Goal: Communication & Community: Answer question/provide support

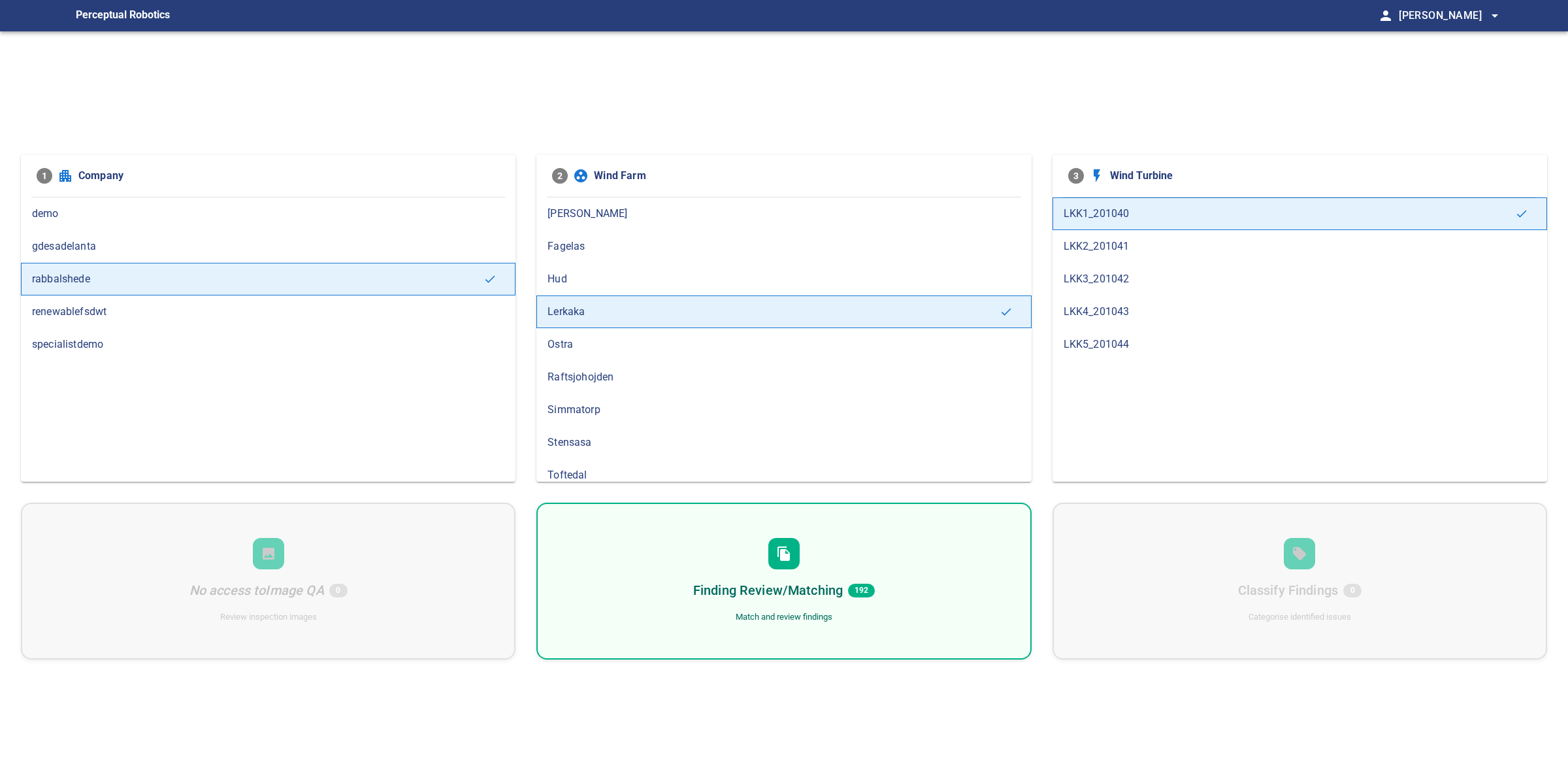
click at [923, 585] on div "Finding Review/Matching 192 Match and review findings" at bounding box center [783, 581] width 495 height 157
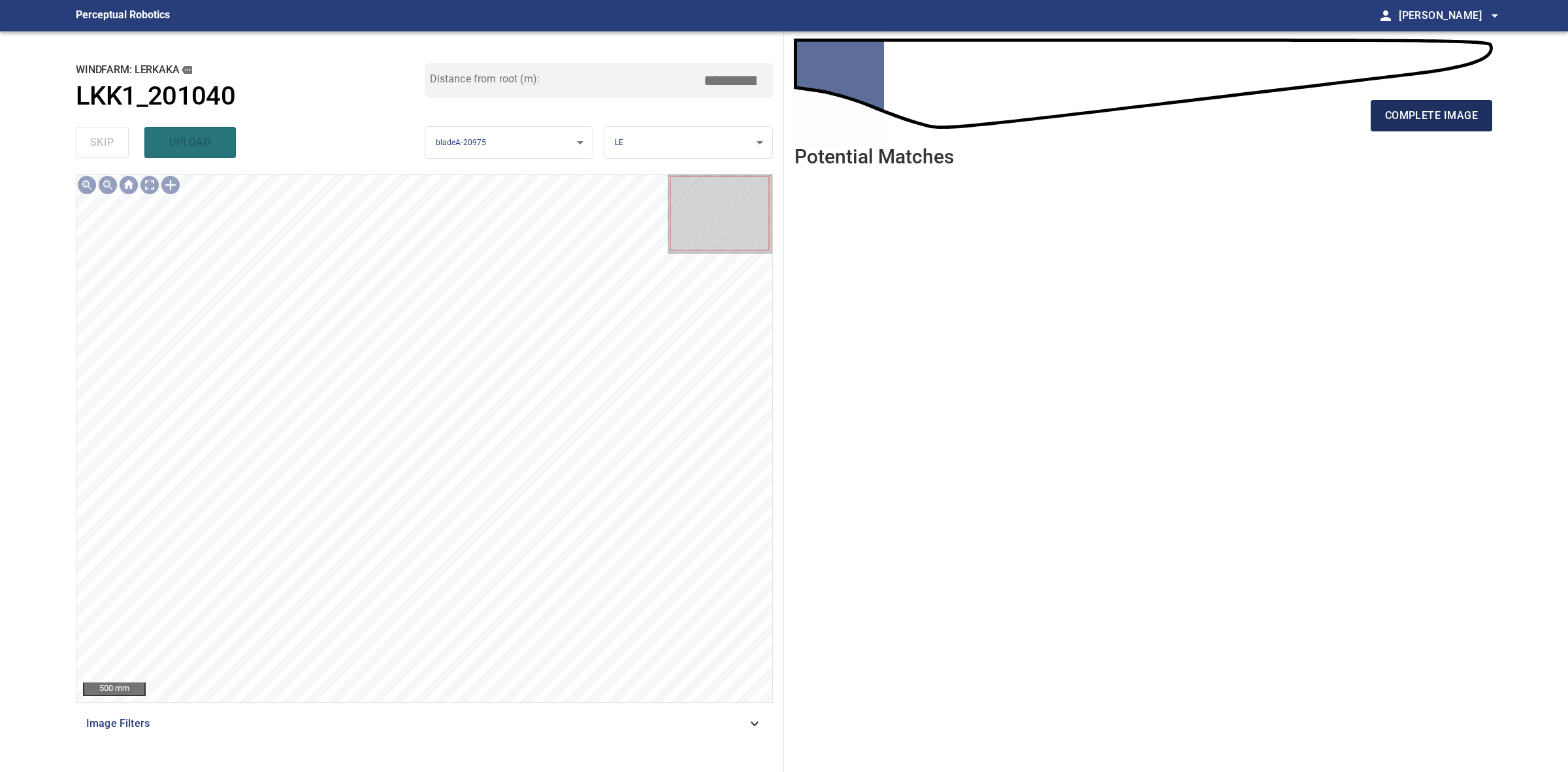
click at [1443, 103] on button "complete image" at bounding box center [1432, 116] width 122 height 32
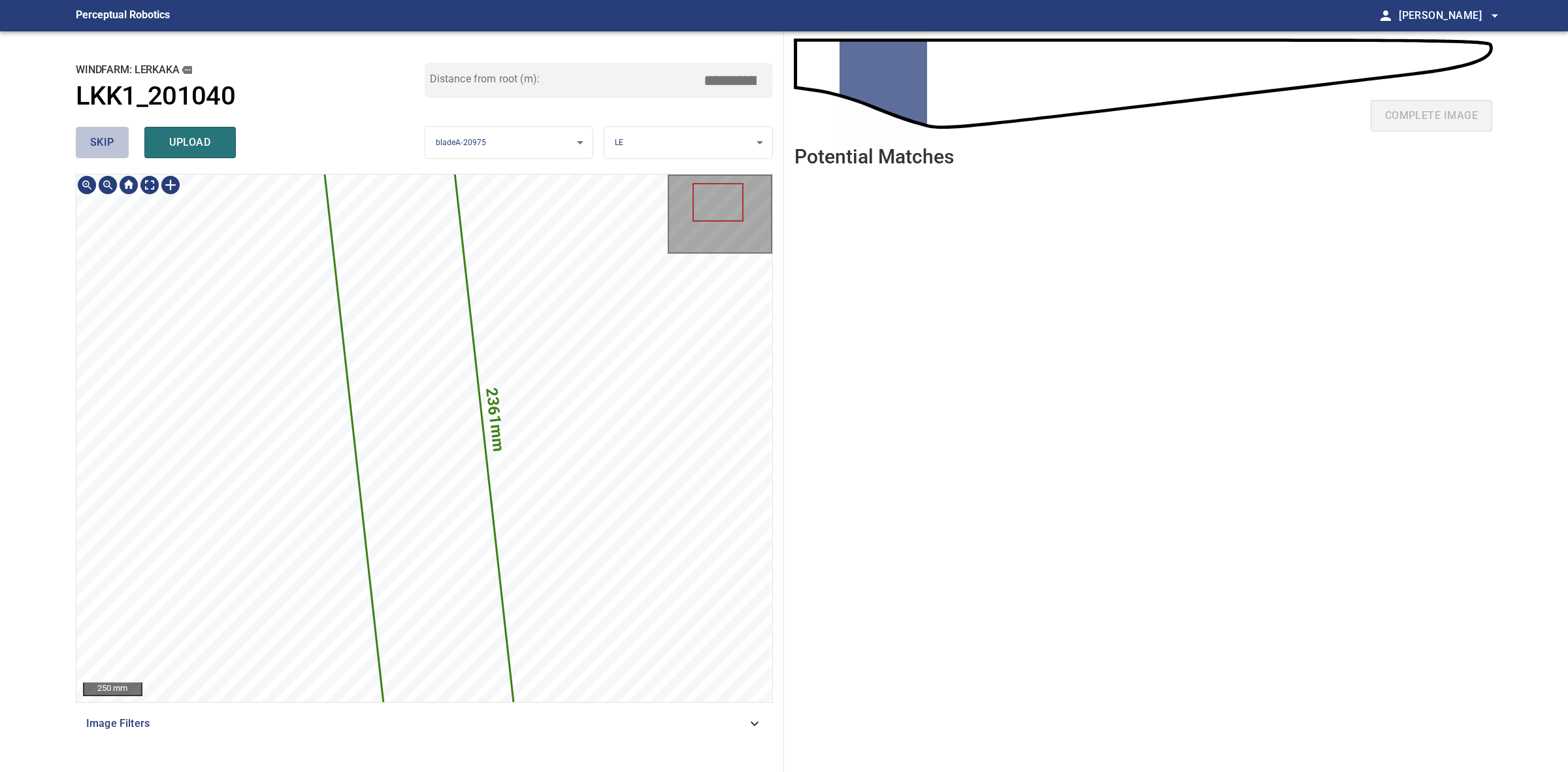
drag, startPoint x: 95, startPoint y: 137, endPoint x: 154, endPoint y: 139, distance: 59.0
click at [95, 138] on span "skip" at bounding box center [102, 143] width 24 height 19
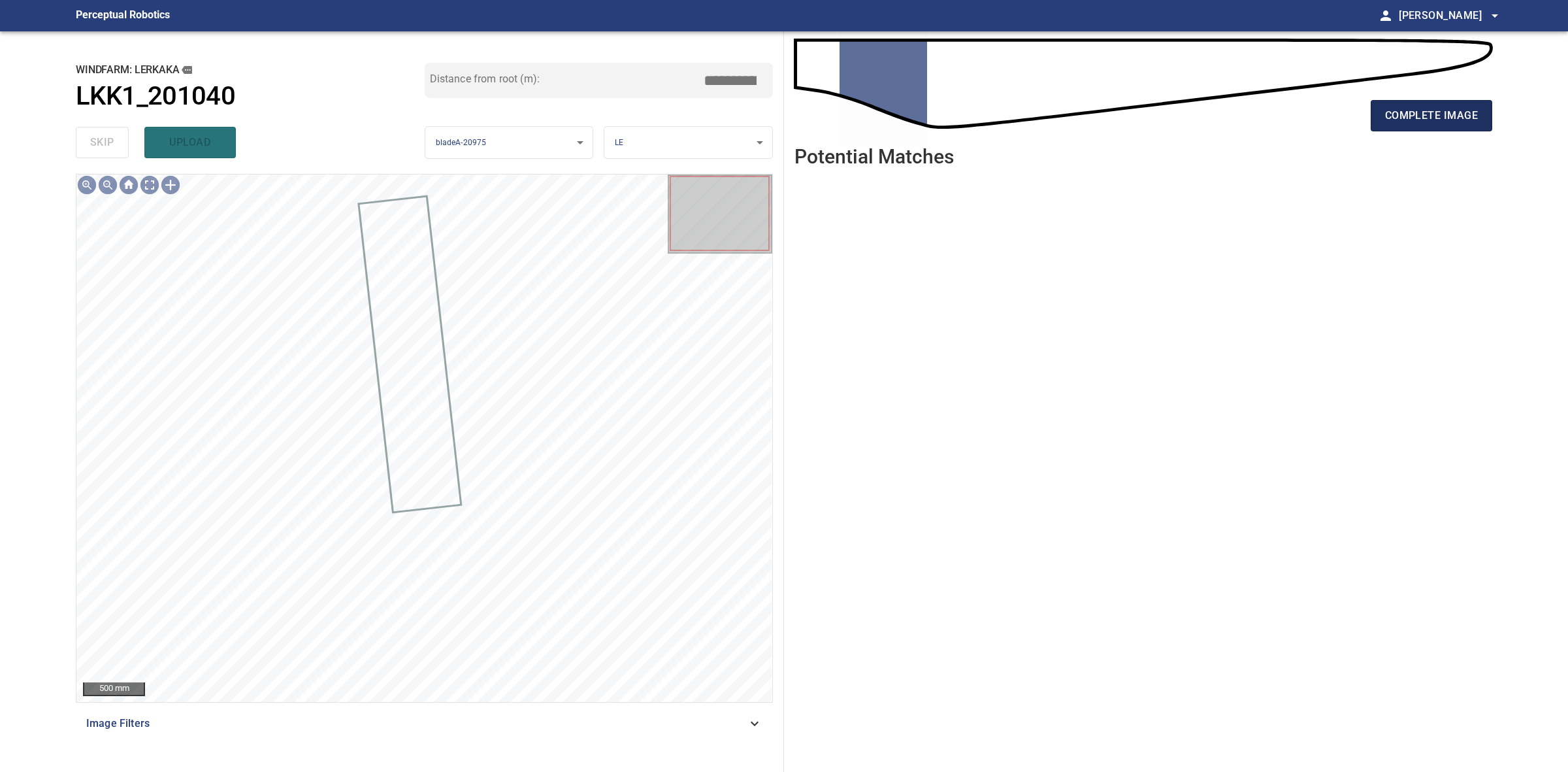
click at [1379, 118] on button "complete image" at bounding box center [1432, 116] width 122 height 32
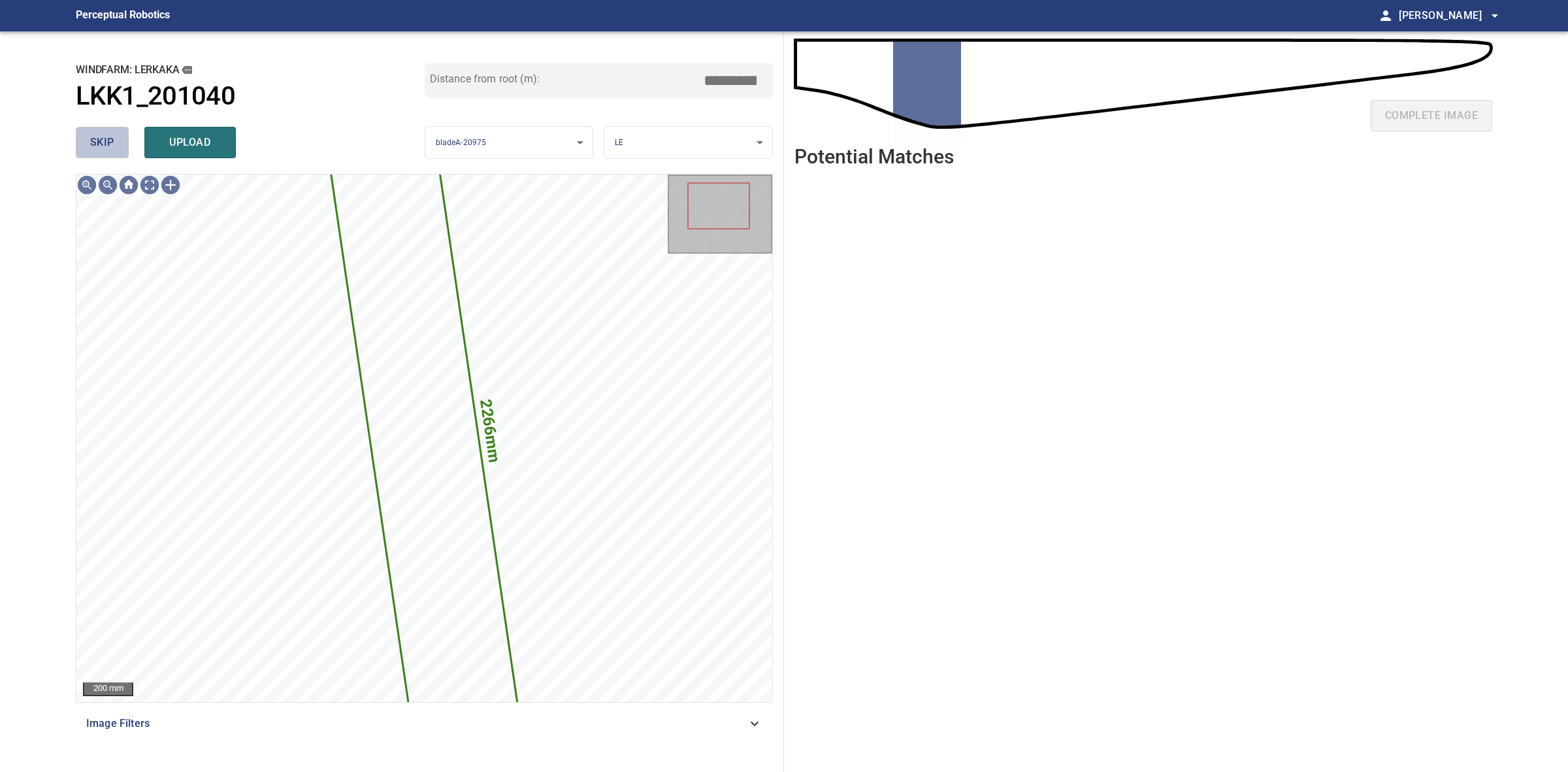
click at [109, 140] on span "skip" at bounding box center [102, 143] width 24 height 19
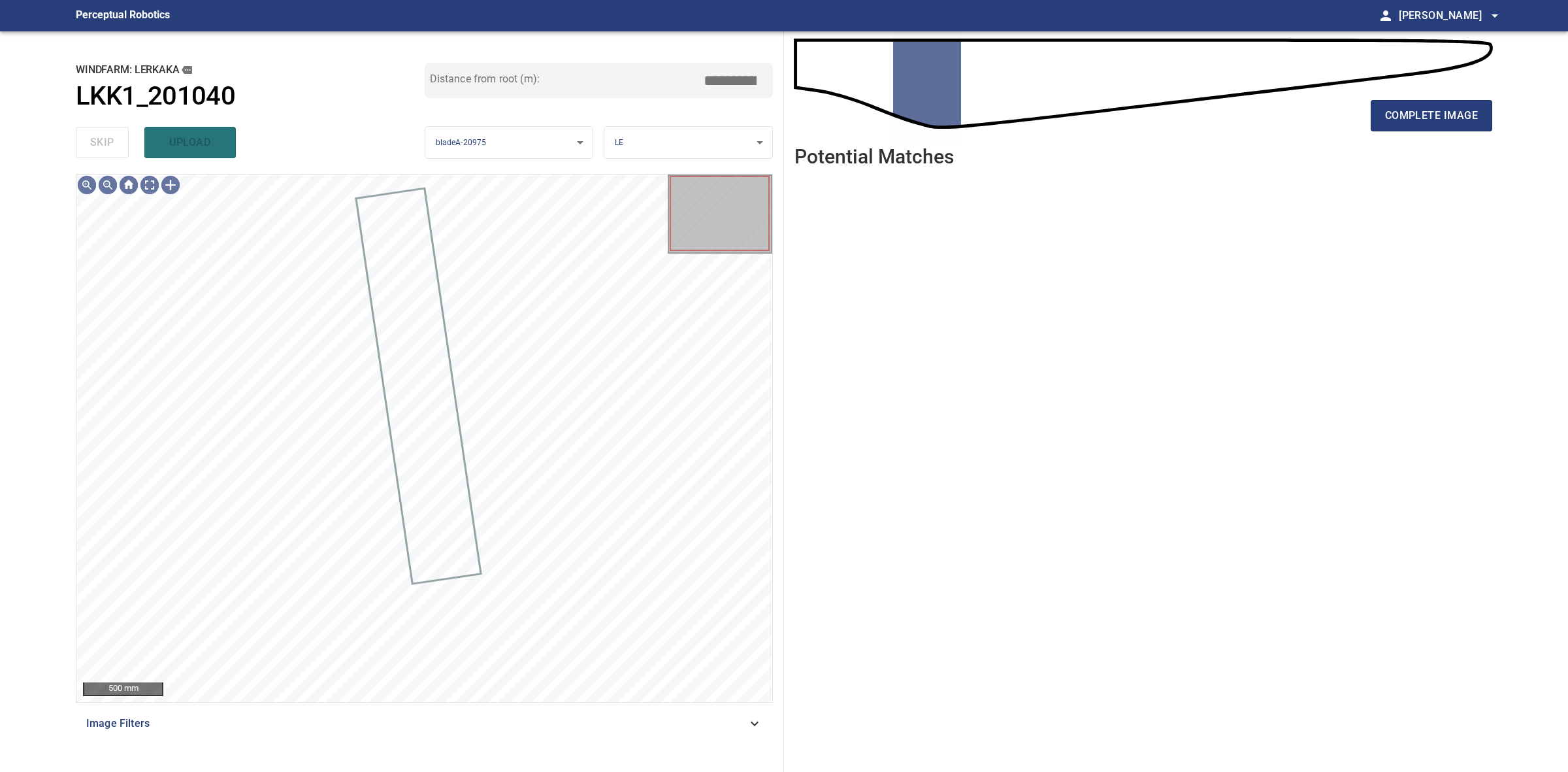
click at [1367, 121] on div "complete image" at bounding box center [1144, 121] width 698 height 52
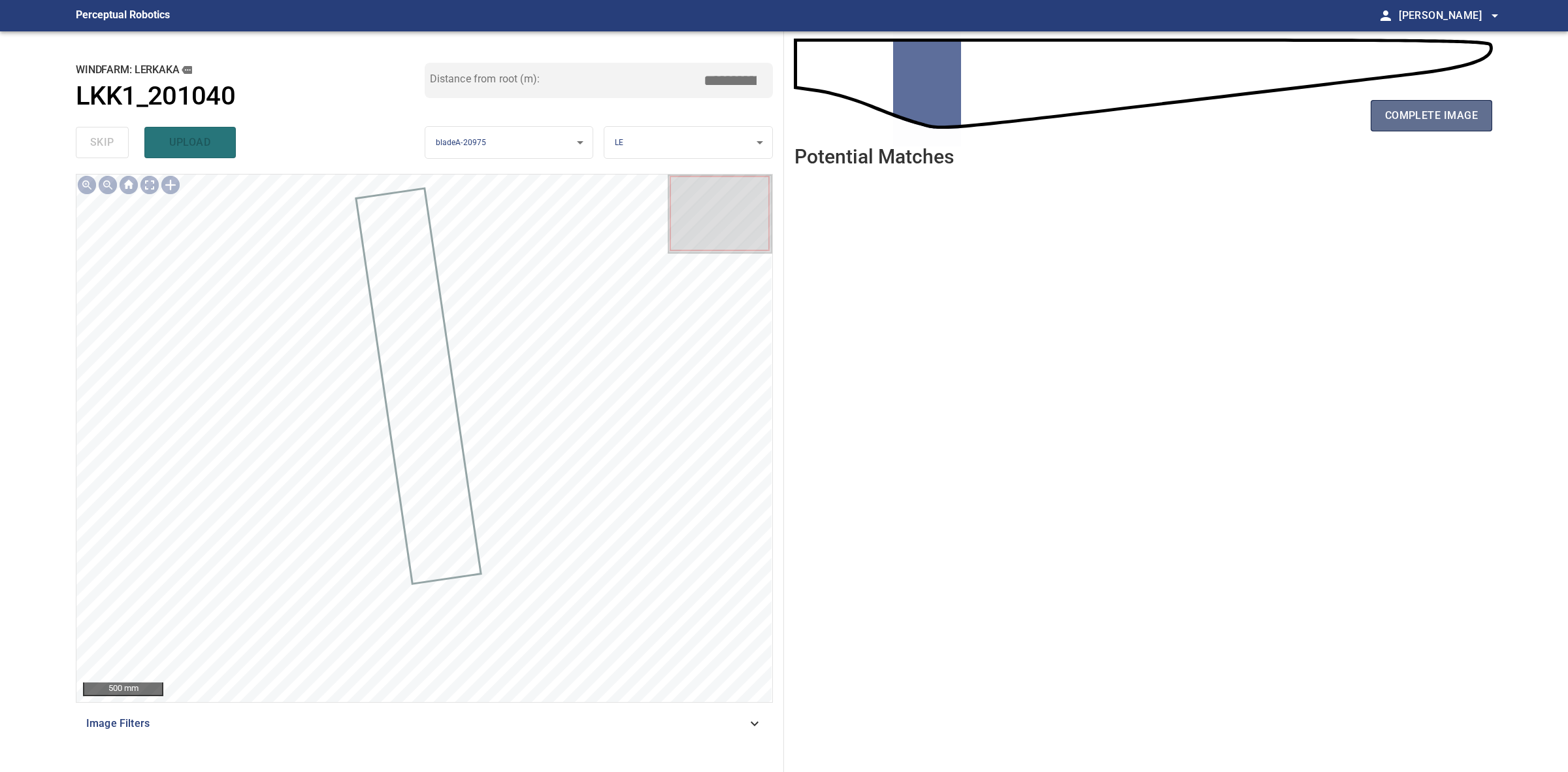
click at [1374, 119] on button "complete image" at bounding box center [1432, 116] width 122 height 32
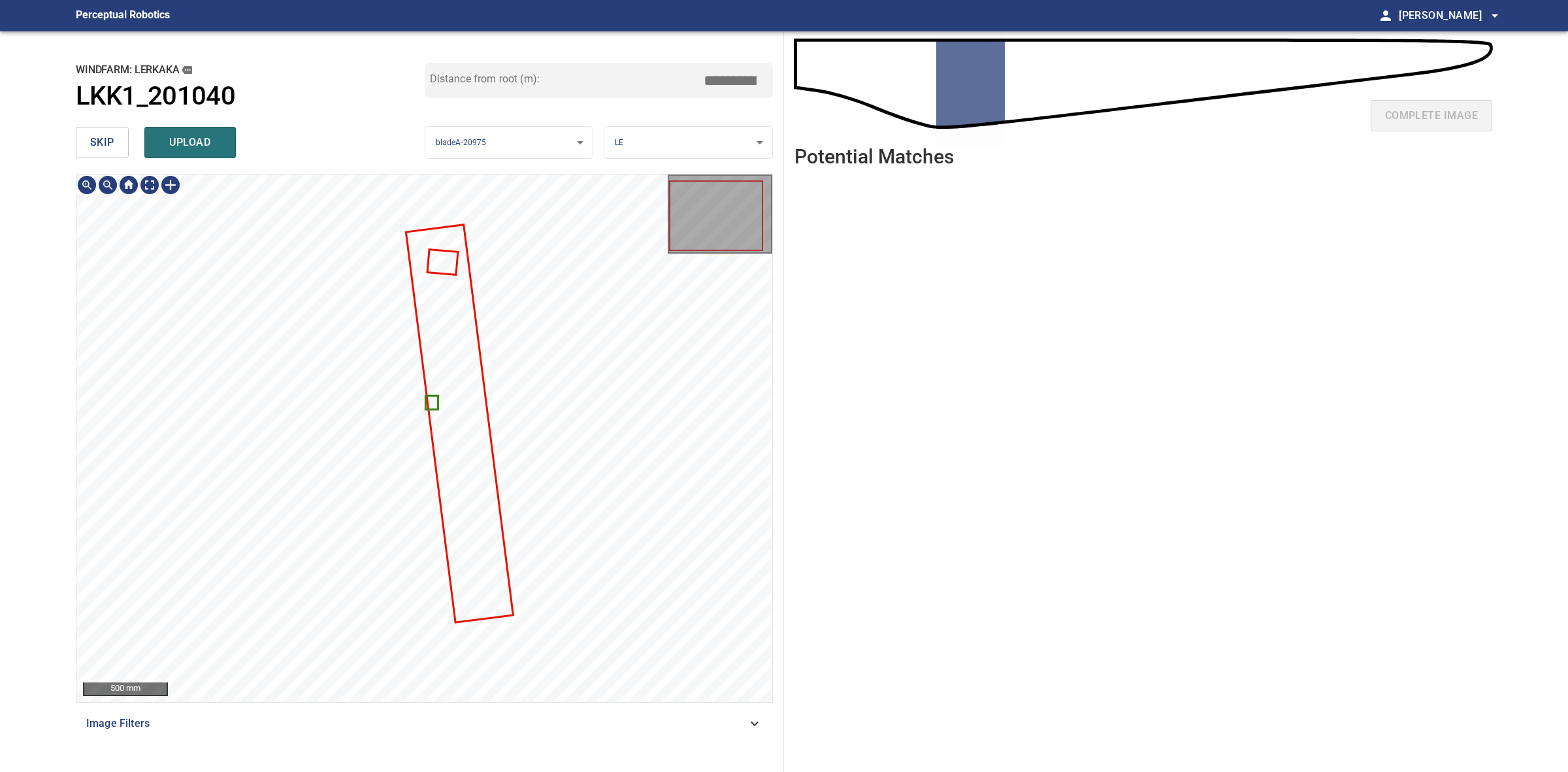
click at [219, 135] on span "upload" at bounding box center [190, 143] width 63 height 19
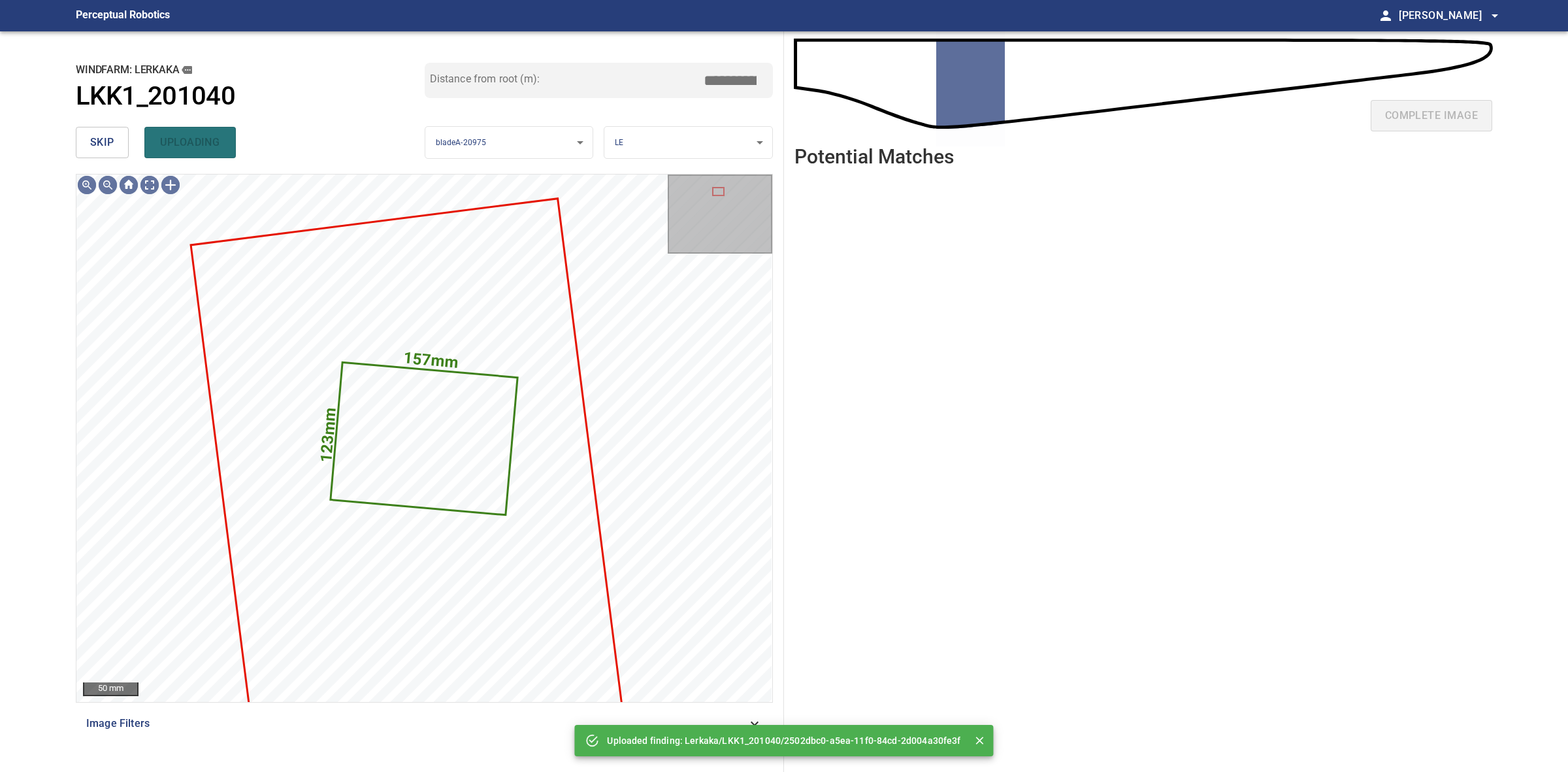
click at [79, 149] on button "skip" at bounding box center [102, 143] width 53 height 32
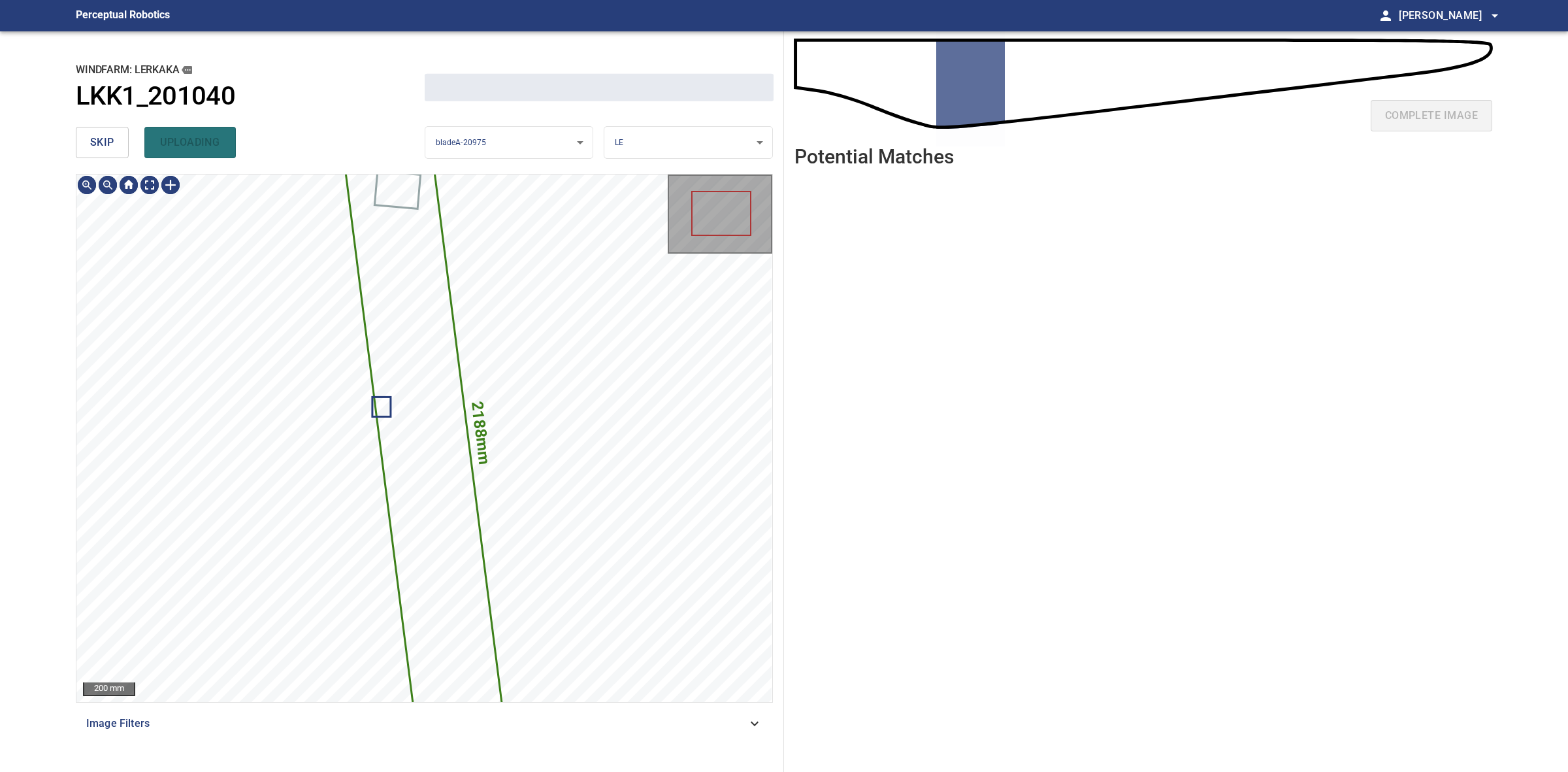
click at [79, 149] on button "skip" at bounding box center [102, 143] width 53 height 32
click at [79, 149] on div "skip uploading" at bounding box center [251, 142] width 349 height 42
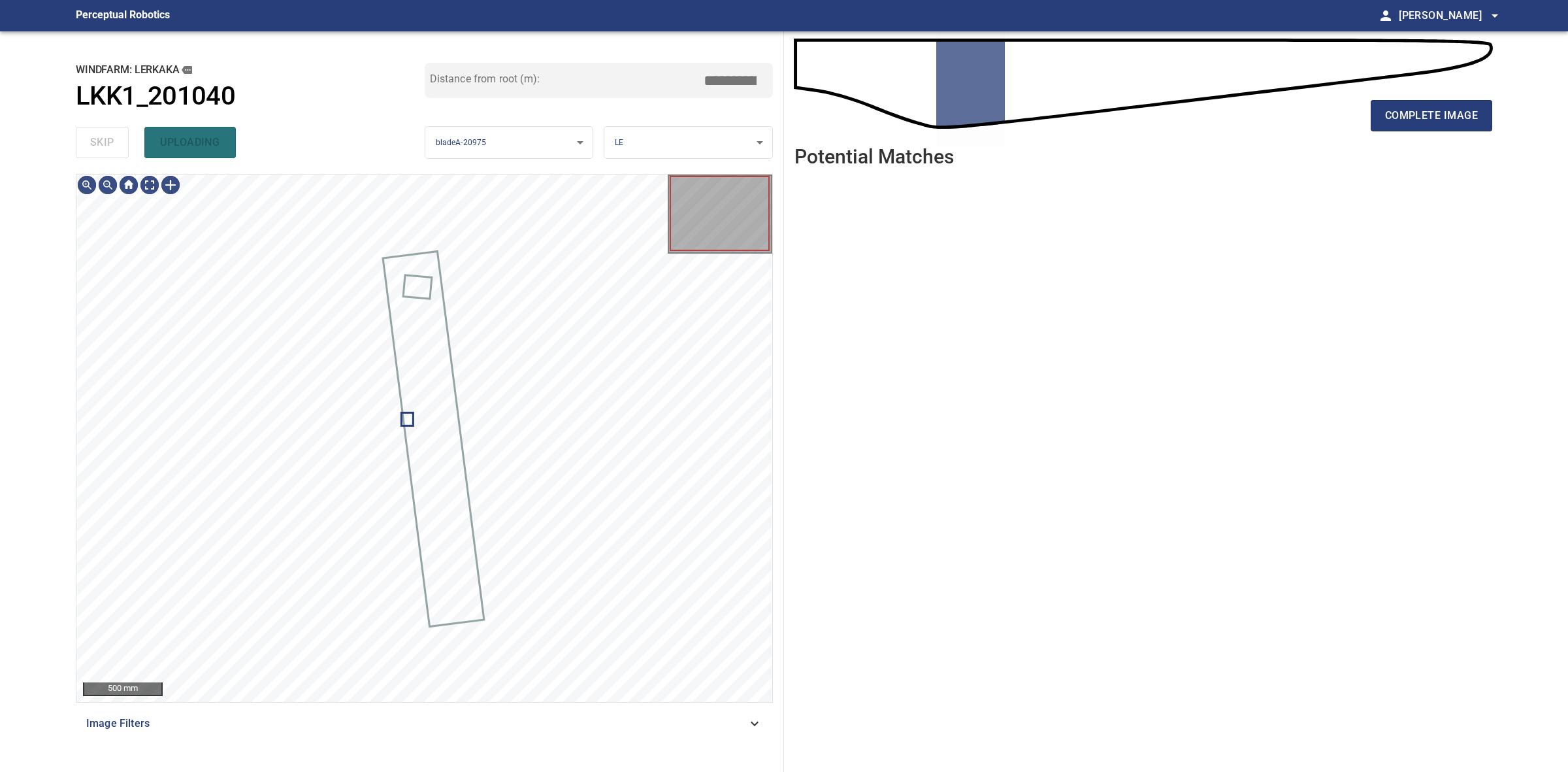
click at [79, 149] on div "skip uploading" at bounding box center [251, 142] width 349 height 42
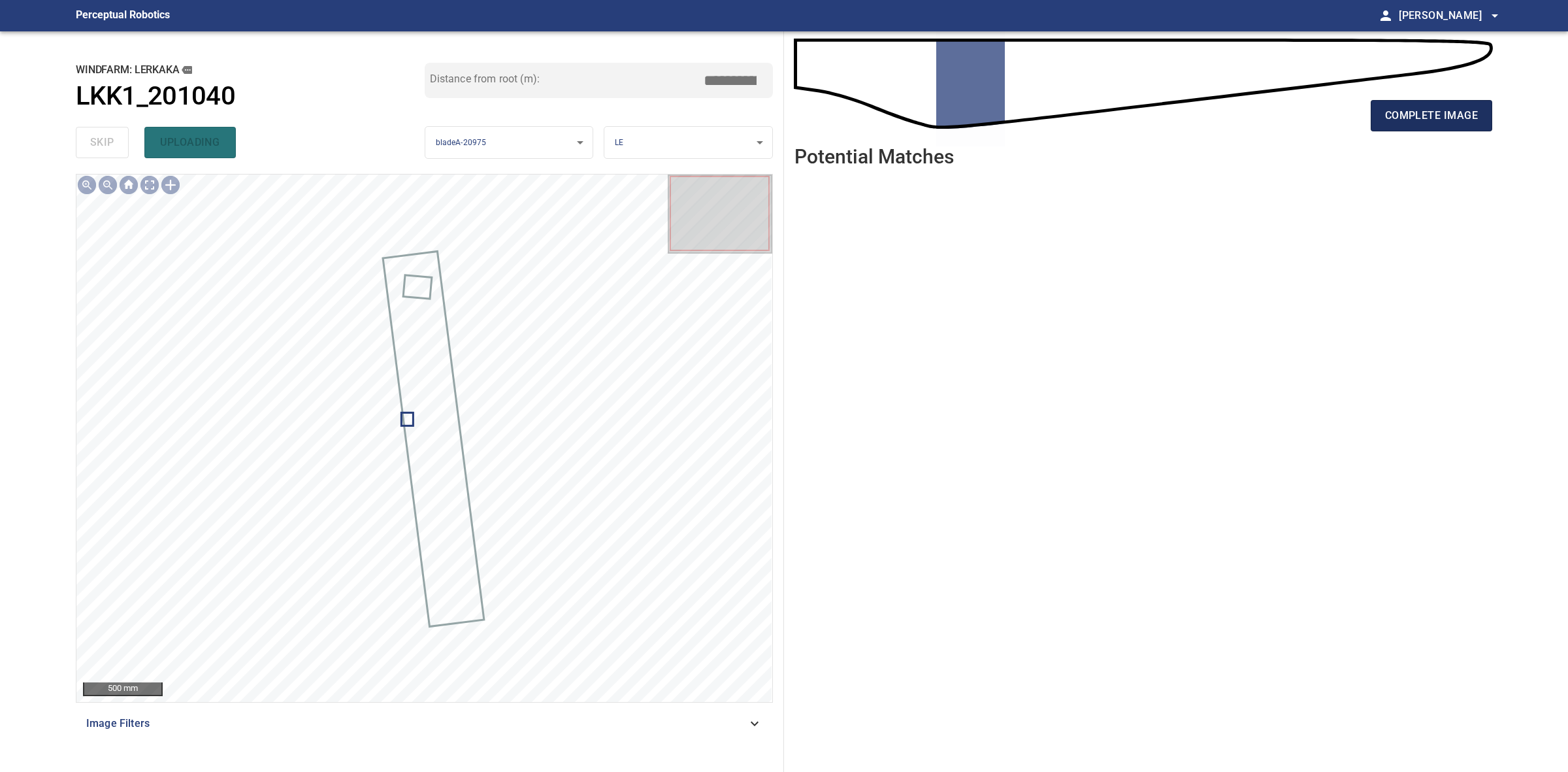
click at [1389, 125] on button "complete image" at bounding box center [1432, 116] width 122 height 32
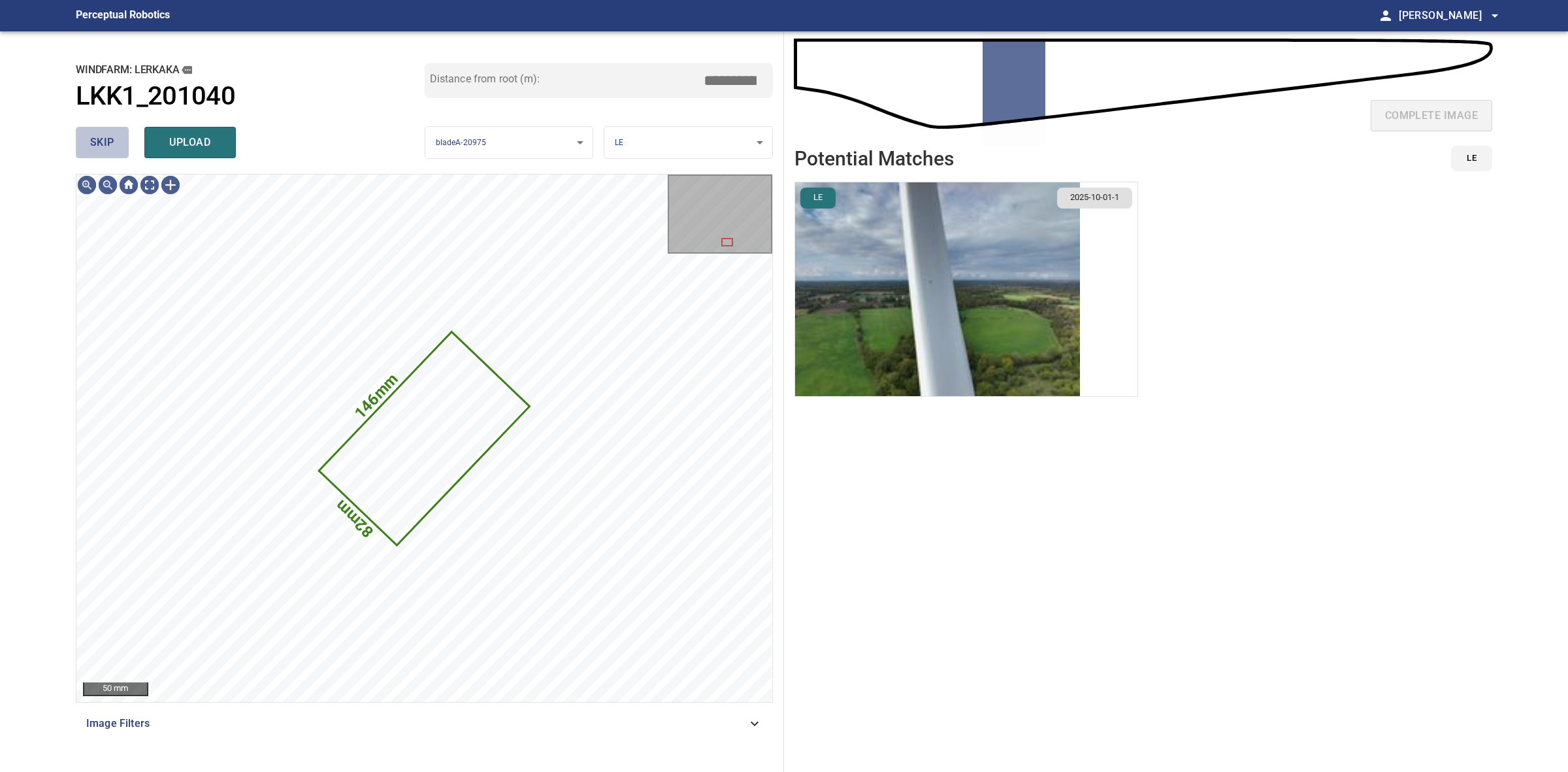
click at [86, 157] on button "skip" at bounding box center [102, 143] width 53 height 32
click at [87, 157] on div "skip upload" at bounding box center [251, 142] width 349 height 42
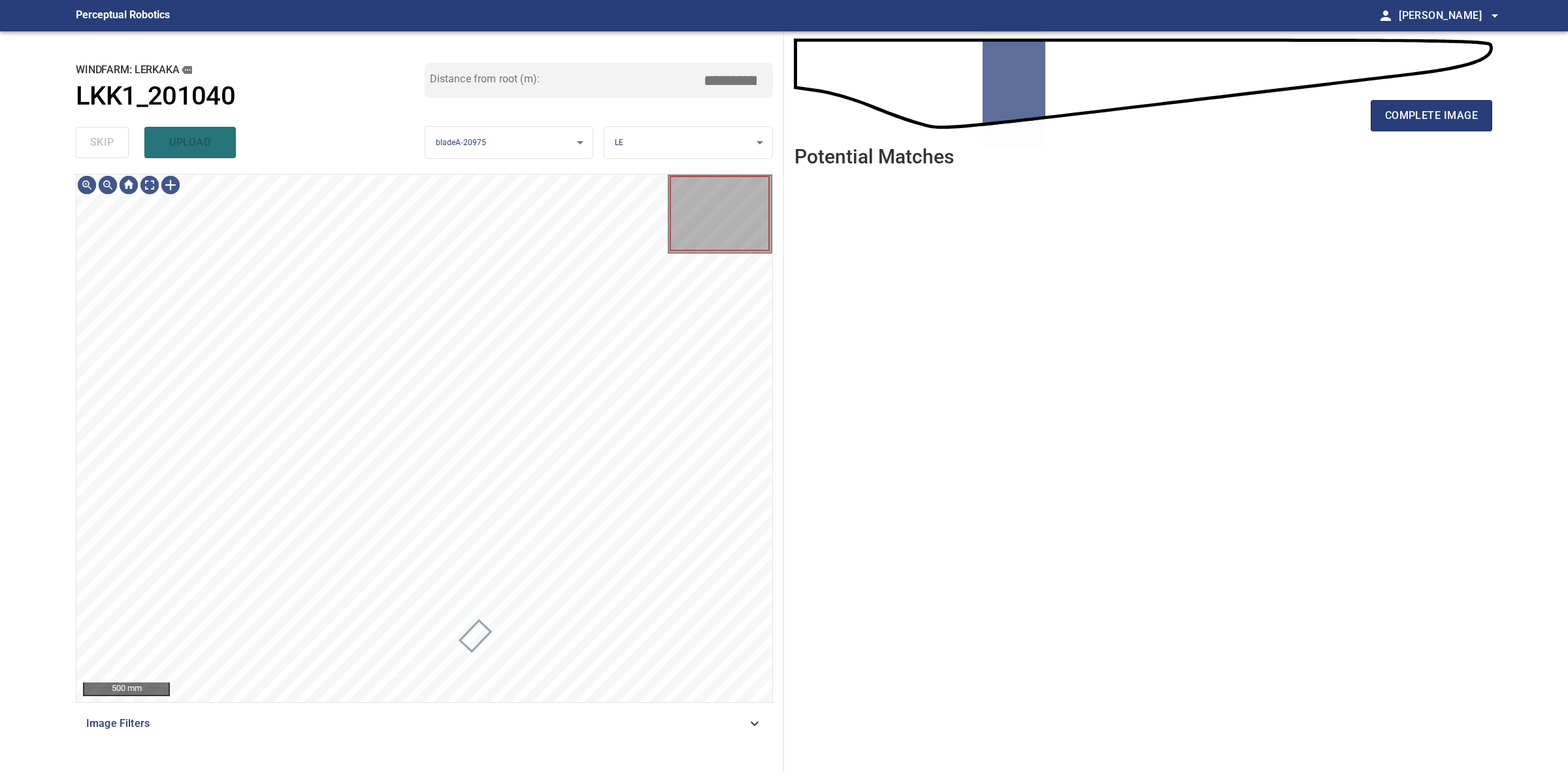
drag, startPoint x: 87, startPoint y: 157, endPoint x: 763, endPoint y: 156, distance: 676.0
click at [89, 157] on div "skip upload" at bounding box center [251, 142] width 349 height 42
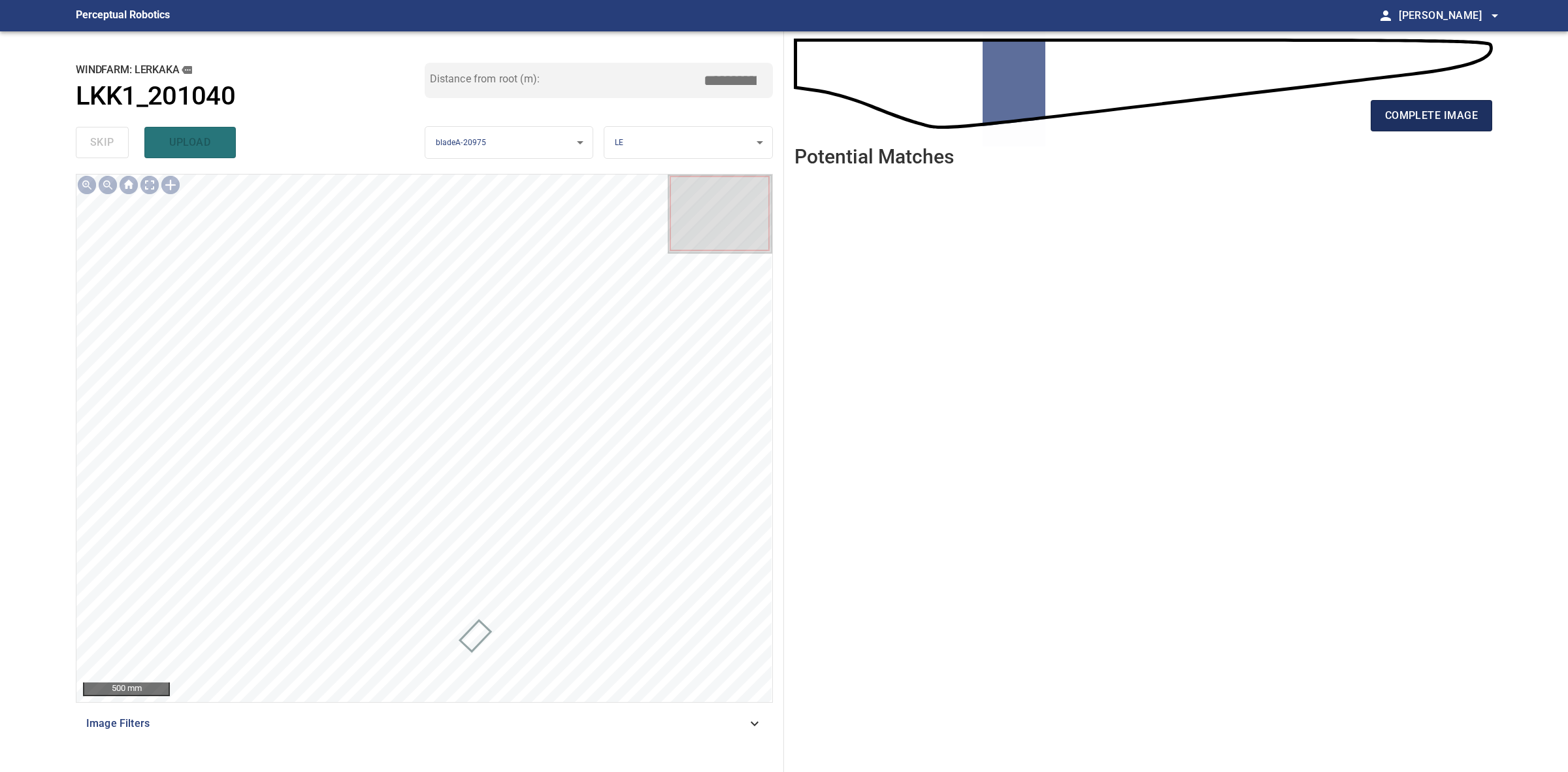
click at [1451, 109] on span "complete image" at bounding box center [1432, 116] width 93 height 19
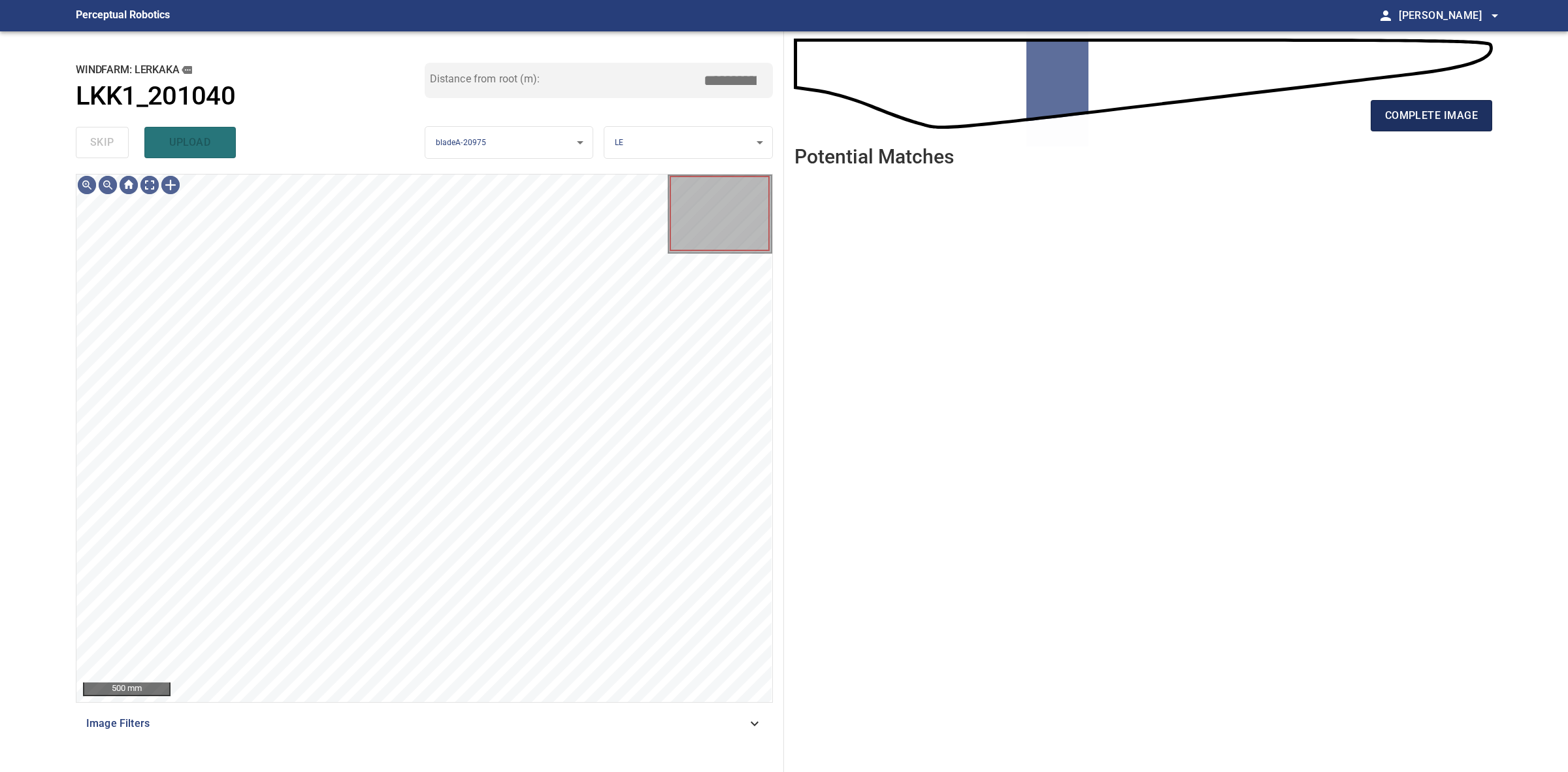
click at [1420, 105] on button "complete image" at bounding box center [1432, 116] width 122 height 32
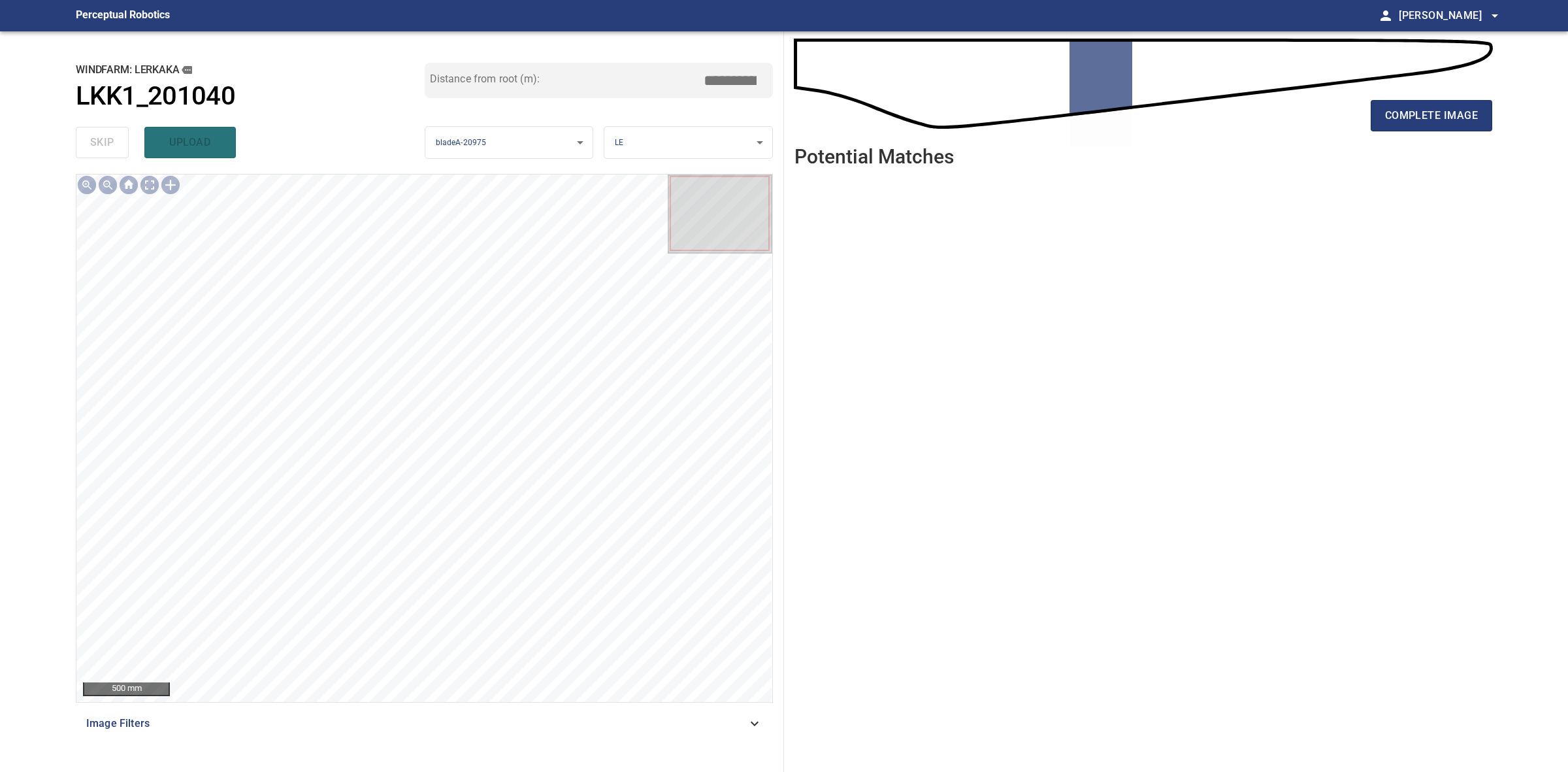
click at [1496, 116] on div "complete image Potential Matches" at bounding box center [1143, 402] width 719 height 740
click at [1432, 124] on span "complete image" at bounding box center [1432, 116] width 93 height 19
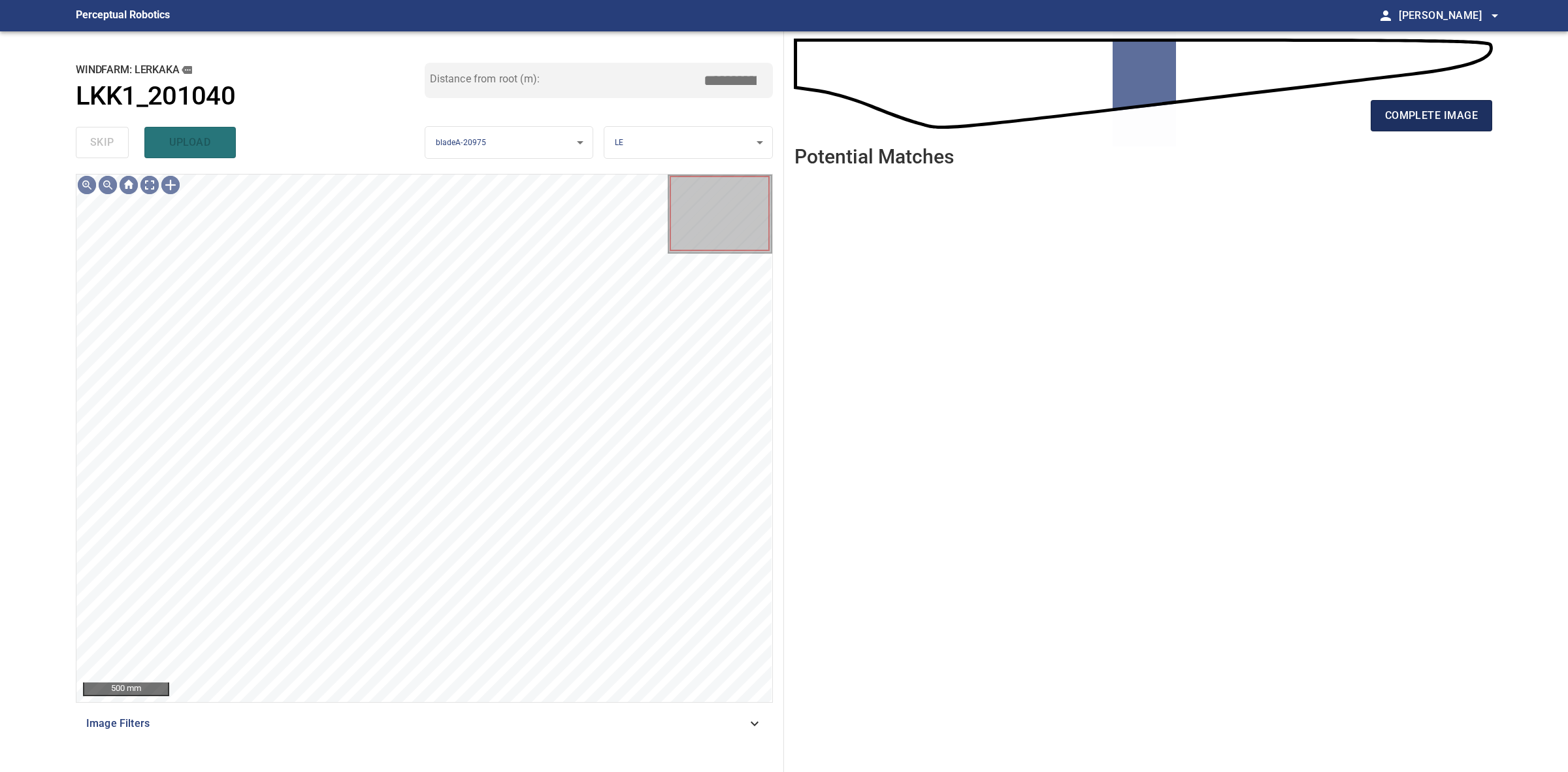
click at [1422, 122] on span "complete image" at bounding box center [1432, 116] width 93 height 19
click at [1454, 121] on span "complete image" at bounding box center [1432, 116] width 93 height 19
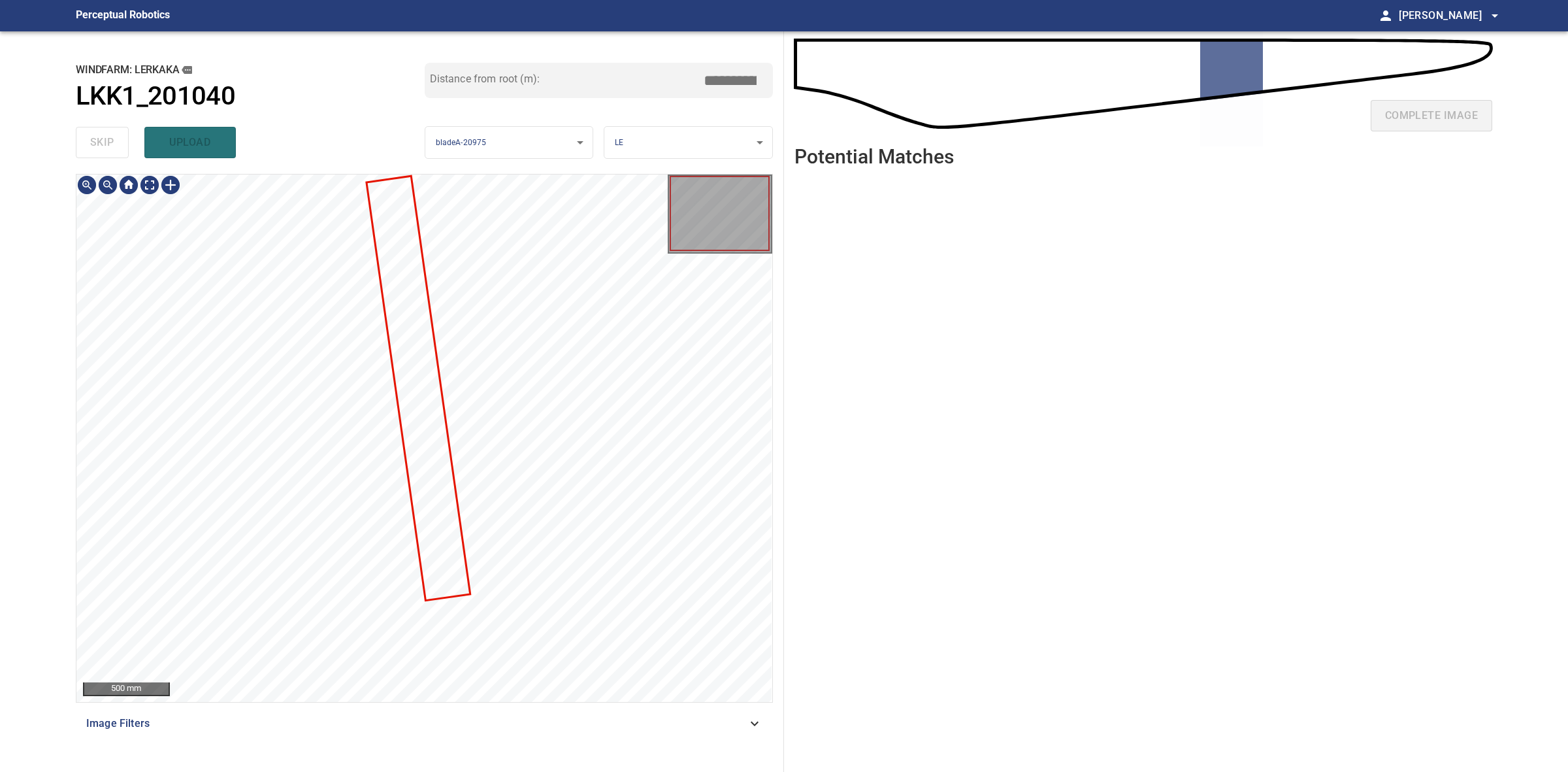
click at [420, 528] on div at bounding box center [424, 438] width 696 height 527
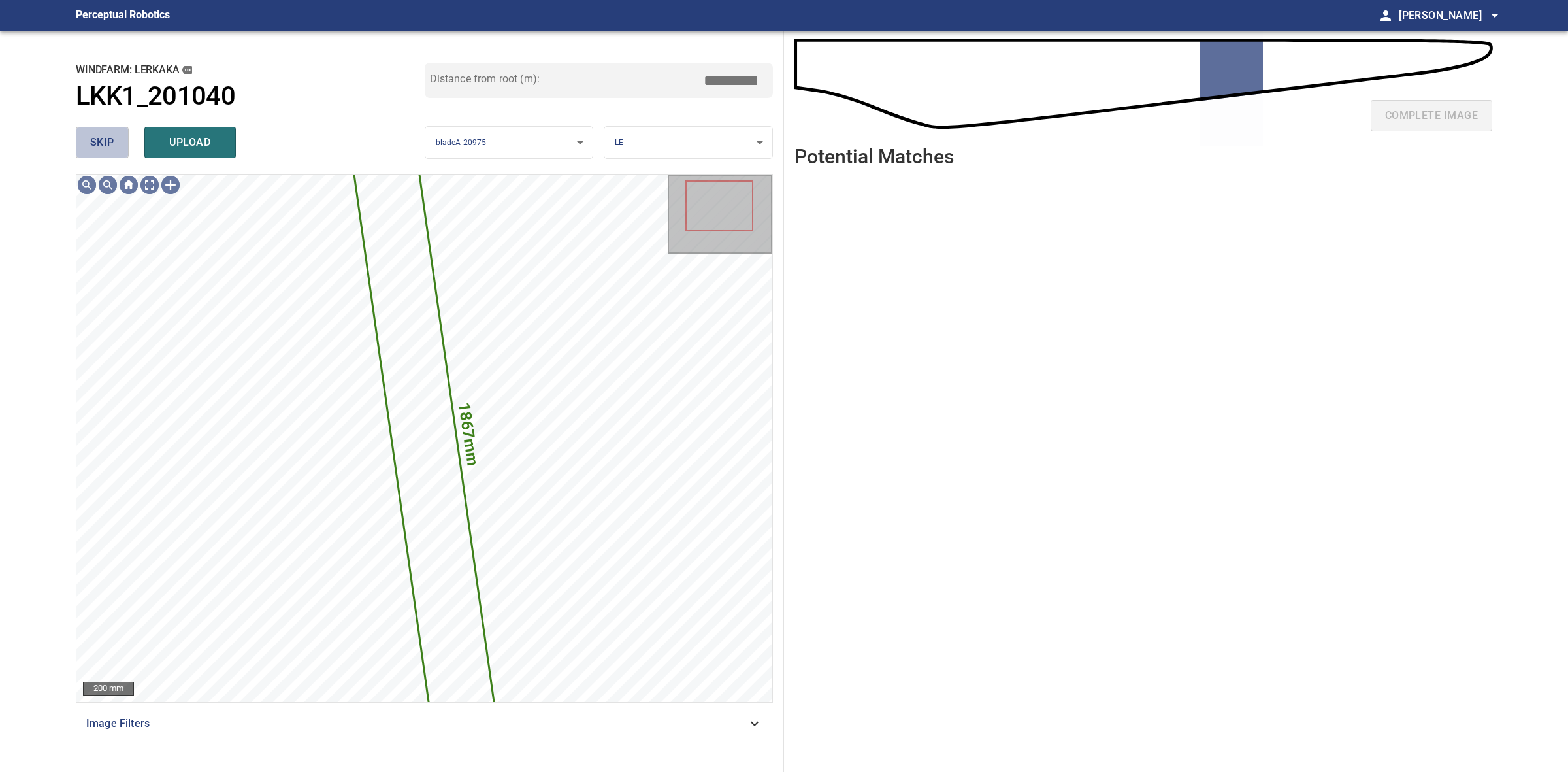
click at [90, 135] on span "skip" at bounding box center [102, 143] width 24 height 19
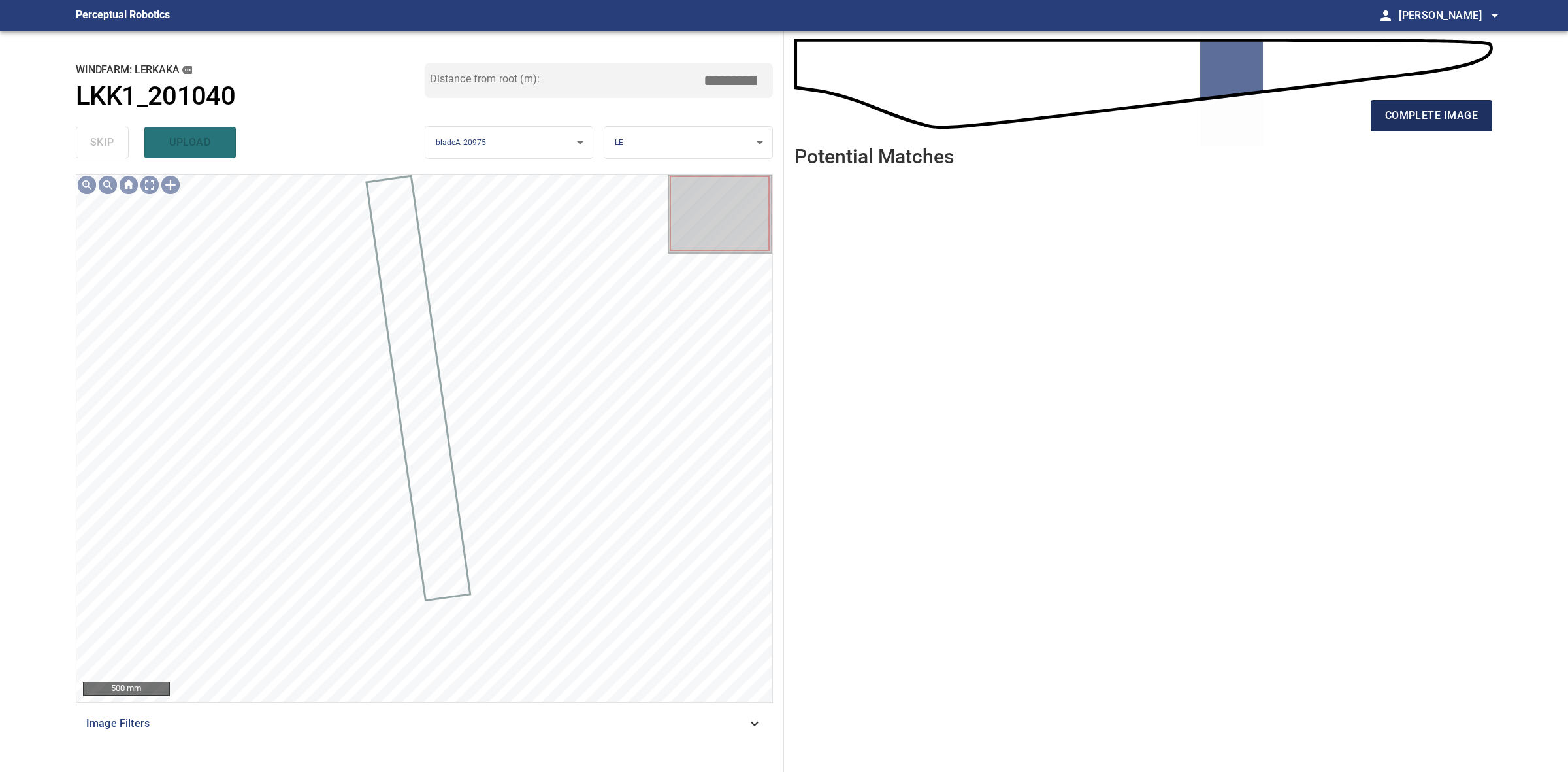
click at [1456, 116] on span "complete image" at bounding box center [1432, 116] width 93 height 19
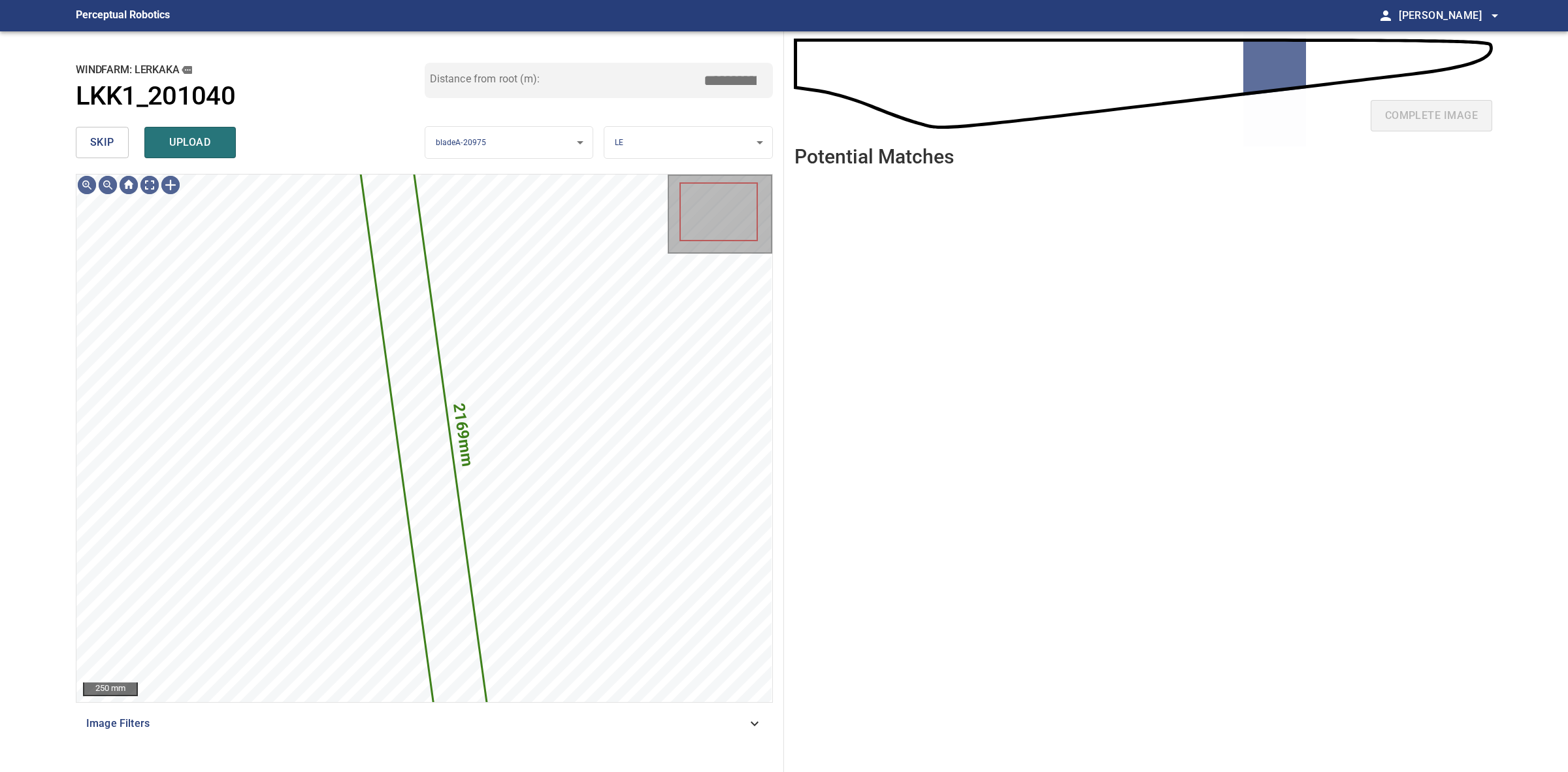
click at [129, 151] on div "skip upload" at bounding box center [251, 142] width 349 height 42
click at [128, 150] on button "skip" at bounding box center [102, 143] width 53 height 32
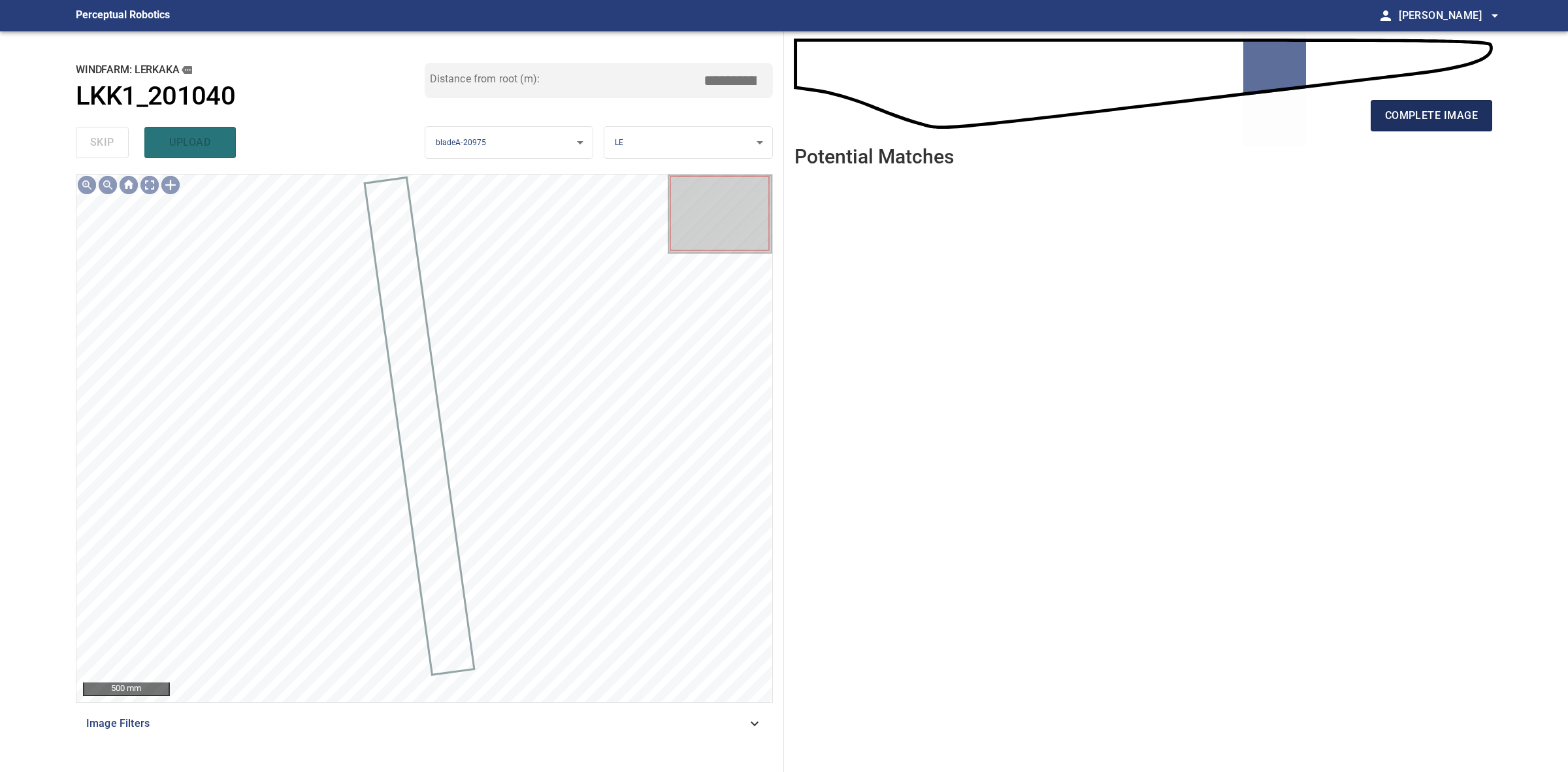
click at [1400, 124] on span "complete image" at bounding box center [1432, 116] width 93 height 19
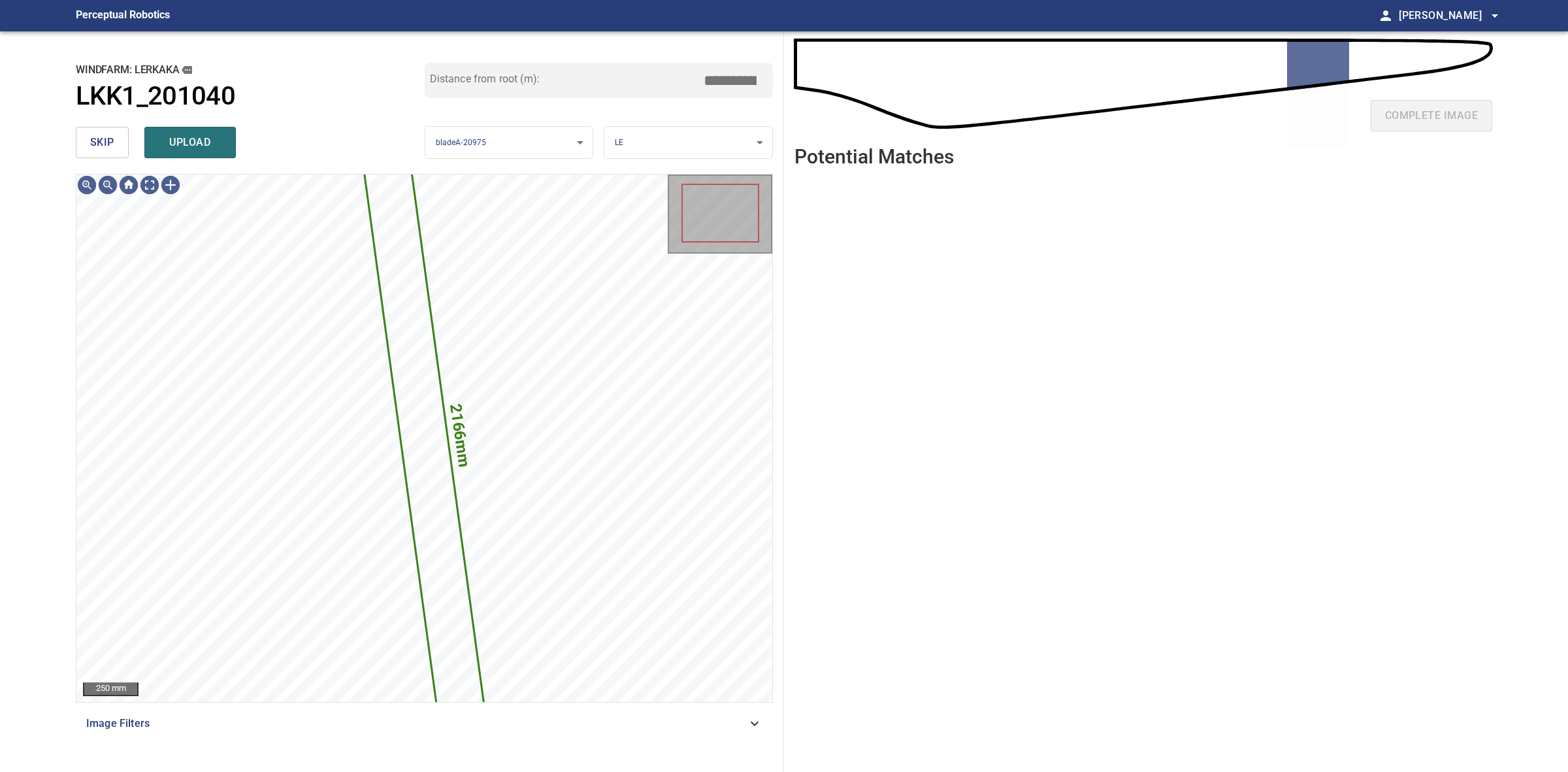
click at [119, 141] on button "skip" at bounding box center [102, 143] width 53 height 32
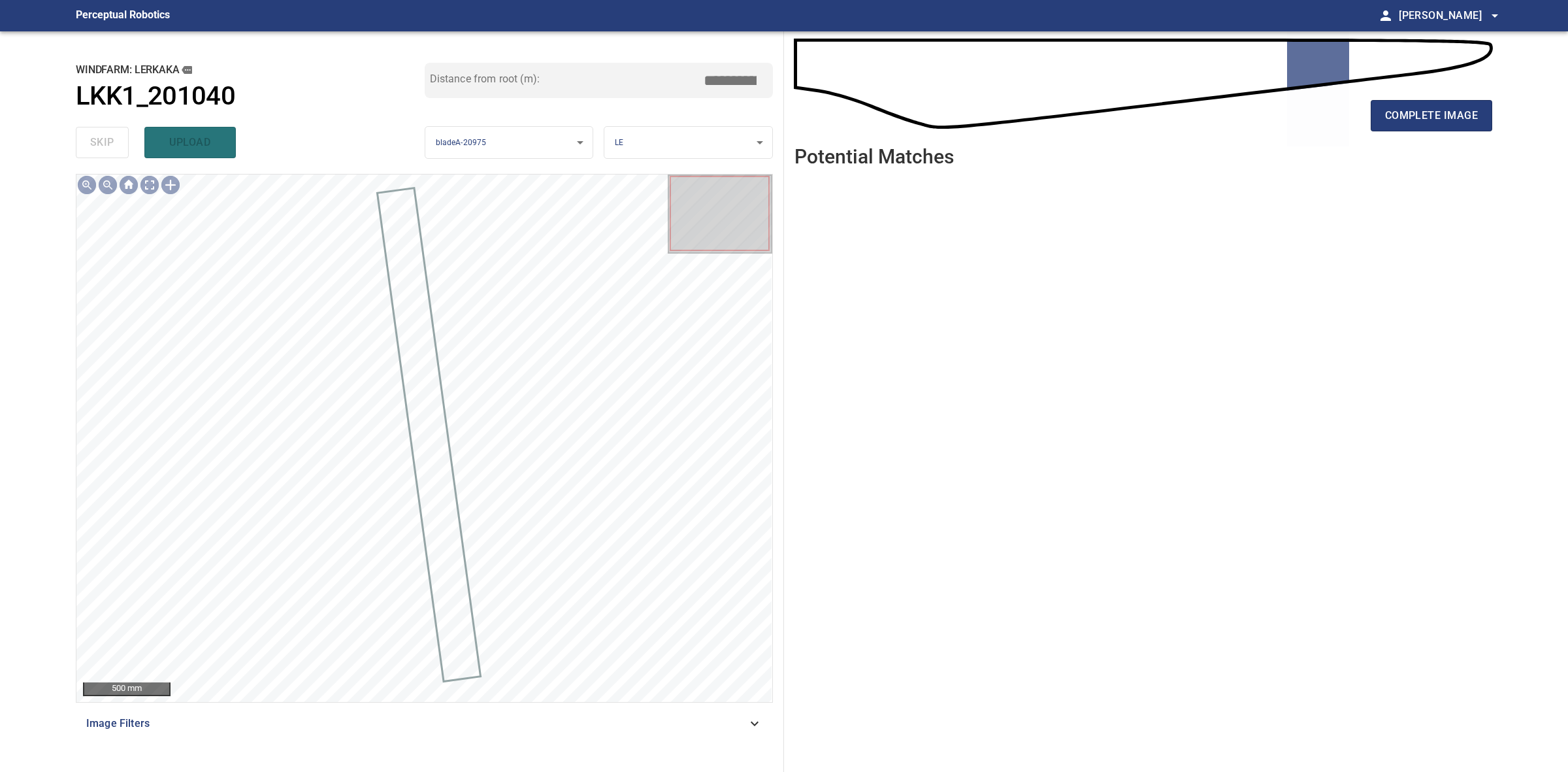
click at [1497, 111] on div "complete image Potential Matches" at bounding box center [1143, 402] width 719 height 740
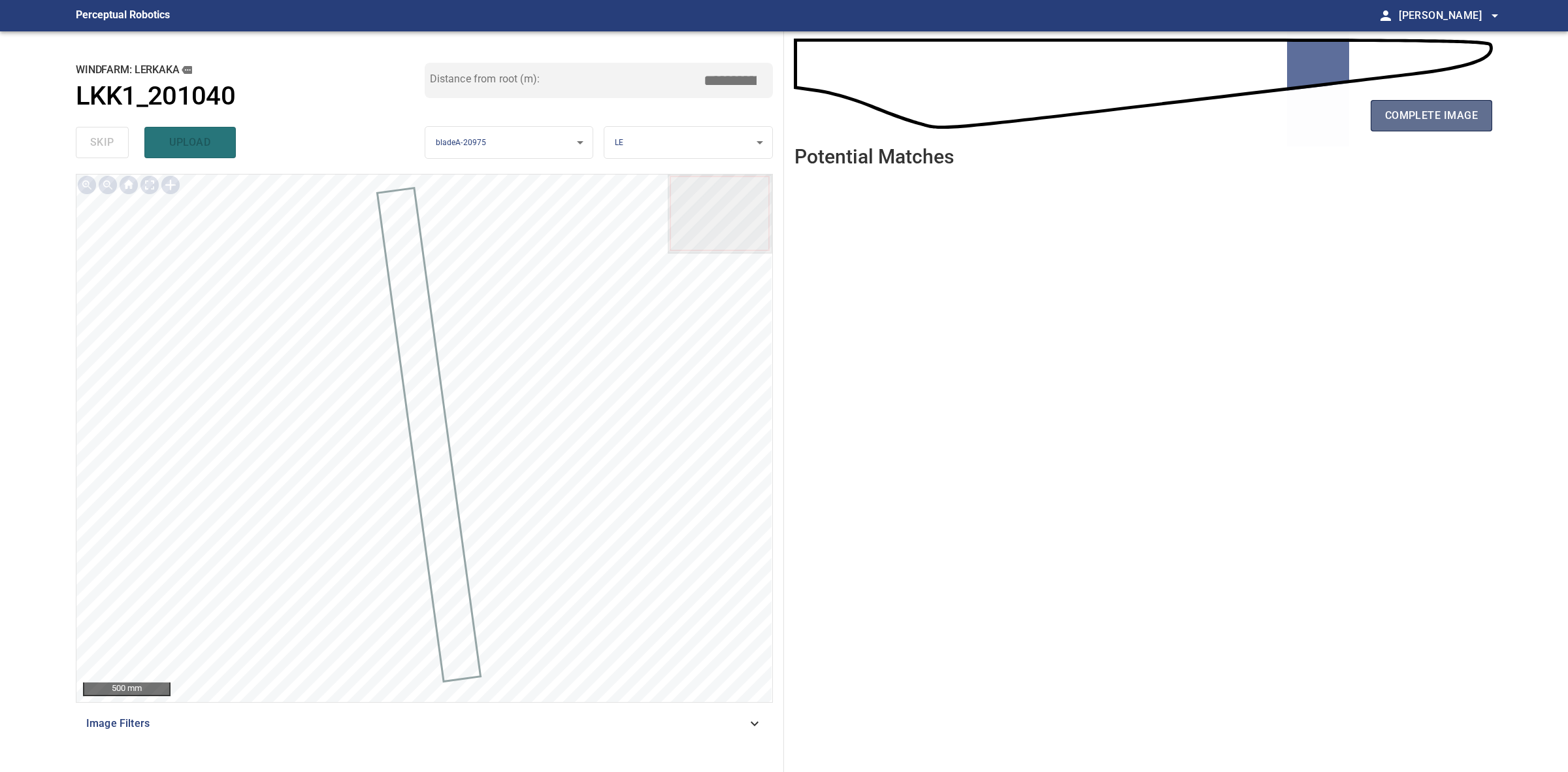
click at [1459, 112] on span "complete image" at bounding box center [1432, 116] width 93 height 19
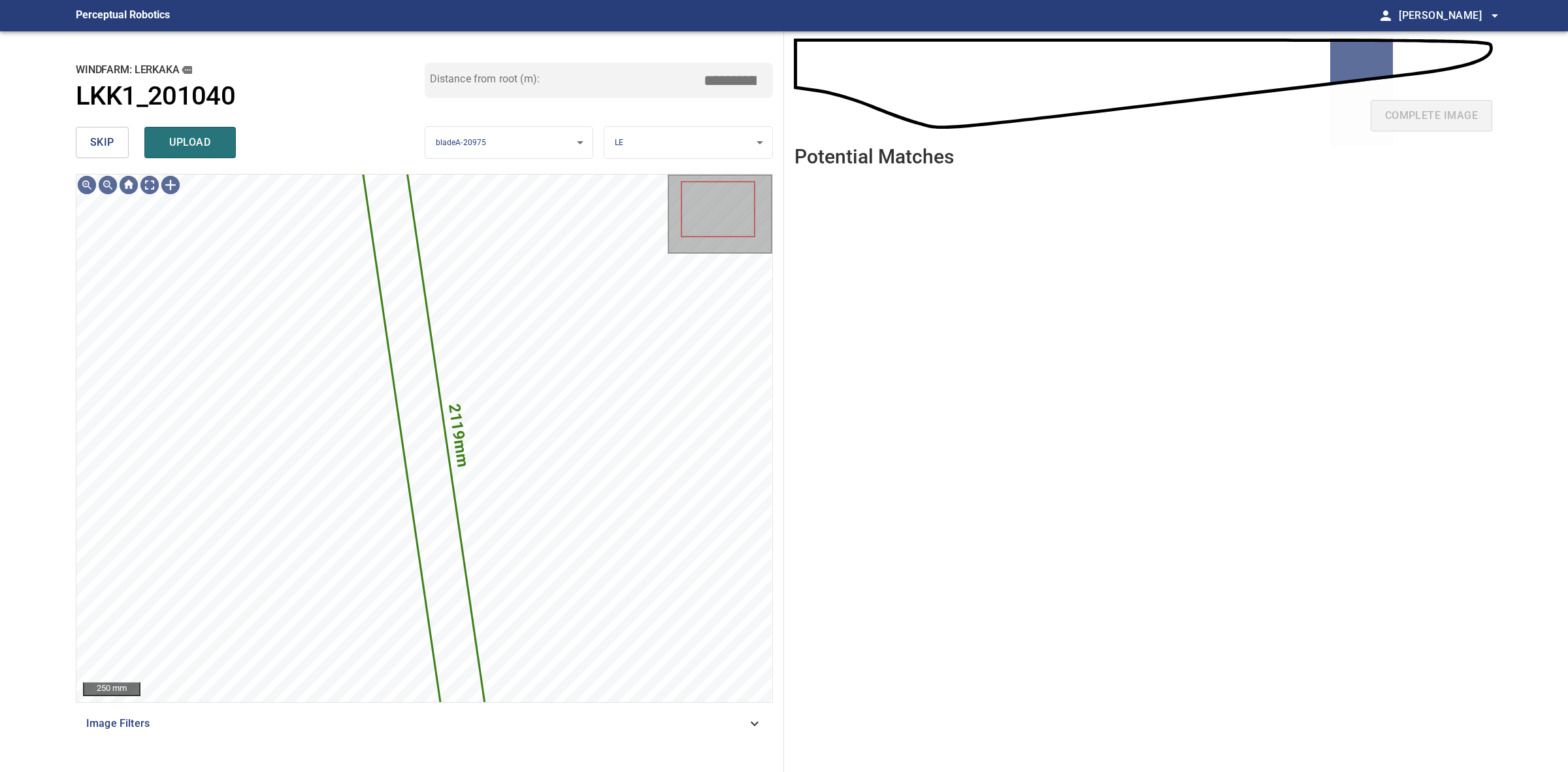
click at [82, 146] on button "skip" at bounding box center [102, 143] width 53 height 32
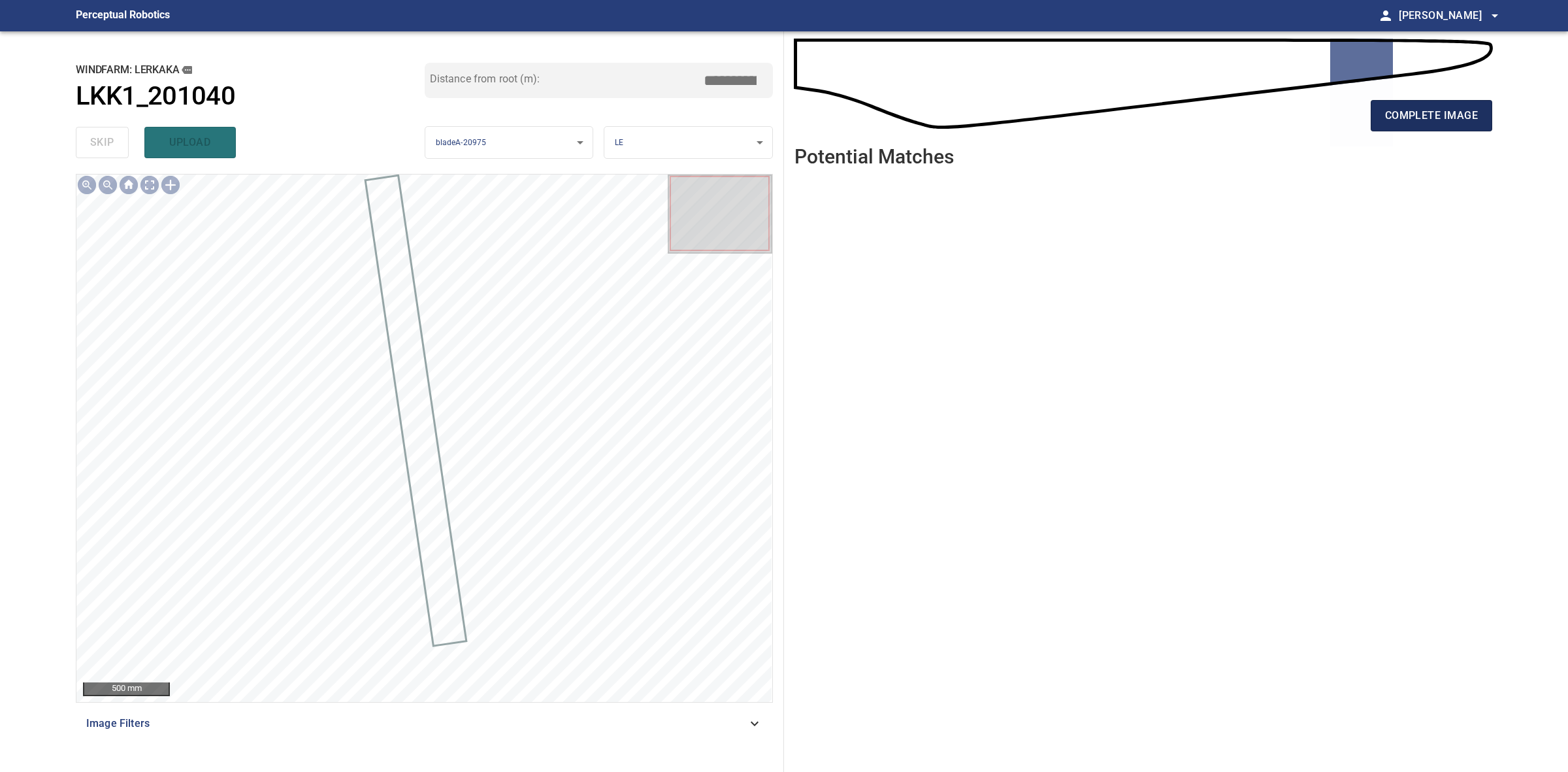
click at [1372, 125] on button "complete image" at bounding box center [1432, 116] width 122 height 32
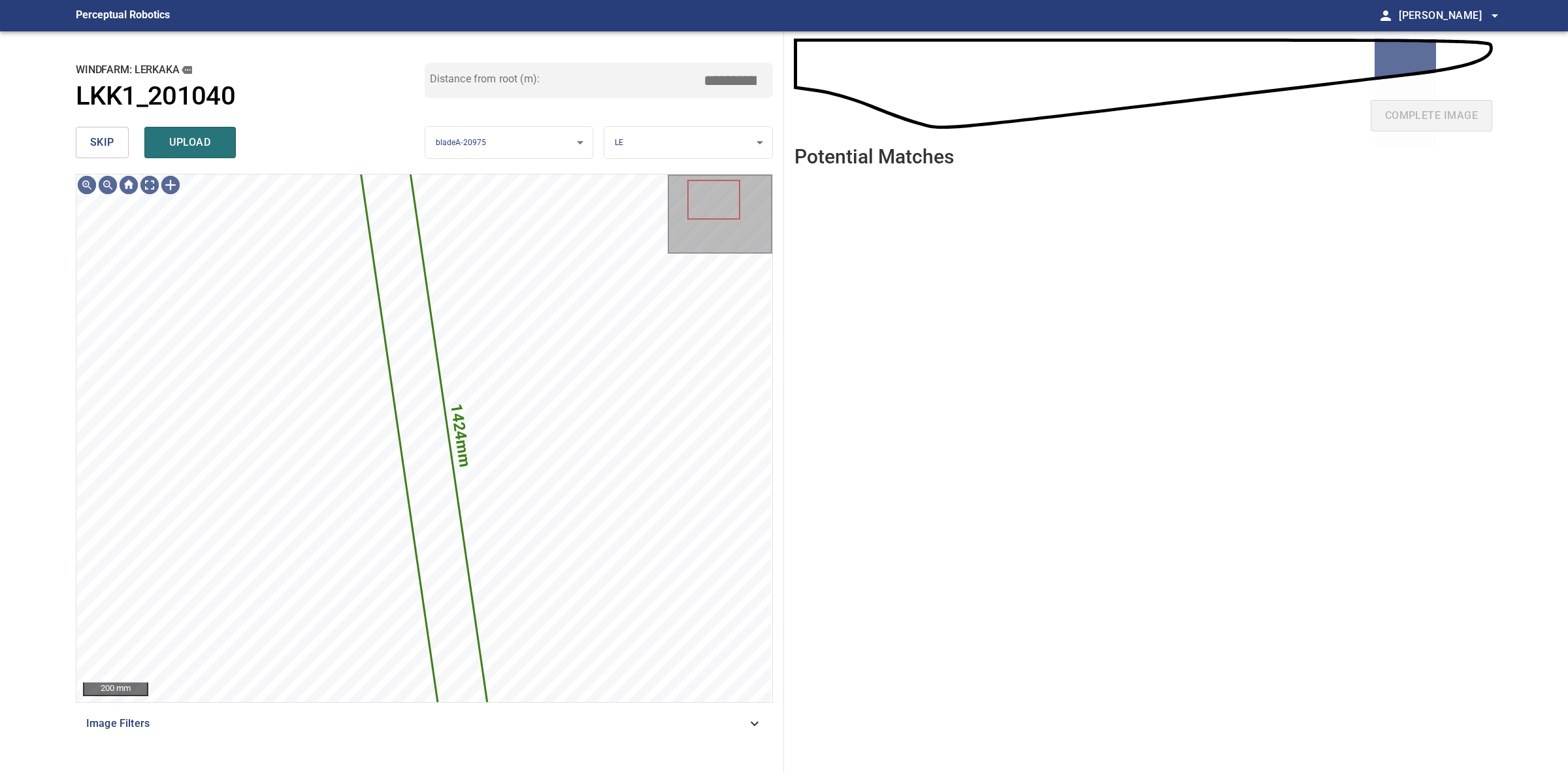
click at [89, 141] on button "skip" at bounding box center [102, 143] width 53 height 32
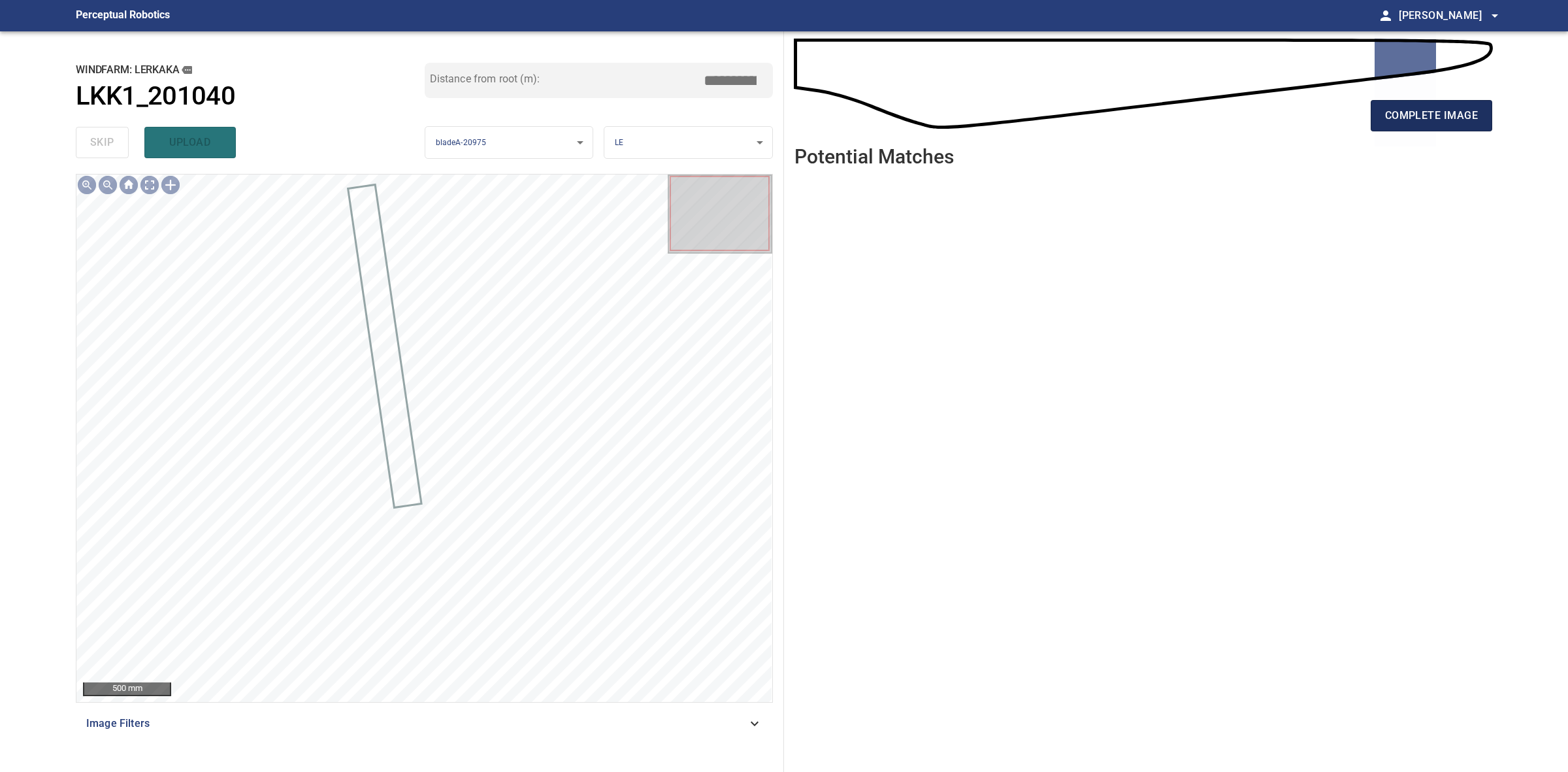
click at [1387, 122] on span "complete image" at bounding box center [1432, 116] width 93 height 19
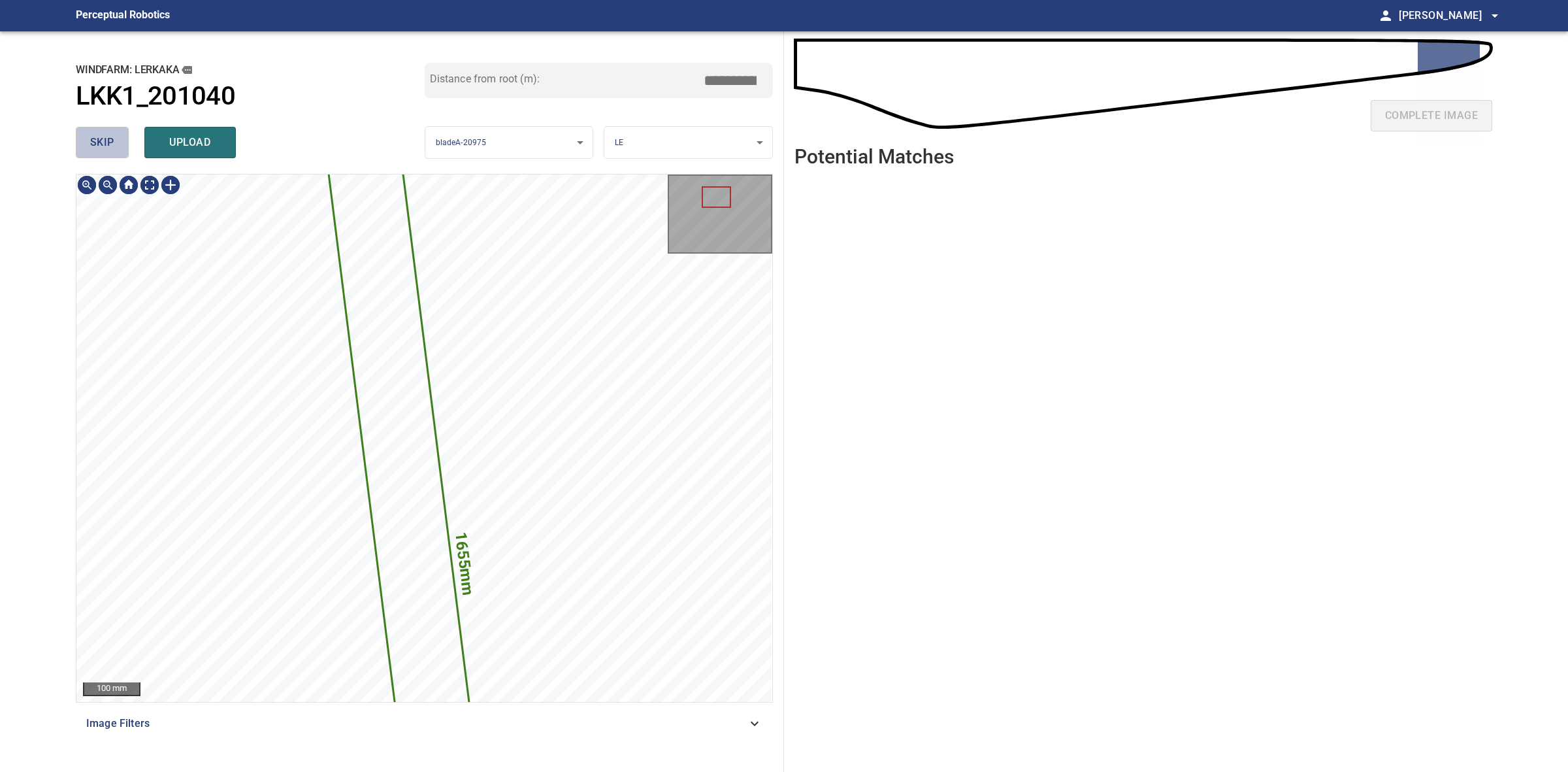
drag, startPoint x: 83, startPoint y: 138, endPoint x: 796, endPoint y: 158, distance: 713.3
click at [87, 138] on button "skip" at bounding box center [102, 143] width 53 height 32
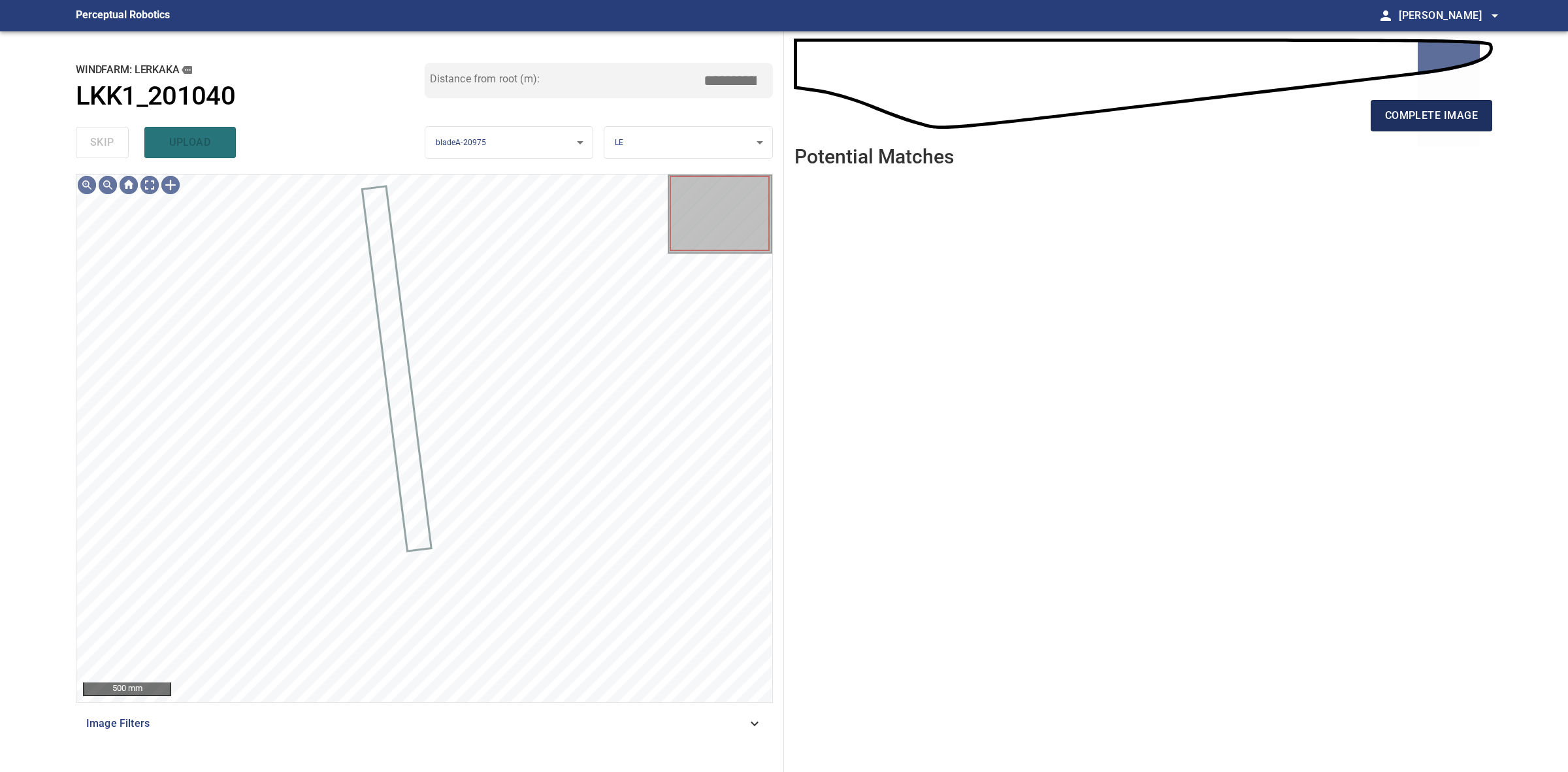
click at [1420, 118] on span "complete image" at bounding box center [1432, 116] width 93 height 19
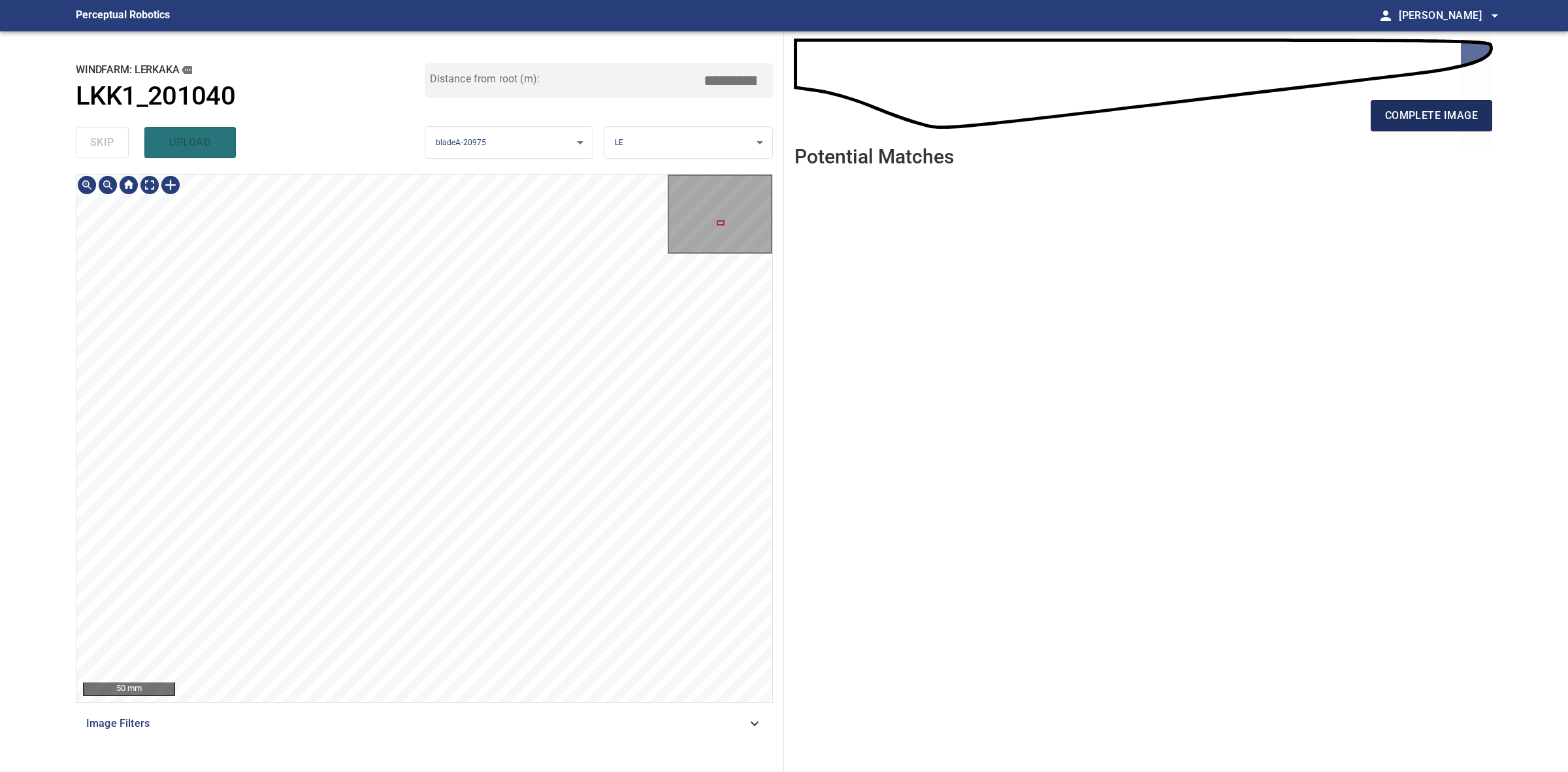
click at [1487, 125] on button "complete image" at bounding box center [1432, 116] width 122 height 32
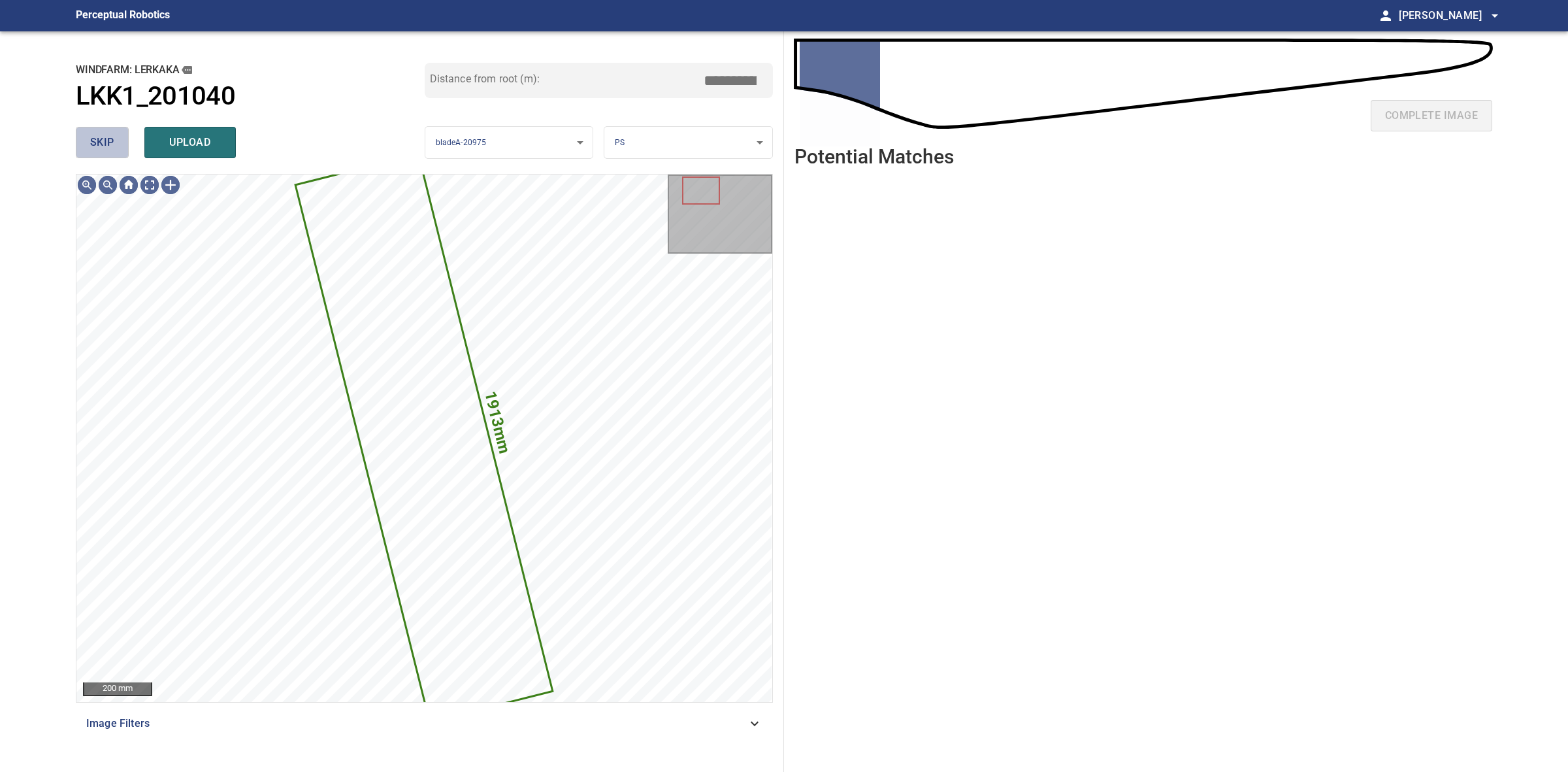
click at [101, 145] on span "skip" at bounding box center [102, 143] width 24 height 19
click at [101, 145] on div "skip upload" at bounding box center [251, 142] width 349 height 42
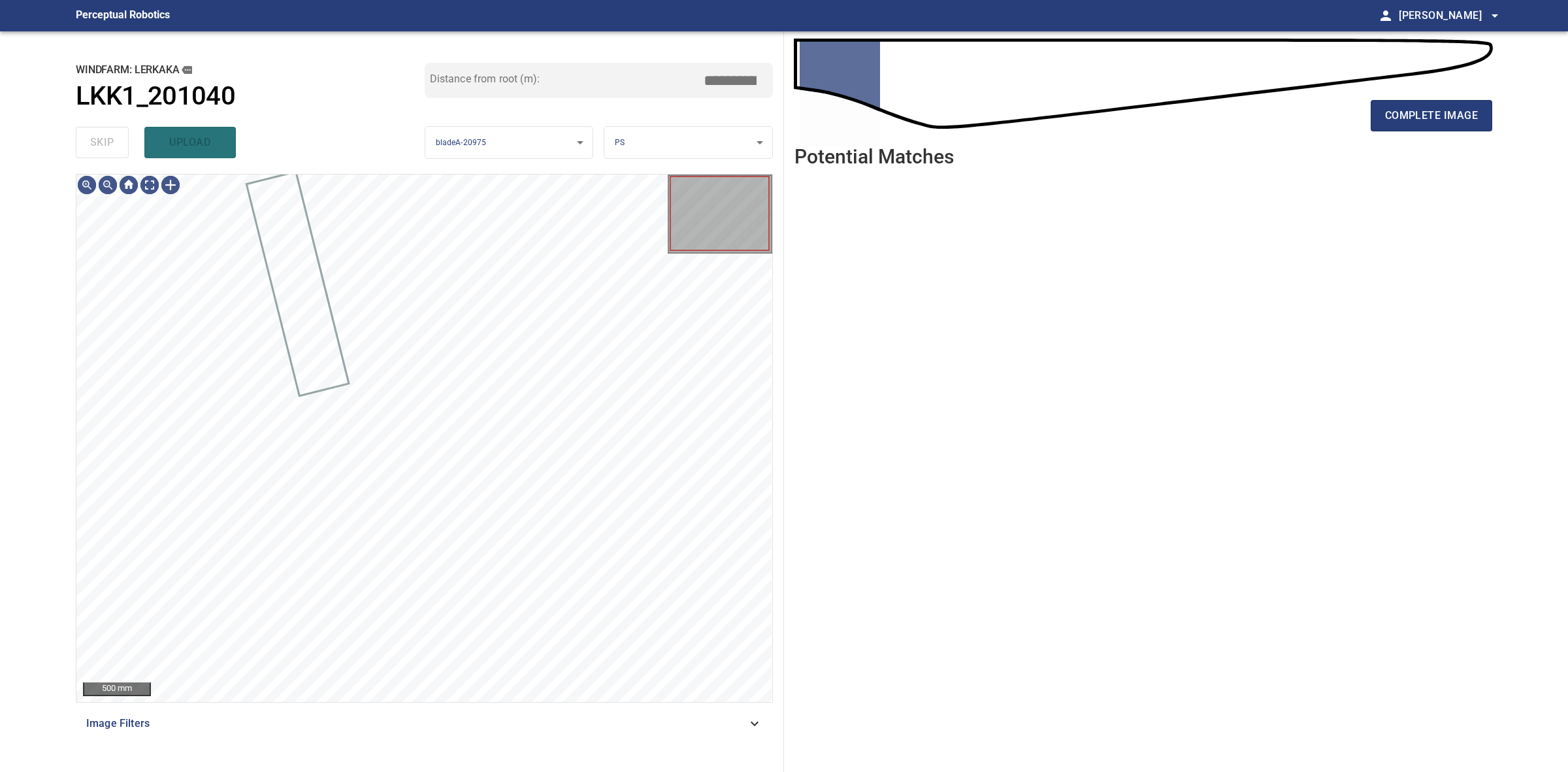
click at [101, 145] on div "skip upload" at bounding box center [251, 142] width 349 height 42
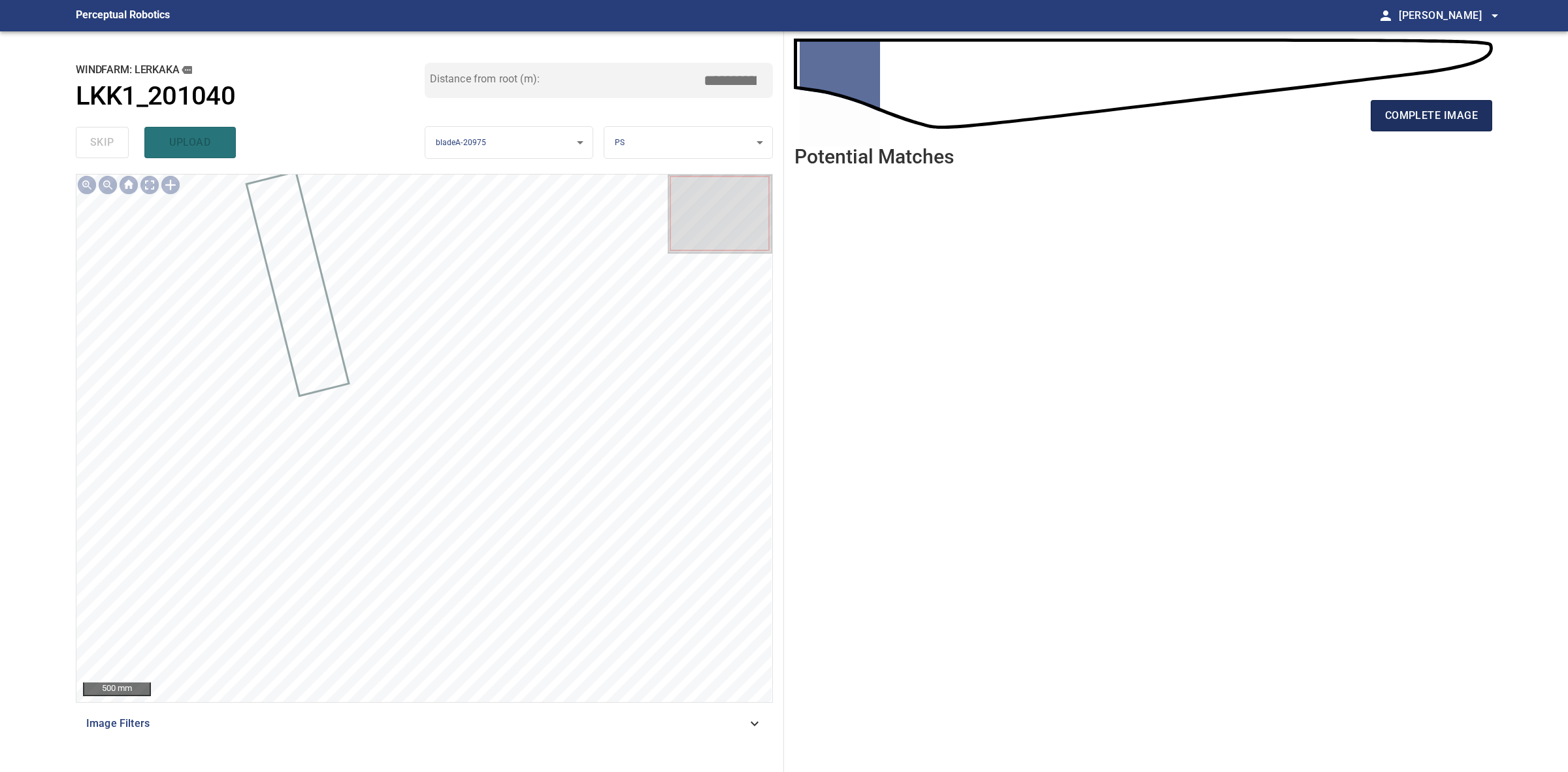
click at [1422, 129] on button "complete image" at bounding box center [1432, 116] width 122 height 32
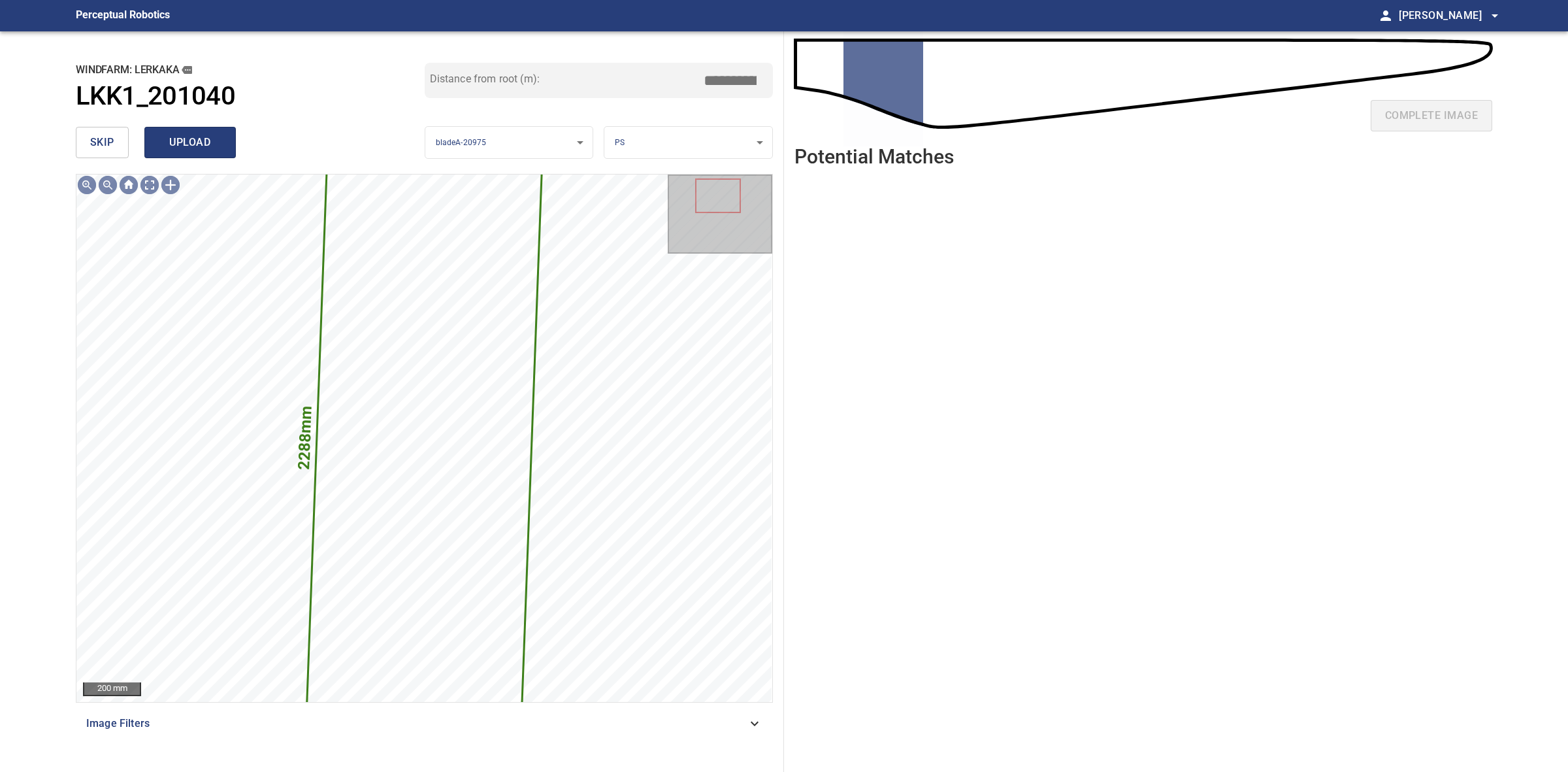
drag, startPoint x: 208, startPoint y: 132, endPoint x: 225, endPoint y: 139, distance: 18.4
click at [208, 132] on button "upload" at bounding box center [190, 143] width 92 height 32
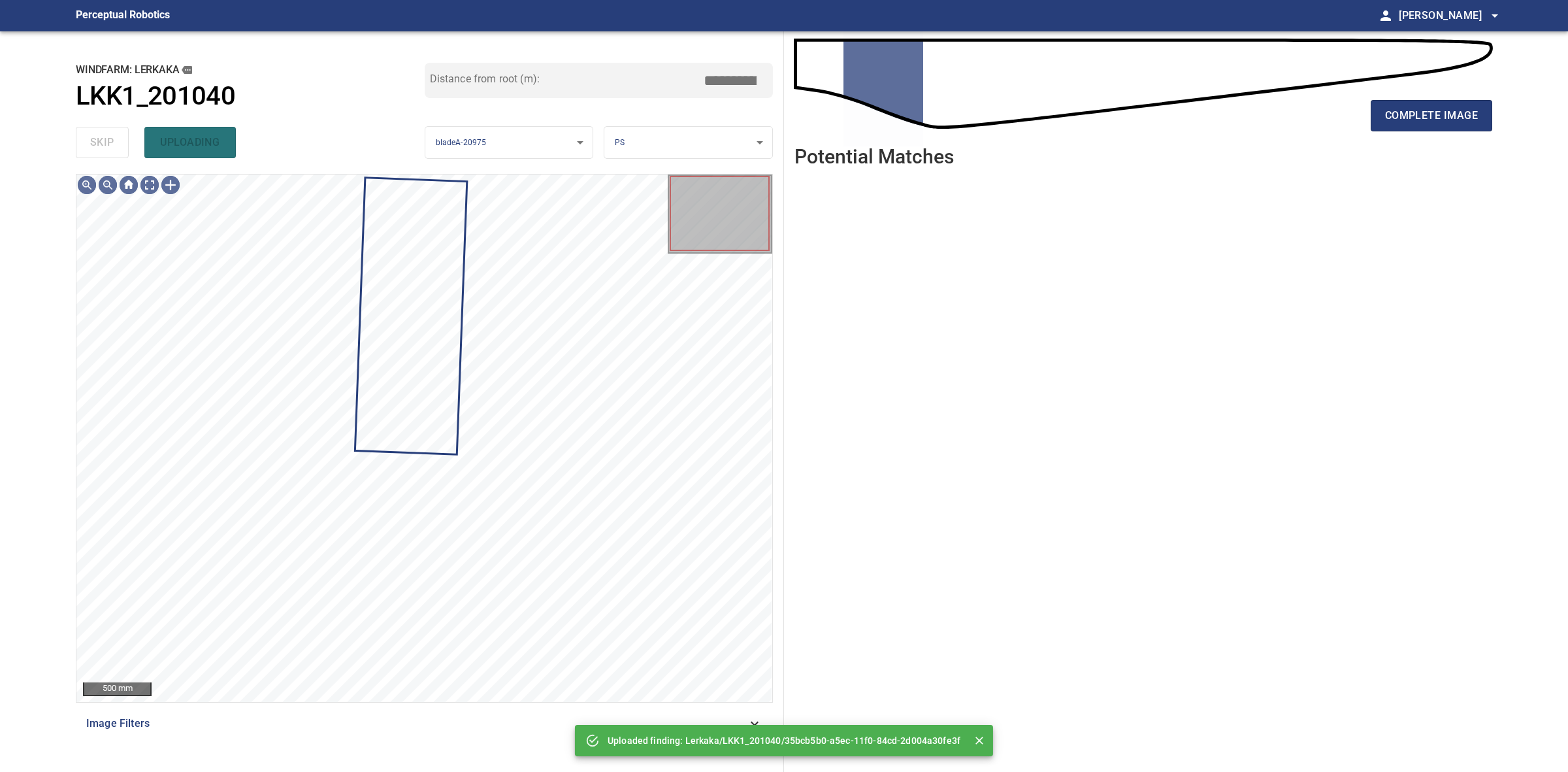
click at [1363, 114] on div "complete image" at bounding box center [1144, 121] width 698 height 52
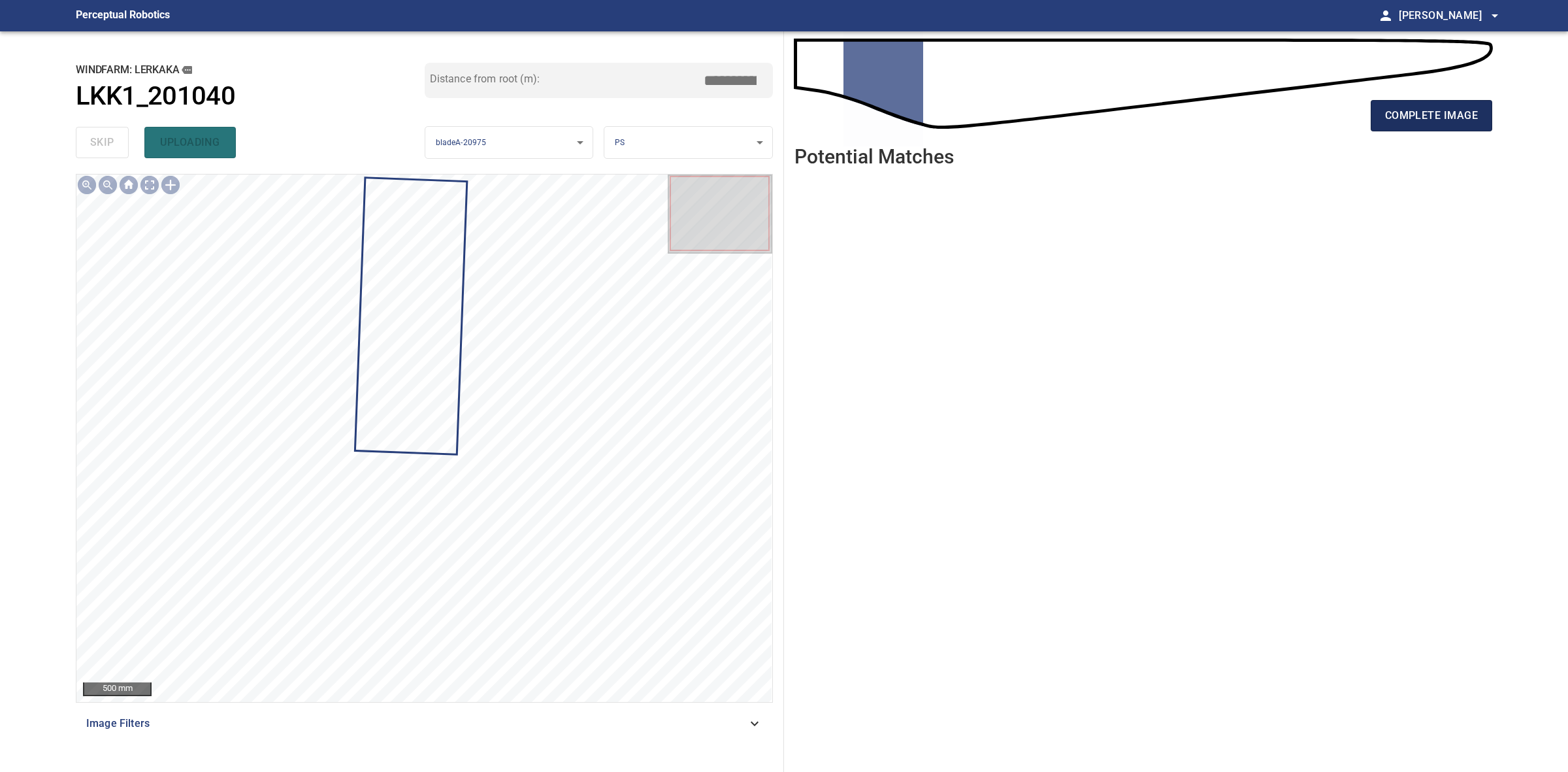
click at [1446, 109] on span "complete image" at bounding box center [1432, 116] width 93 height 19
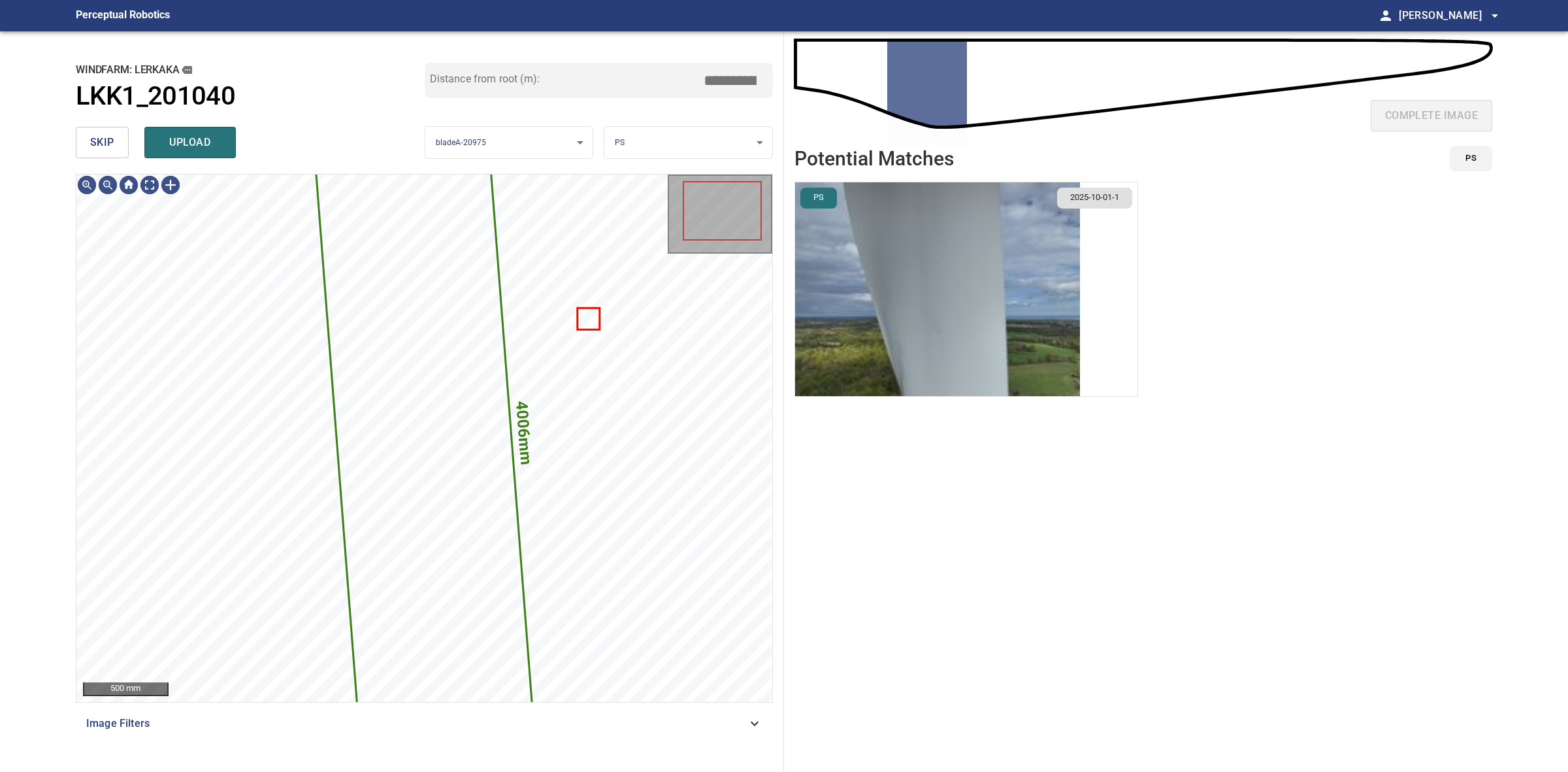
click at [1060, 286] on img "button" at bounding box center [937, 290] width 285 height 213
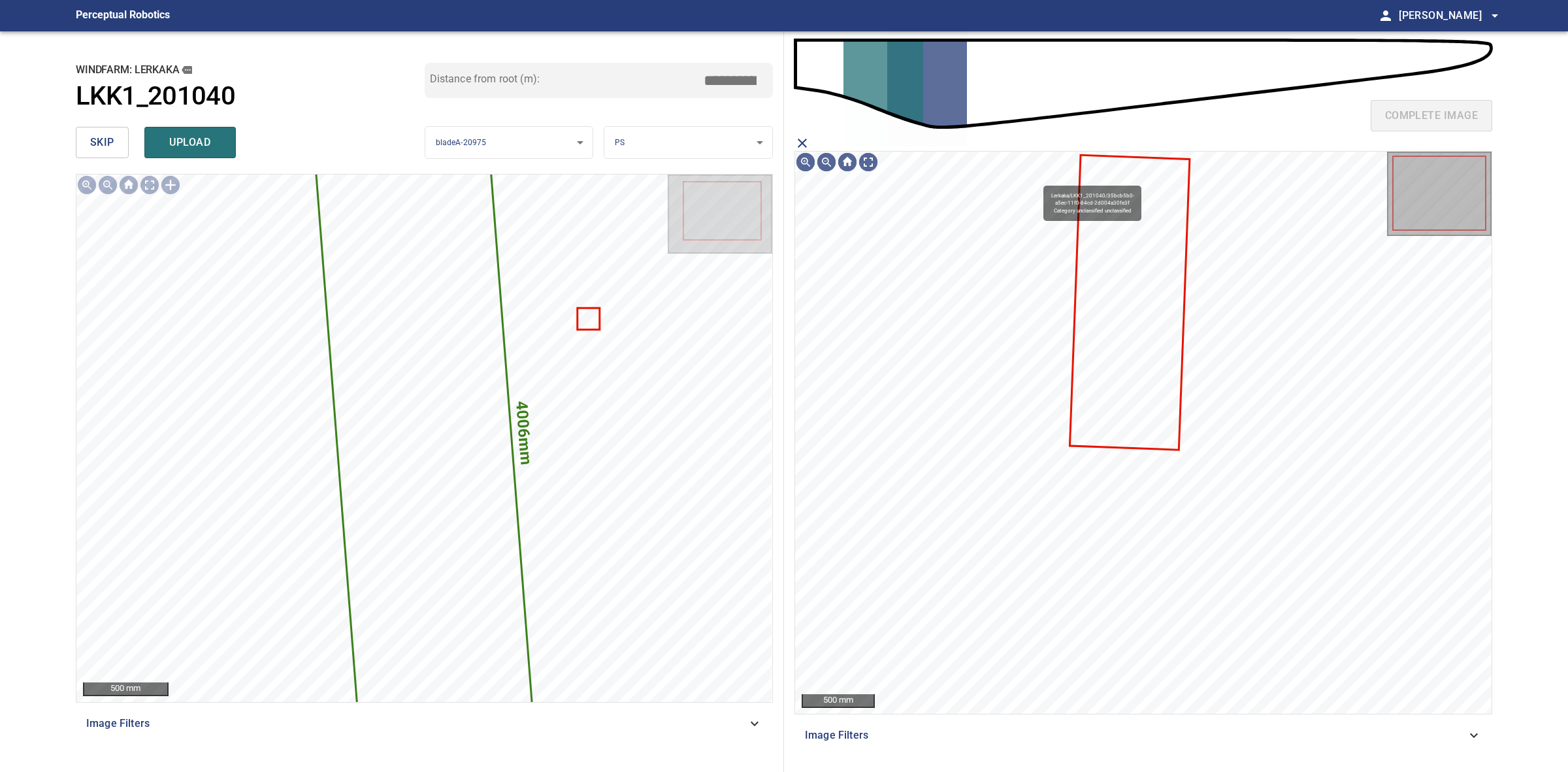
click at [1125, 377] on icon at bounding box center [1129, 302] width 118 height 293
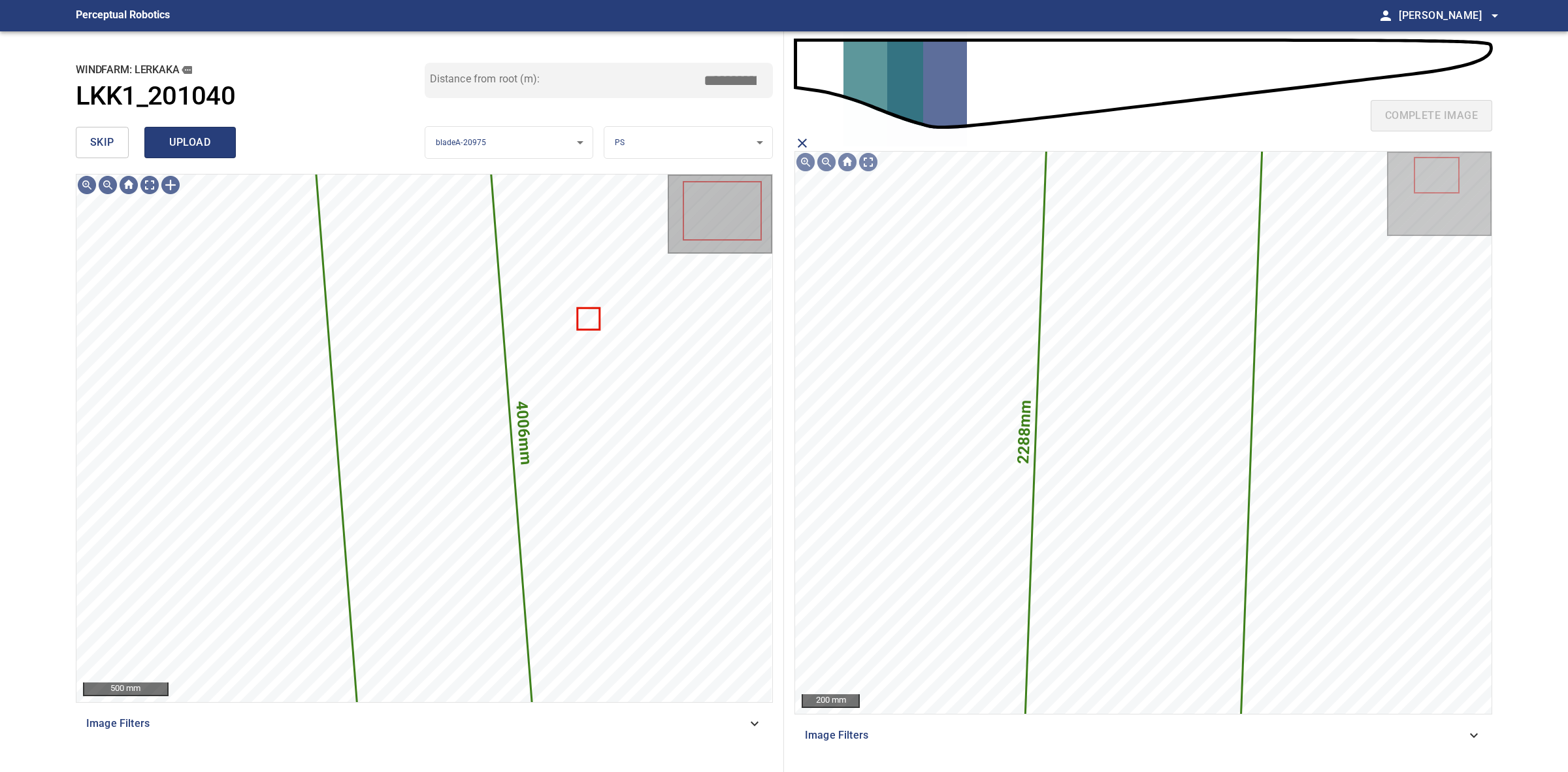
click at [225, 135] on button "upload" at bounding box center [190, 143] width 92 height 32
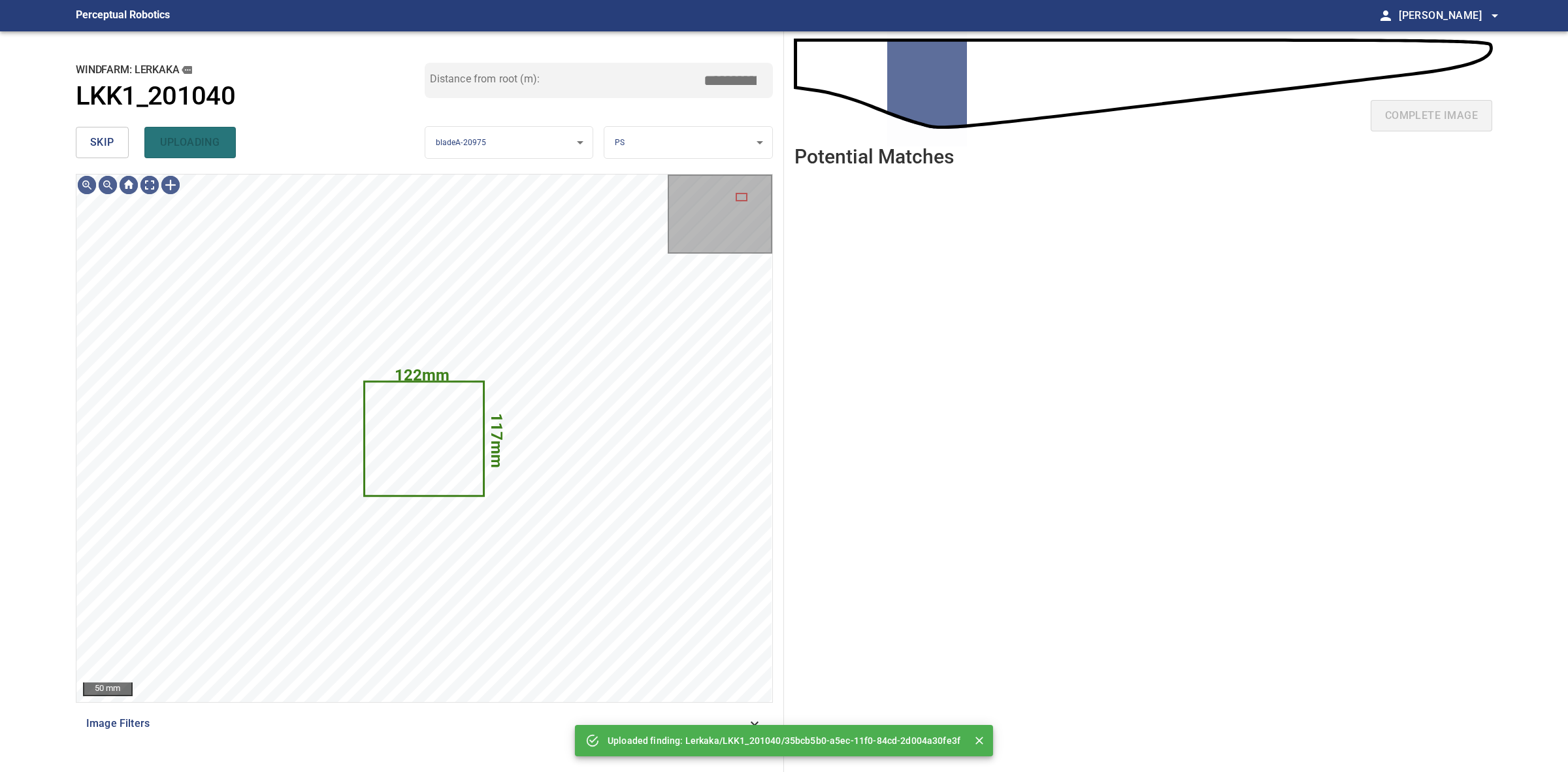
click at [101, 148] on span "skip" at bounding box center [102, 143] width 24 height 19
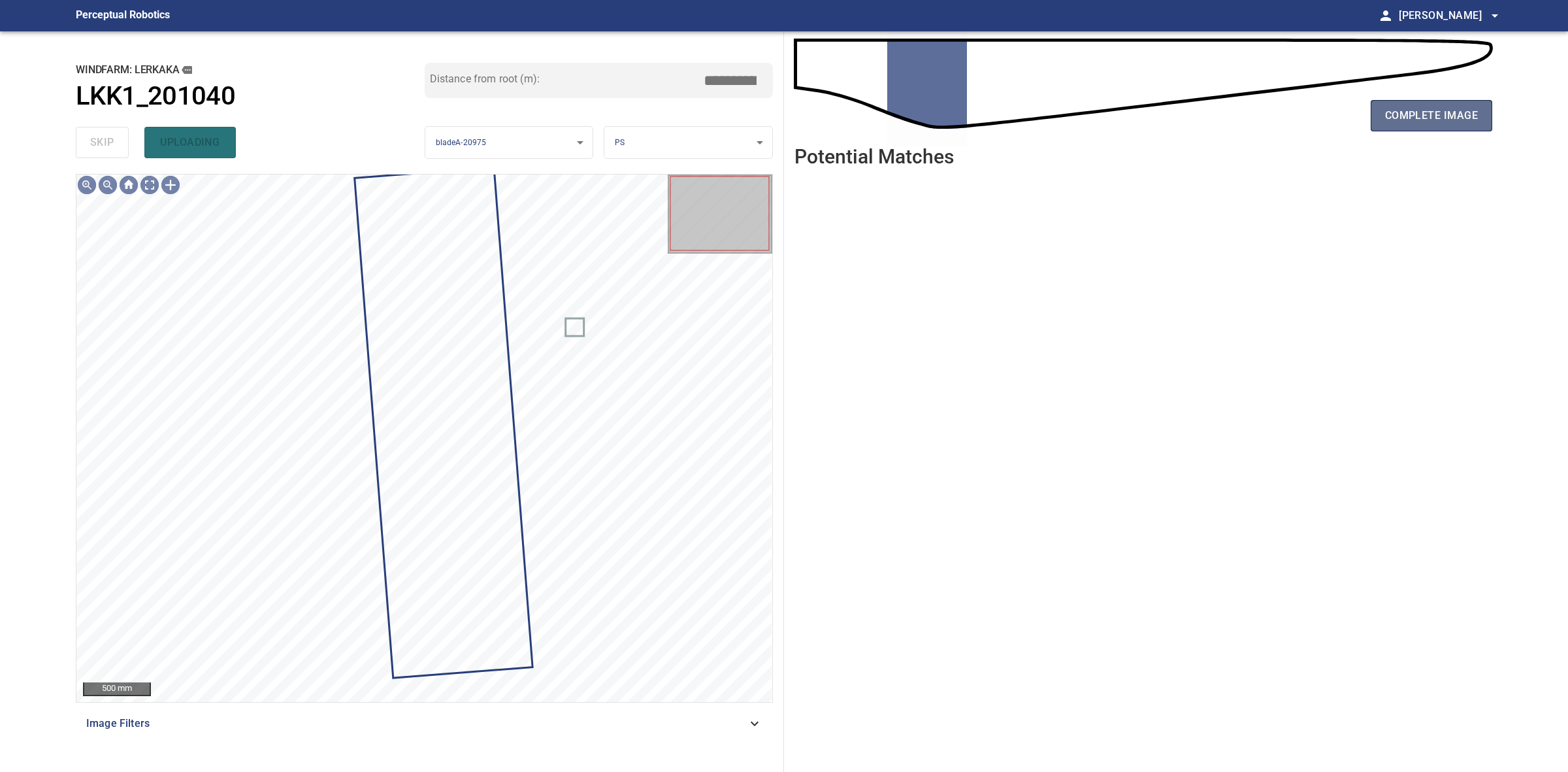
click at [1458, 124] on span "complete image" at bounding box center [1432, 116] width 93 height 19
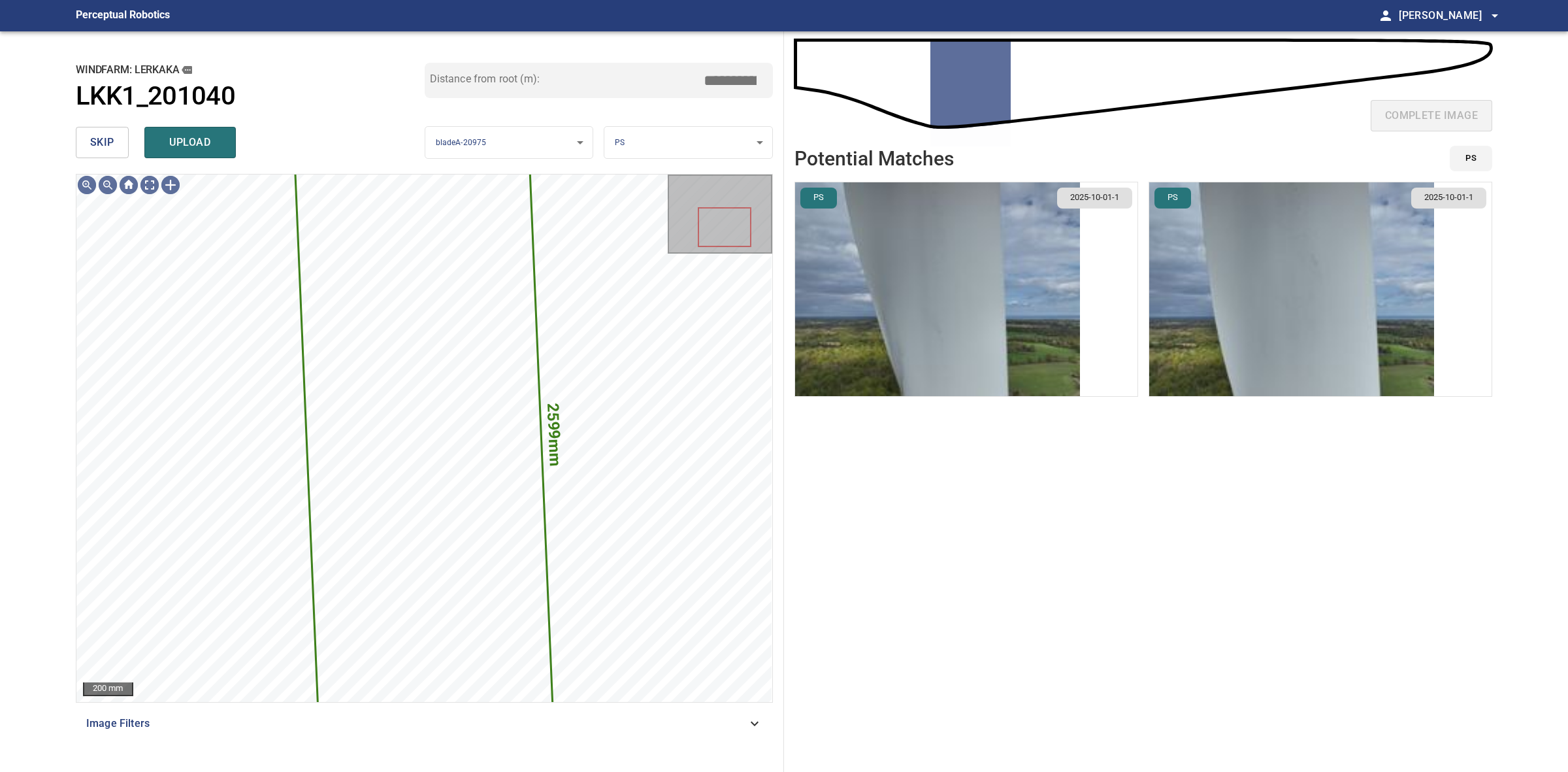
drag, startPoint x: 1056, startPoint y: 302, endPoint x: 1064, endPoint y: 304, distance: 8.2
click at [1056, 304] on img "button" at bounding box center [937, 290] width 285 height 213
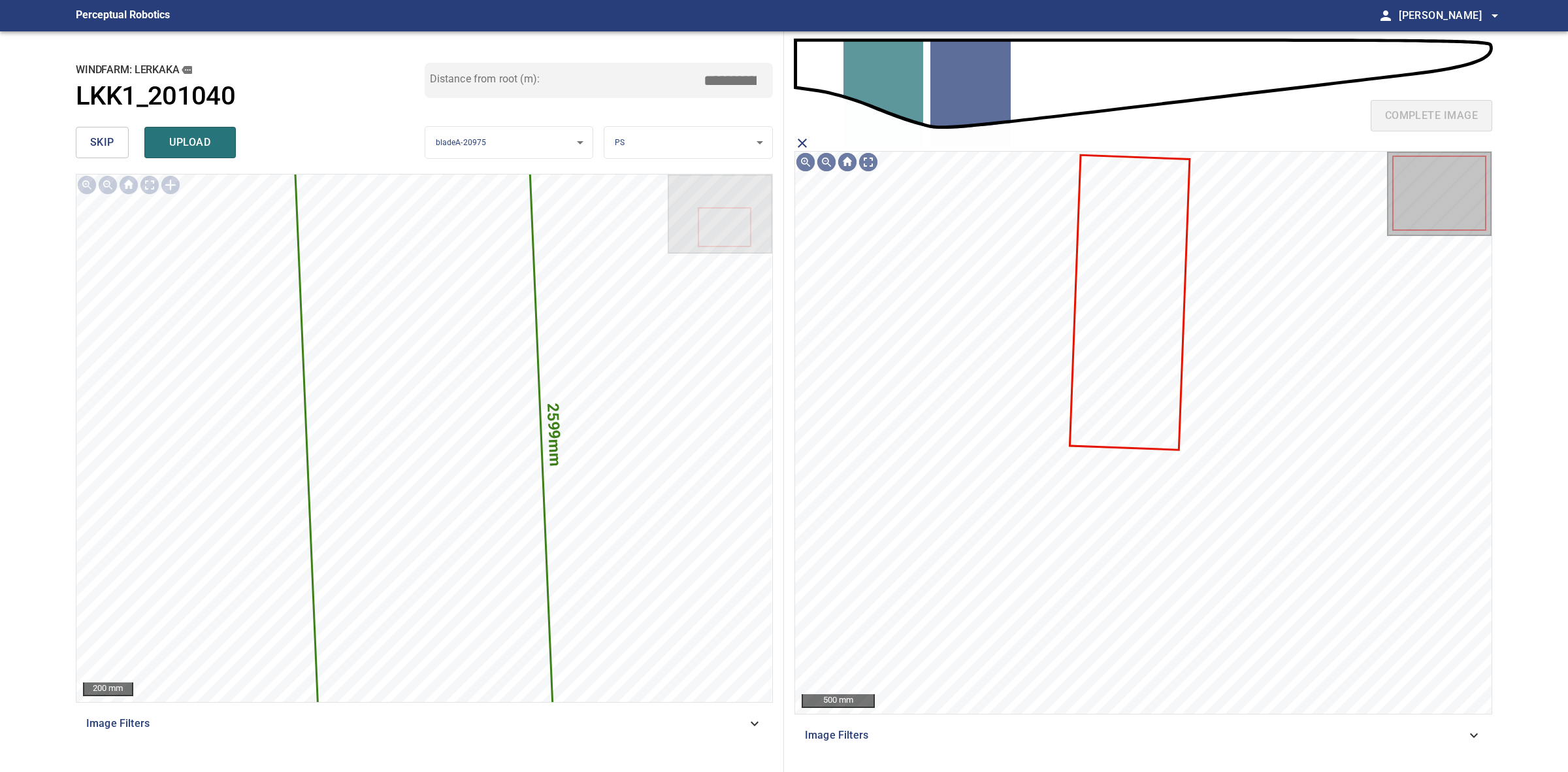
click at [1120, 361] on icon at bounding box center [1129, 302] width 118 height 293
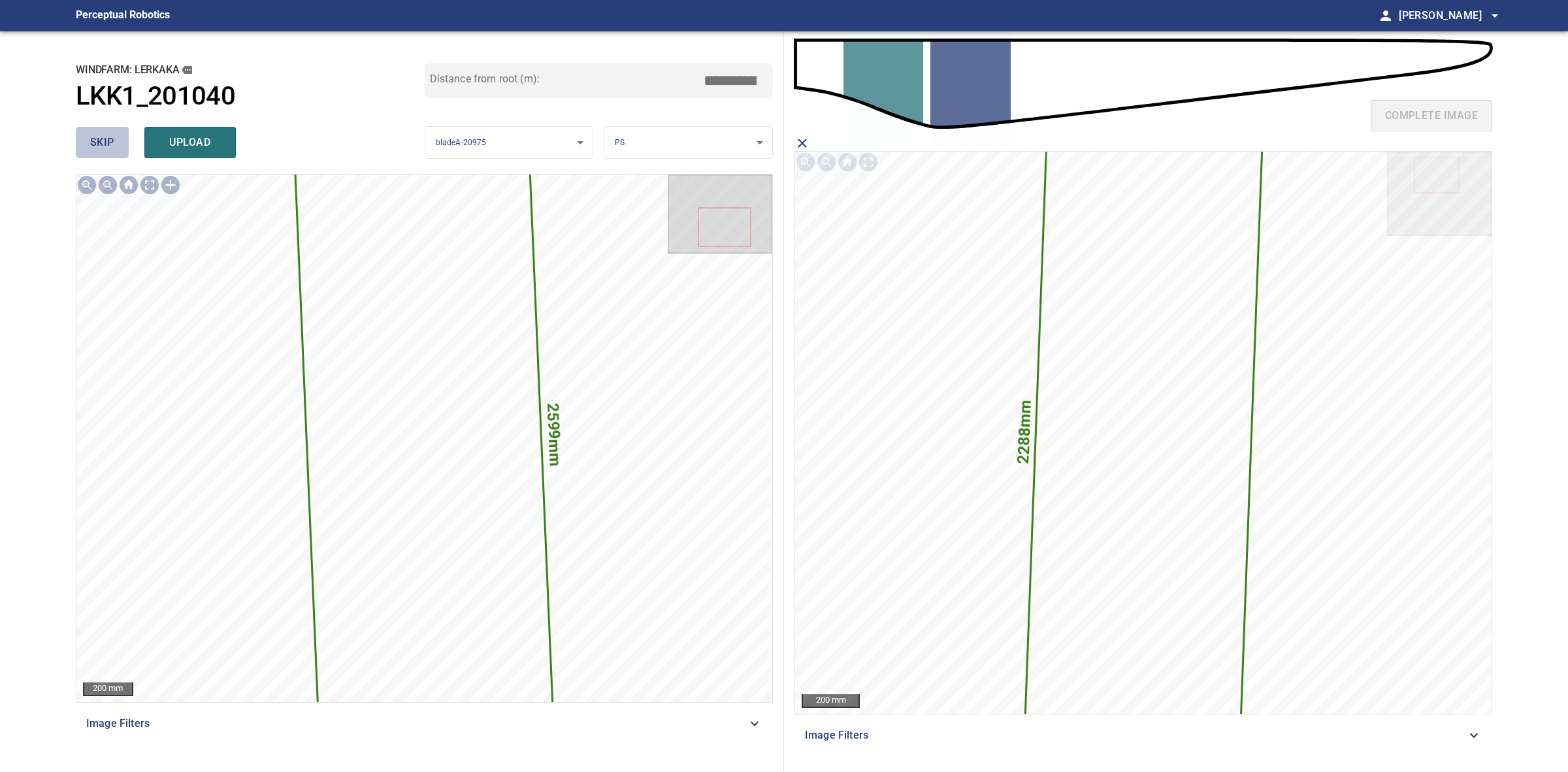
click at [87, 141] on button "skip" at bounding box center [102, 143] width 53 height 32
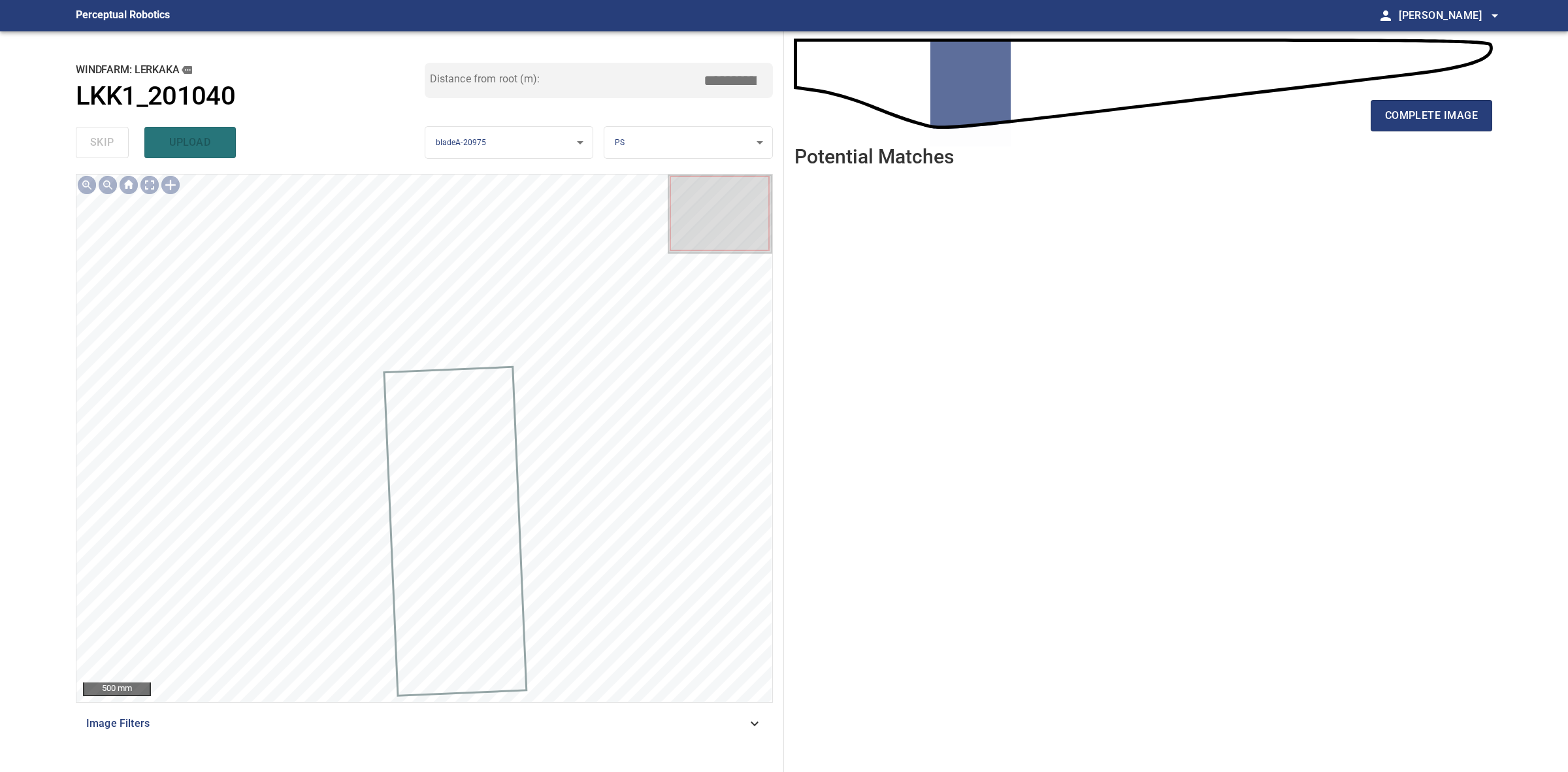
click at [1446, 134] on div "complete image" at bounding box center [1144, 121] width 698 height 52
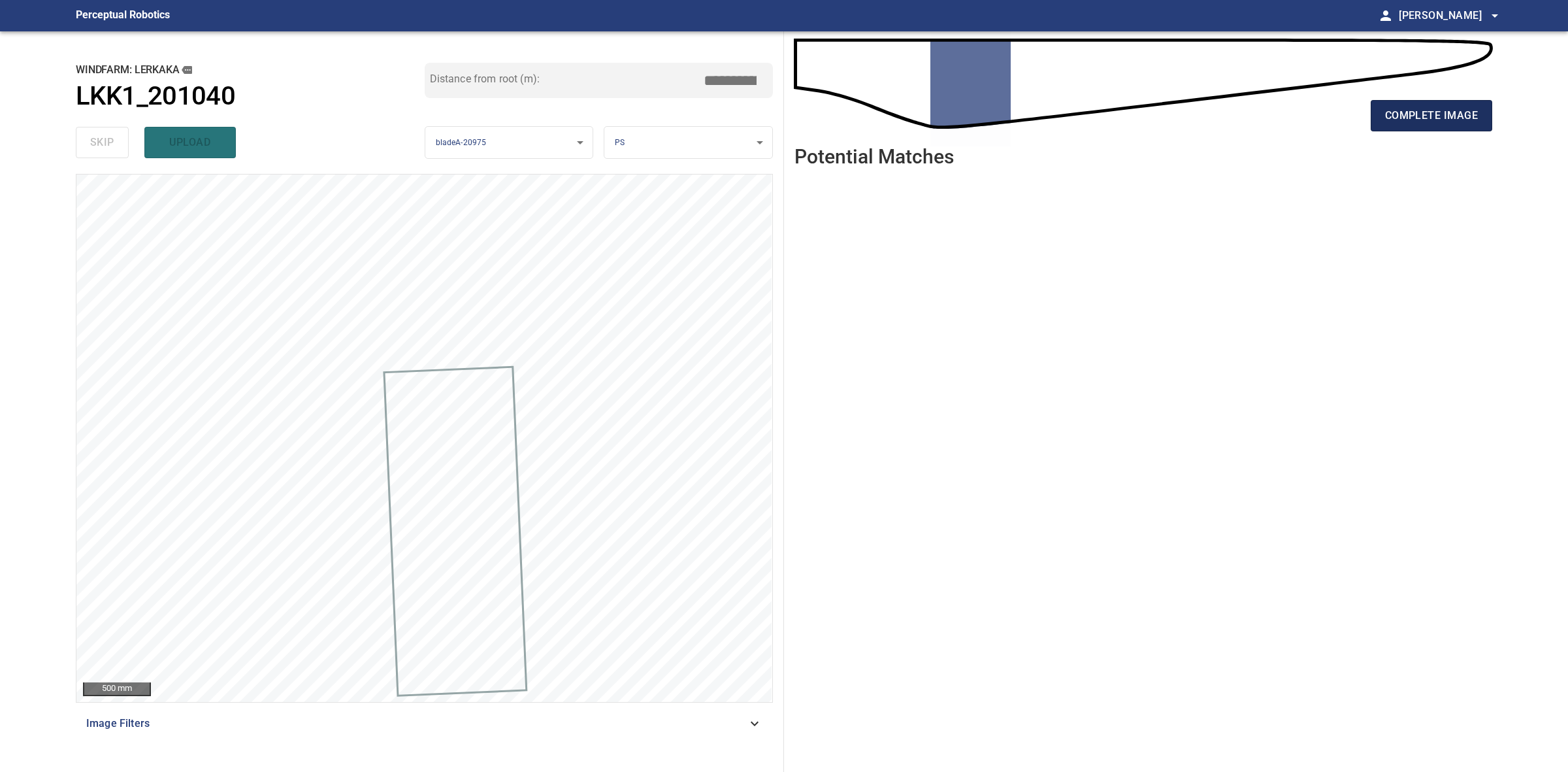
click at [1443, 129] on button "complete image" at bounding box center [1432, 116] width 122 height 32
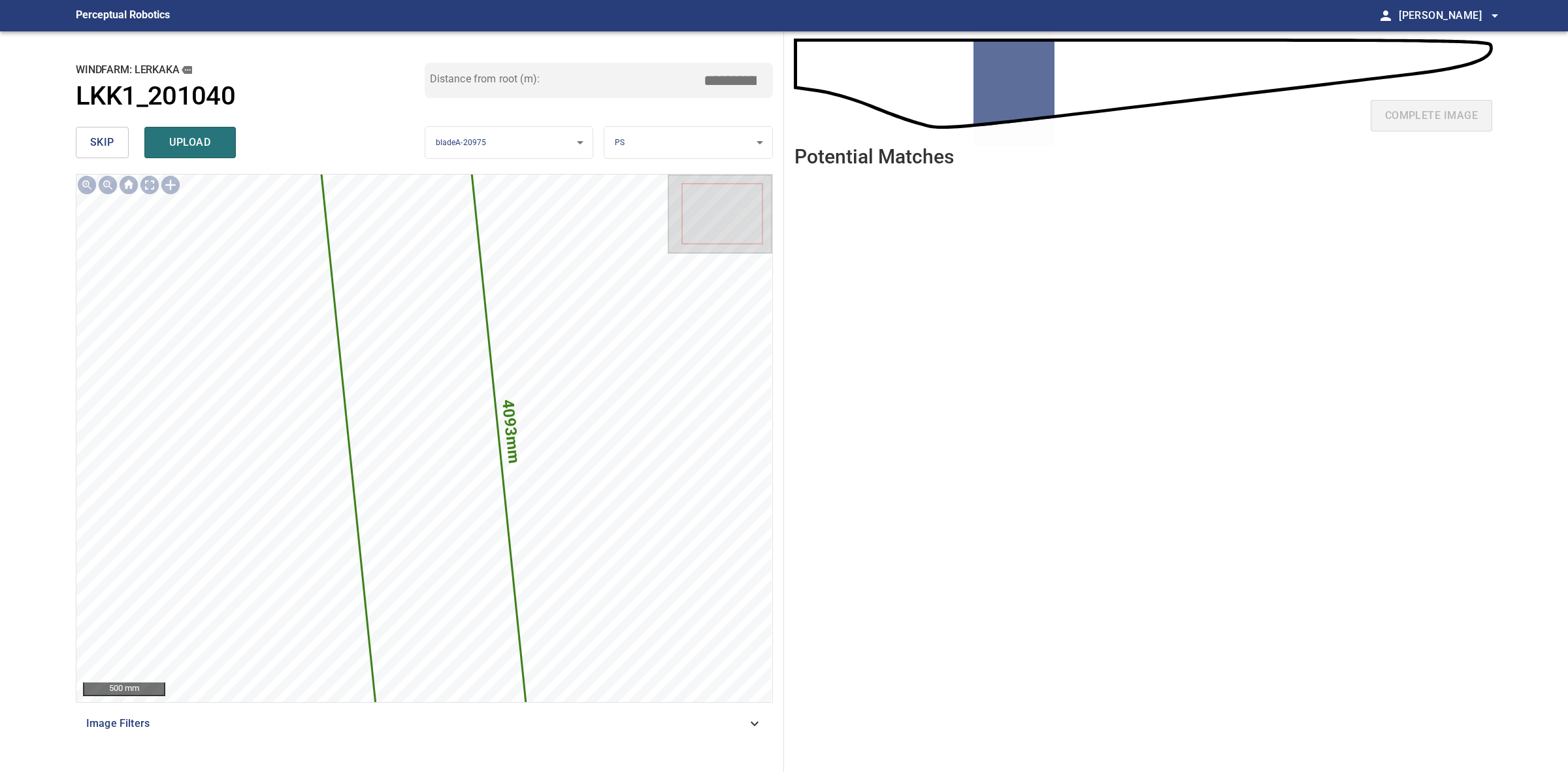
drag, startPoint x: 733, startPoint y: 84, endPoint x: 726, endPoint y: 81, distance: 7.6
click at [726, 81] on input "*****" at bounding box center [735, 80] width 65 height 25
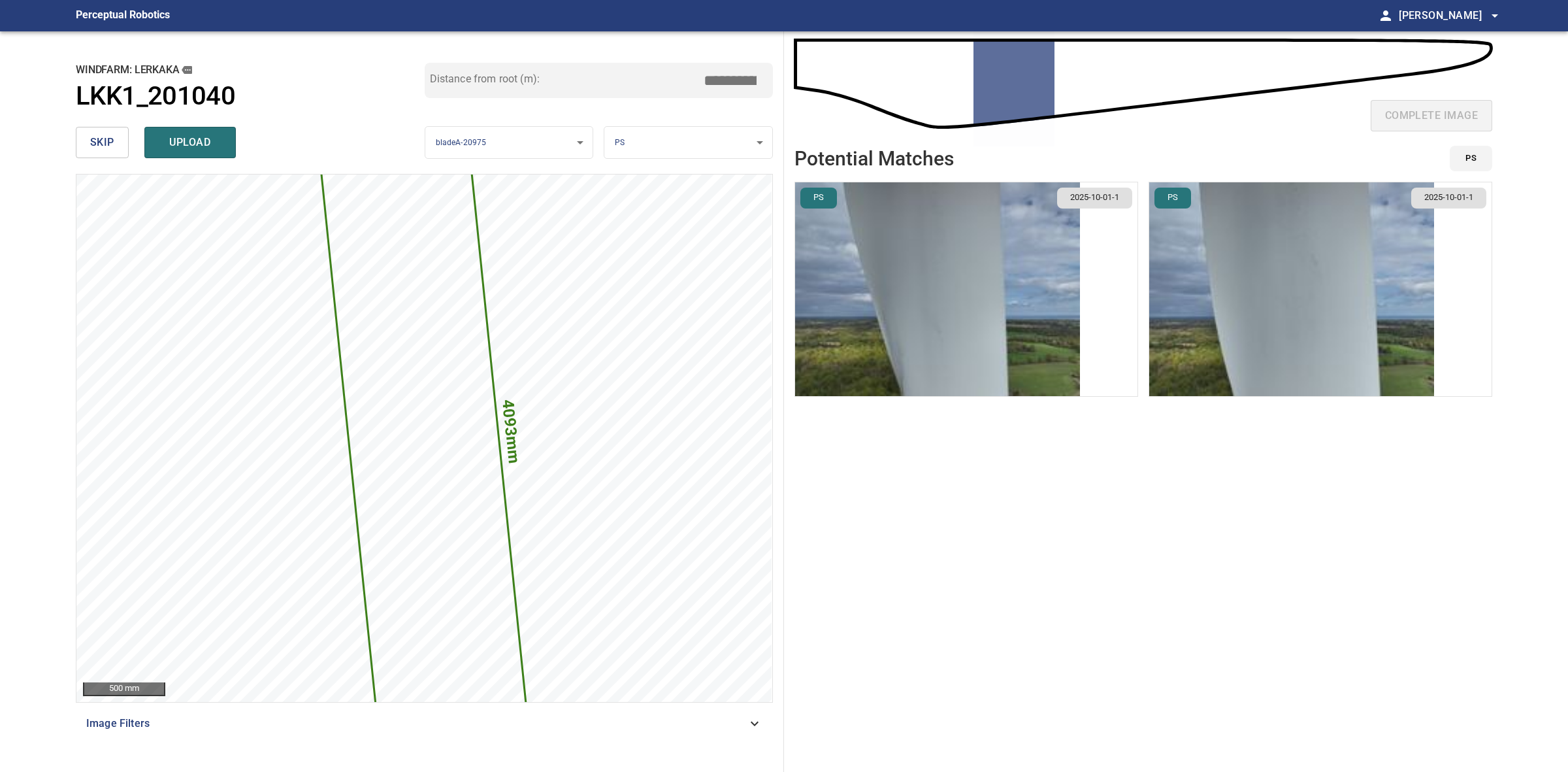
type input "*****"
click at [1314, 324] on img "button" at bounding box center [1292, 290] width 285 height 213
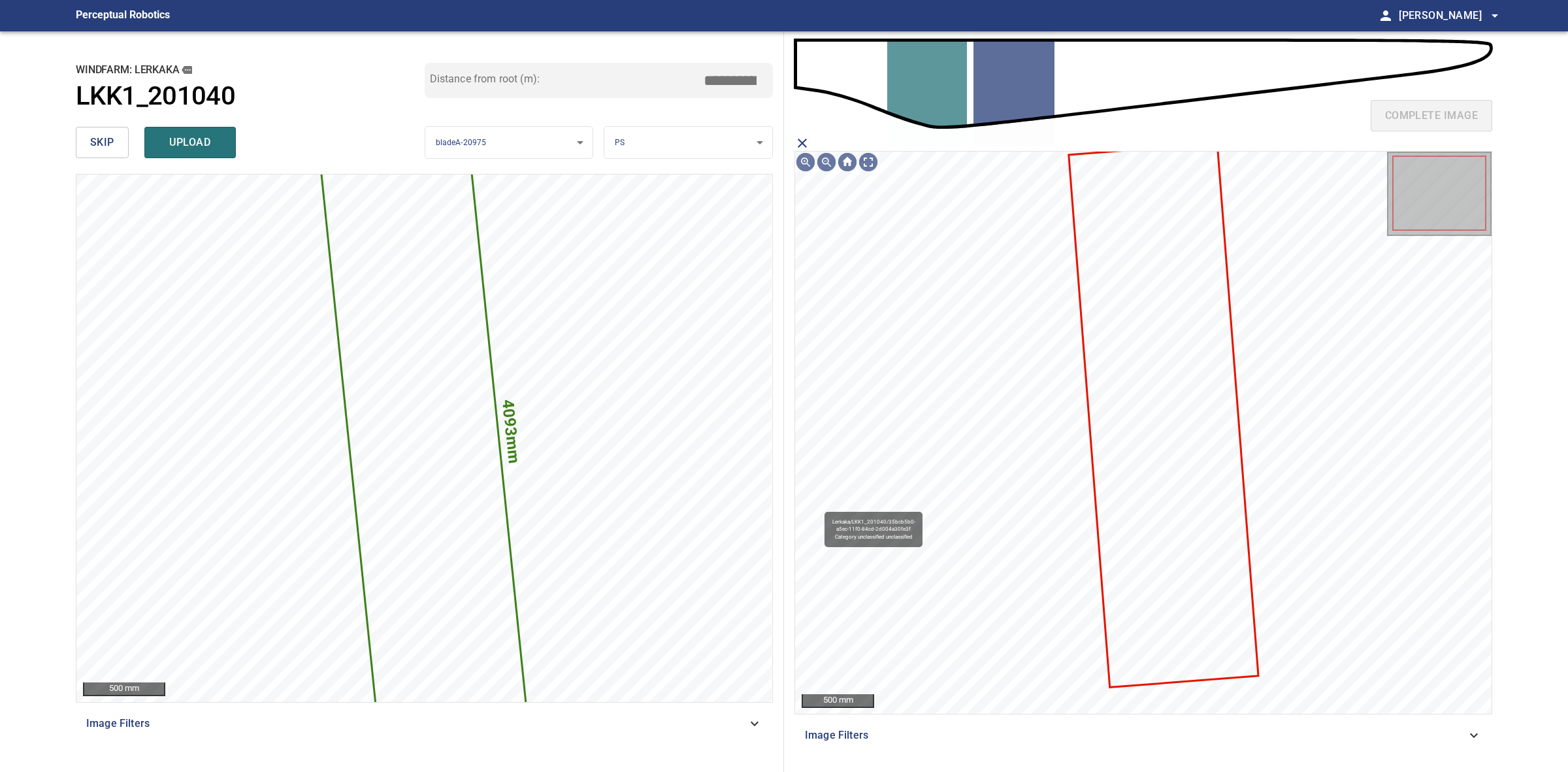
click at [1137, 308] on icon at bounding box center [1164, 416] width 187 height 542
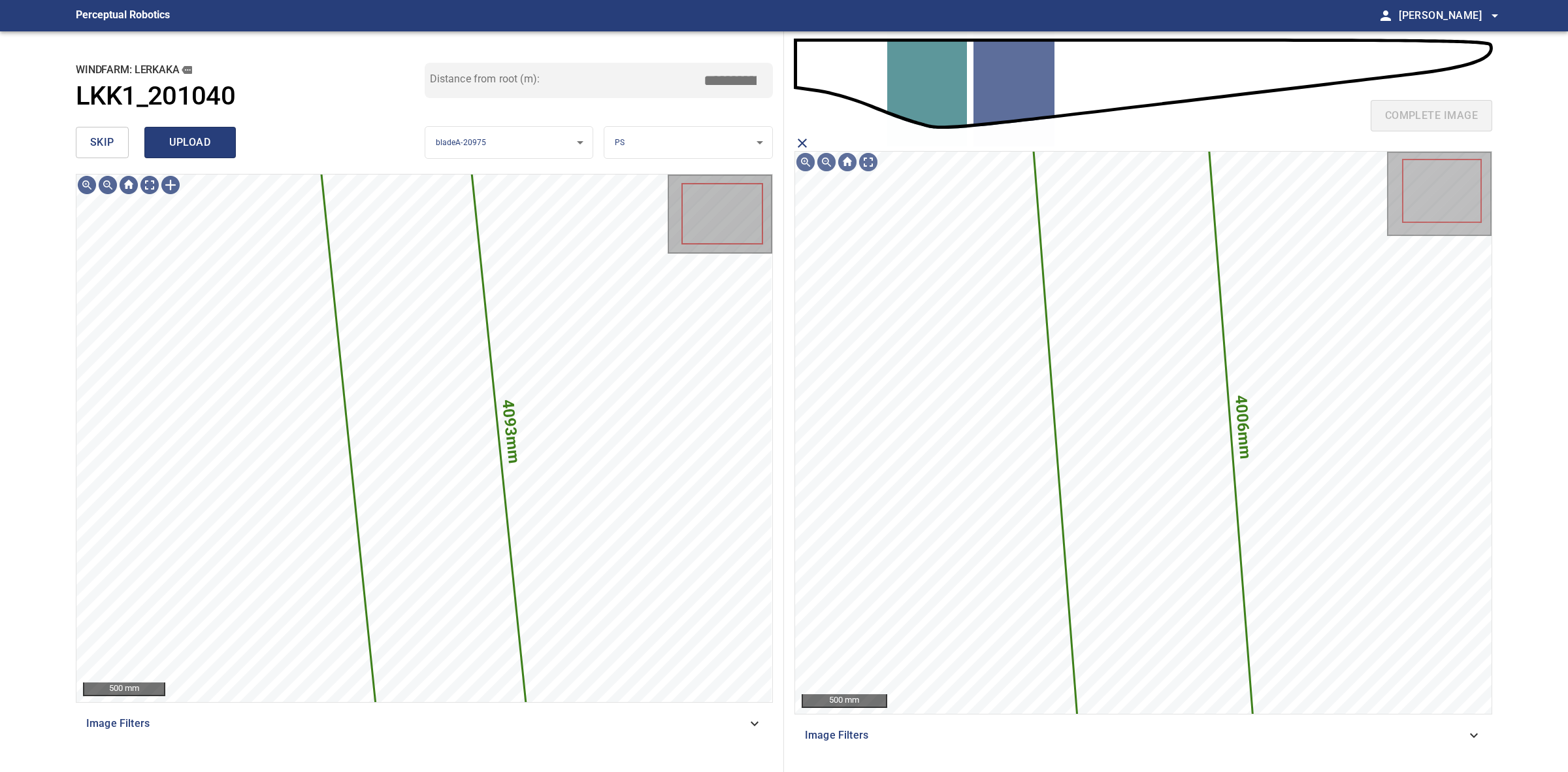
click at [210, 148] on span "upload" at bounding box center [190, 143] width 63 height 19
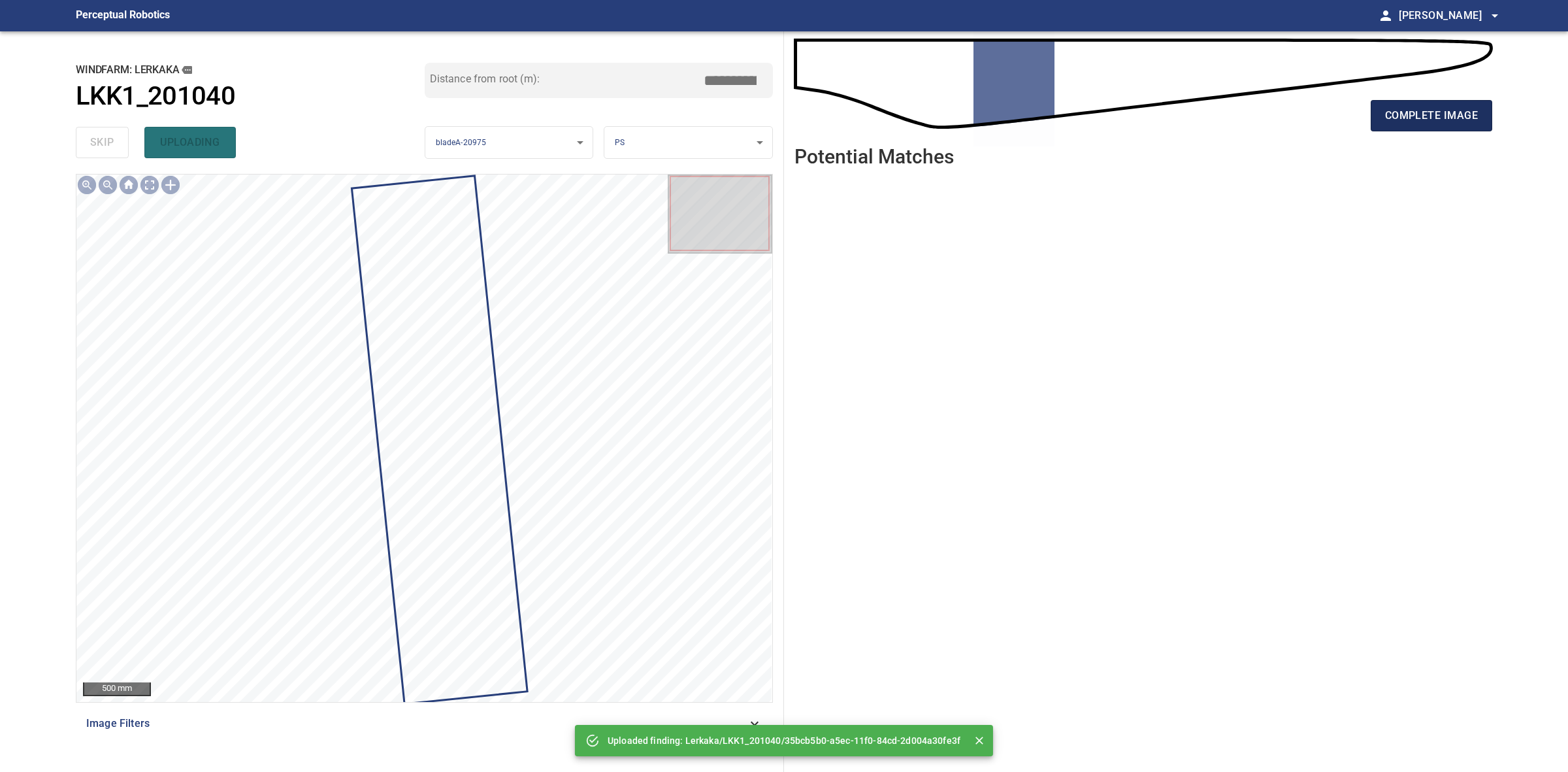
click at [1396, 127] on button "complete image" at bounding box center [1432, 116] width 122 height 32
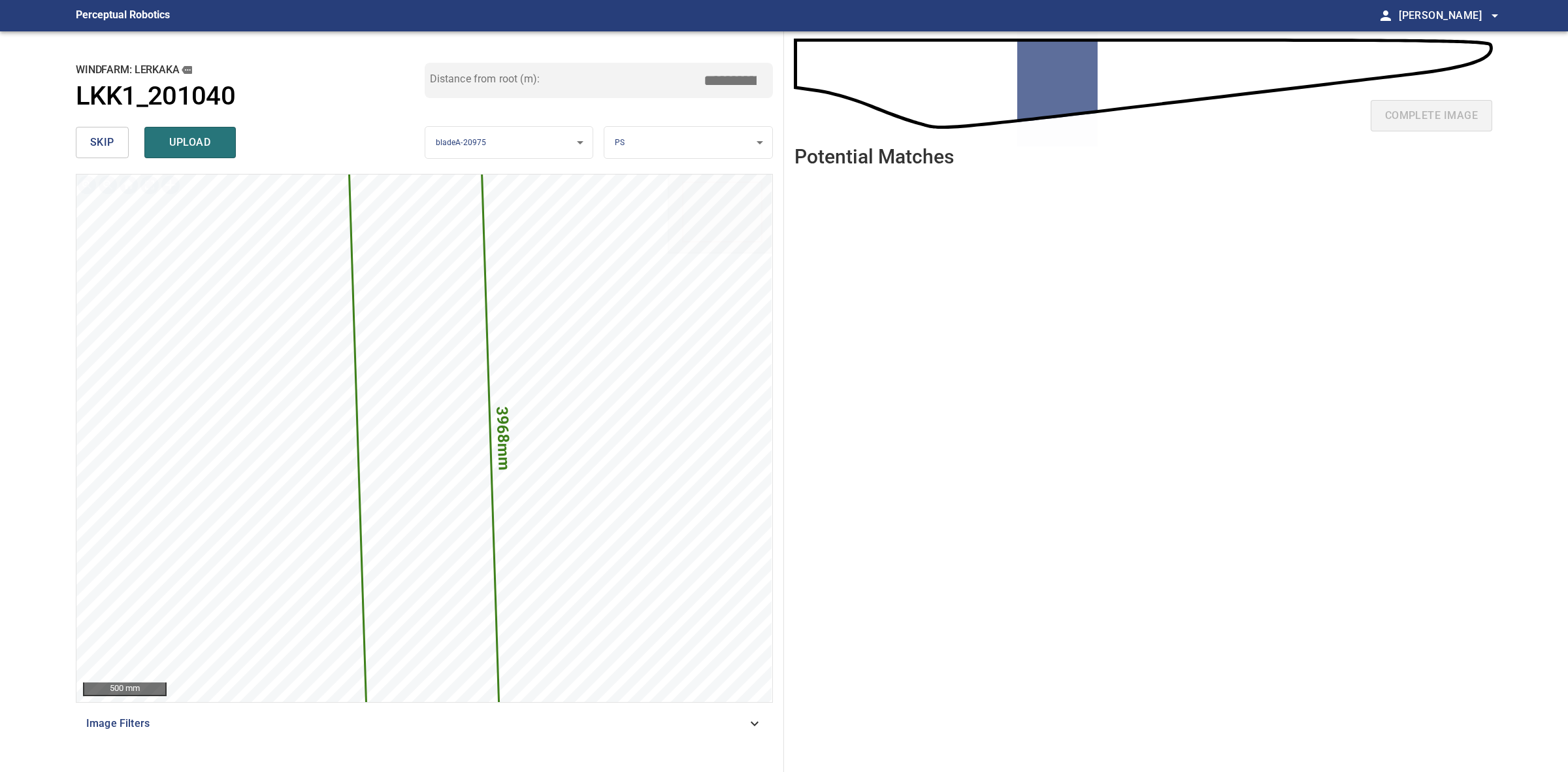
click at [728, 76] on input "*****" at bounding box center [735, 80] width 65 height 25
click at [727, 73] on input "*****" at bounding box center [735, 80] width 65 height 25
click at [730, 71] on input "*****" at bounding box center [735, 80] width 65 height 25
click at [730, 79] on input "*****" at bounding box center [735, 80] width 65 height 25
click at [732, 79] on input "*****" at bounding box center [735, 80] width 65 height 25
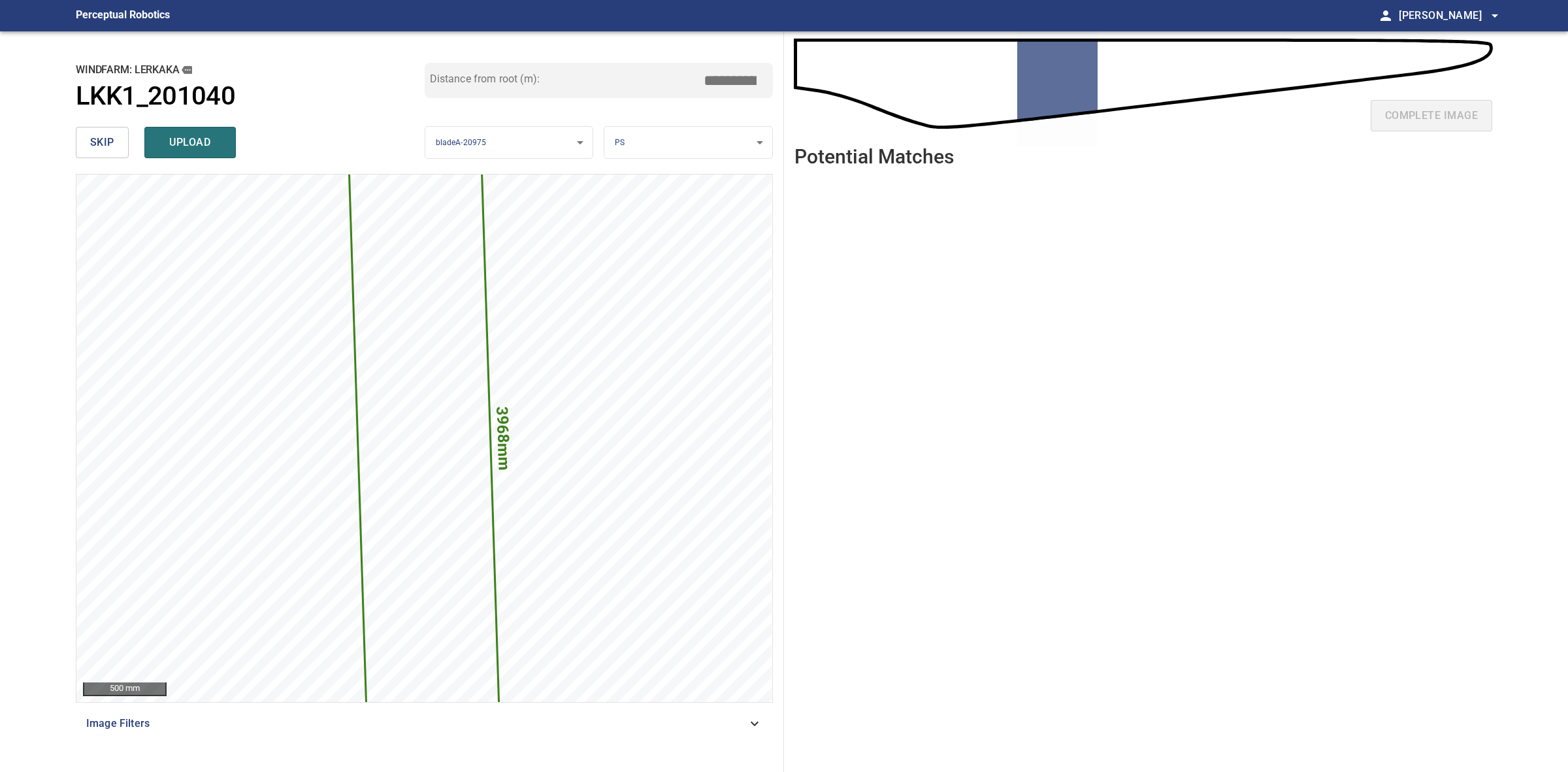
click at [732, 79] on input "*****" at bounding box center [735, 80] width 65 height 25
click at [729, 76] on input "*****" at bounding box center [735, 80] width 65 height 25
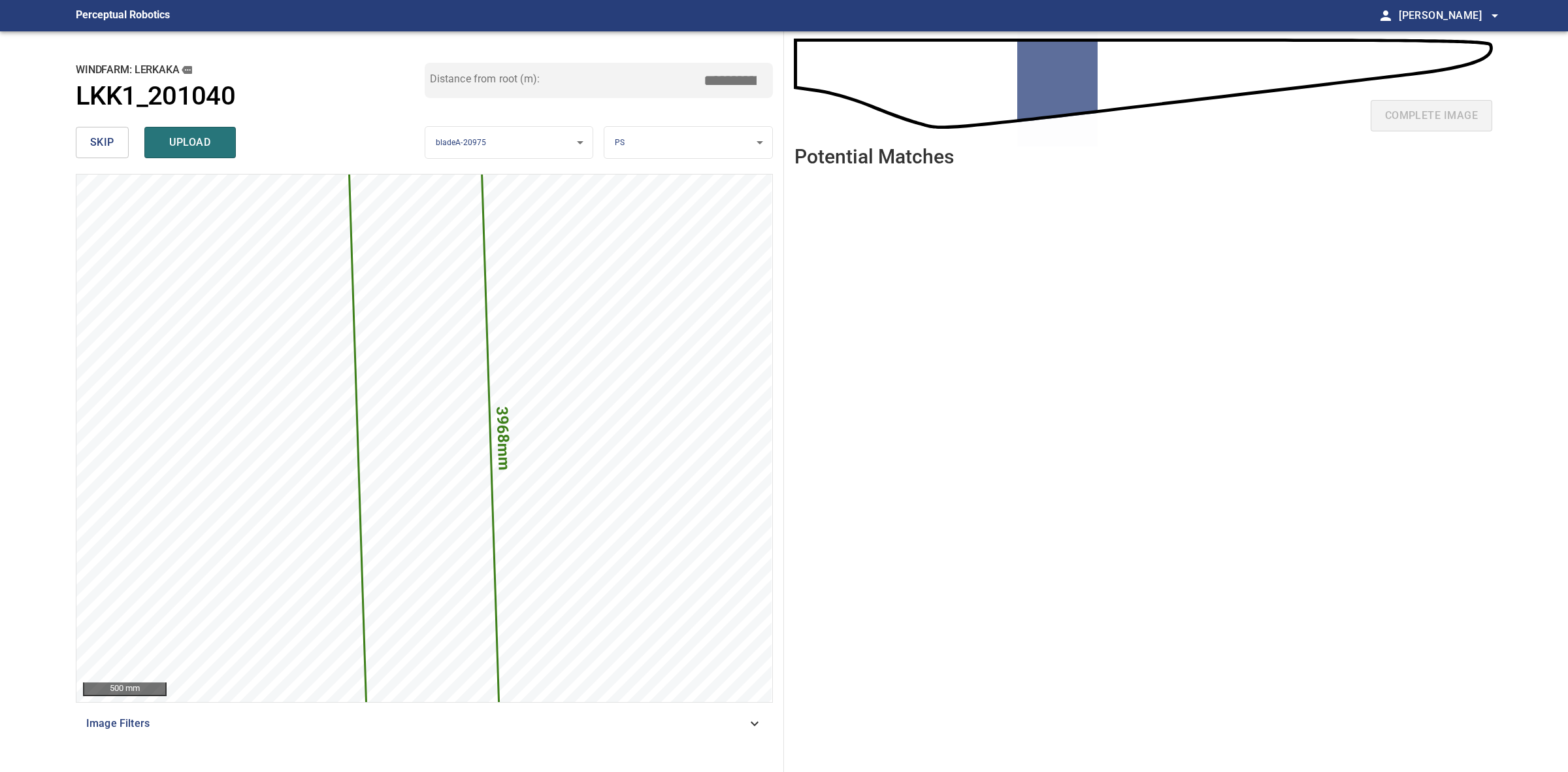
click at [727, 79] on input "*****" at bounding box center [735, 80] width 65 height 25
drag, startPoint x: 727, startPoint y: 79, endPoint x: 735, endPoint y: 80, distance: 8.1
click at [735, 80] on input "*****" at bounding box center [735, 80] width 65 height 25
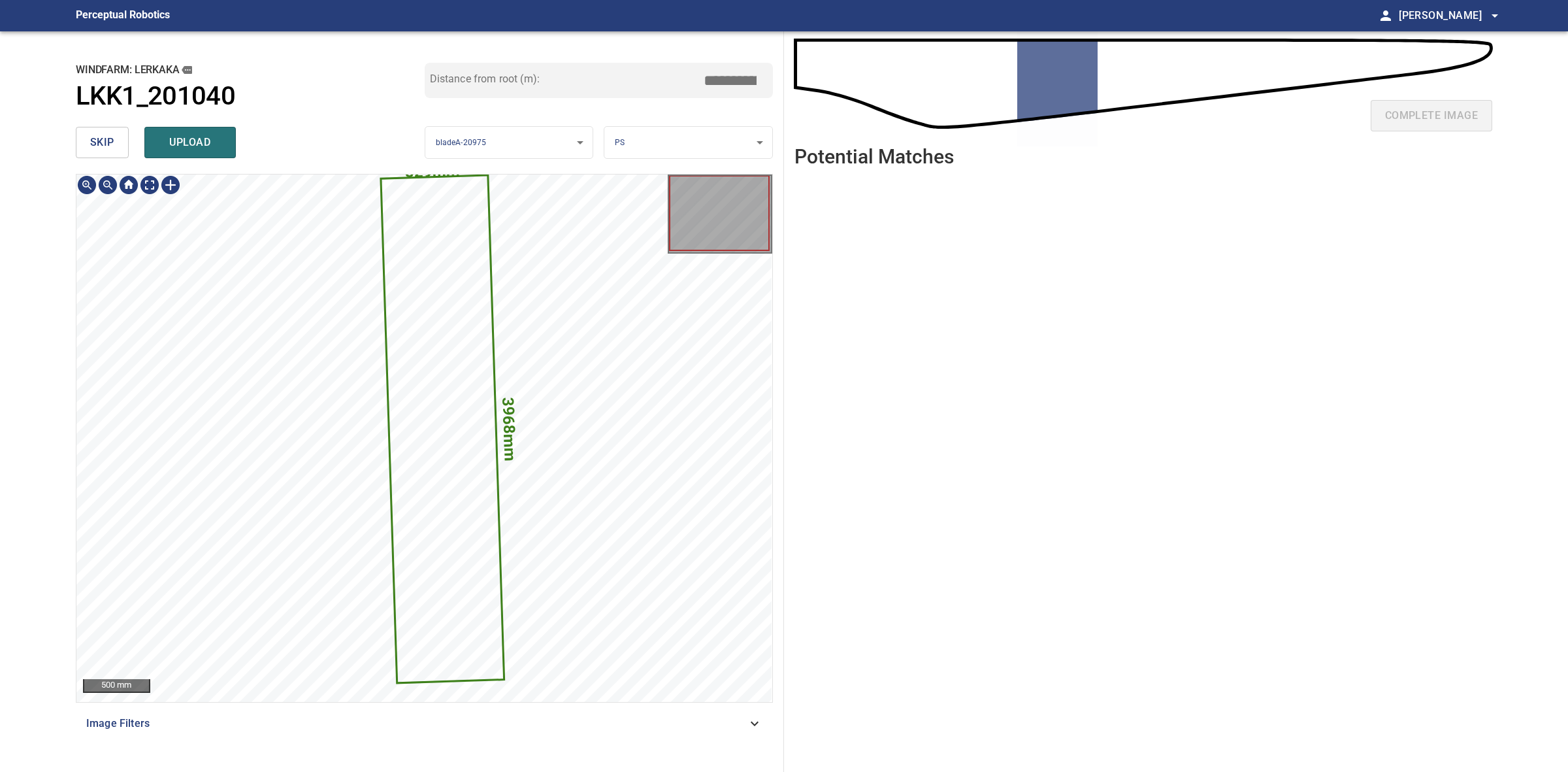
click at [726, 79] on input "*****" at bounding box center [735, 80] width 65 height 25
drag, startPoint x: 733, startPoint y: 76, endPoint x: 726, endPoint y: 76, distance: 7.0
click at [726, 76] on input "*****" at bounding box center [735, 80] width 65 height 25
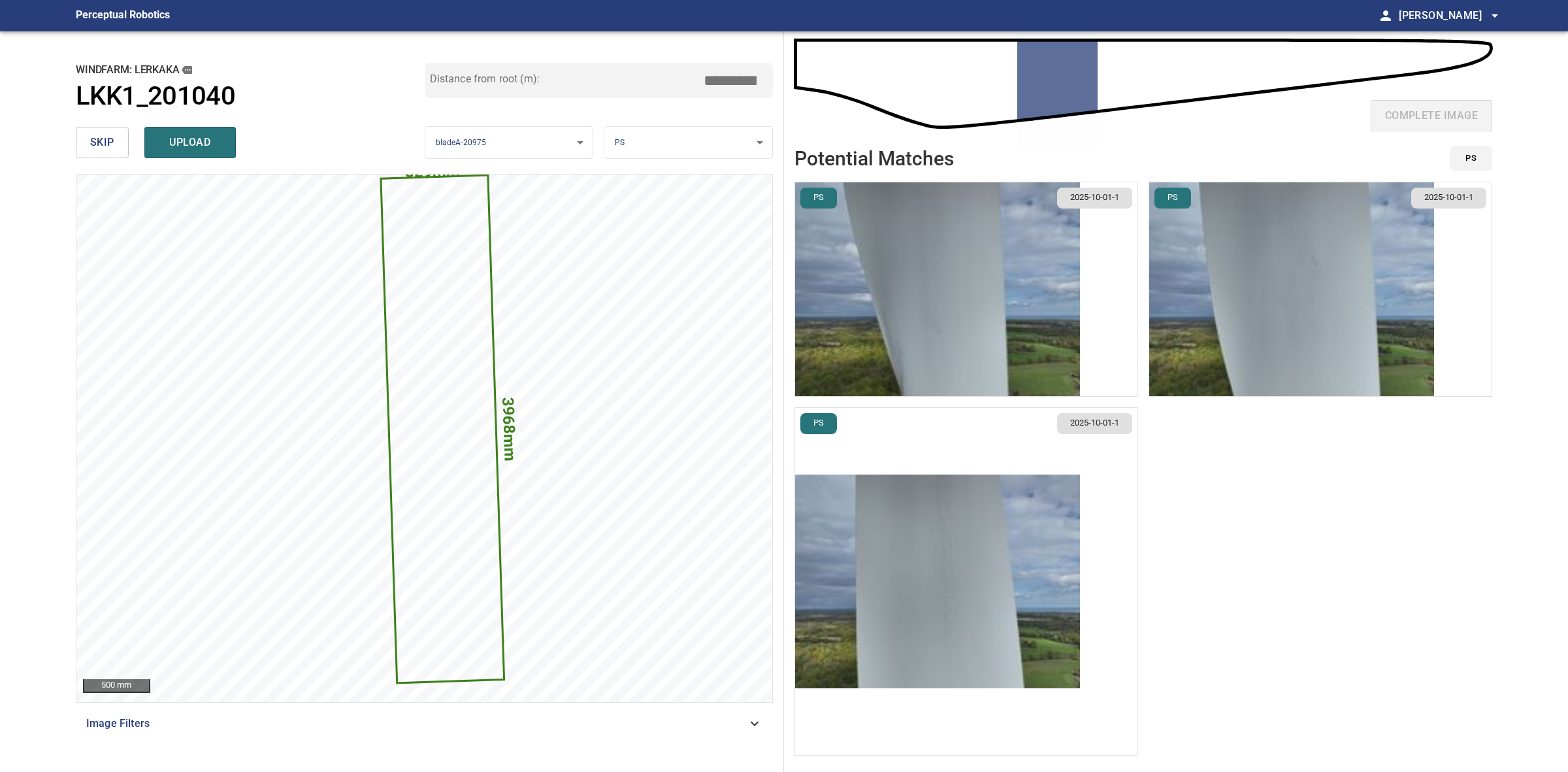
type input "*****"
click at [981, 534] on img "button" at bounding box center [937, 581] width 285 height 213
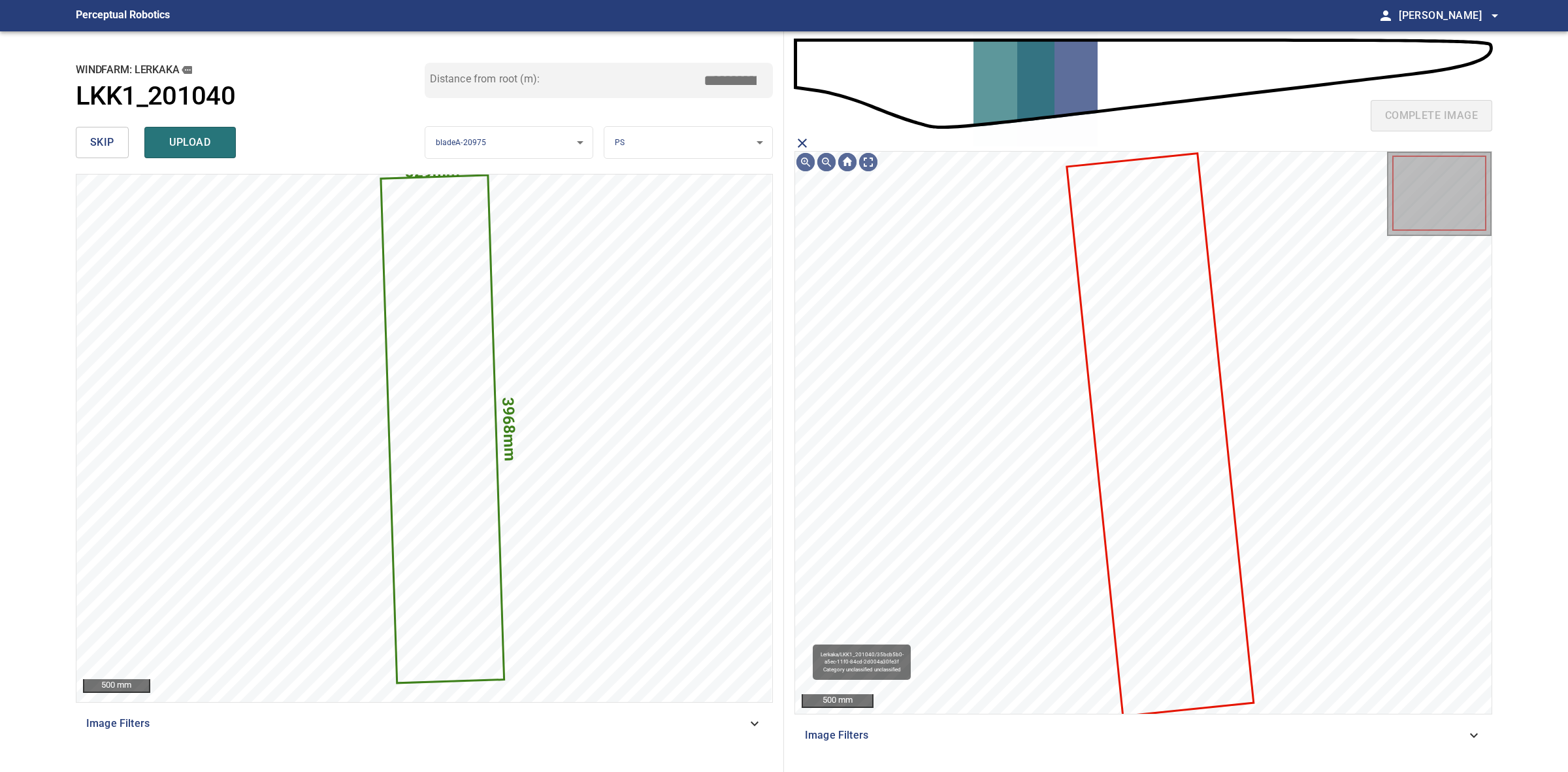
click at [1168, 386] on icon at bounding box center [1161, 434] width 185 height 560
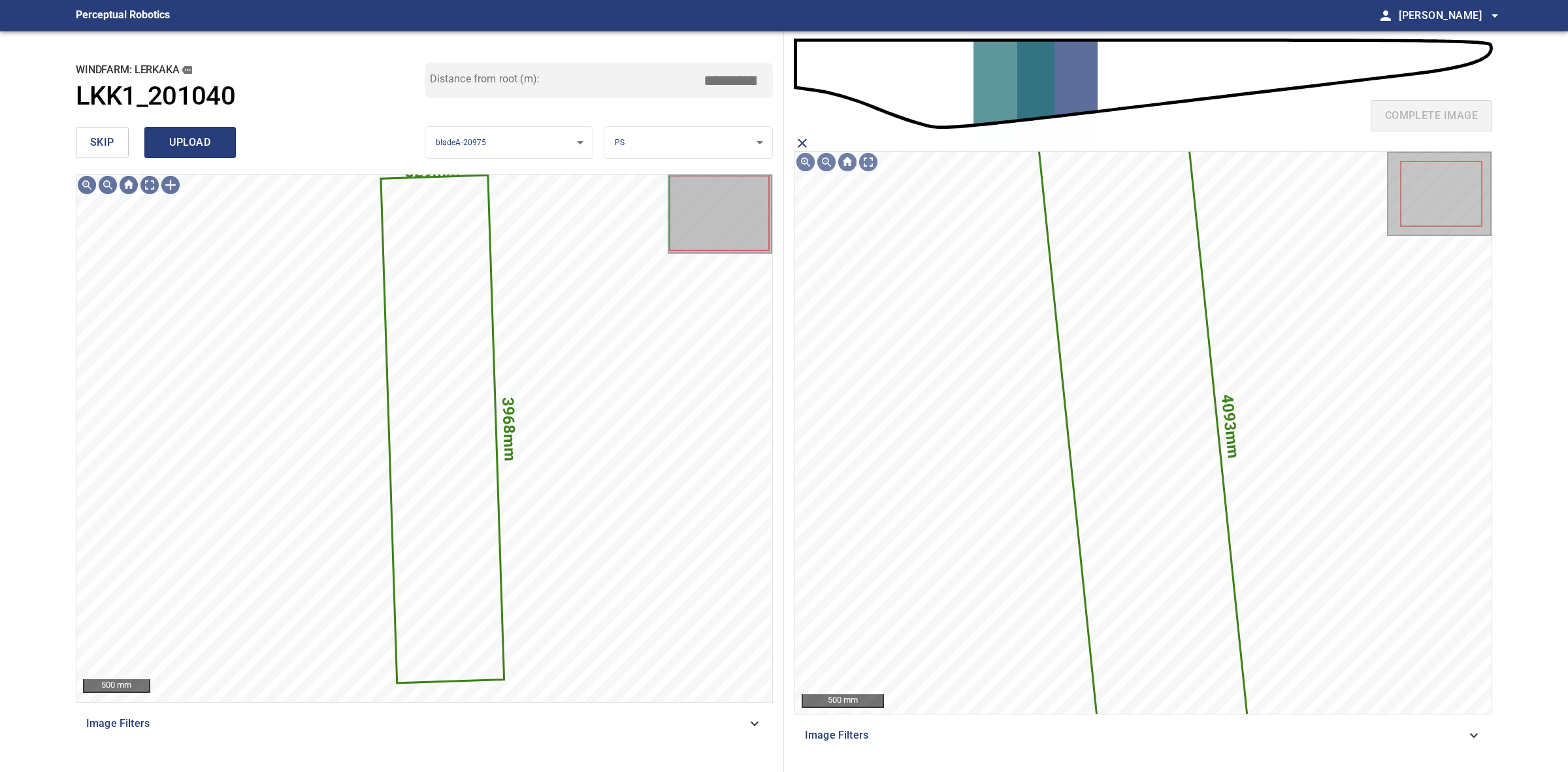
click at [217, 138] on span "upload" at bounding box center [190, 143] width 63 height 19
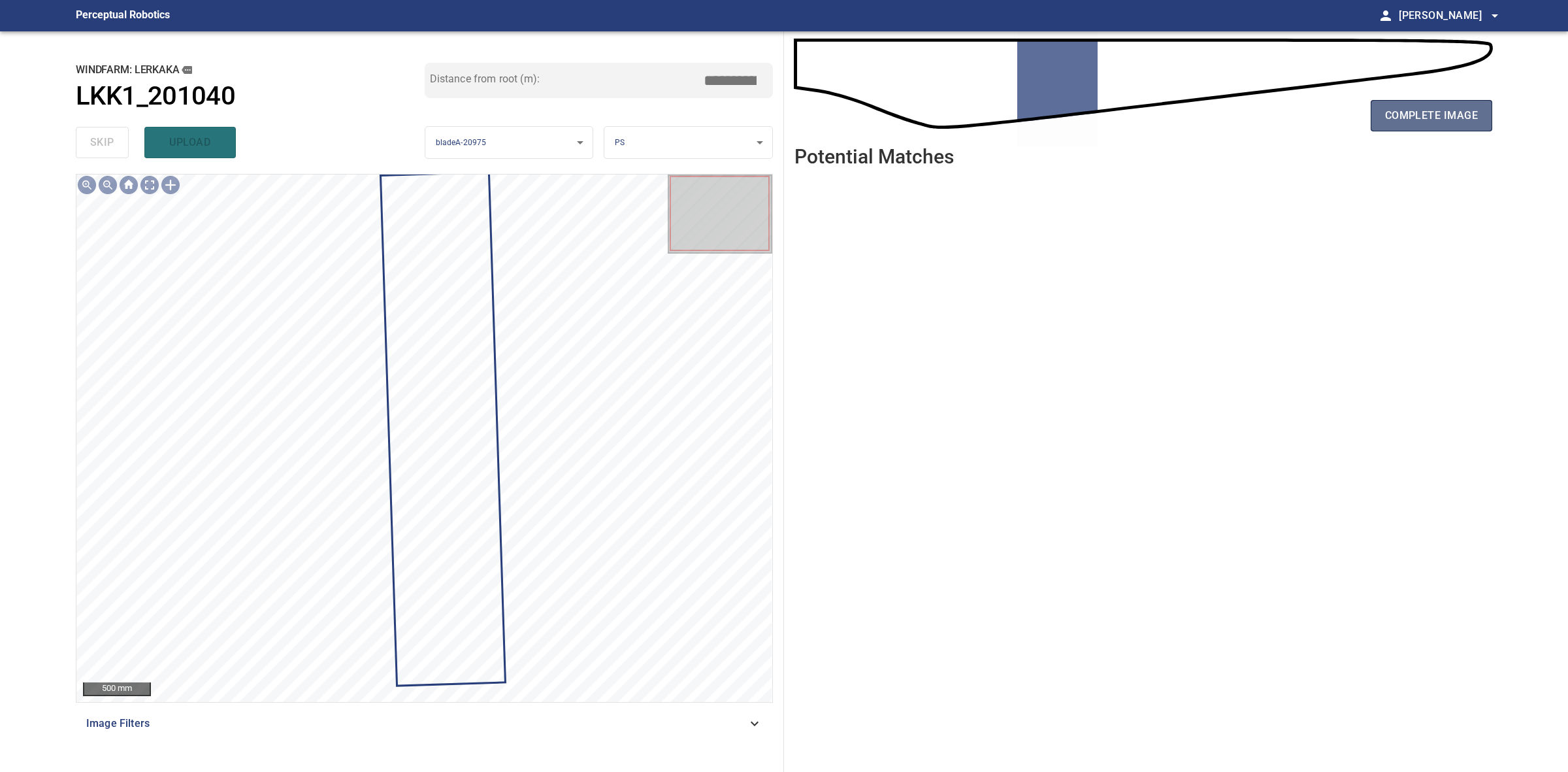
click at [1428, 105] on button "complete image" at bounding box center [1432, 116] width 122 height 32
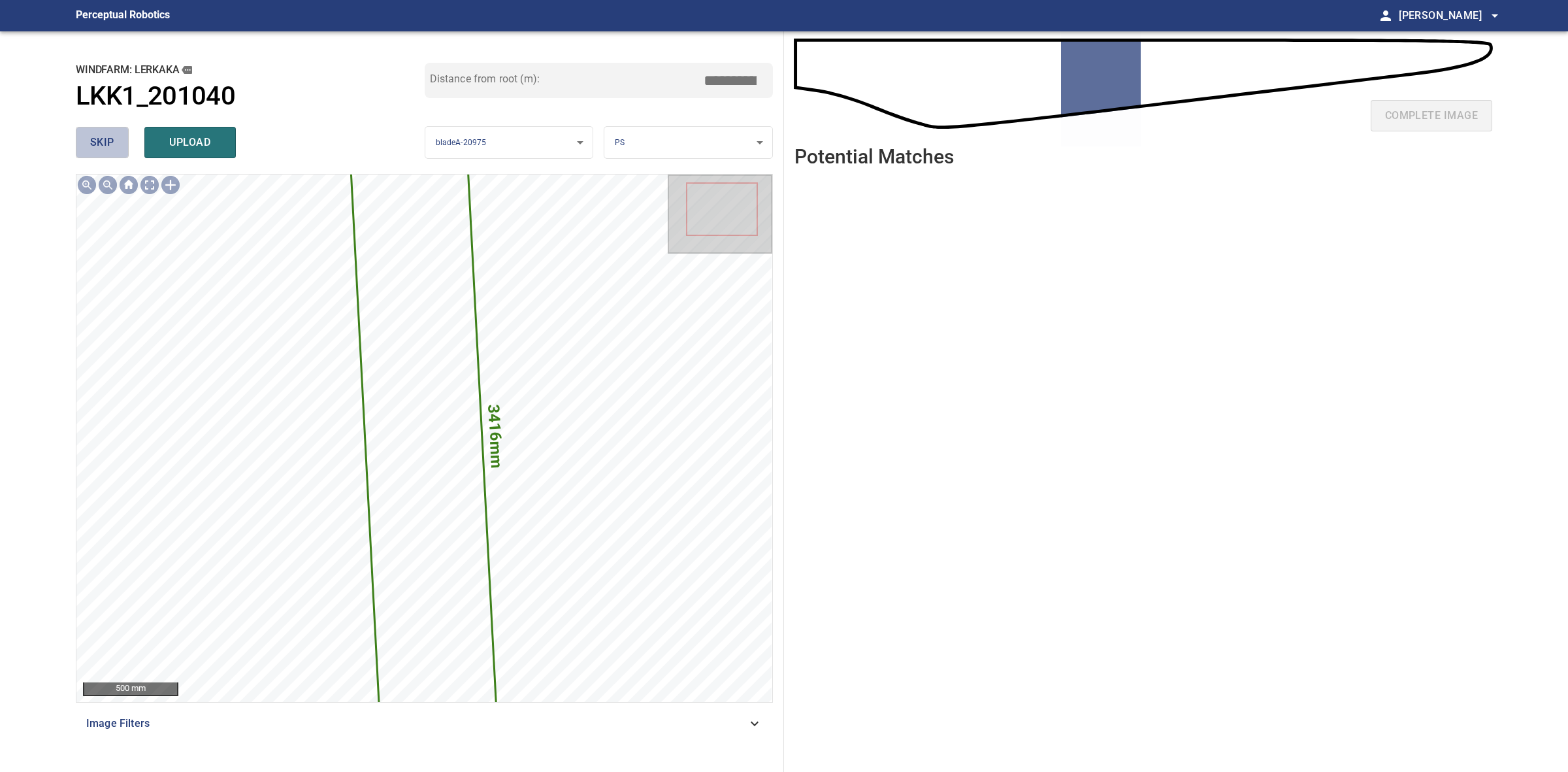
click at [99, 139] on span "skip" at bounding box center [102, 143] width 24 height 19
click at [96, 138] on div "skip upload" at bounding box center [251, 142] width 349 height 42
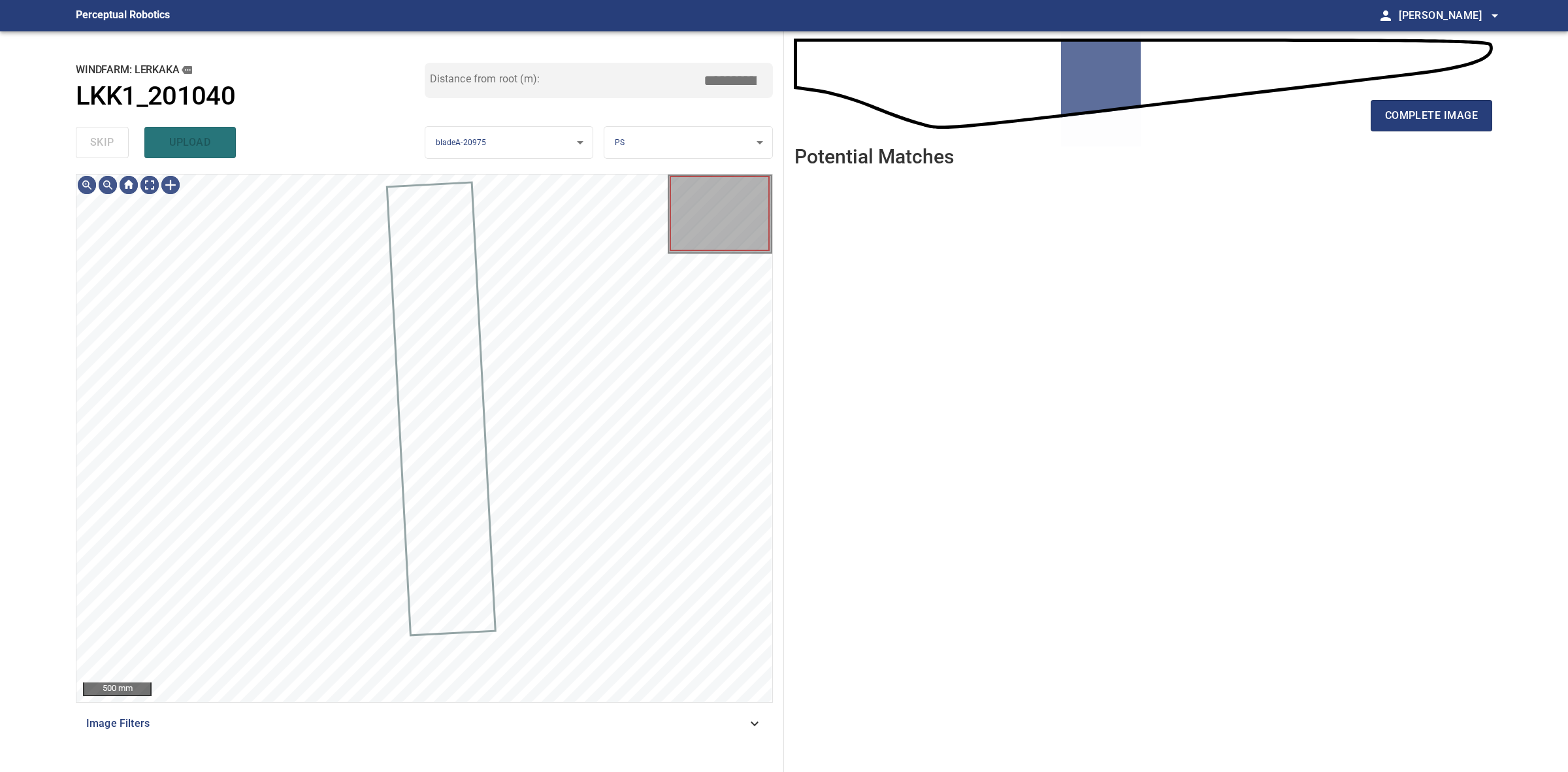
click at [96, 138] on div "skip upload" at bounding box center [251, 142] width 349 height 42
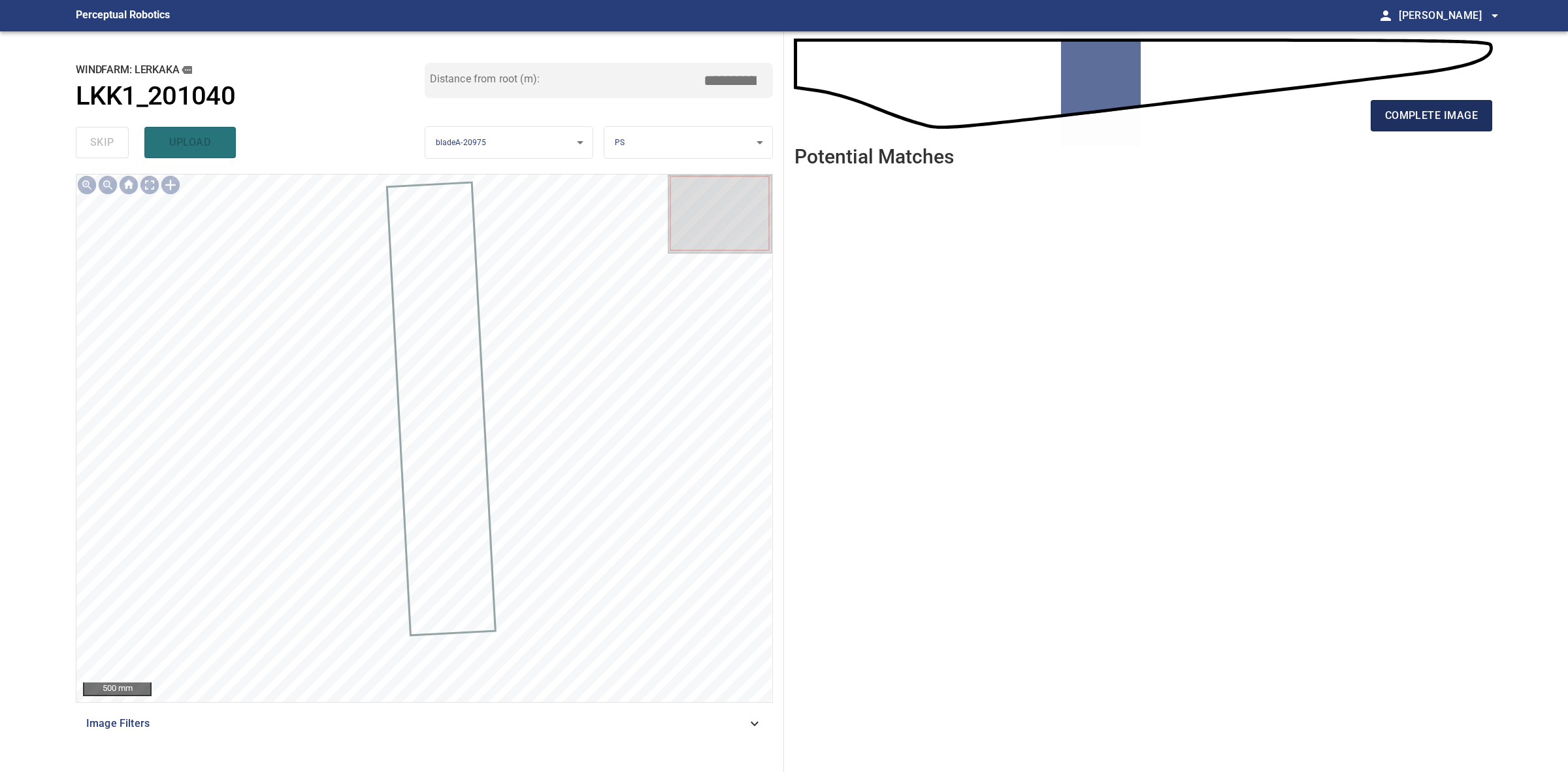
click at [1492, 111] on button "complete image" at bounding box center [1432, 116] width 122 height 32
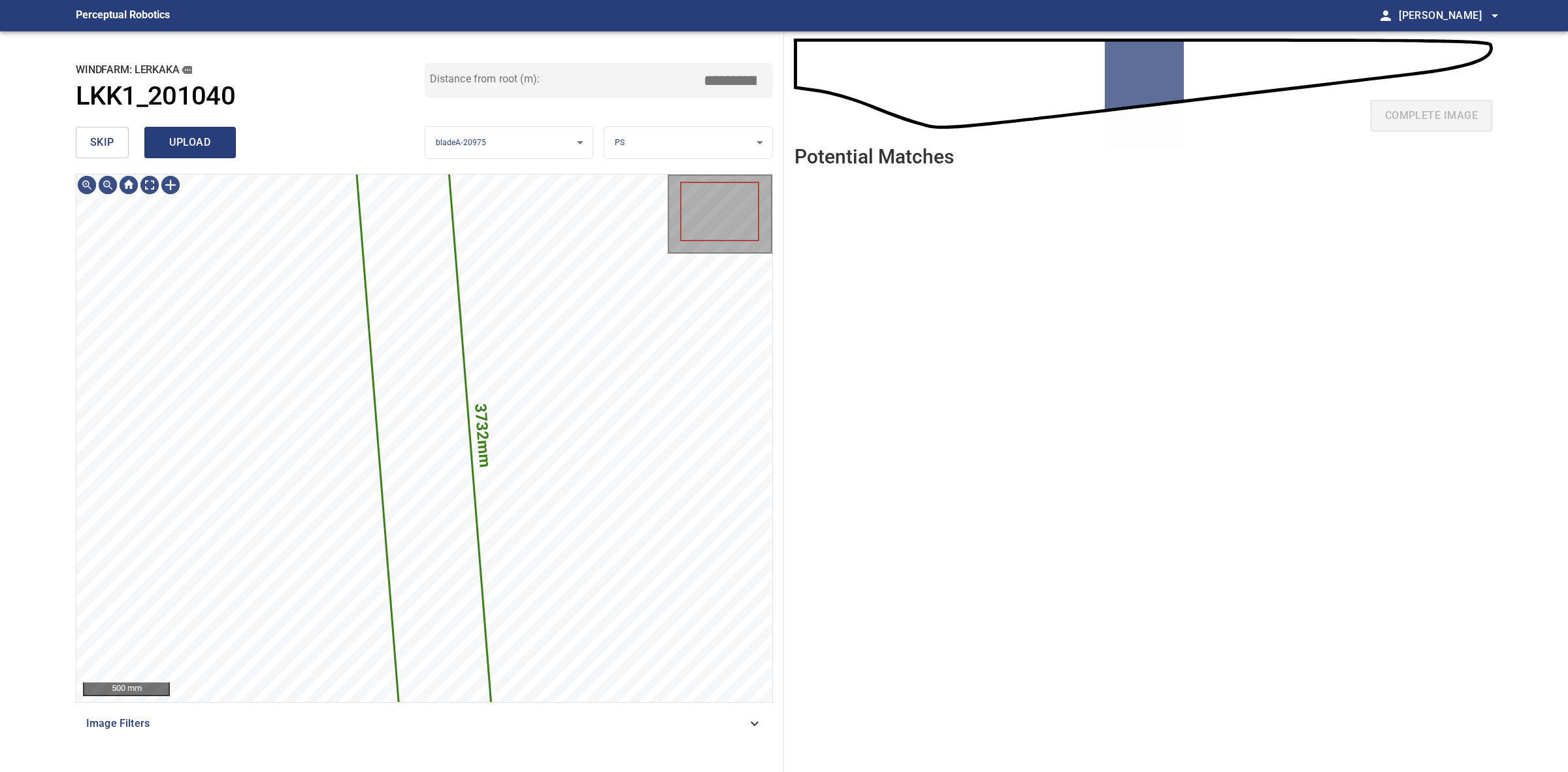
click at [225, 154] on button "upload" at bounding box center [190, 143] width 92 height 32
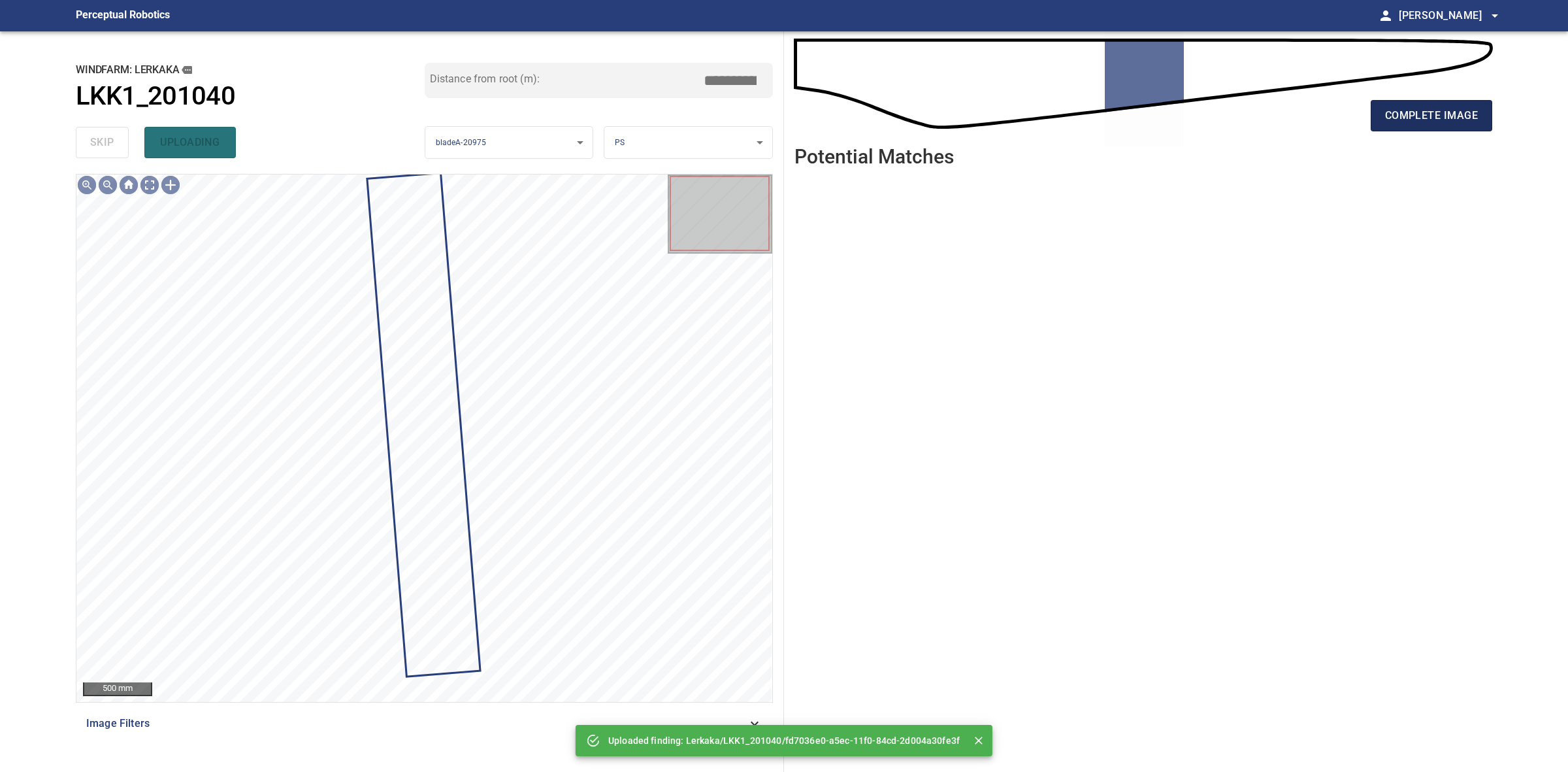
click at [1442, 125] on button "complete image" at bounding box center [1432, 116] width 122 height 32
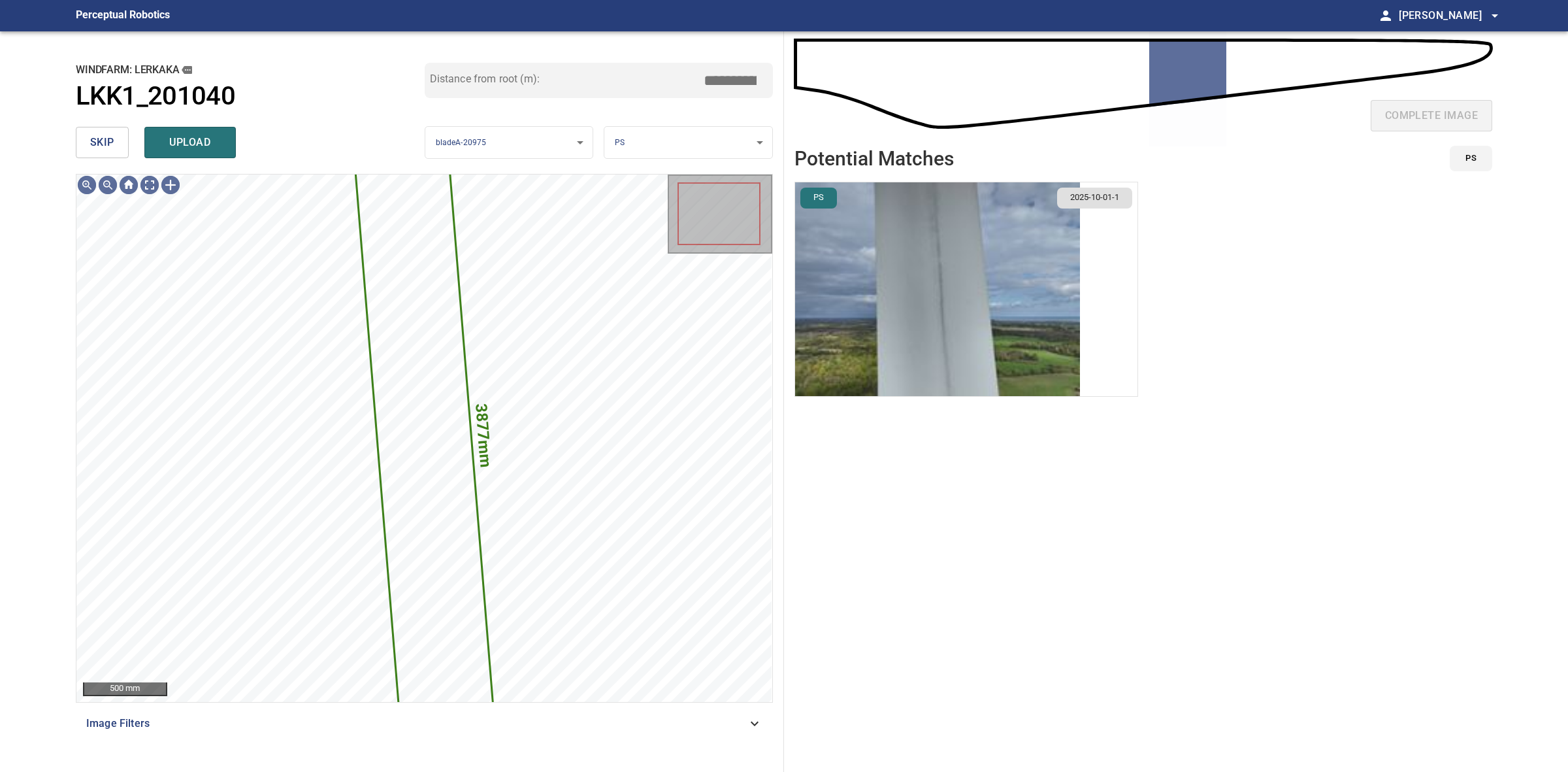
click at [915, 276] on img "button" at bounding box center [937, 290] width 285 height 213
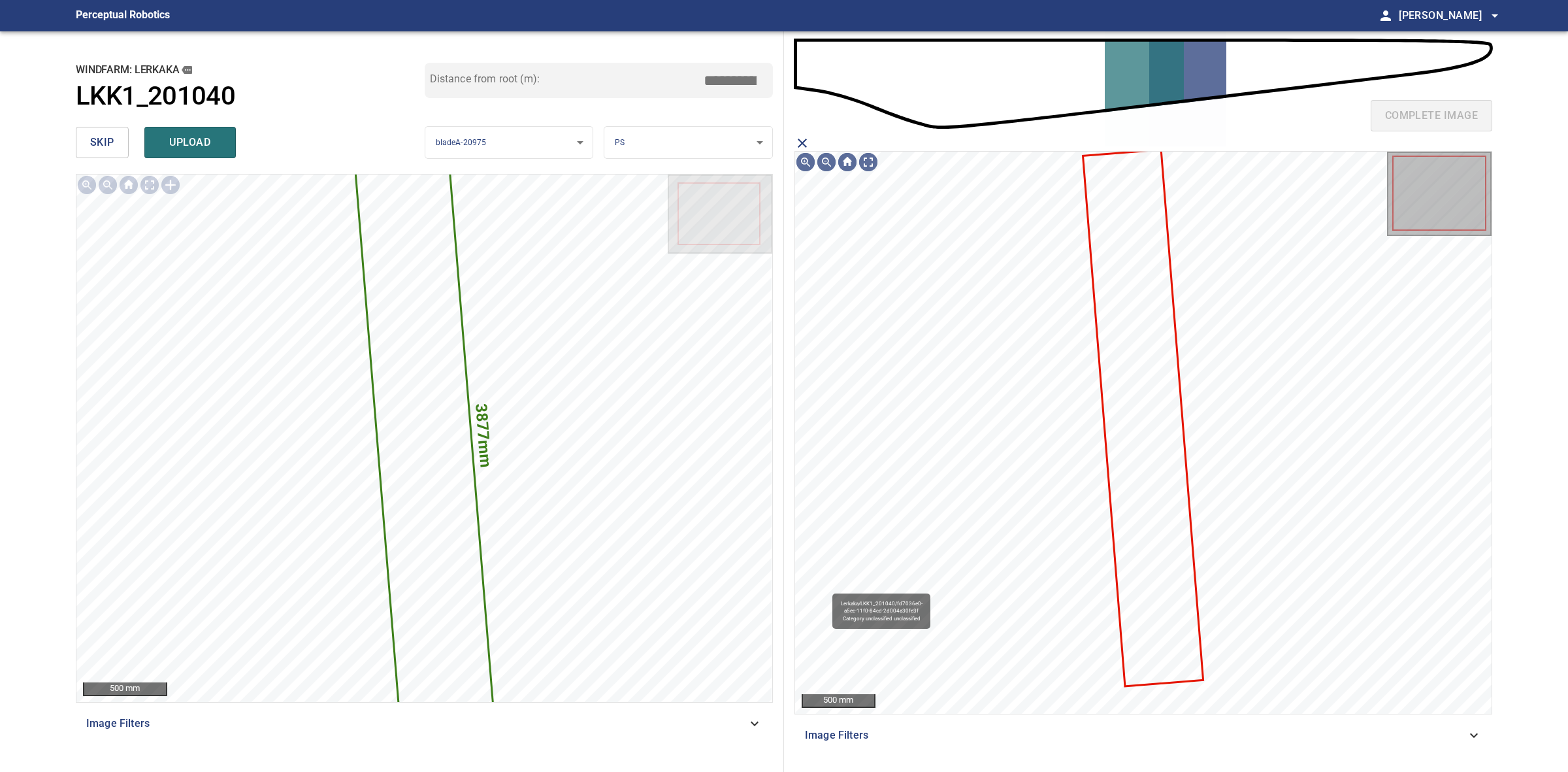
click at [1114, 362] on icon at bounding box center [1143, 418] width 118 height 534
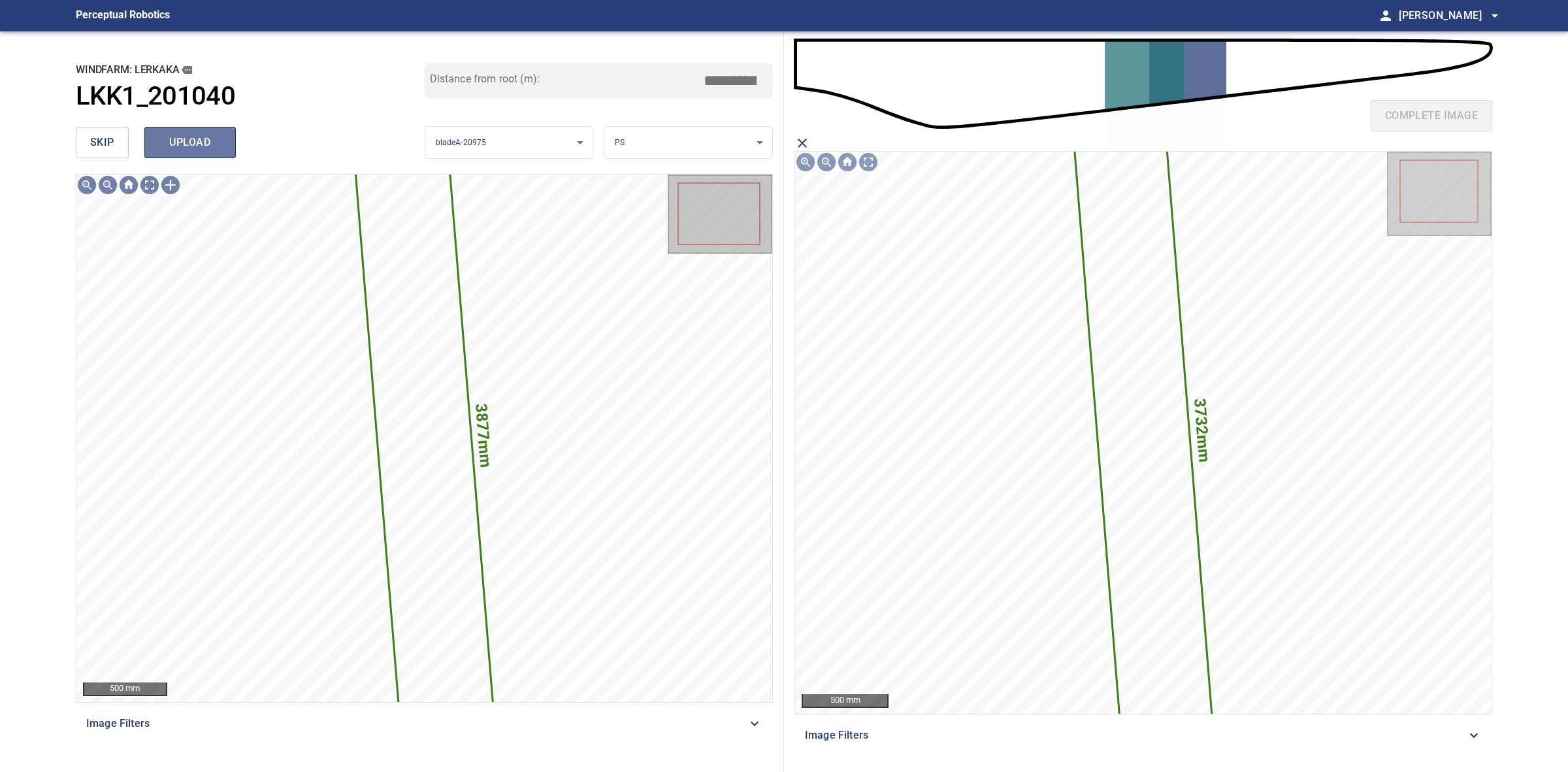
click at [220, 158] on button "upload" at bounding box center [190, 143] width 92 height 32
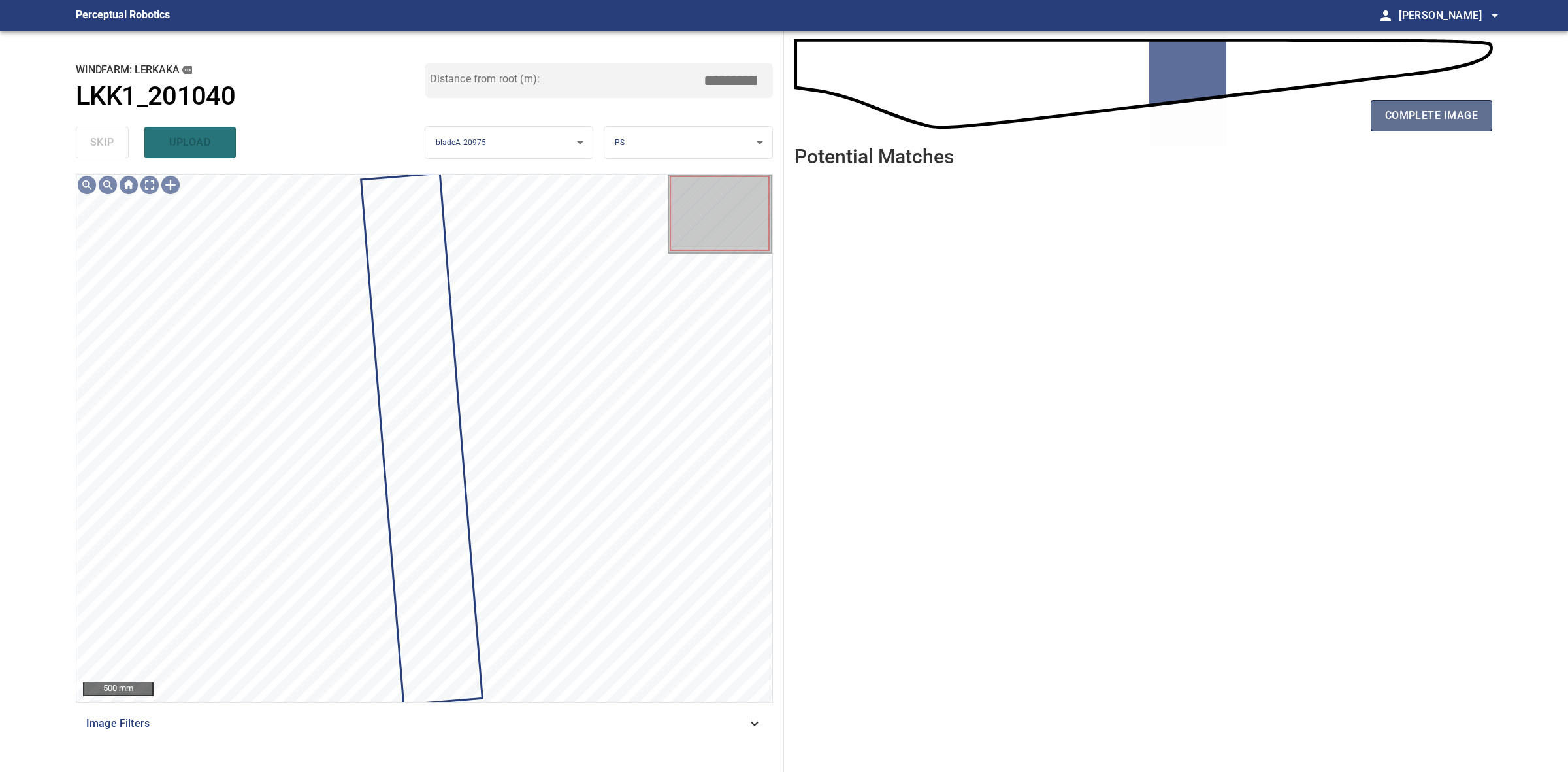
click at [1394, 109] on span "complete image" at bounding box center [1432, 116] width 93 height 19
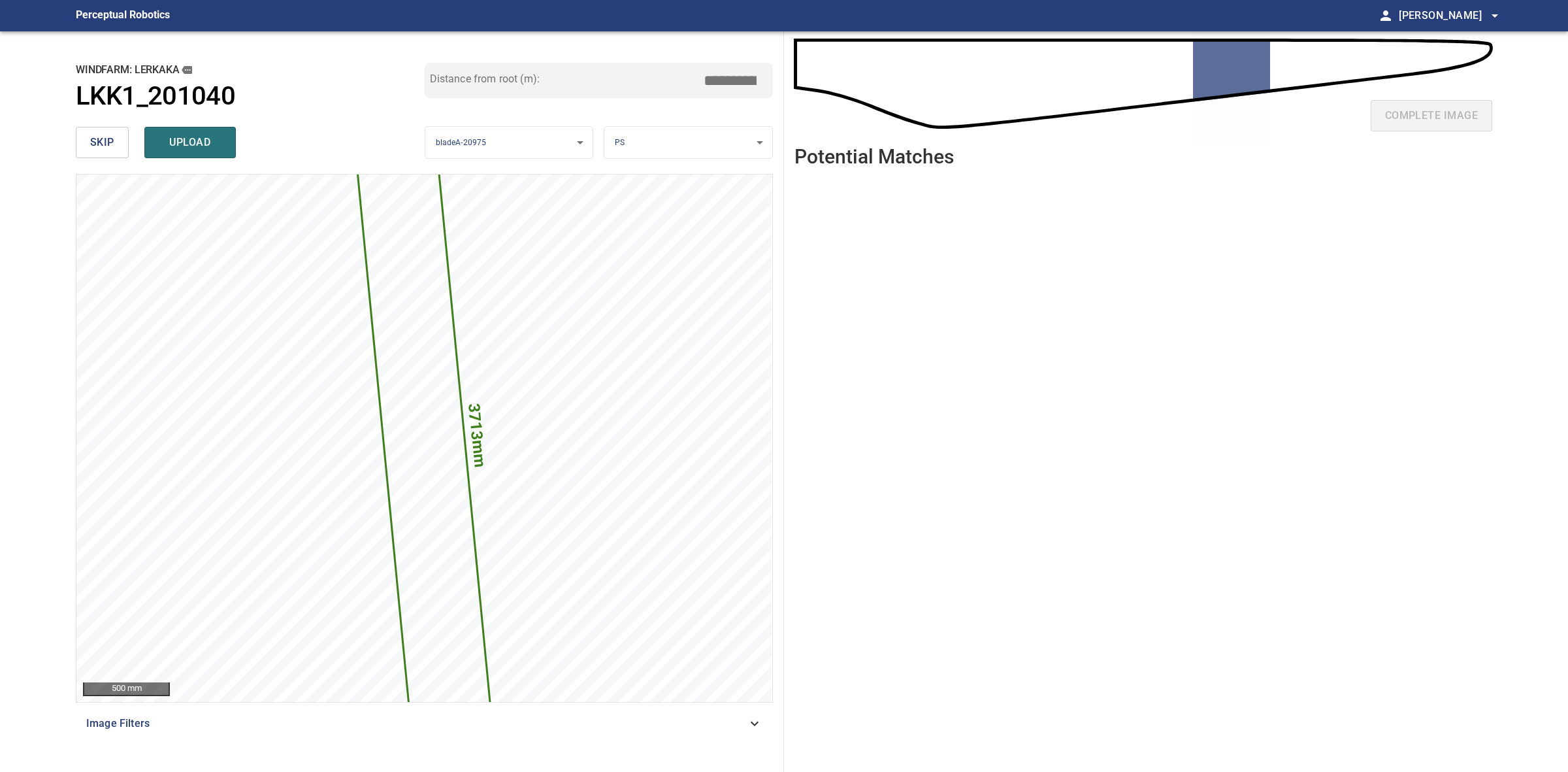
click at [733, 83] on input "*****" at bounding box center [735, 80] width 65 height 25
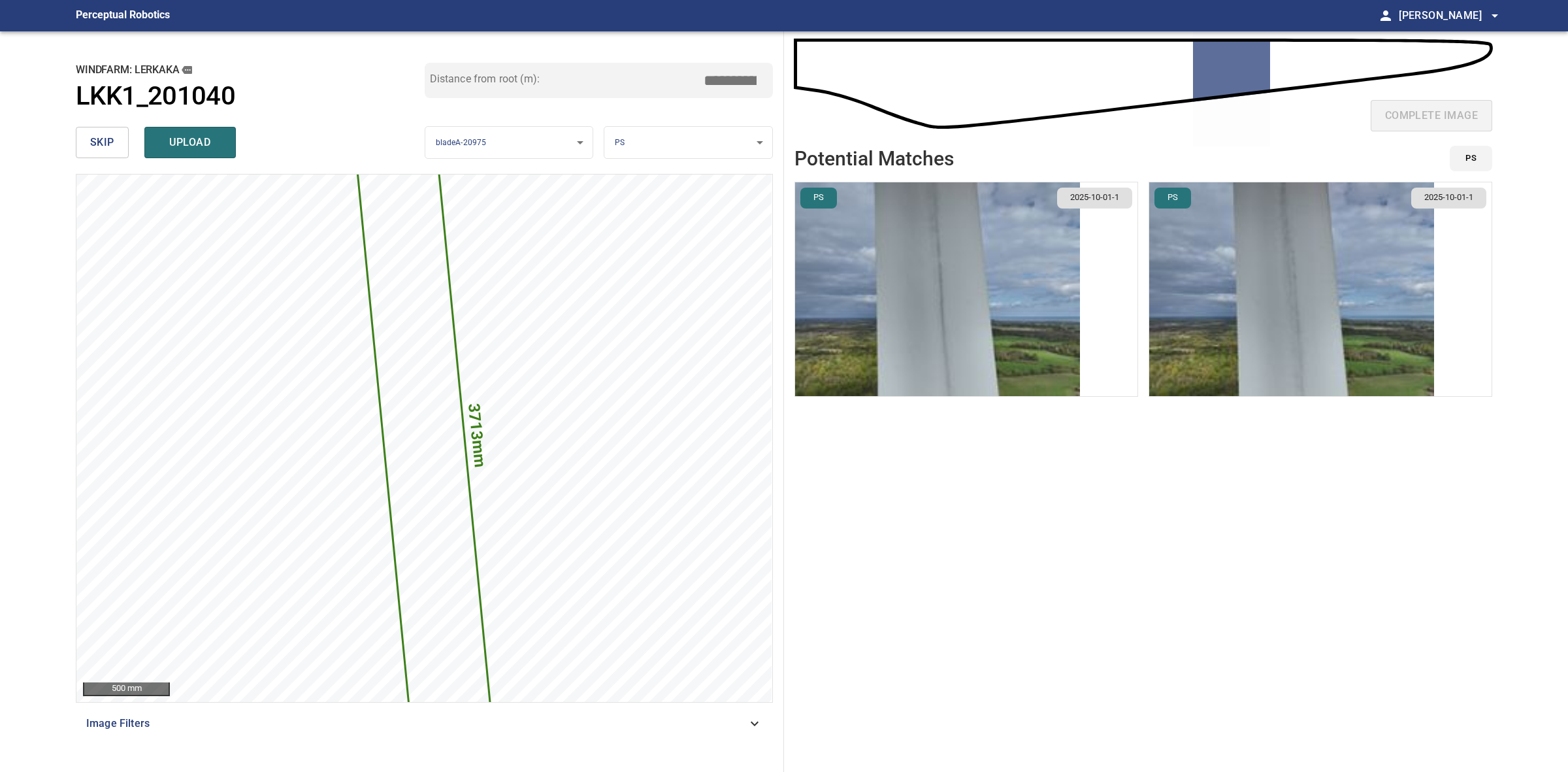
type input "*****"
click at [1294, 282] on img "button" at bounding box center [1292, 290] width 285 height 213
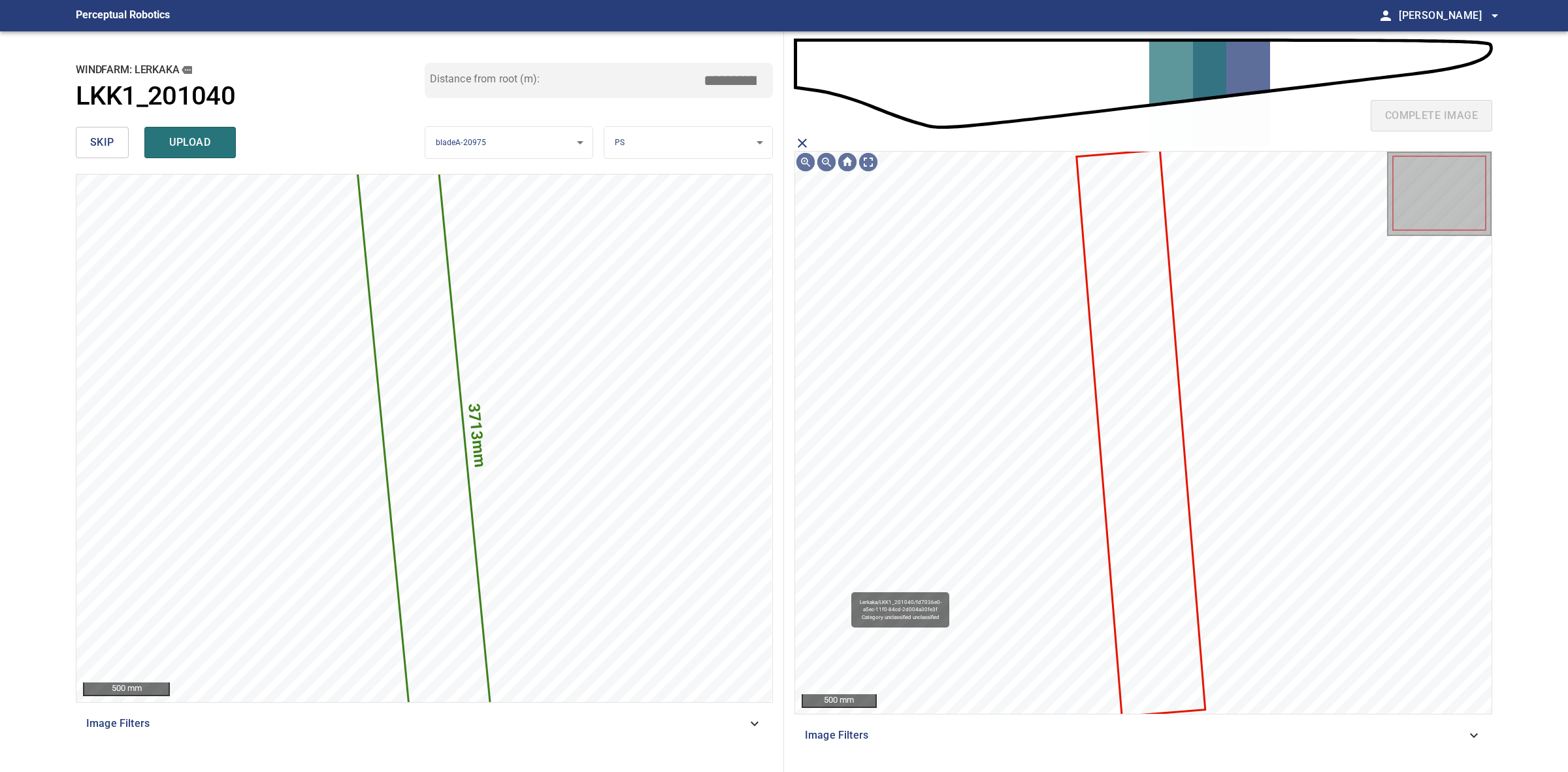
click at [1144, 344] on icon at bounding box center [1141, 433] width 127 height 564
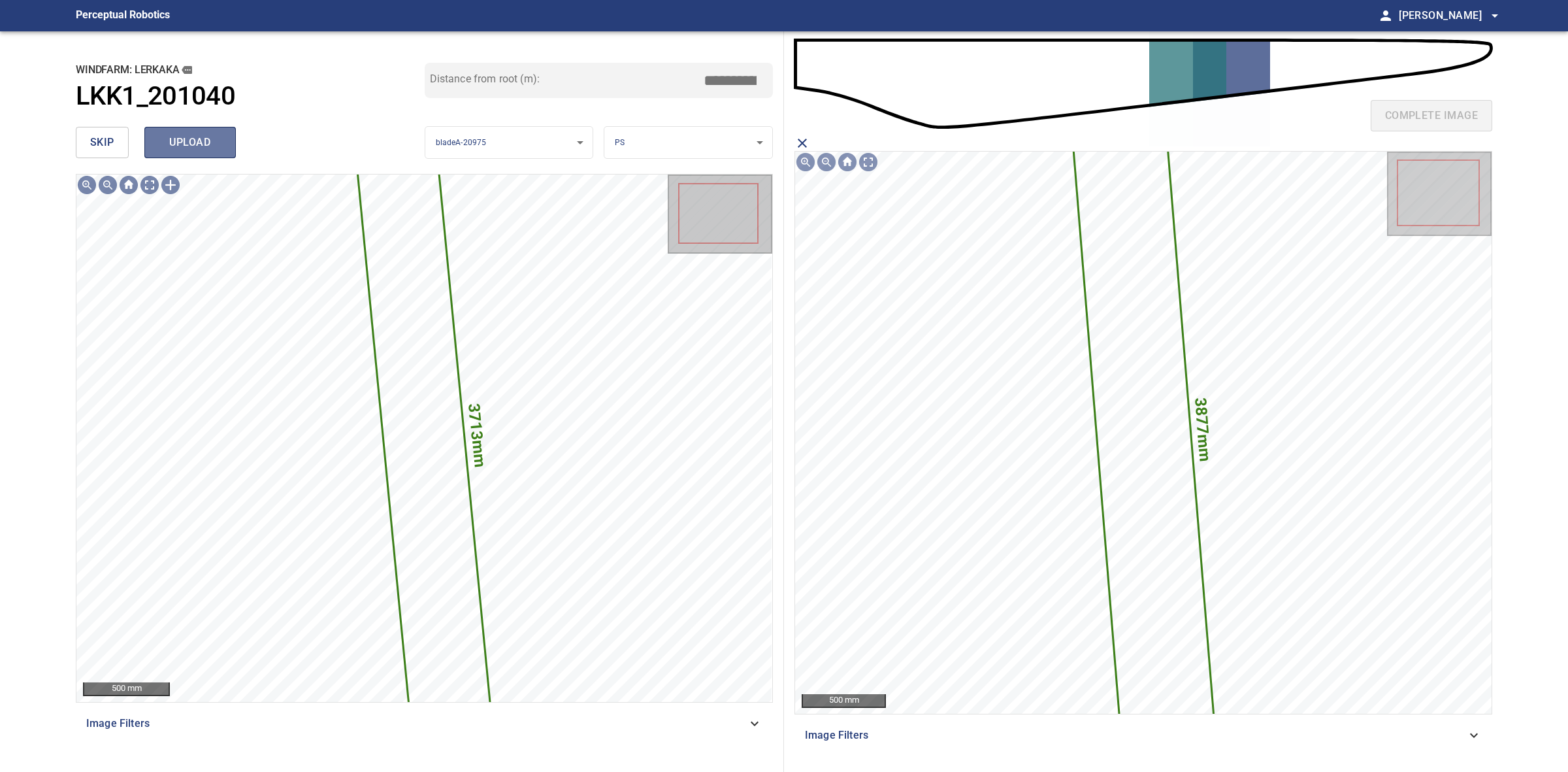
click at [233, 146] on button "upload" at bounding box center [190, 143] width 92 height 32
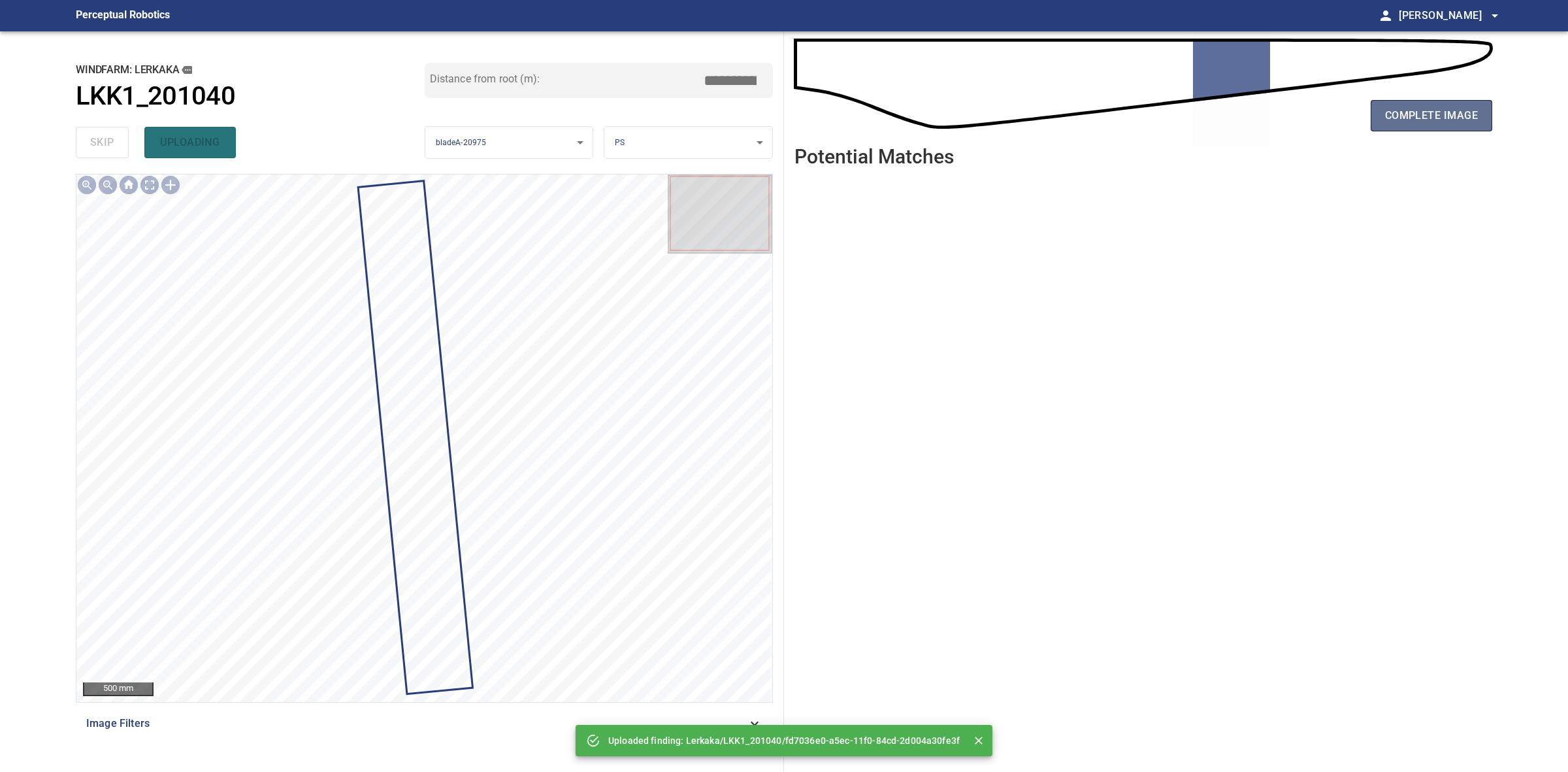
click at [1446, 103] on button "complete image" at bounding box center [1432, 116] width 122 height 32
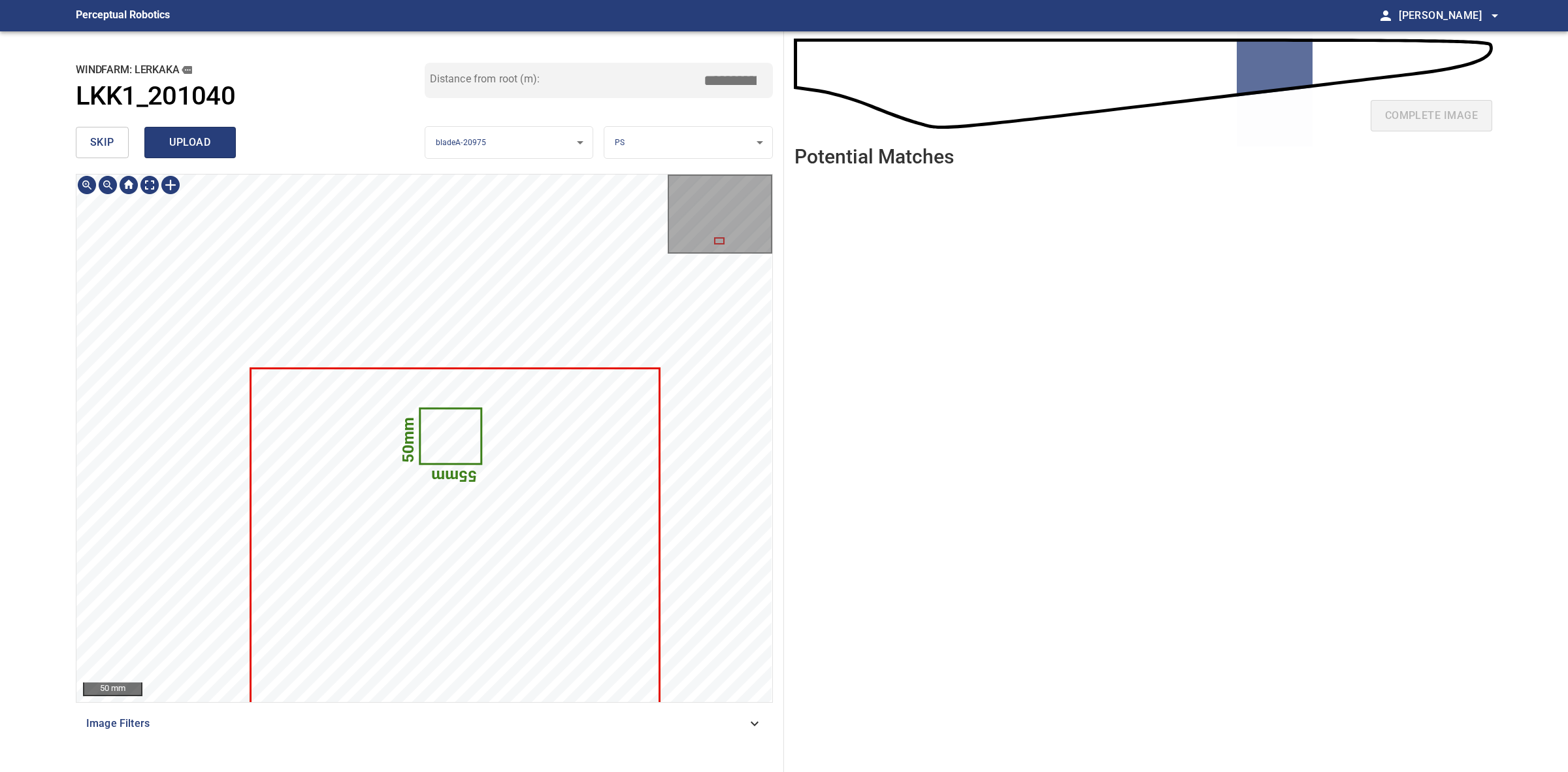
click at [214, 143] on span "upload" at bounding box center [190, 143] width 63 height 19
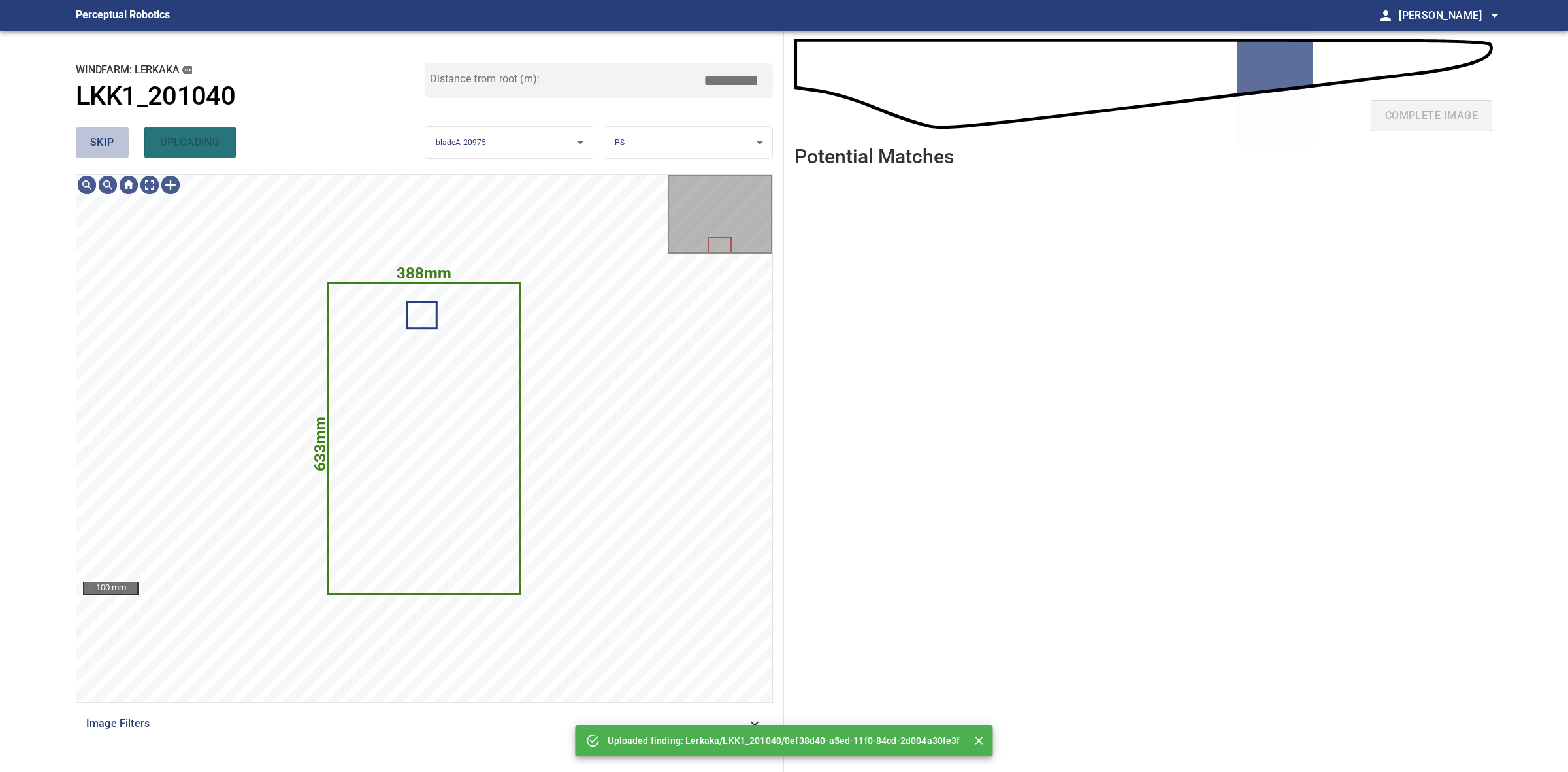
click at [115, 144] on button "skip" at bounding box center [102, 143] width 53 height 32
click at [115, 144] on div "skip uploading" at bounding box center [251, 142] width 349 height 42
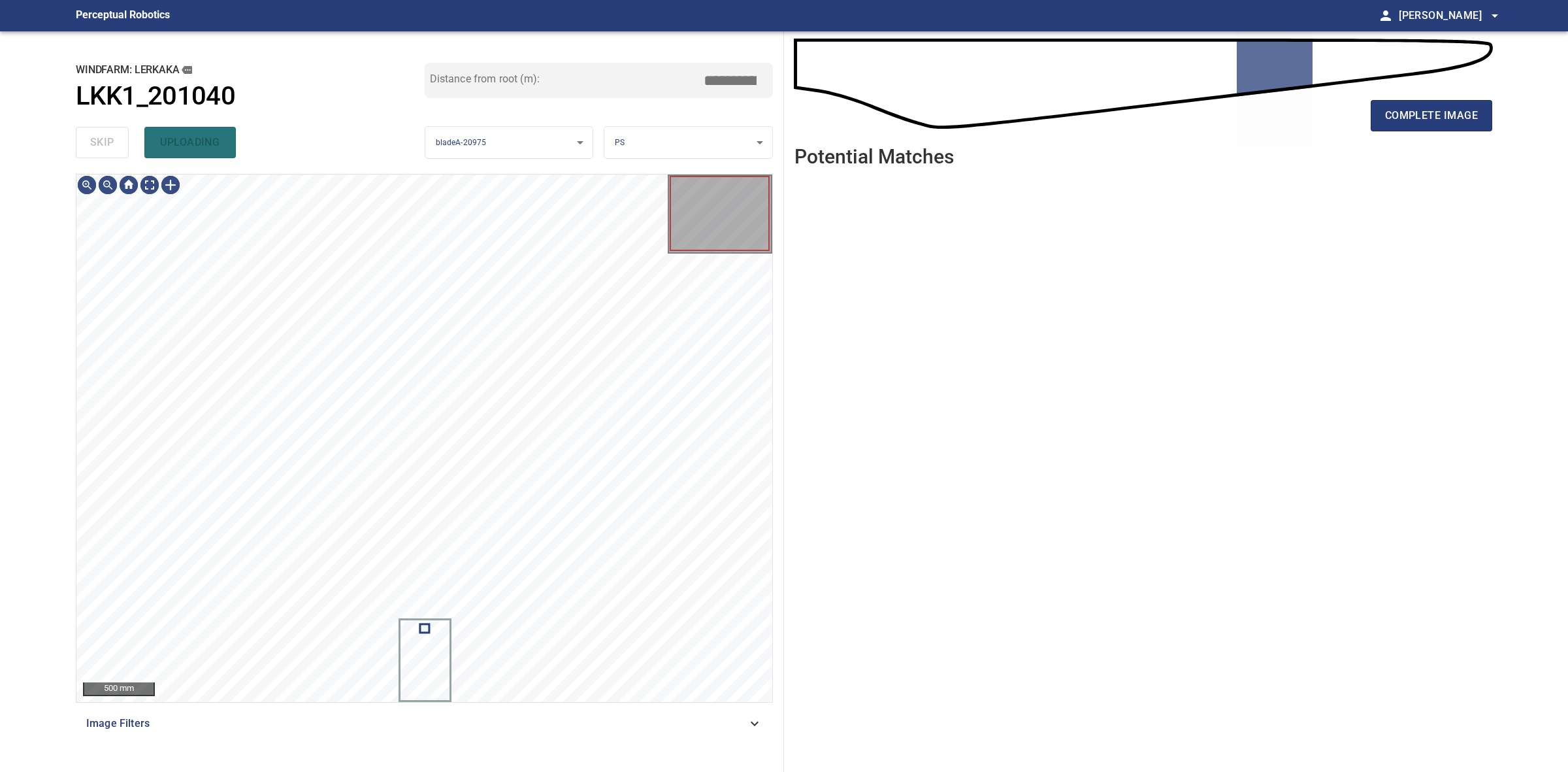
drag, startPoint x: 115, startPoint y: 144, endPoint x: 515, endPoint y: 138, distance: 400.0
click at [115, 143] on div "skip uploading" at bounding box center [251, 142] width 349 height 42
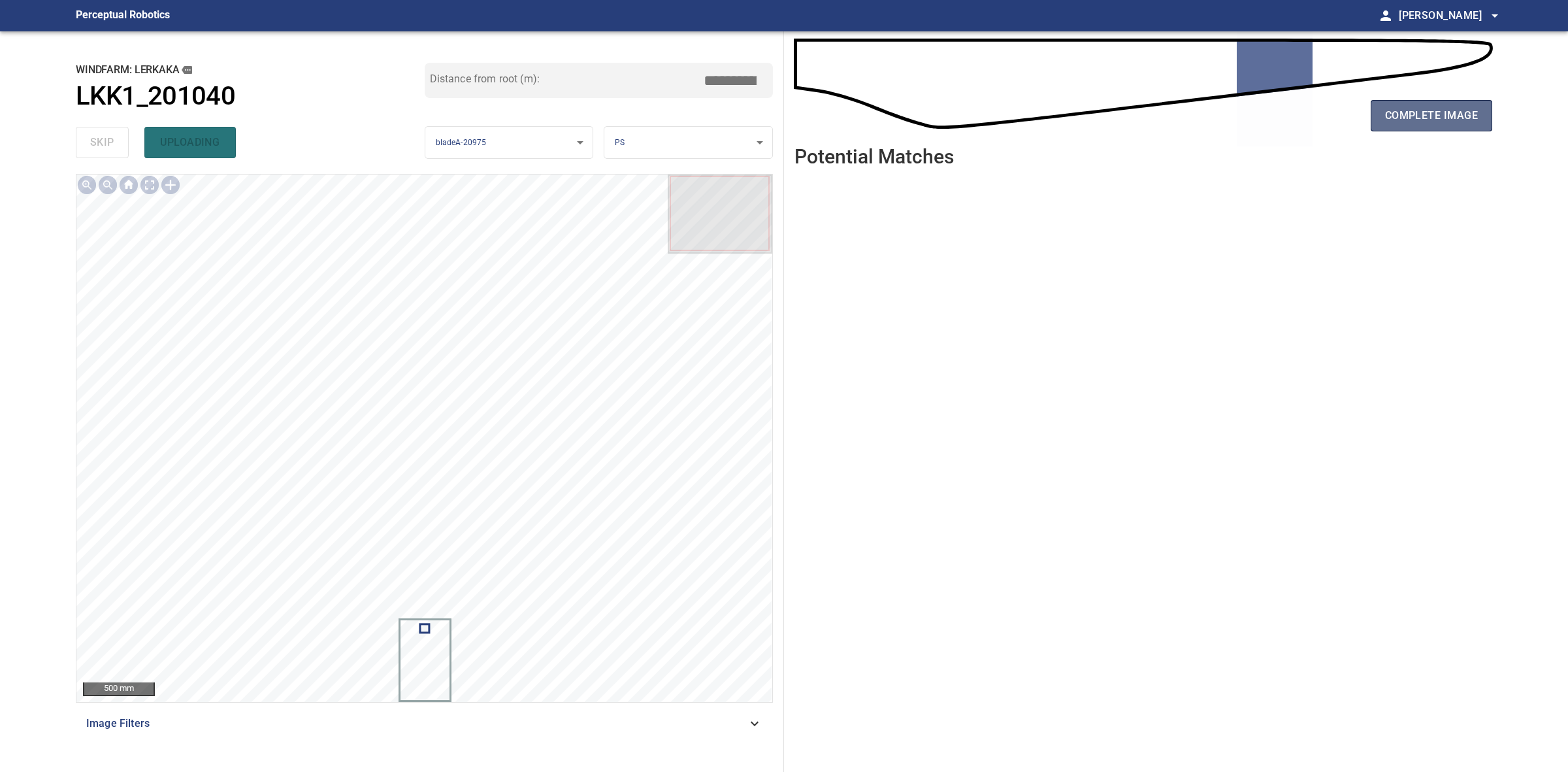
click at [1376, 116] on button "complete image" at bounding box center [1432, 116] width 122 height 32
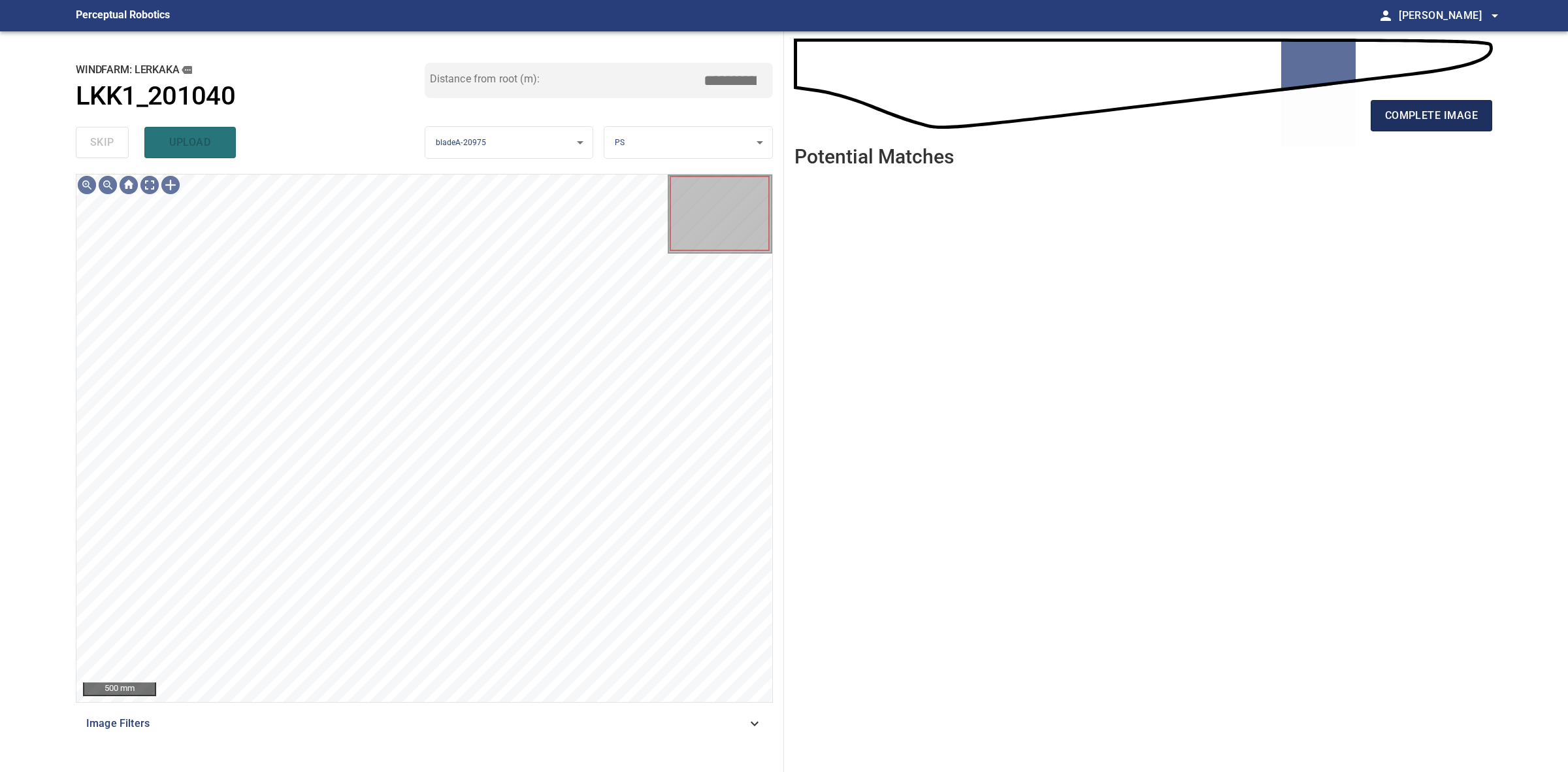
click at [1449, 124] on span "complete image" at bounding box center [1432, 116] width 93 height 19
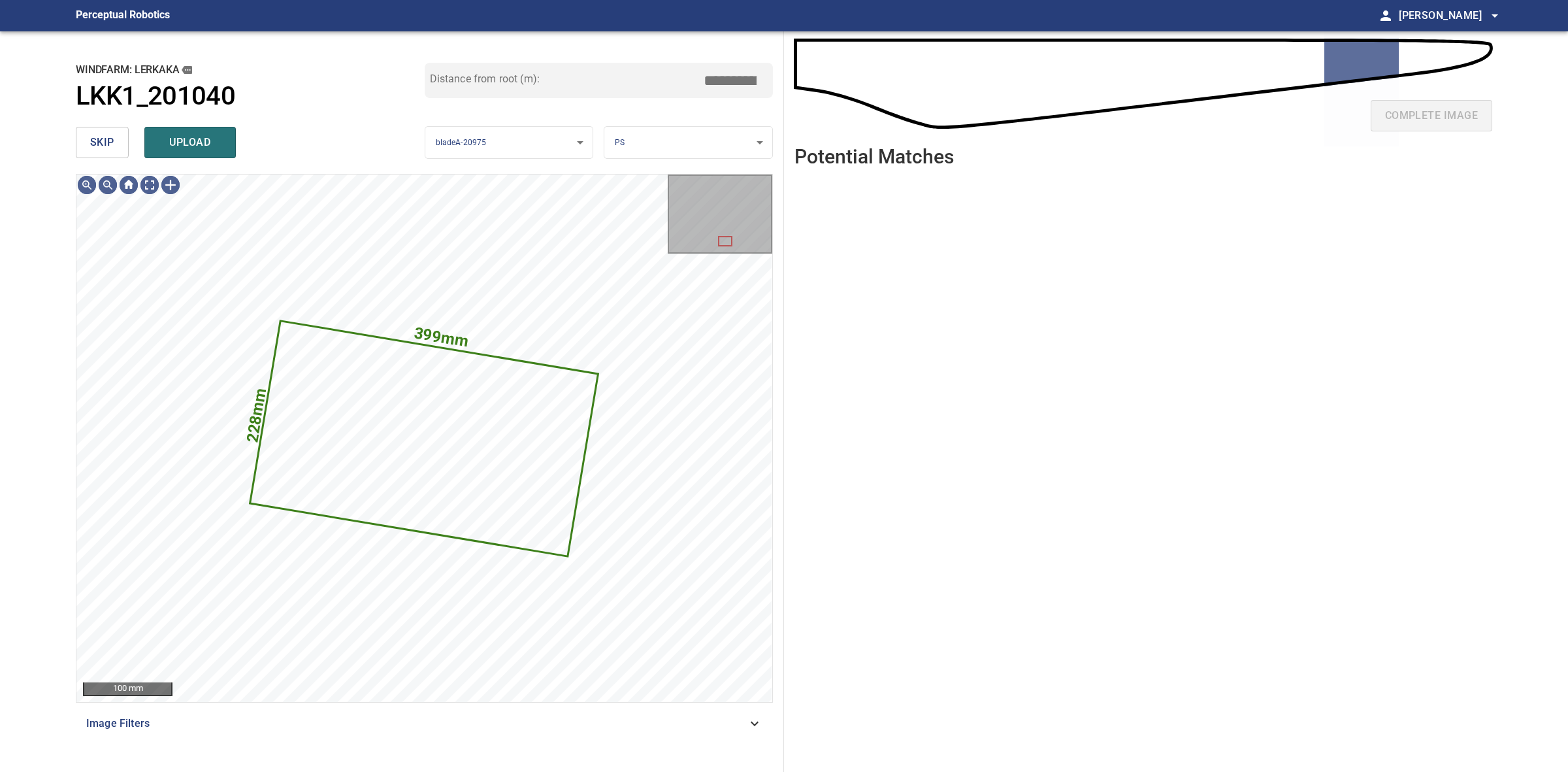
click at [96, 147] on span "skip" at bounding box center [102, 143] width 24 height 19
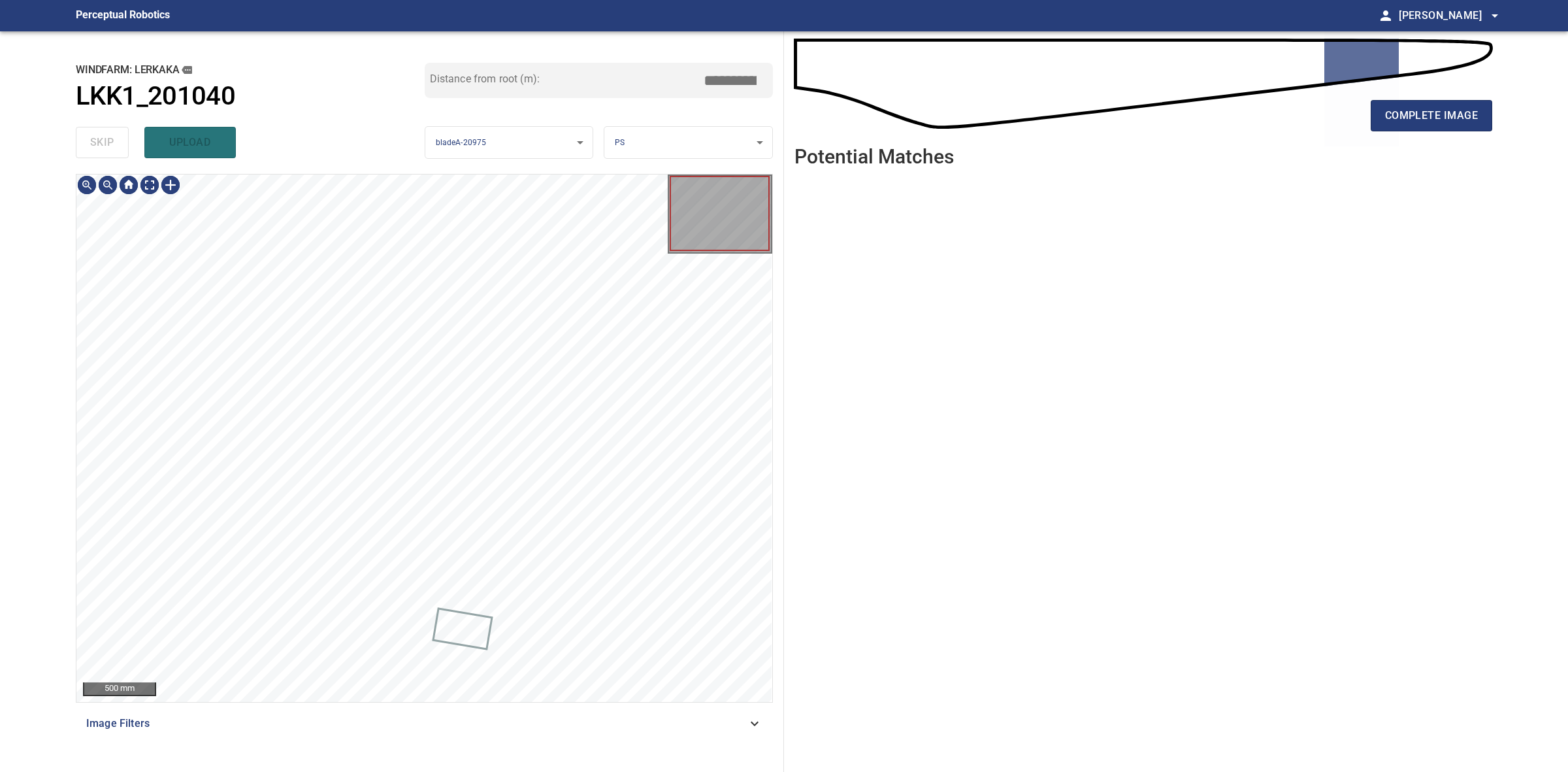
click at [96, 147] on div "skip upload" at bounding box center [251, 142] width 349 height 42
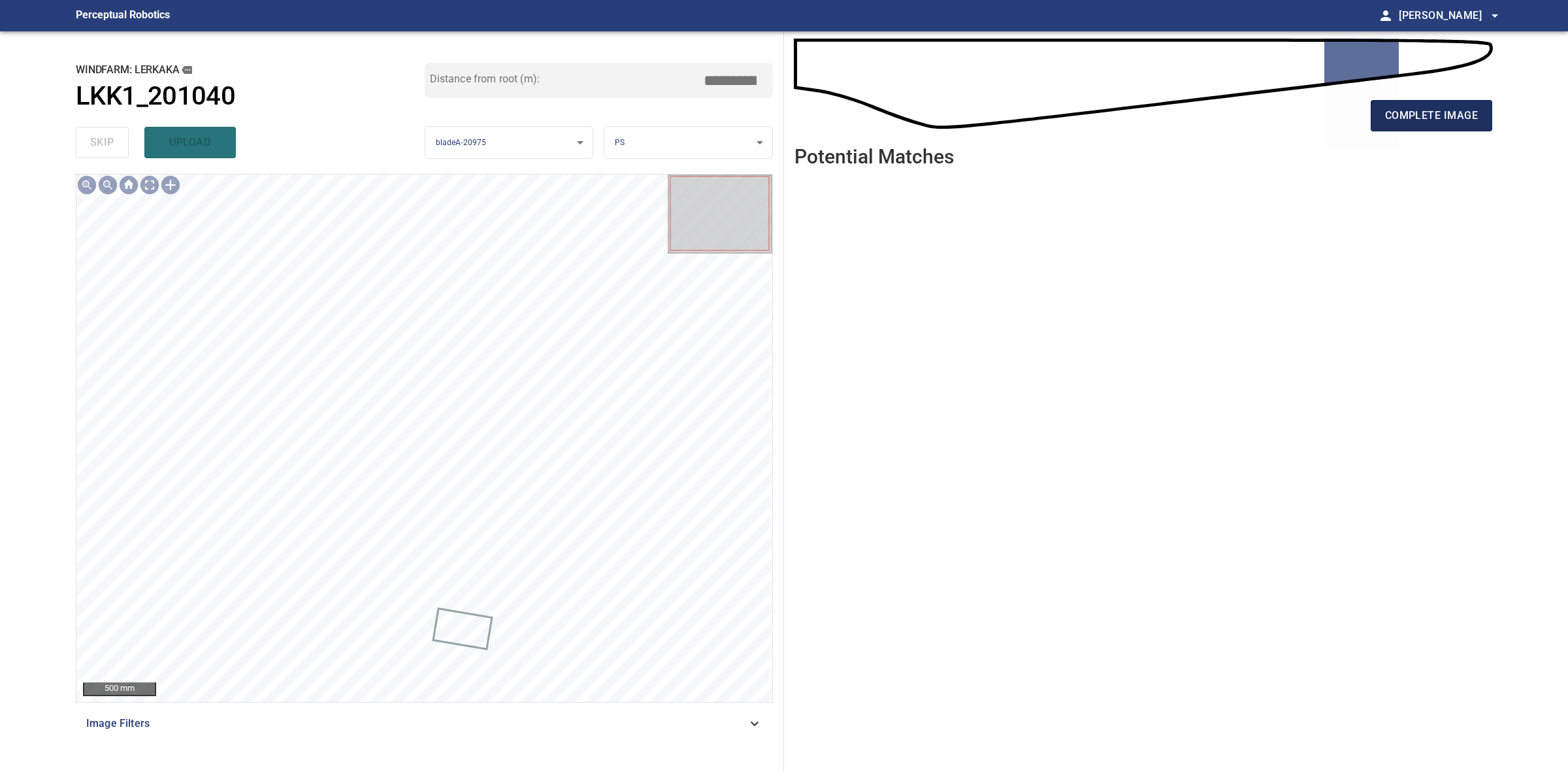
click at [1436, 112] on span "complete image" at bounding box center [1432, 116] width 93 height 19
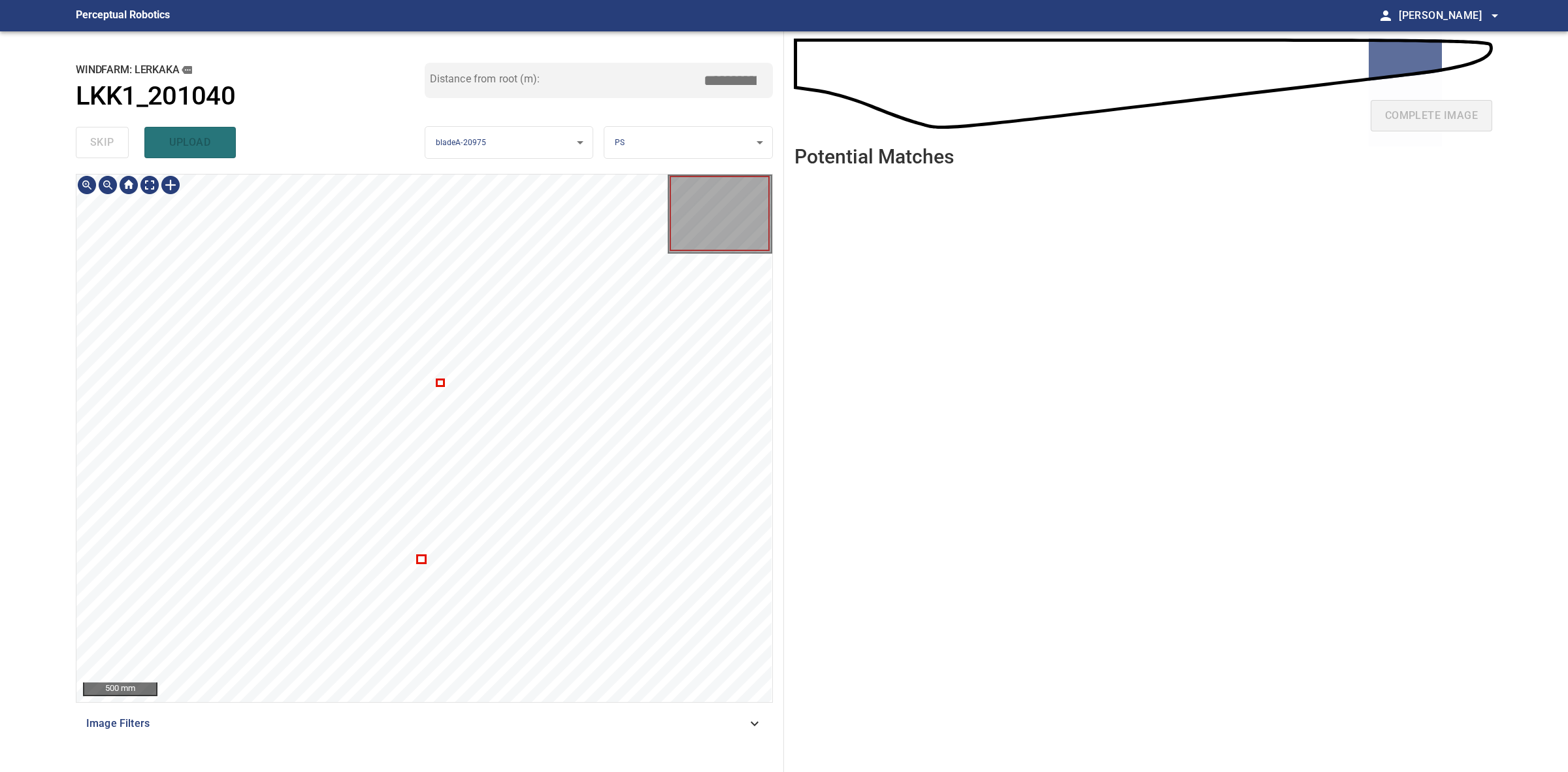
click at [425, 560] on div at bounding box center [424, 438] width 696 height 527
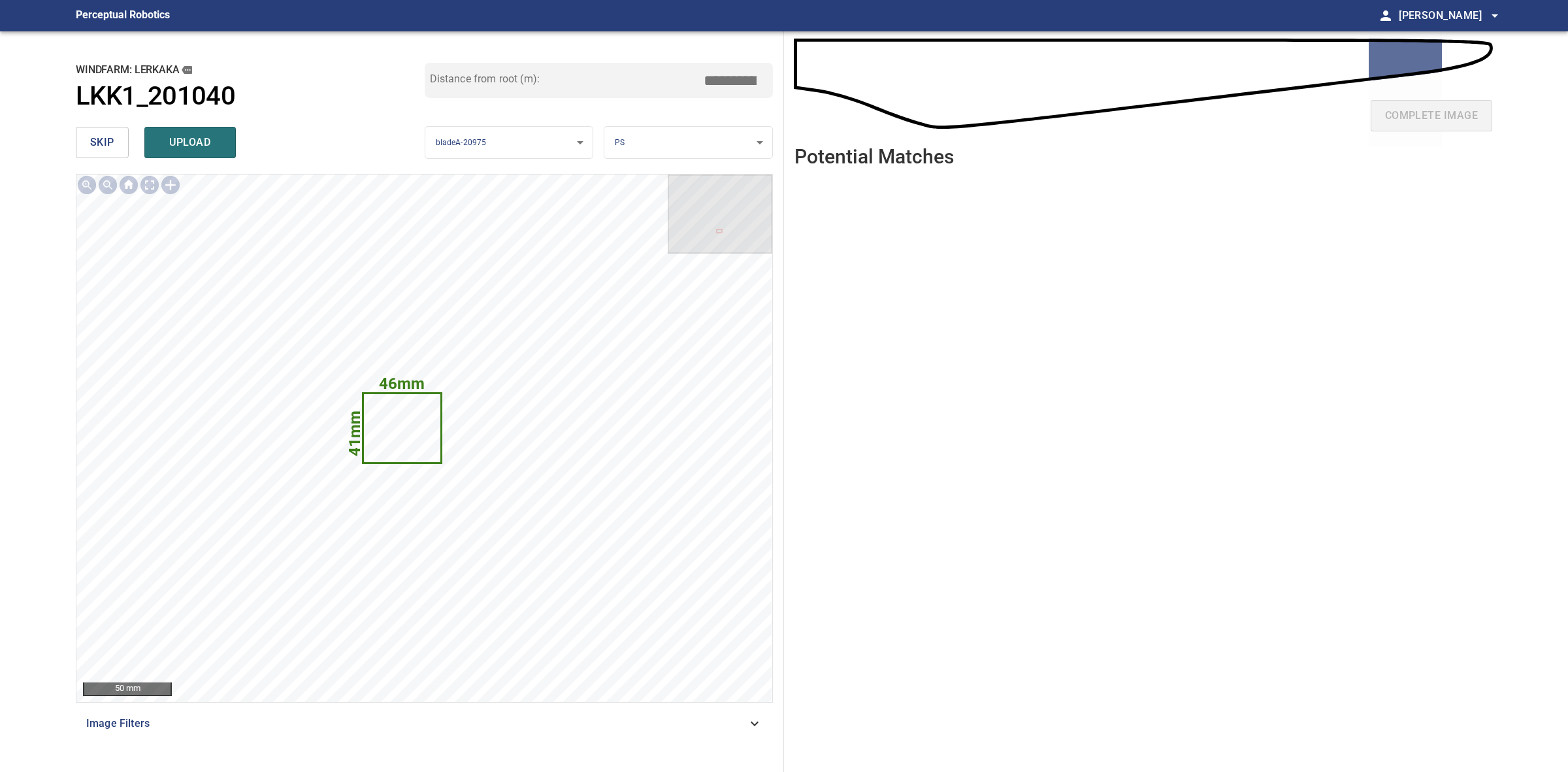
click at [105, 149] on span "skip" at bounding box center [102, 143] width 24 height 19
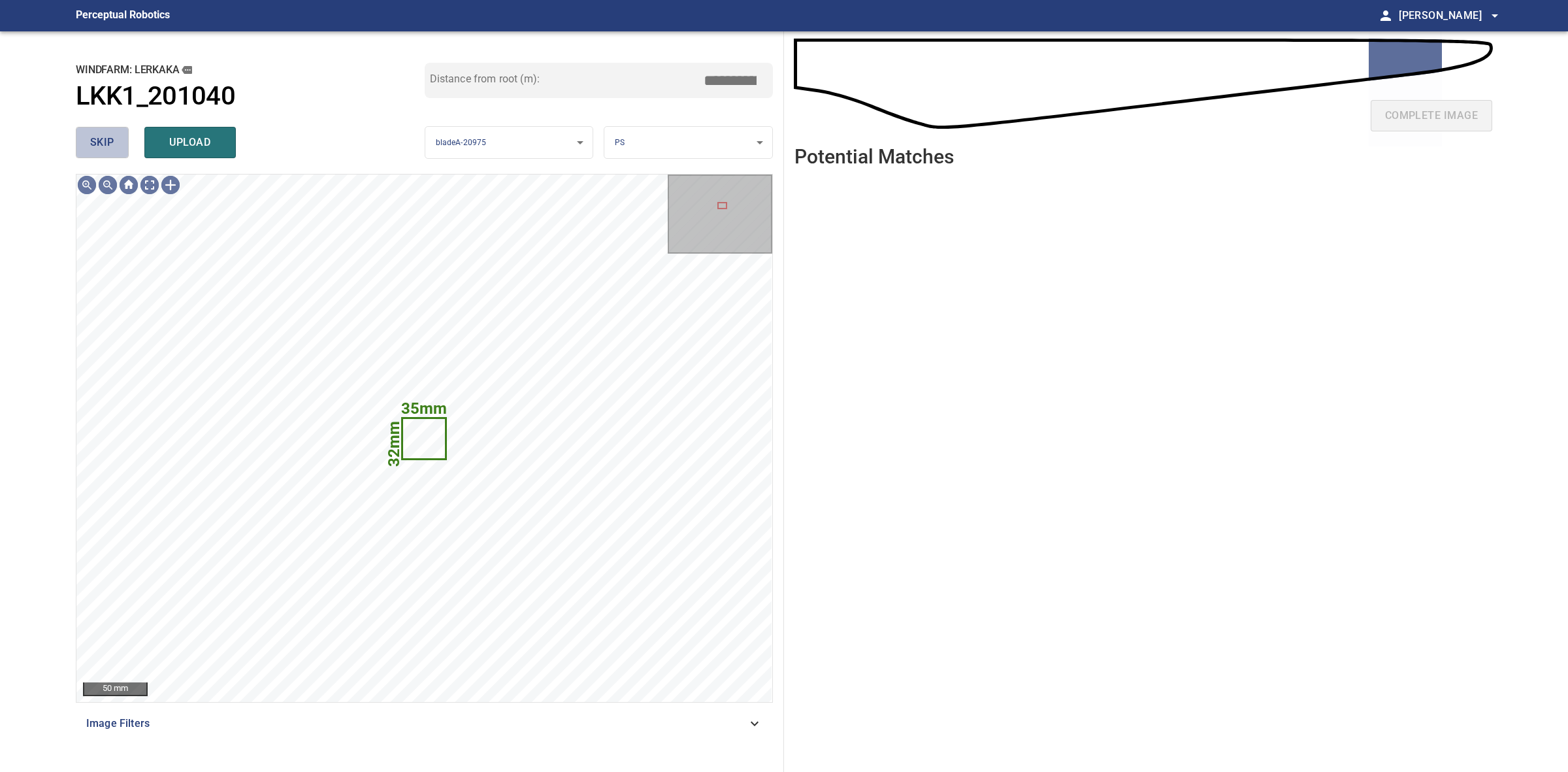
click at [105, 149] on span "skip" at bounding box center [102, 143] width 24 height 19
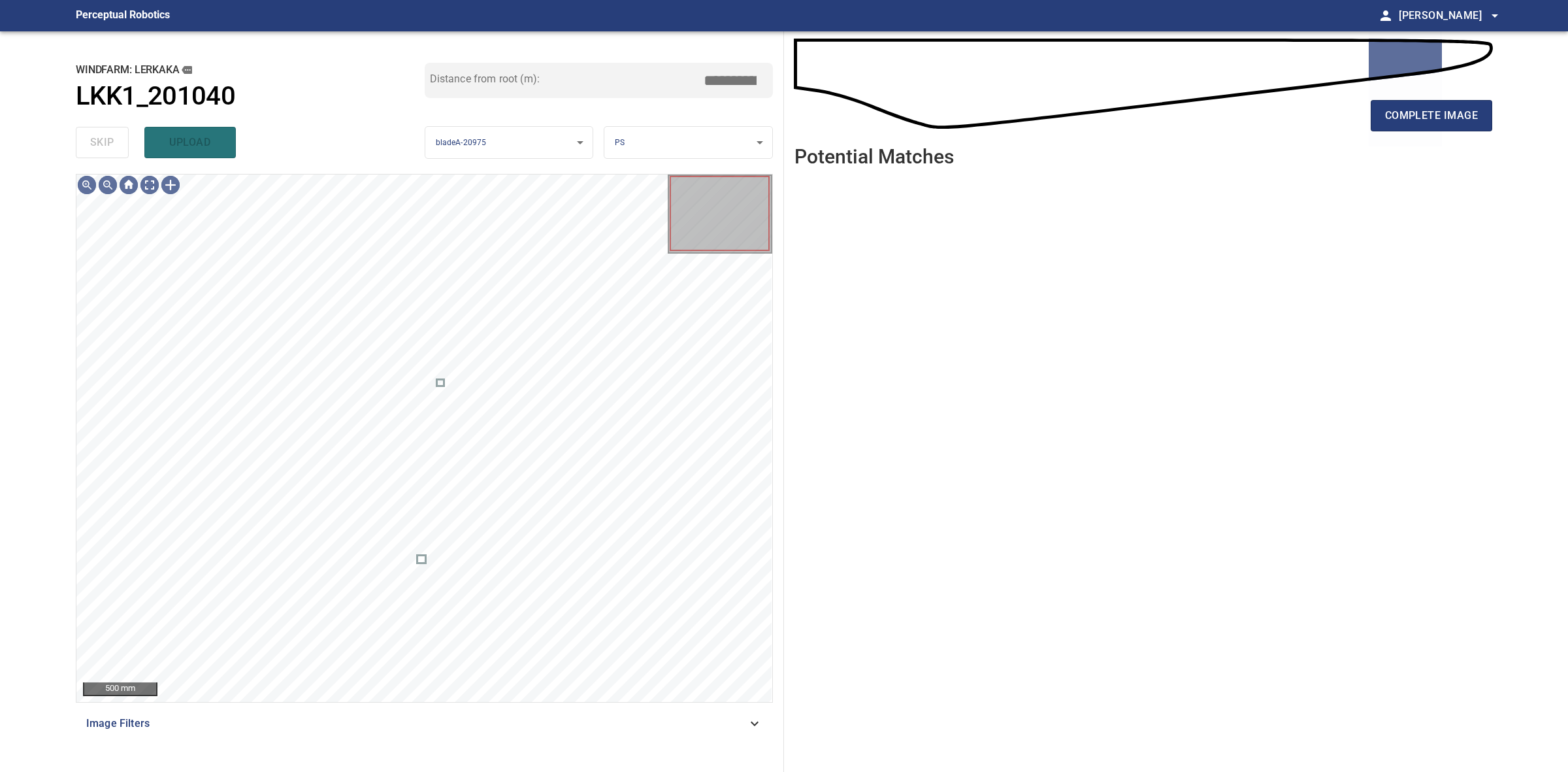
click at [105, 149] on div "skip upload" at bounding box center [251, 142] width 349 height 42
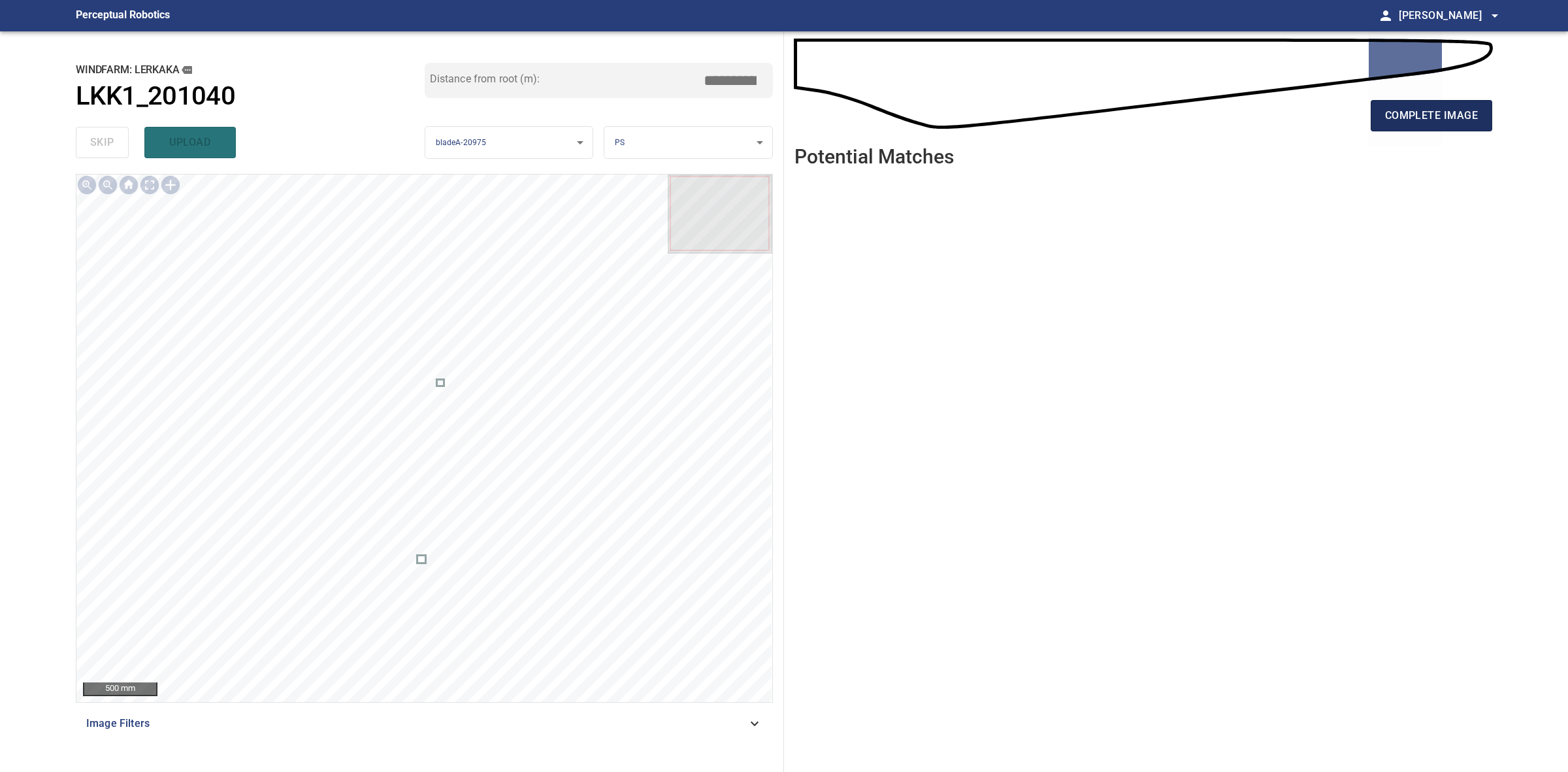
click at [1446, 116] on span "complete image" at bounding box center [1432, 116] width 93 height 19
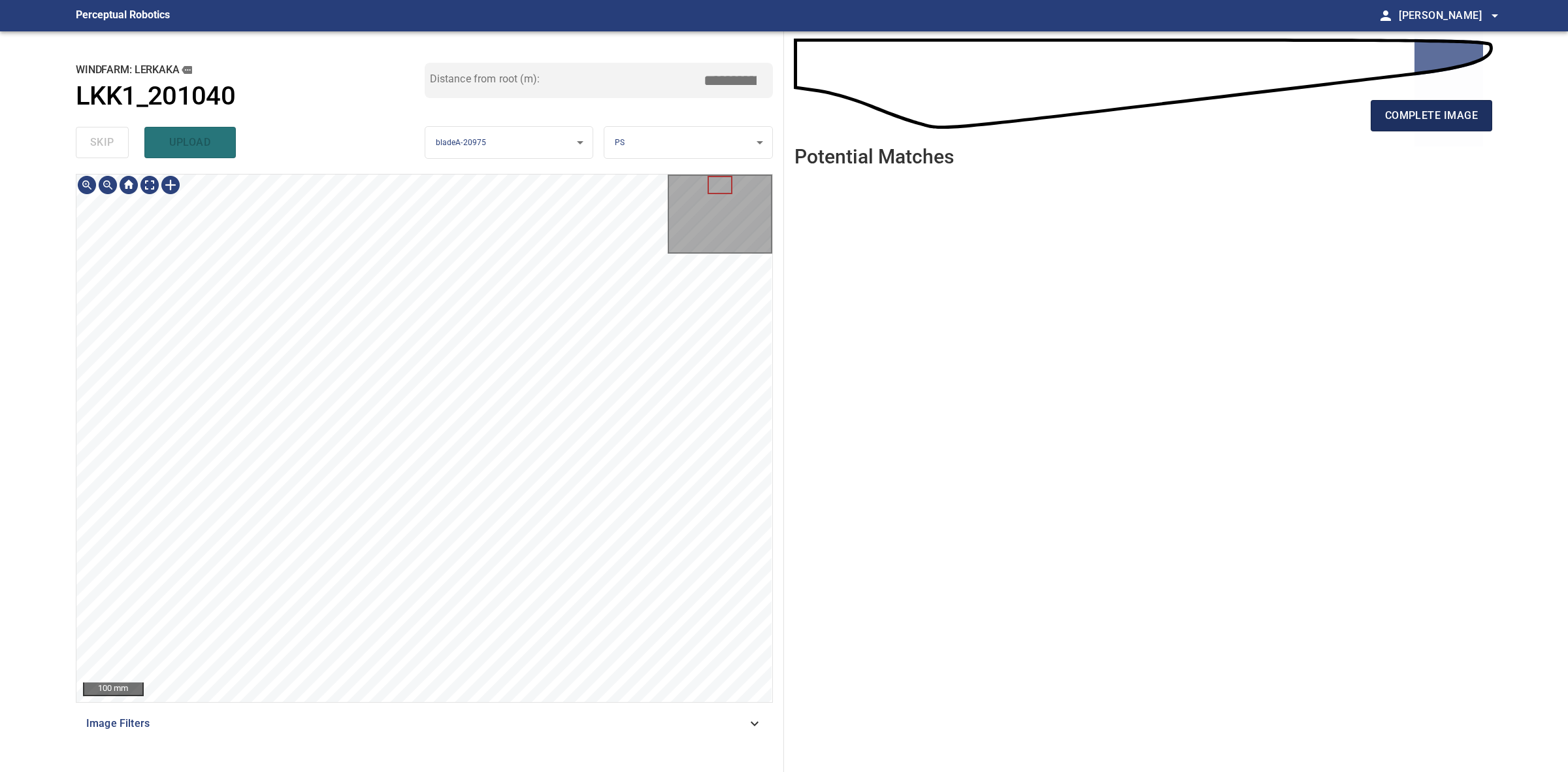
click at [1380, 120] on button "complete image" at bounding box center [1432, 116] width 122 height 32
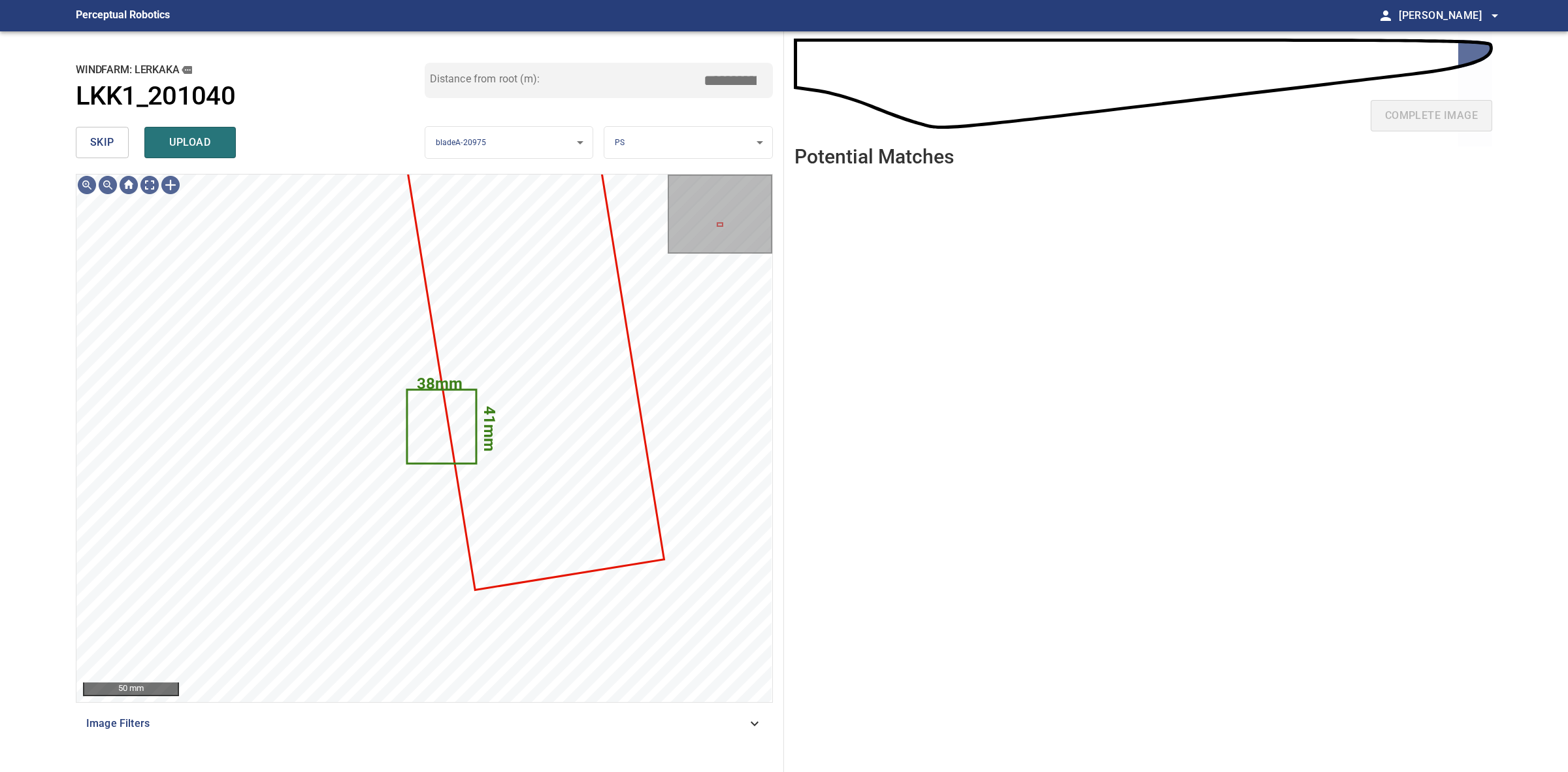
drag, startPoint x: 220, startPoint y: 149, endPoint x: 210, endPoint y: 148, distance: 10.0
click at [219, 148] on span "upload" at bounding box center [190, 143] width 63 height 19
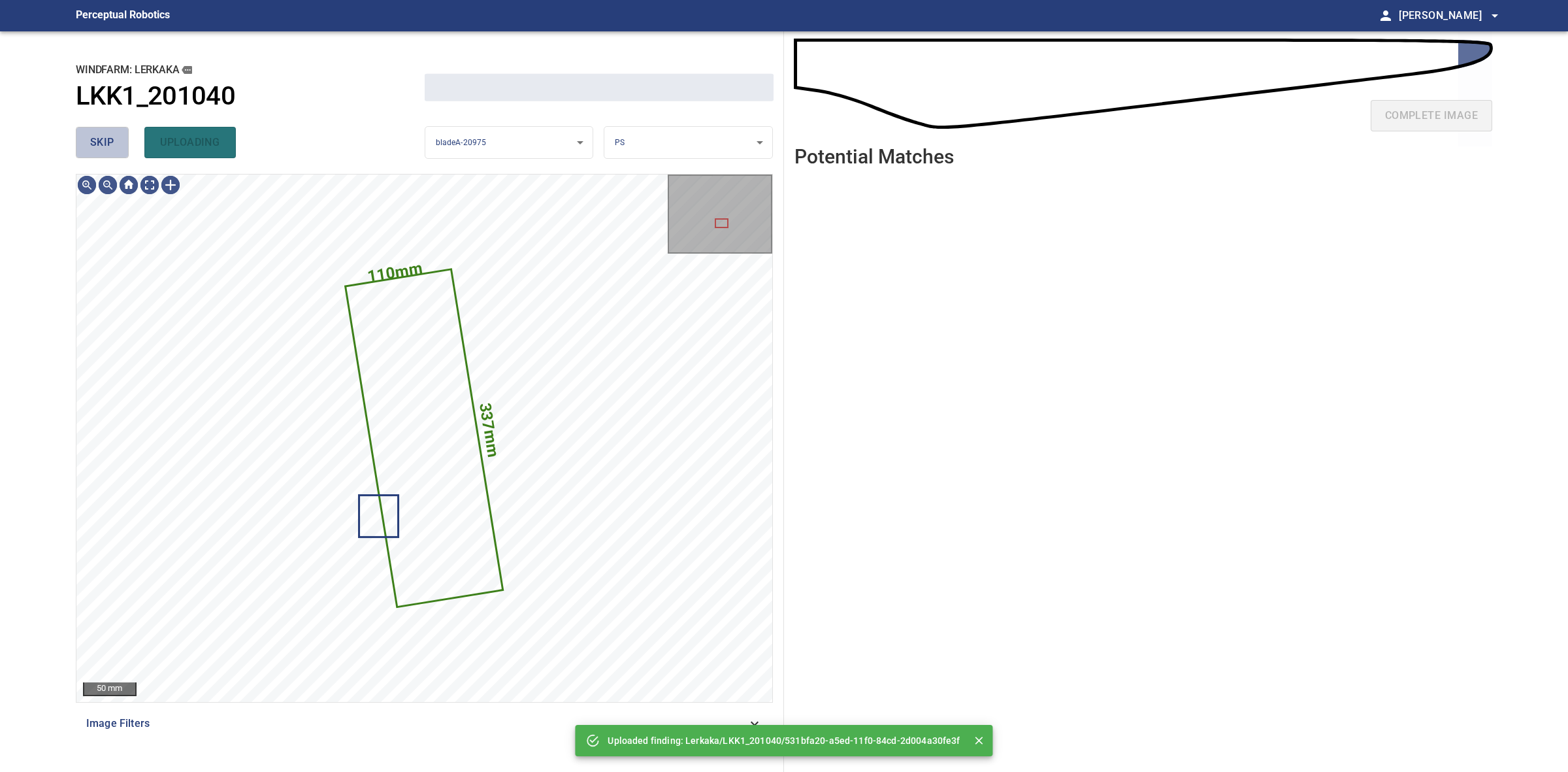
click at [111, 152] on button "skip" at bounding box center [102, 143] width 53 height 32
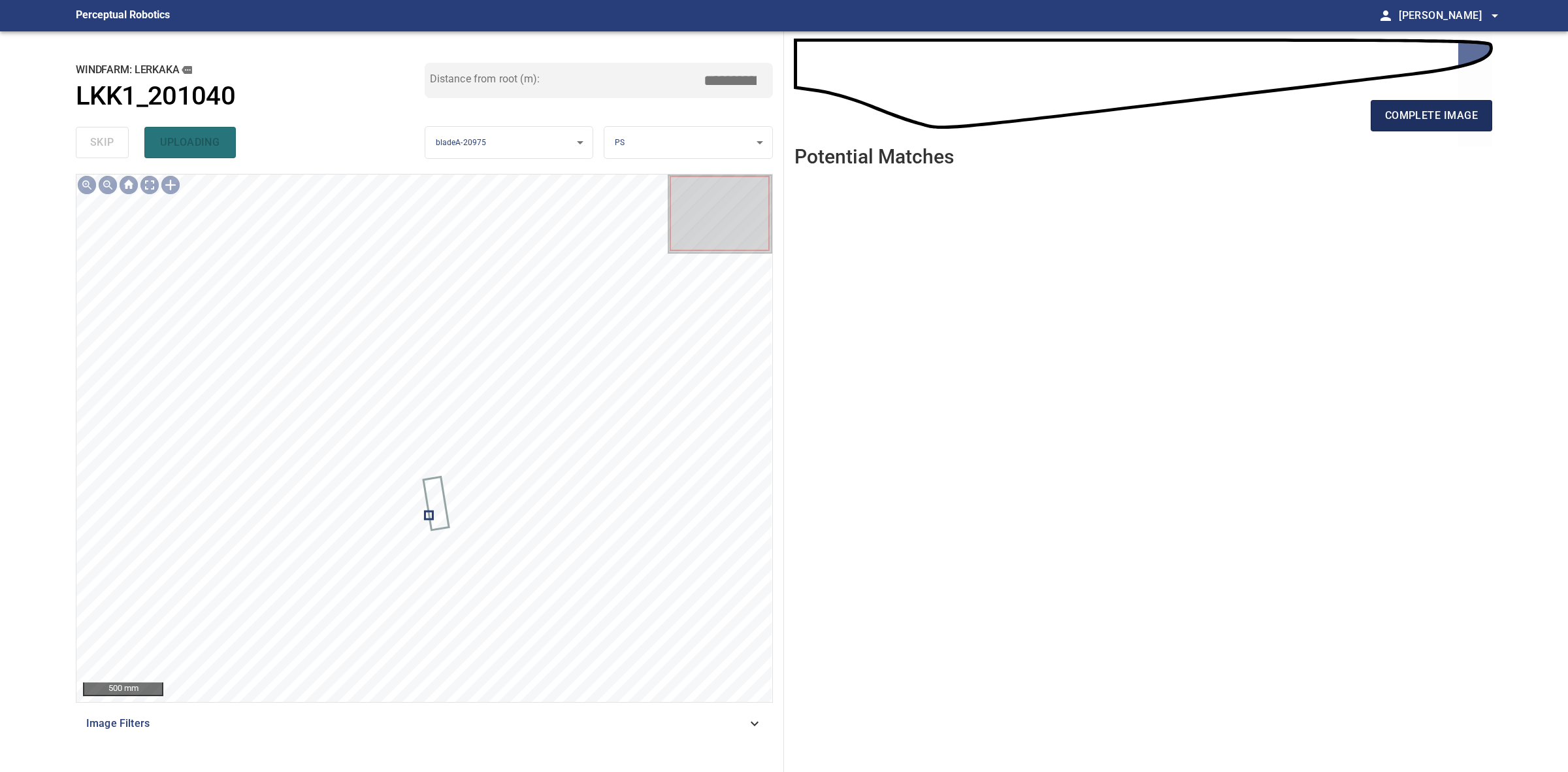
click at [1399, 115] on span "complete image" at bounding box center [1432, 116] width 93 height 19
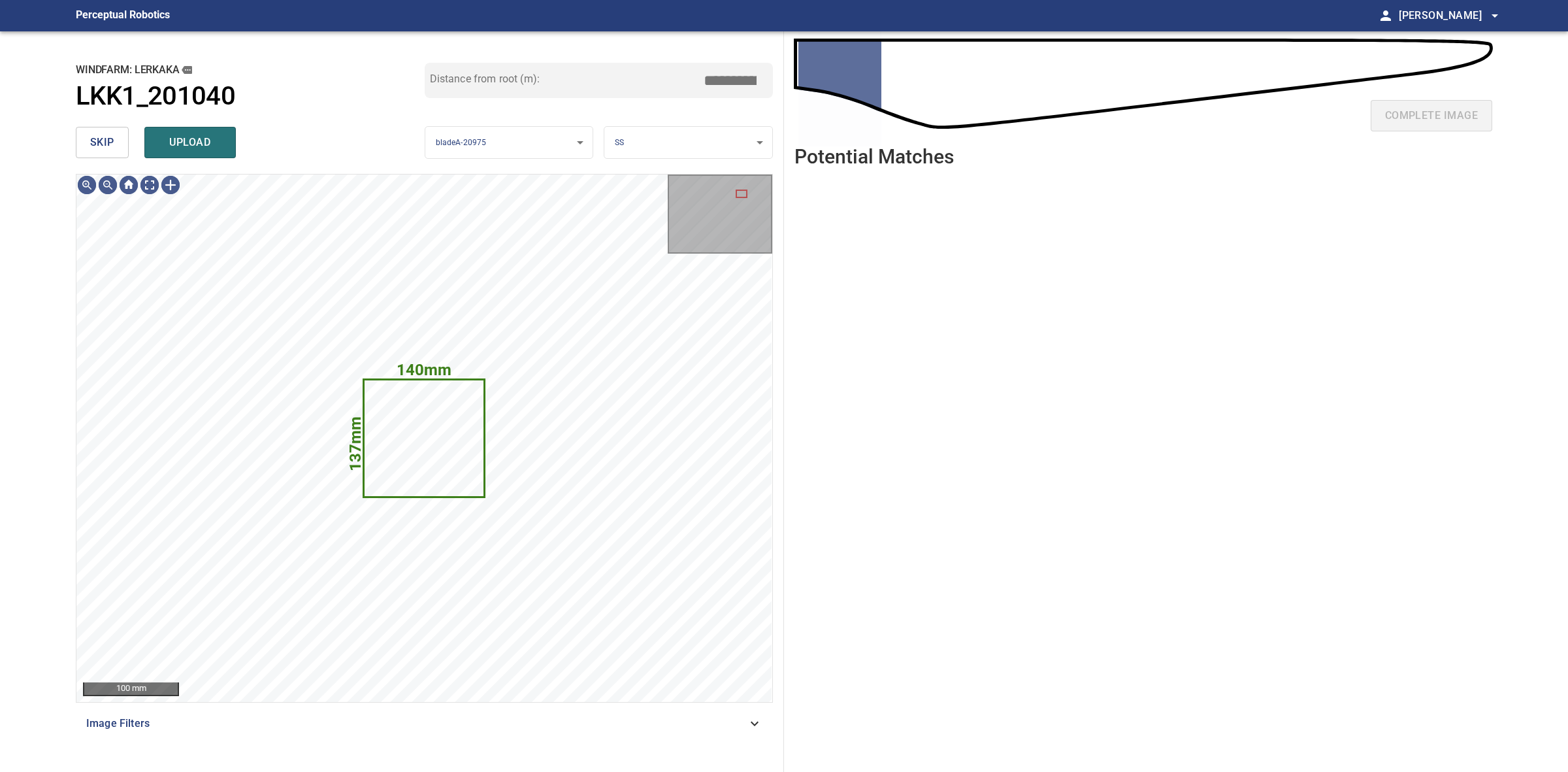
click at [109, 149] on span "skip" at bounding box center [102, 143] width 24 height 19
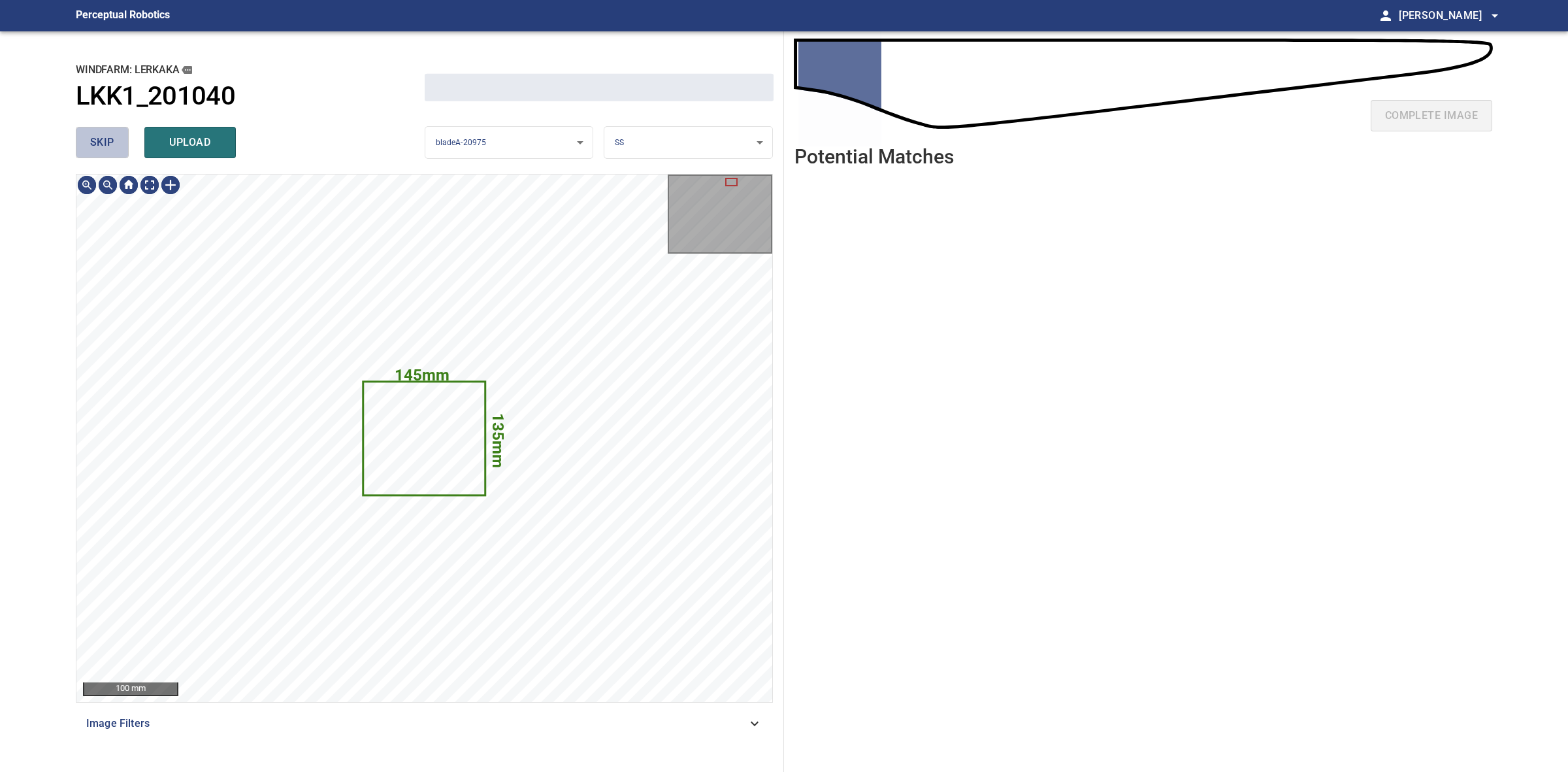
click at [109, 149] on span "skip" at bounding box center [102, 143] width 24 height 19
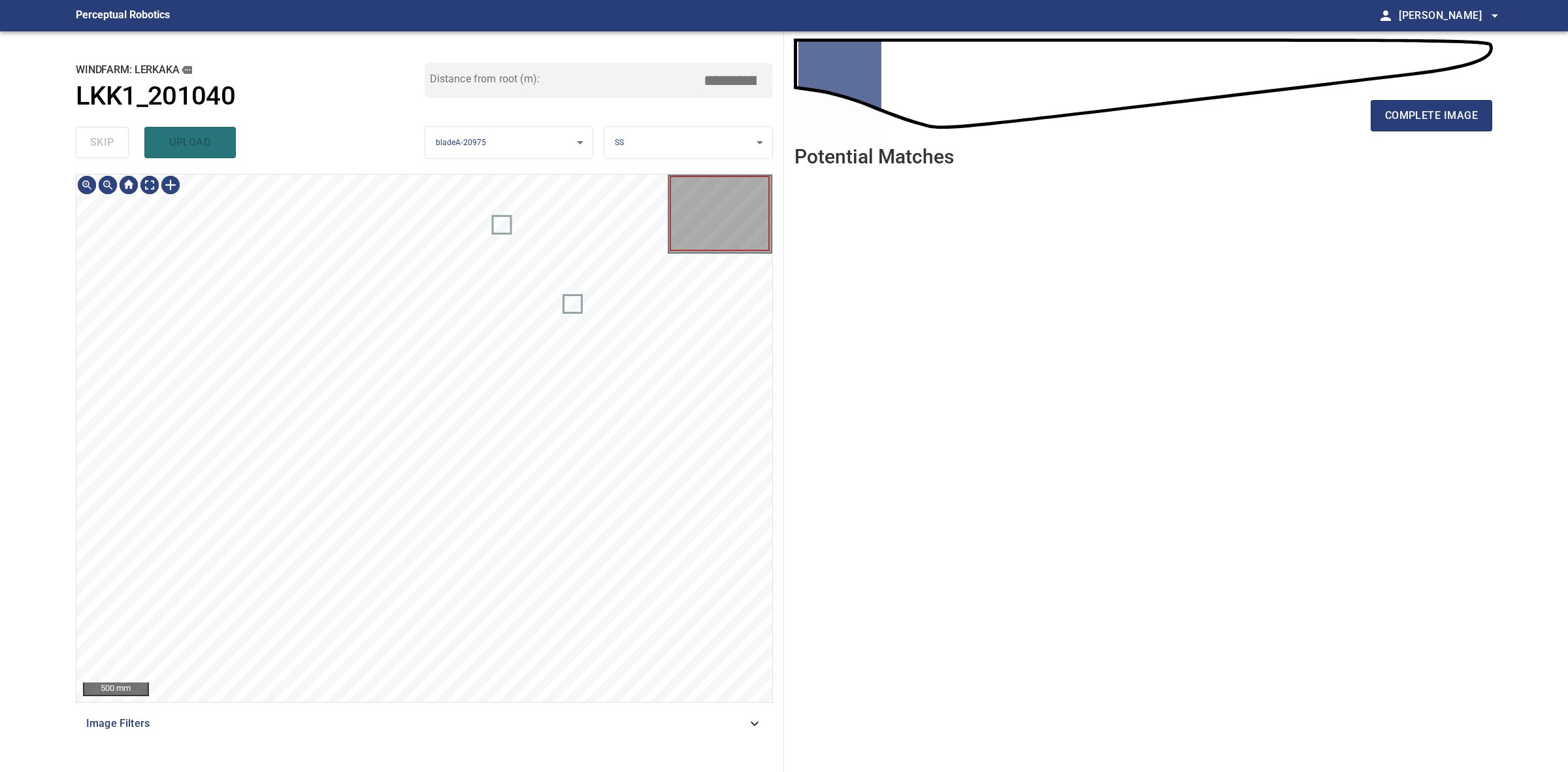
click at [109, 149] on div "skip upload" at bounding box center [251, 142] width 349 height 42
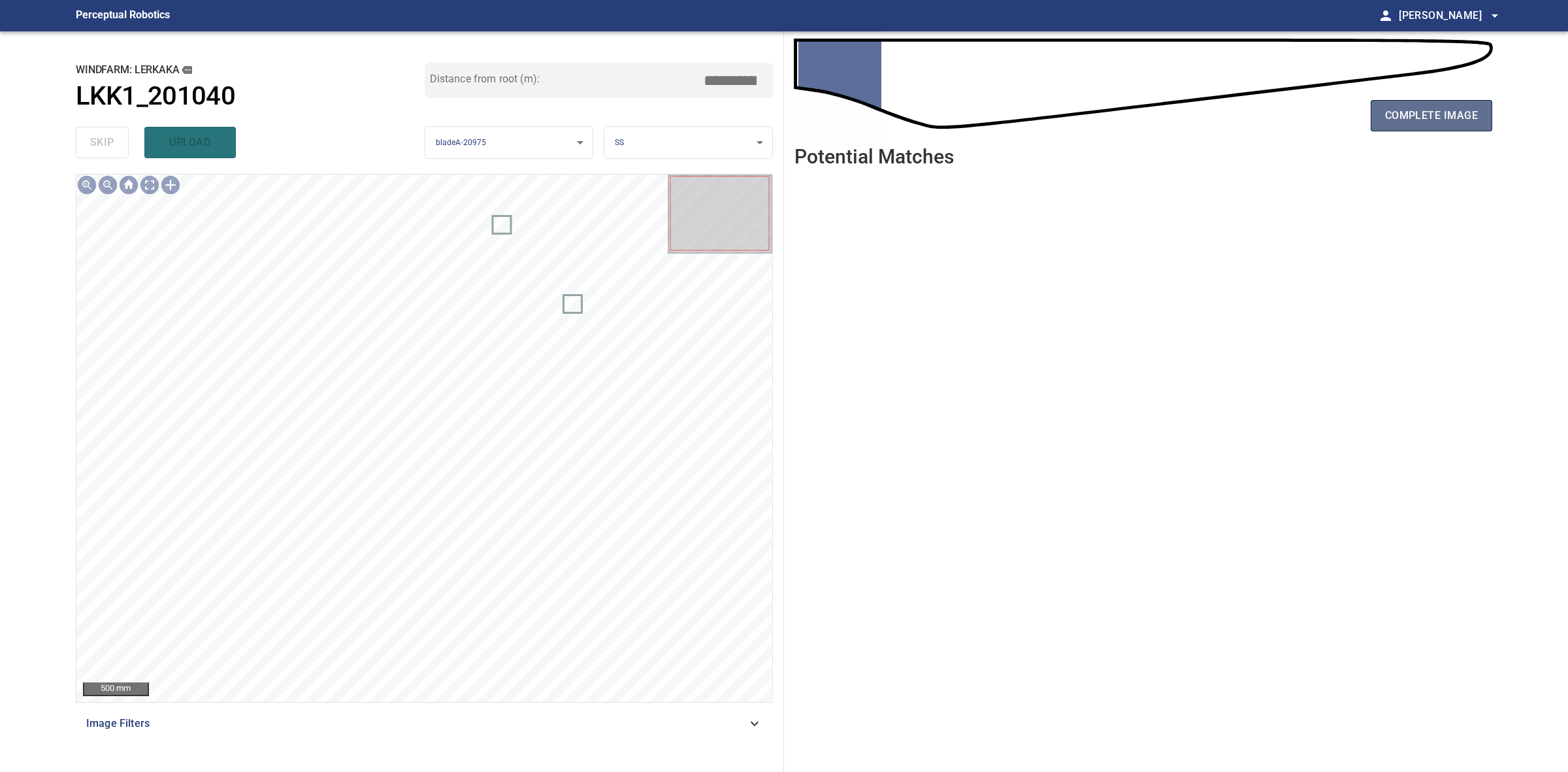
drag, startPoint x: 1482, startPoint y: 102, endPoint x: 1473, endPoint y: 109, distance: 11.4
click at [1478, 105] on button "complete image" at bounding box center [1432, 116] width 122 height 32
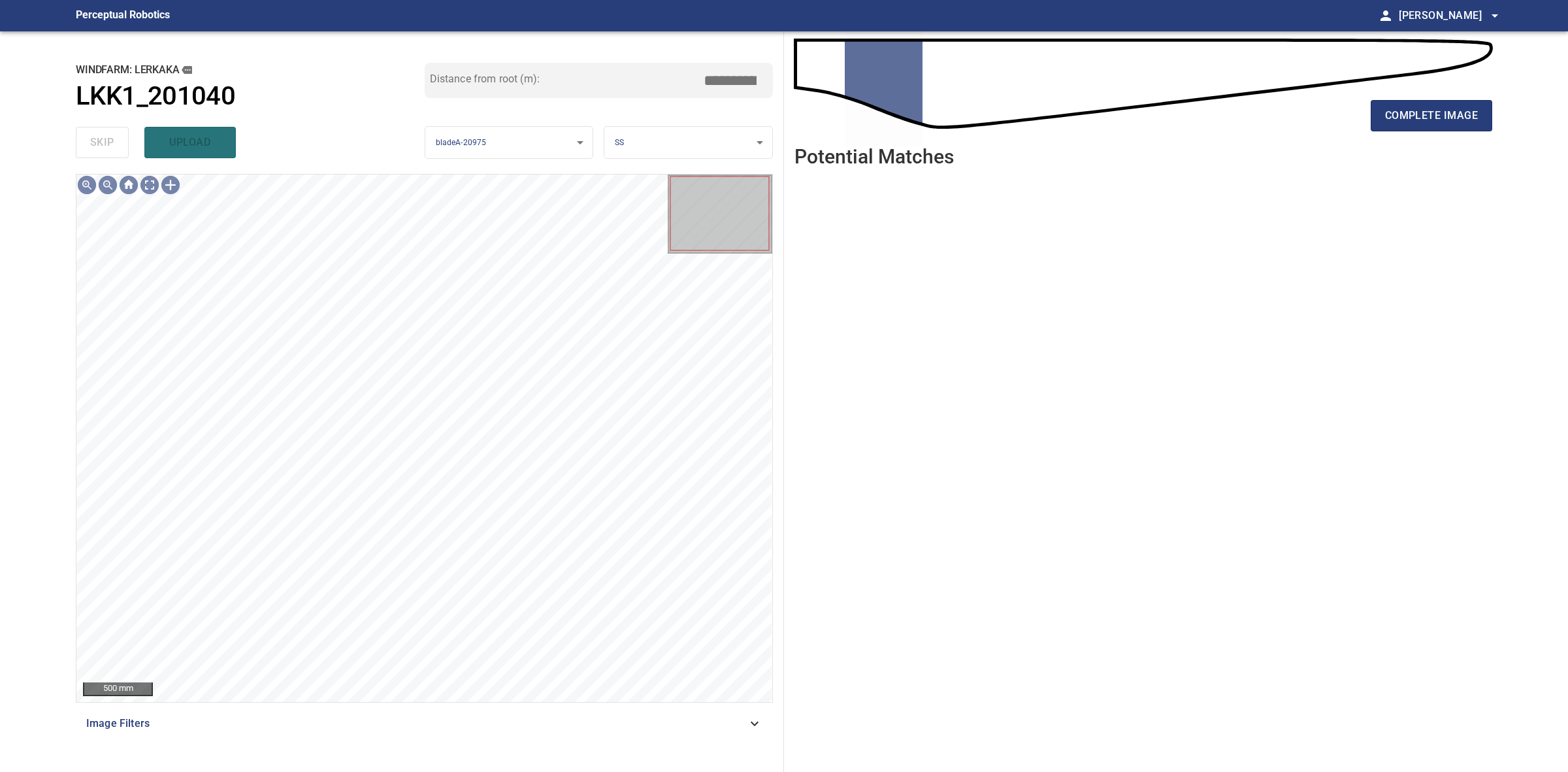
click at [1406, 143] on div "complete image" at bounding box center [1144, 121] width 698 height 52
click at [1404, 128] on button "complete image" at bounding box center [1432, 116] width 122 height 32
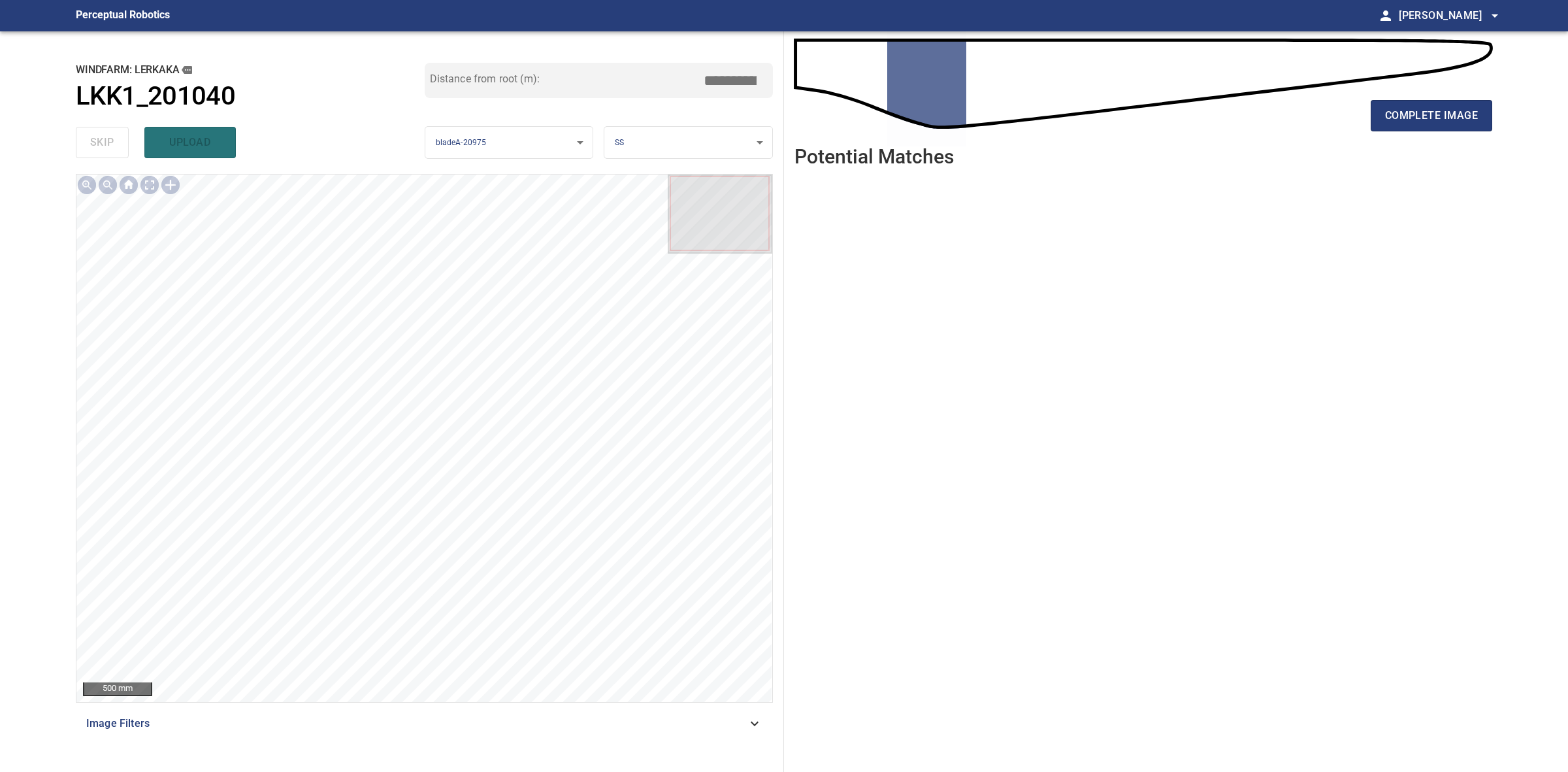
click at [1464, 98] on div "complete image" at bounding box center [1144, 121] width 698 height 52
click at [1449, 111] on span "complete image" at bounding box center [1432, 116] width 93 height 19
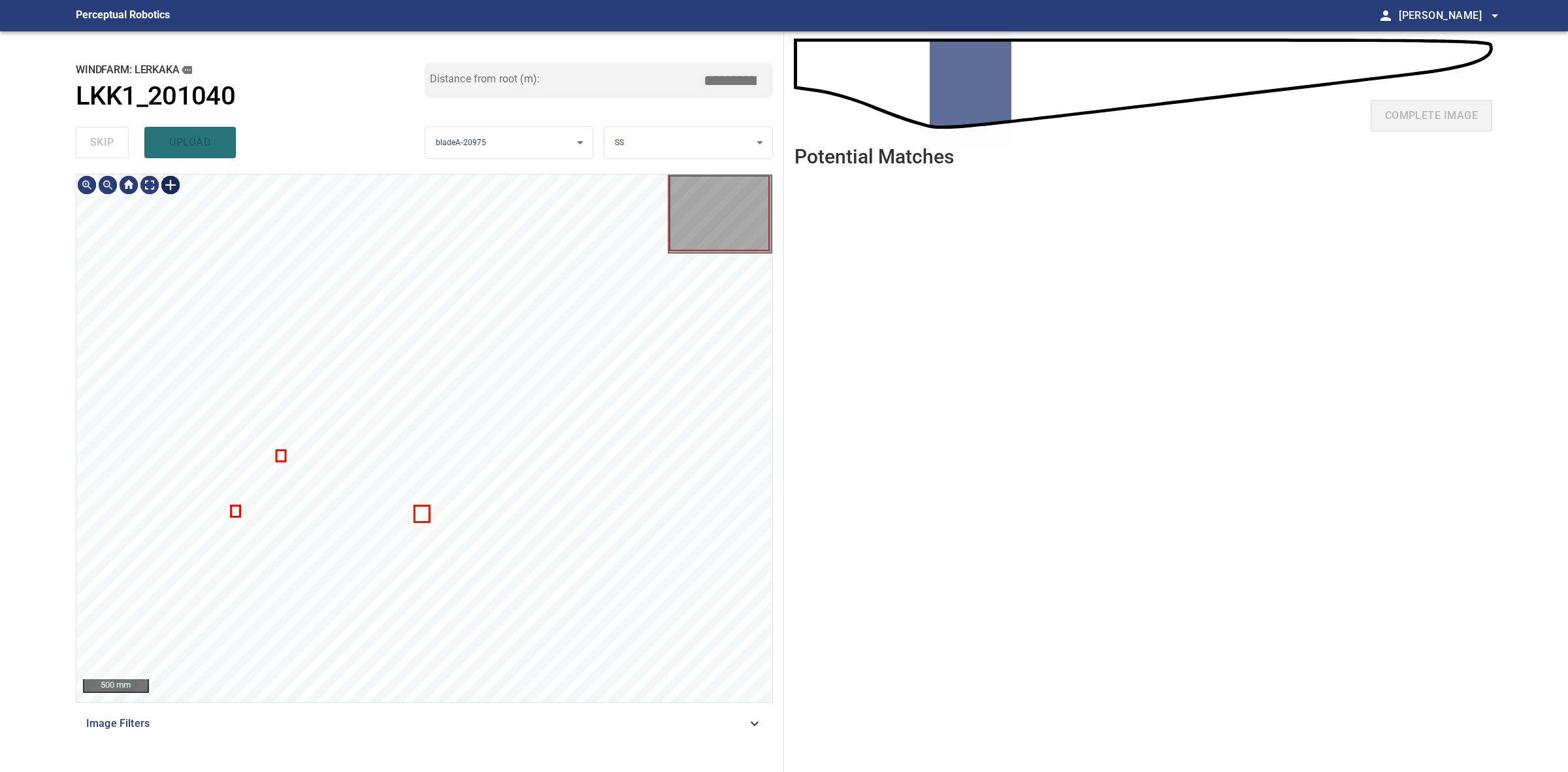
click at [176, 190] on div at bounding box center [171, 185] width 21 height 21
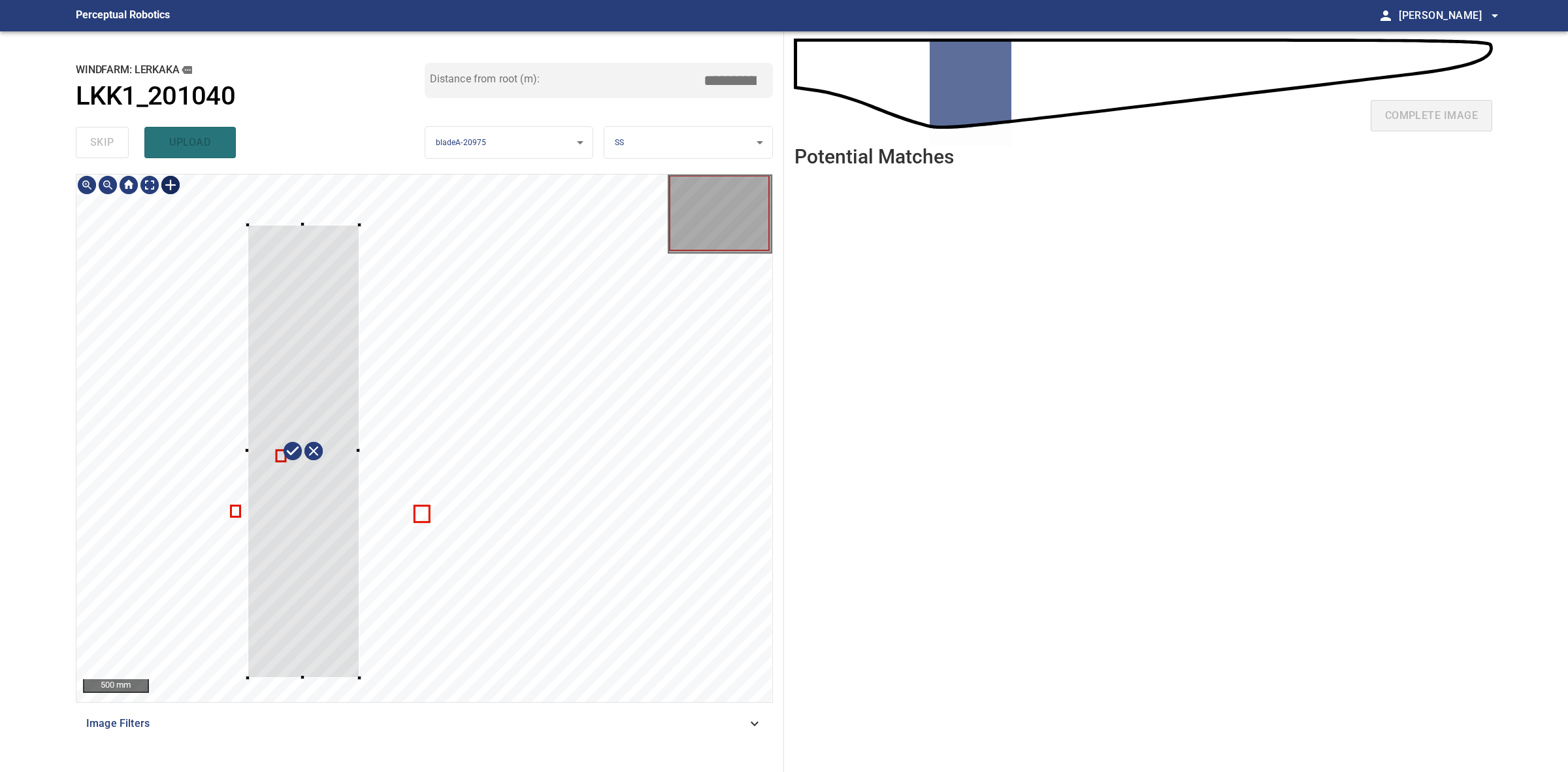
click at [359, 677] on div at bounding box center [424, 438] width 696 height 527
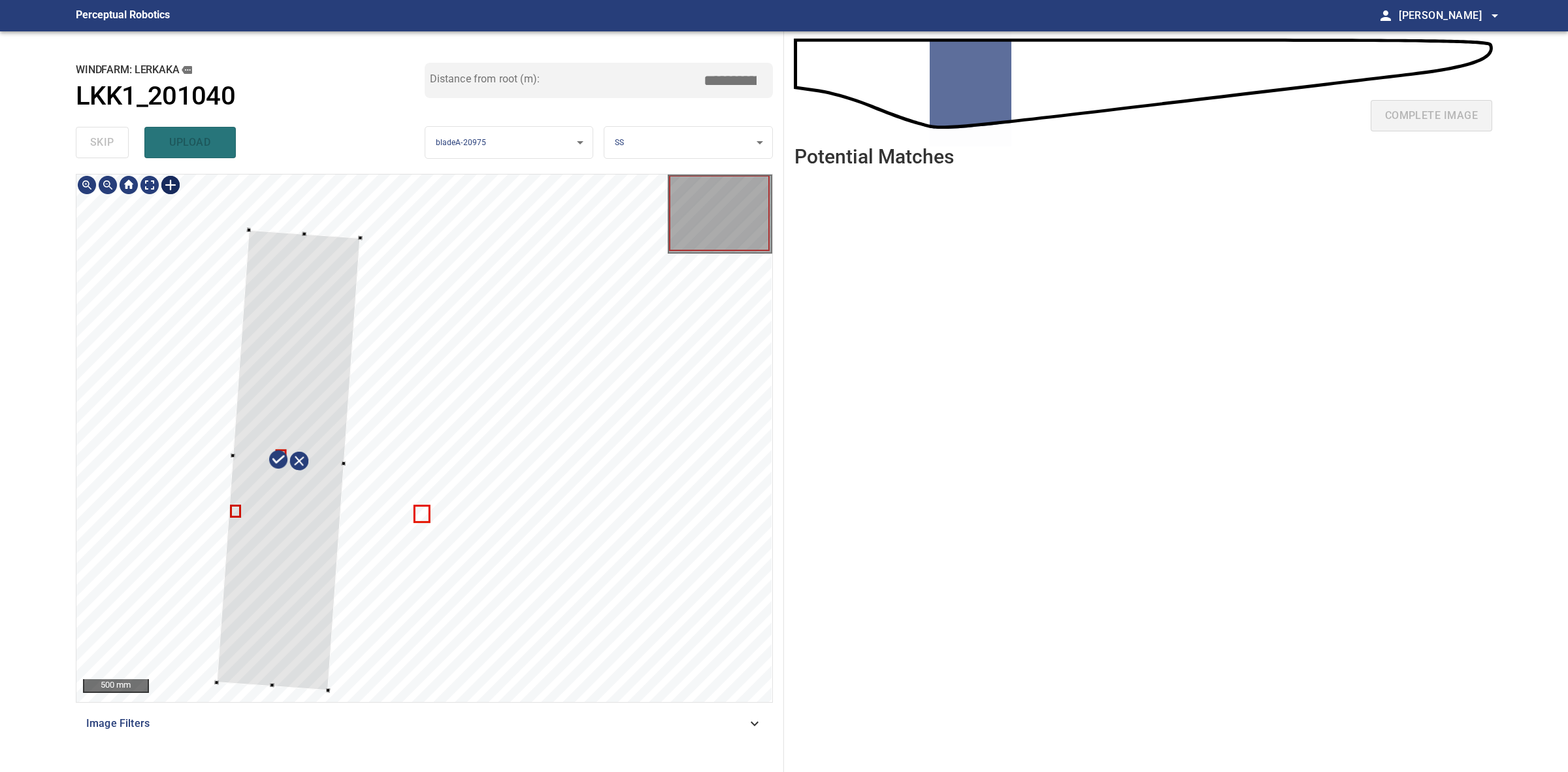
click at [314, 603] on div at bounding box center [289, 460] width 144 height 460
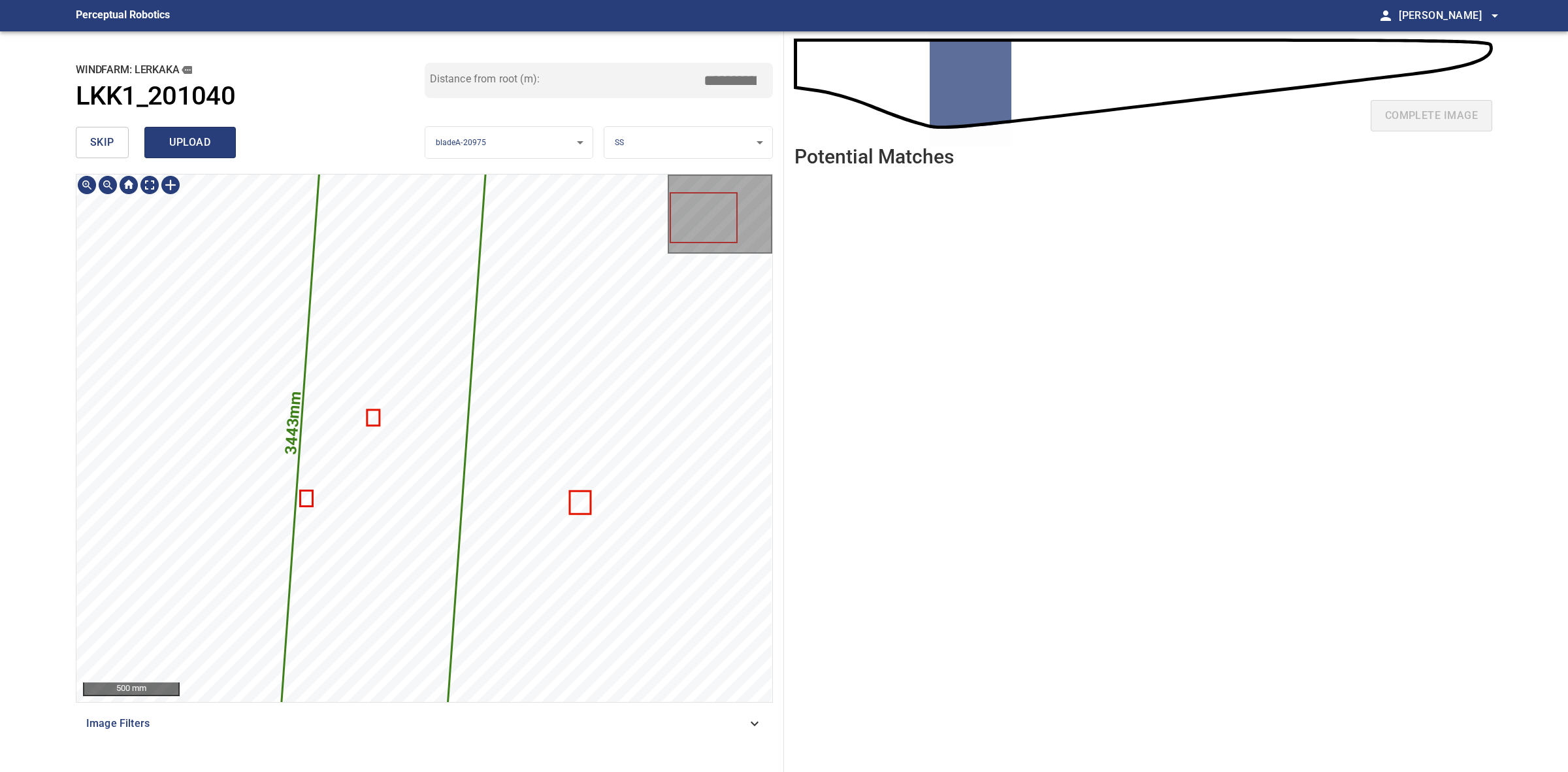
click at [208, 138] on span "upload" at bounding box center [190, 143] width 63 height 19
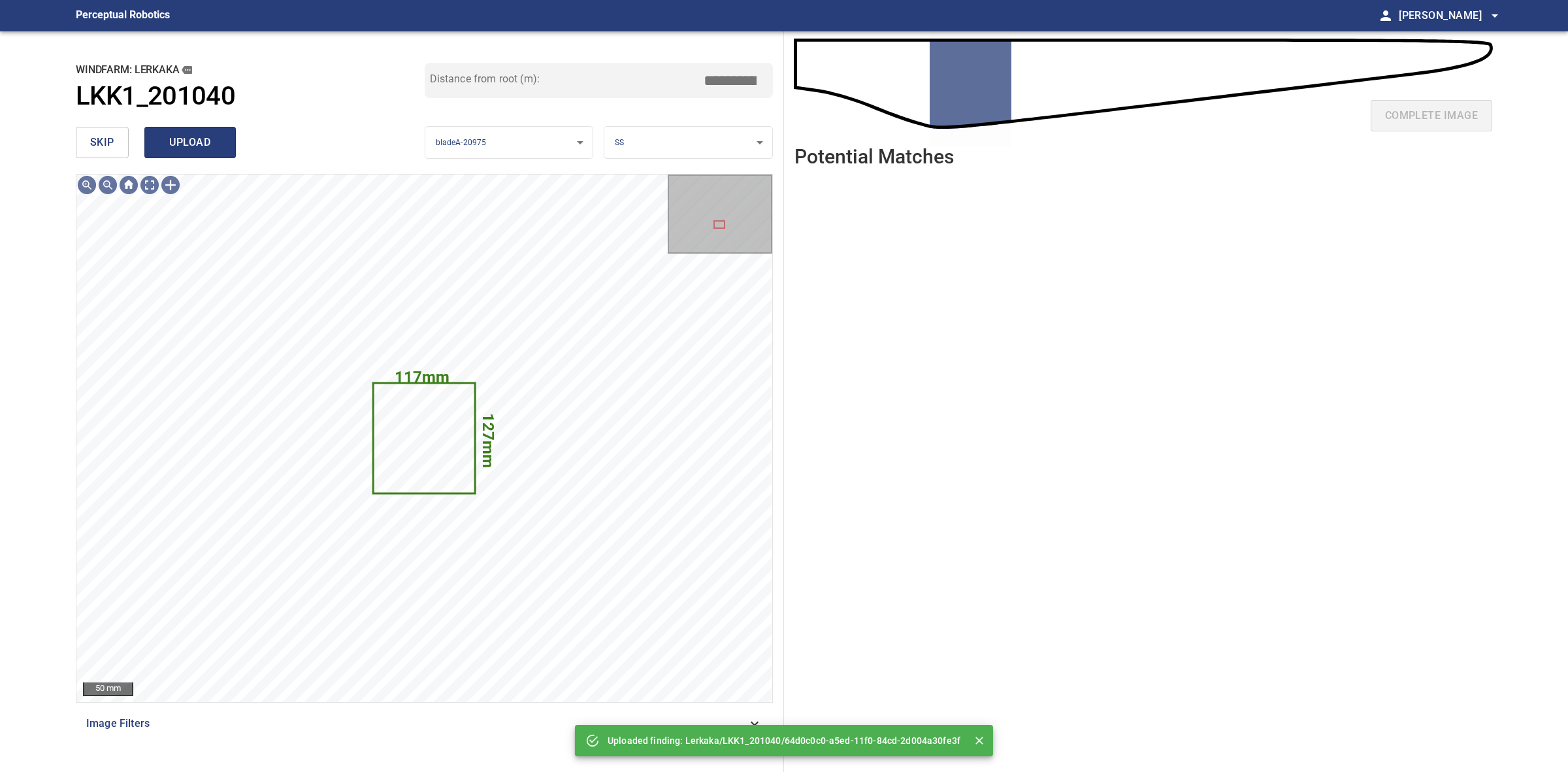
click at [210, 134] on span "upload" at bounding box center [190, 143] width 63 height 19
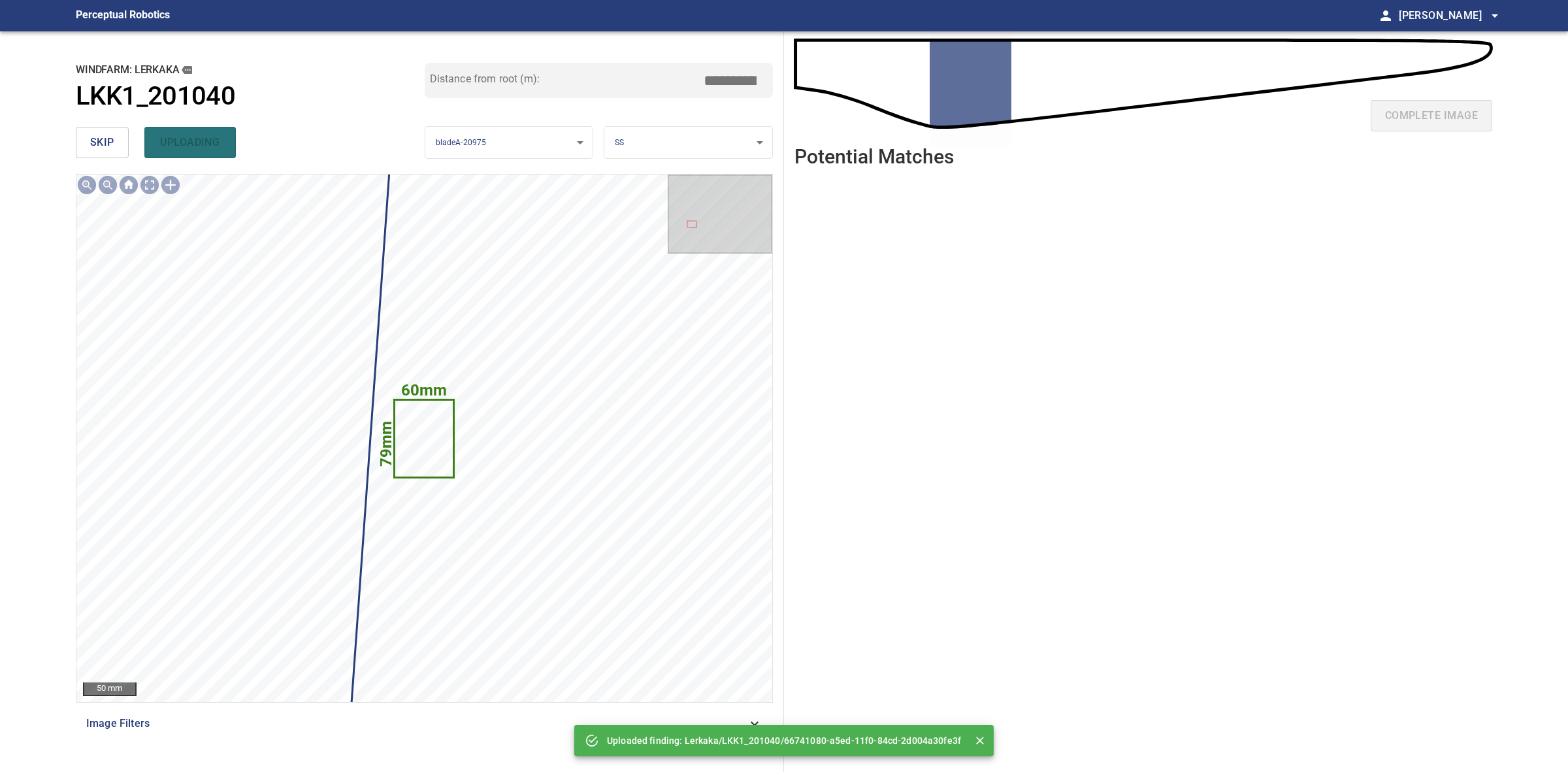
click at [120, 148] on button "skip" at bounding box center [102, 143] width 53 height 32
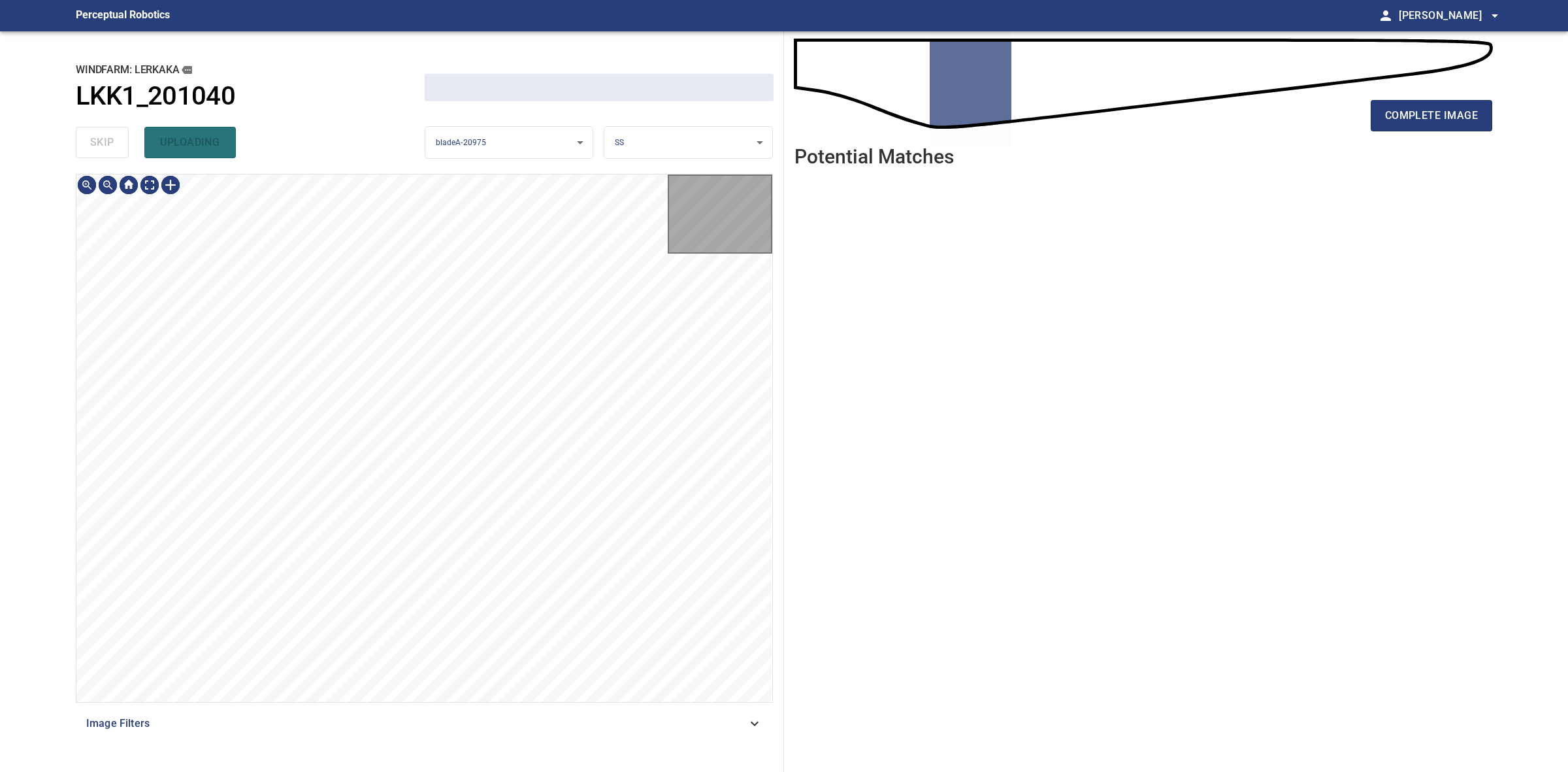
click at [120, 148] on div "skip uploading" at bounding box center [251, 142] width 349 height 42
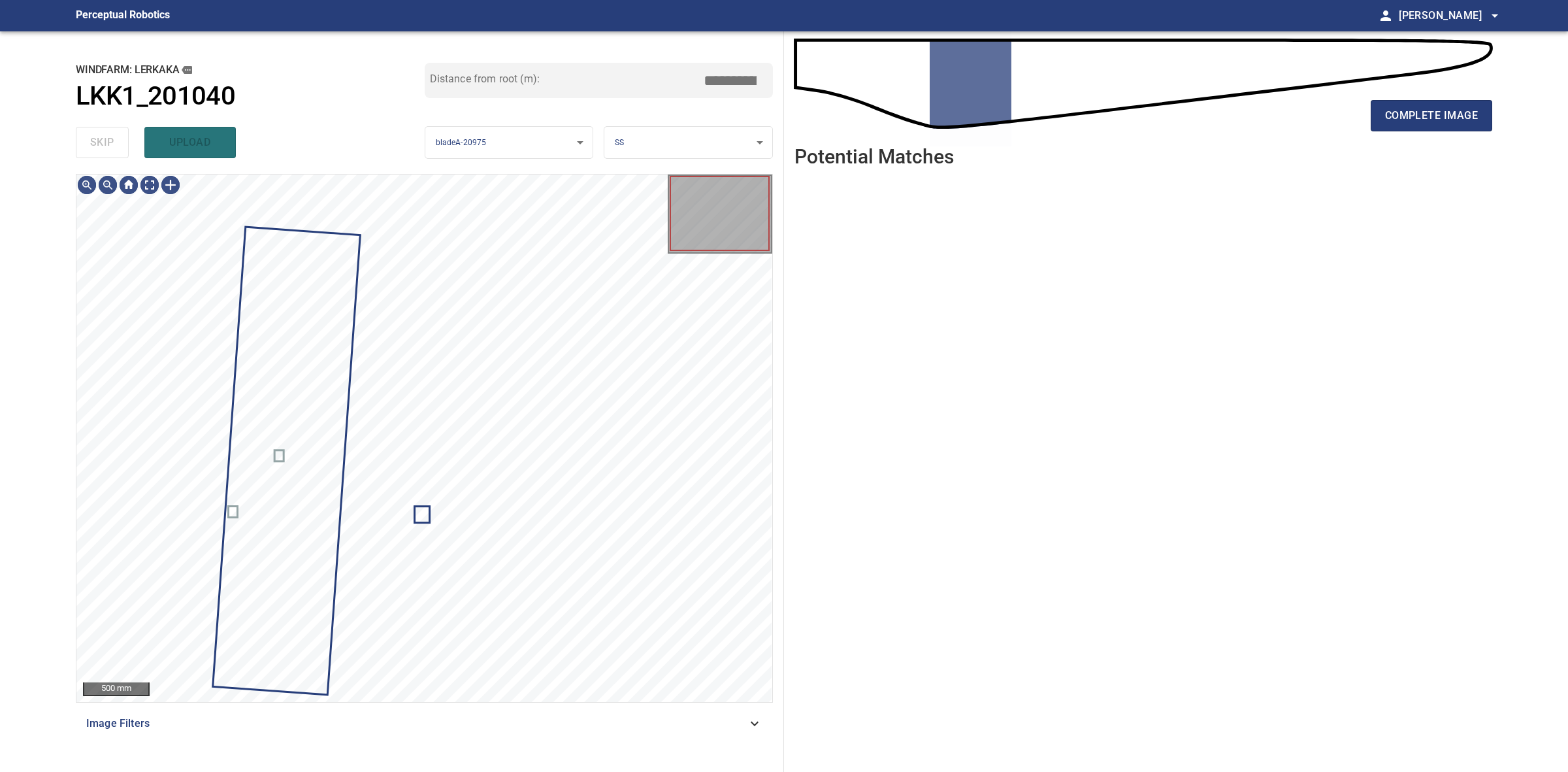
click at [120, 148] on div "skip upload" at bounding box center [251, 142] width 349 height 42
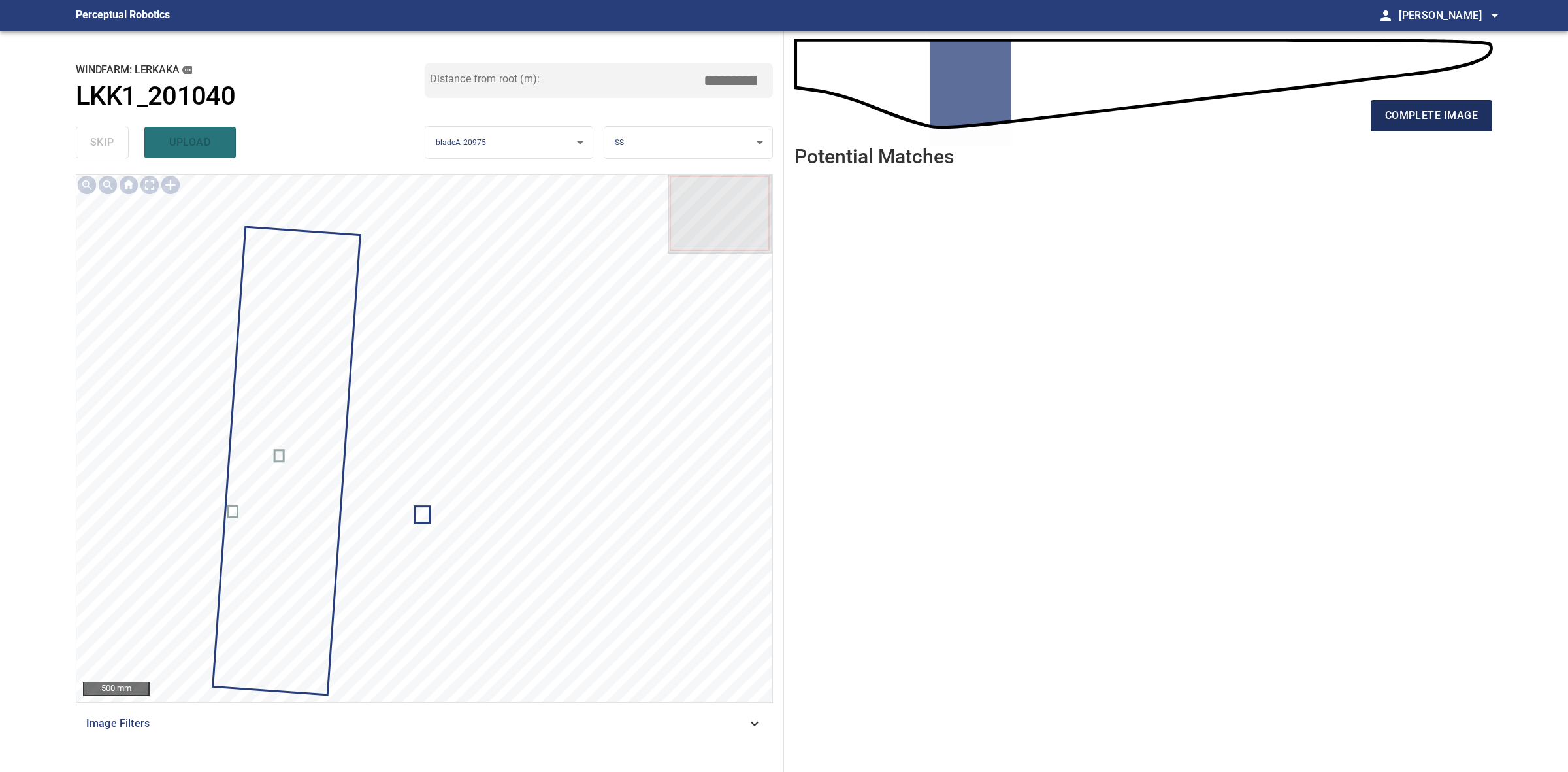
click at [1462, 114] on span "complete image" at bounding box center [1432, 116] width 93 height 19
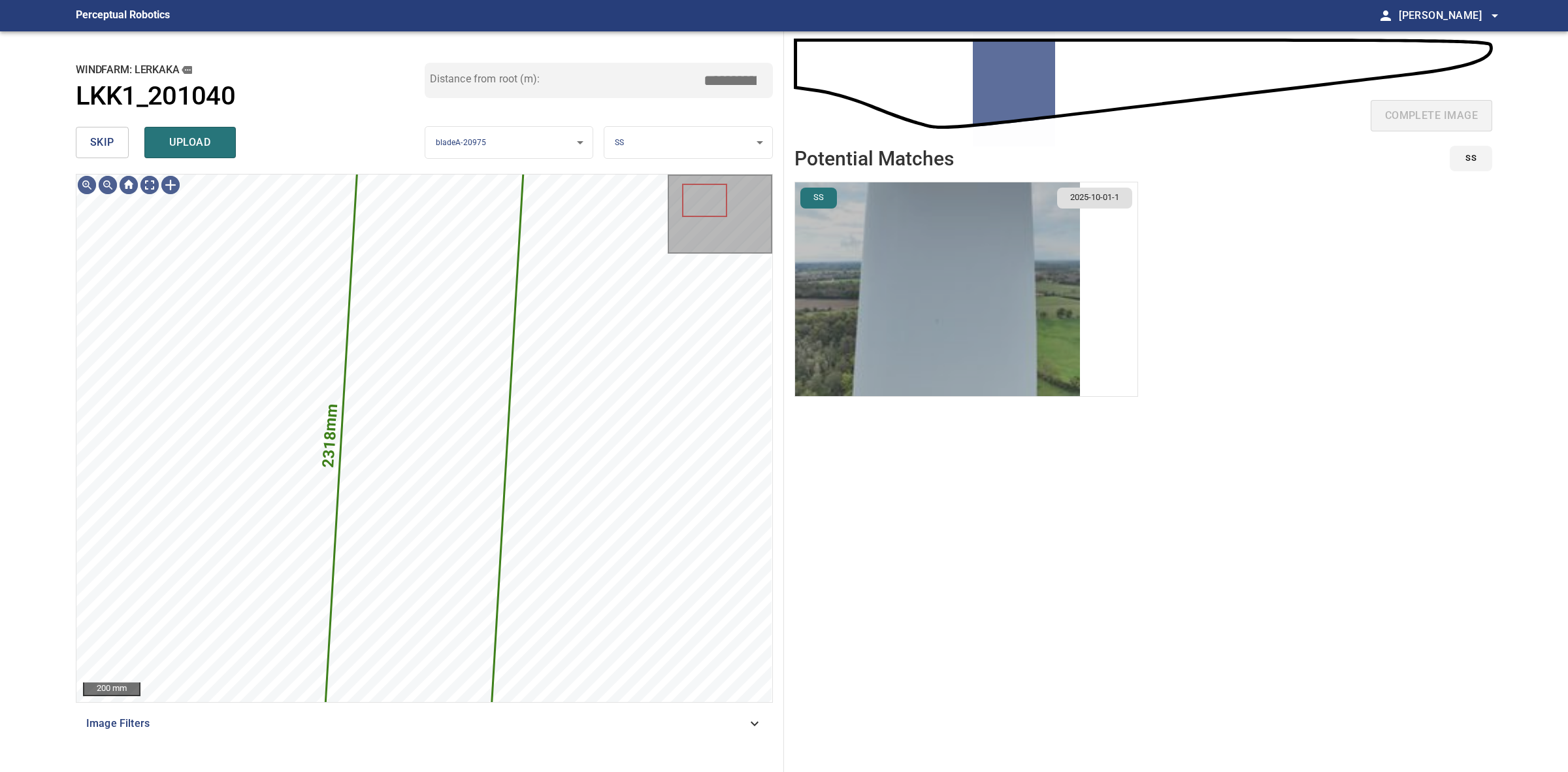
click at [878, 296] on img "button" at bounding box center [937, 290] width 285 height 213
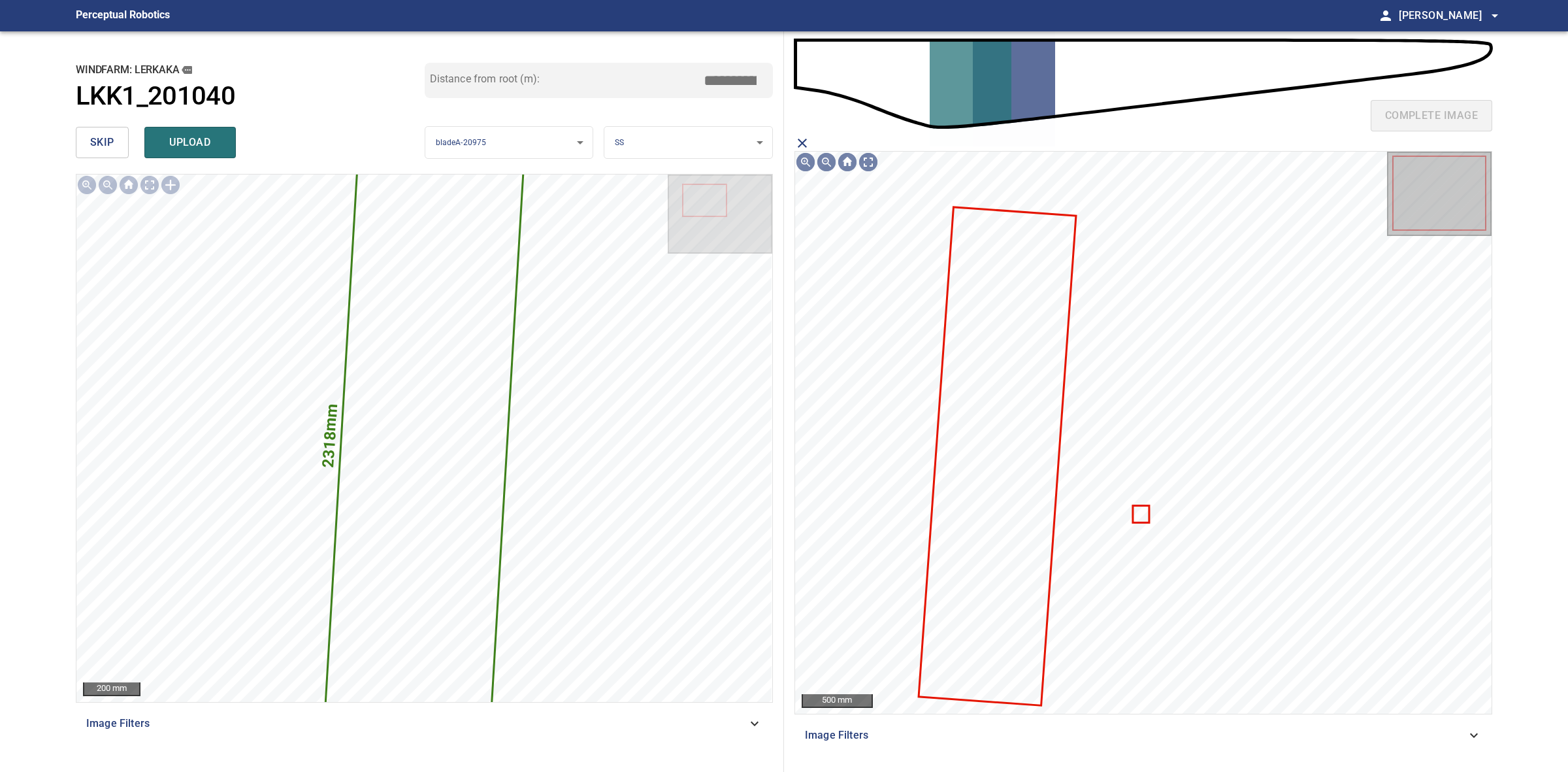
click at [1026, 447] on icon at bounding box center [997, 456] width 155 height 496
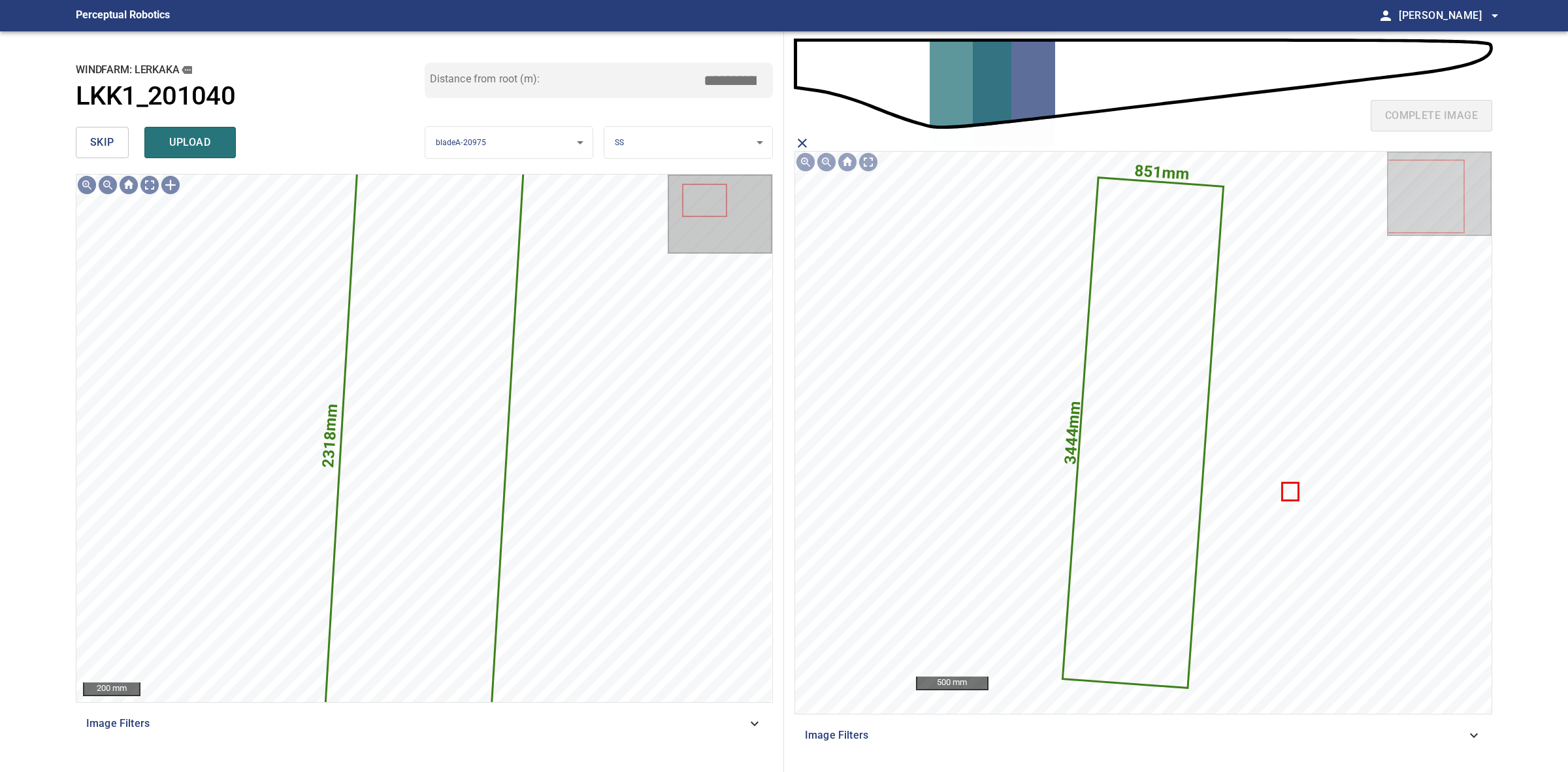
click at [230, 159] on div "skip upload" at bounding box center [251, 142] width 349 height 42
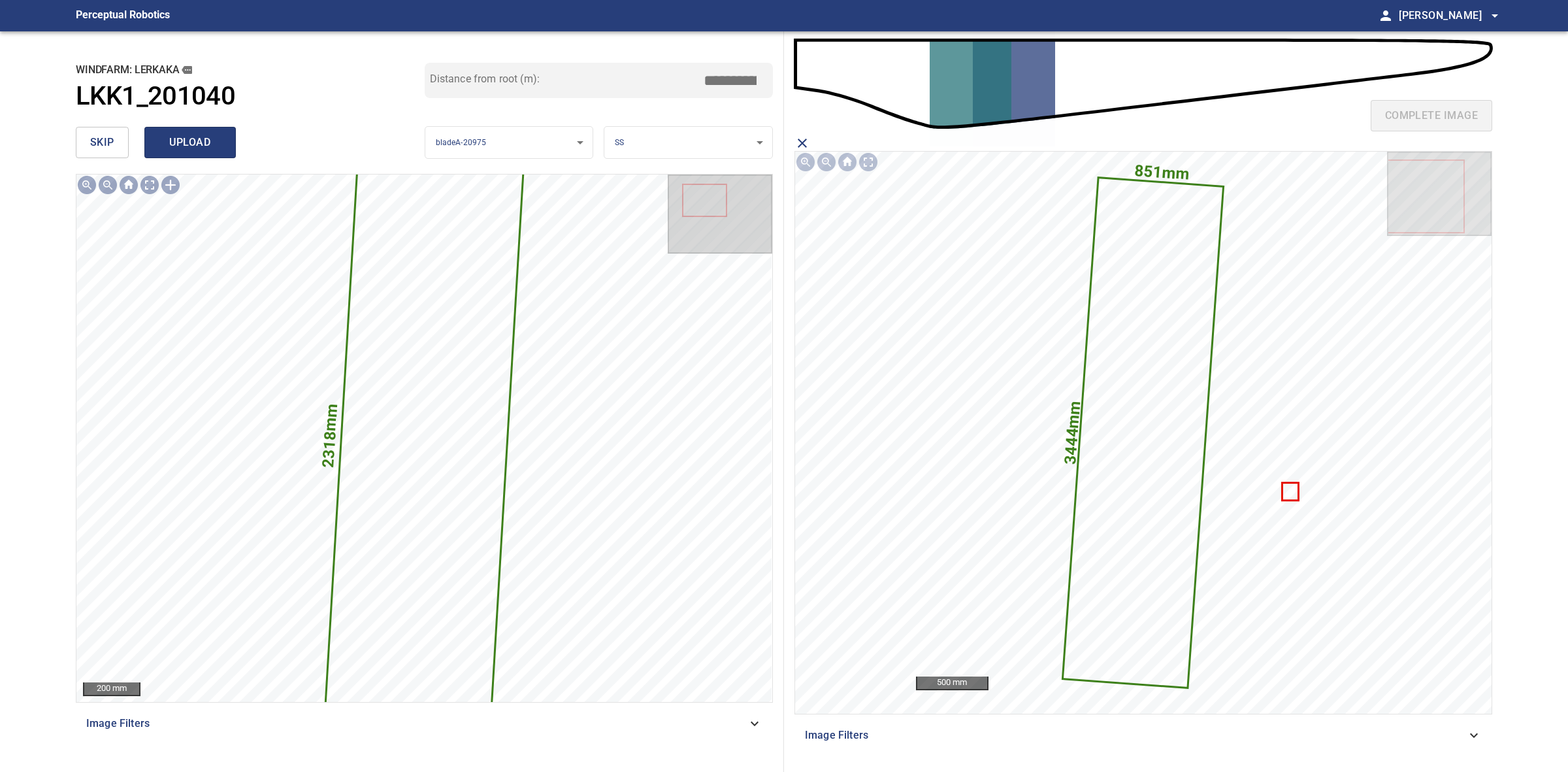
click at [226, 157] on button "upload" at bounding box center [190, 143] width 92 height 32
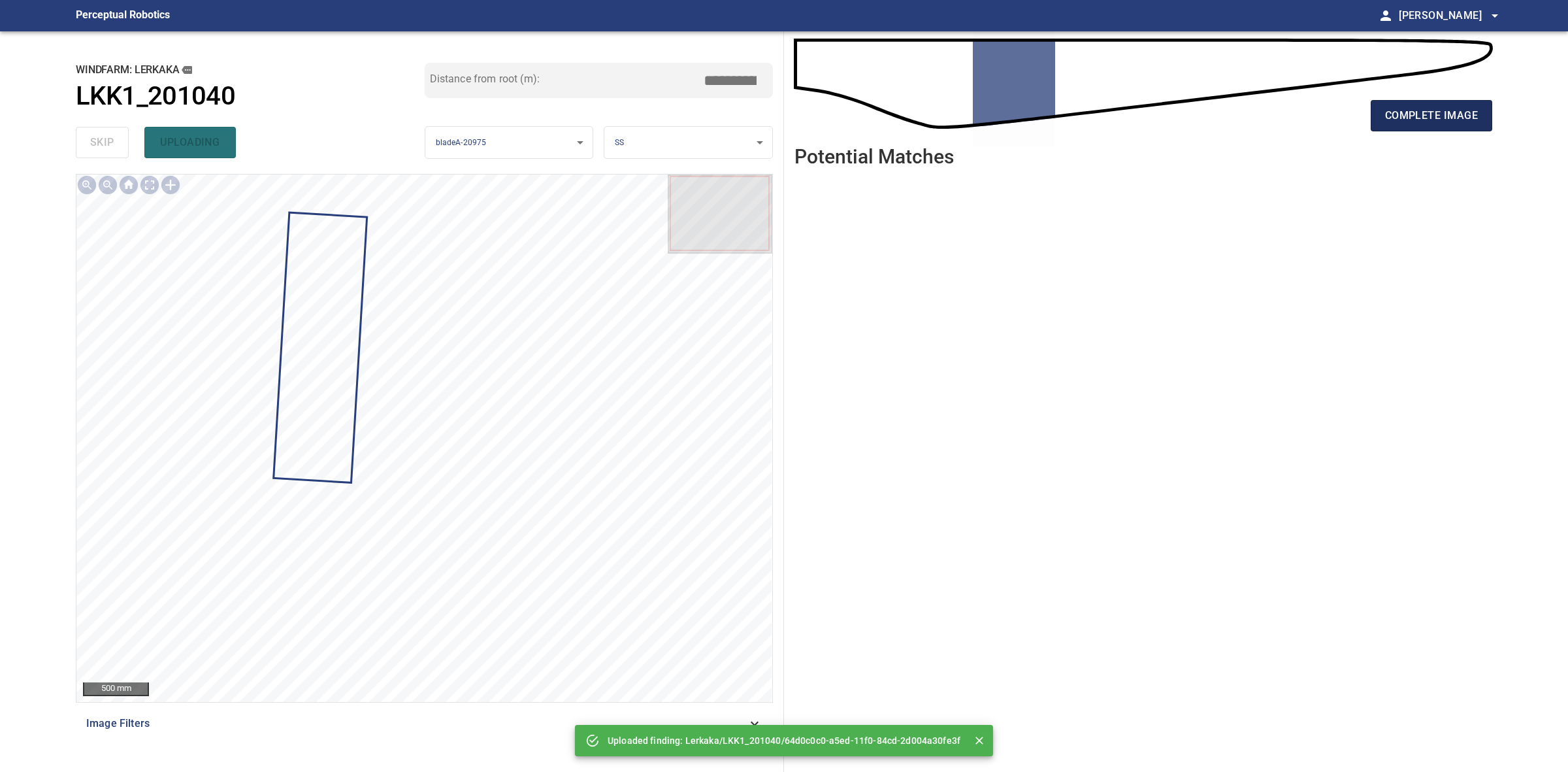
click at [1416, 109] on span "complete image" at bounding box center [1432, 116] width 93 height 19
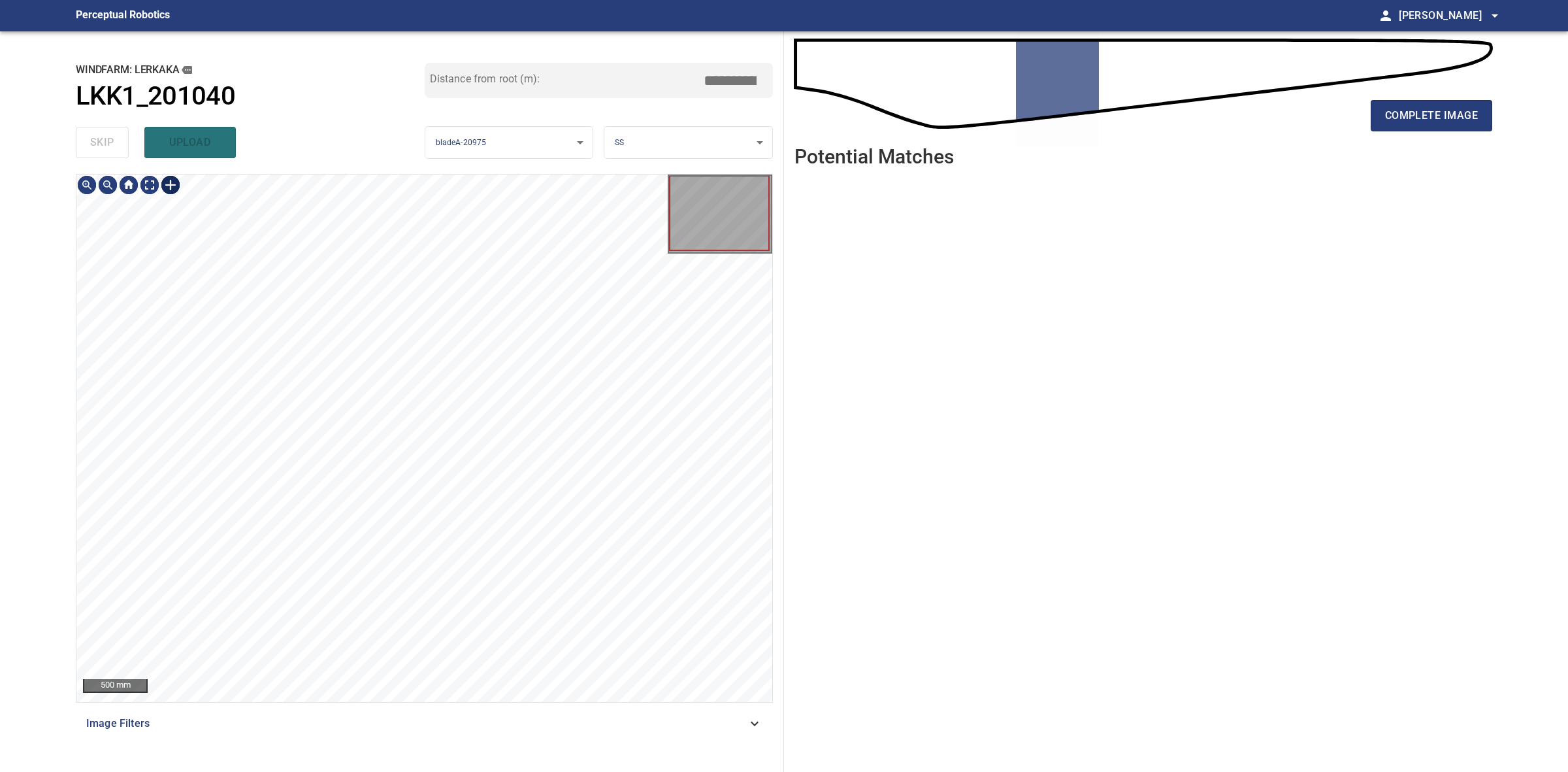
click at [174, 187] on div at bounding box center [171, 185] width 21 height 21
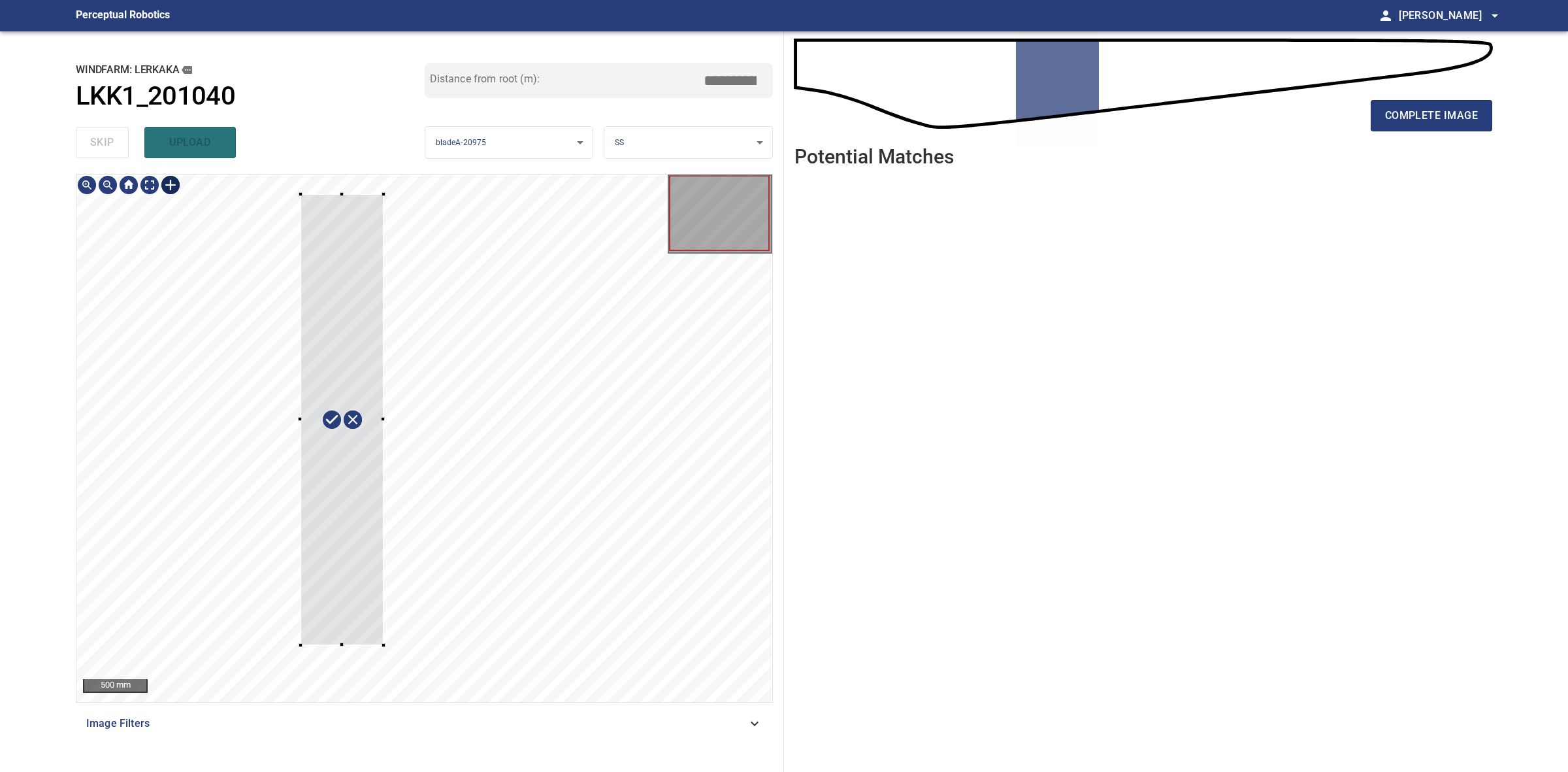
click at [383, 645] on div at bounding box center [424, 438] width 696 height 527
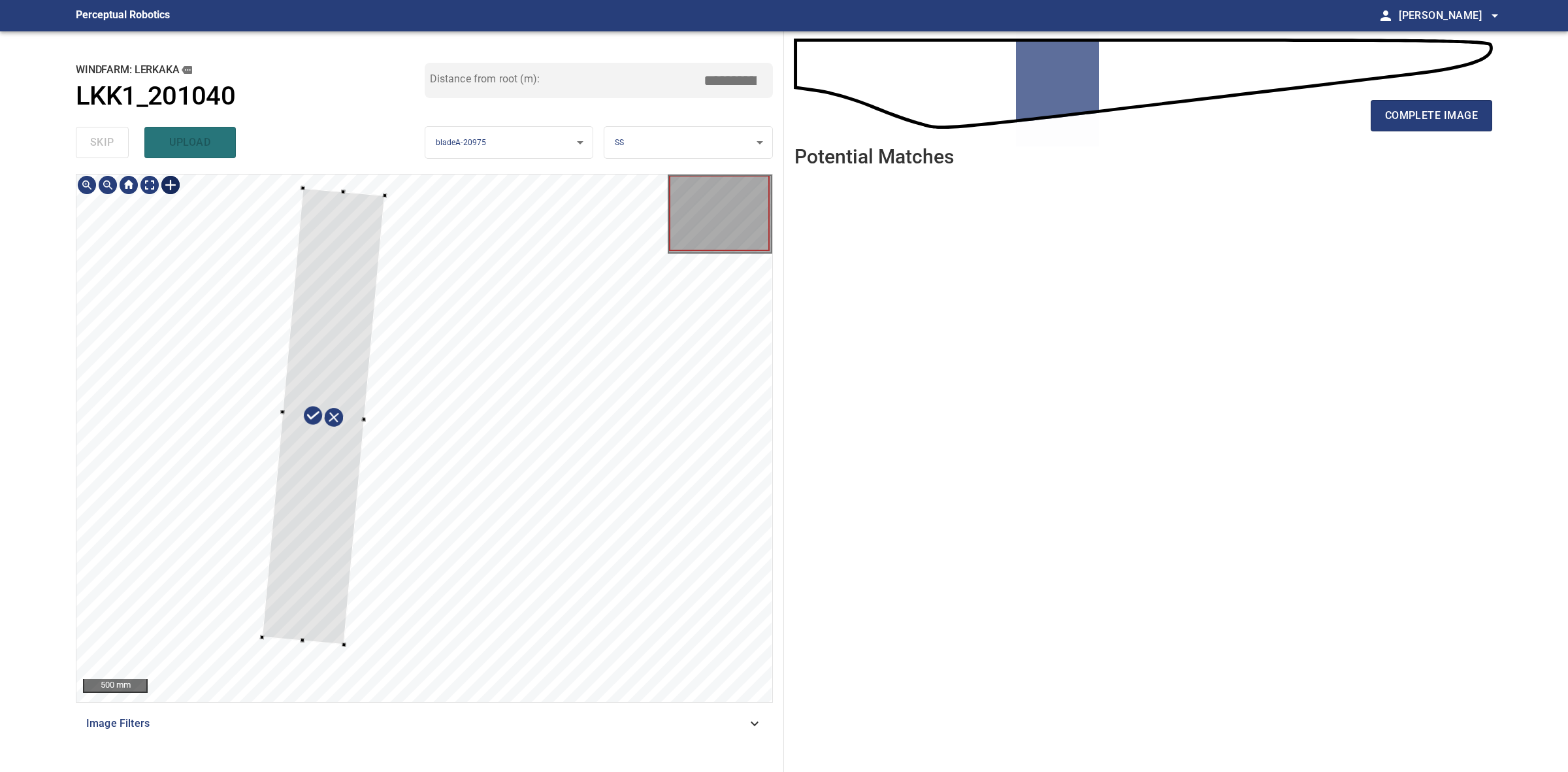
click at [338, 573] on div at bounding box center [323, 417] width 122 height 457
click at [344, 695] on div at bounding box center [344, 695] width 5 height 5
click at [314, 560] on div at bounding box center [321, 441] width 139 height 506
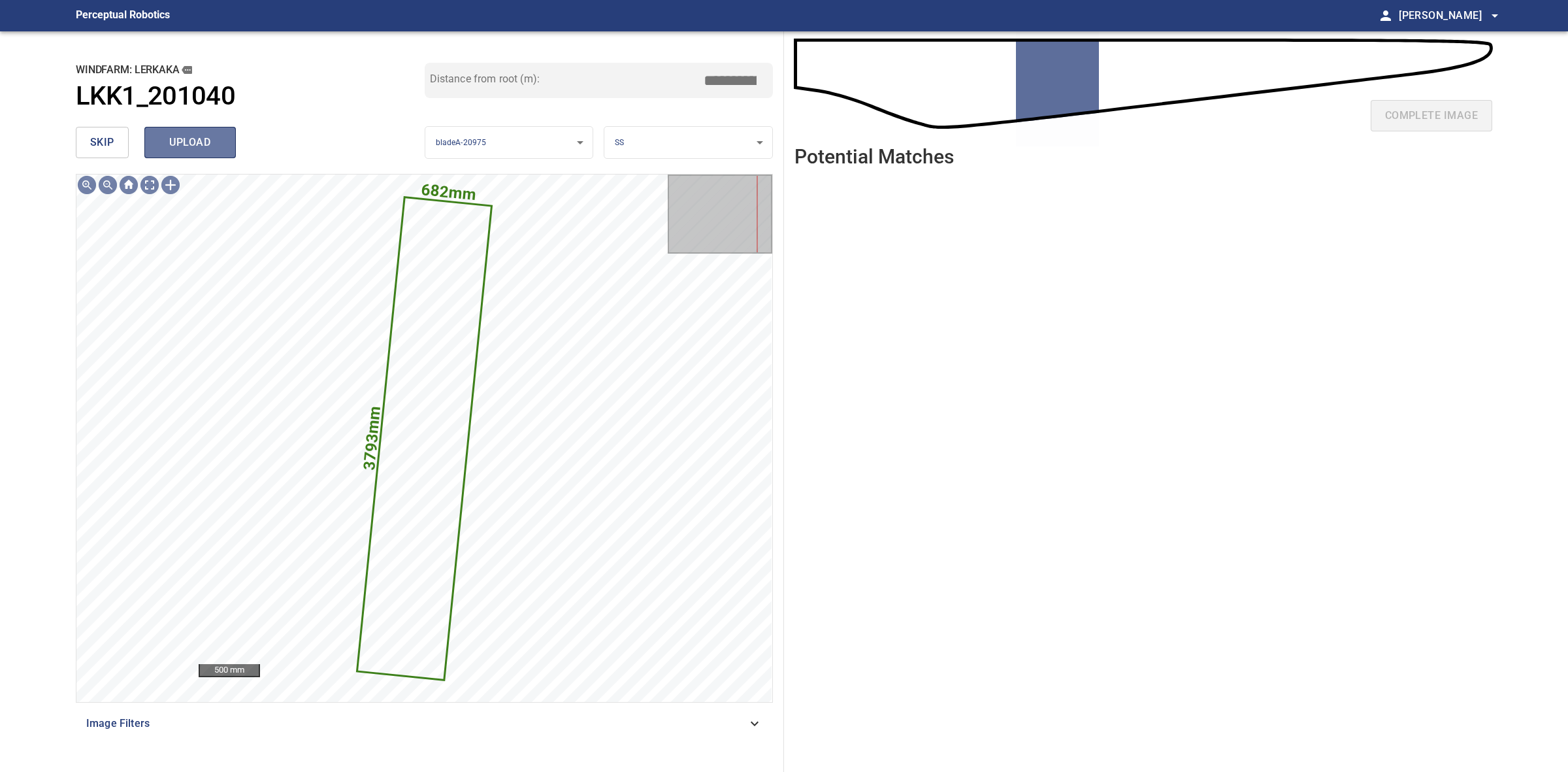
click at [191, 139] on span "upload" at bounding box center [190, 143] width 63 height 19
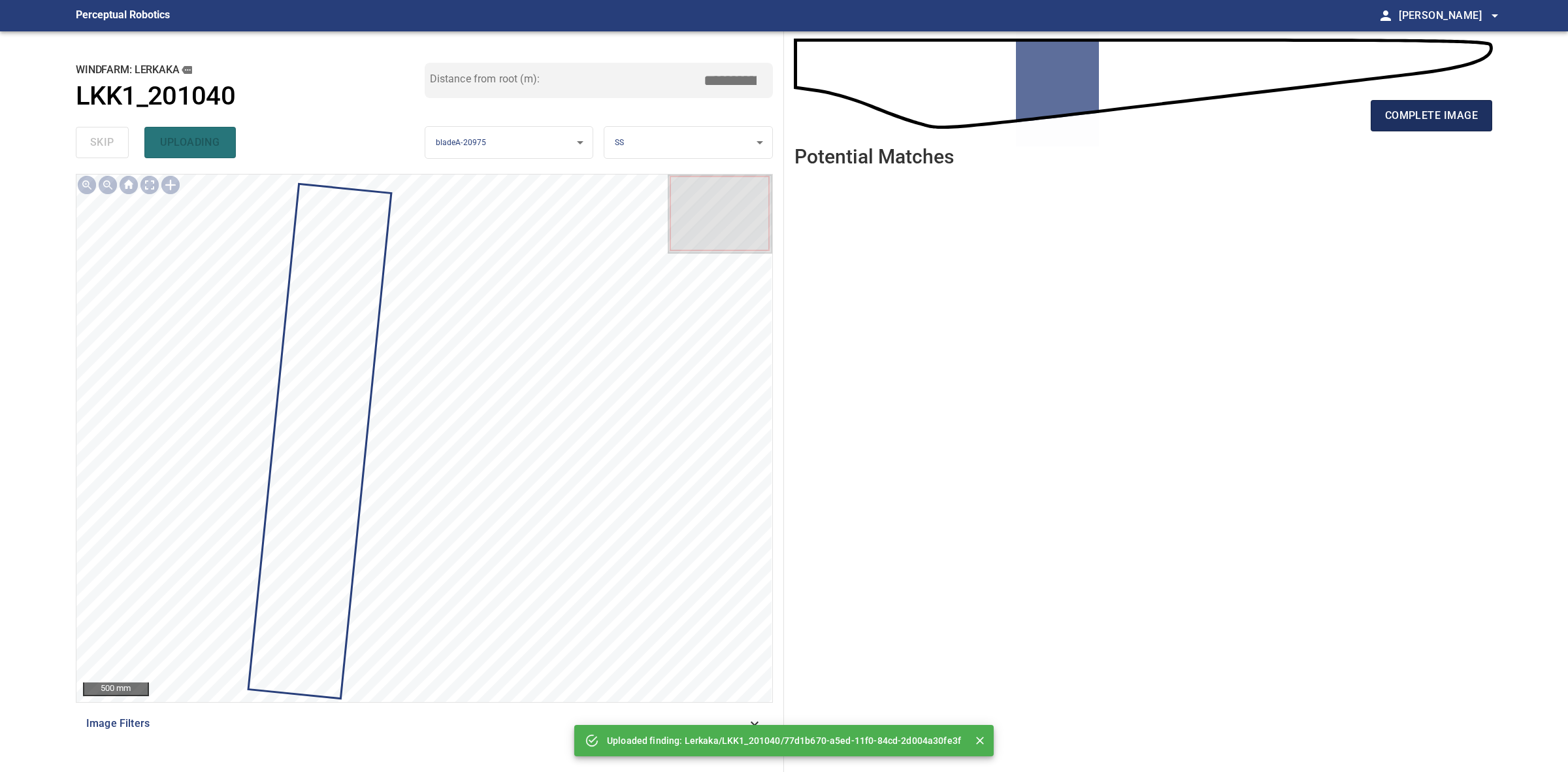
click at [1462, 115] on span "complete image" at bounding box center [1432, 116] width 93 height 19
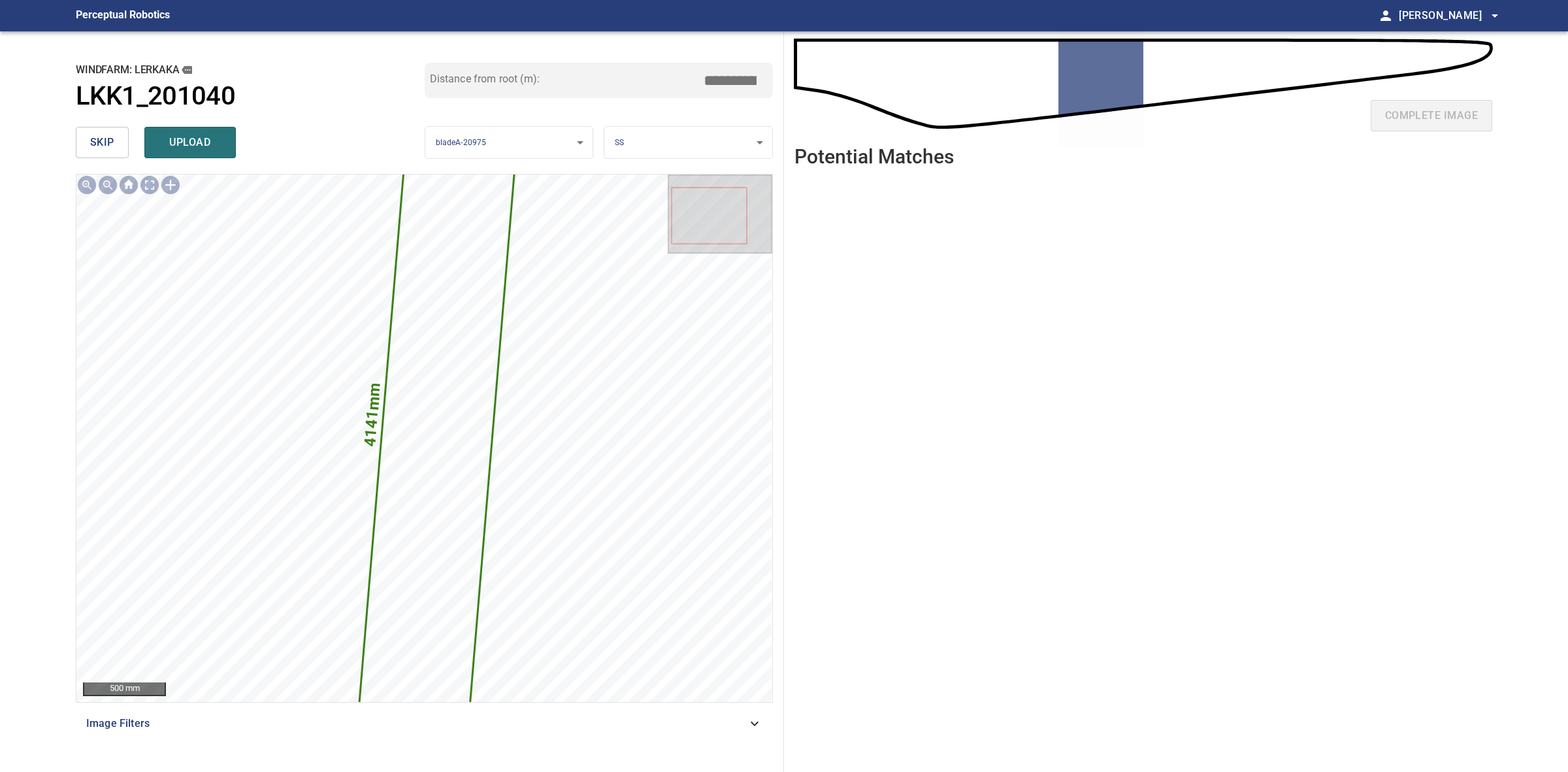
click at [729, 79] on input "*****" at bounding box center [735, 80] width 65 height 25
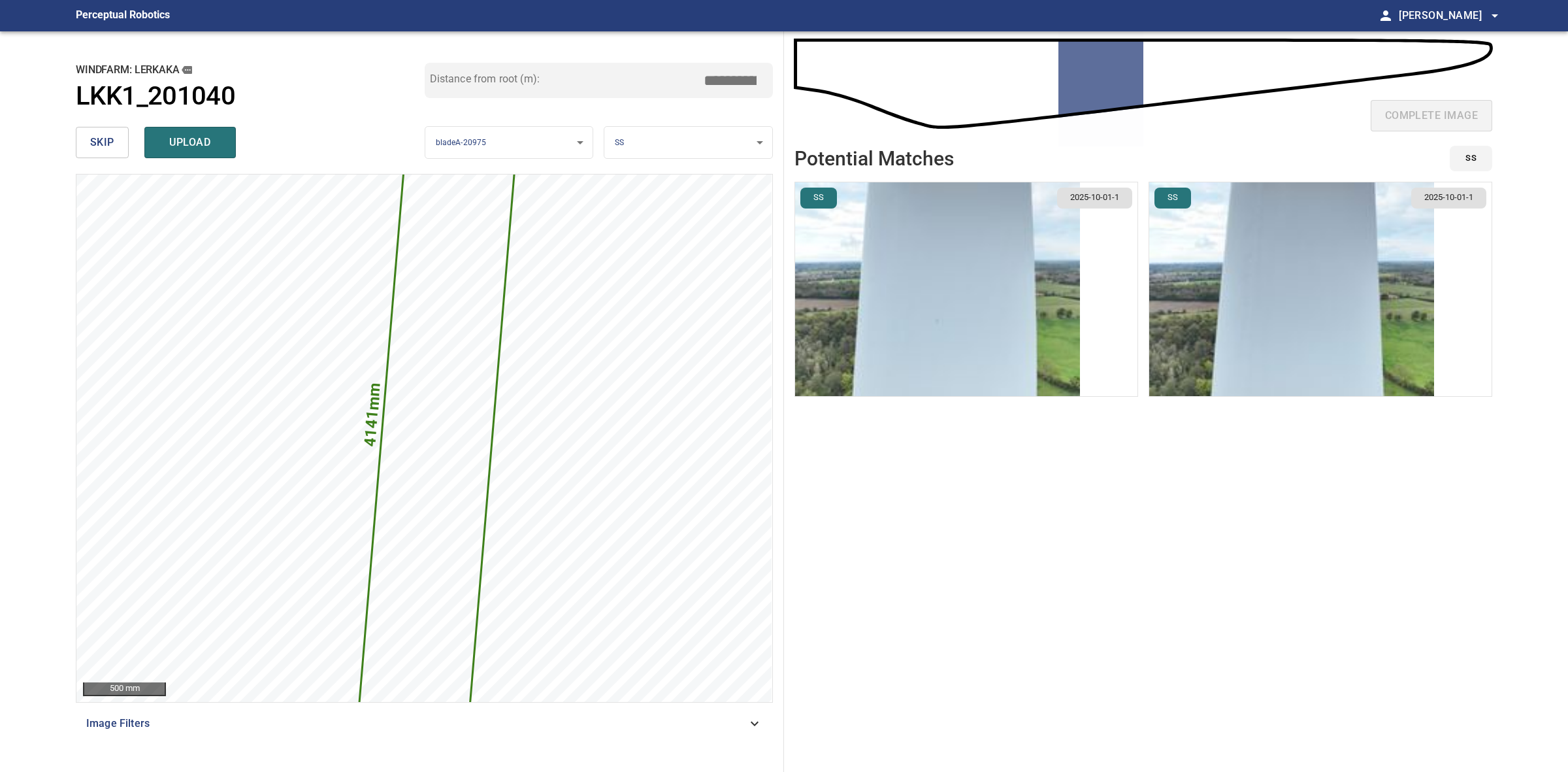
click at [1333, 225] on img "button" at bounding box center [1292, 290] width 285 height 213
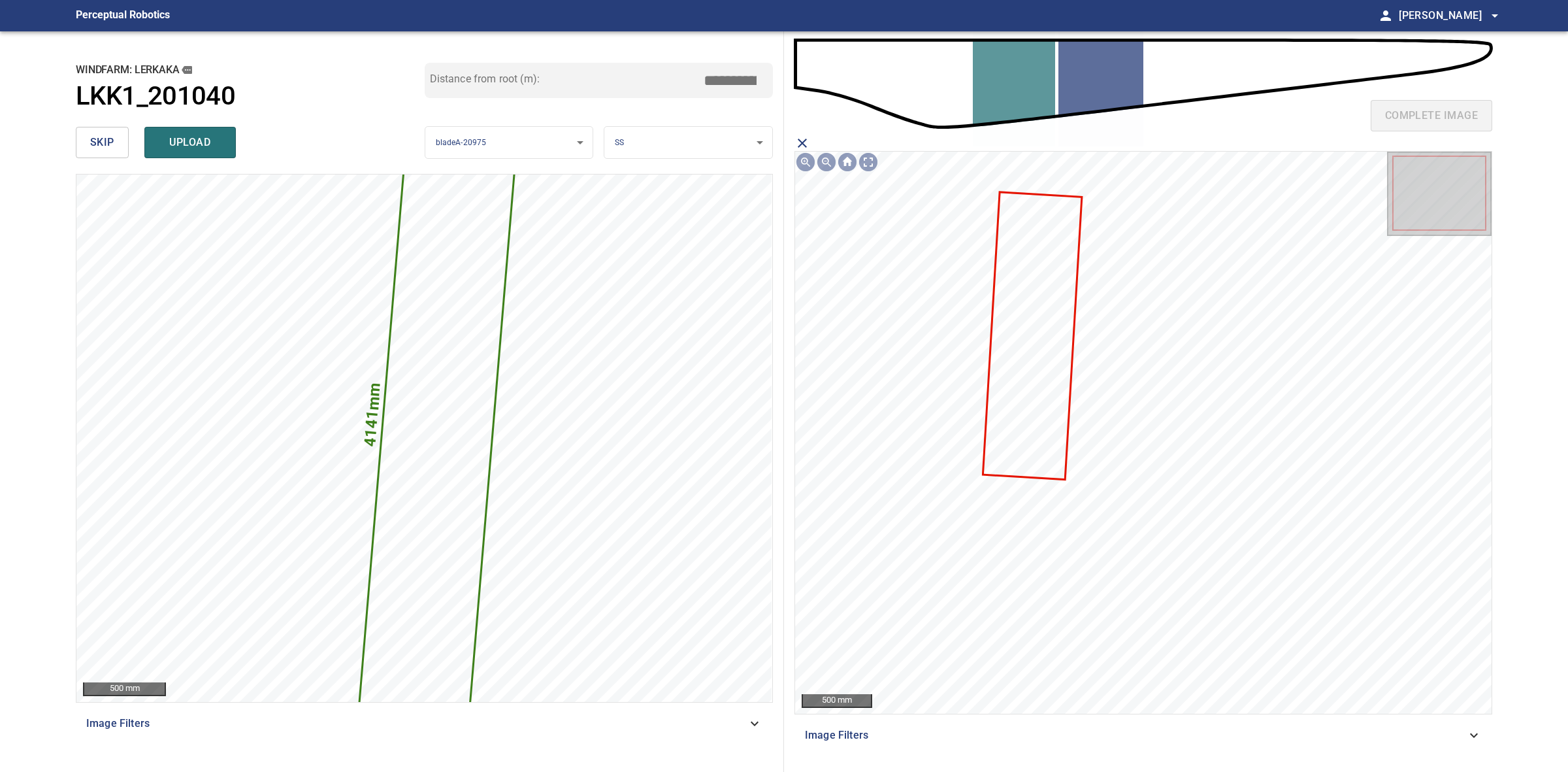
click at [804, 138] on icon "close matching imageResolution:" at bounding box center [803, 143] width 16 height 16
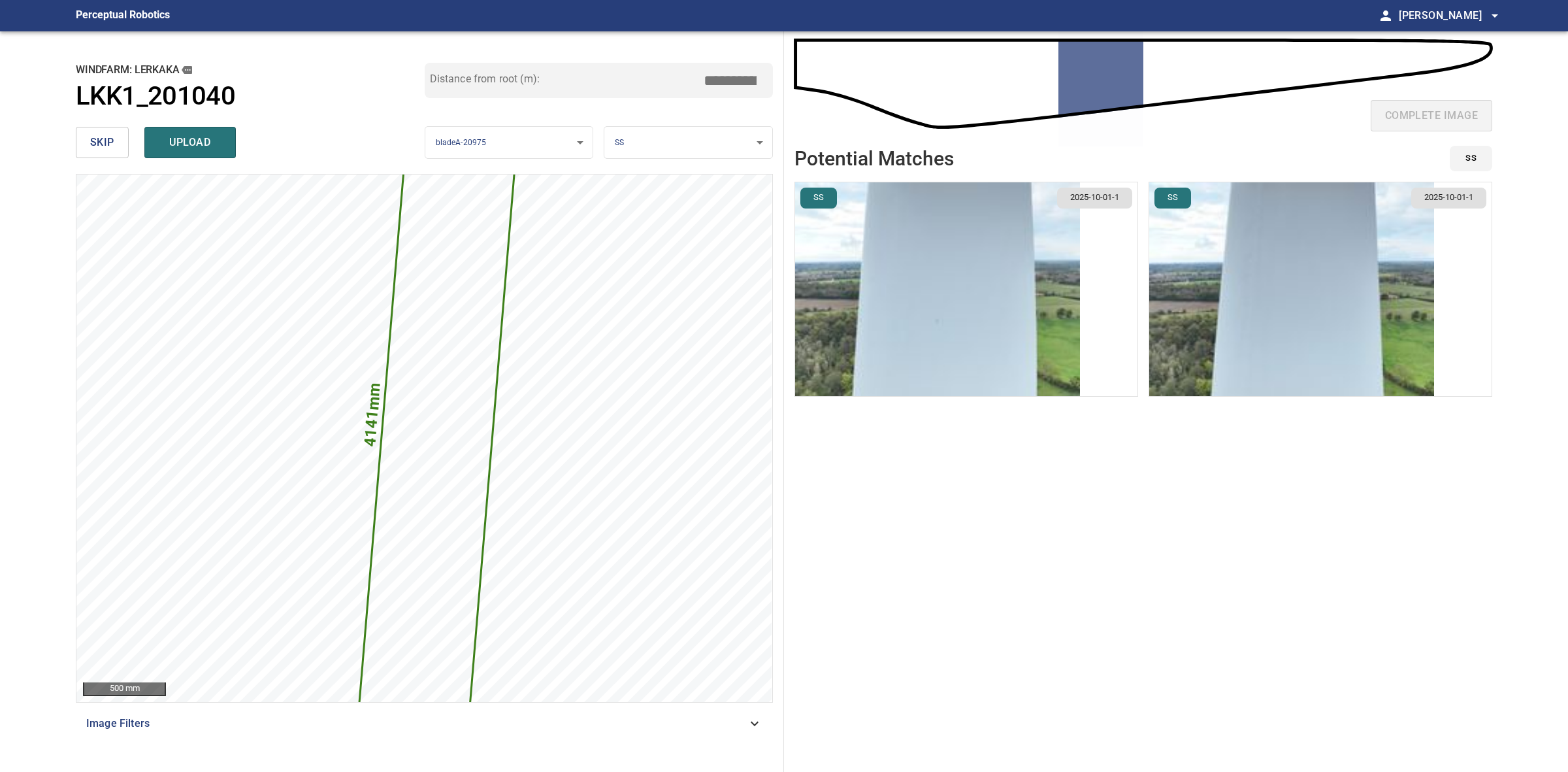
click at [733, 79] on input "*****" at bounding box center [735, 80] width 65 height 25
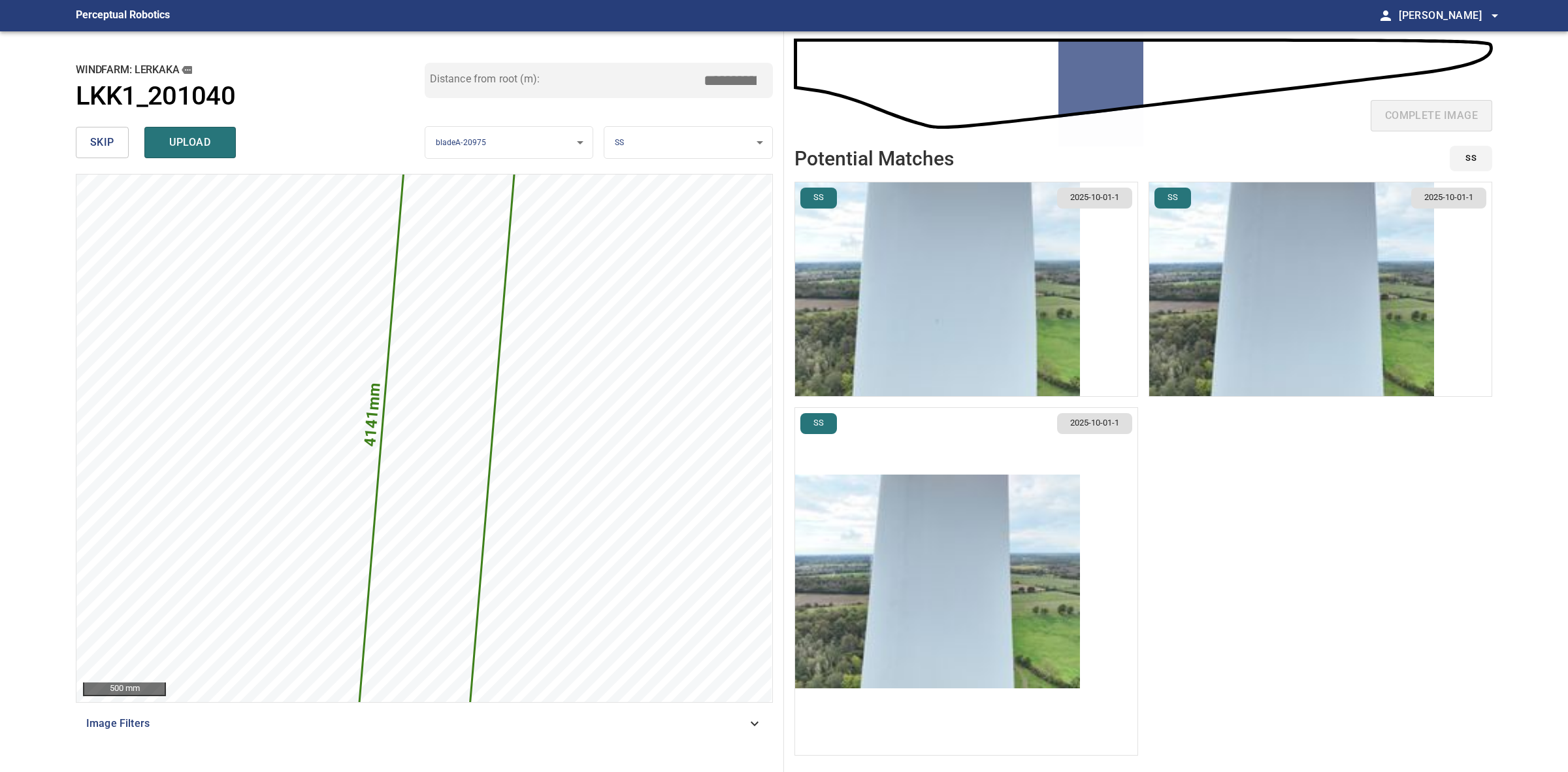
type input "*****"
click at [912, 503] on img "button" at bounding box center [937, 581] width 285 height 213
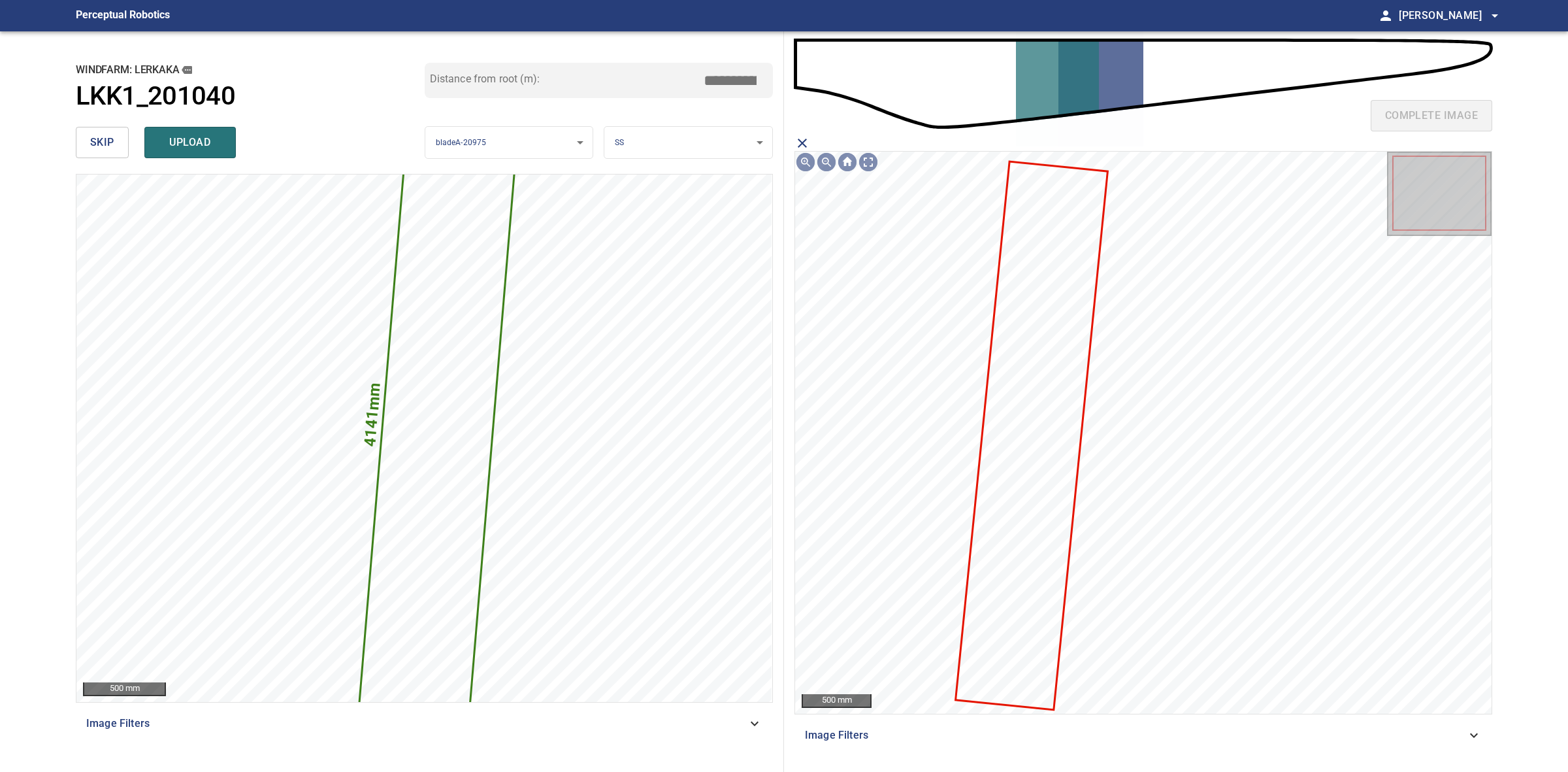
click at [1017, 345] on icon at bounding box center [1033, 435] width 150 height 546
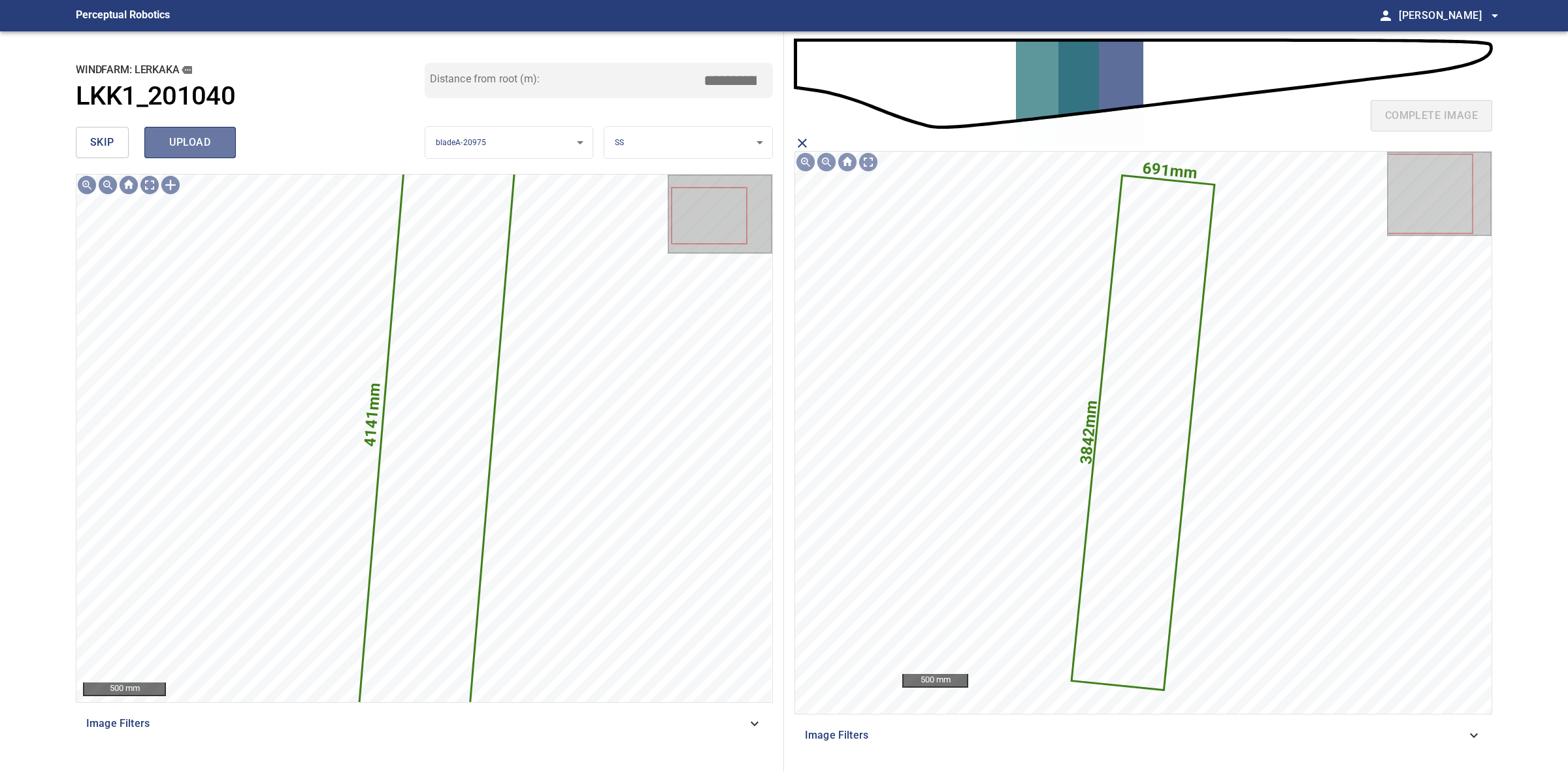
click at [219, 134] on span "upload" at bounding box center [190, 143] width 63 height 19
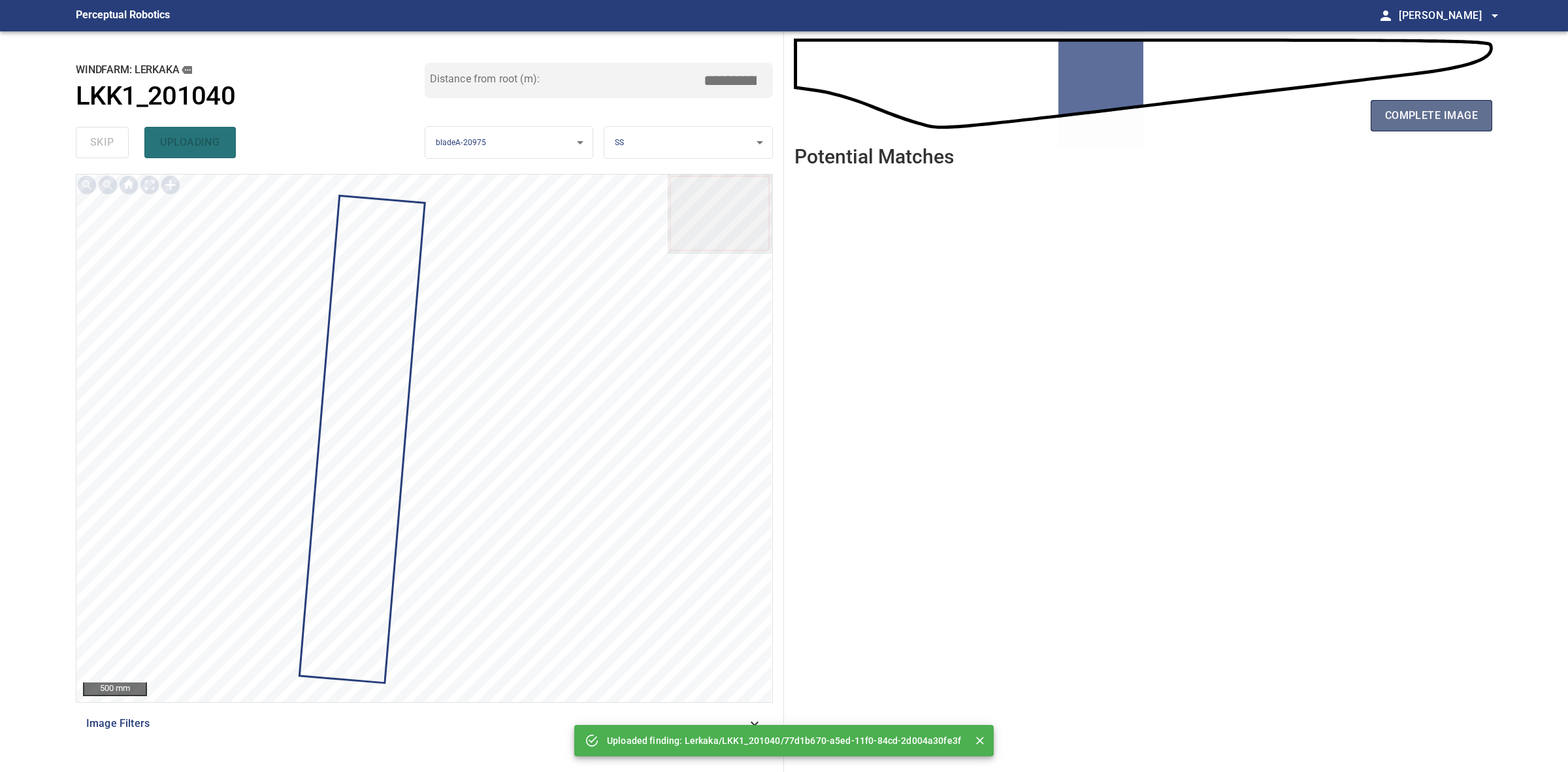
click at [1374, 114] on button "complete image" at bounding box center [1432, 116] width 122 height 32
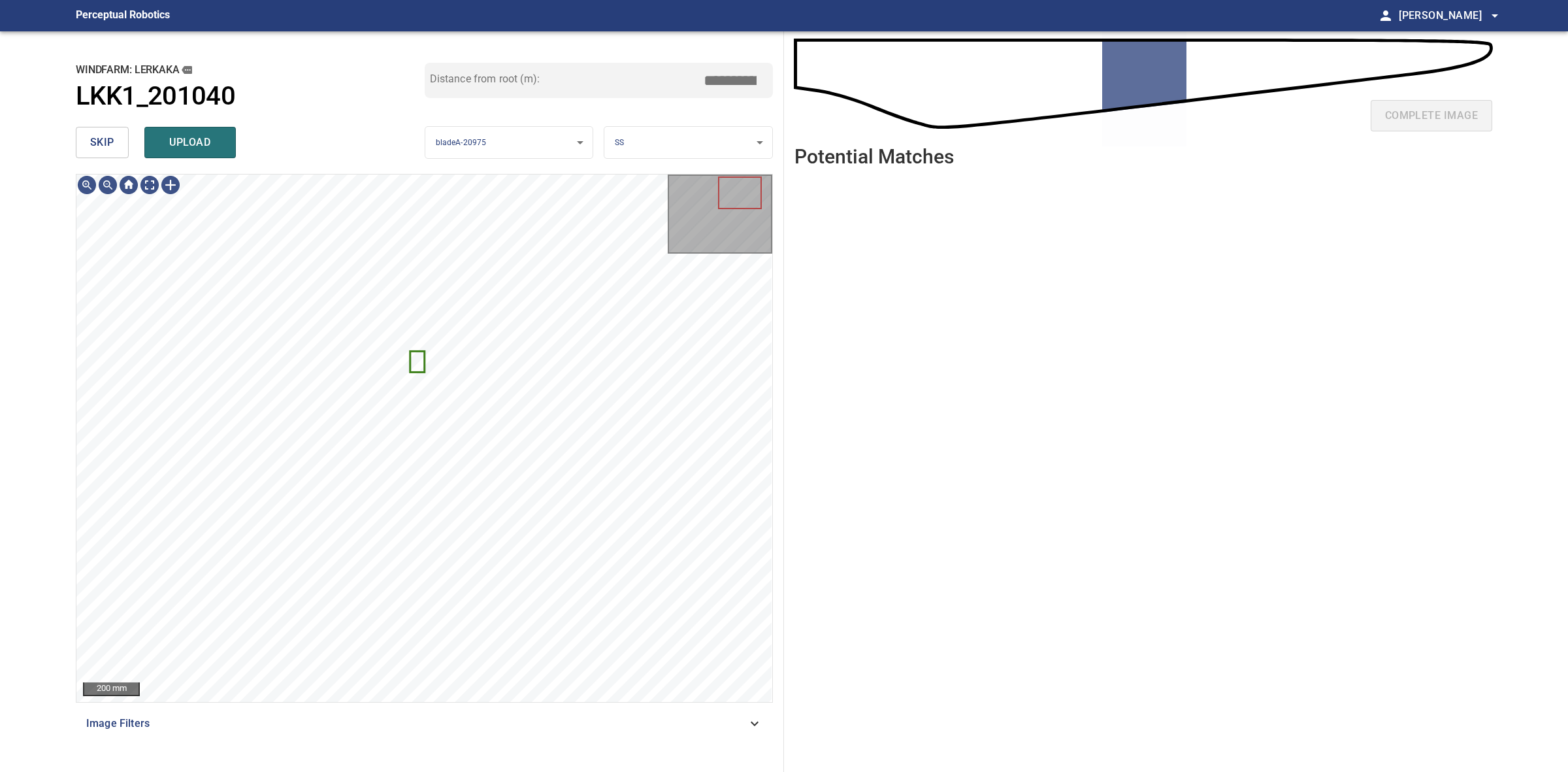
click at [111, 132] on button "skip" at bounding box center [102, 143] width 53 height 32
click at [111, 132] on div "skip upload" at bounding box center [251, 142] width 349 height 42
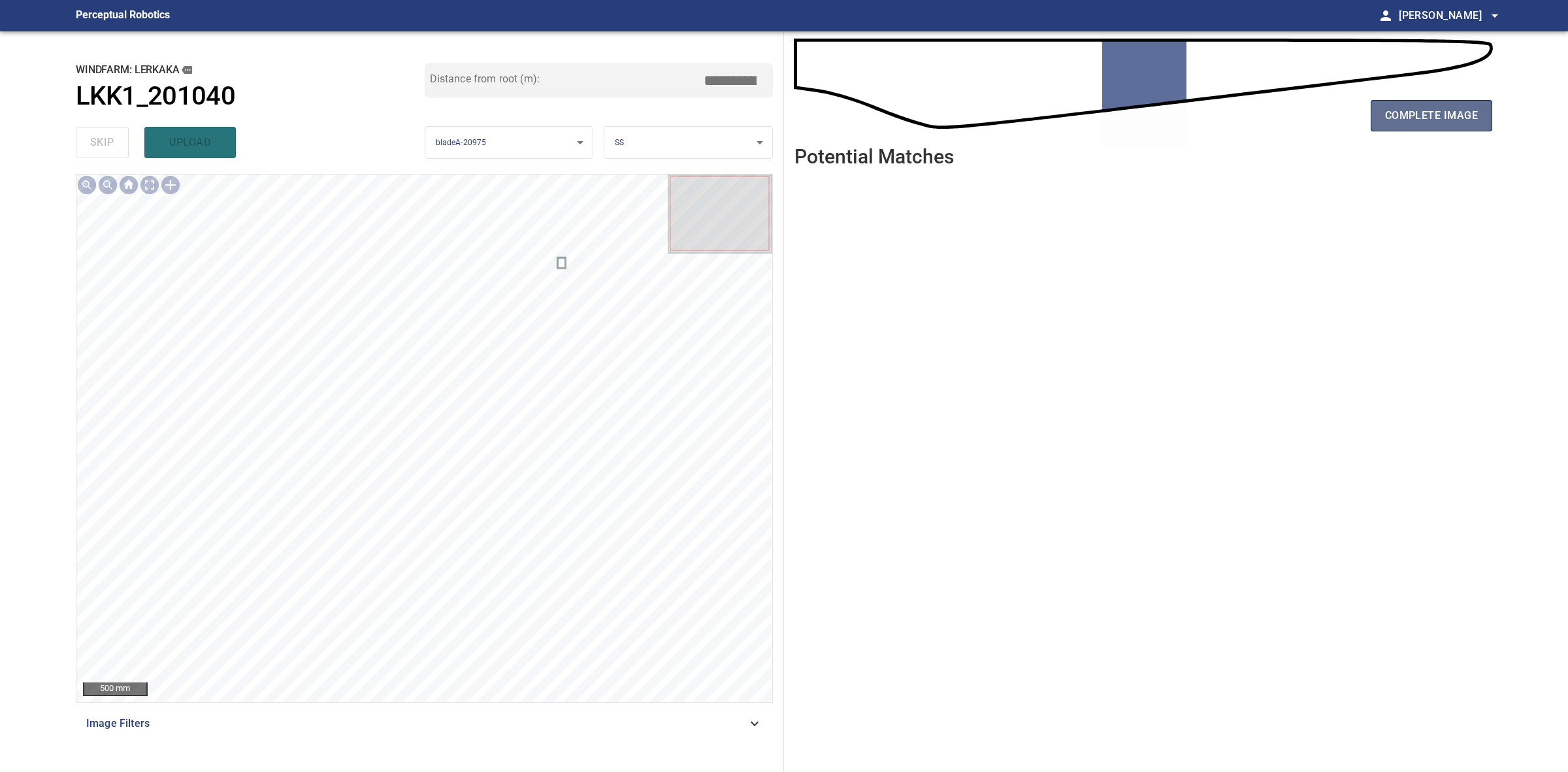
click at [1428, 120] on span "complete image" at bounding box center [1432, 116] width 93 height 19
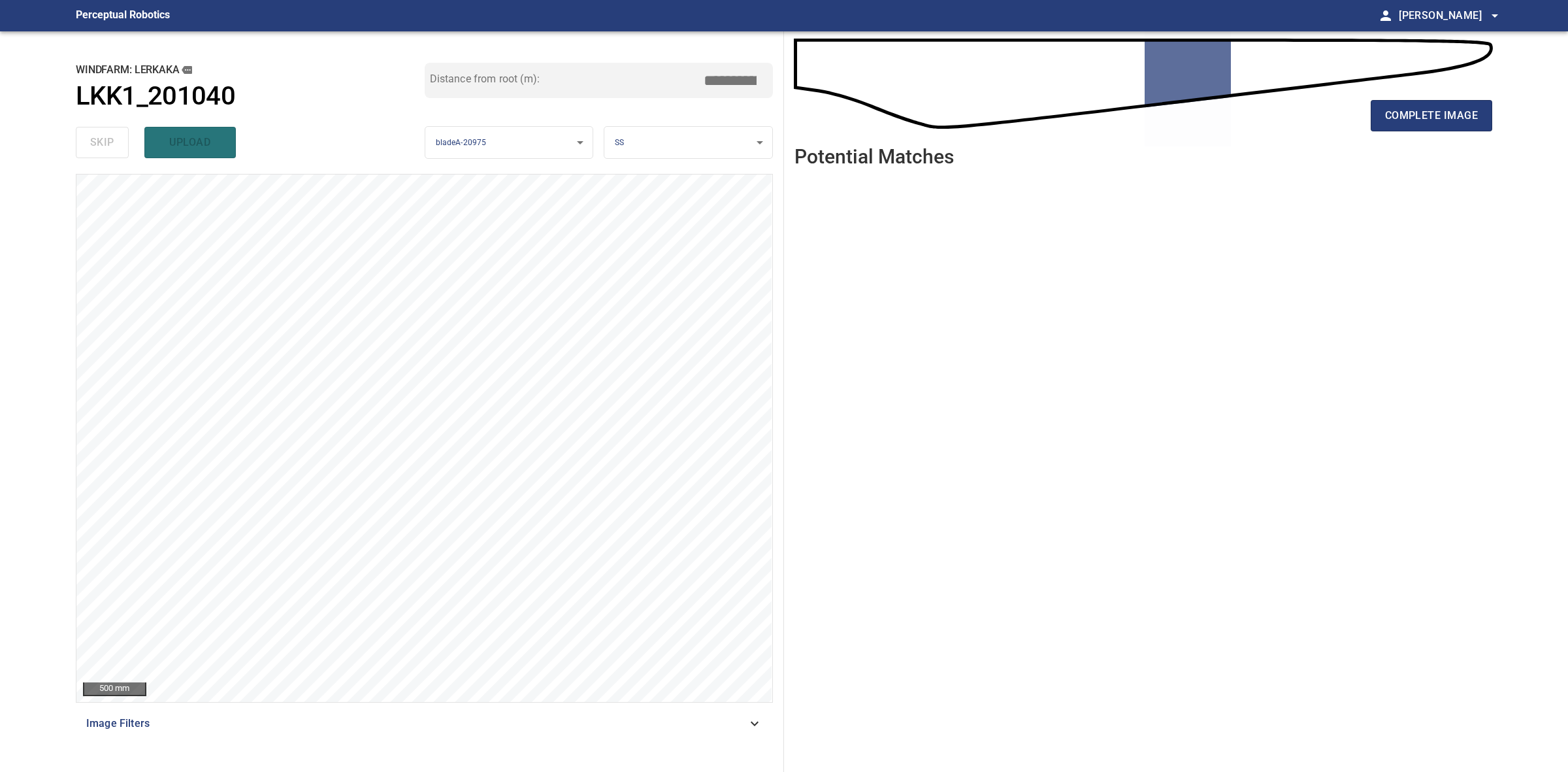
click at [1391, 132] on div "complete image" at bounding box center [1144, 121] width 698 height 52
click at [1409, 122] on span "complete image" at bounding box center [1432, 116] width 93 height 19
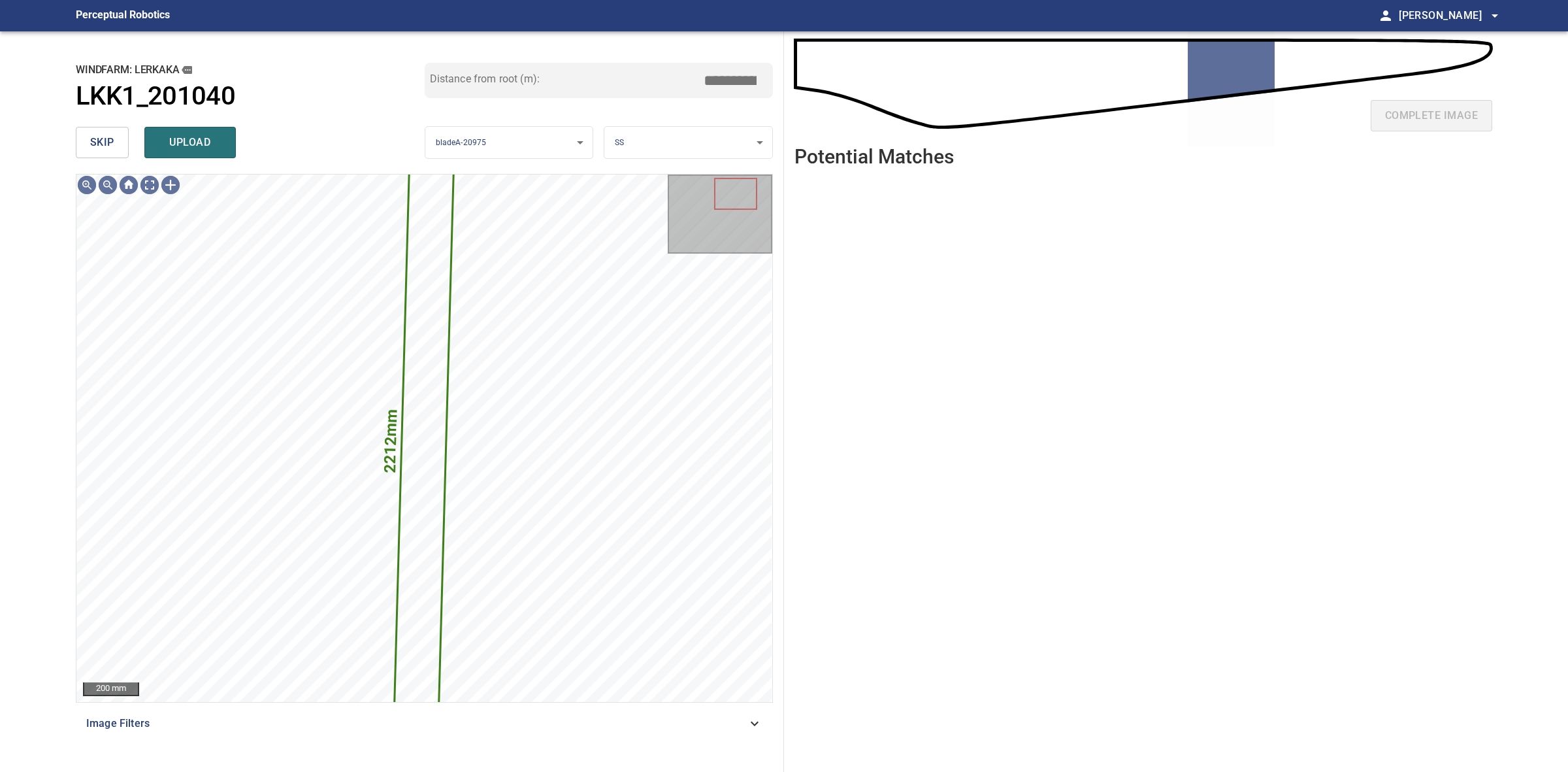
click at [111, 139] on span "skip" at bounding box center [102, 143] width 24 height 19
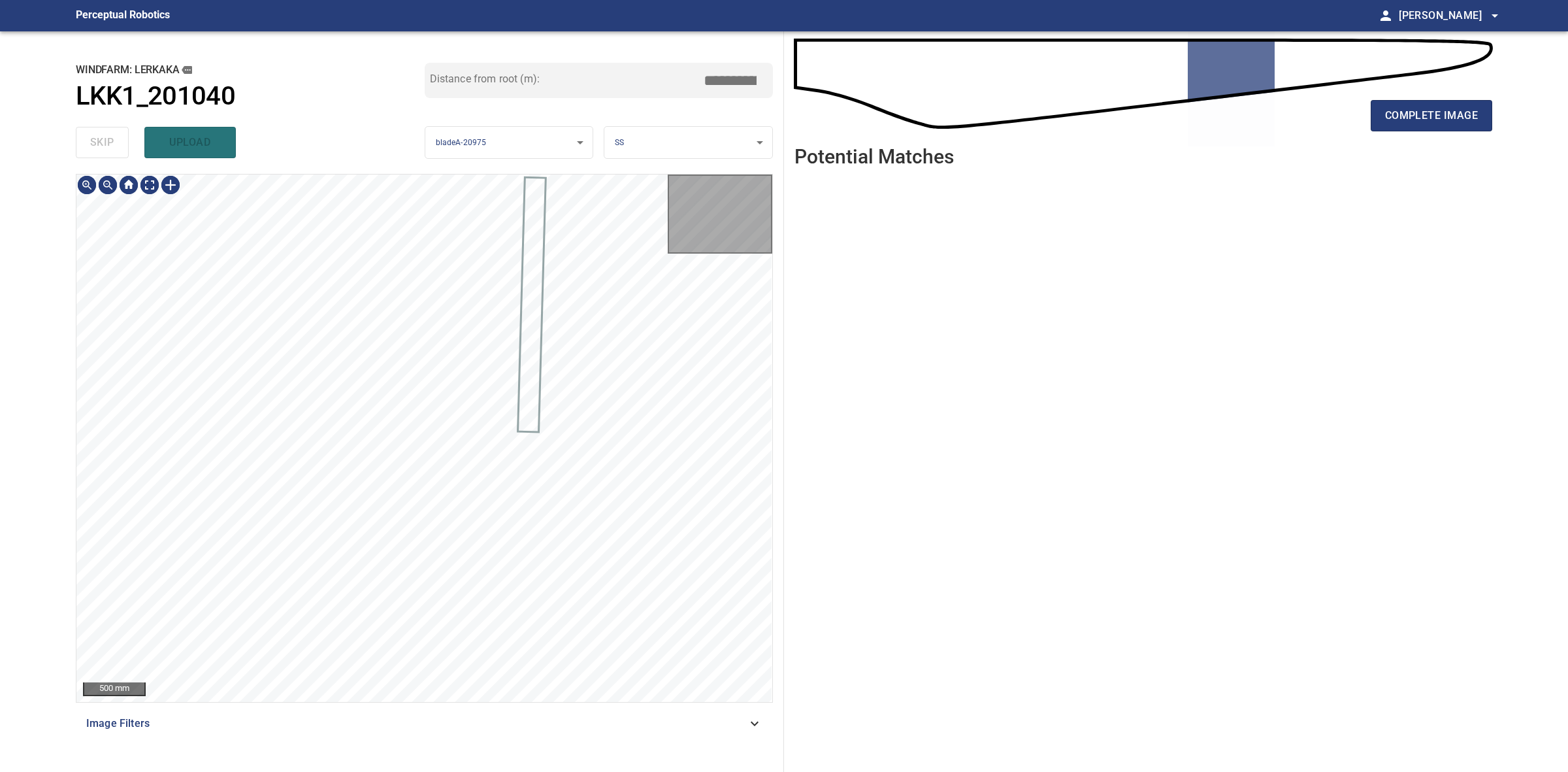
click at [111, 139] on div "skip upload" at bounding box center [251, 142] width 349 height 42
click at [1458, 116] on span "complete image" at bounding box center [1432, 116] width 93 height 19
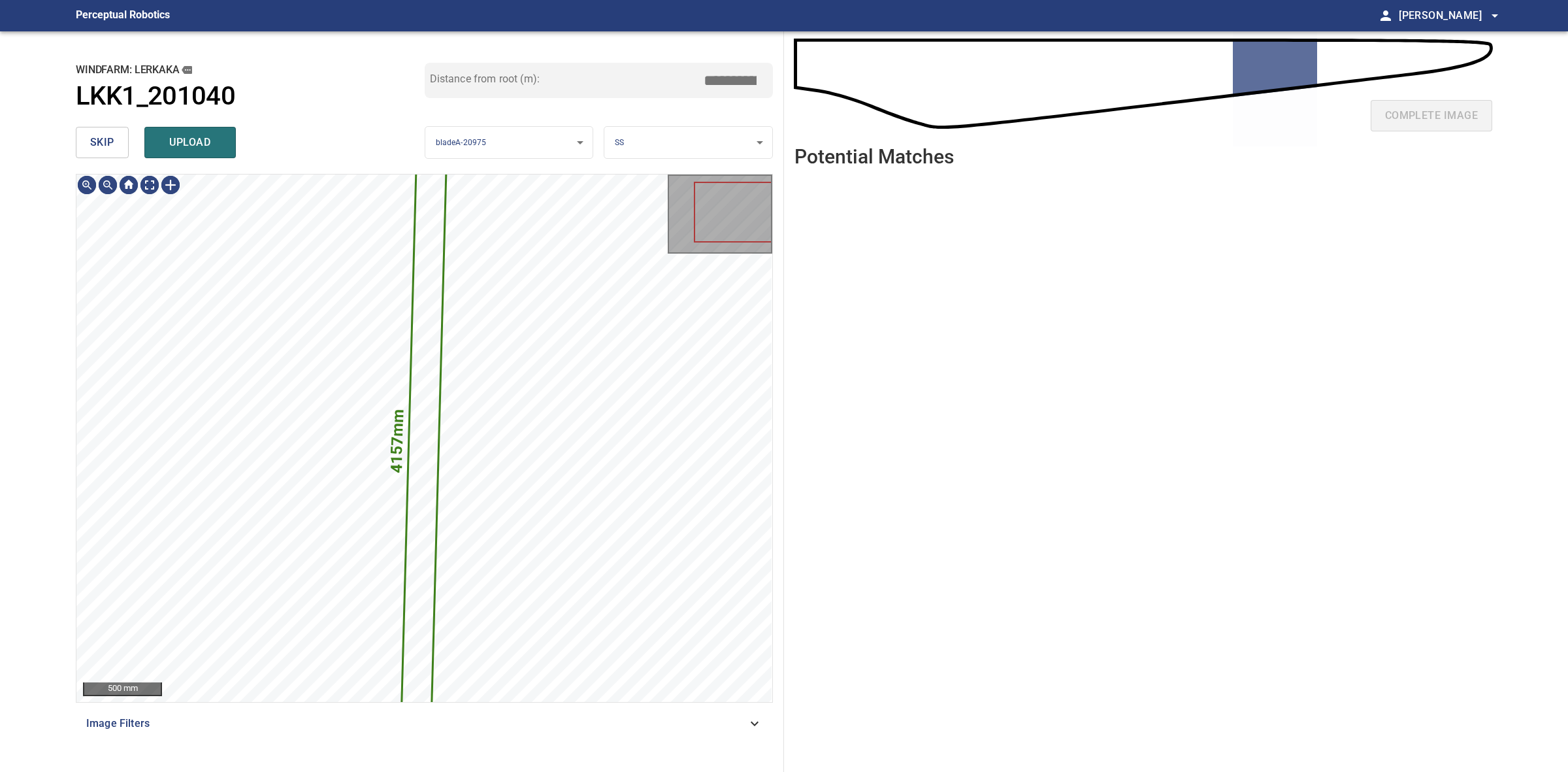
click at [115, 157] on button "skip" at bounding box center [102, 143] width 53 height 32
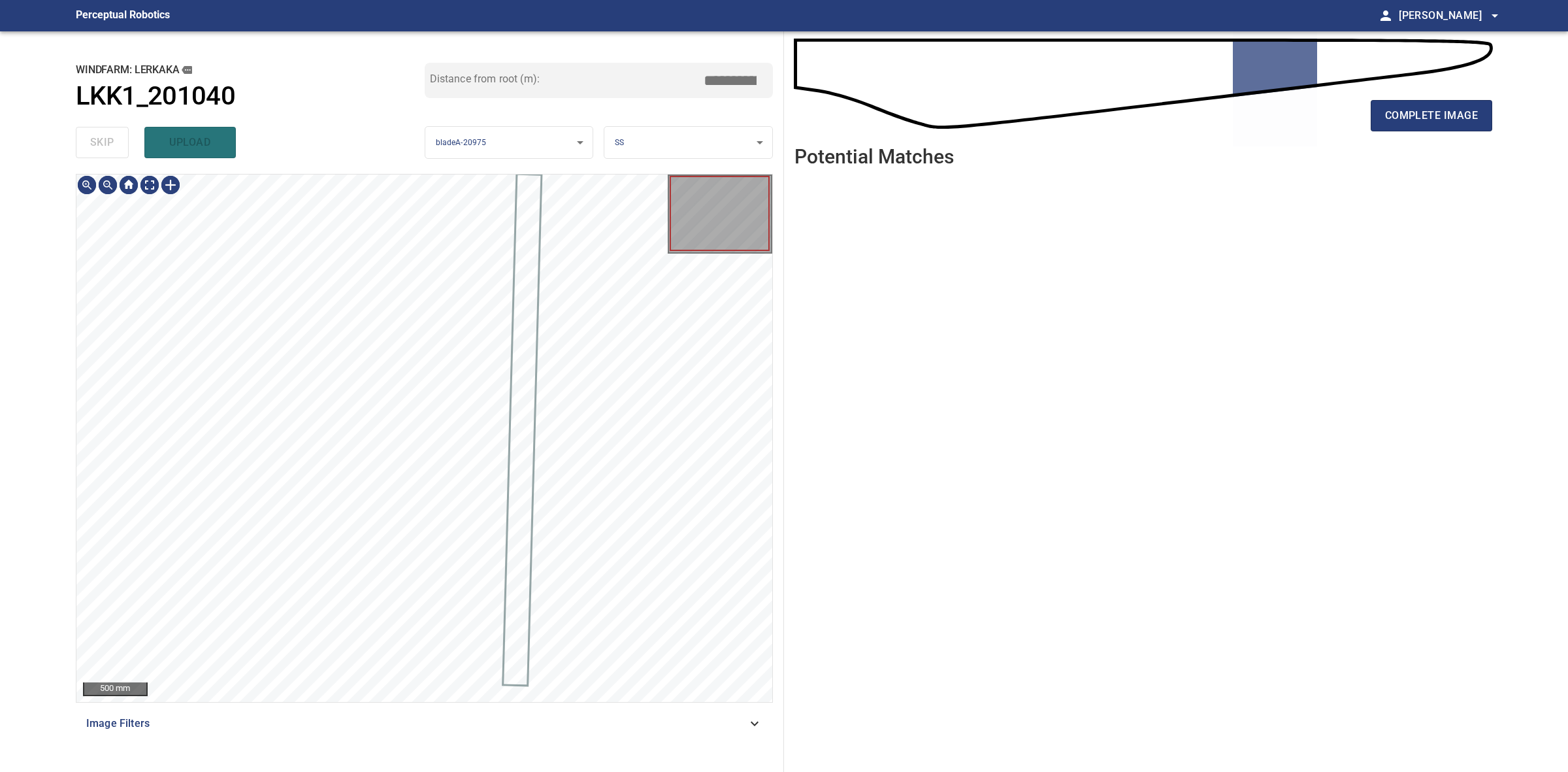
drag, startPoint x: 115, startPoint y: 157, endPoint x: 265, endPoint y: 155, distance: 150.0
click at [114, 155] on div "skip upload" at bounding box center [251, 142] width 349 height 42
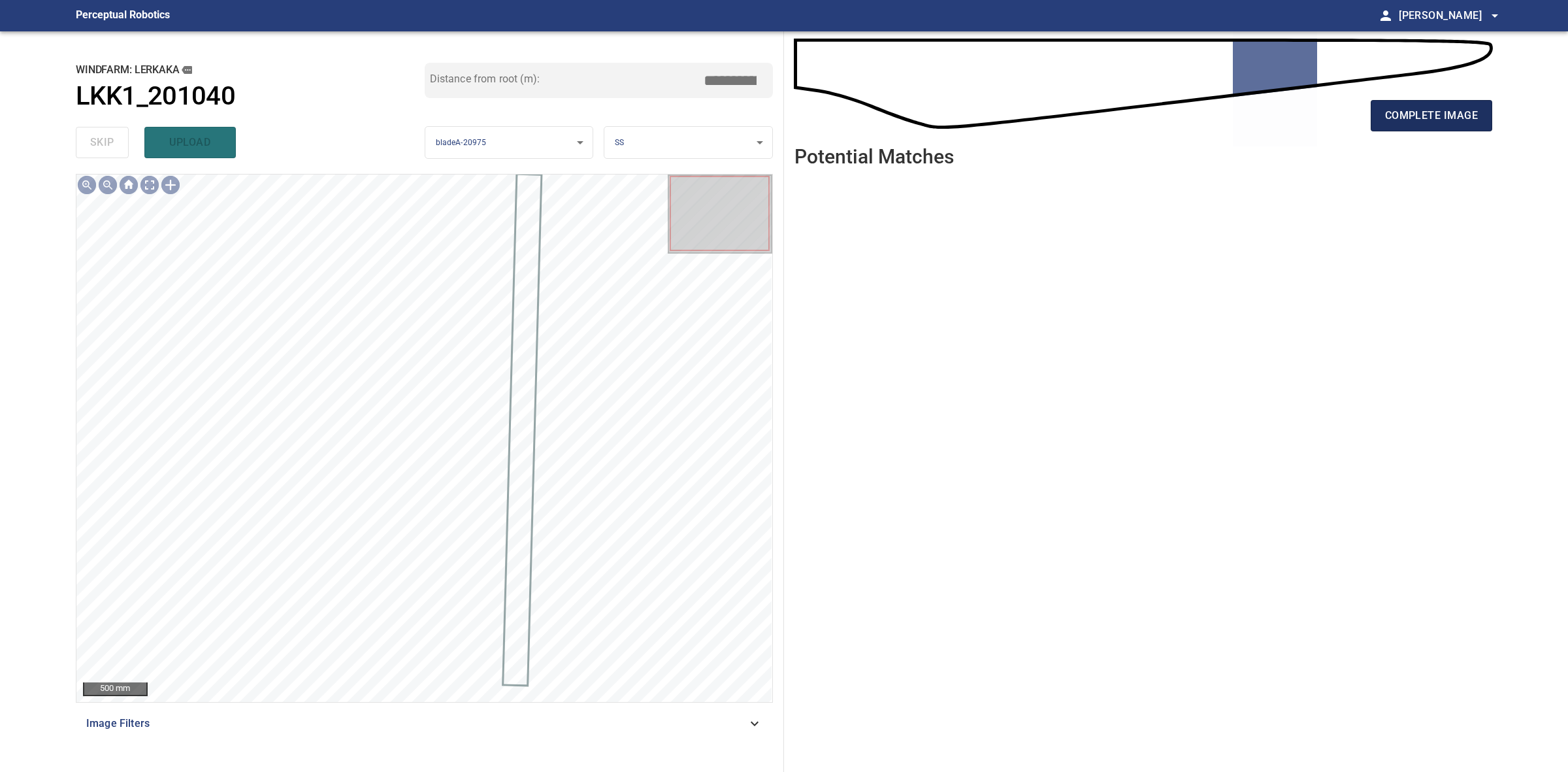
click at [1477, 112] on span "complete image" at bounding box center [1432, 116] width 93 height 19
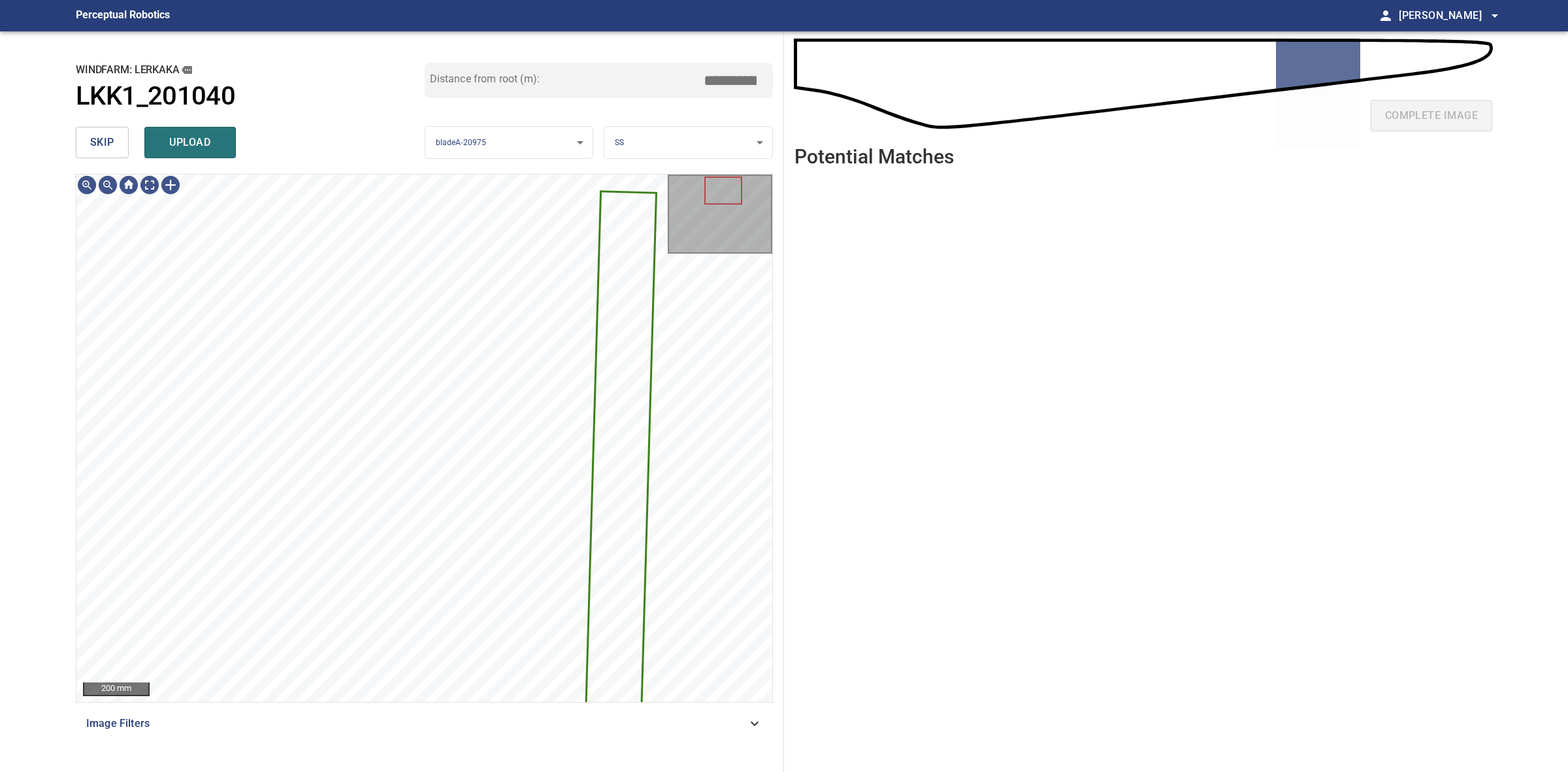
click at [118, 144] on button "skip" at bounding box center [102, 143] width 53 height 32
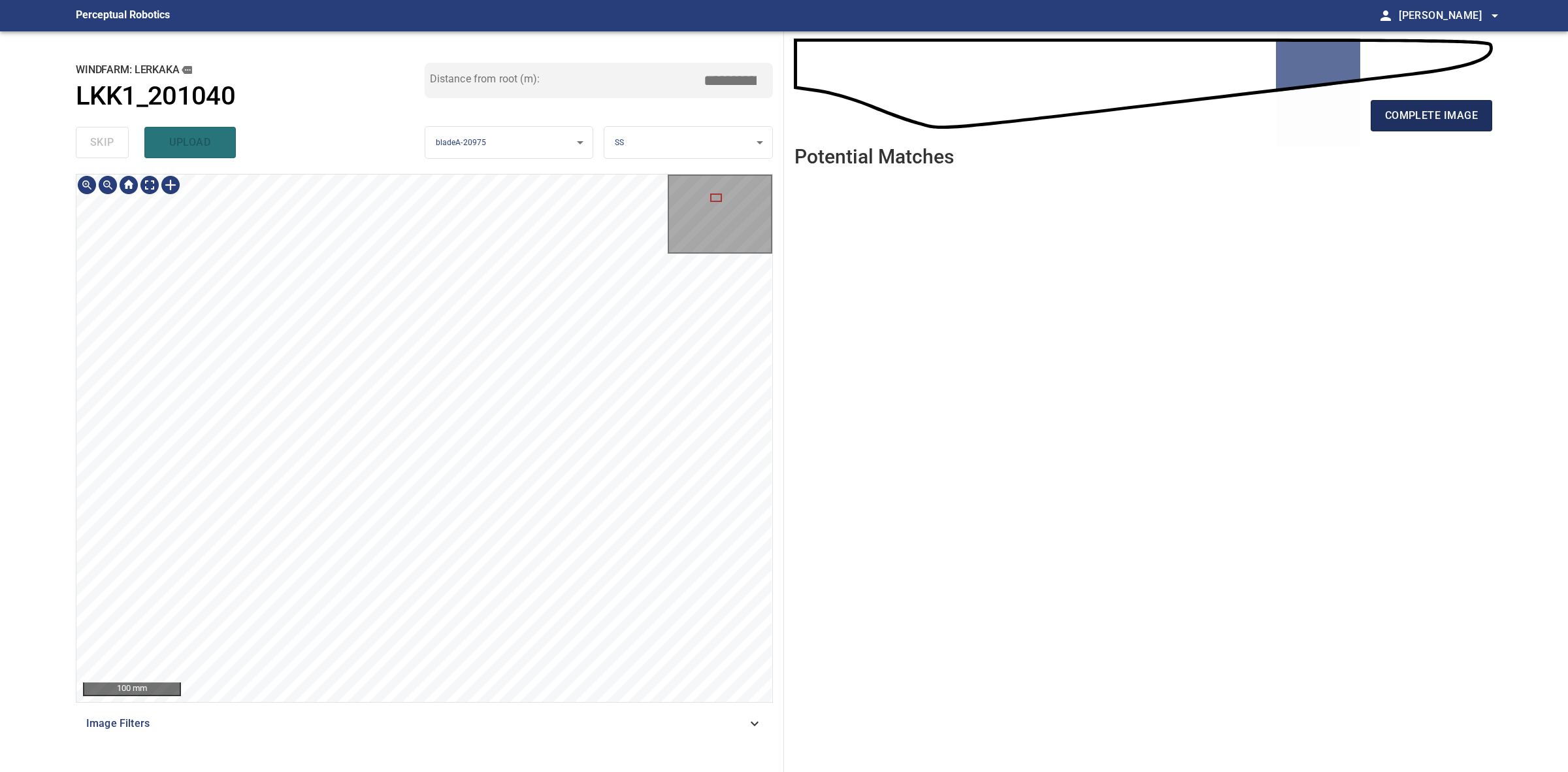
click at [1429, 116] on span "complete image" at bounding box center [1432, 116] width 93 height 19
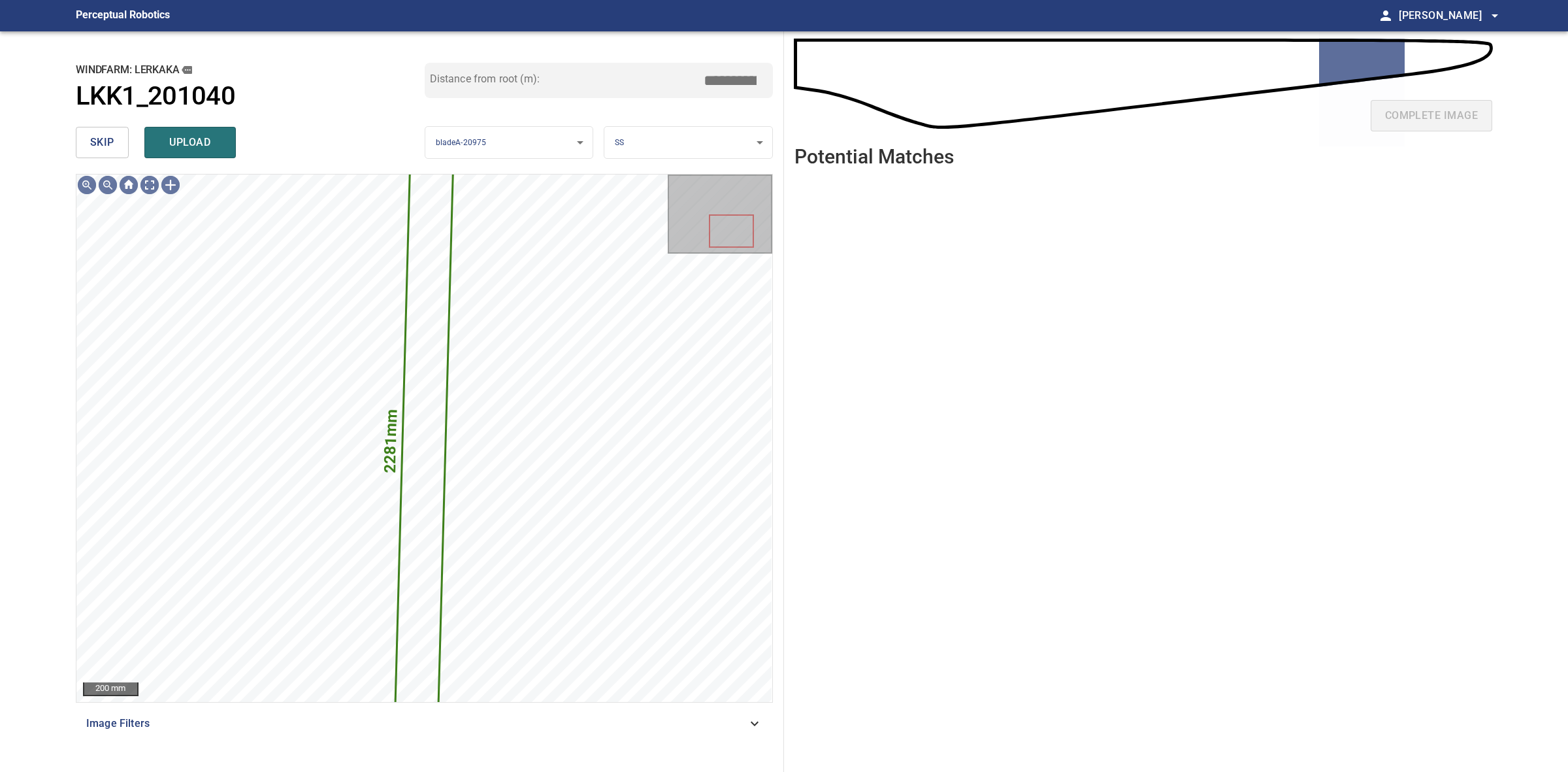
click at [89, 133] on button "skip" at bounding box center [102, 143] width 53 height 32
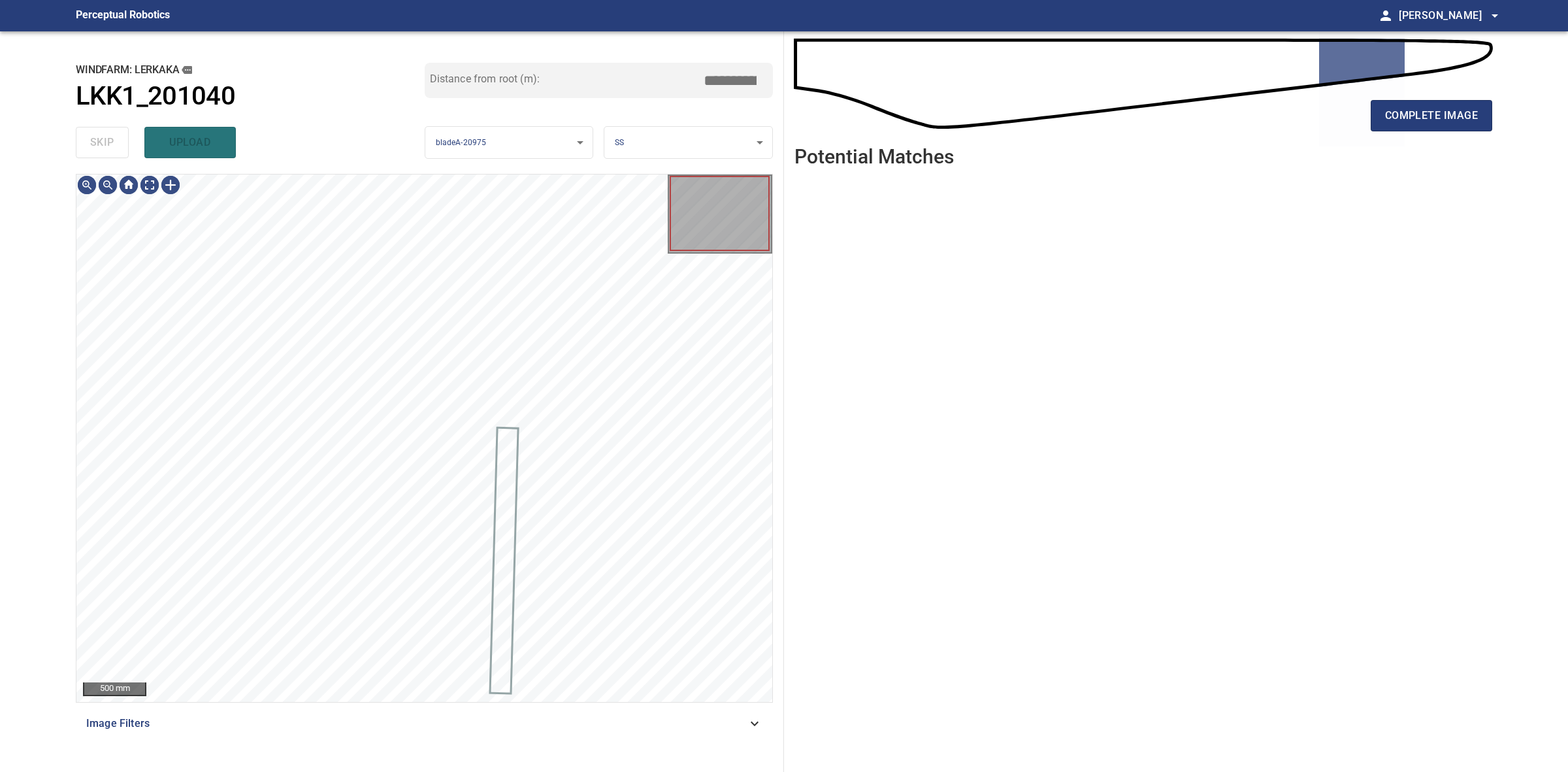
drag, startPoint x: 89, startPoint y: 133, endPoint x: 319, endPoint y: 133, distance: 230.0
click at [89, 133] on div "skip upload" at bounding box center [251, 142] width 349 height 42
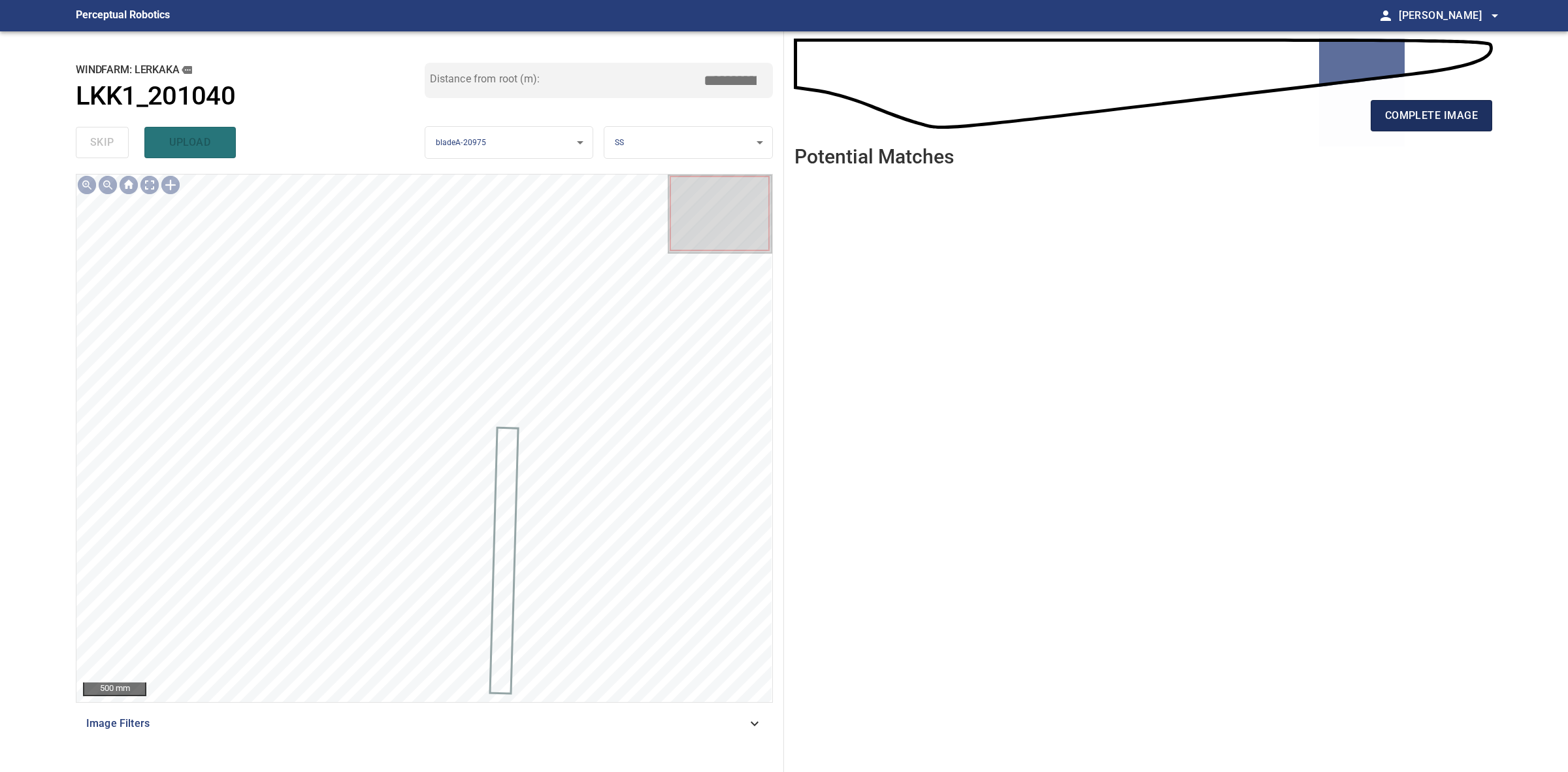
click at [1419, 118] on span "complete image" at bounding box center [1432, 116] width 93 height 19
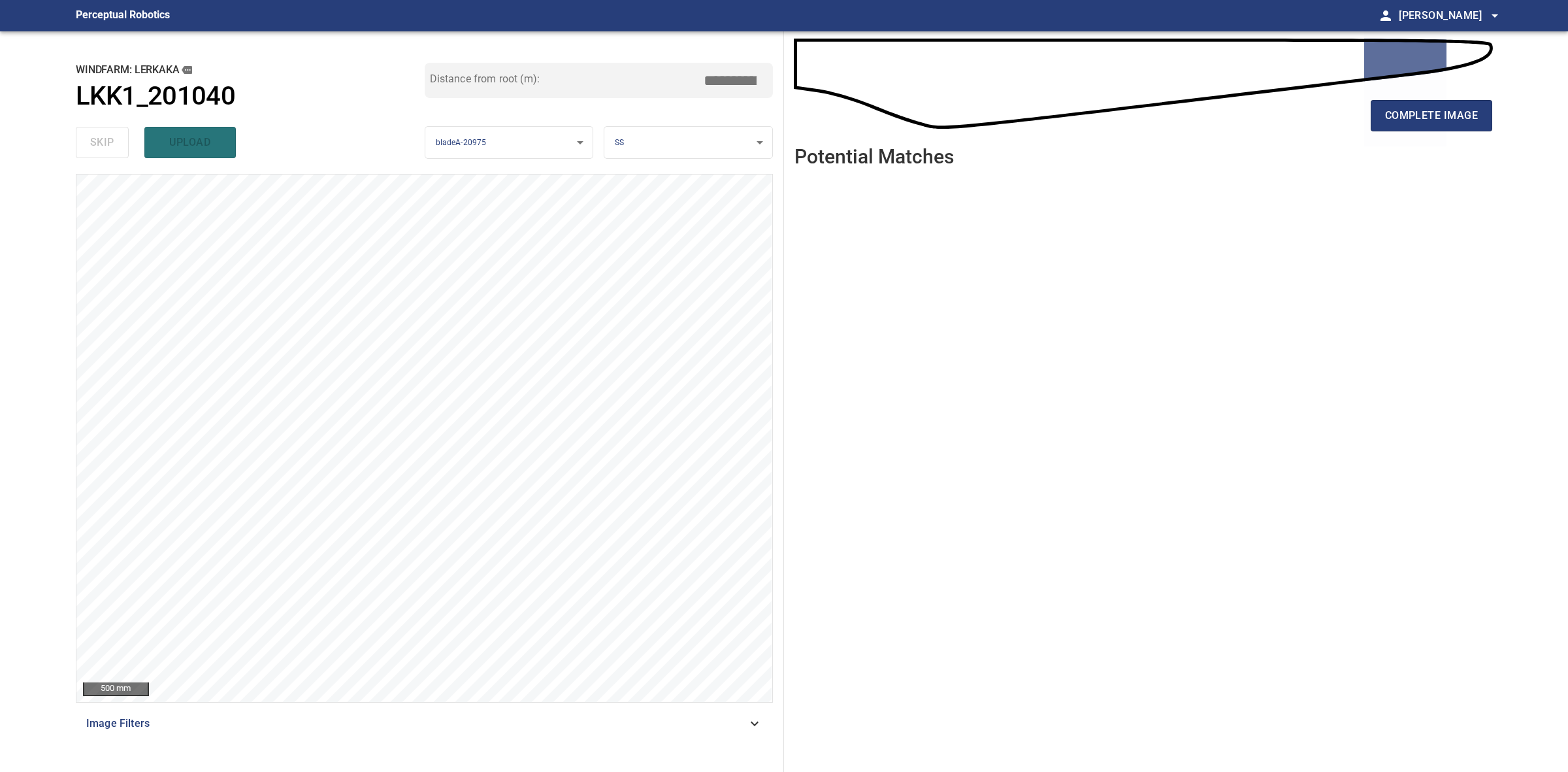
drag, startPoint x: 1304, startPoint y: 92, endPoint x: 1504, endPoint y: 352, distance: 328.0
click at [1504, 352] on main "**********" at bounding box center [784, 386] width 1568 height 772
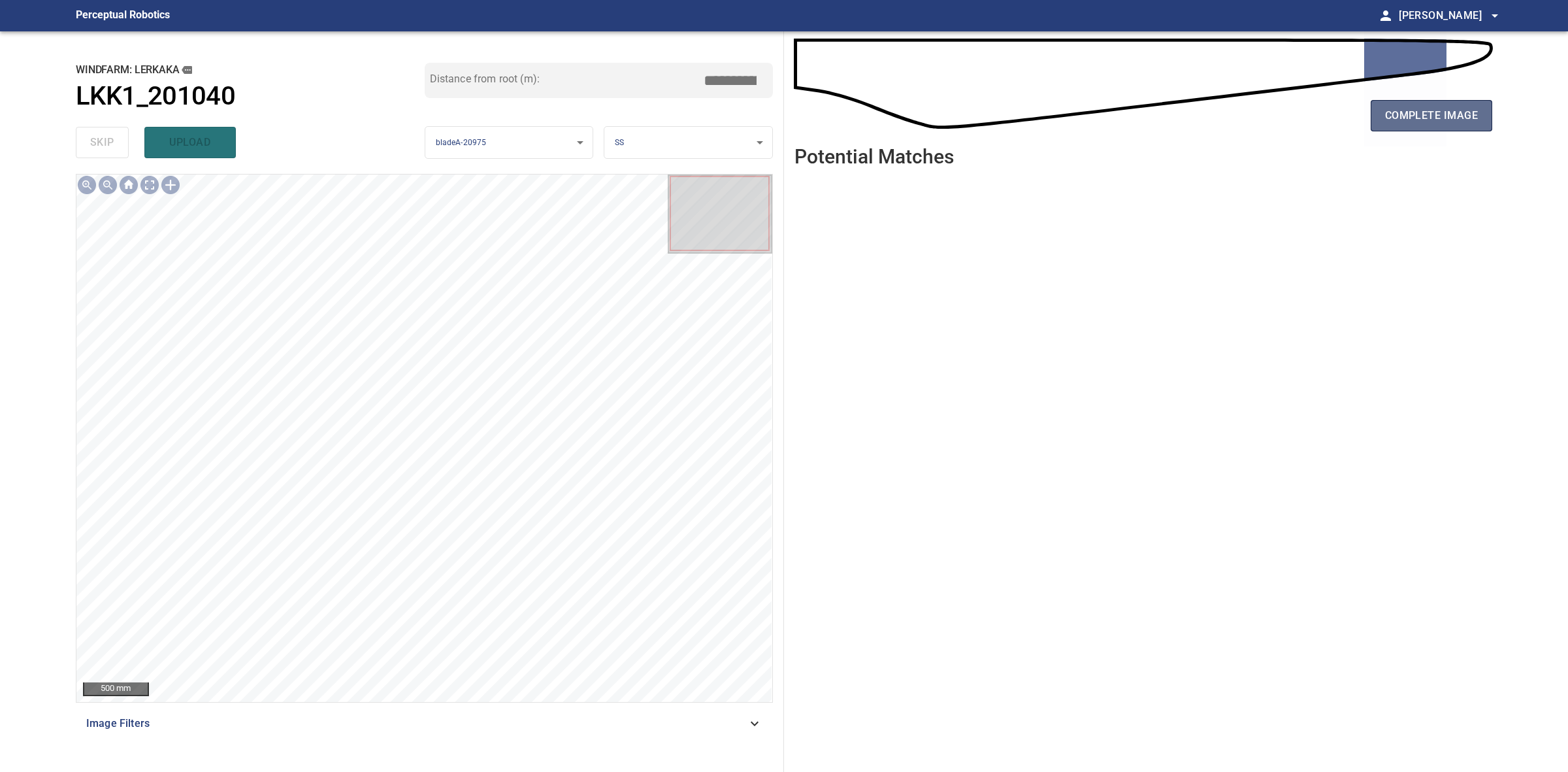
click at [1382, 129] on button "complete image" at bounding box center [1432, 116] width 122 height 32
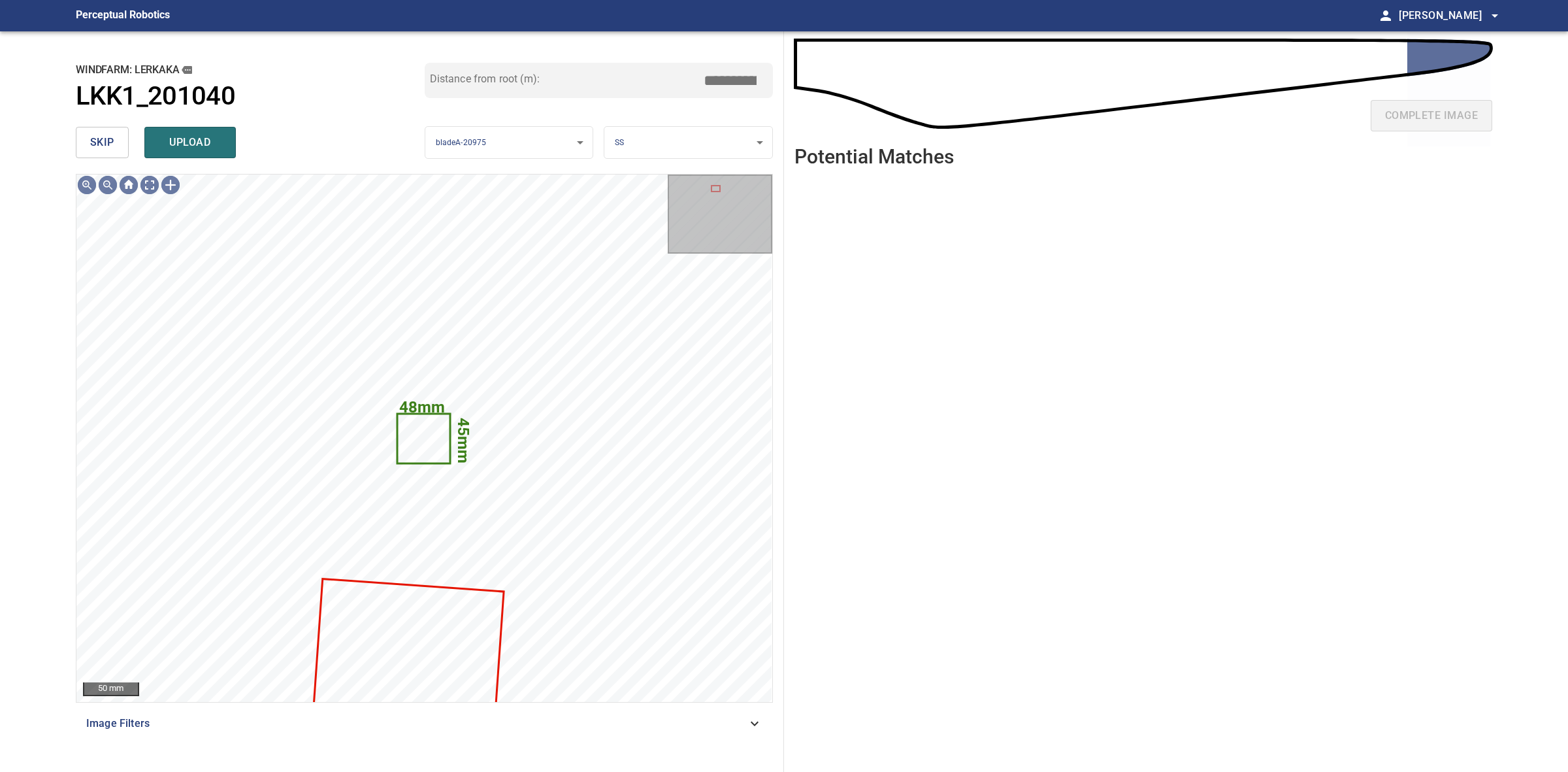
click at [101, 146] on span "skip" at bounding box center [102, 143] width 24 height 19
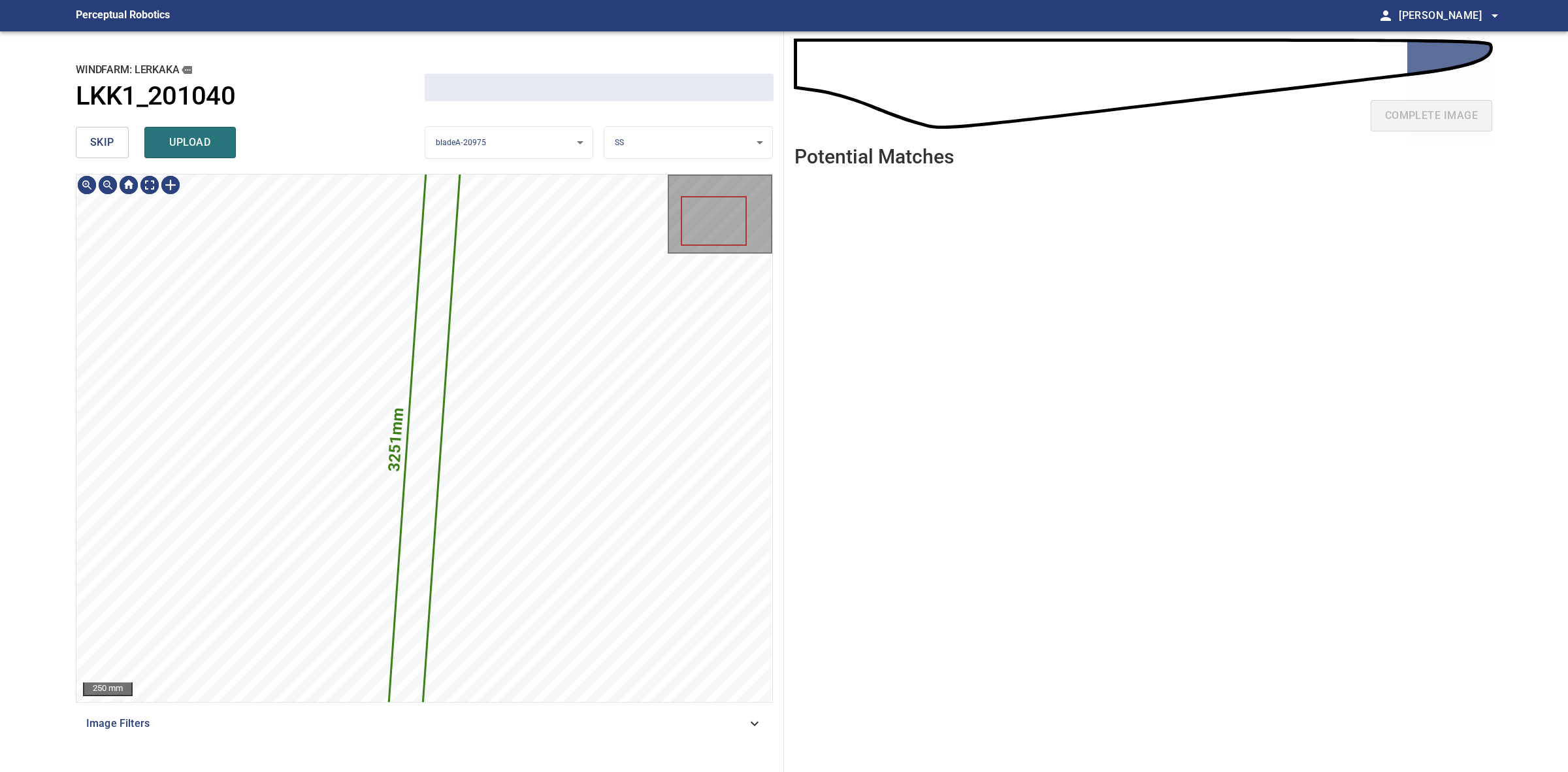
click at [101, 146] on span "skip" at bounding box center [102, 143] width 24 height 19
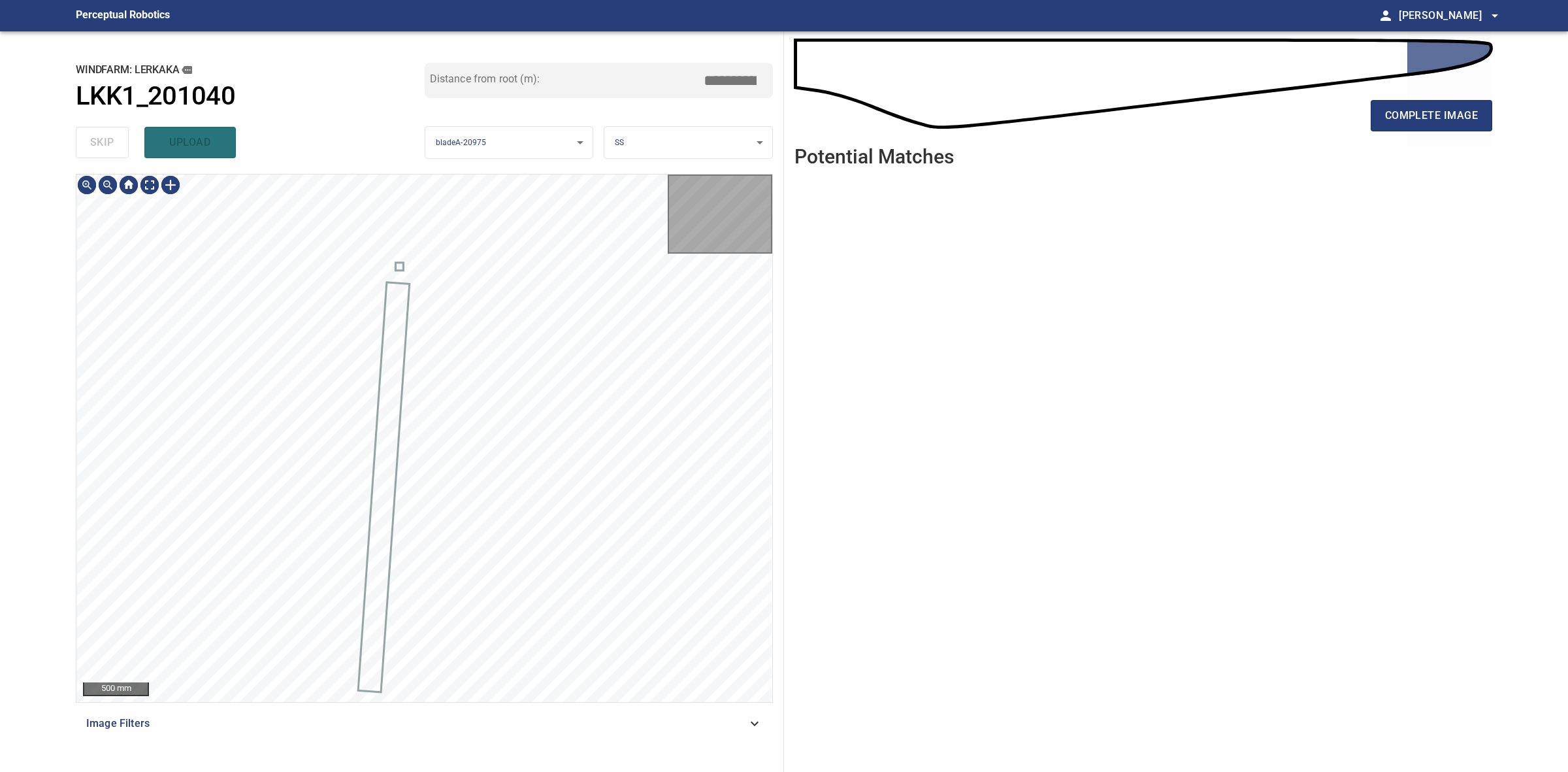
click at [101, 146] on div "skip upload" at bounding box center [251, 142] width 349 height 42
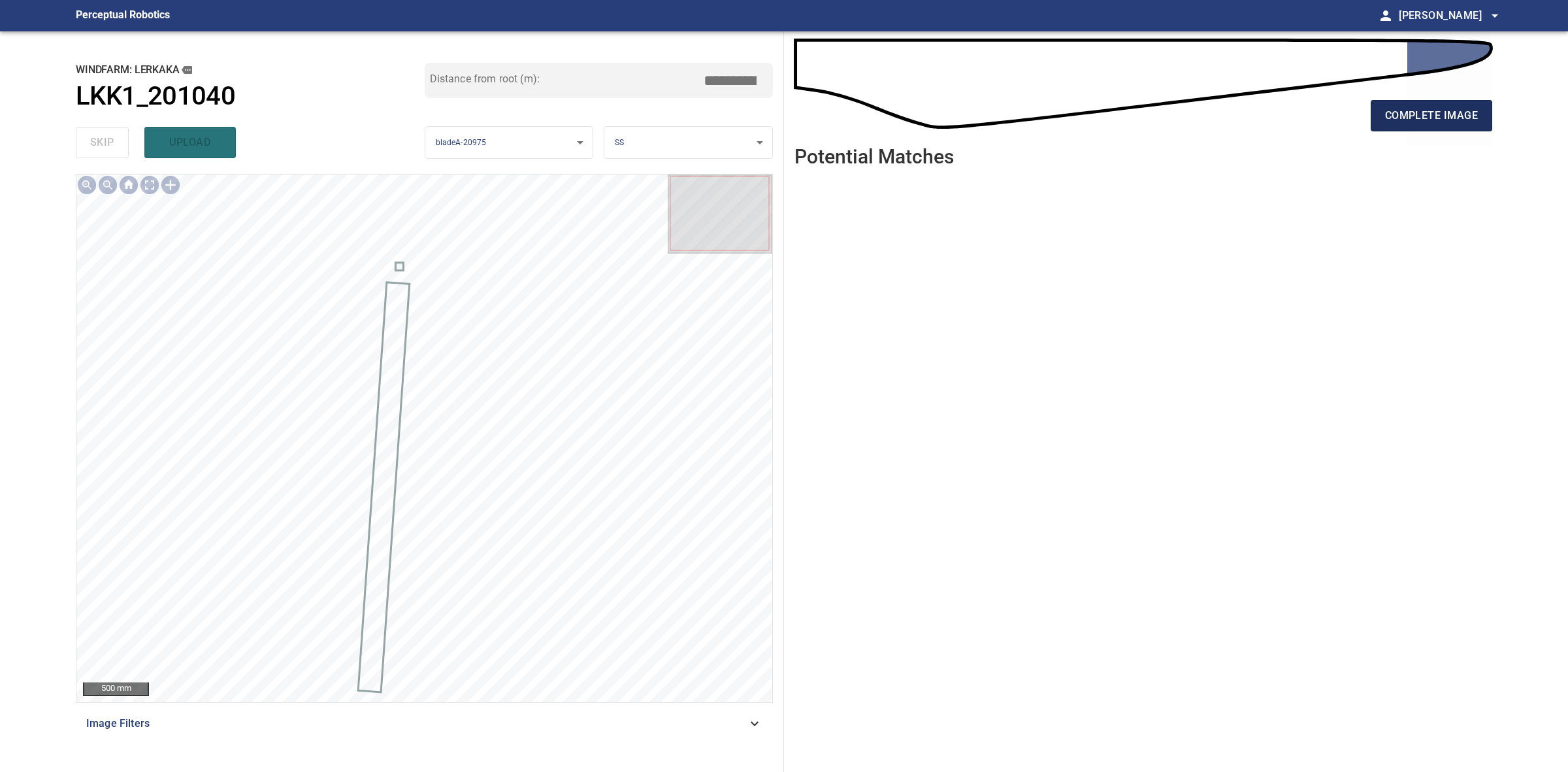
click at [1381, 121] on button "complete image" at bounding box center [1432, 116] width 122 height 32
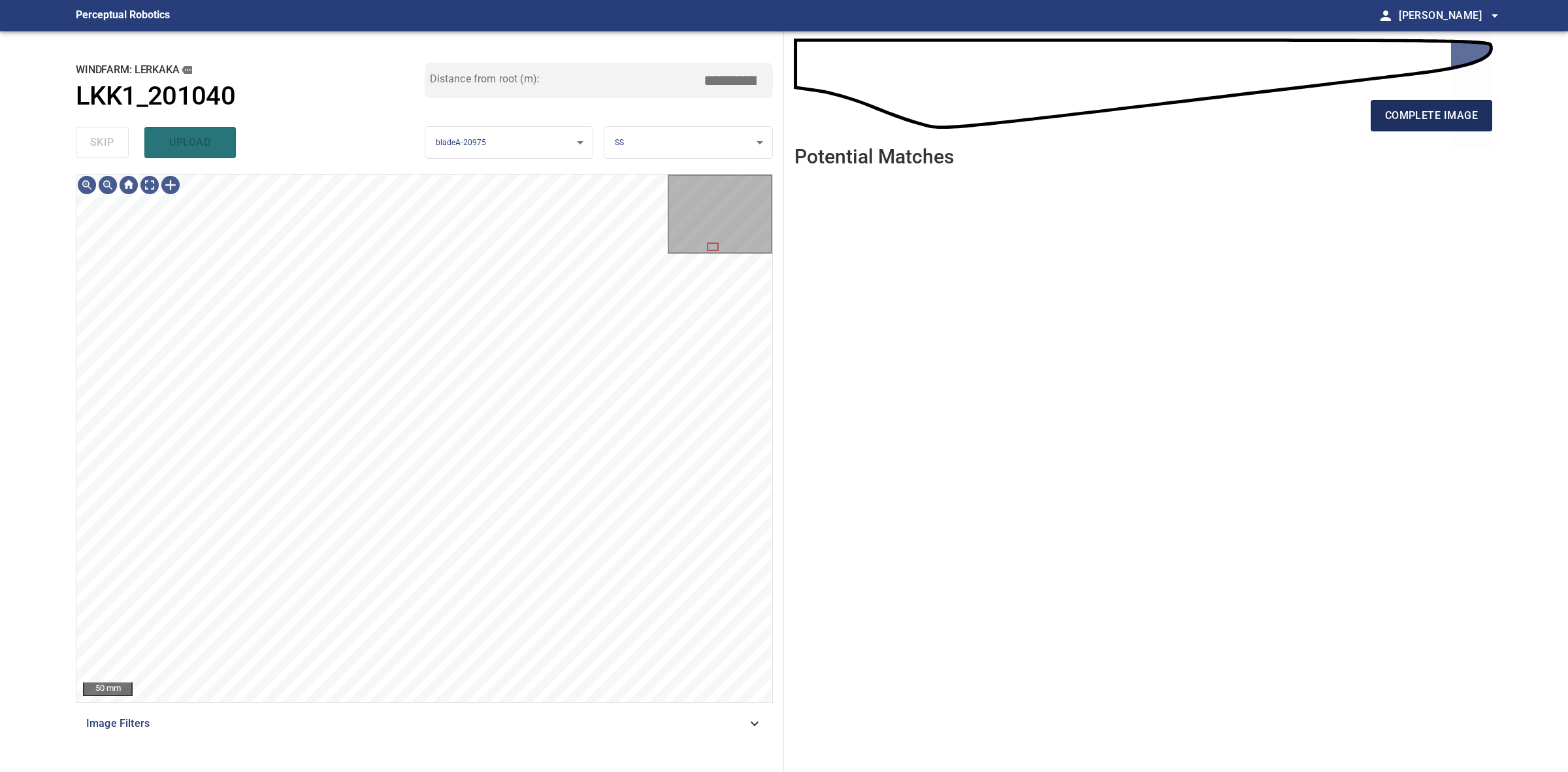
click at [1390, 115] on span "complete image" at bounding box center [1432, 116] width 93 height 19
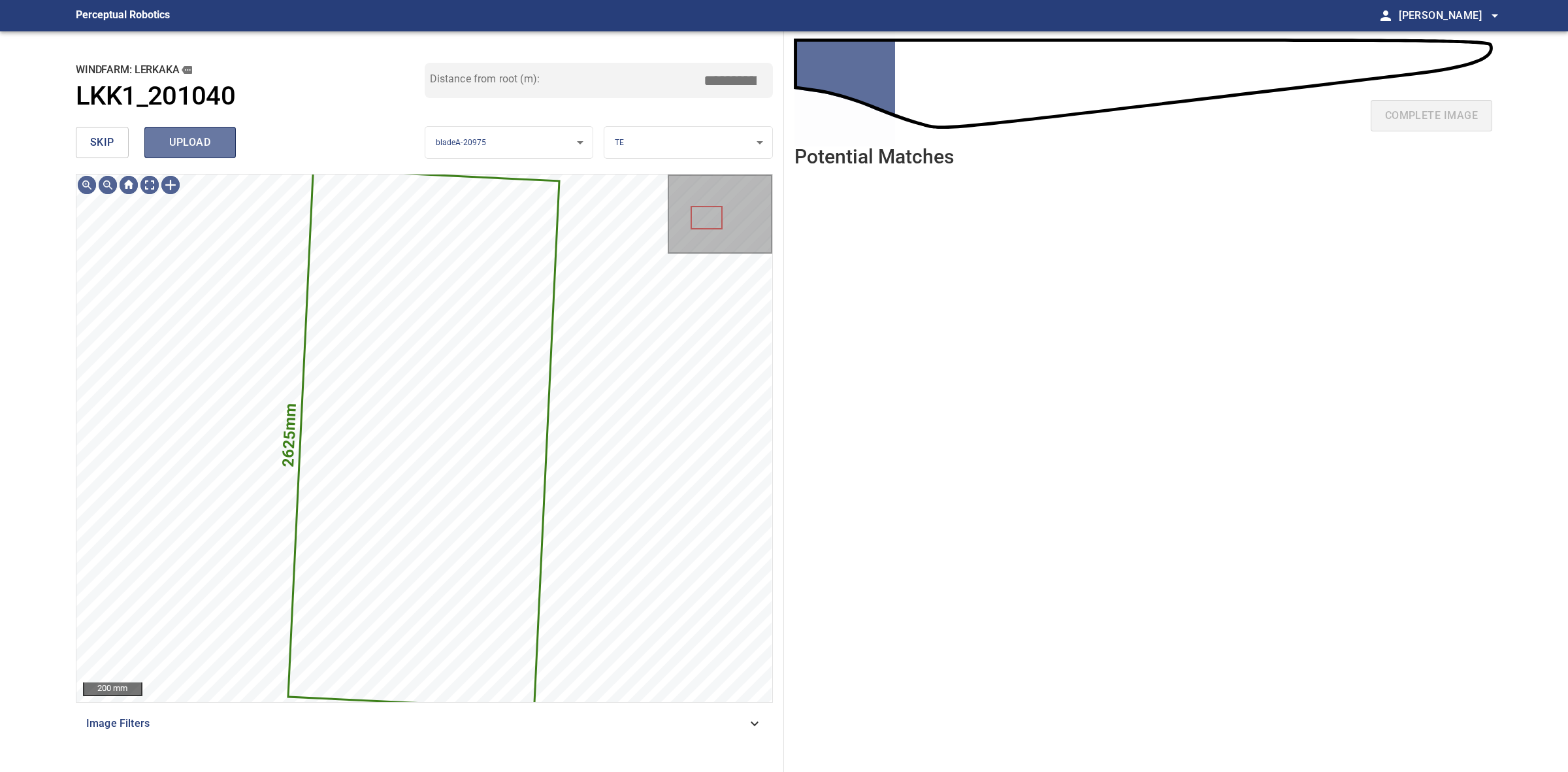
click at [164, 127] on button "upload" at bounding box center [190, 143] width 92 height 32
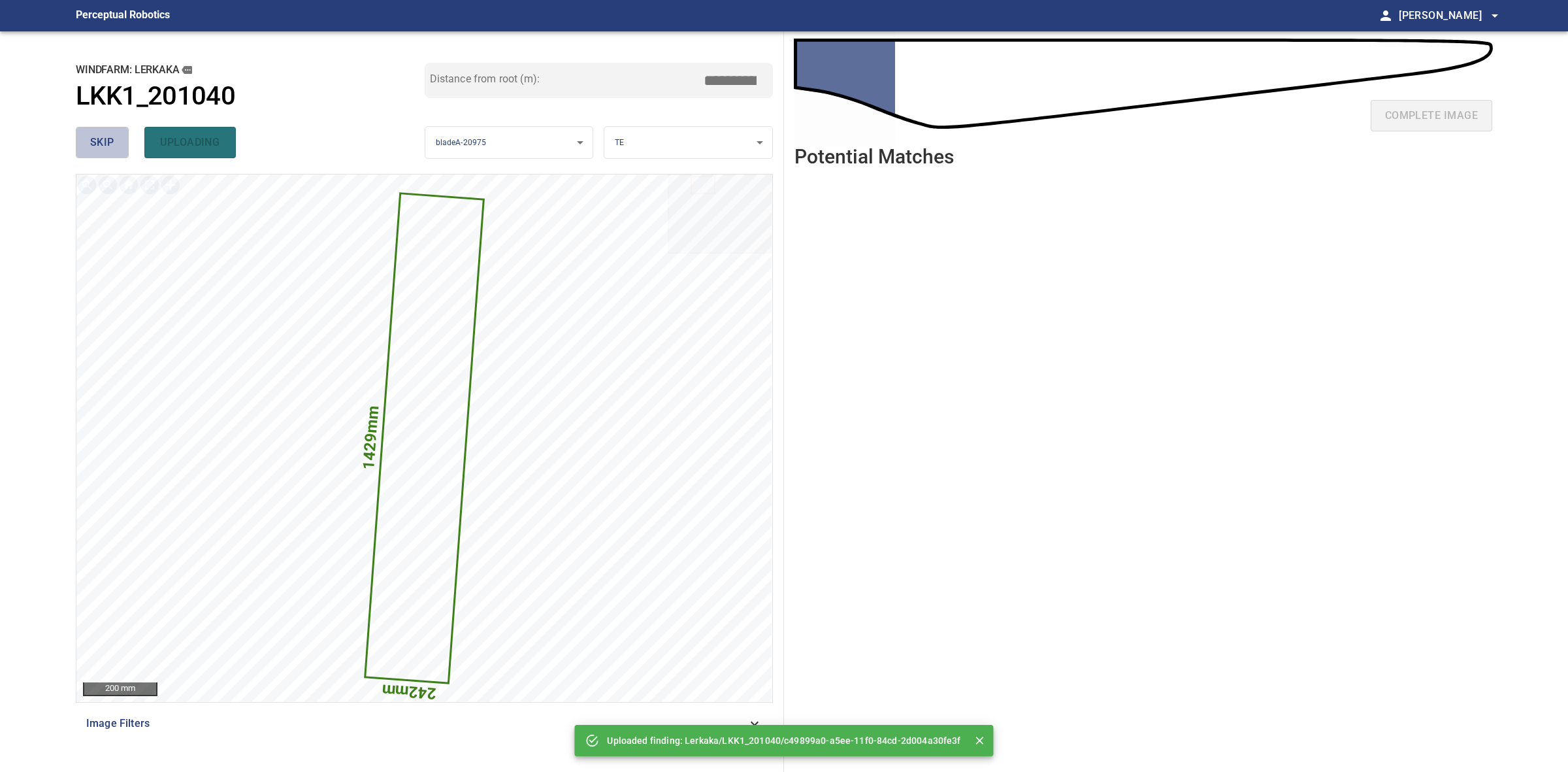
click at [116, 146] on button "skip" at bounding box center [102, 143] width 53 height 32
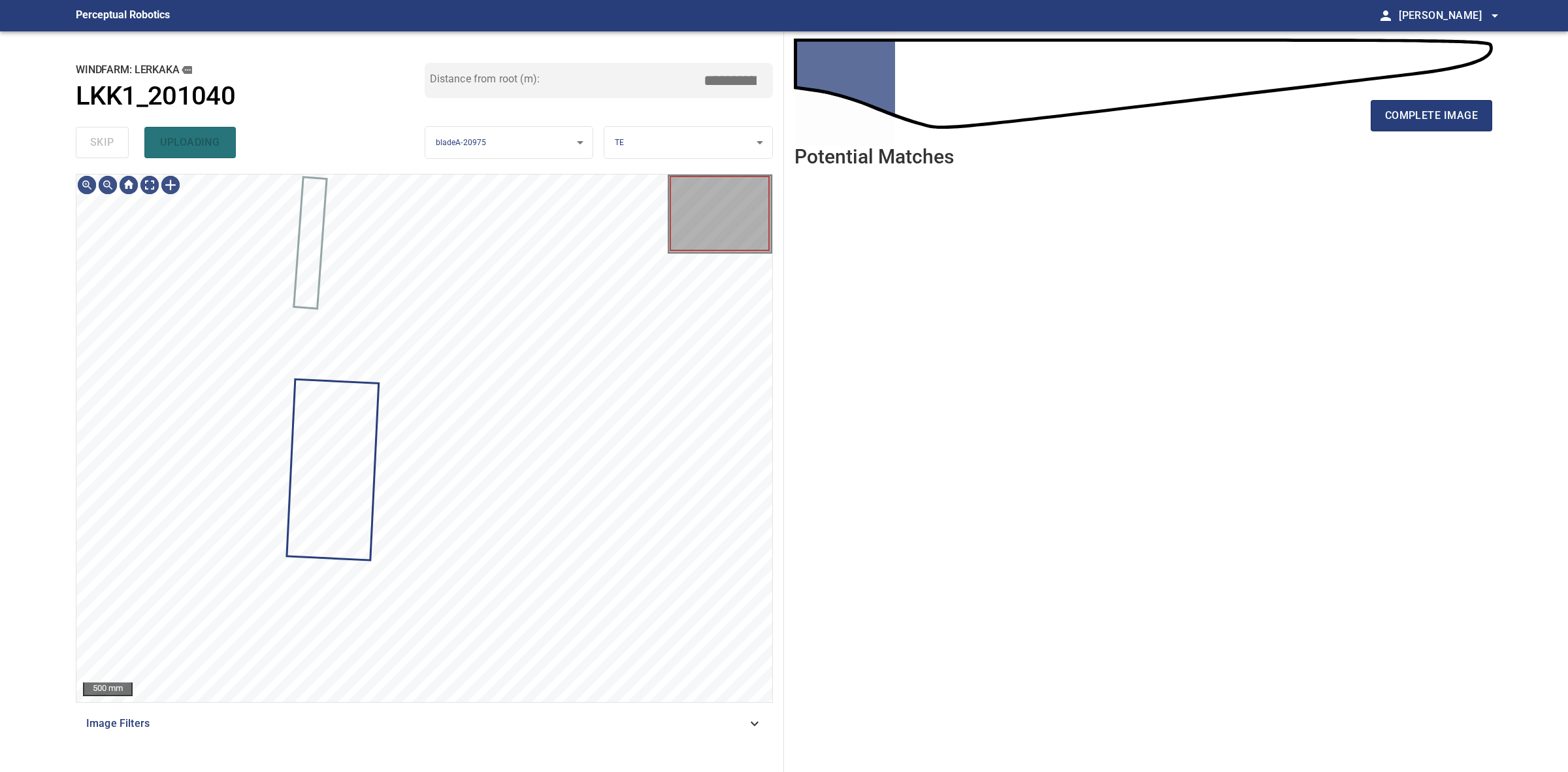
click at [116, 146] on div "skip uploading" at bounding box center [251, 142] width 349 height 42
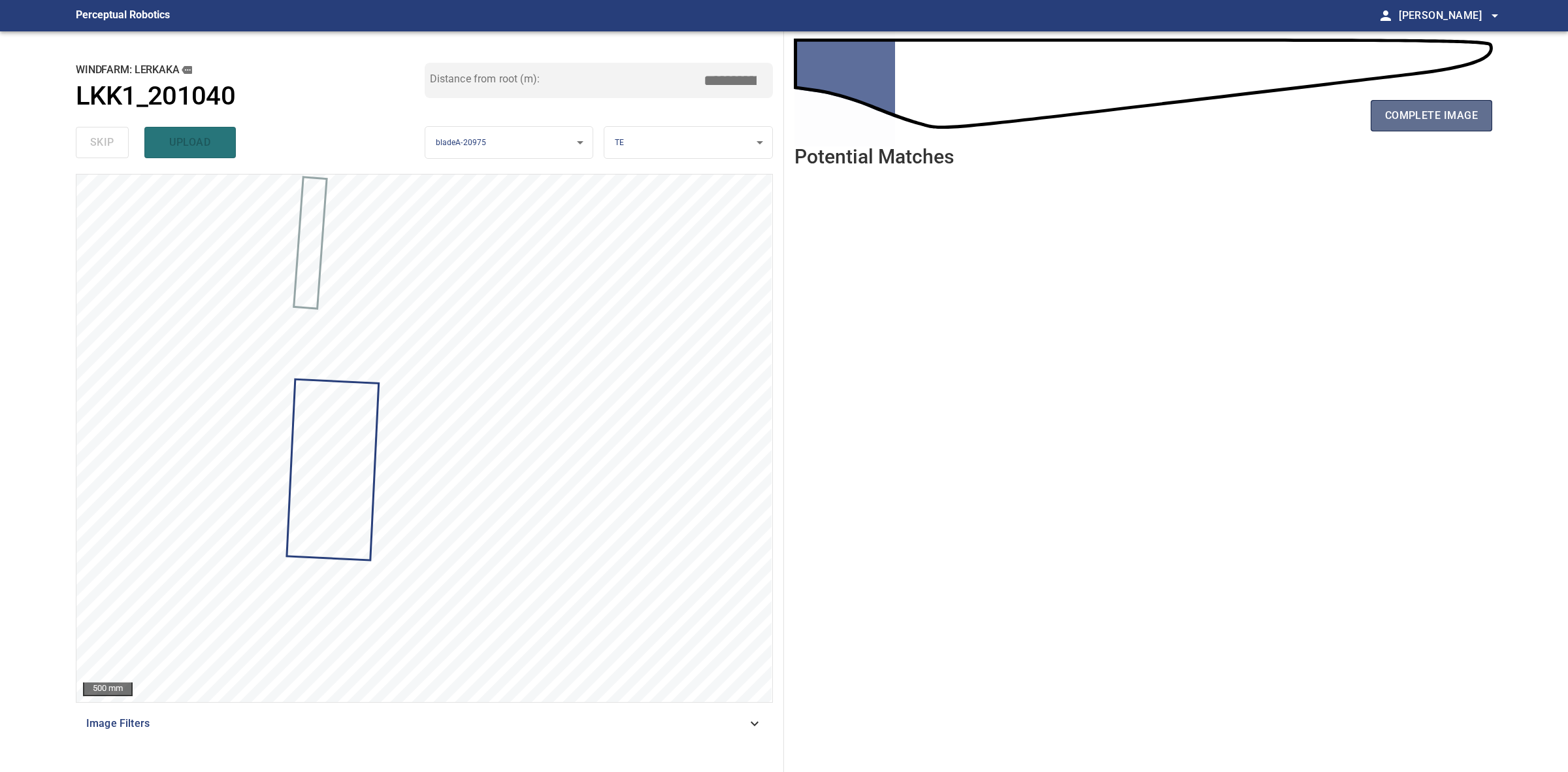
click at [1465, 116] on span "complete image" at bounding box center [1432, 116] width 93 height 19
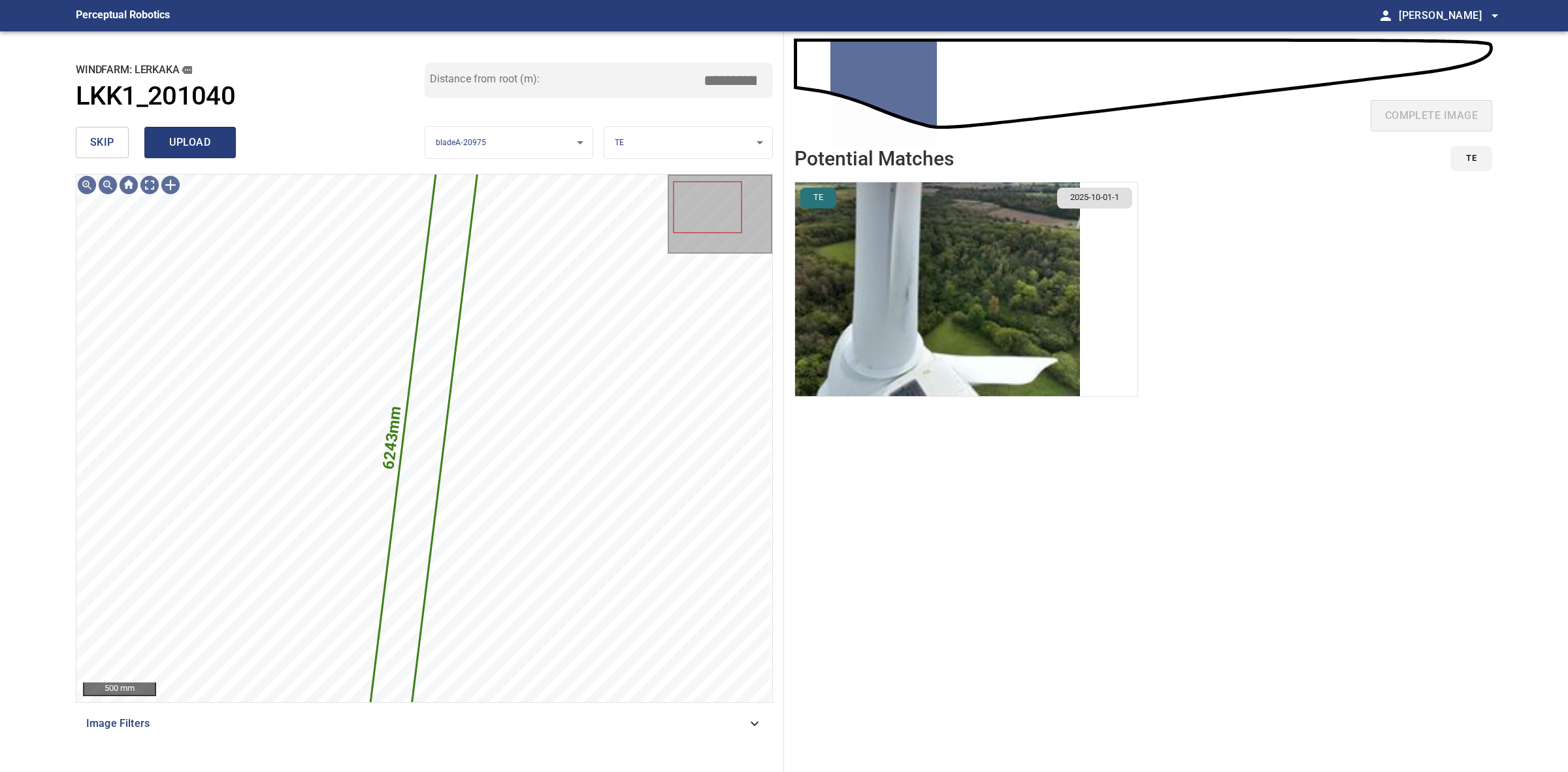
click at [232, 148] on button "upload" at bounding box center [190, 143] width 92 height 32
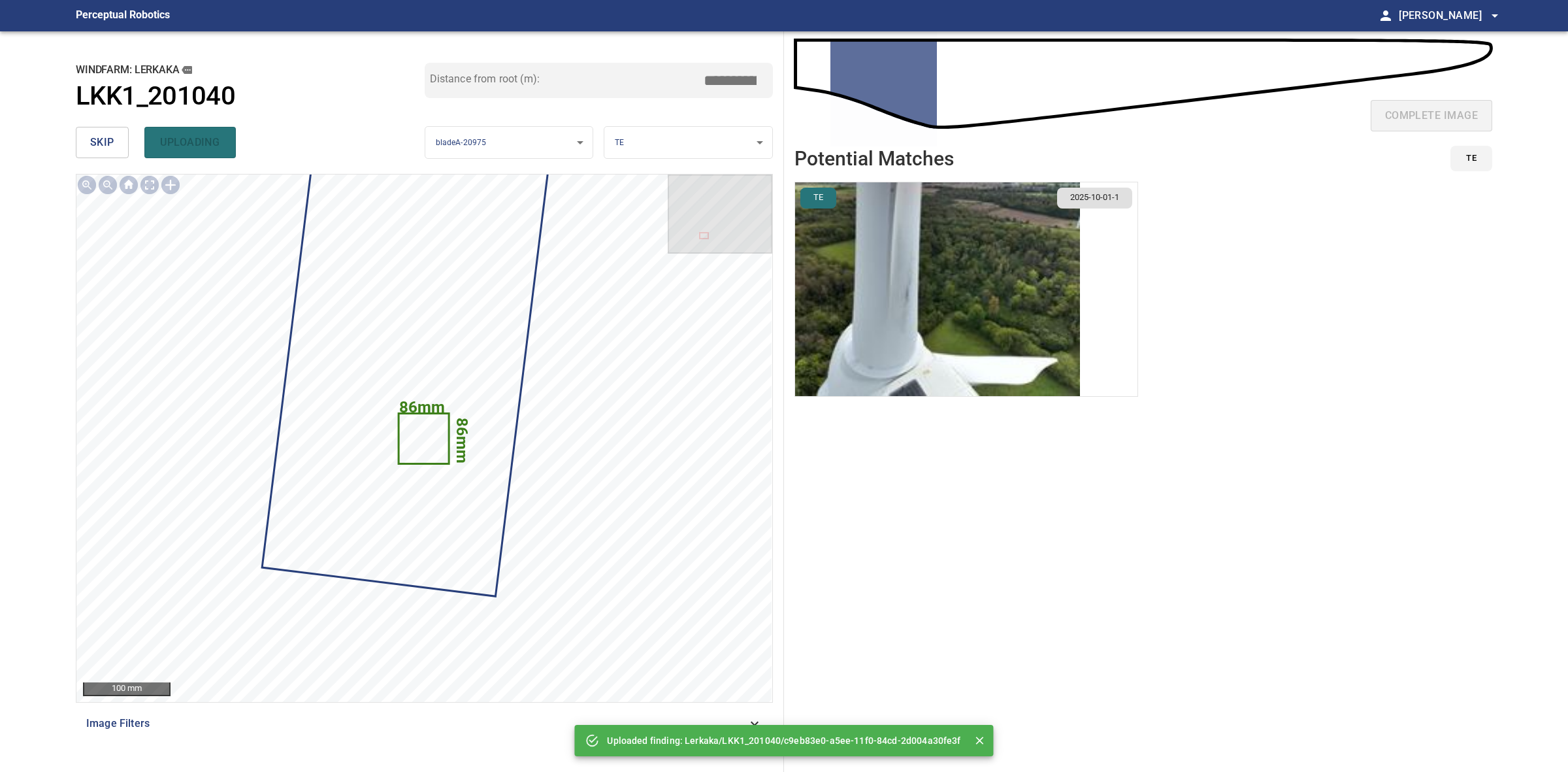
click at [105, 148] on span "skip" at bounding box center [102, 143] width 24 height 19
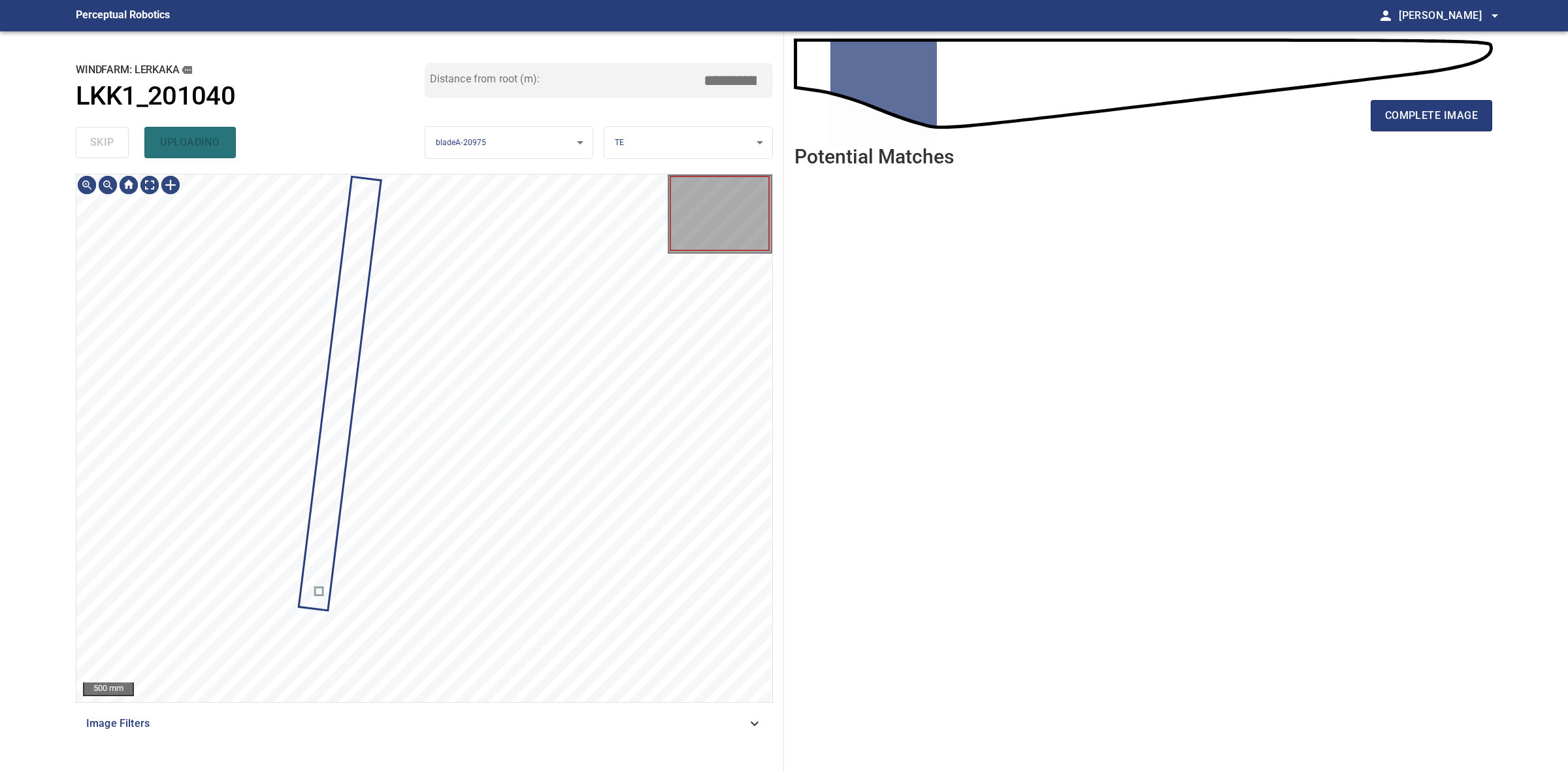
click at [105, 148] on div "skip uploading" at bounding box center [251, 142] width 349 height 42
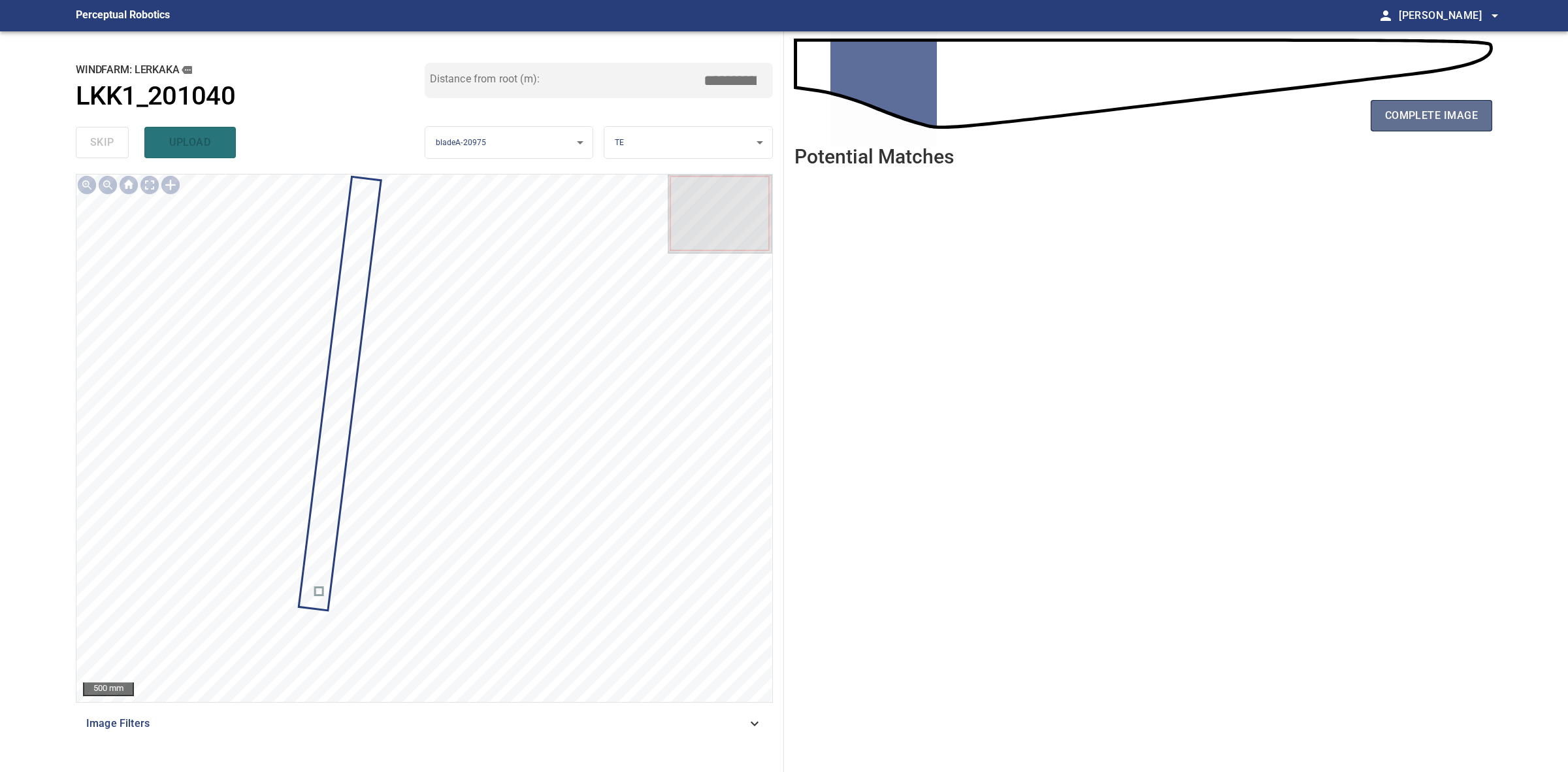
click at [1395, 111] on span "complete image" at bounding box center [1432, 116] width 93 height 19
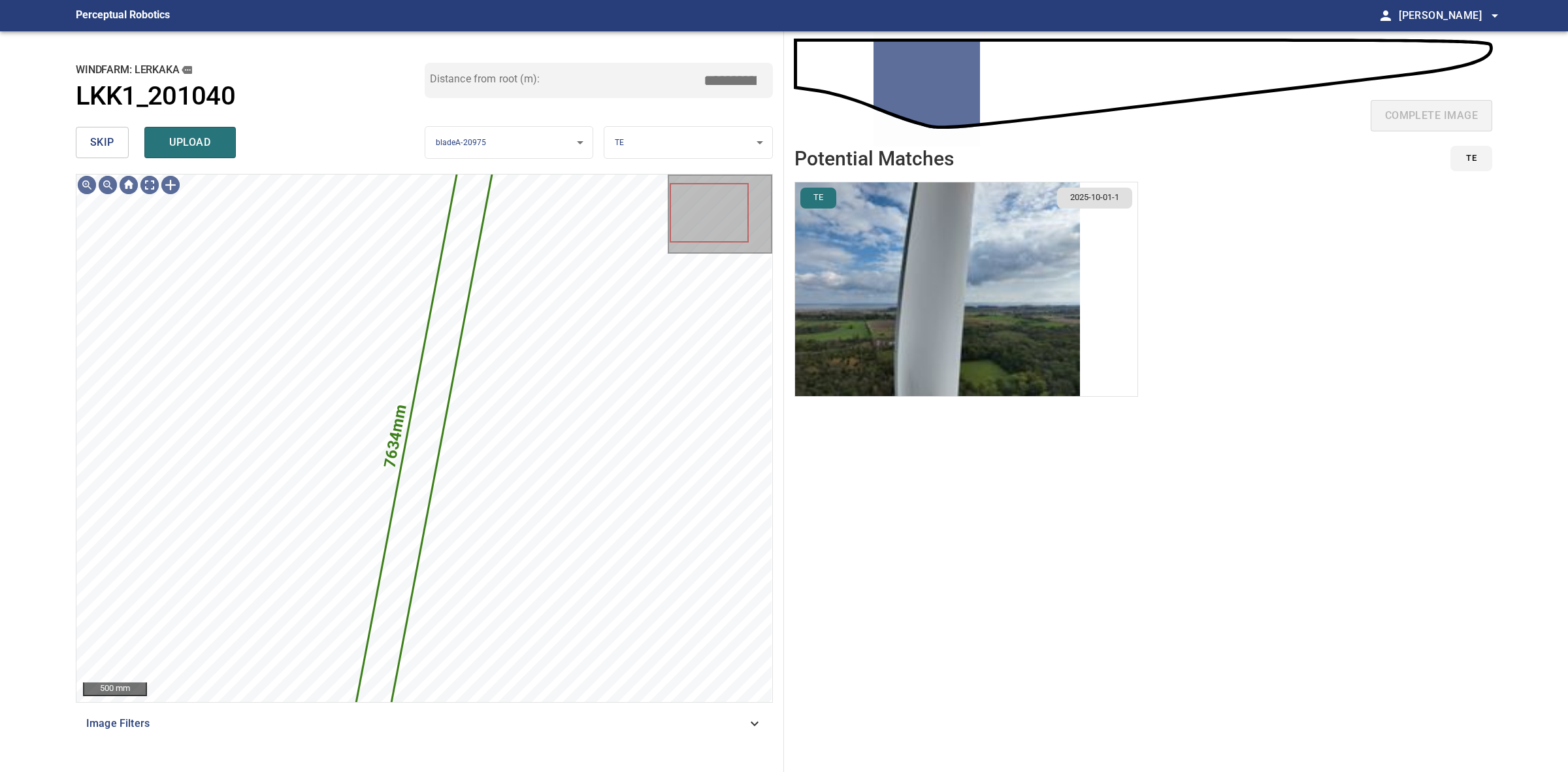
click at [906, 225] on img "button" at bounding box center [937, 290] width 285 height 213
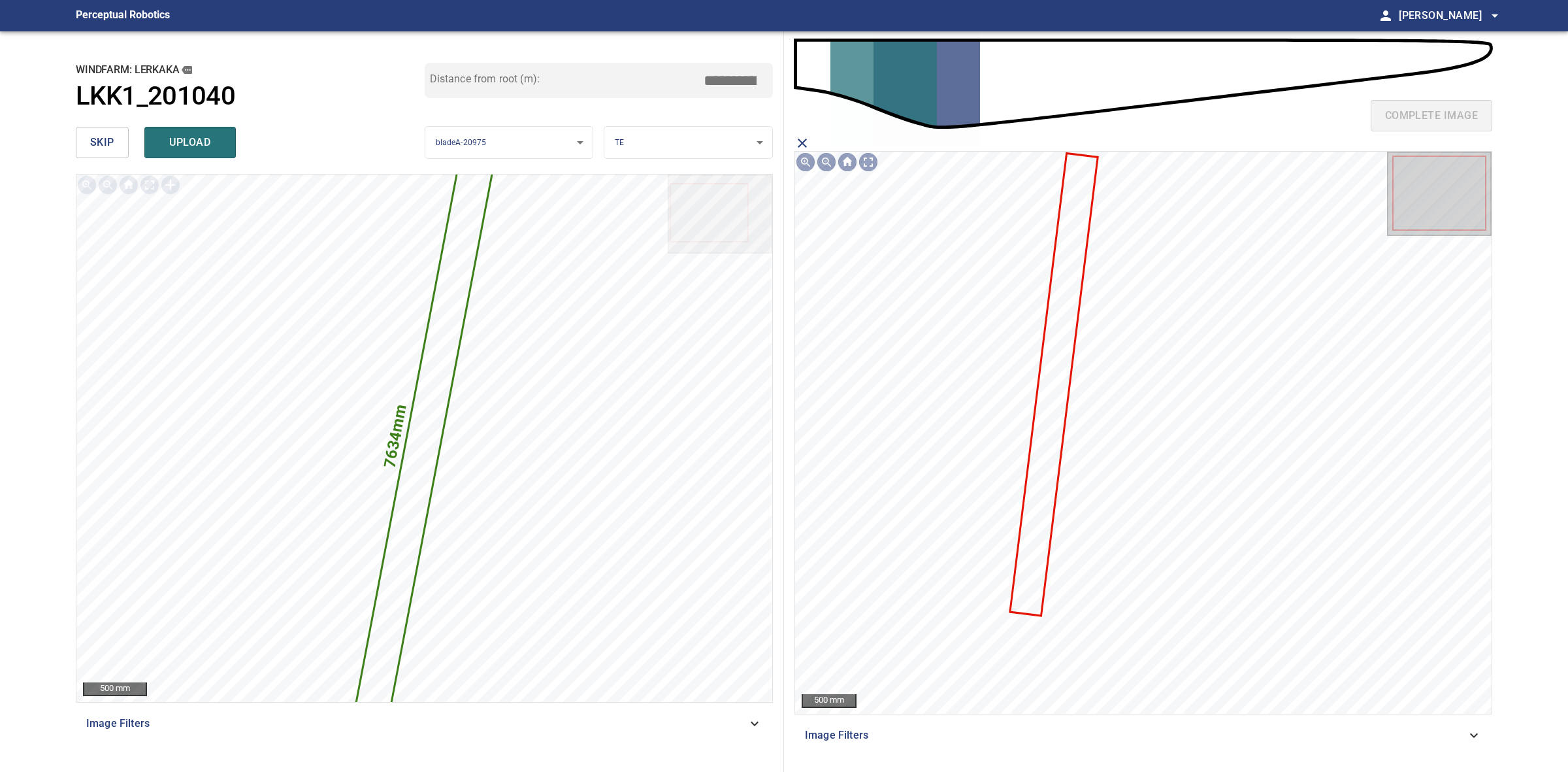
click at [1057, 364] on icon at bounding box center [1054, 385] width 85 height 460
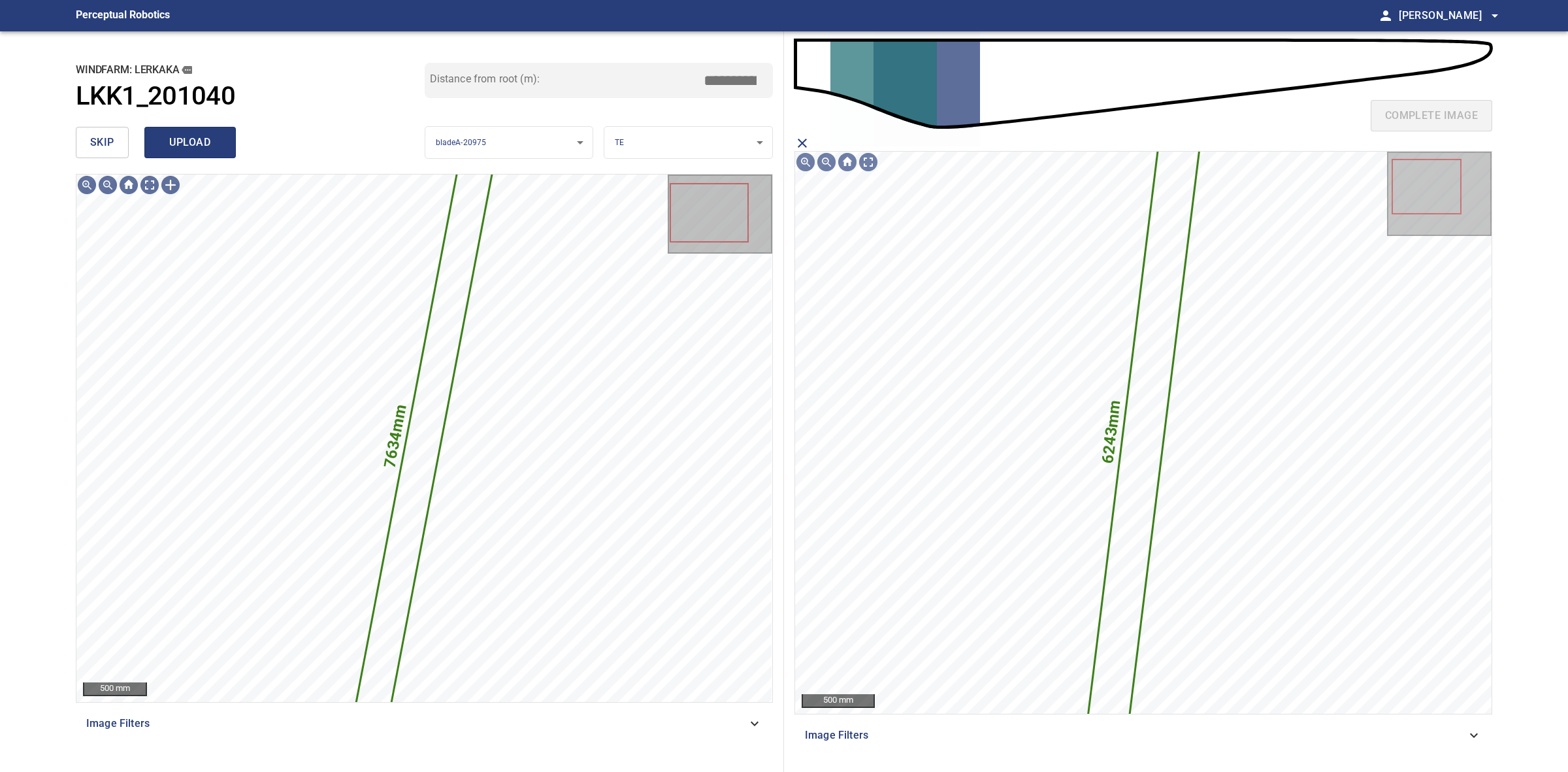
click at [170, 137] on span "upload" at bounding box center [190, 143] width 63 height 19
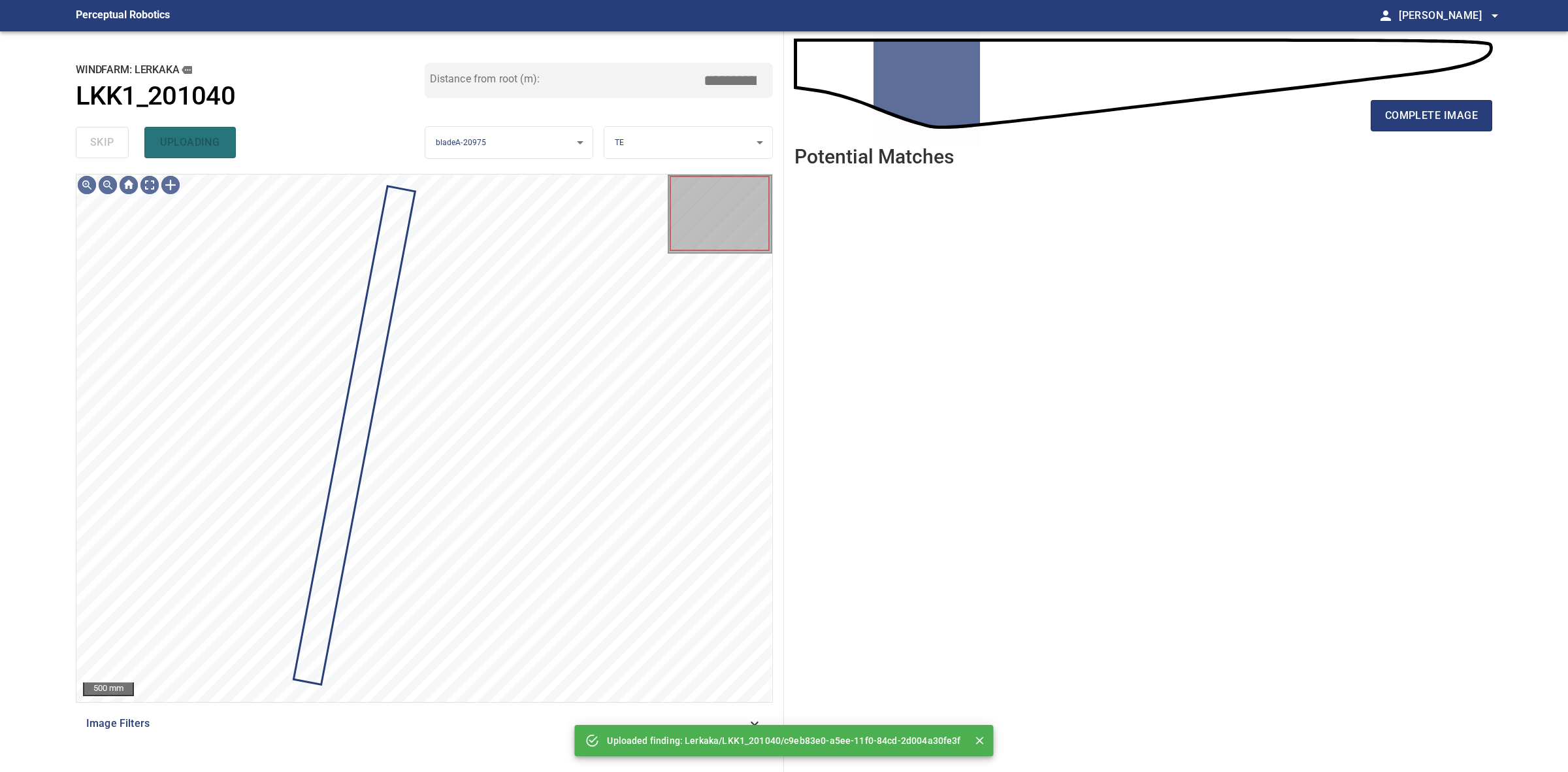
click at [111, 139] on div "skip uploading" at bounding box center [251, 142] width 349 height 42
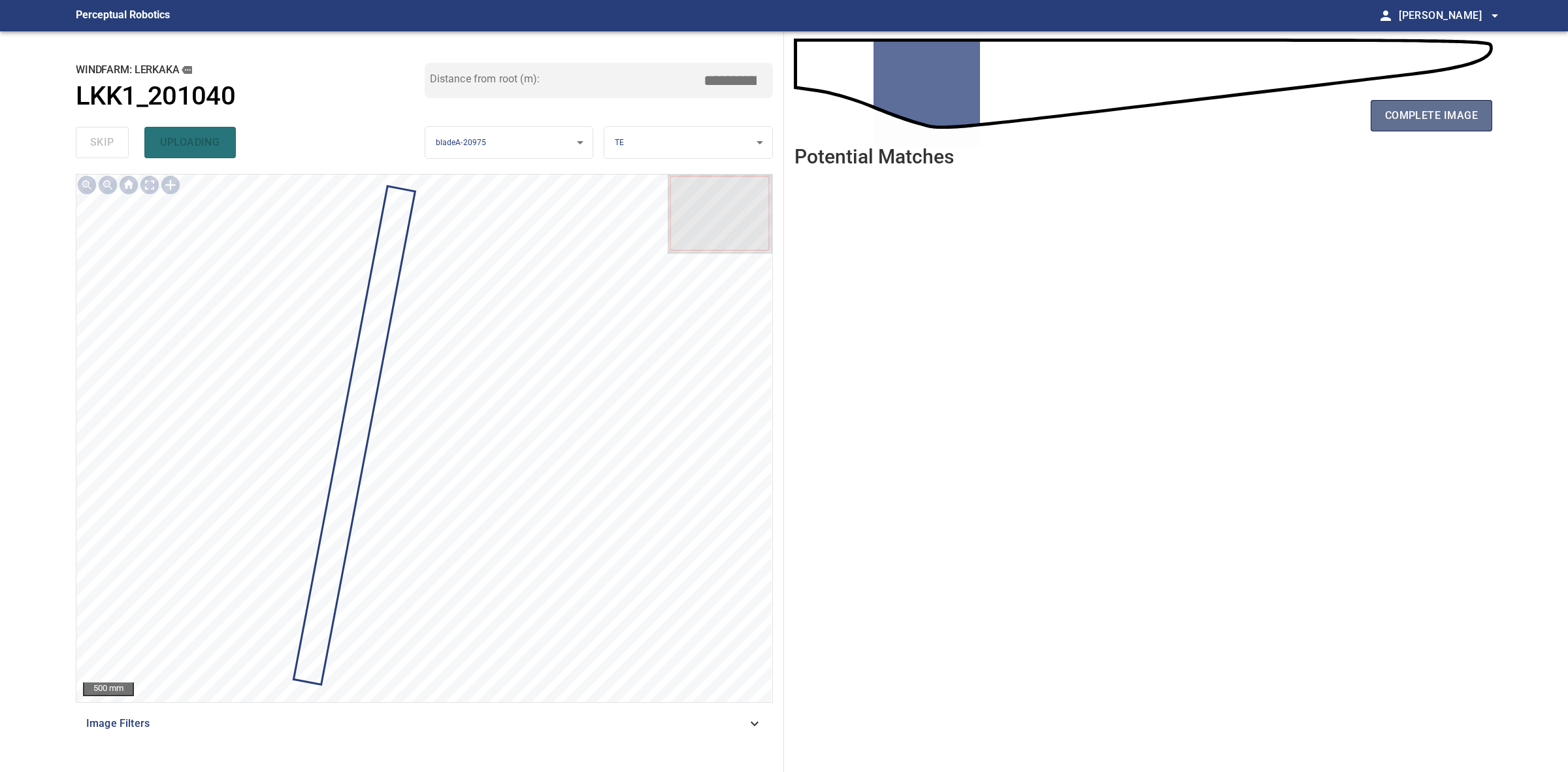
click at [1428, 113] on span "complete image" at bounding box center [1432, 116] width 93 height 19
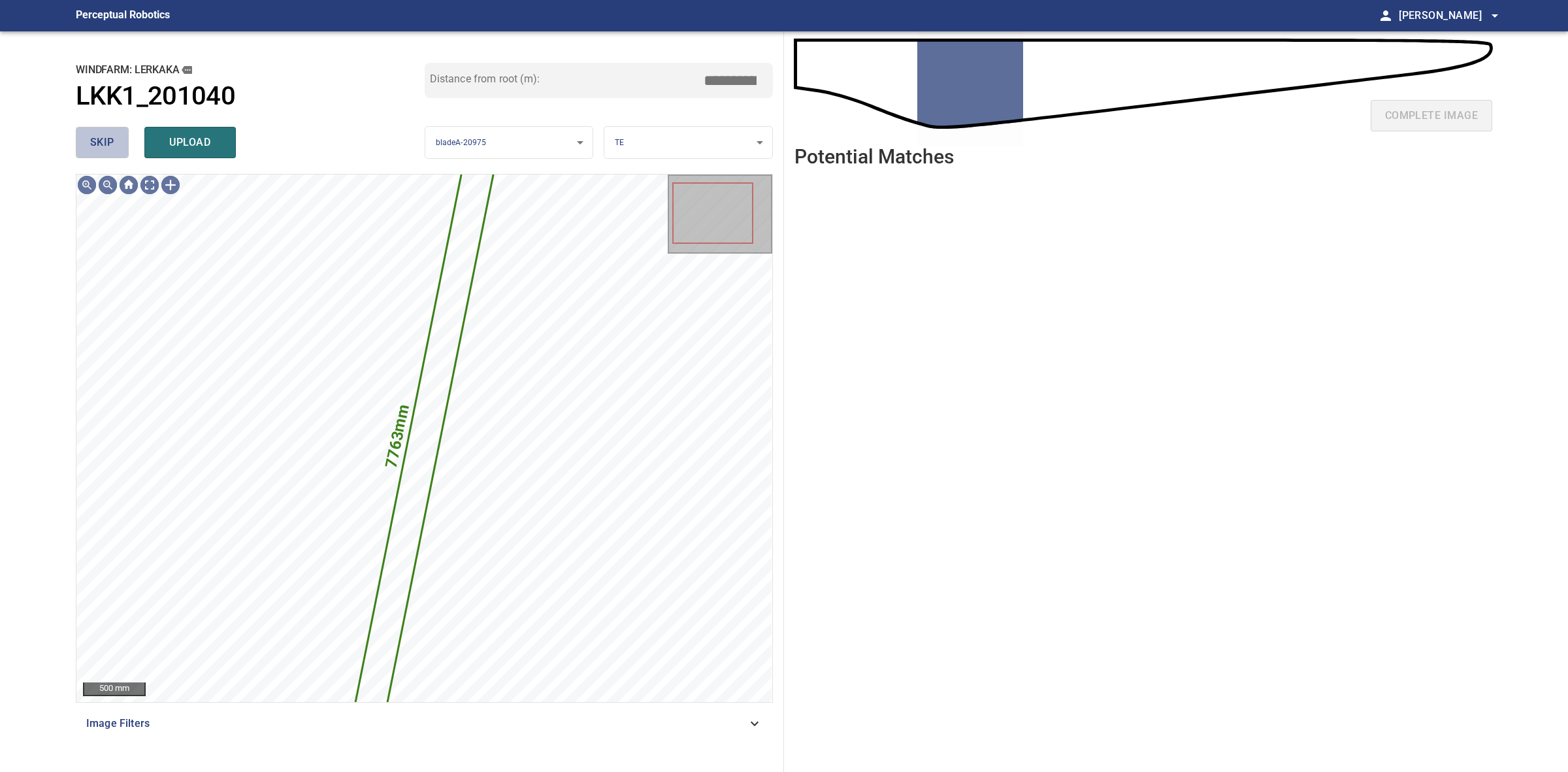
click at [96, 135] on span "skip" at bounding box center [102, 143] width 24 height 19
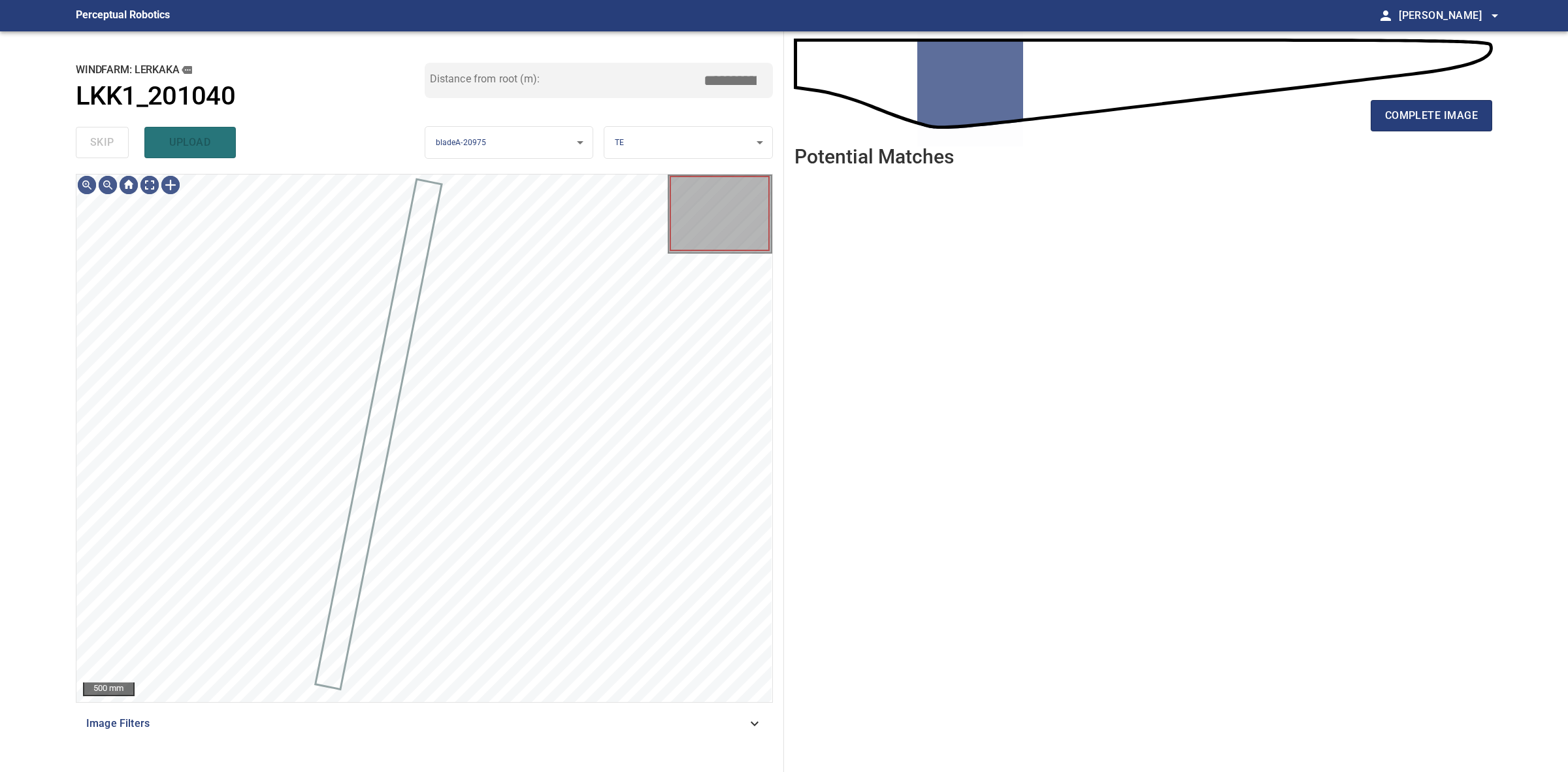
click at [94, 135] on div "skip upload" at bounding box center [251, 142] width 349 height 42
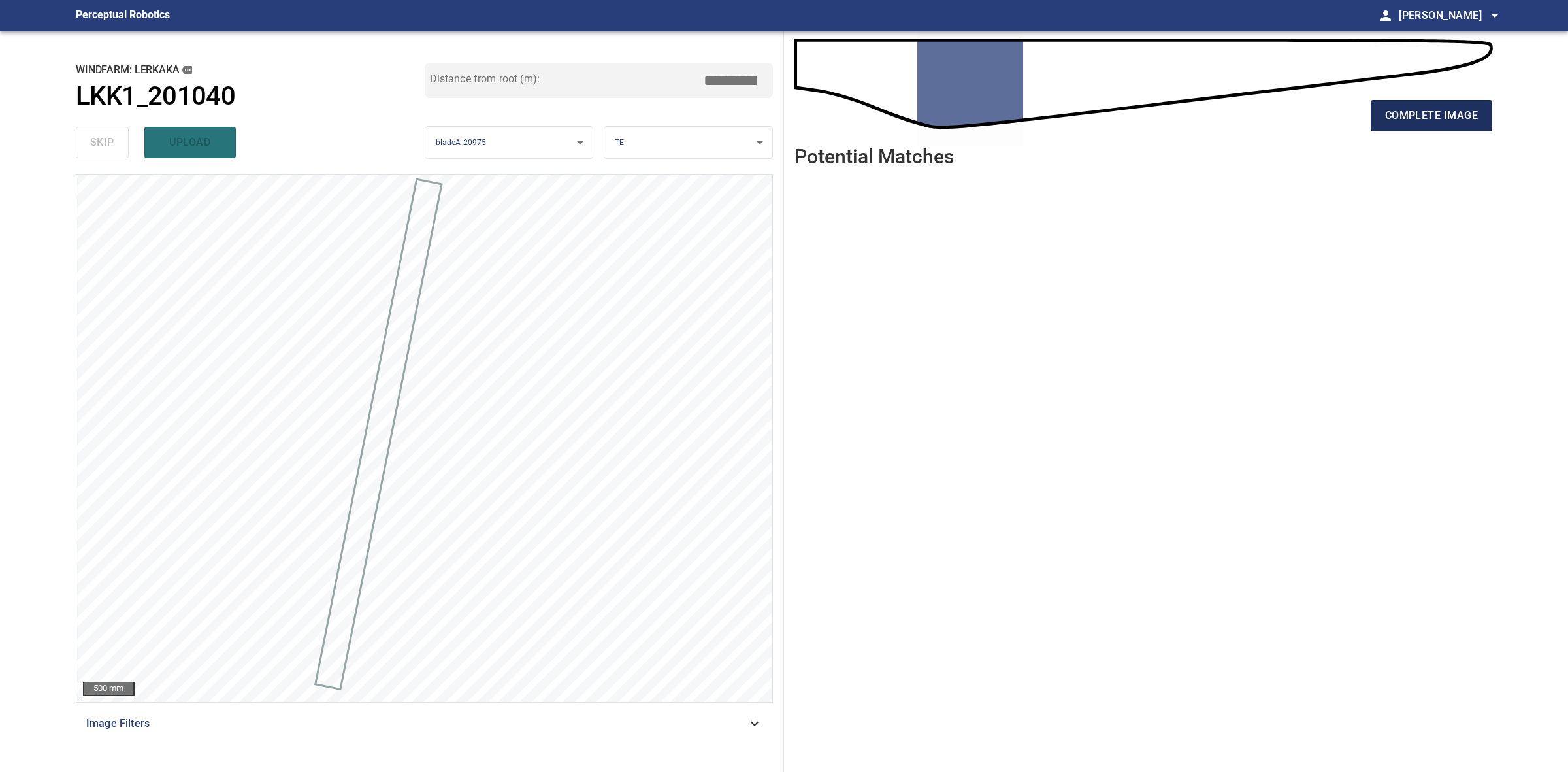
click at [1459, 118] on span "complete image" at bounding box center [1432, 116] width 93 height 19
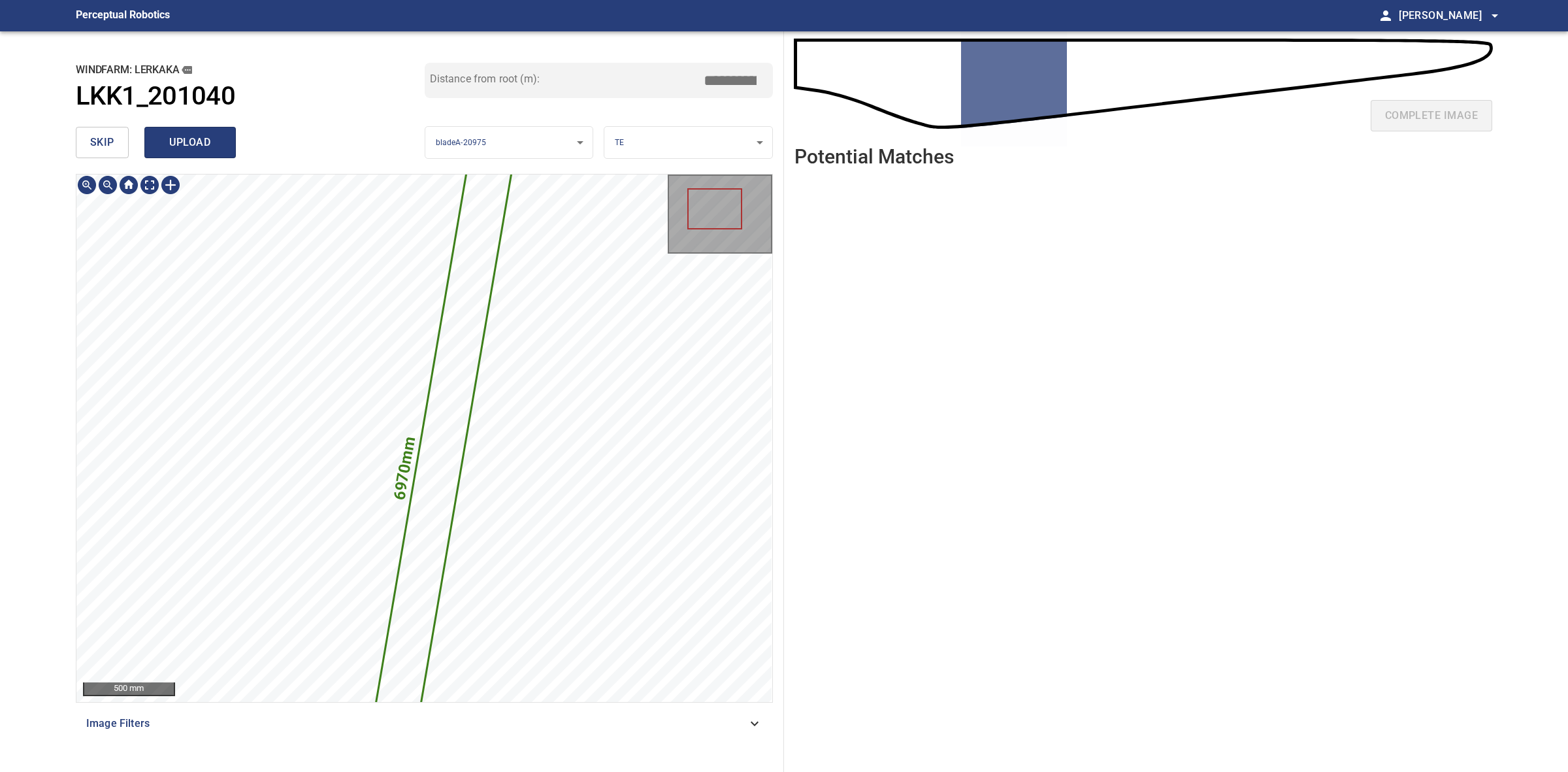
click at [167, 146] on span "upload" at bounding box center [190, 143] width 63 height 19
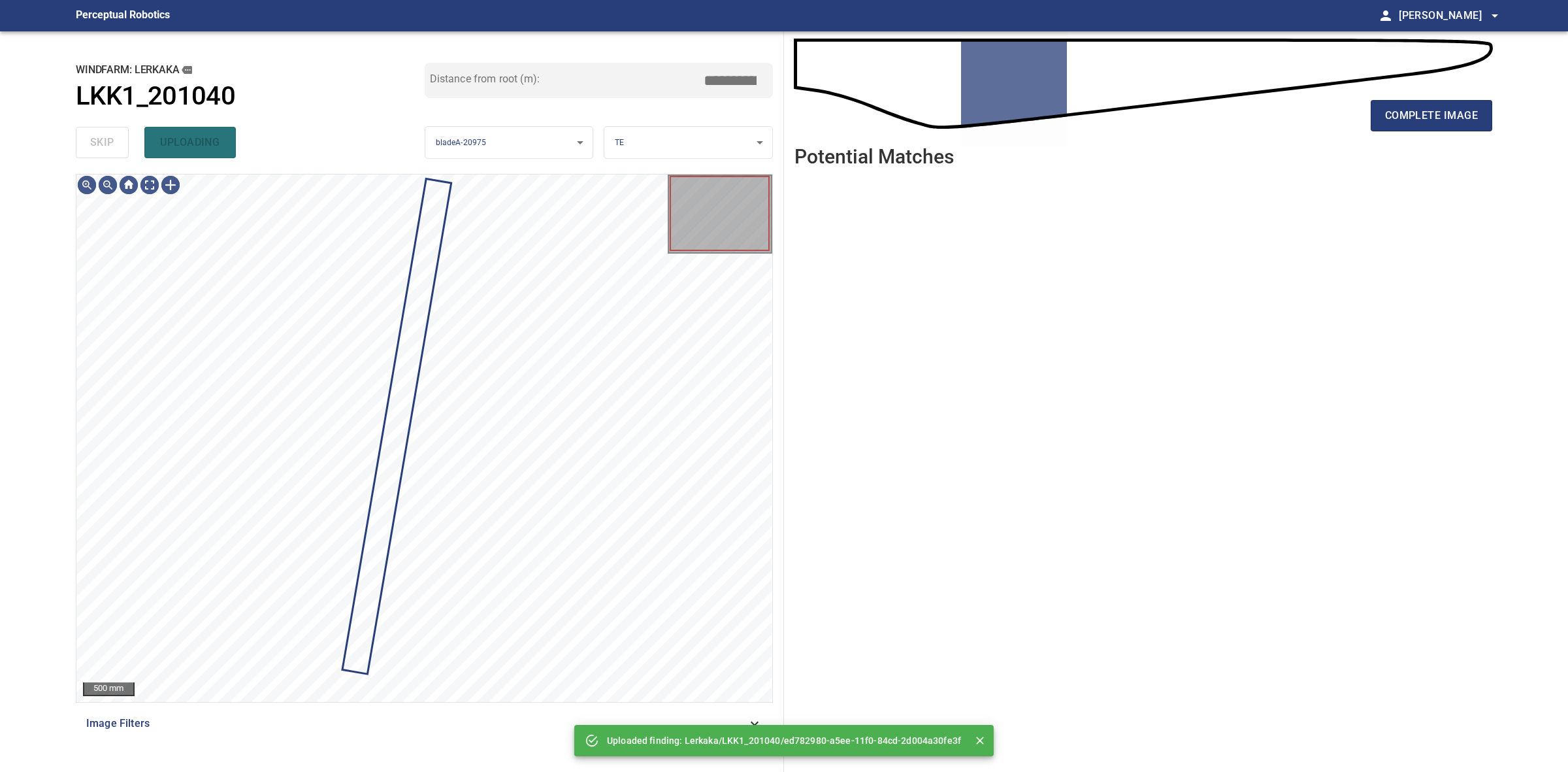
click at [111, 145] on div "skip uploading" at bounding box center [251, 142] width 349 height 42
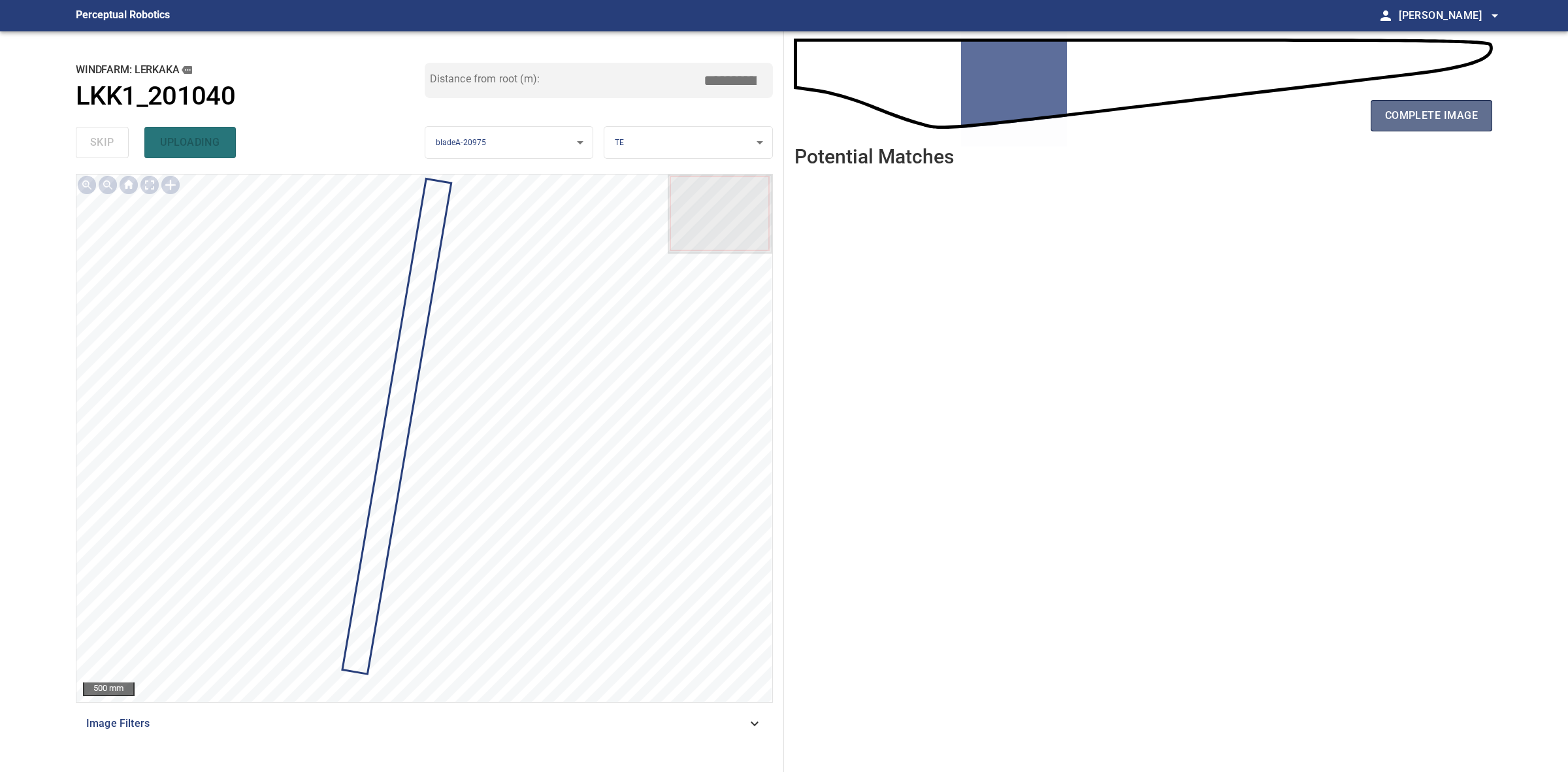
click at [1467, 125] on button "complete image" at bounding box center [1432, 116] width 122 height 32
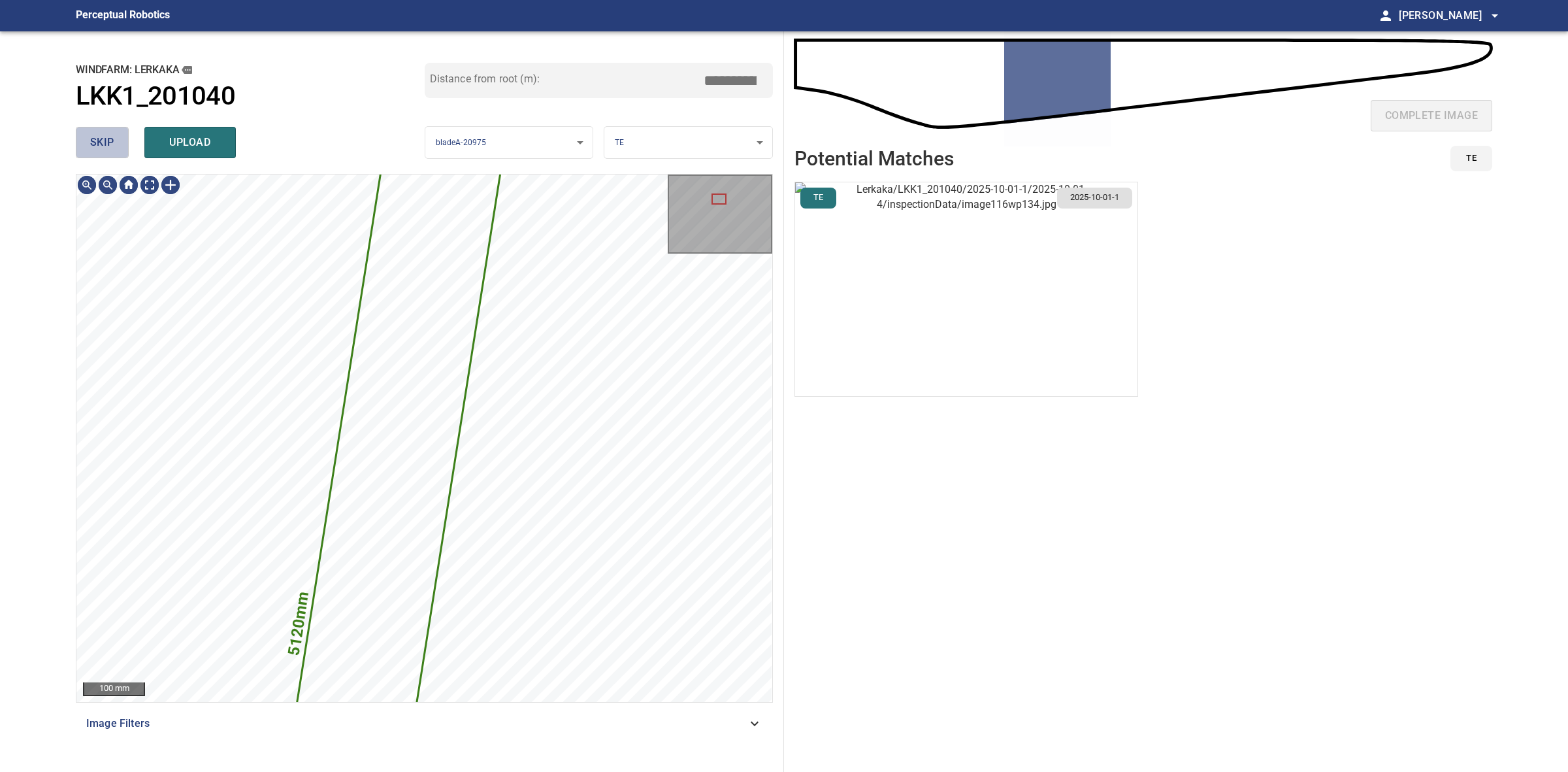
click at [108, 135] on span "skip" at bounding box center [102, 143] width 24 height 19
click at [108, 135] on div "skip upload" at bounding box center [251, 142] width 349 height 42
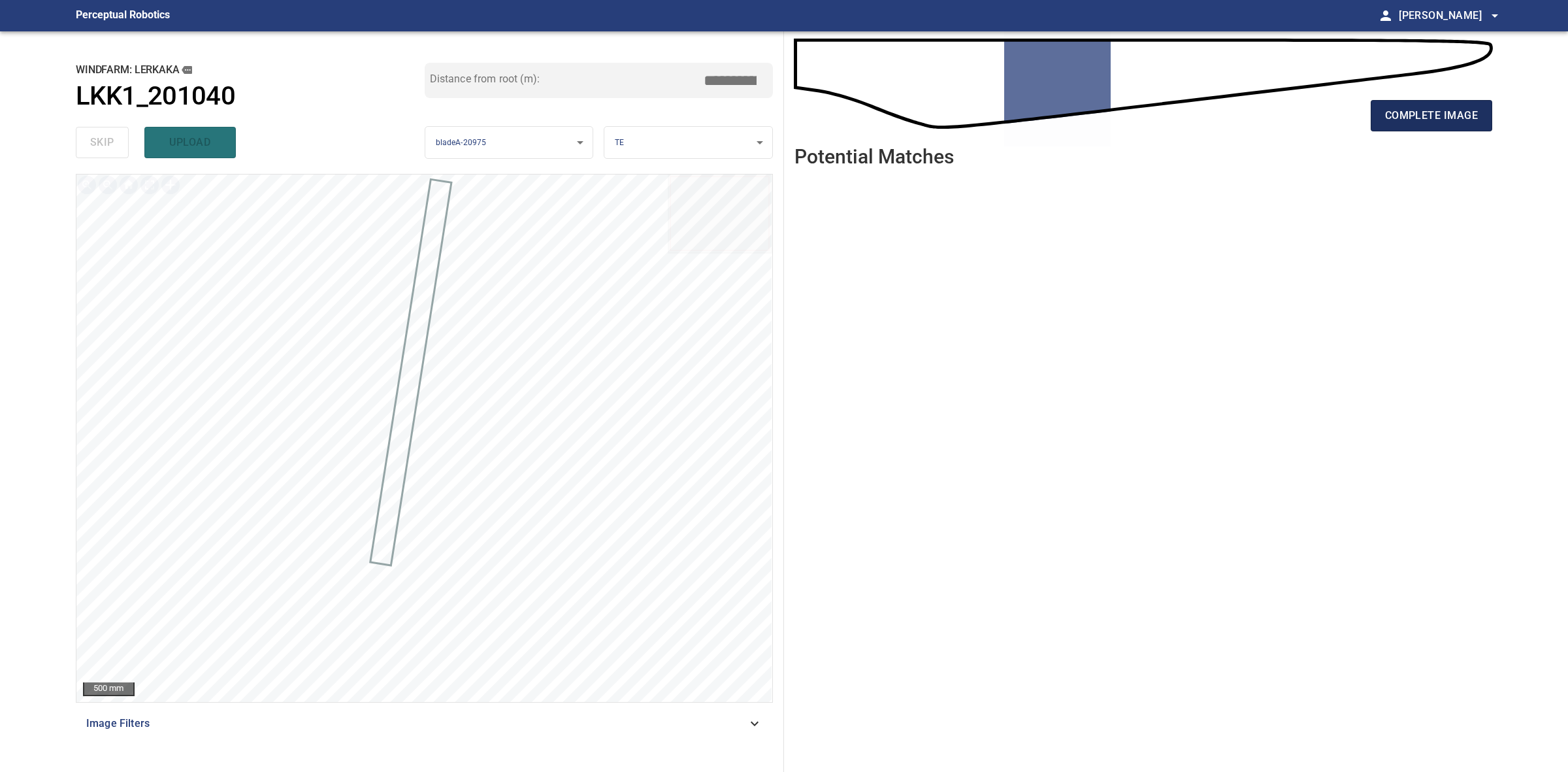
click at [1445, 120] on span "complete image" at bounding box center [1432, 116] width 93 height 19
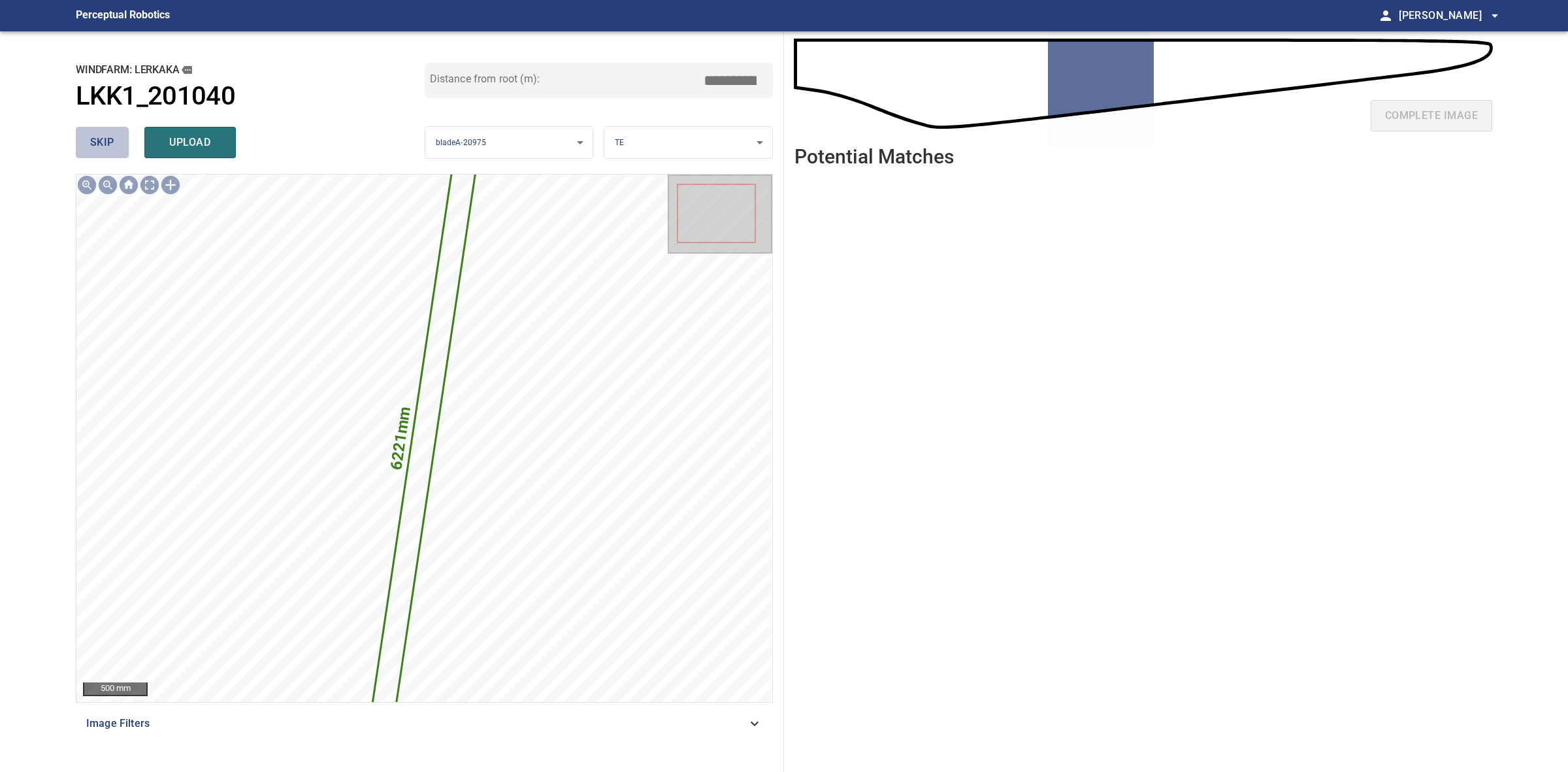
click at [88, 148] on button "skip" at bounding box center [102, 143] width 53 height 32
click at [88, 148] on div "skip upload" at bounding box center [251, 142] width 349 height 42
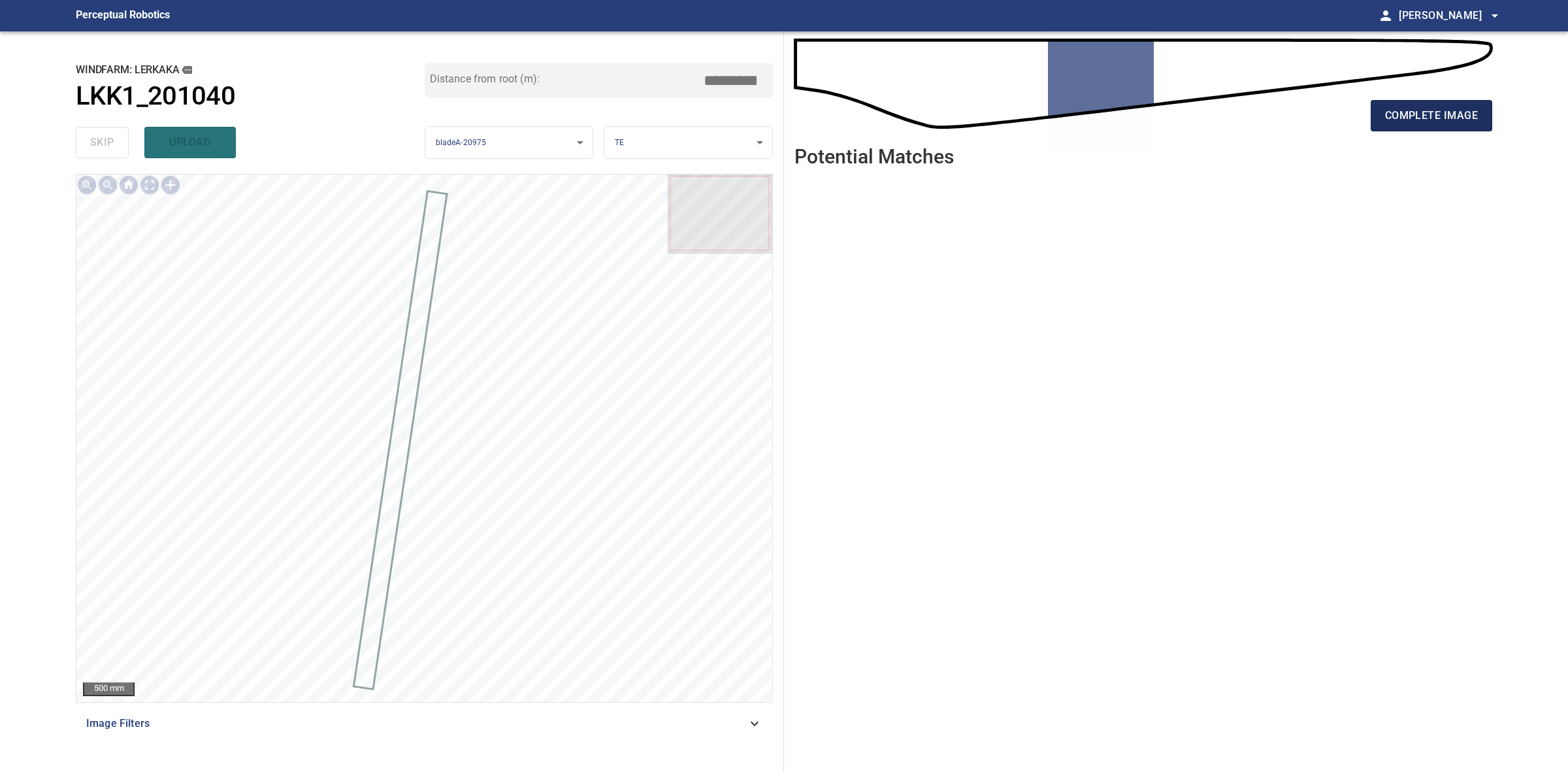
click at [1389, 116] on span "complete image" at bounding box center [1432, 116] width 93 height 19
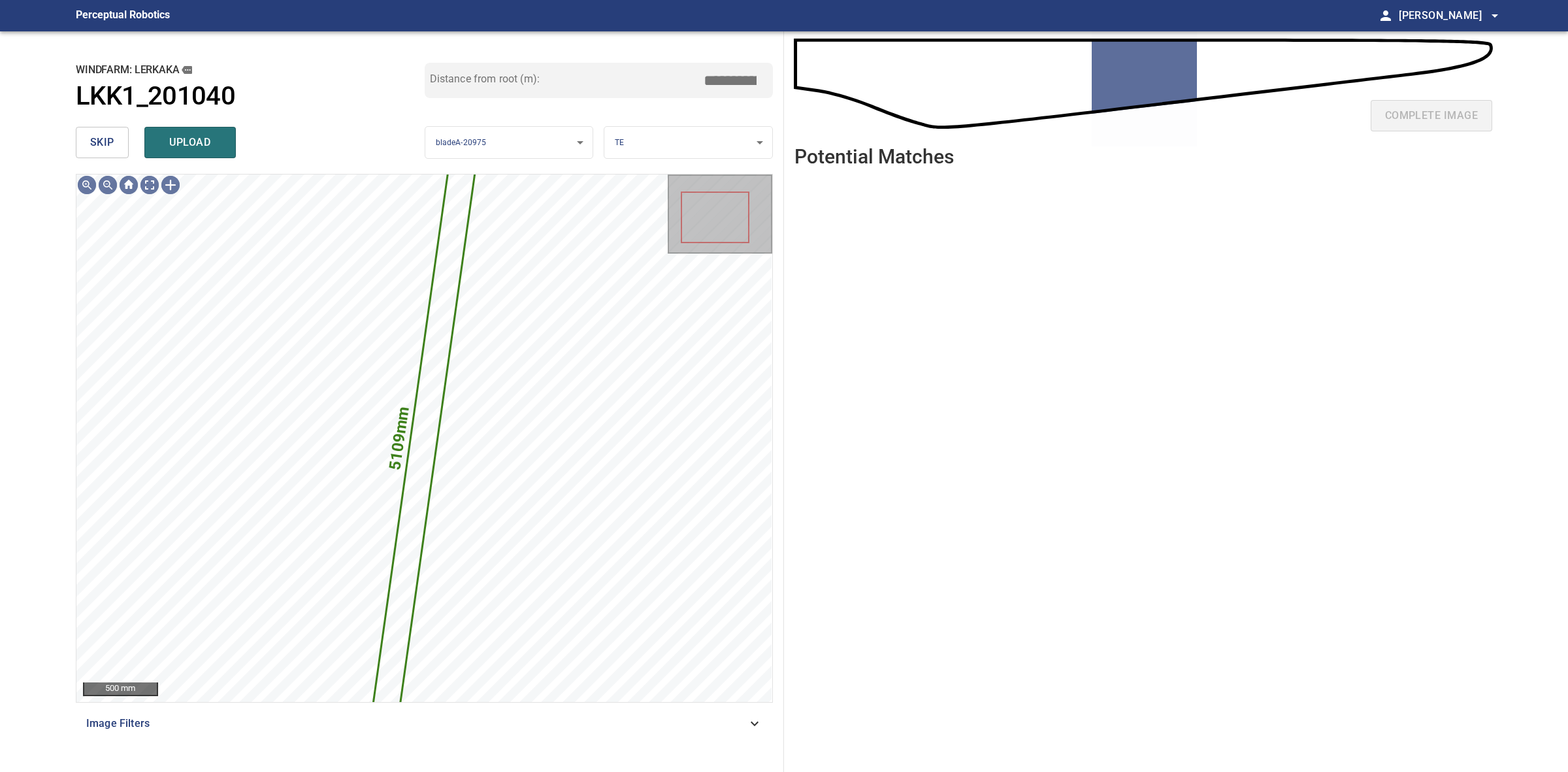
click at [96, 137] on span "skip" at bounding box center [102, 143] width 24 height 19
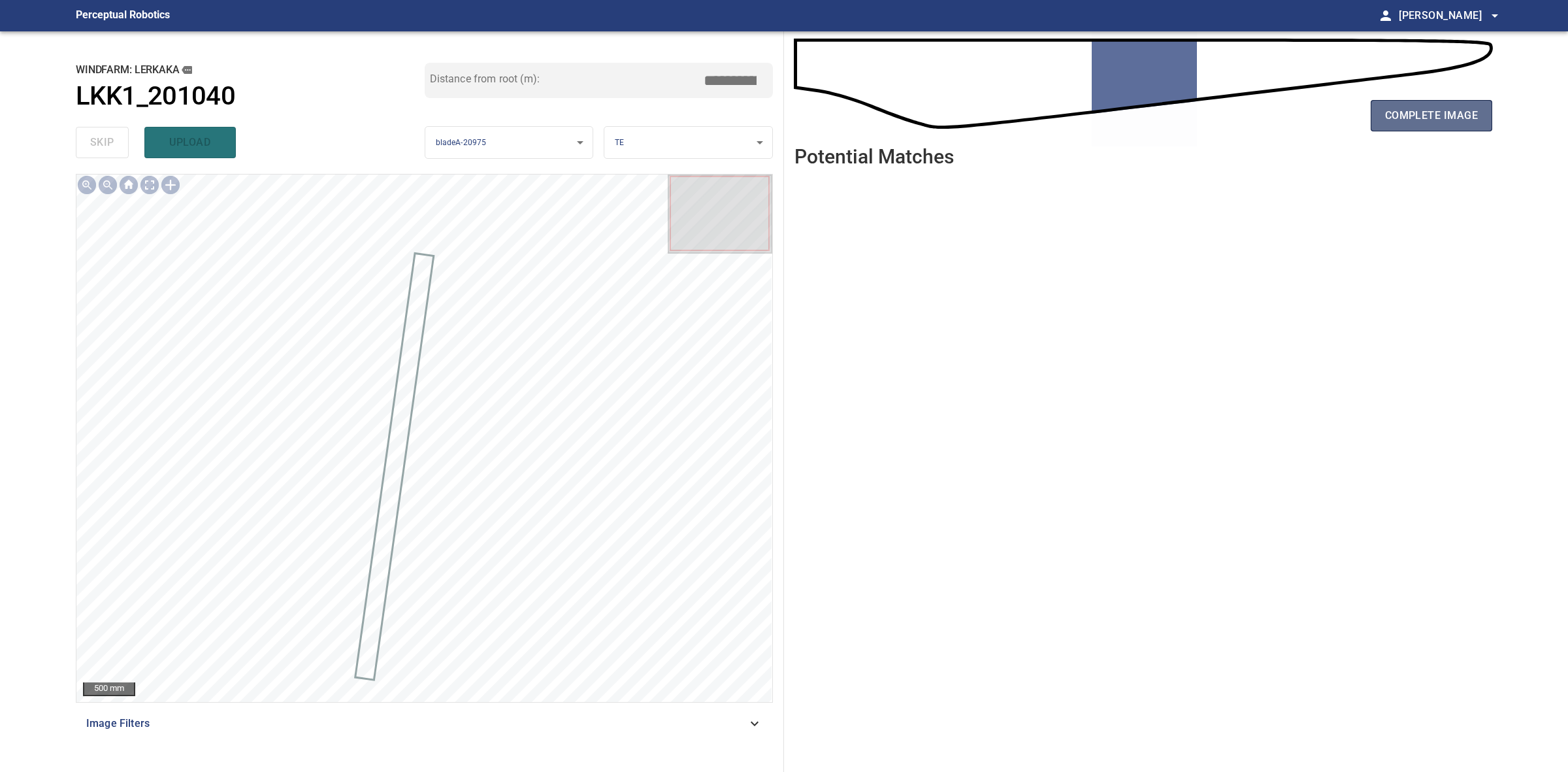
click at [1462, 109] on span "complete image" at bounding box center [1432, 116] width 93 height 19
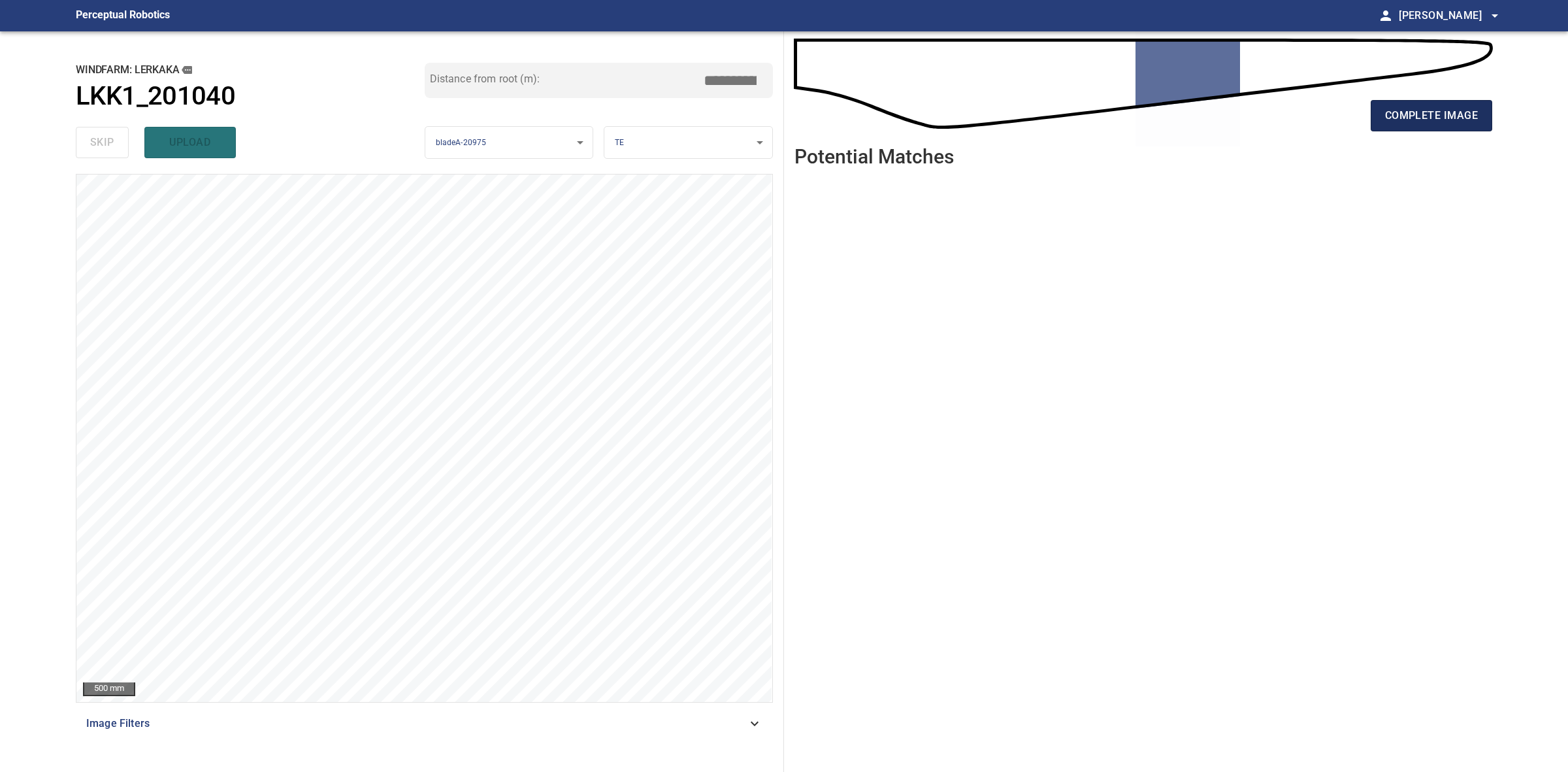
drag, startPoint x: 1475, startPoint y: 86, endPoint x: 1458, endPoint y: 103, distance: 24.0
click at [1472, 89] on div "complete image" at bounding box center [1144, 88] width 698 height 94
click at [1458, 103] on button "complete image" at bounding box center [1432, 116] width 122 height 32
click at [1382, 127] on button "complete image" at bounding box center [1432, 116] width 122 height 32
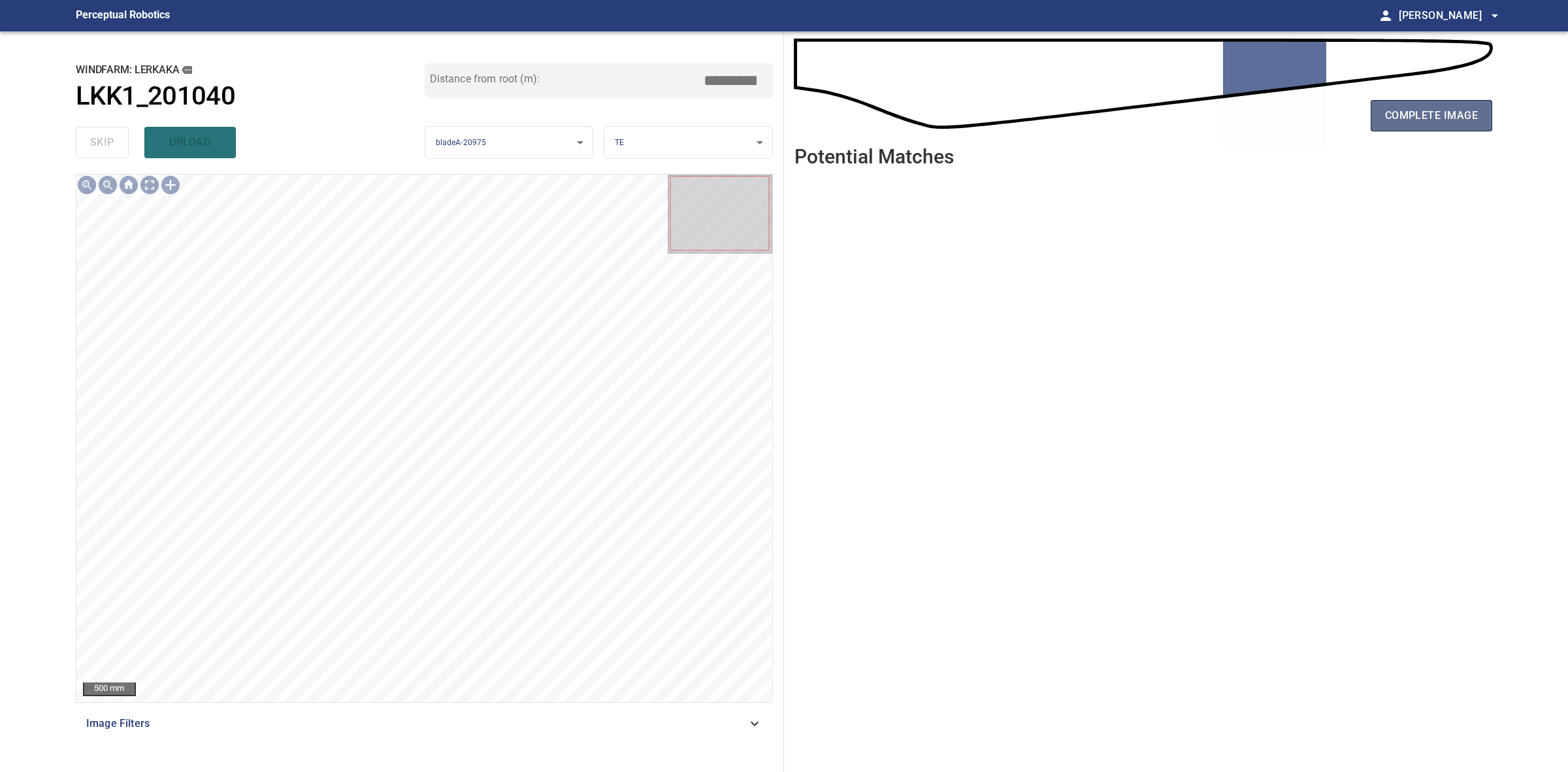
click at [1397, 116] on span "complete image" at bounding box center [1432, 116] width 93 height 19
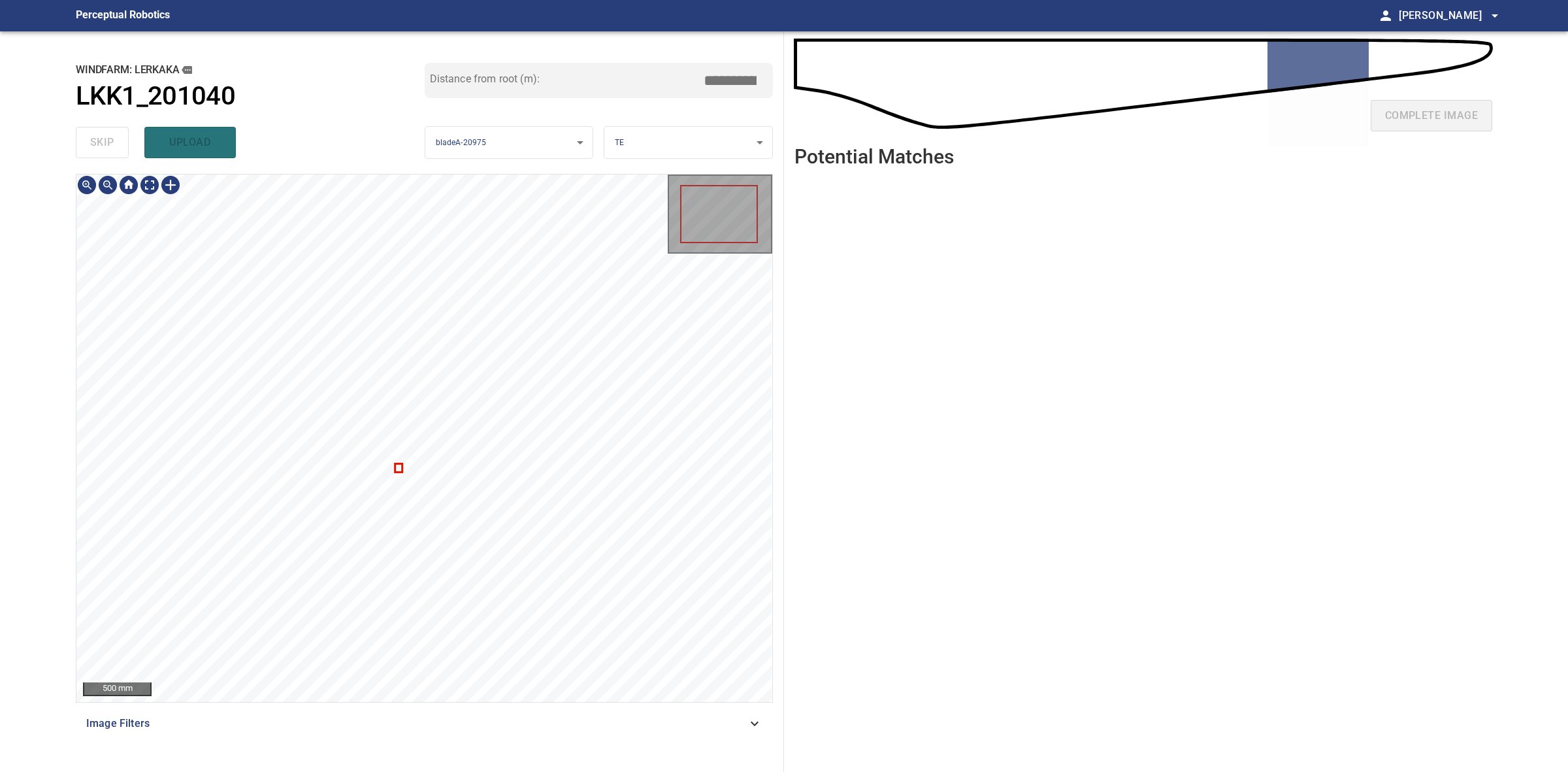
click at [399, 465] on div at bounding box center [424, 438] width 696 height 527
click at [109, 148] on span "skip" at bounding box center [102, 143] width 24 height 19
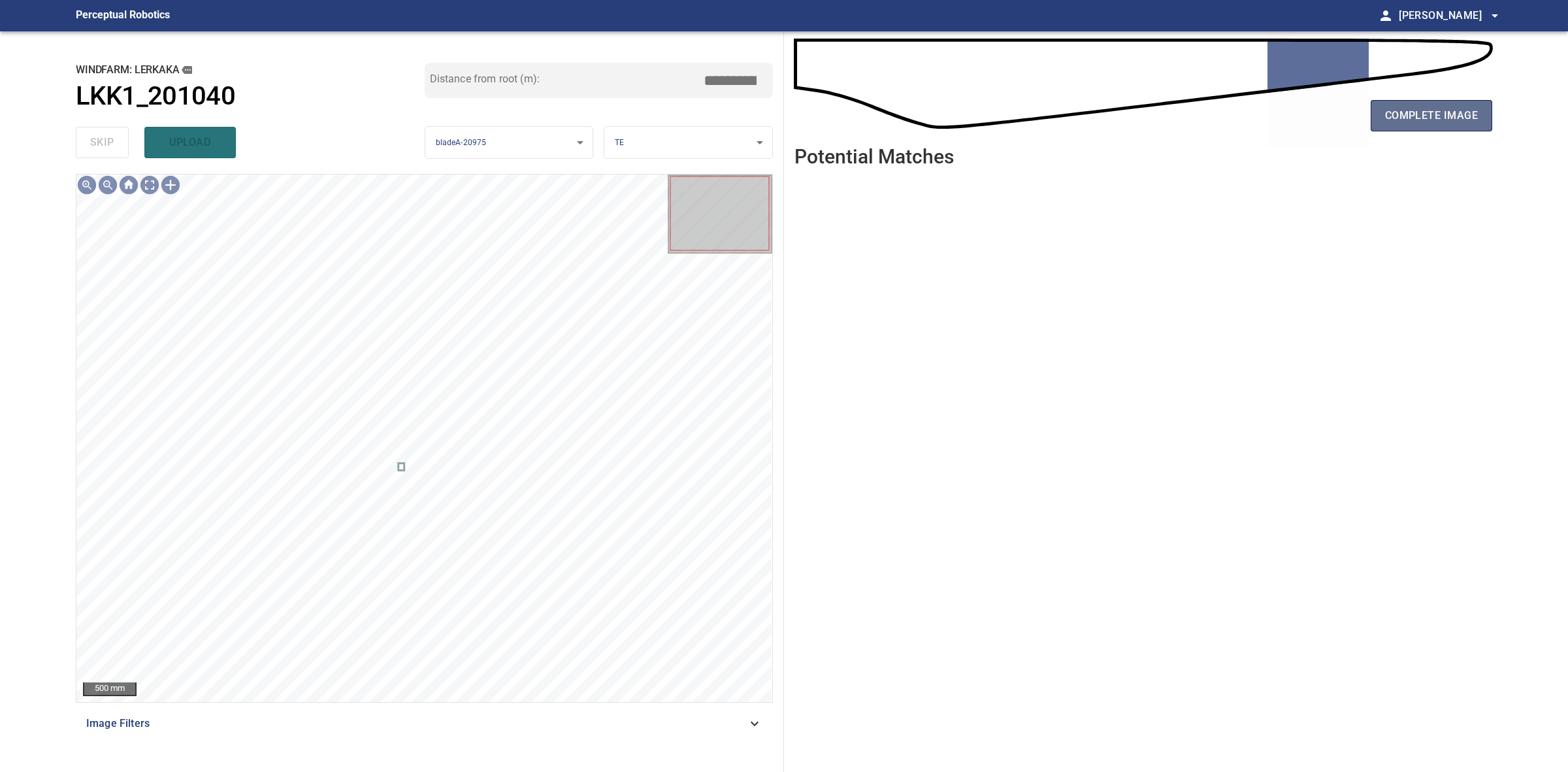
click at [1379, 126] on button "complete image" at bounding box center [1432, 116] width 122 height 32
click at [1460, 119] on span "complete image" at bounding box center [1432, 116] width 93 height 19
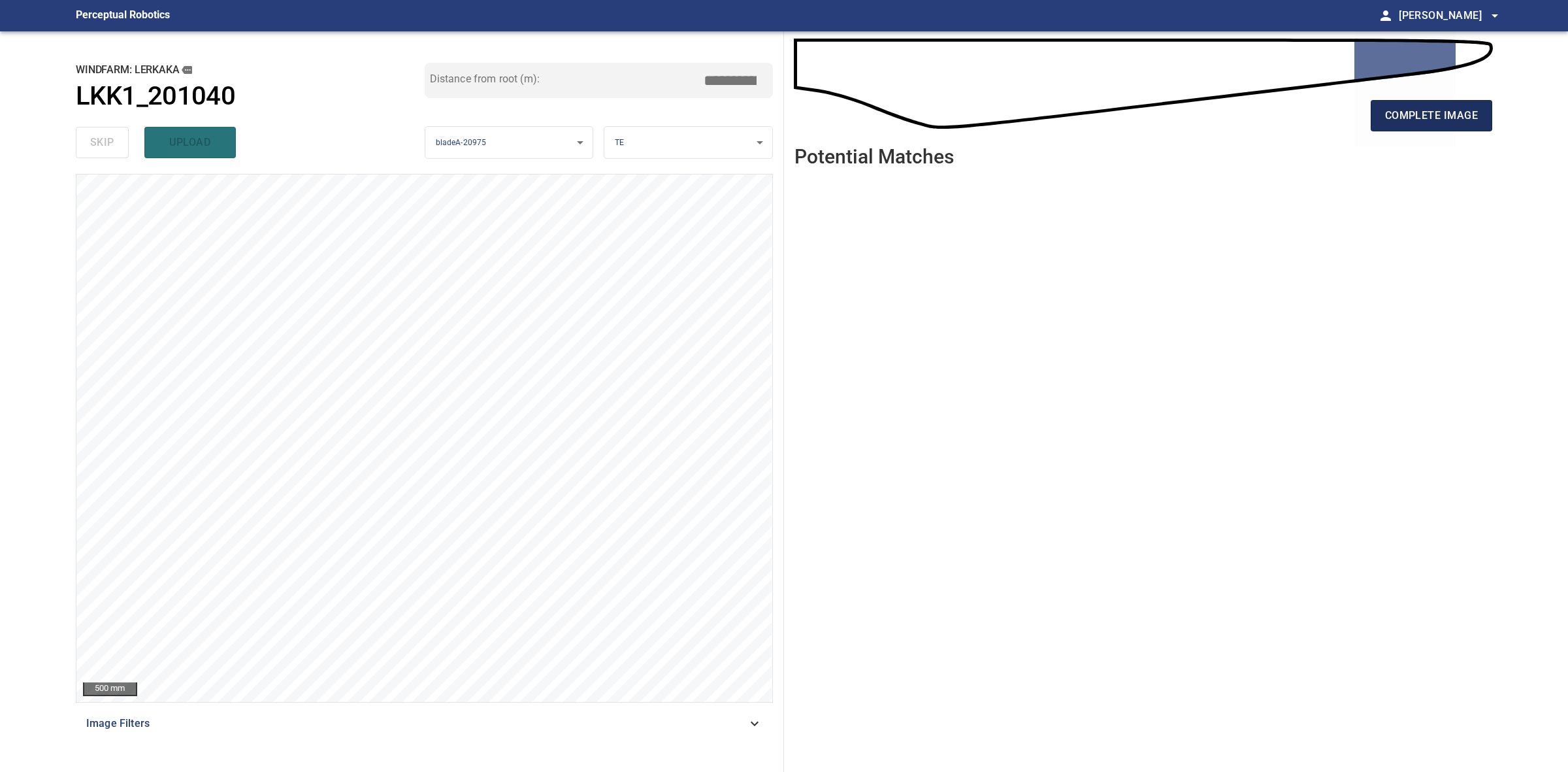
click at [1438, 103] on button "complete image" at bounding box center [1432, 116] width 122 height 32
click at [1422, 107] on span "complete image" at bounding box center [1432, 116] width 93 height 19
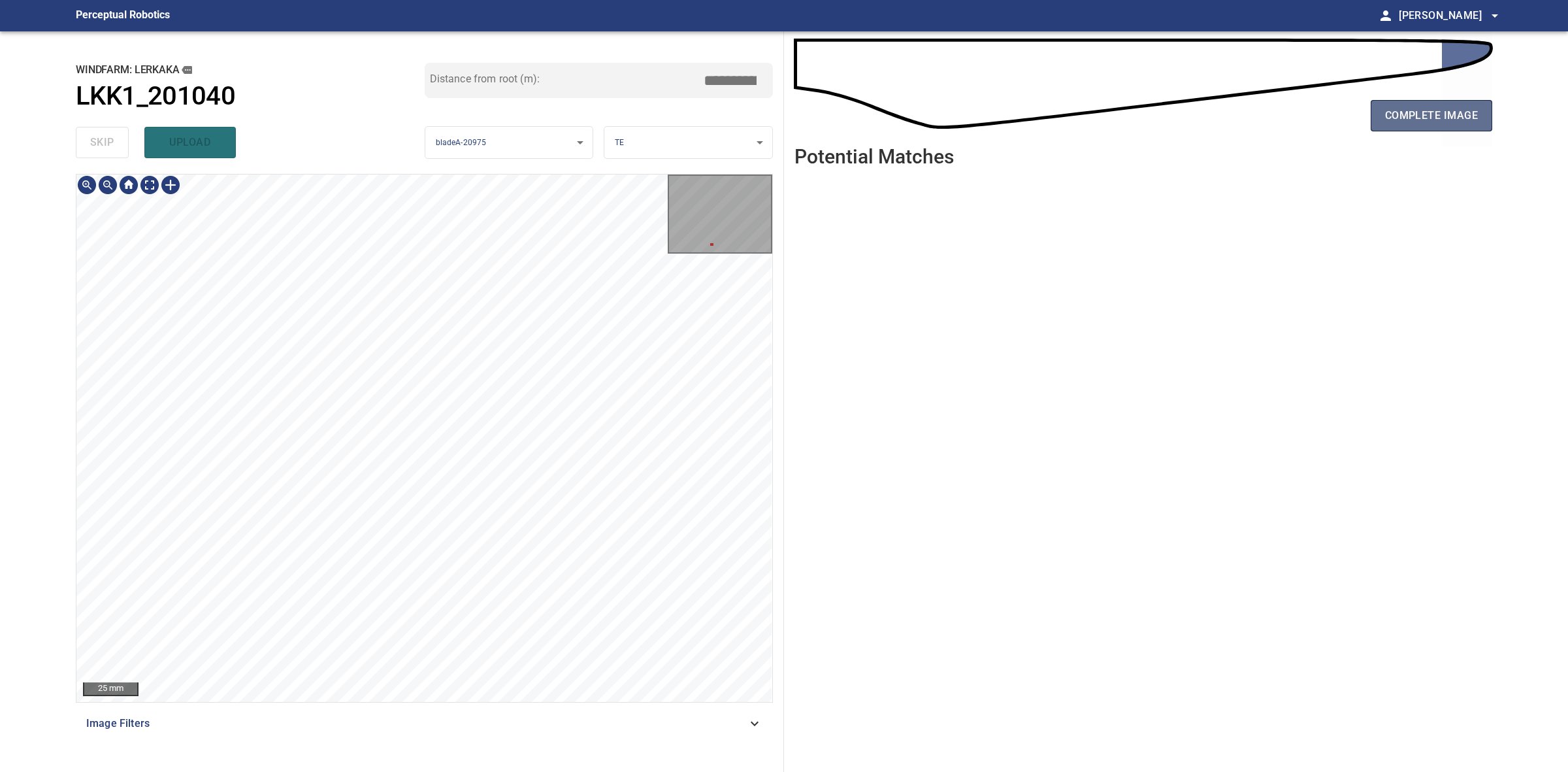
click at [1429, 119] on span "complete image" at bounding box center [1432, 116] width 93 height 19
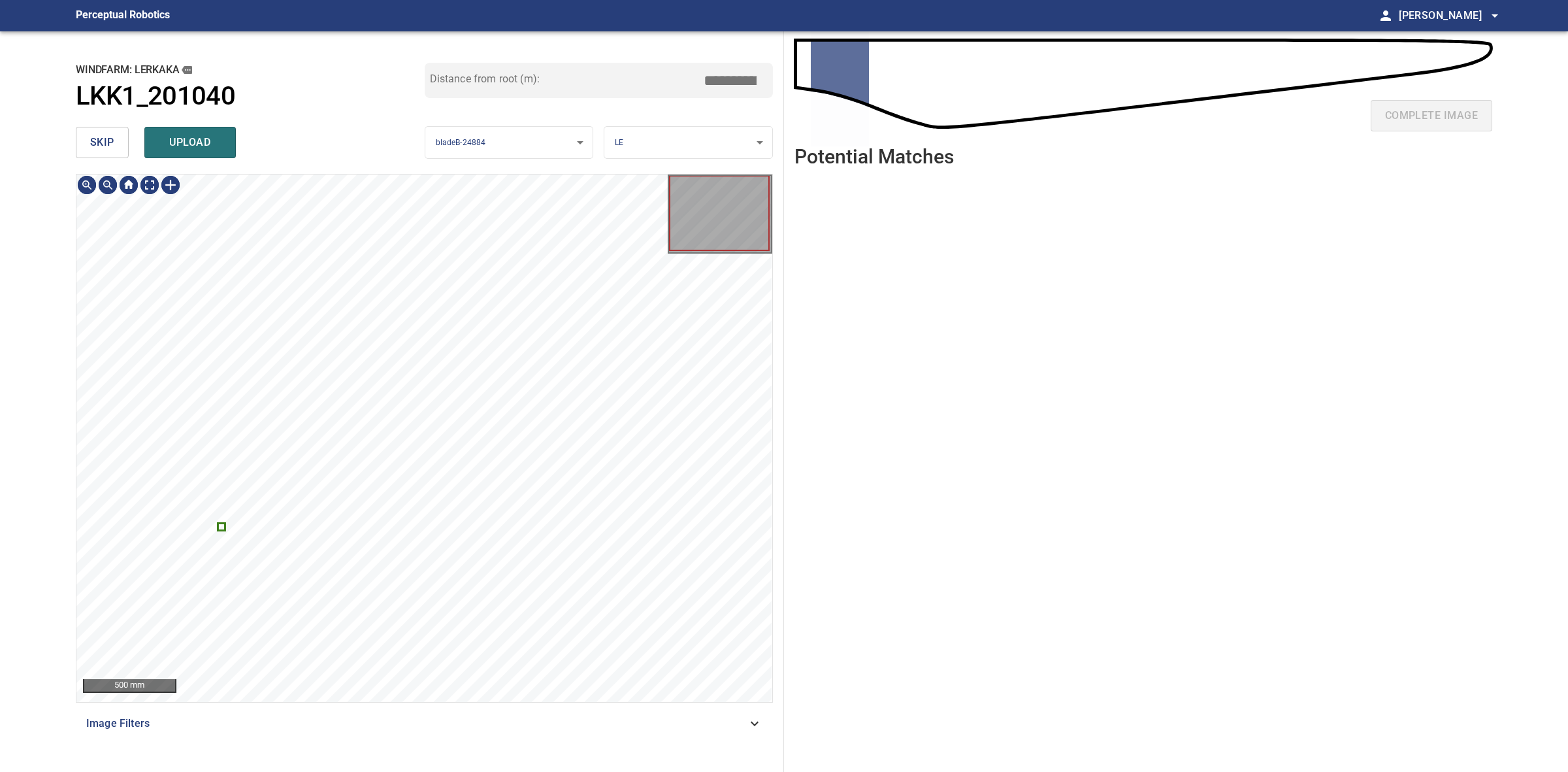
click at [102, 145] on span "skip" at bounding box center [102, 143] width 24 height 19
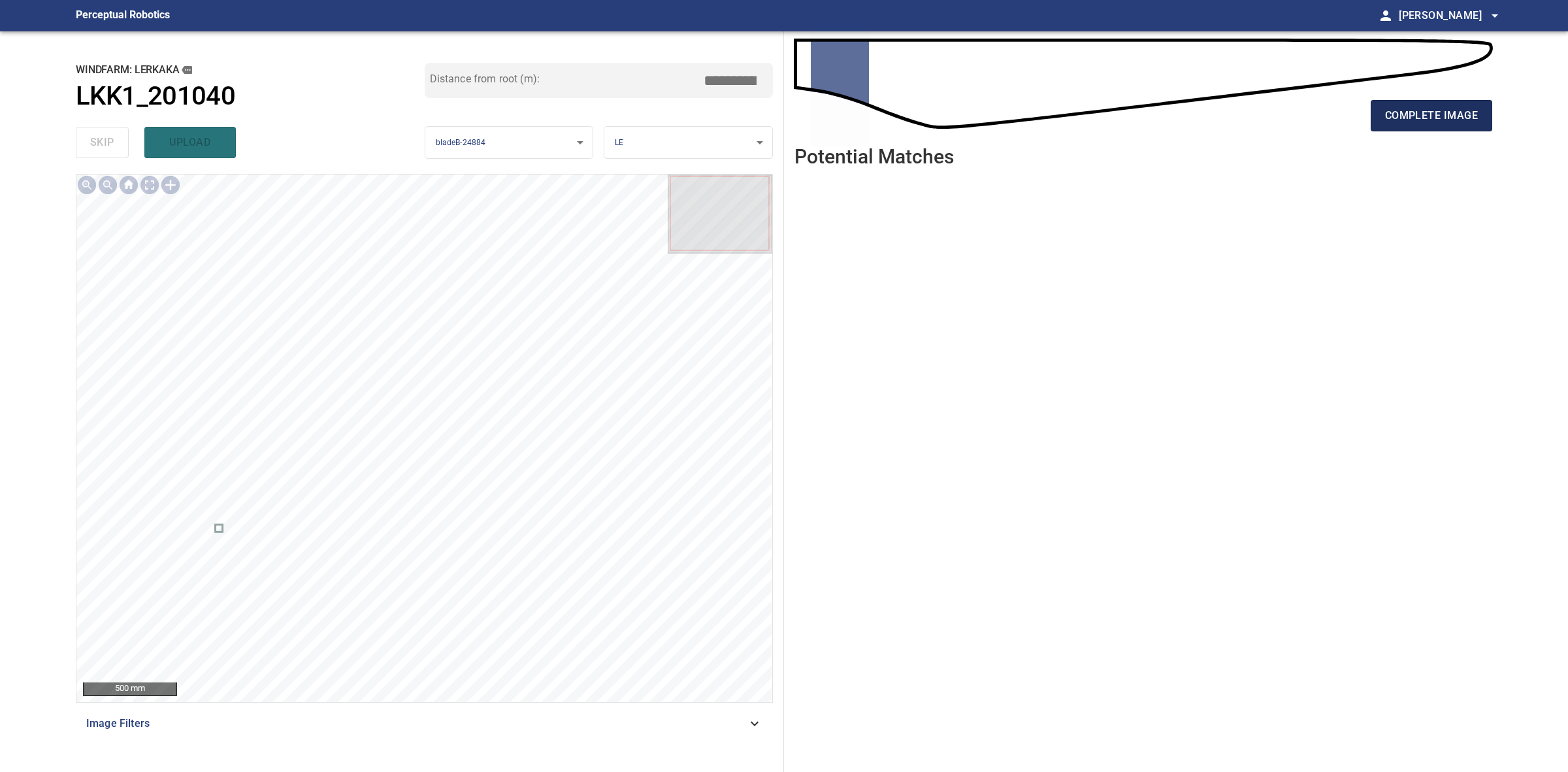
click at [1453, 108] on span "complete image" at bounding box center [1432, 116] width 93 height 19
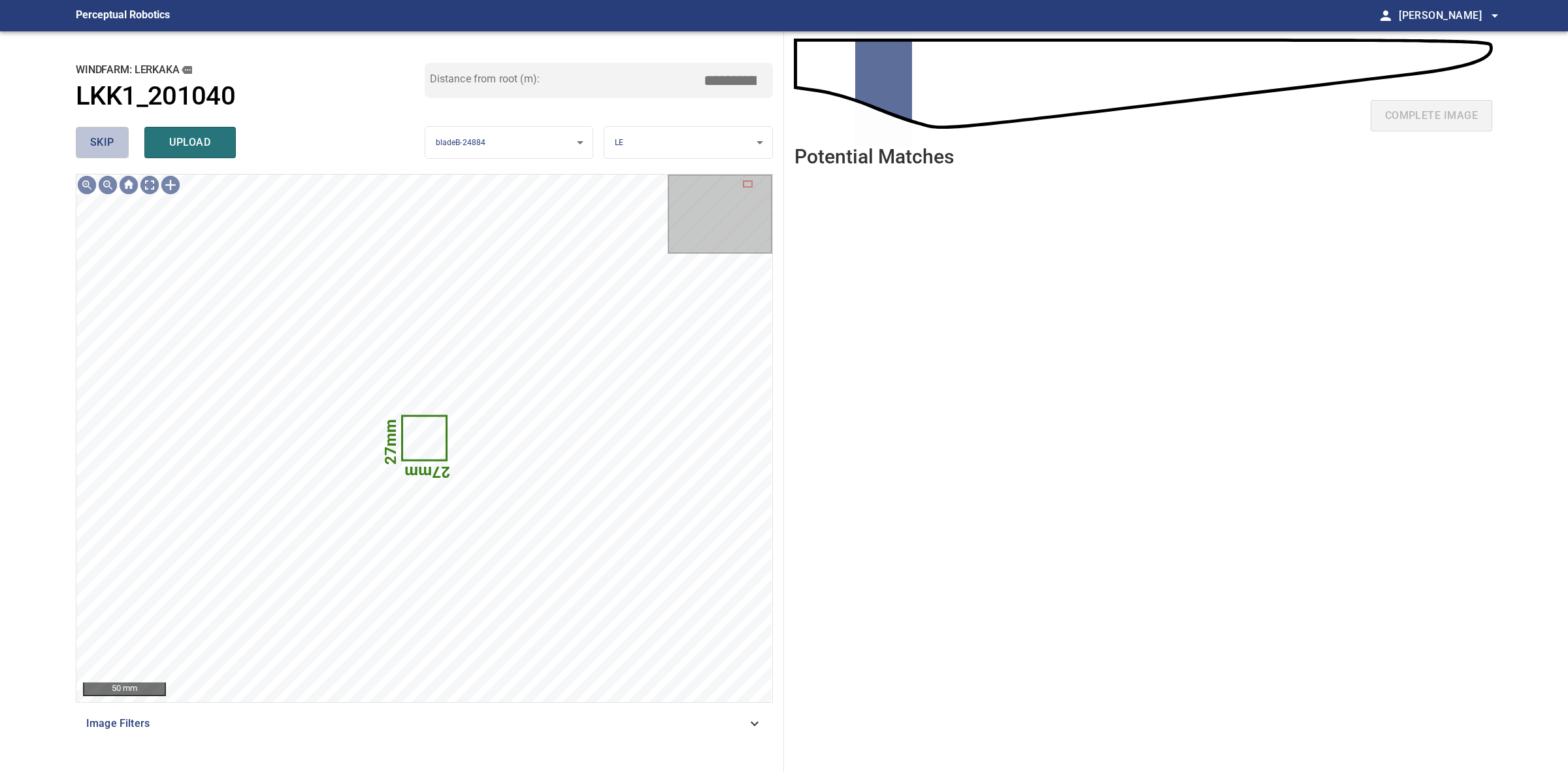
click at [118, 141] on button "skip" at bounding box center [102, 143] width 53 height 32
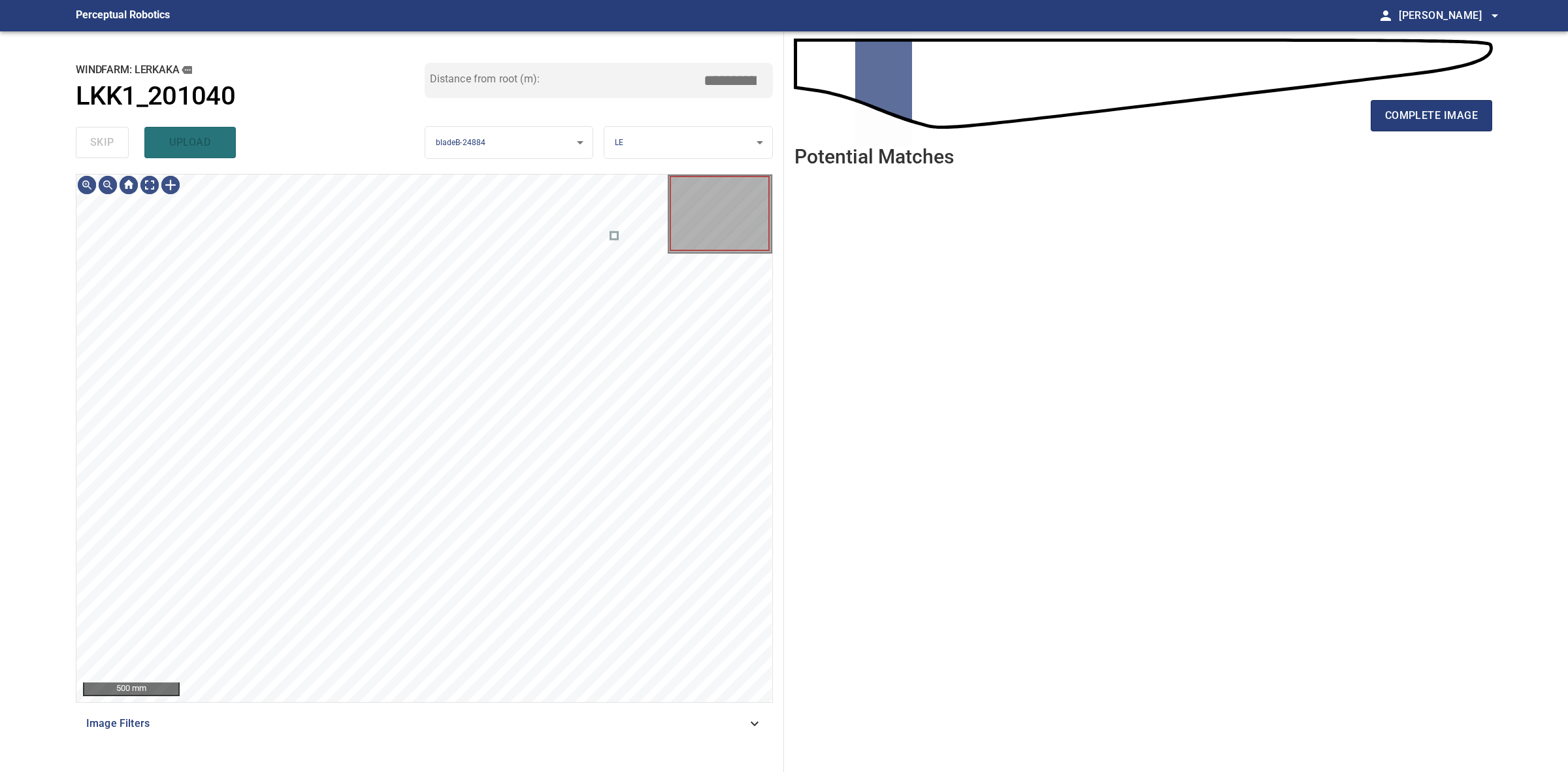
drag, startPoint x: 118, startPoint y: 141, endPoint x: 547, endPoint y: 143, distance: 429.0
click at [119, 141] on div "skip upload" at bounding box center [251, 142] width 349 height 42
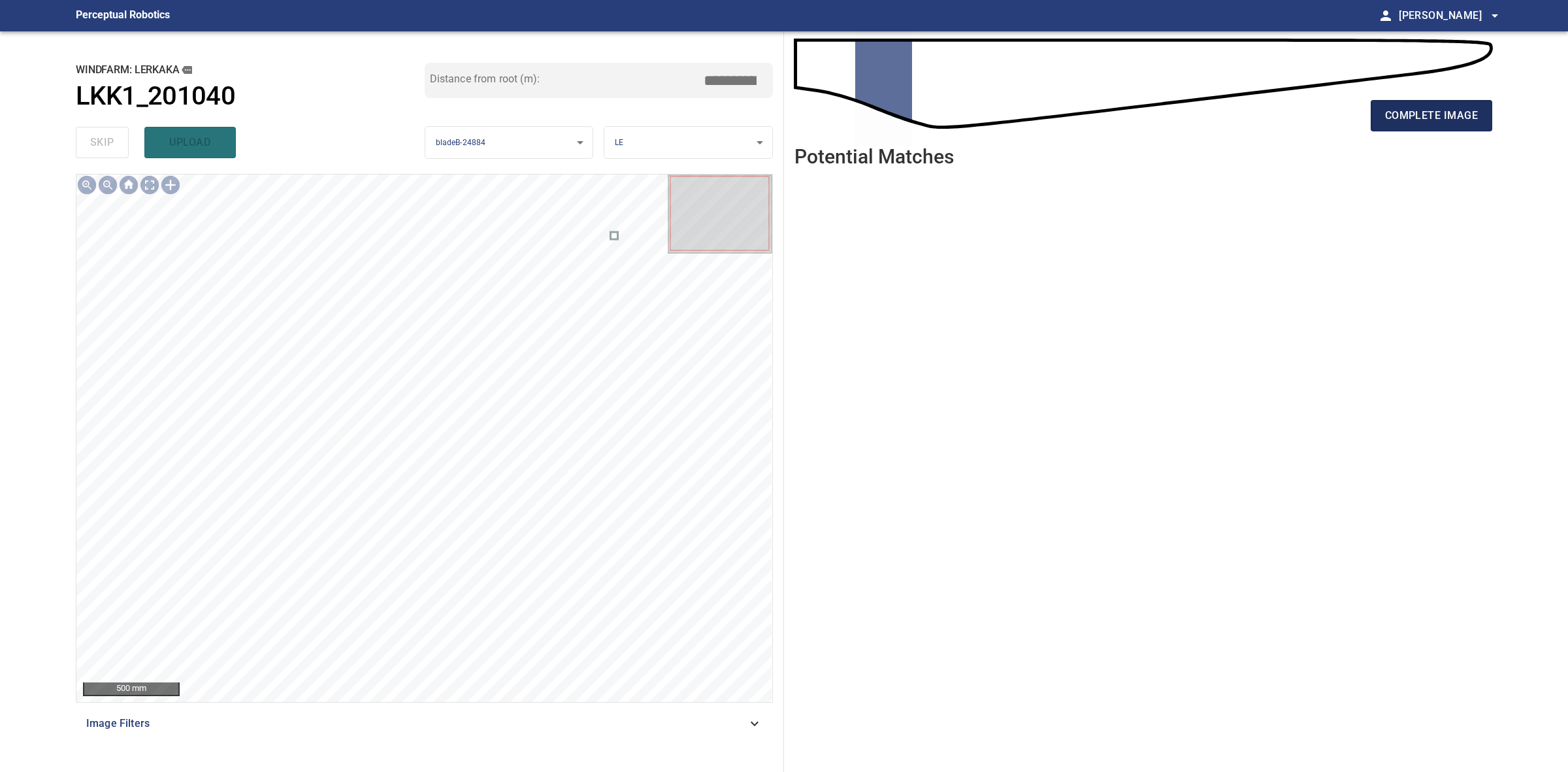
click at [1477, 109] on span "complete image" at bounding box center [1432, 116] width 93 height 19
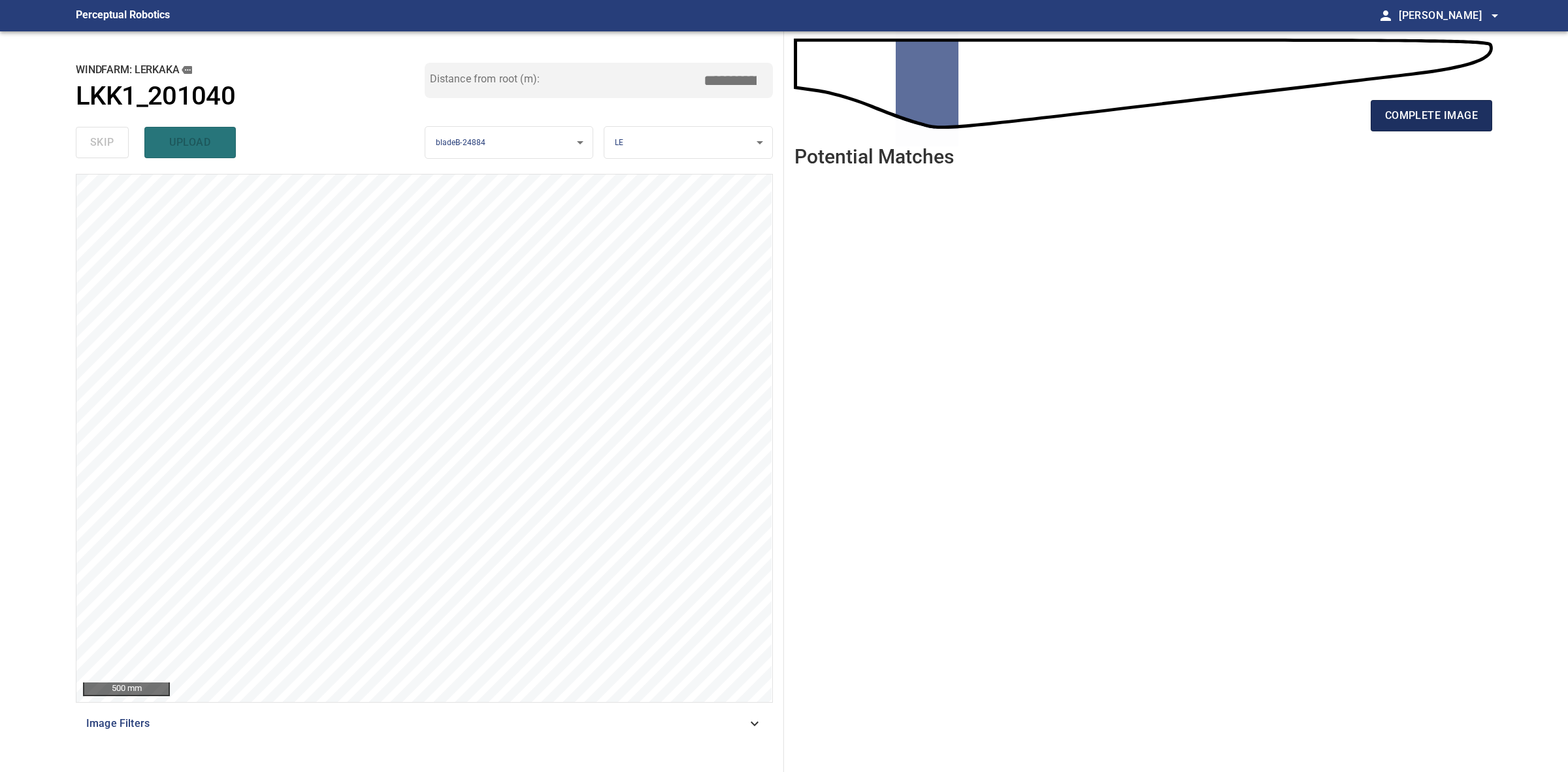
click at [1469, 105] on button "complete image" at bounding box center [1432, 116] width 122 height 32
click at [1469, 103] on button "complete image" at bounding box center [1432, 116] width 122 height 32
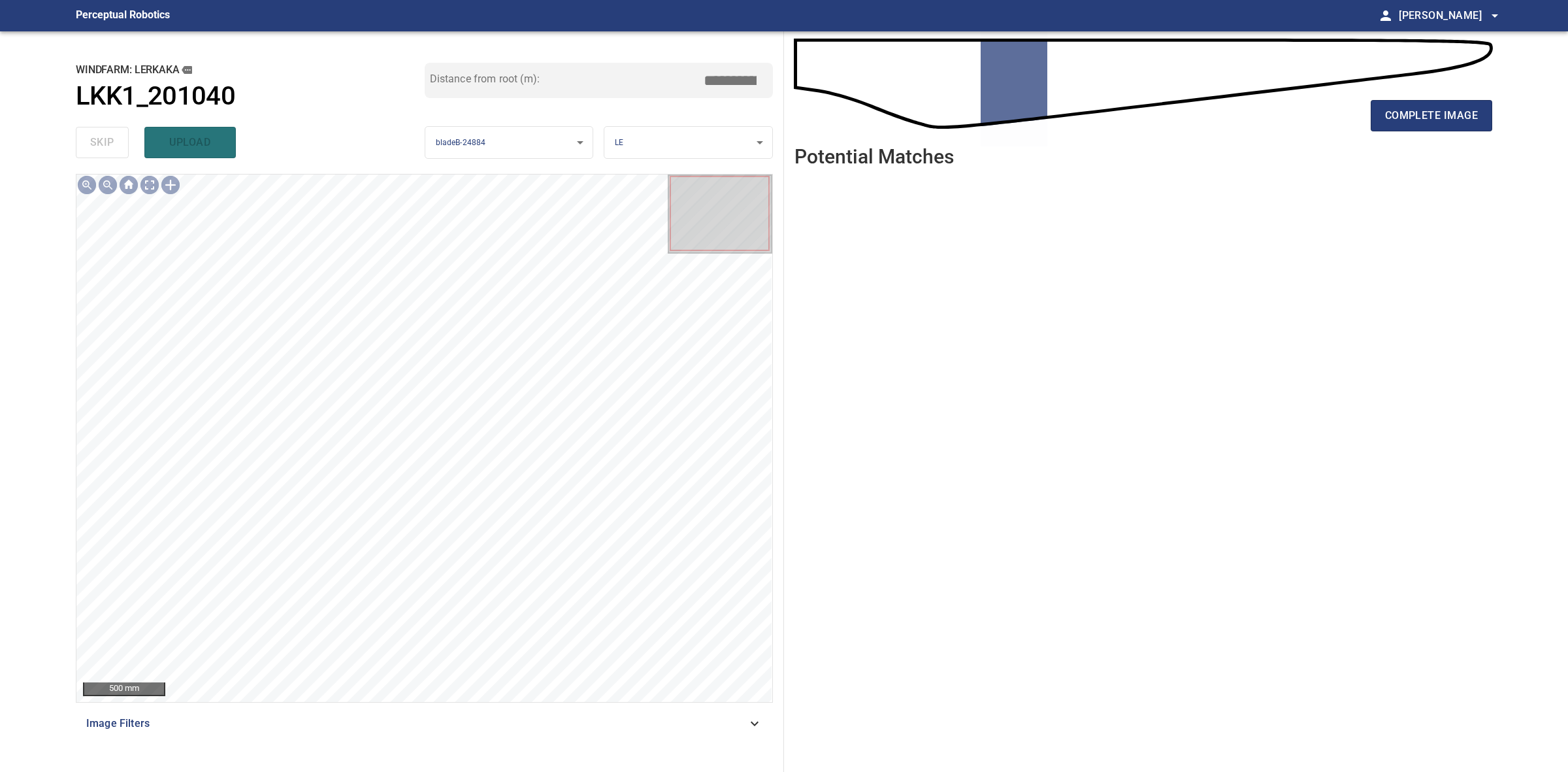
click at [1469, 103] on button "complete image" at bounding box center [1432, 116] width 122 height 32
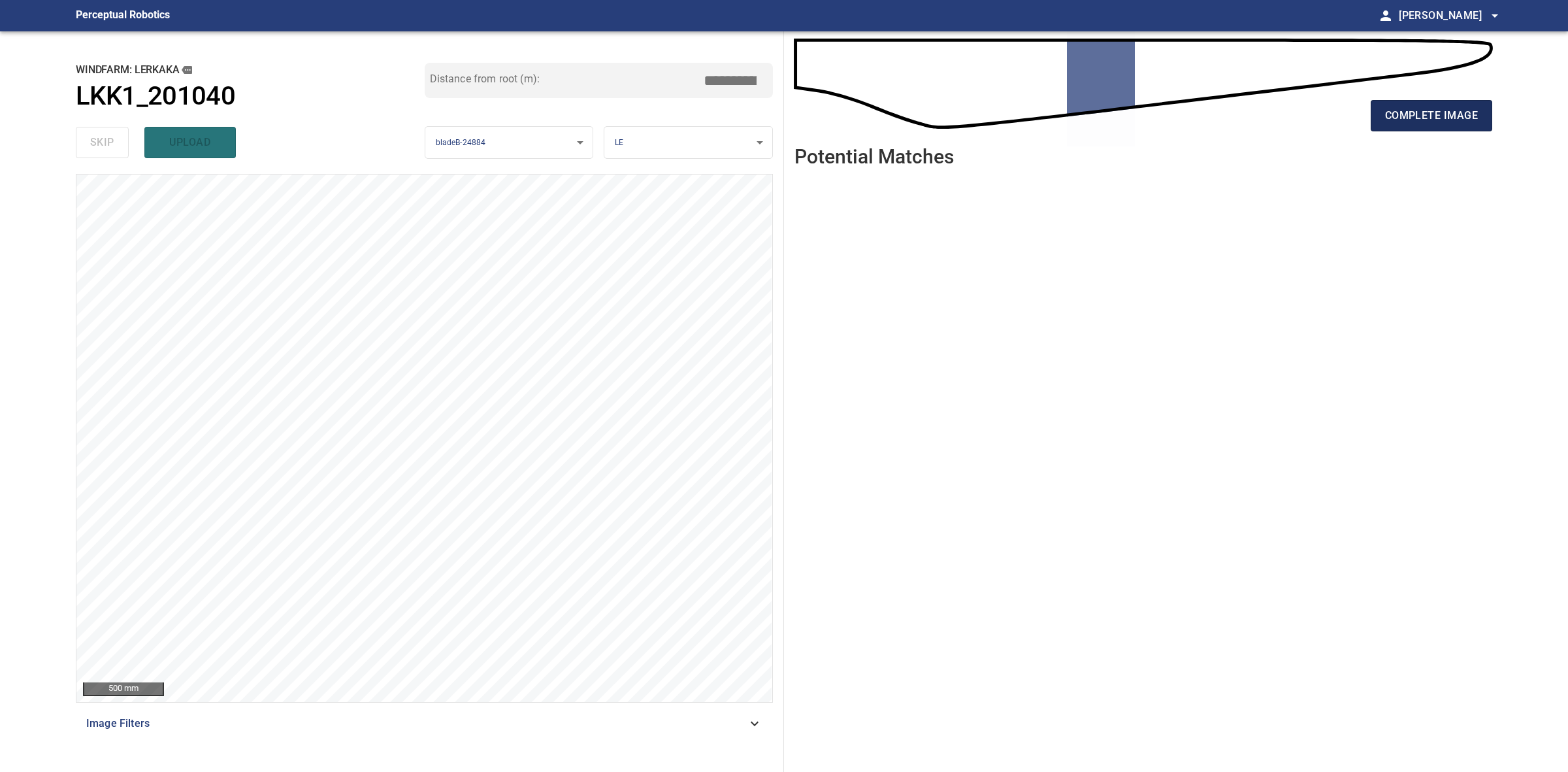
click at [1403, 122] on span "complete image" at bounding box center [1432, 116] width 93 height 19
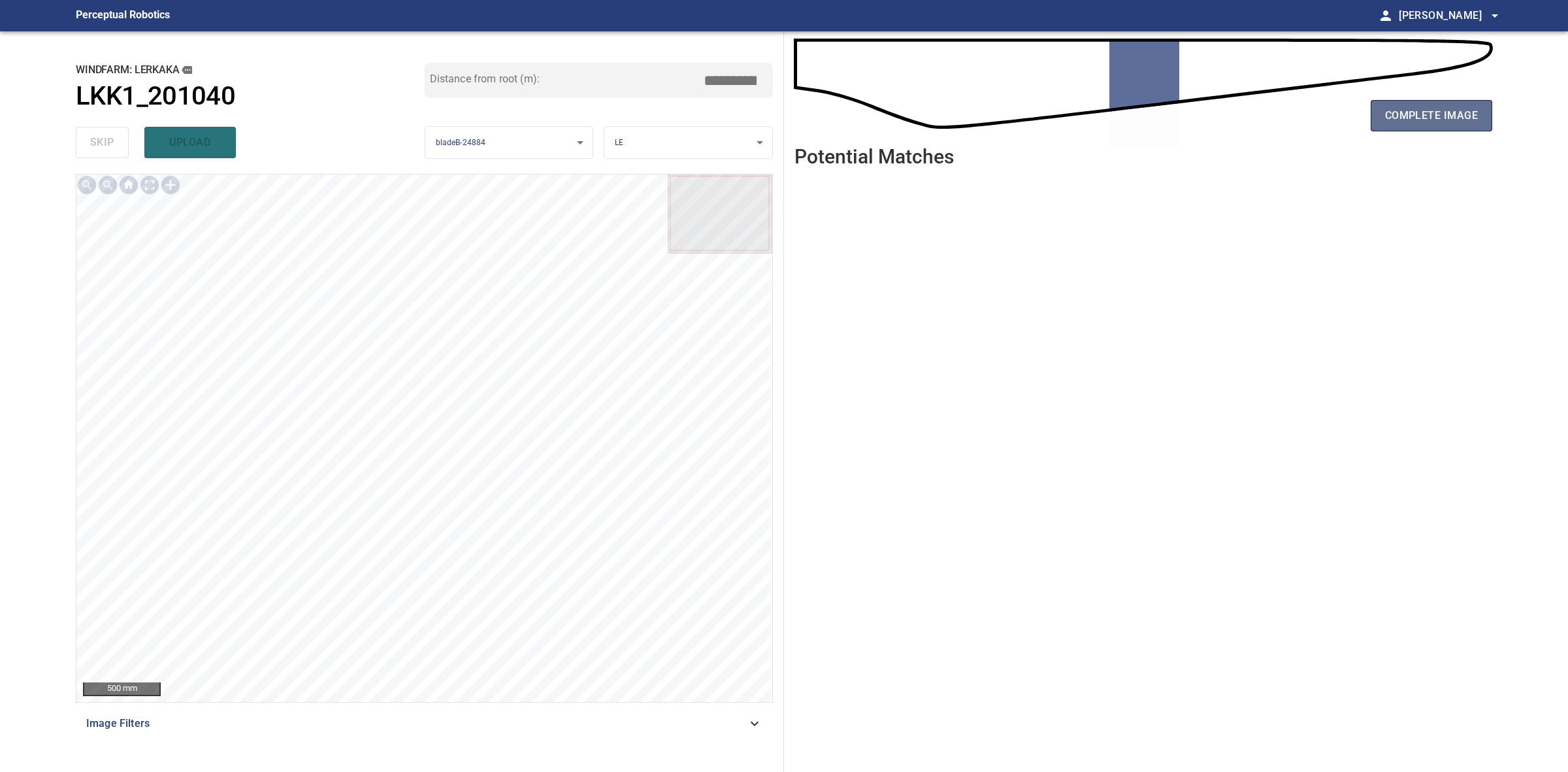
click at [1389, 109] on span "complete image" at bounding box center [1432, 116] width 93 height 19
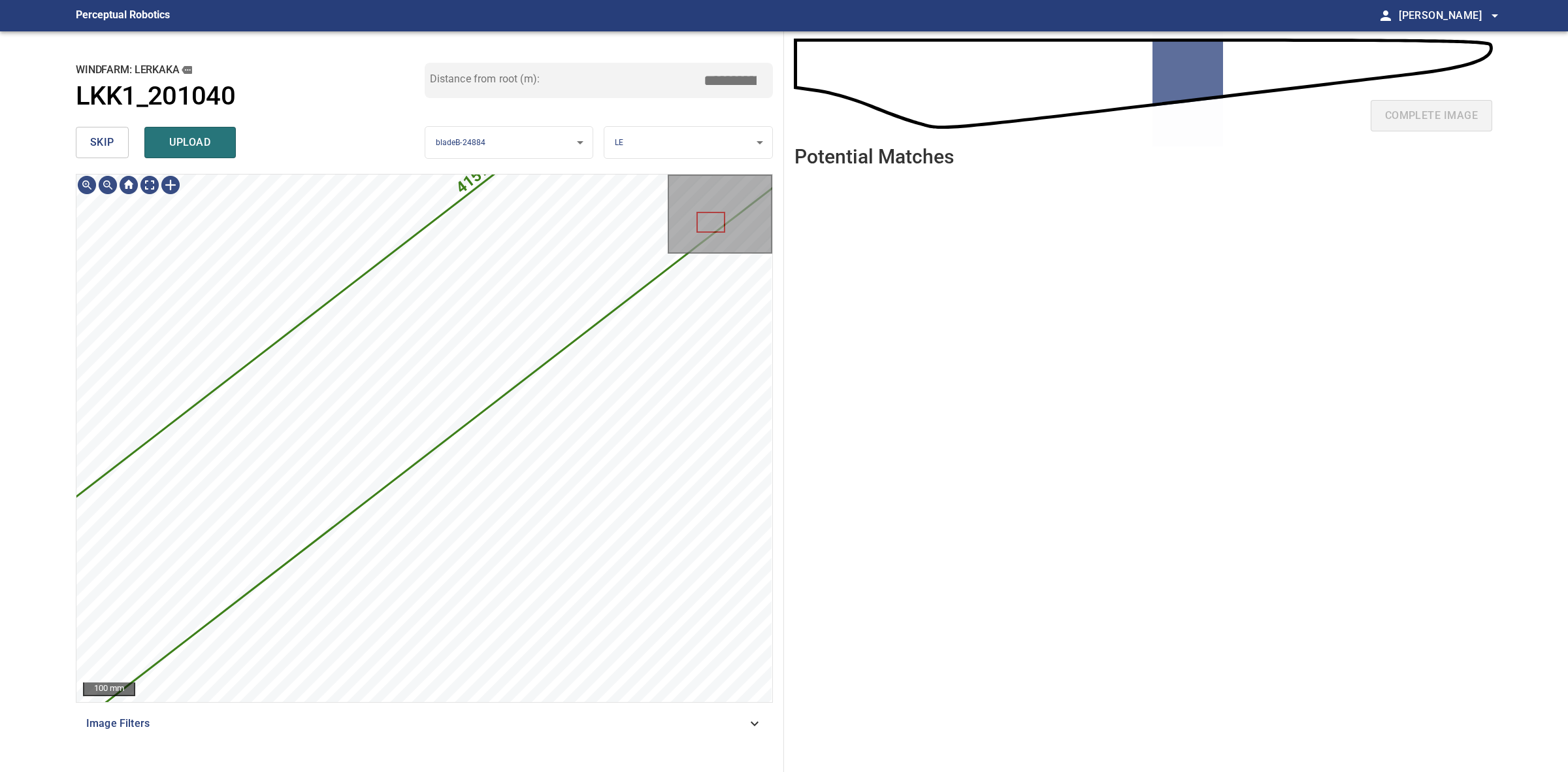
click at [103, 132] on button "skip" at bounding box center [102, 143] width 53 height 32
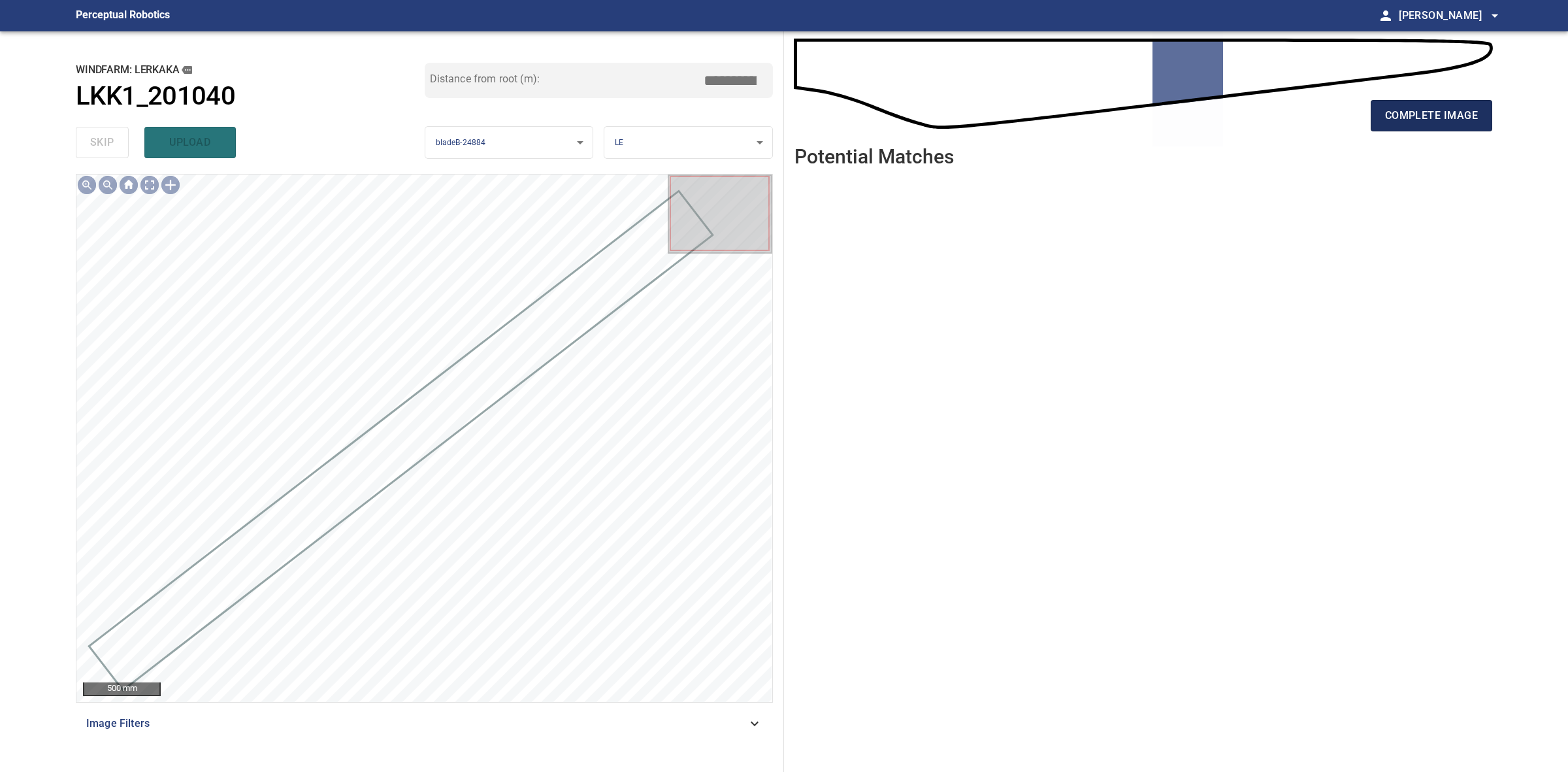
click at [1403, 109] on span "complete image" at bounding box center [1432, 116] width 93 height 19
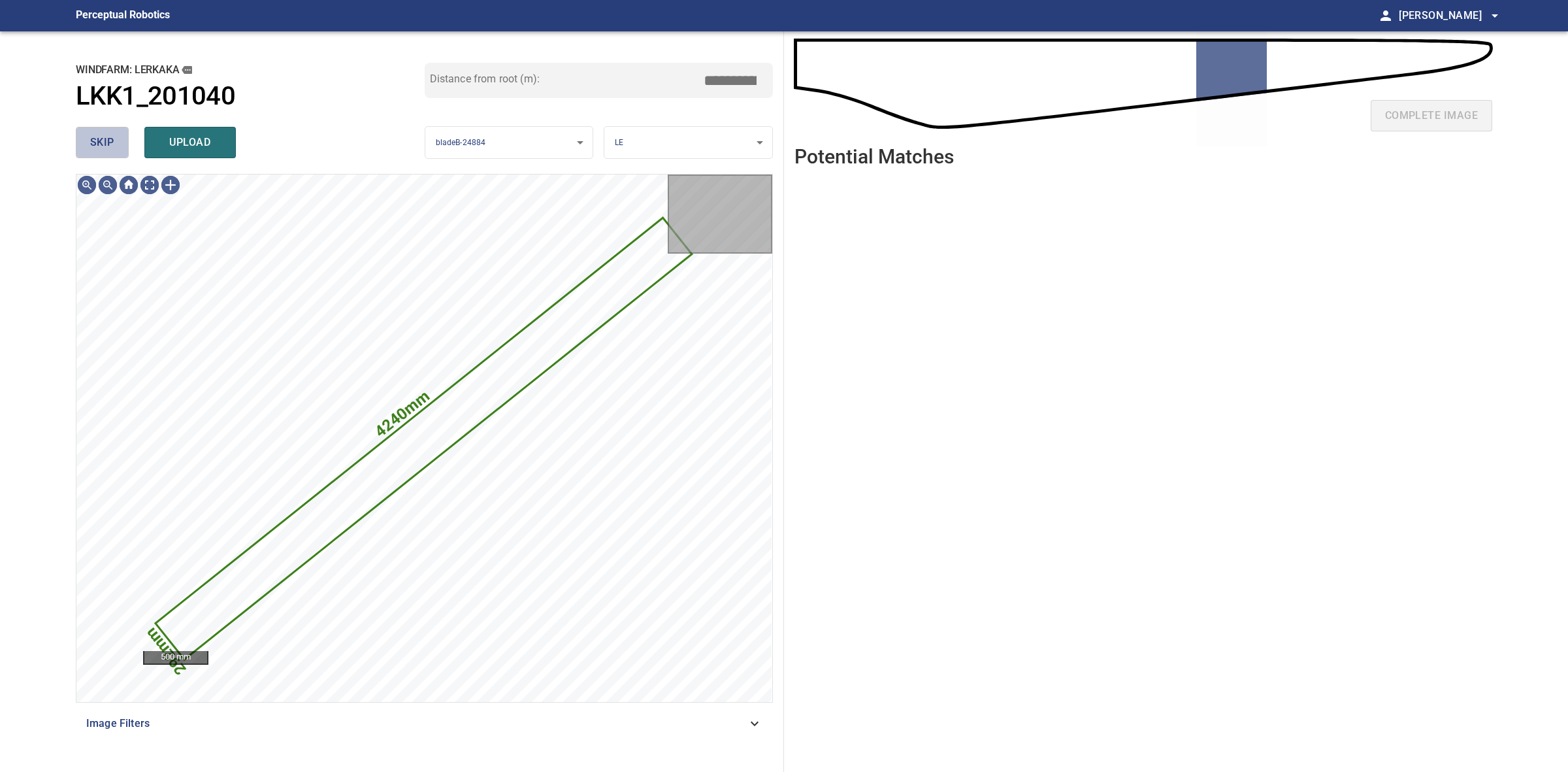
click at [93, 136] on button "skip" at bounding box center [102, 143] width 53 height 32
click at [93, 136] on div "skip upload" at bounding box center [251, 142] width 349 height 42
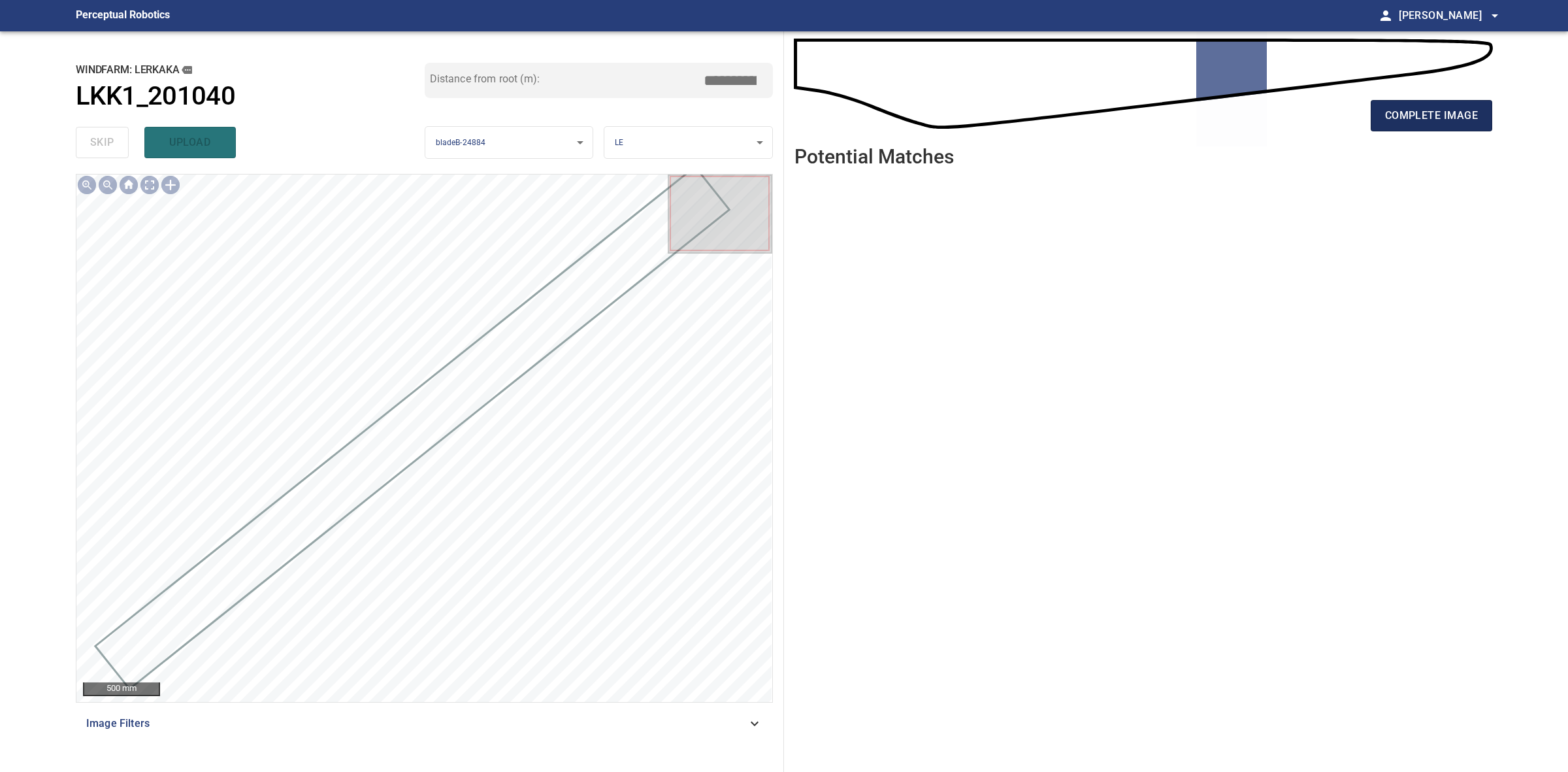
click at [1465, 119] on span "complete image" at bounding box center [1432, 116] width 93 height 19
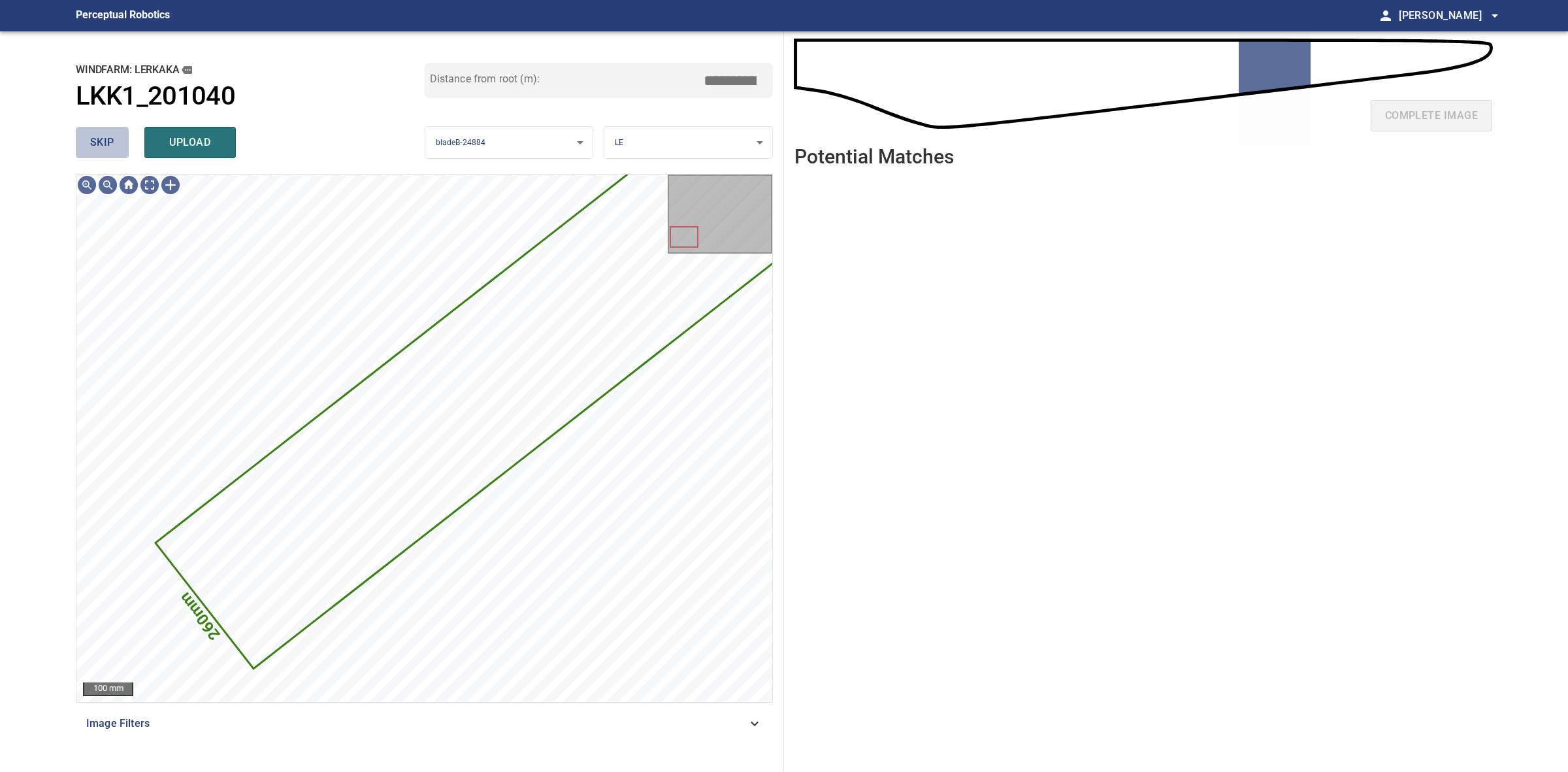
click at [118, 141] on button "skip" at bounding box center [102, 143] width 53 height 32
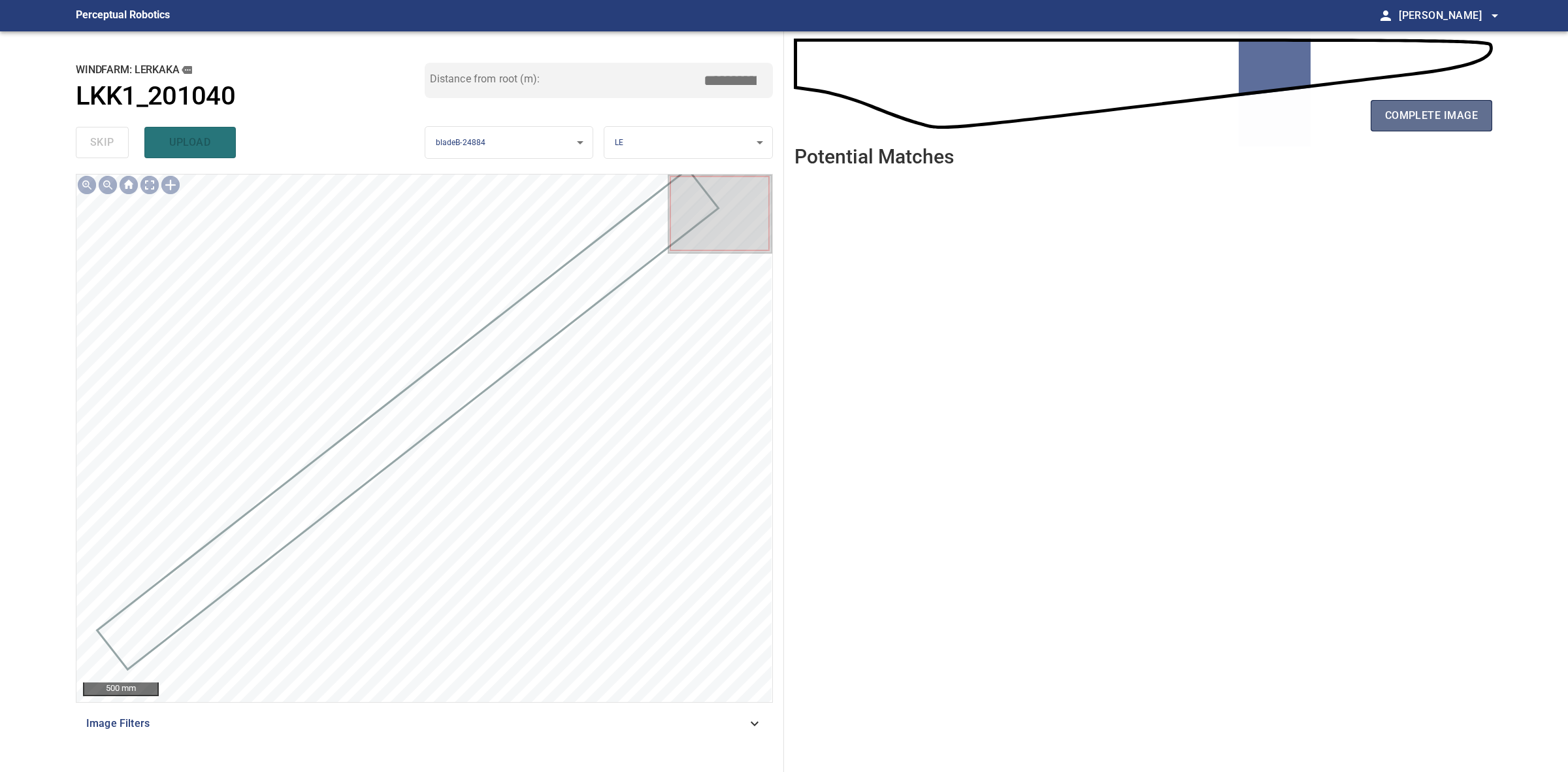
click at [1432, 116] on span "complete image" at bounding box center [1432, 116] width 93 height 19
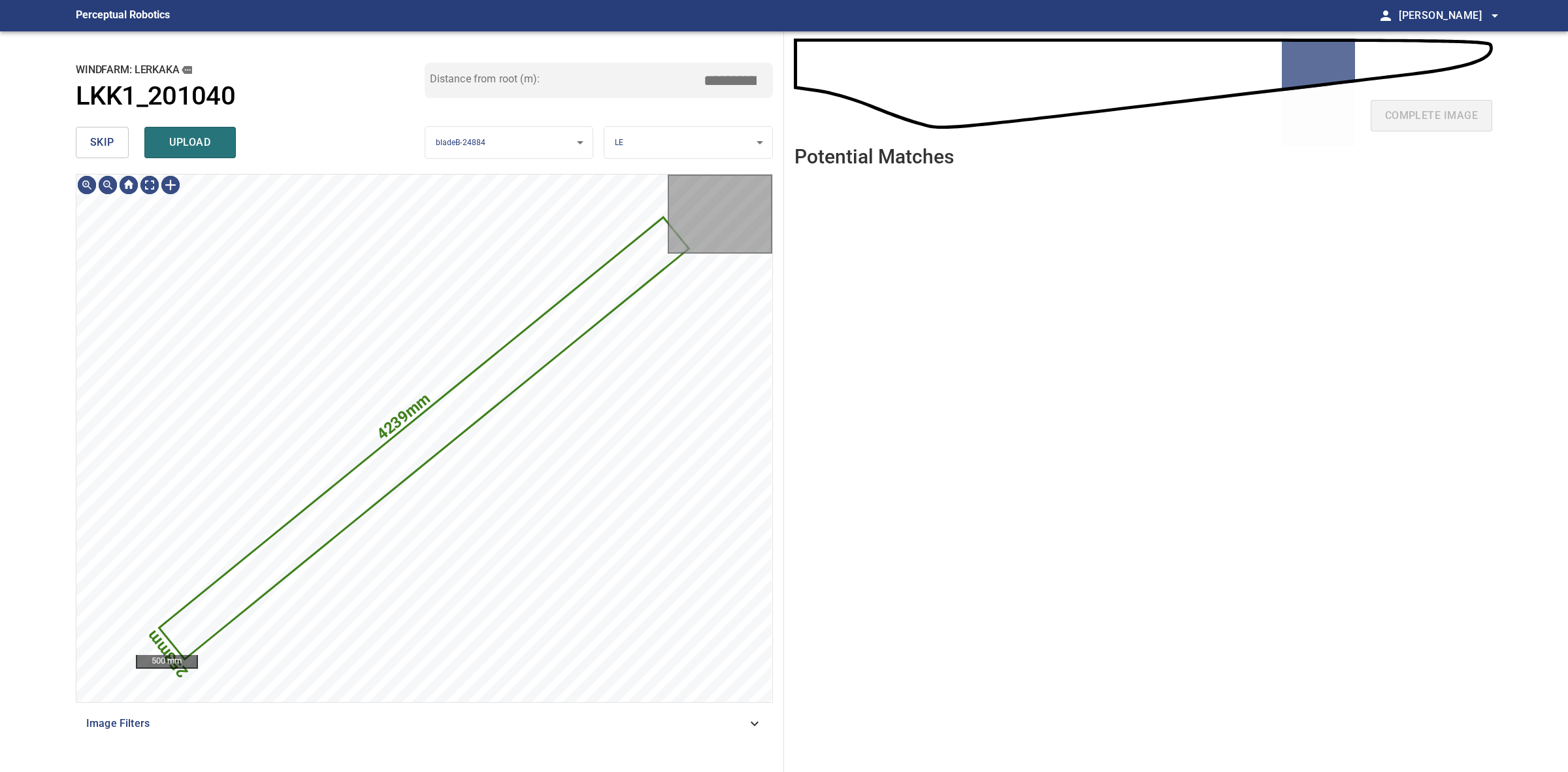
click at [111, 154] on button "skip" at bounding box center [102, 143] width 53 height 32
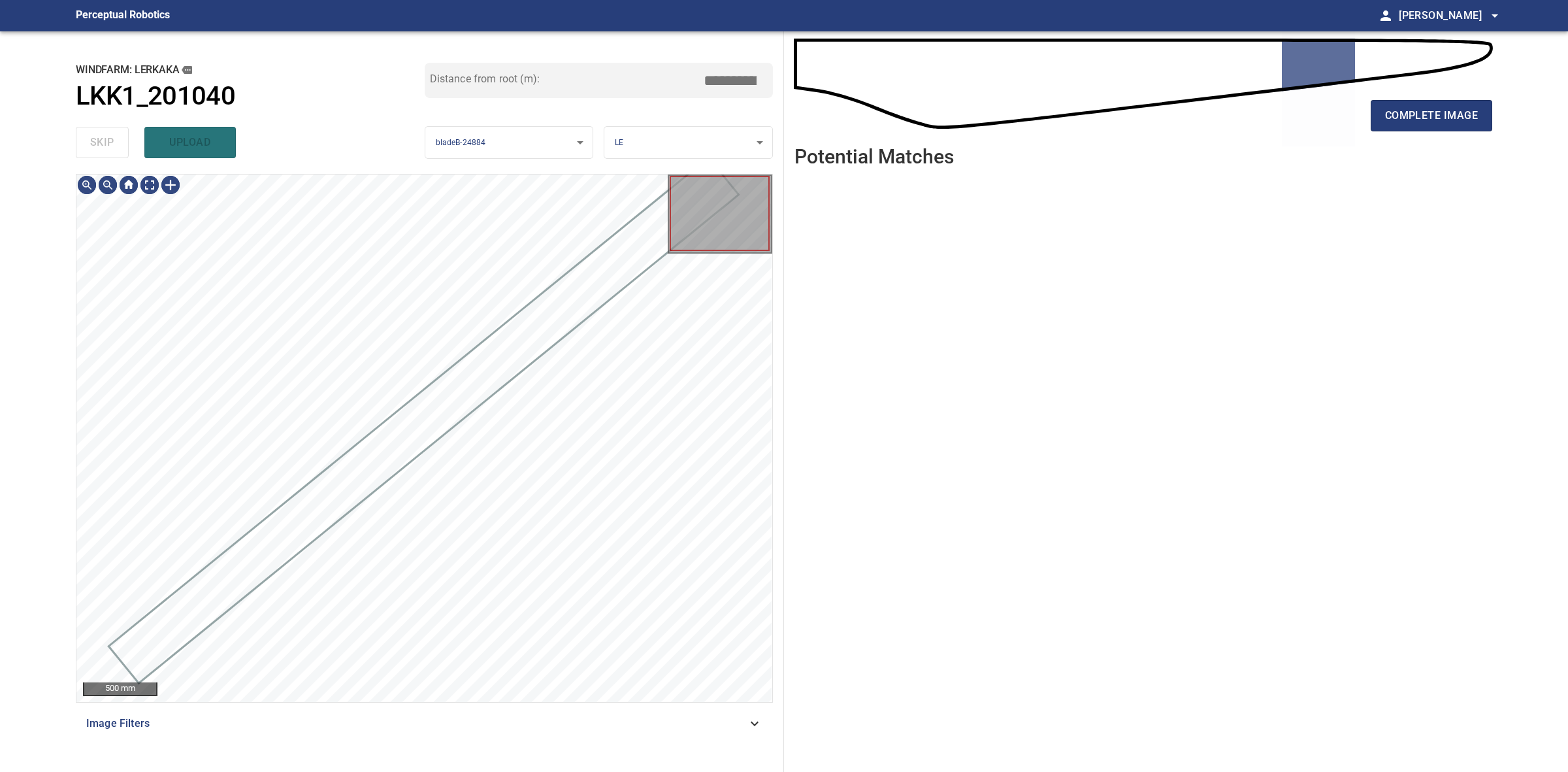
click at [111, 154] on div "skip upload" at bounding box center [251, 142] width 349 height 42
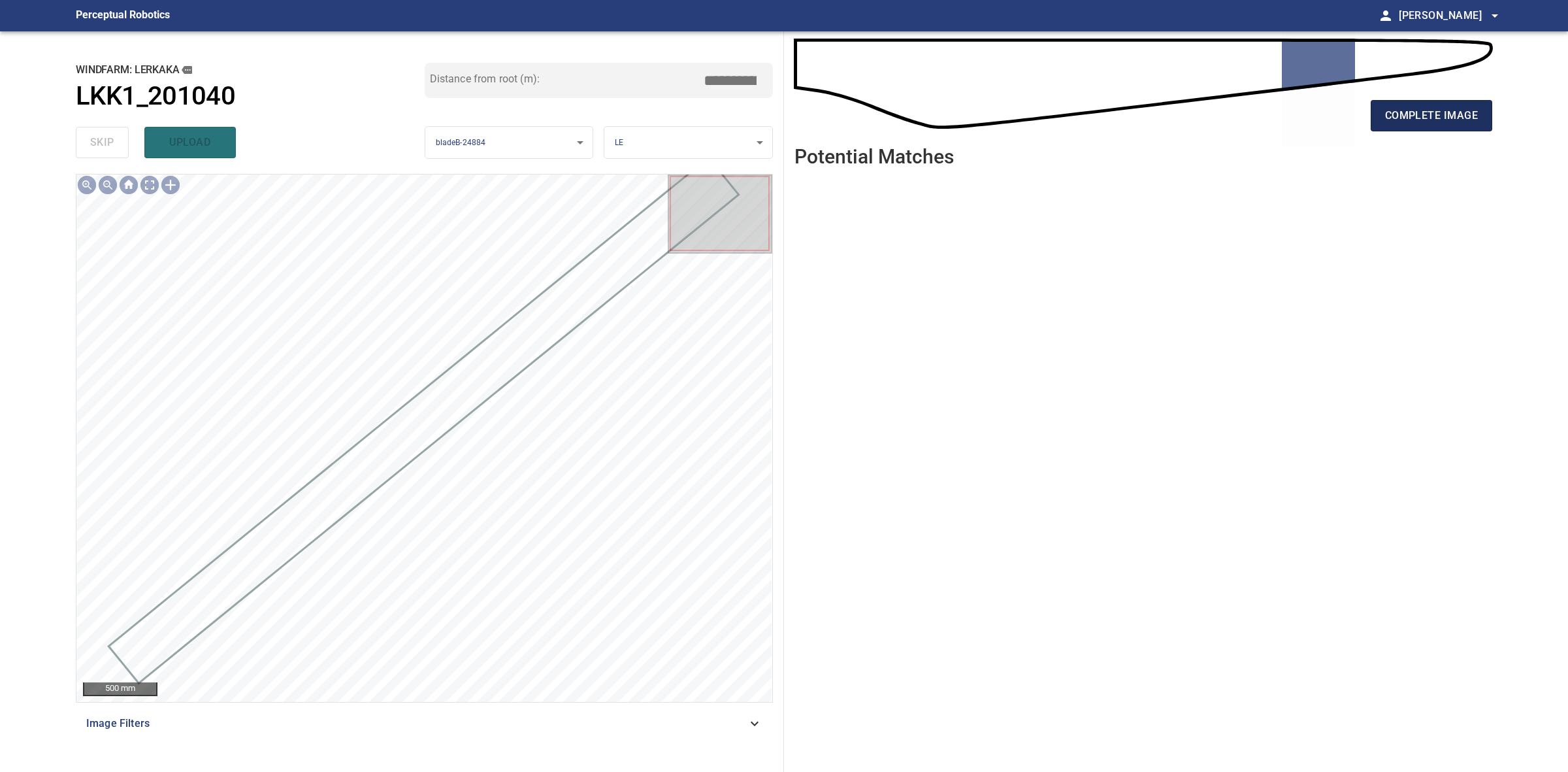
click at [1458, 122] on span "complete image" at bounding box center [1432, 116] width 93 height 19
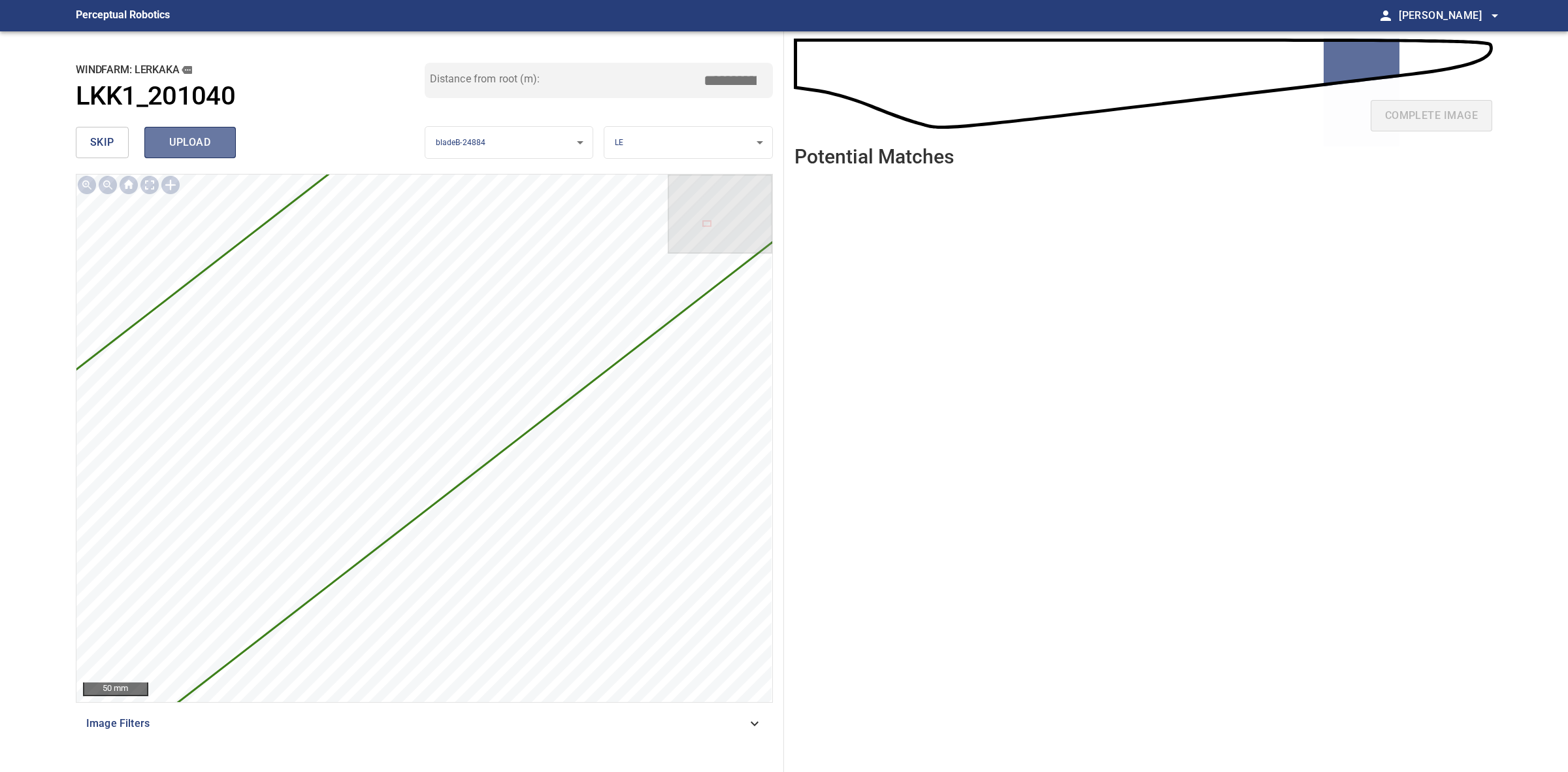
click at [204, 134] on span "upload" at bounding box center [190, 143] width 63 height 19
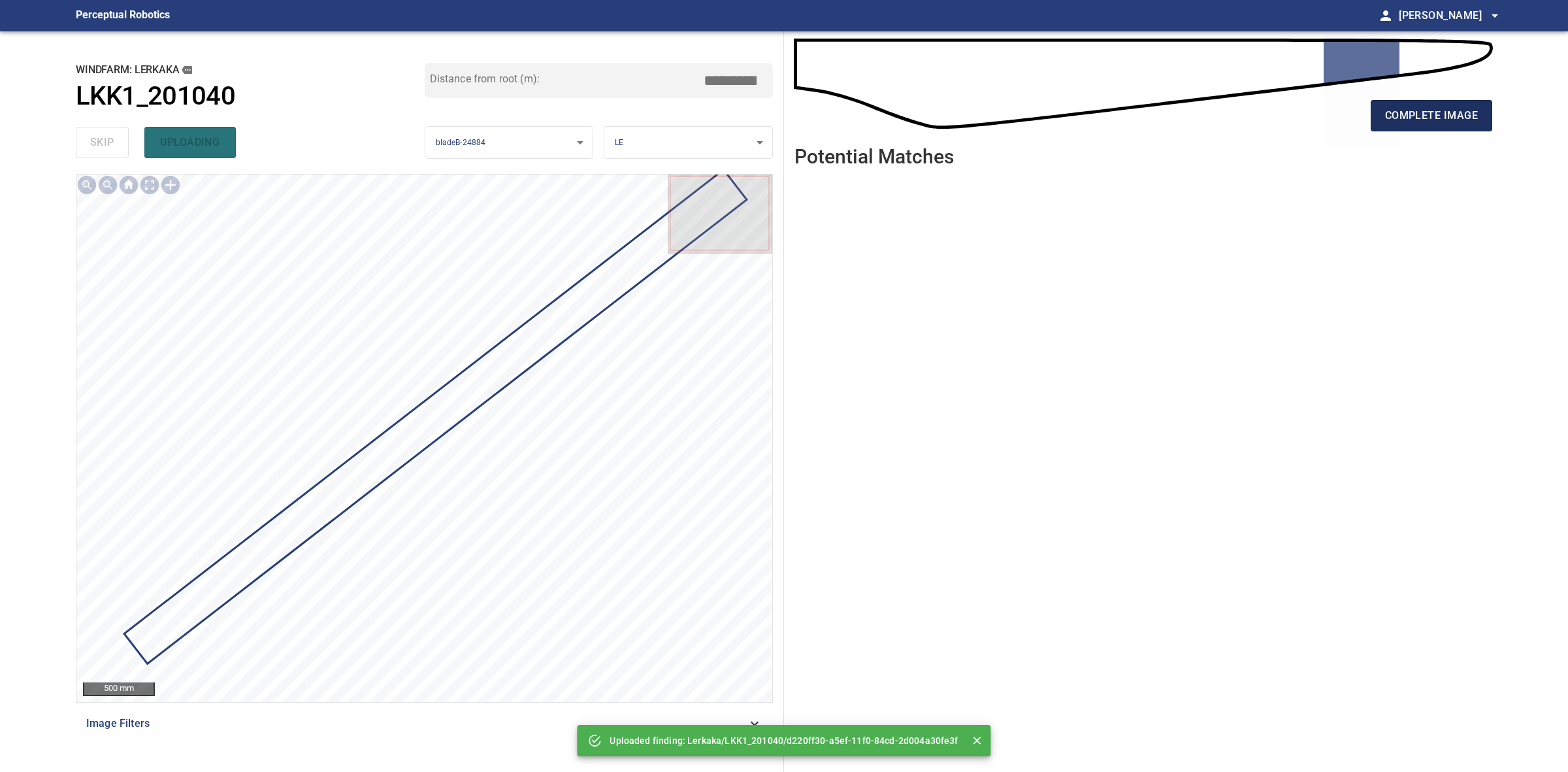
click at [1381, 126] on button "complete image" at bounding box center [1432, 116] width 122 height 32
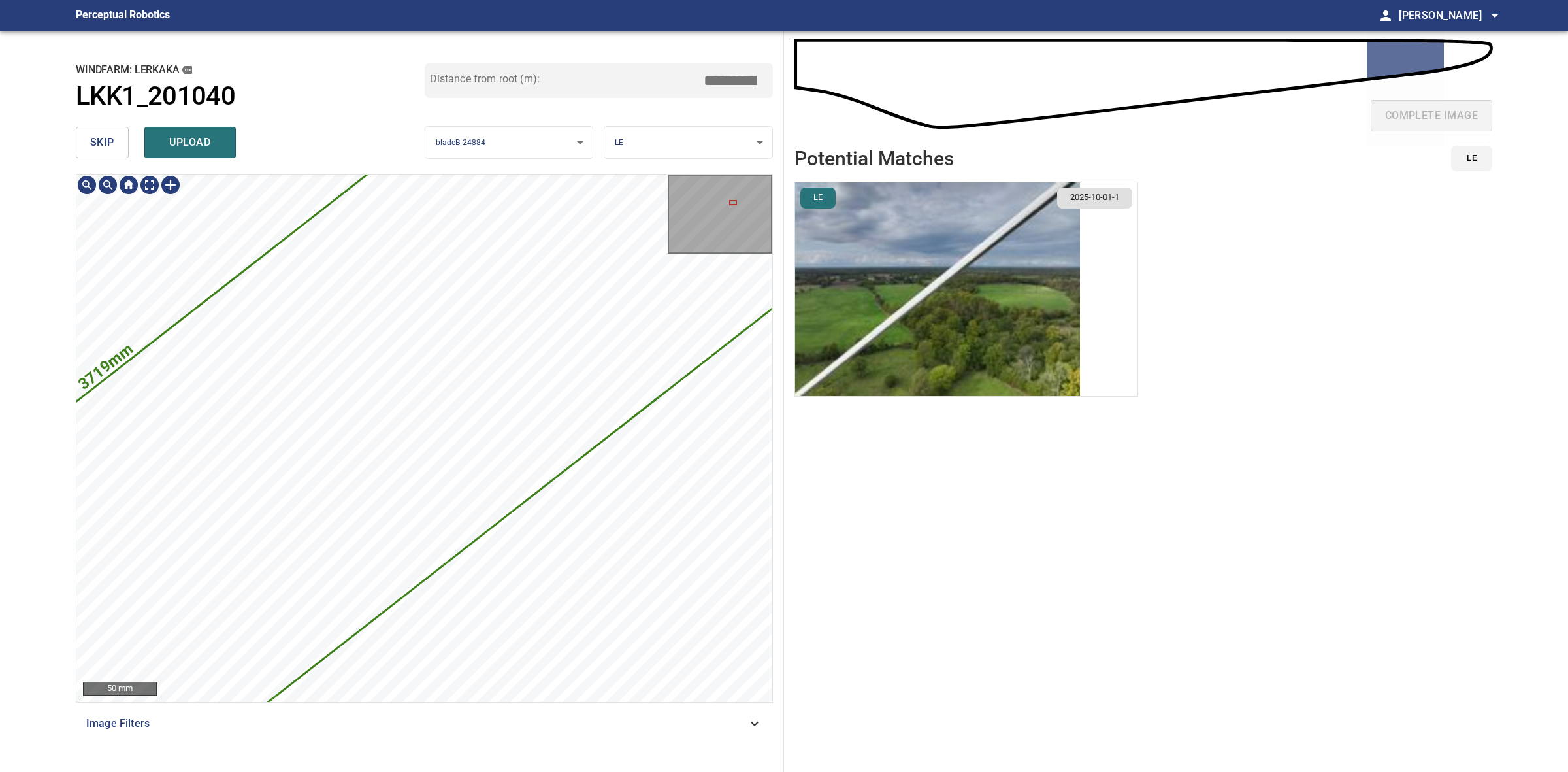
click at [1122, 295] on li "LE 2025-10-01-1" at bounding box center [967, 290] width 343 height 215
click at [985, 374] on img "button" at bounding box center [937, 290] width 285 height 213
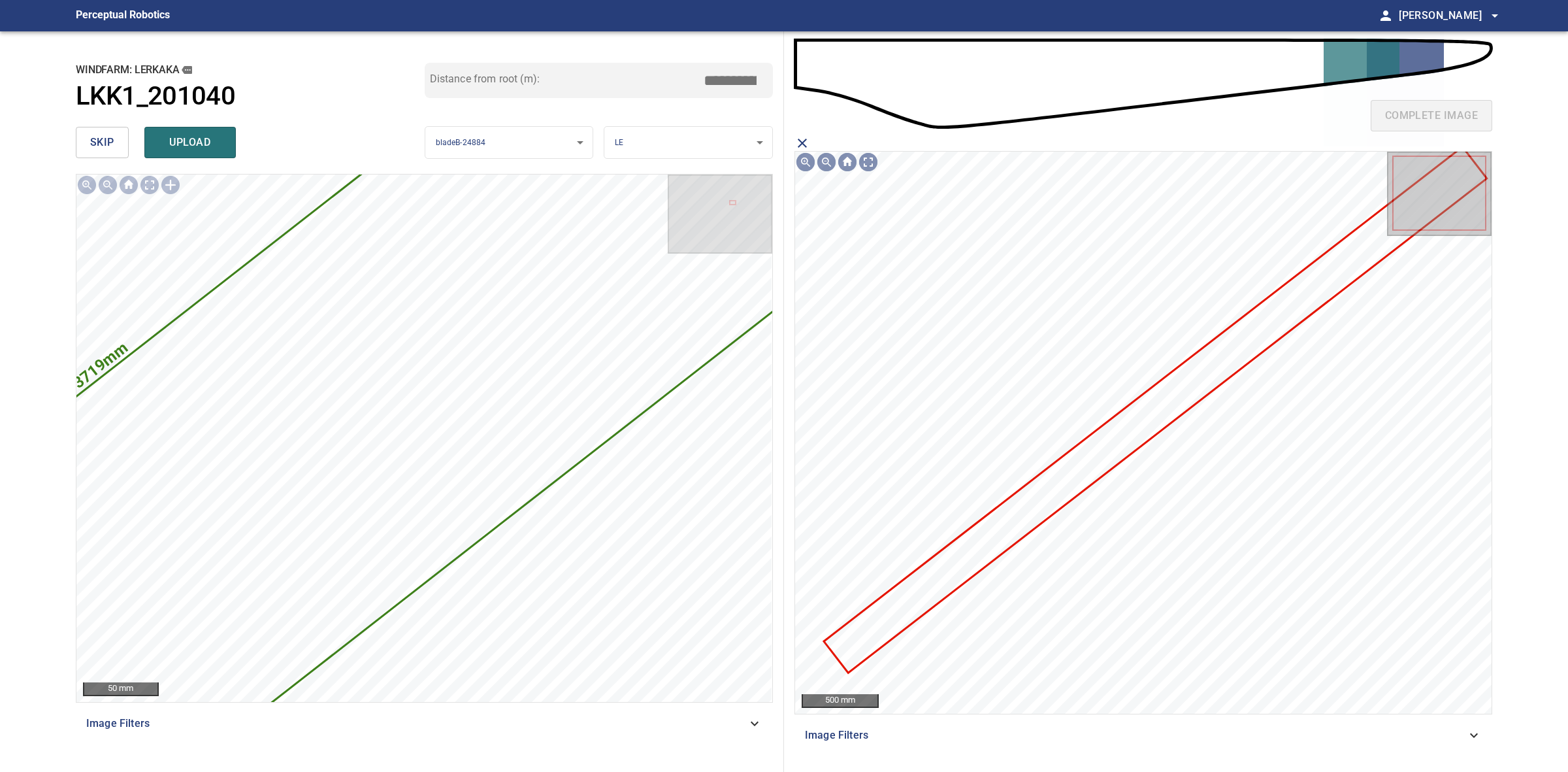
click at [1110, 461] on icon at bounding box center [1156, 410] width 661 height 523
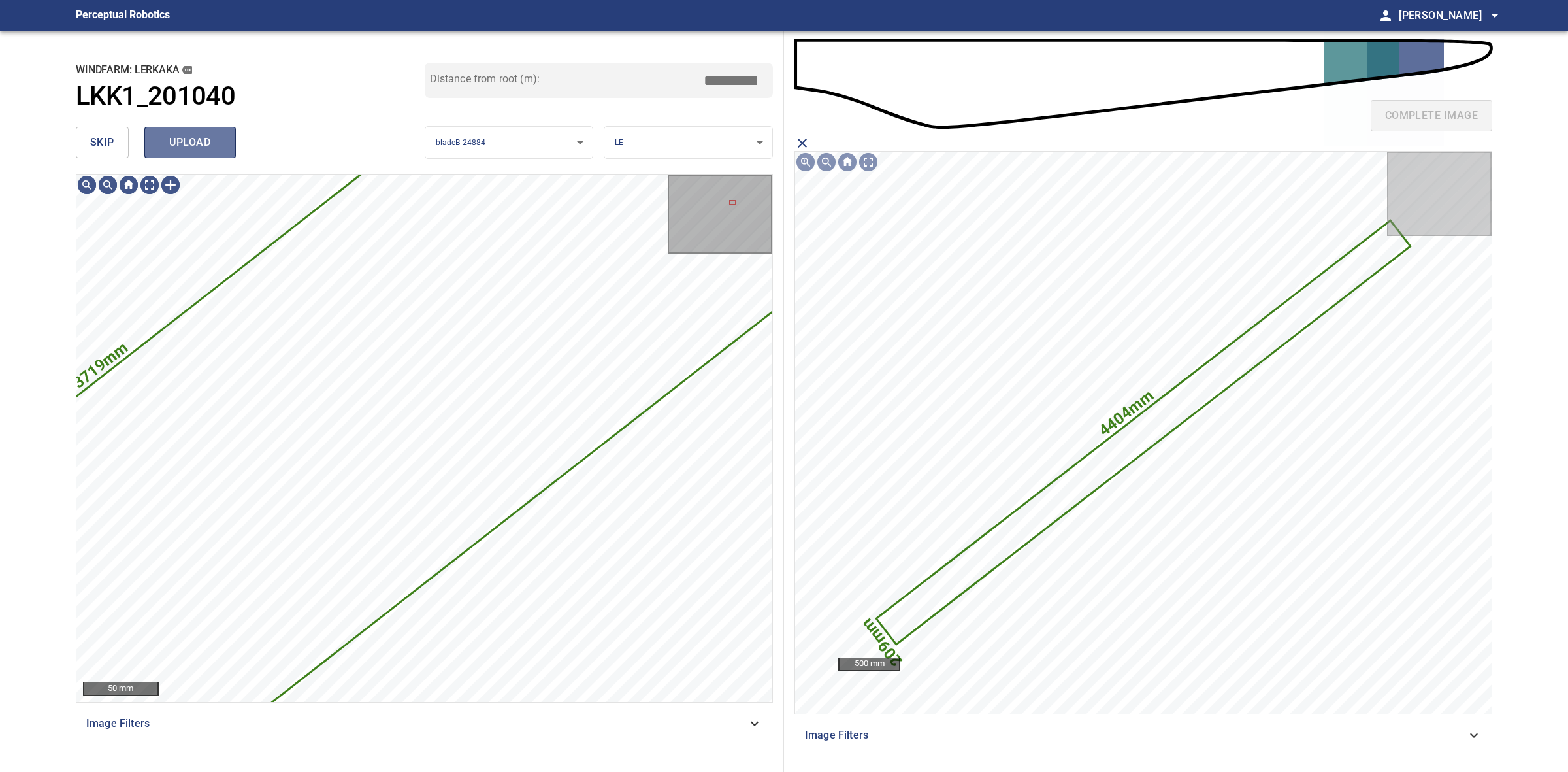
click at [172, 151] on span "upload" at bounding box center [190, 143] width 63 height 19
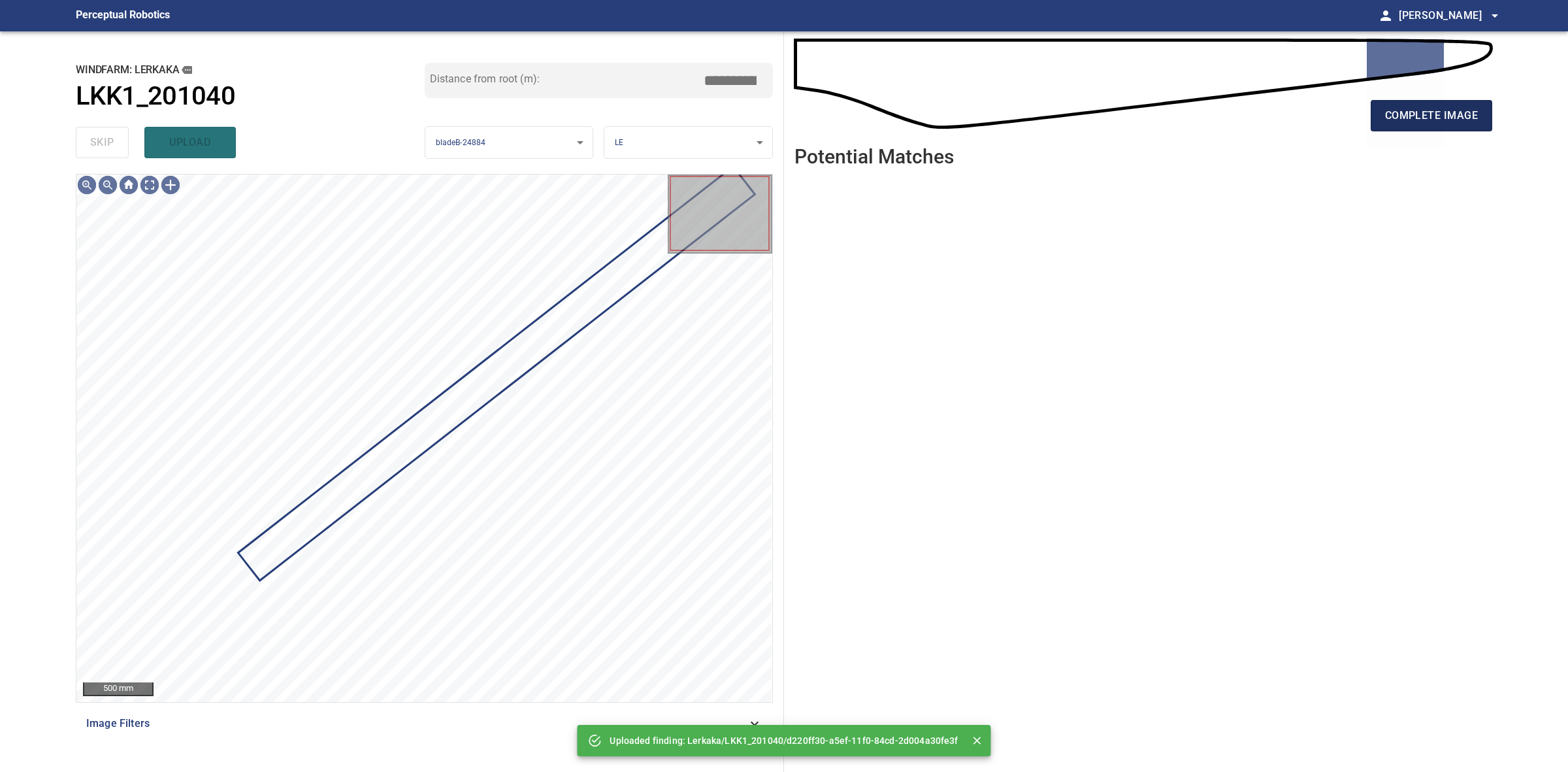
click at [1456, 109] on span "complete image" at bounding box center [1432, 116] width 93 height 19
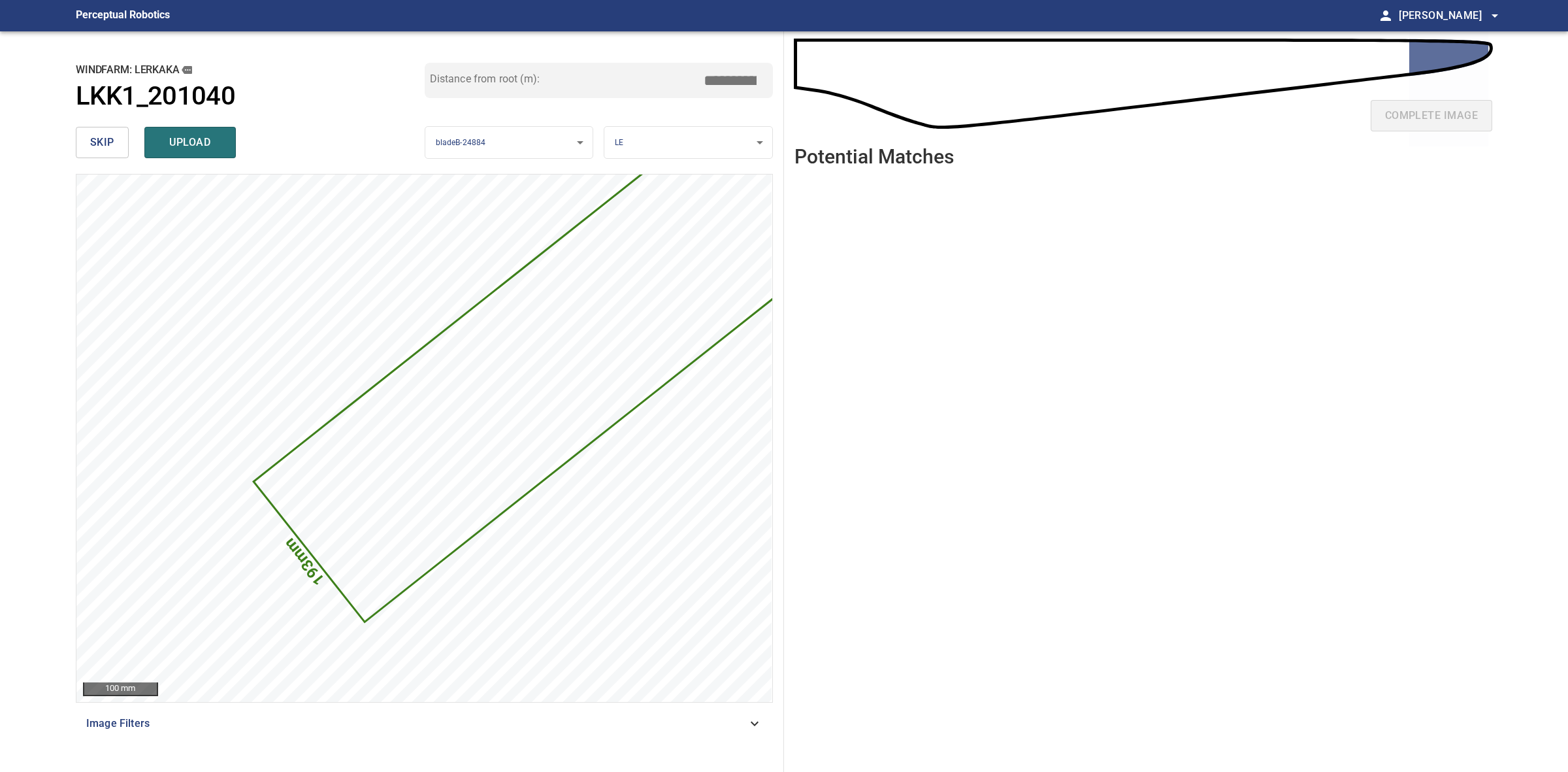
drag, startPoint x: 726, startPoint y: 82, endPoint x: 716, endPoint y: 82, distance: 10.0
click at [716, 82] on input "*****" at bounding box center [735, 80] width 65 height 25
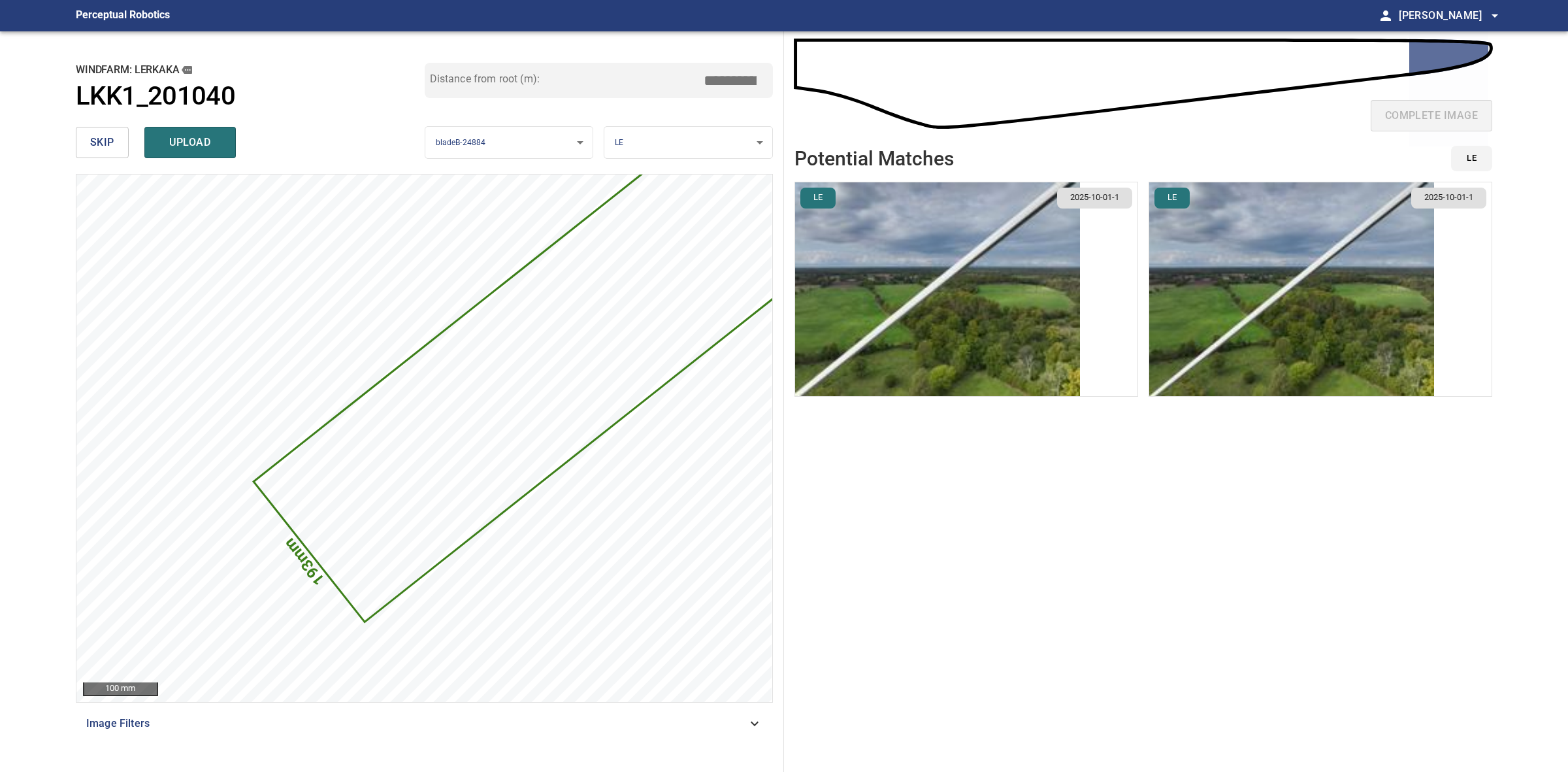
type input "*****"
click at [1239, 253] on img "button" at bounding box center [1292, 290] width 285 height 213
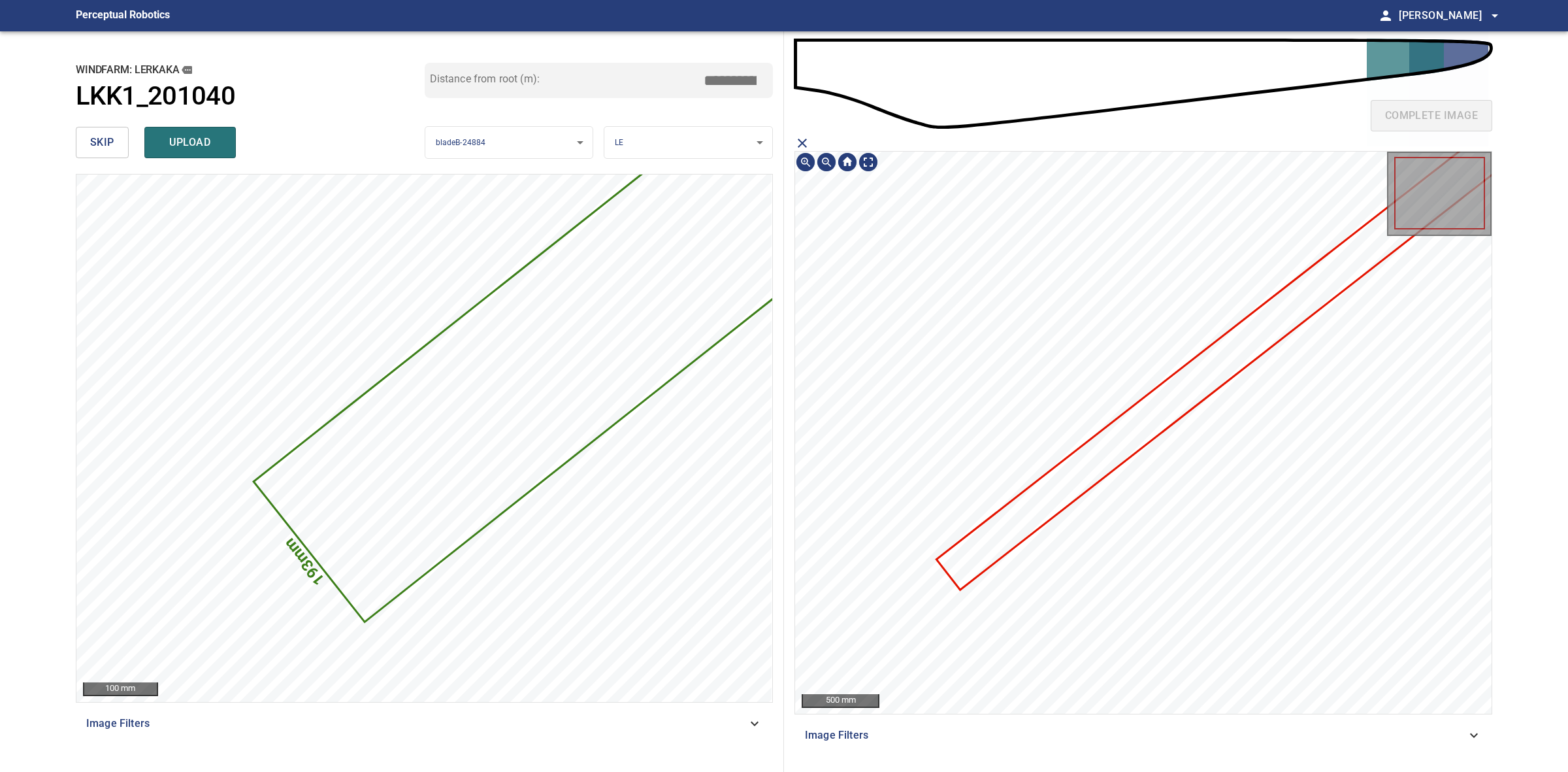
click at [1157, 416] on icon at bounding box center [1221, 361] width 567 height 455
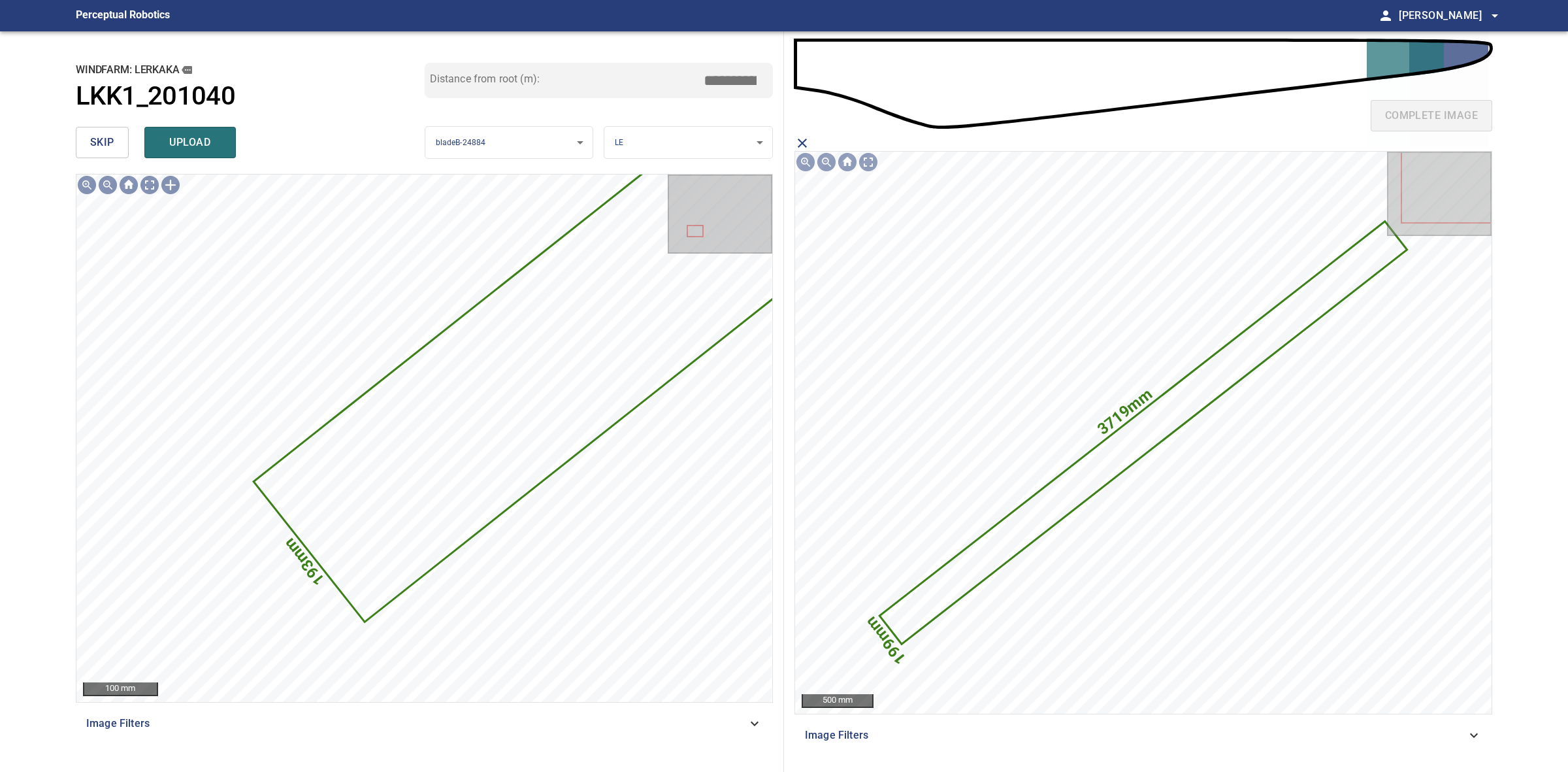
drag, startPoint x: 154, startPoint y: 140, endPoint x: 141, endPoint y: 136, distance: 13.6
click at [152, 139] on button "upload" at bounding box center [190, 143] width 92 height 32
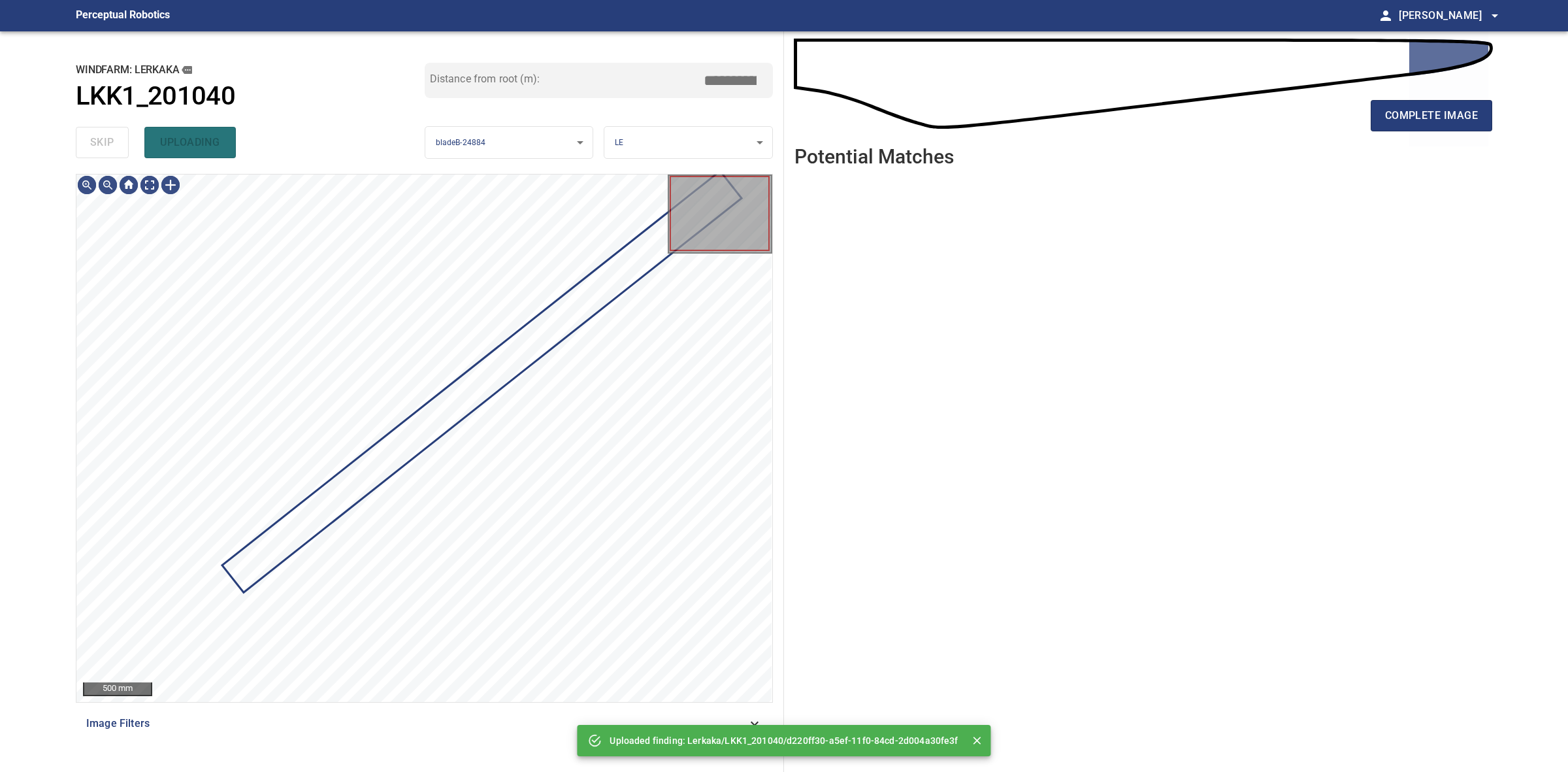
click at [109, 136] on div "skip uploading" at bounding box center [251, 142] width 349 height 42
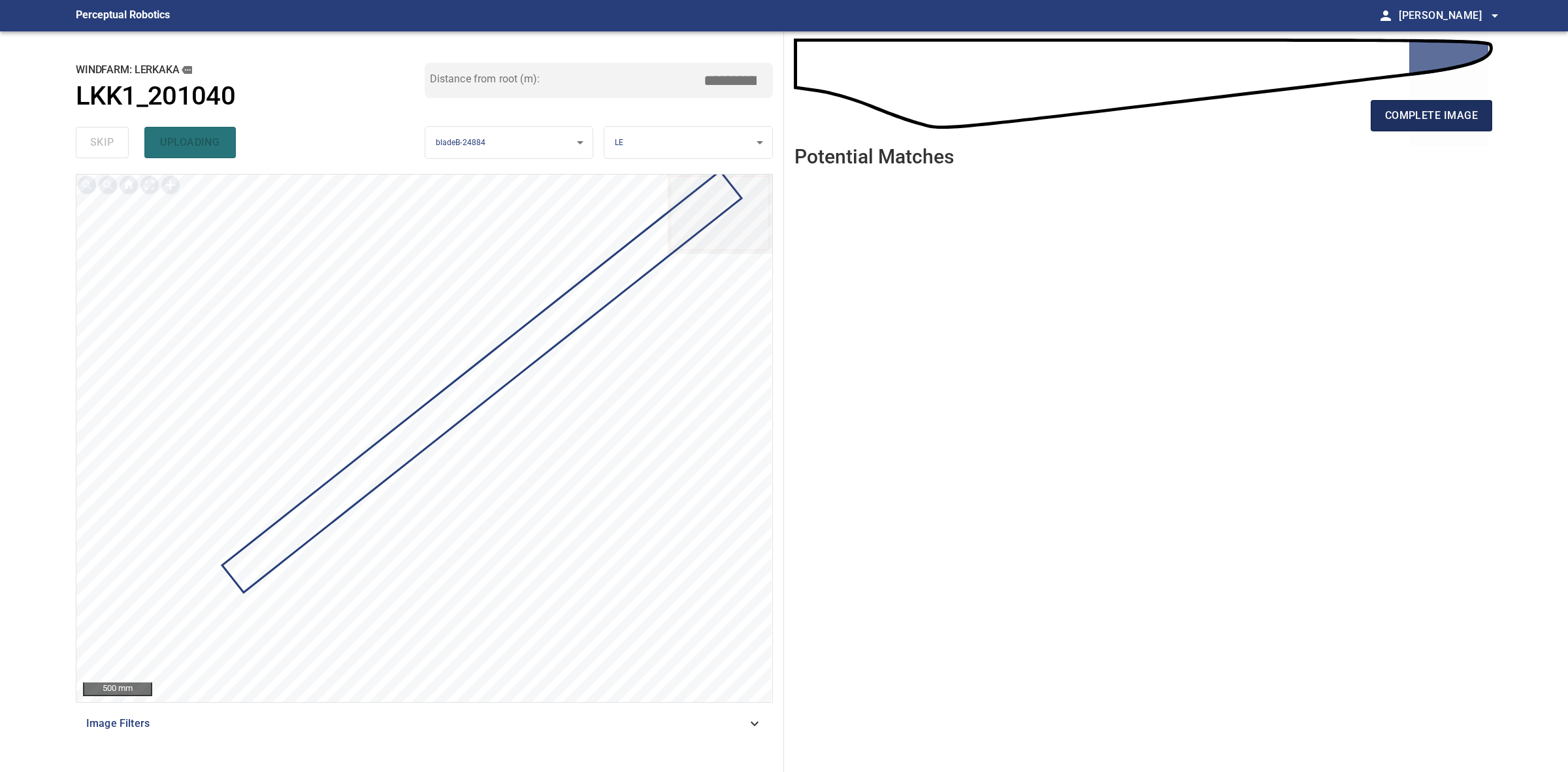
click at [1409, 107] on span "complete image" at bounding box center [1432, 116] width 93 height 19
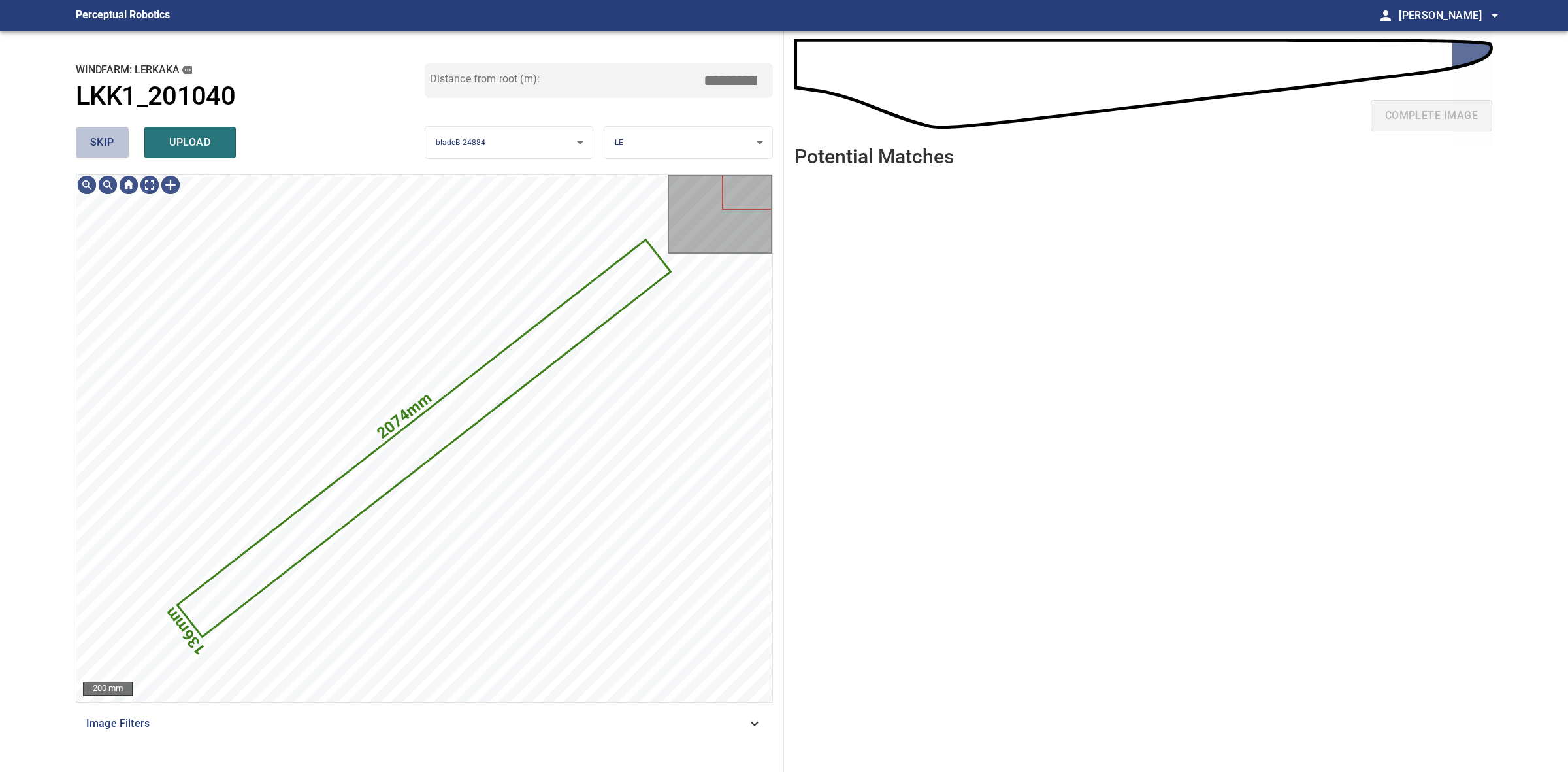
click at [90, 145] on span "skip" at bounding box center [102, 143] width 24 height 19
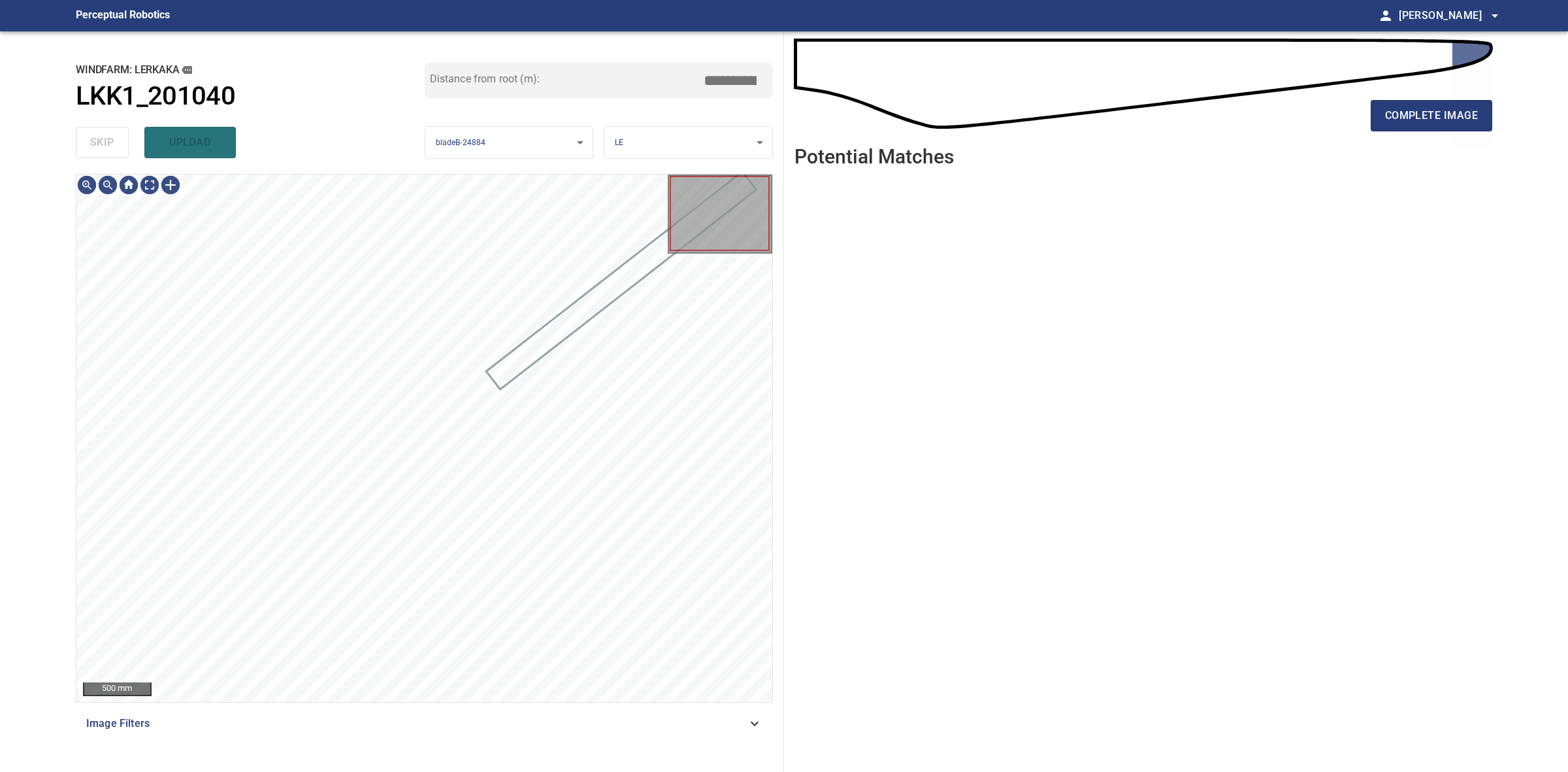
click at [90, 145] on div "skip upload" at bounding box center [251, 142] width 349 height 42
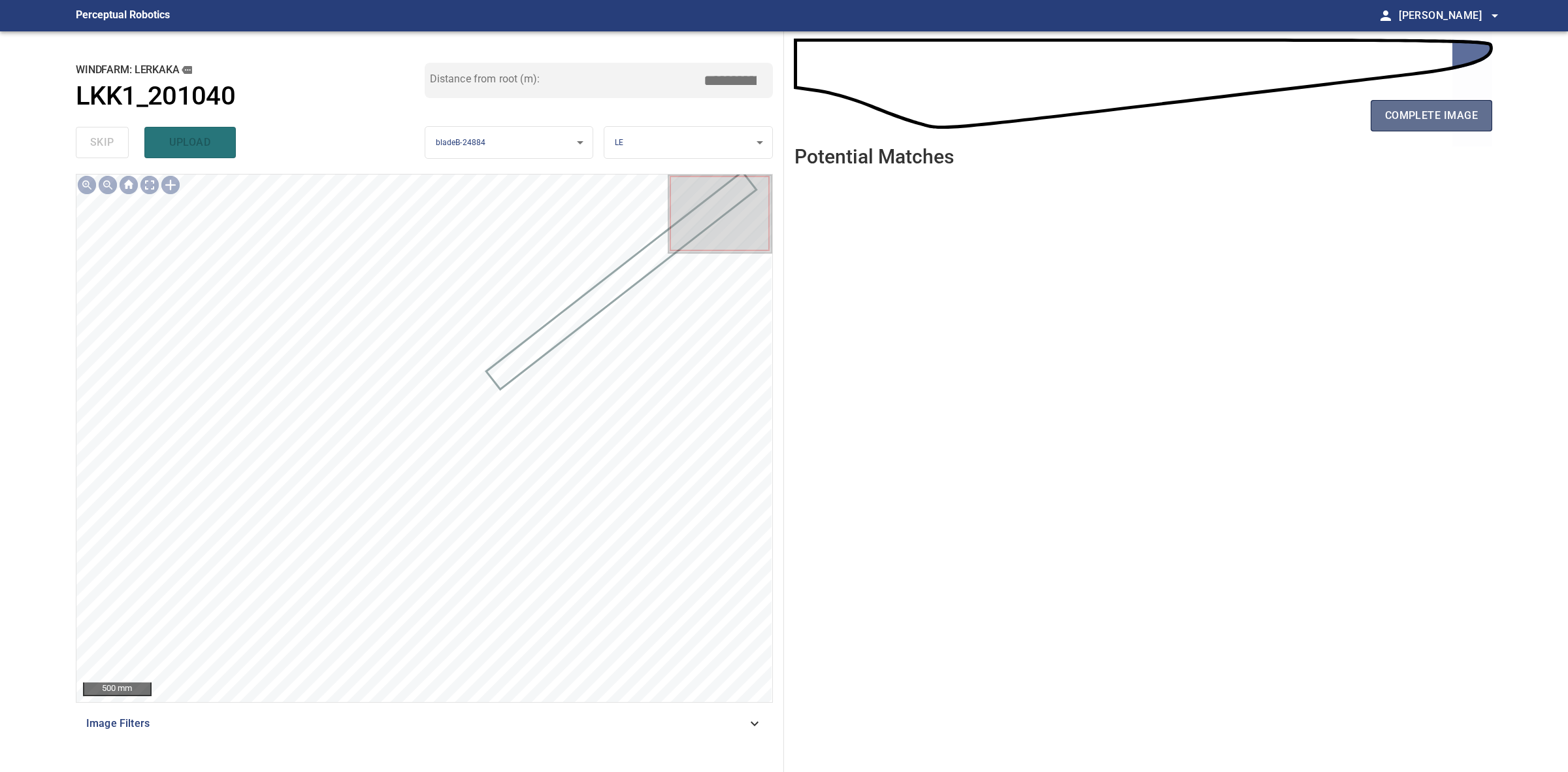
click at [1435, 111] on span "complete image" at bounding box center [1432, 116] width 93 height 19
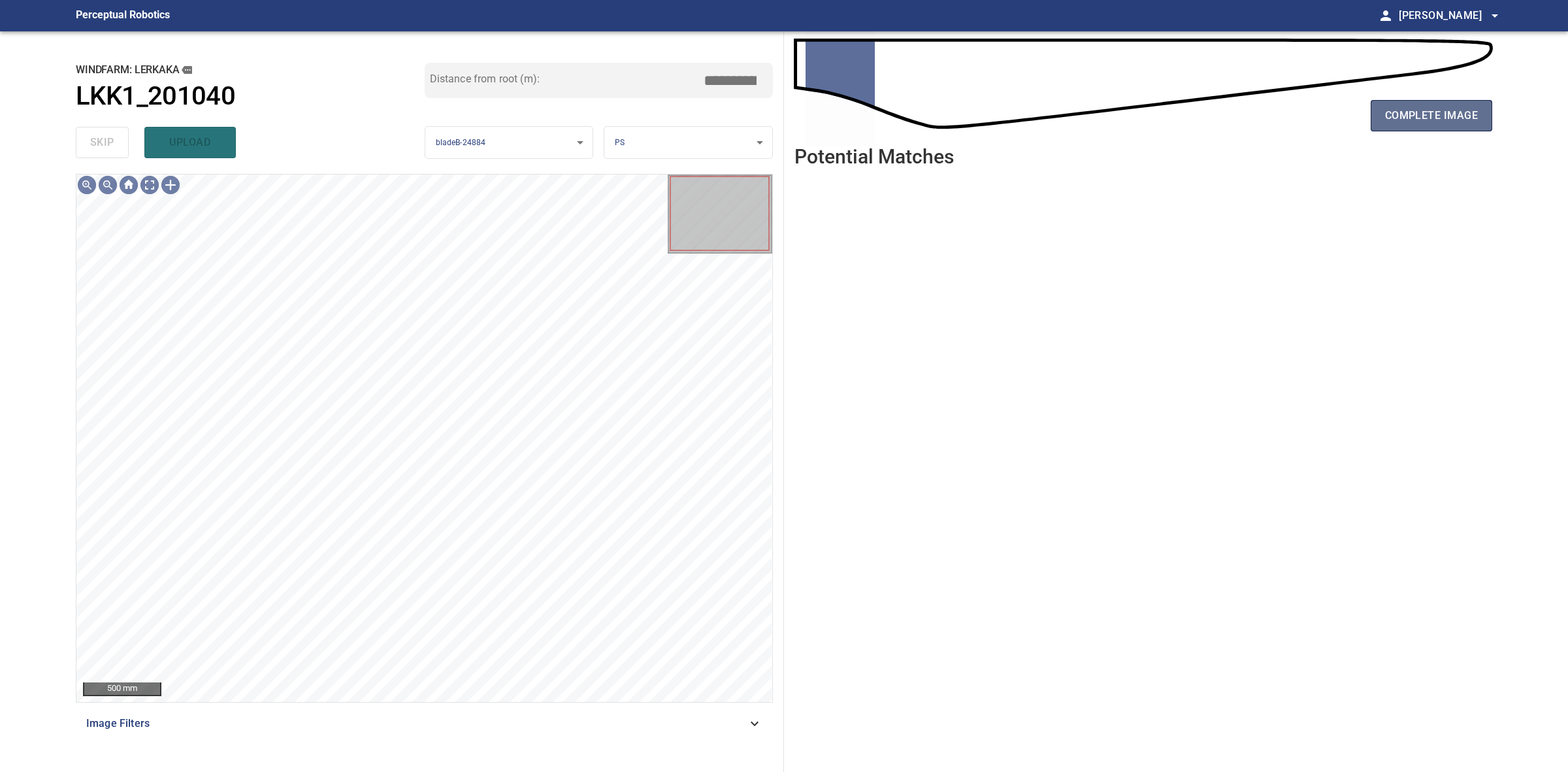
click at [1449, 107] on span "complete image" at bounding box center [1432, 116] width 93 height 19
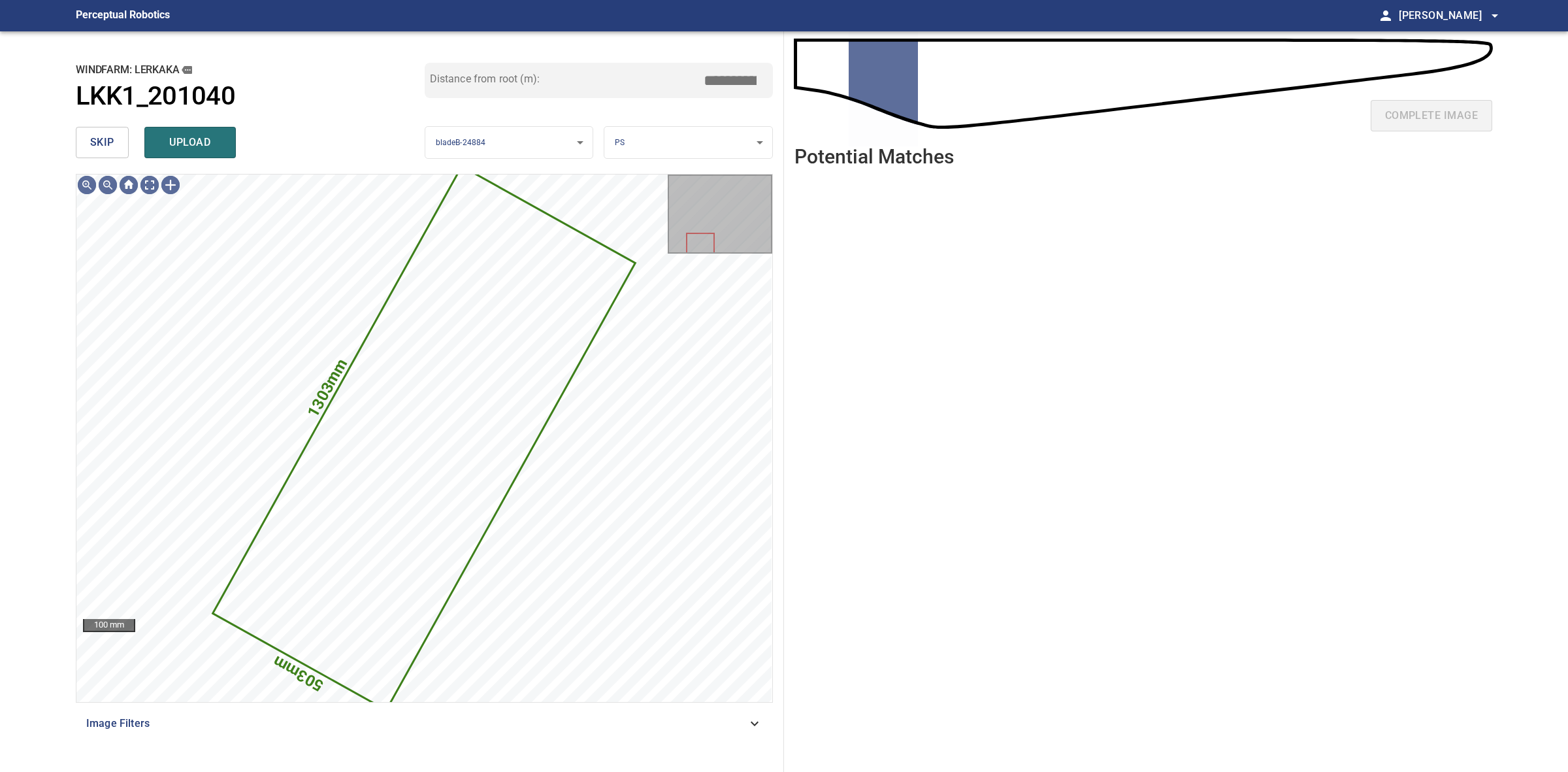
click at [105, 138] on span "skip" at bounding box center [102, 143] width 24 height 19
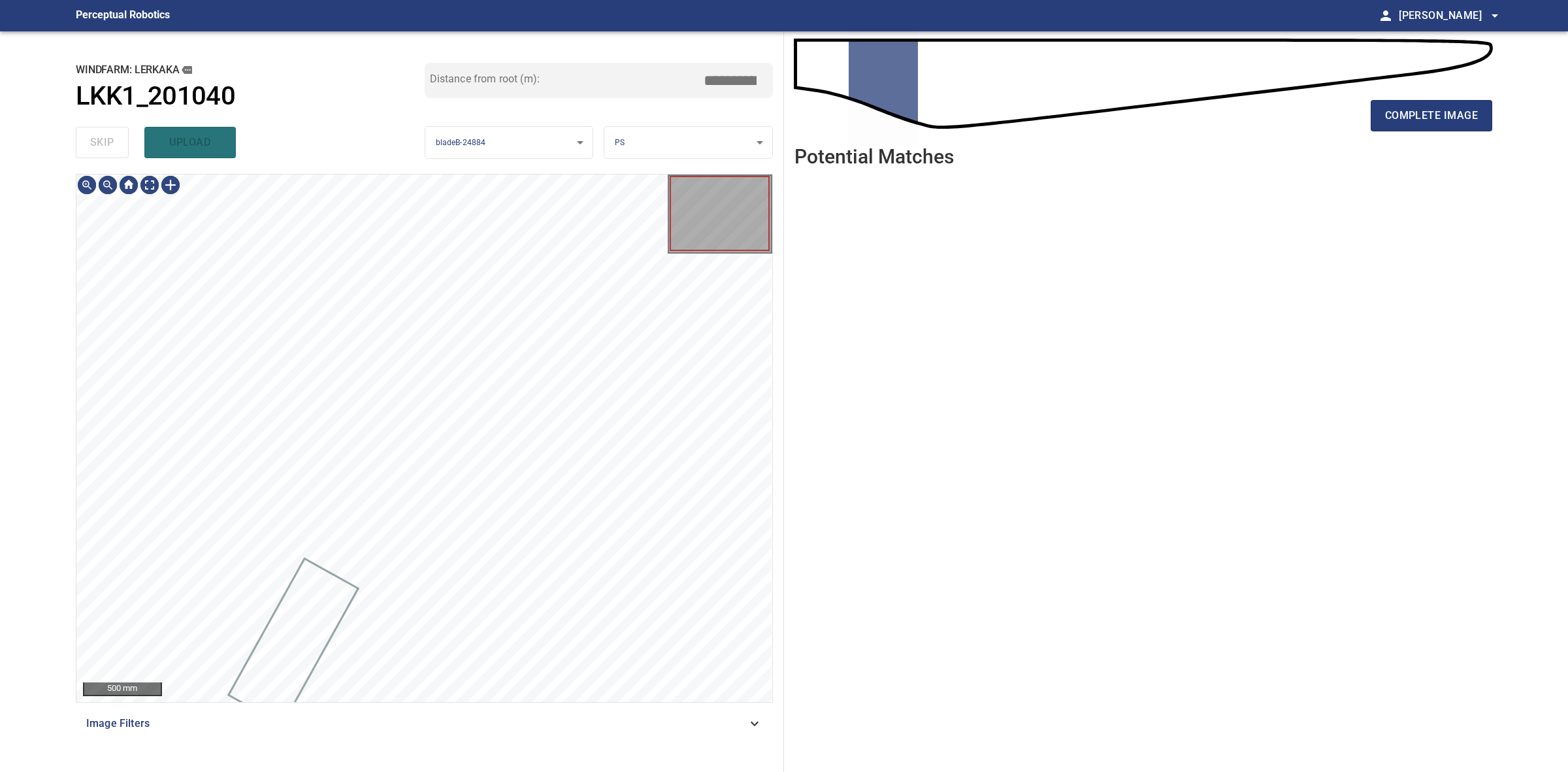
click at [105, 138] on div "skip upload" at bounding box center [251, 142] width 349 height 42
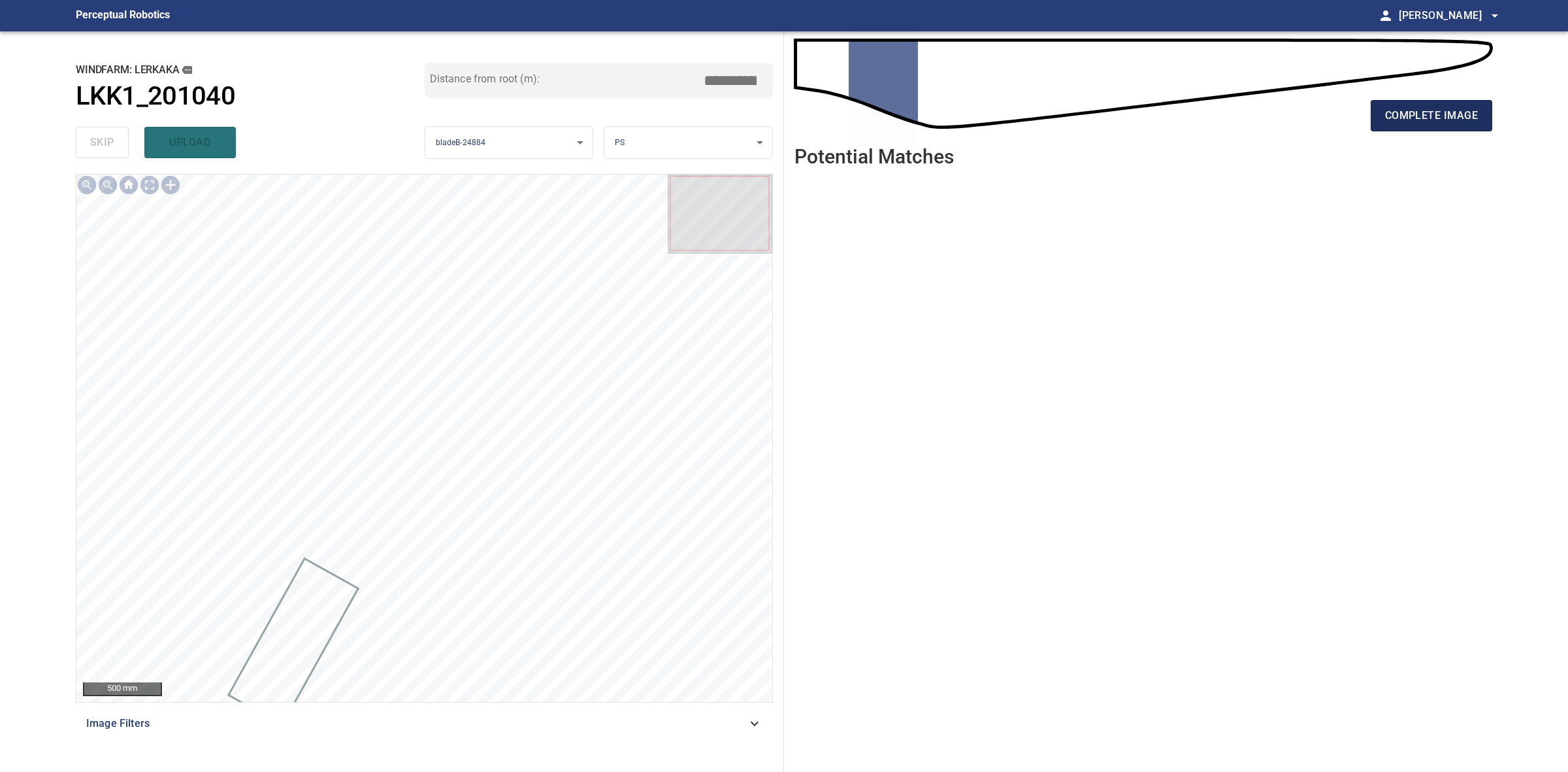
click at [1486, 122] on button "complete image" at bounding box center [1432, 116] width 122 height 32
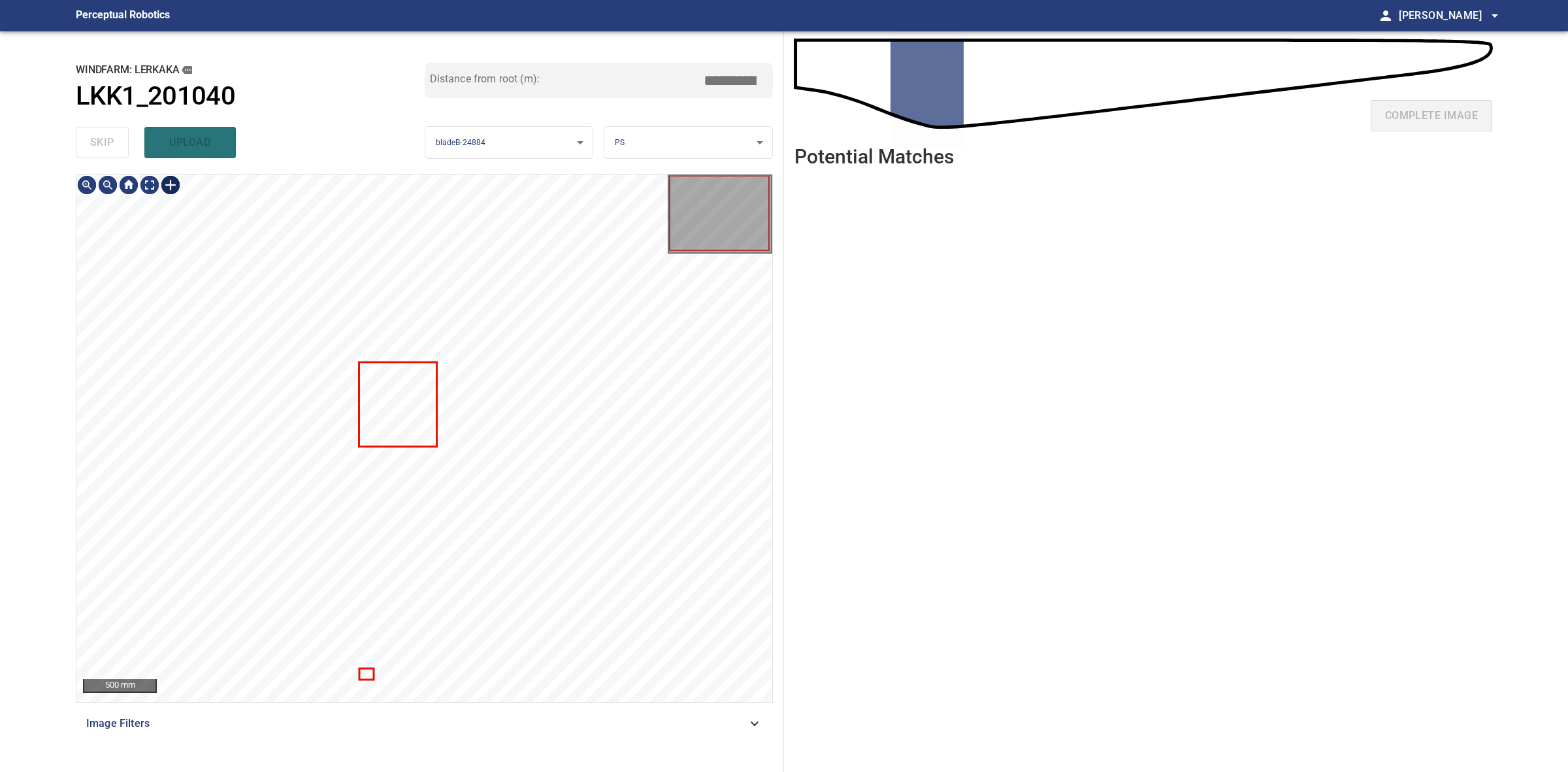
click at [167, 191] on div at bounding box center [171, 185] width 21 height 21
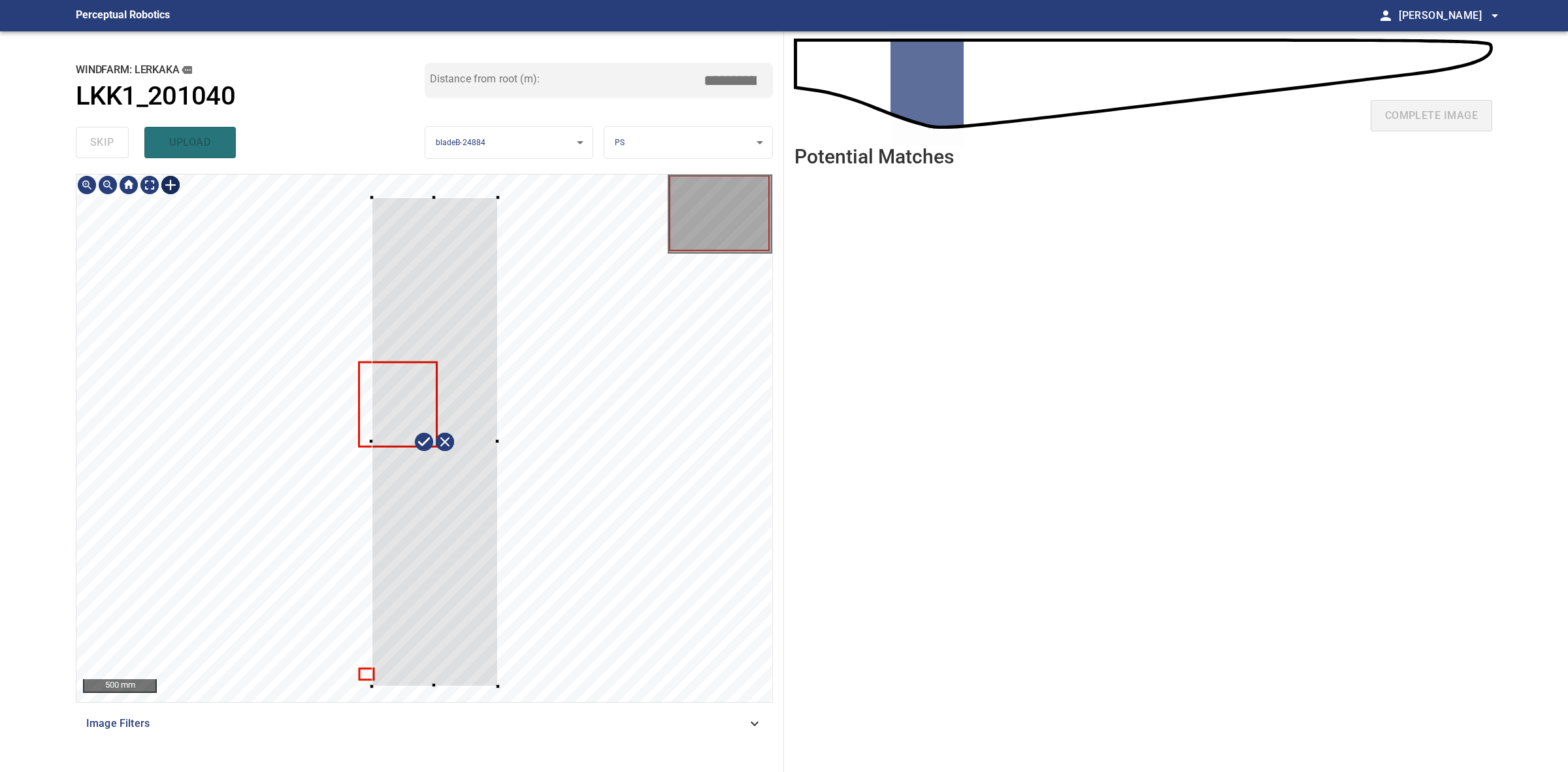
click at [504, 689] on div at bounding box center [424, 438] width 696 height 527
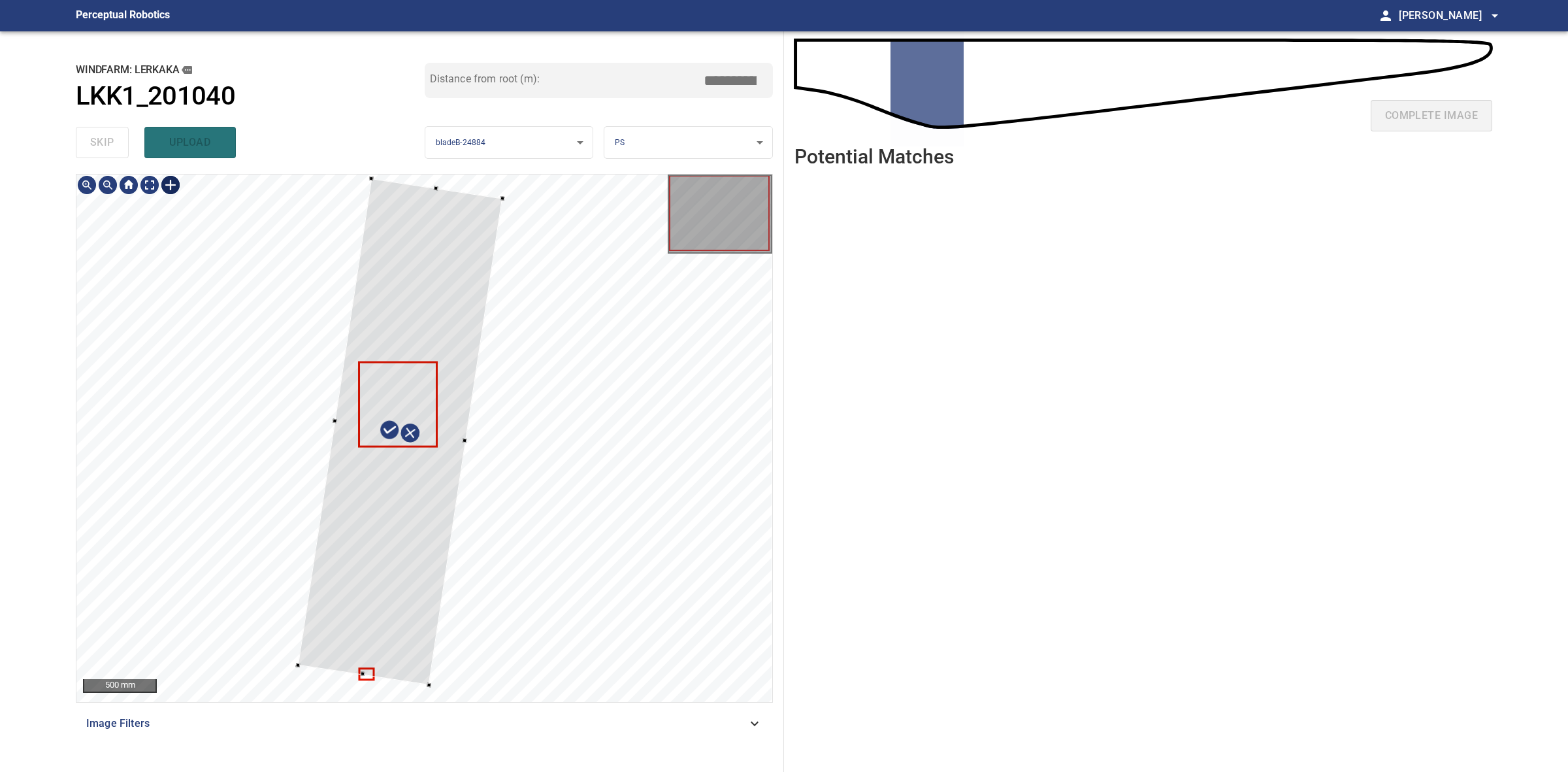
click at [427, 594] on div at bounding box center [400, 431] width 204 height 506
click at [430, 701] on div at bounding box center [424, 438] width 696 height 527
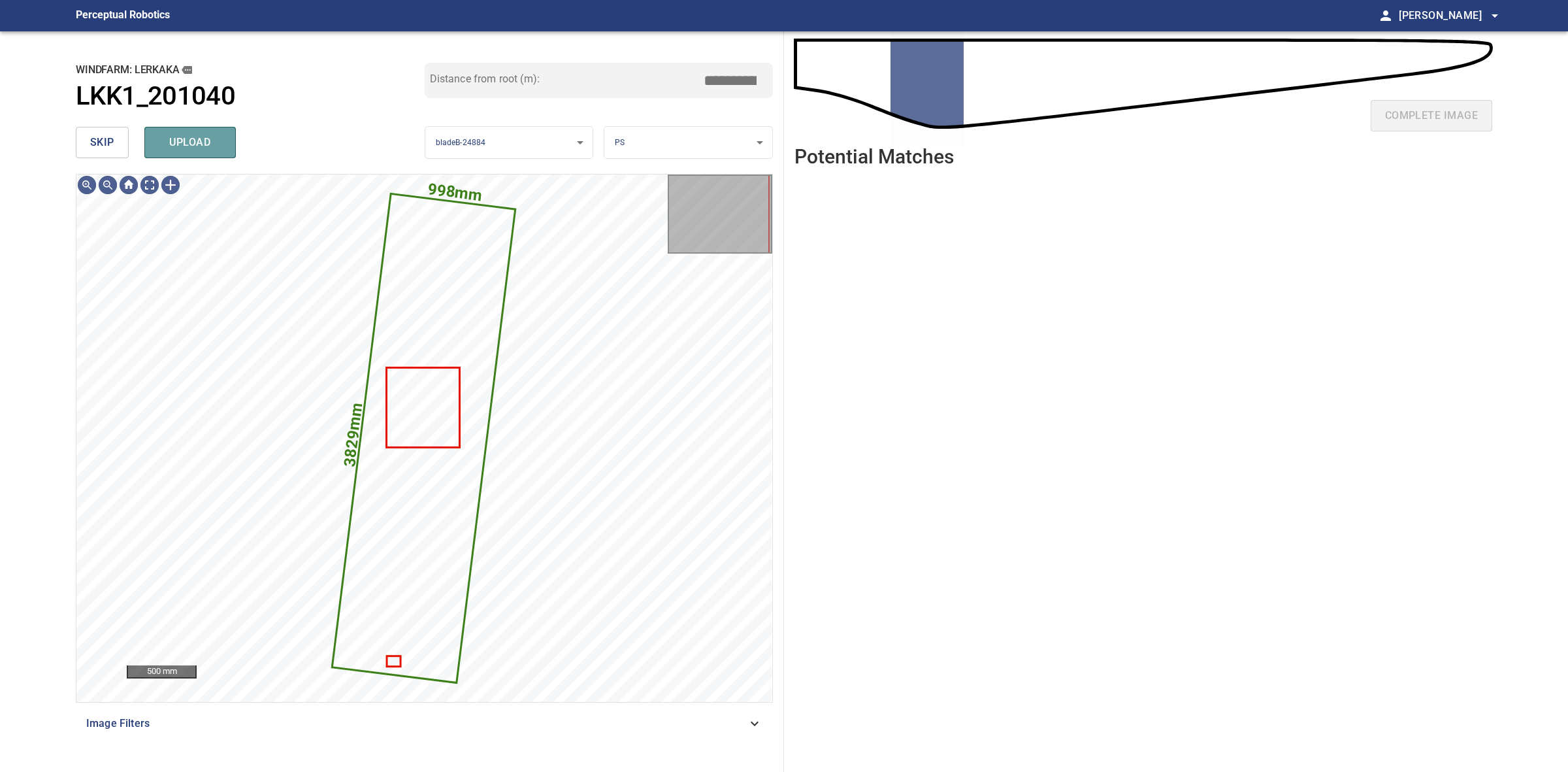
drag, startPoint x: 233, startPoint y: 148, endPoint x: 220, endPoint y: 144, distance: 13.6
click at [231, 147] on button "upload" at bounding box center [190, 143] width 92 height 32
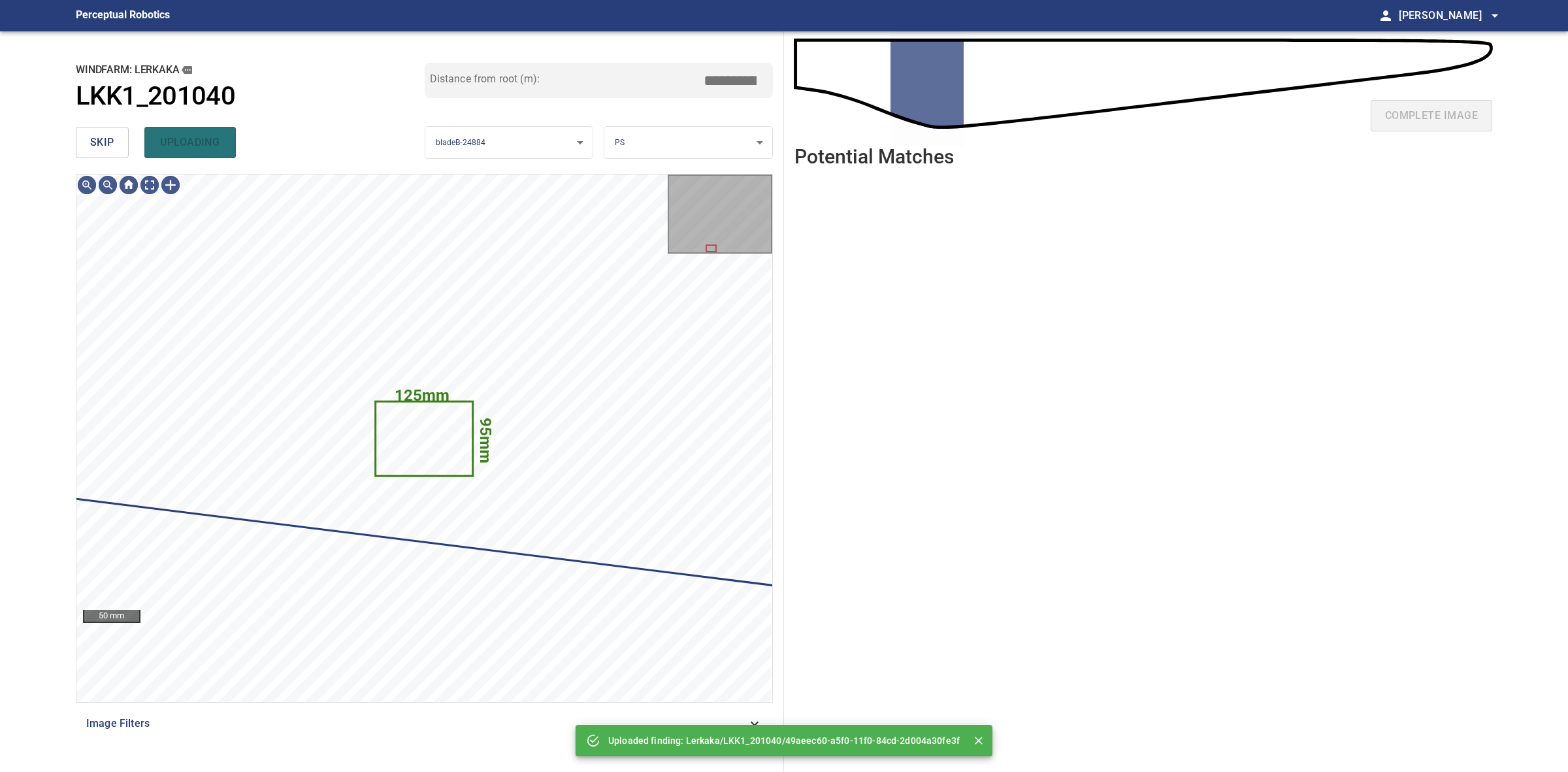
click at [116, 138] on button "skip" at bounding box center [102, 143] width 53 height 32
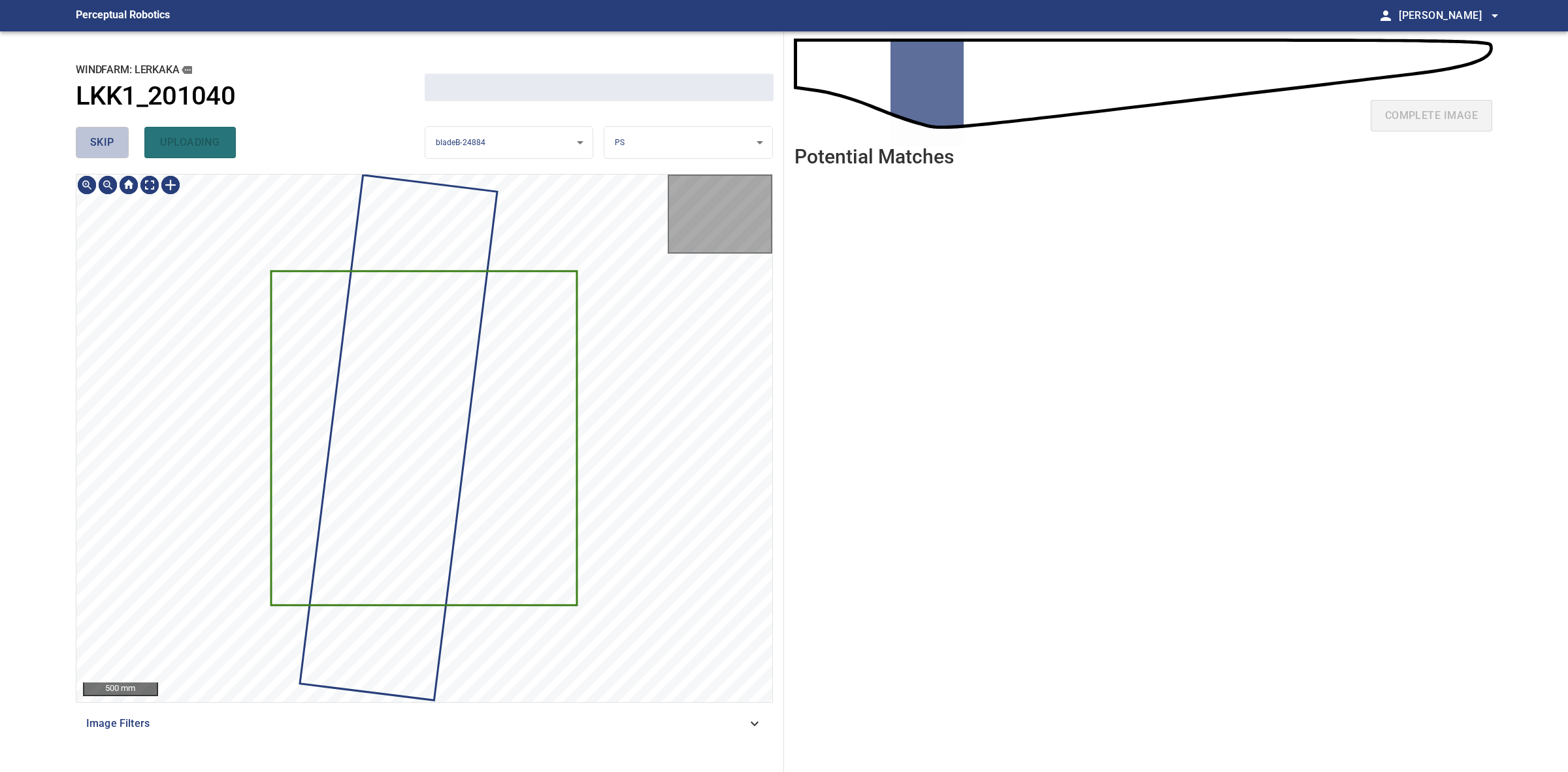
click at [116, 138] on button "skip" at bounding box center [102, 143] width 53 height 32
click at [116, 138] on div "skip uploading" at bounding box center [251, 142] width 349 height 42
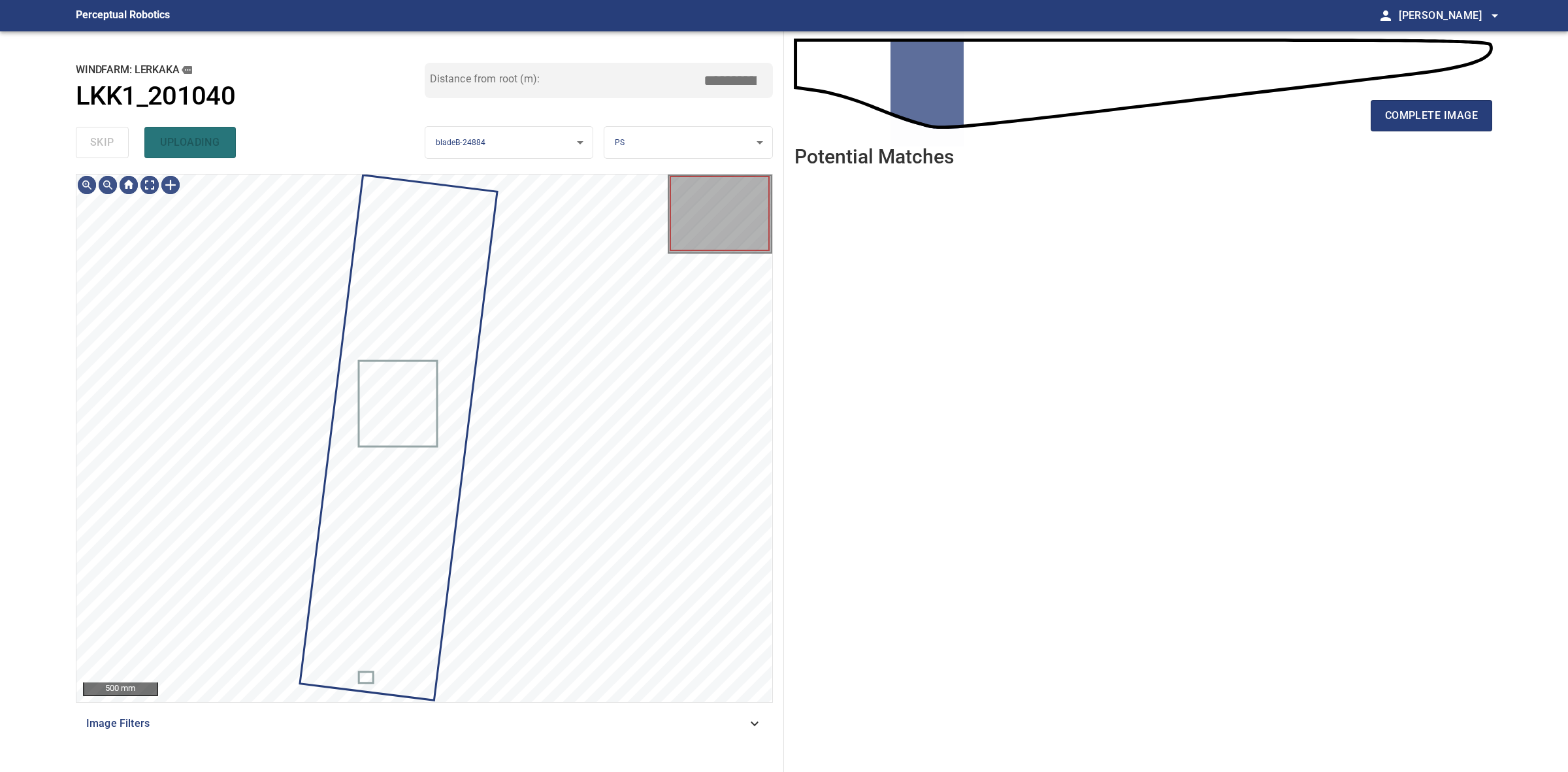
click at [116, 138] on div "skip uploading" at bounding box center [251, 142] width 349 height 42
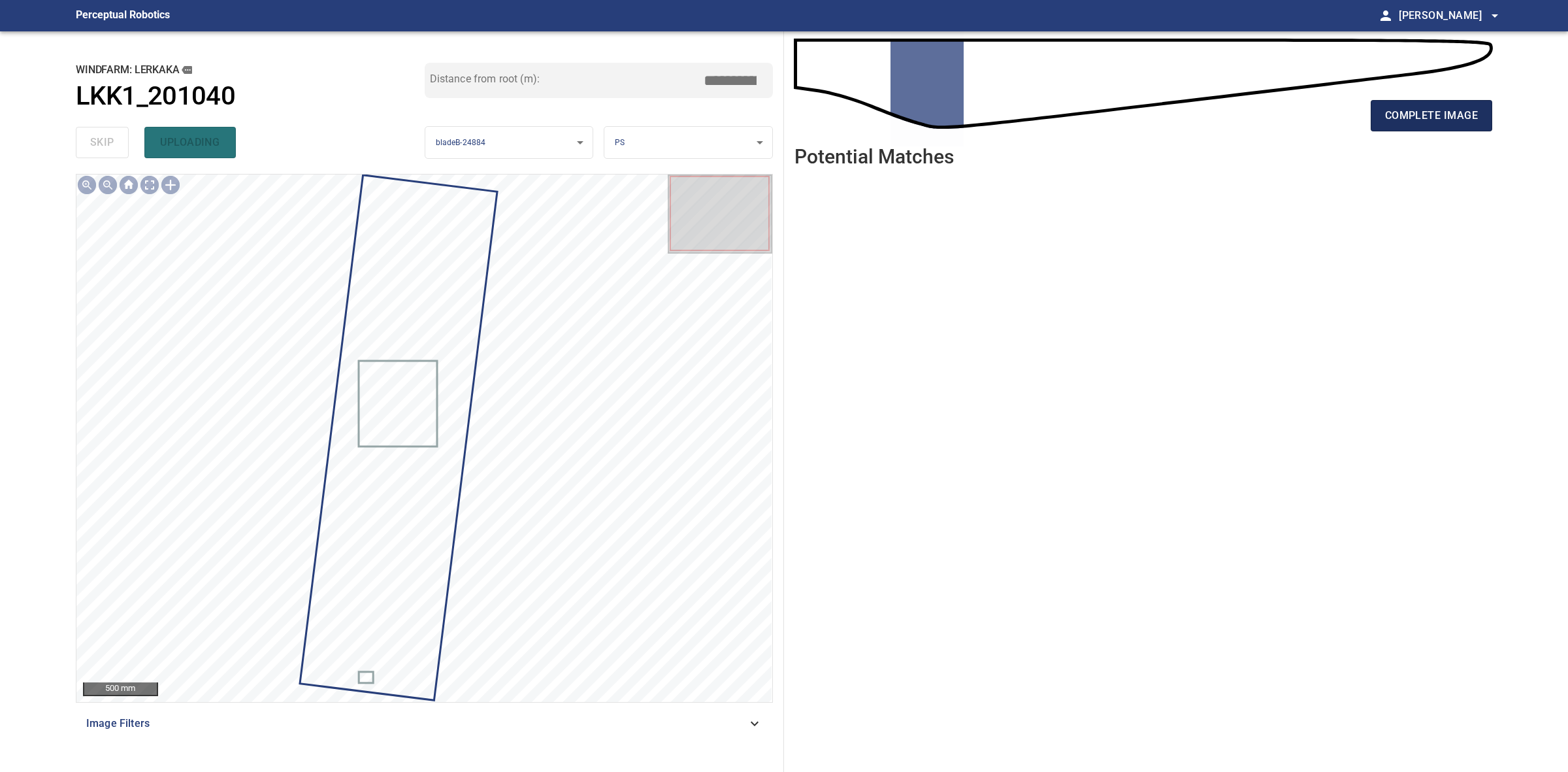
click at [1427, 112] on span "complete image" at bounding box center [1432, 116] width 93 height 19
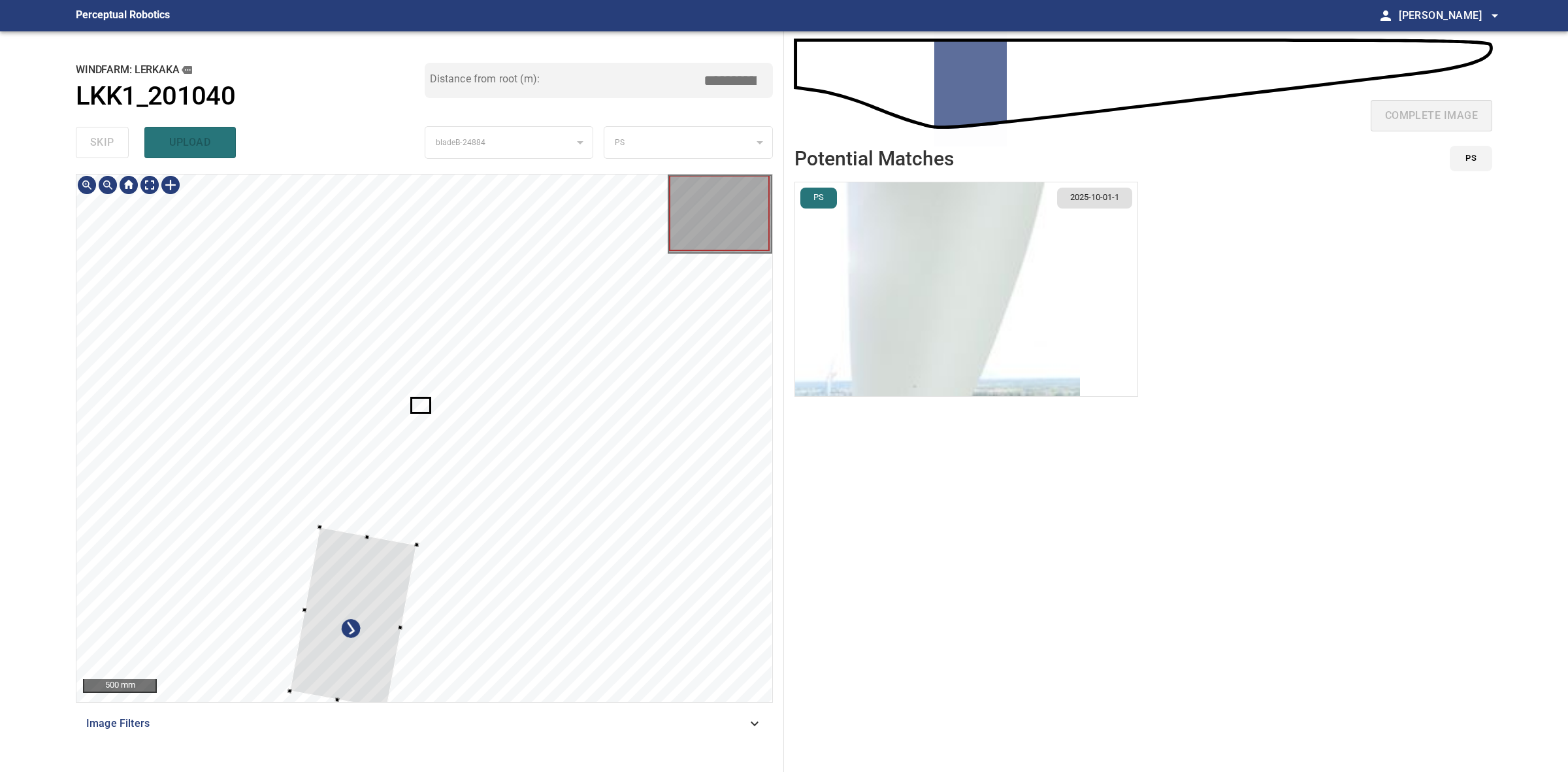
click at [353, 341] on div at bounding box center [424, 438] width 696 height 527
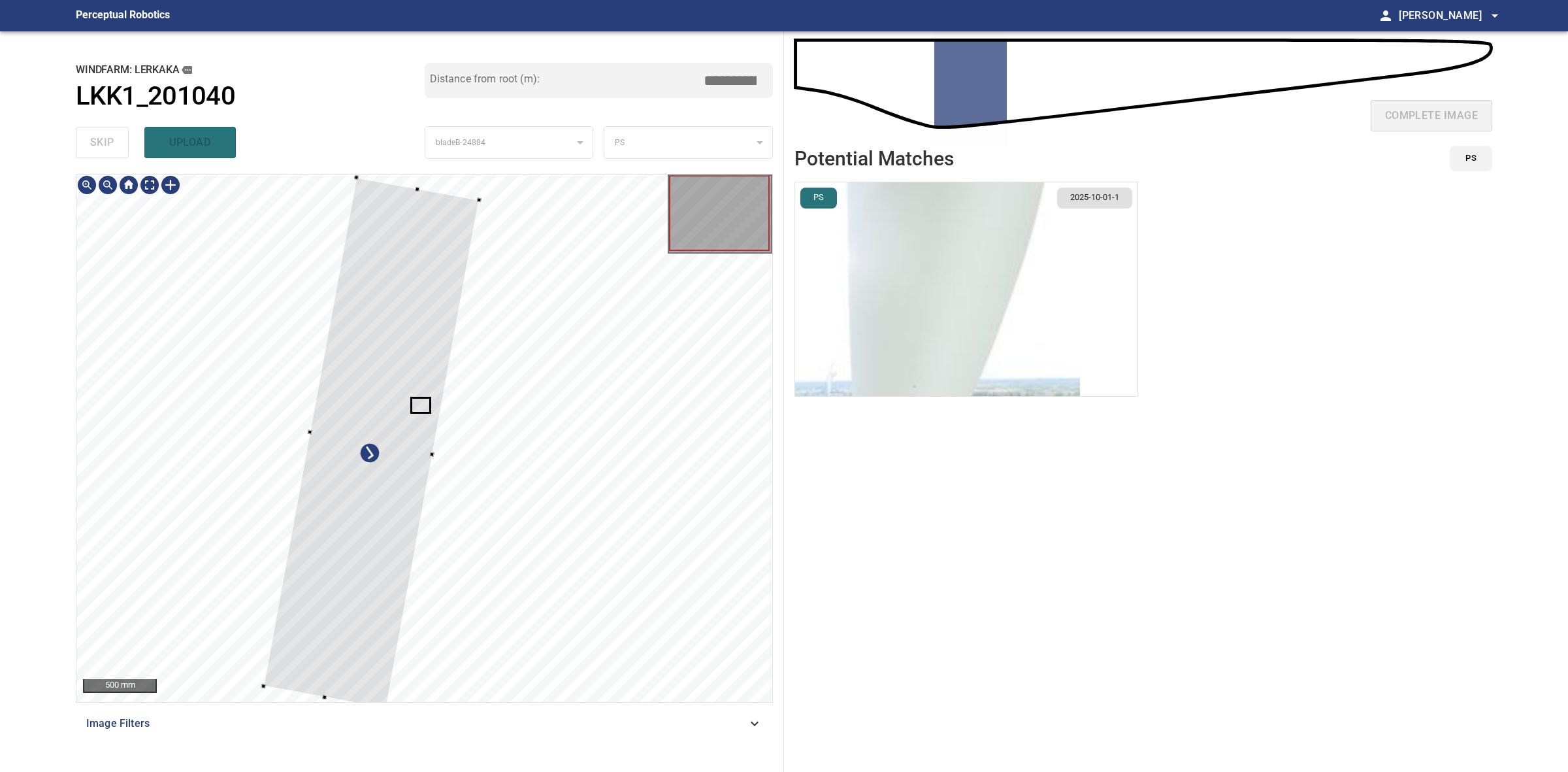
click at [345, 169] on div "**********" at bounding box center [424, 402] width 719 height 740
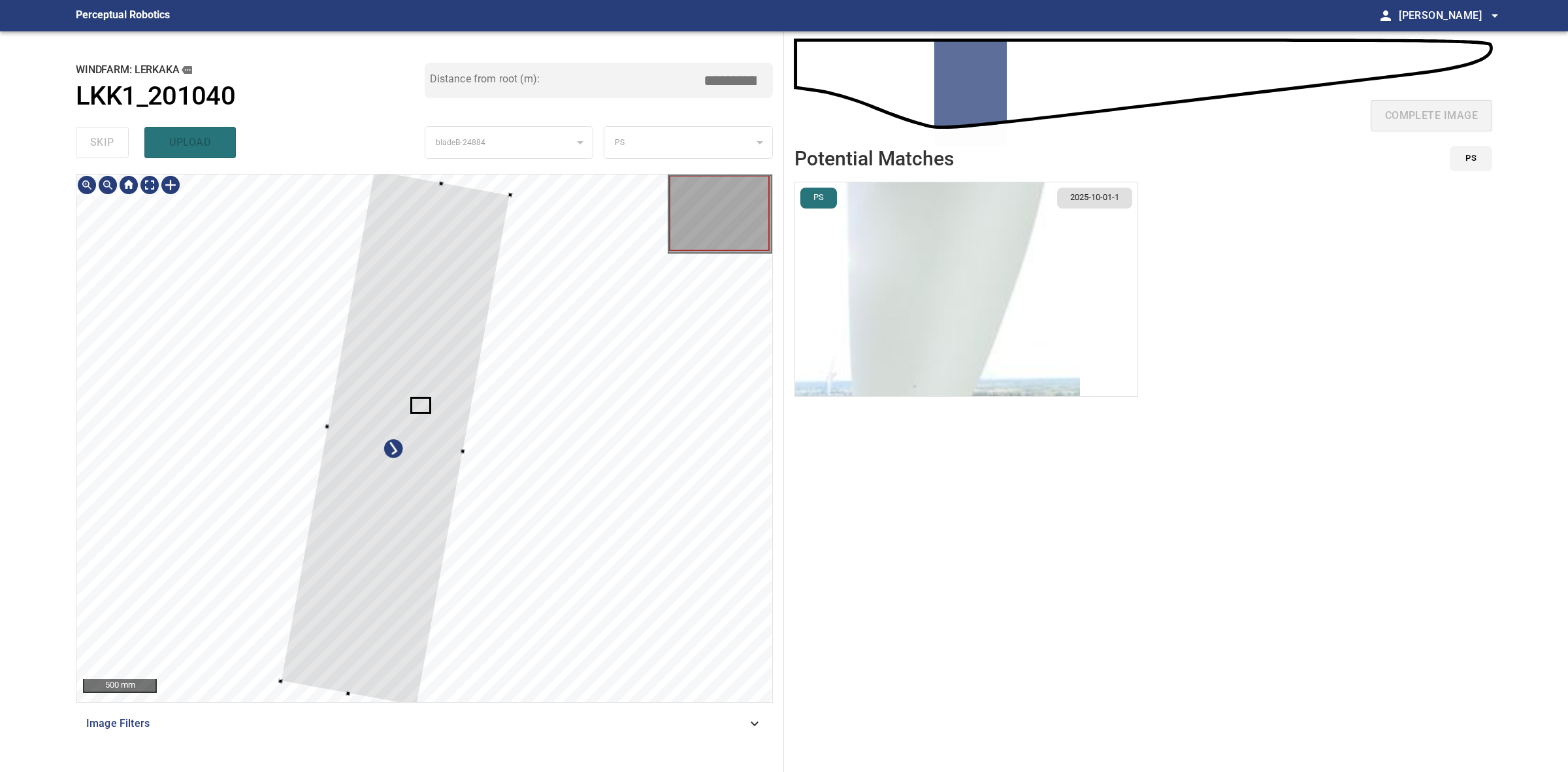
click at [412, 224] on div at bounding box center [395, 438] width 230 height 536
click at [526, 180] on div at bounding box center [527, 180] width 5 height 5
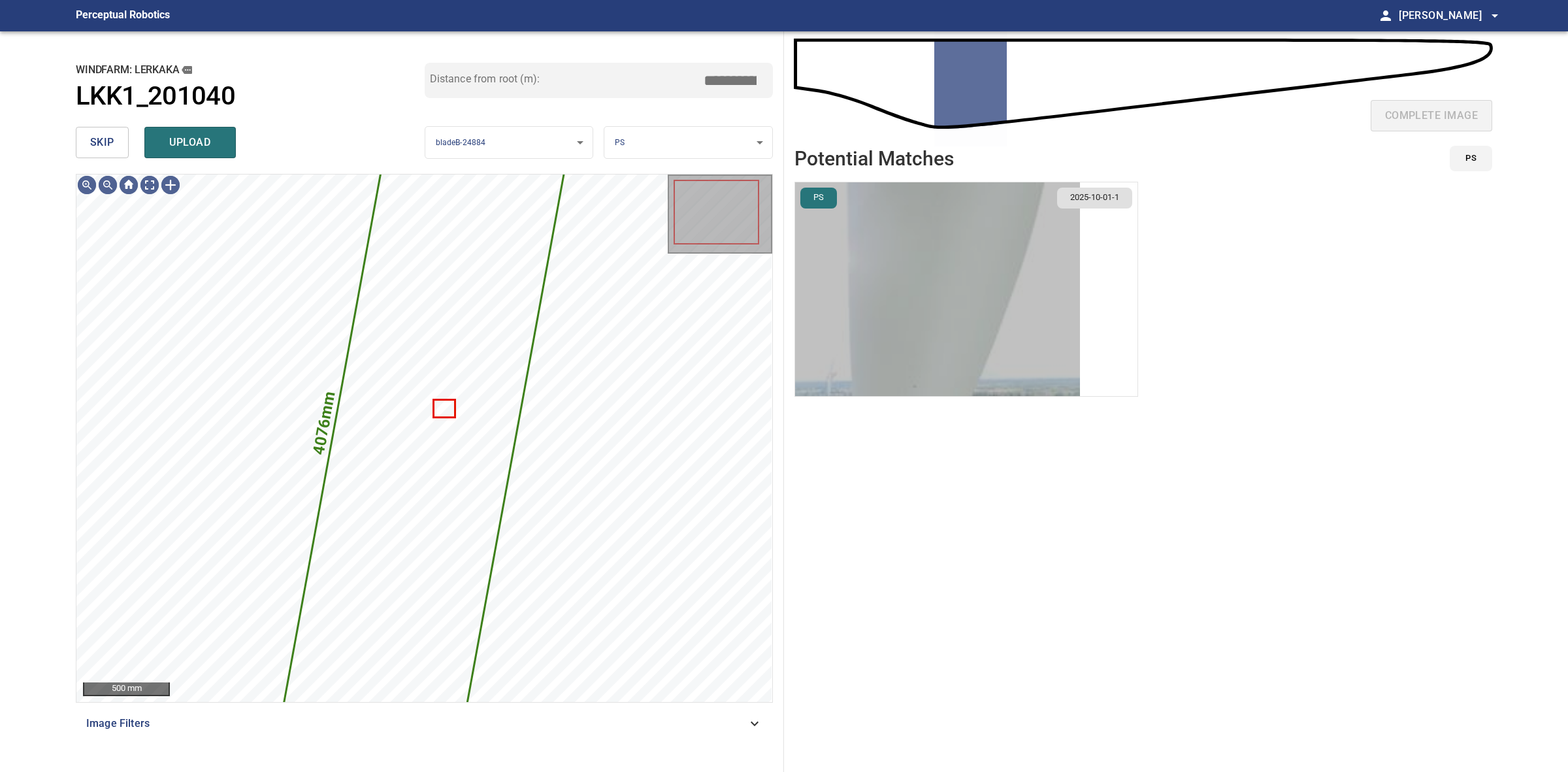
click at [1009, 296] on img "button" at bounding box center [937, 290] width 285 height 213
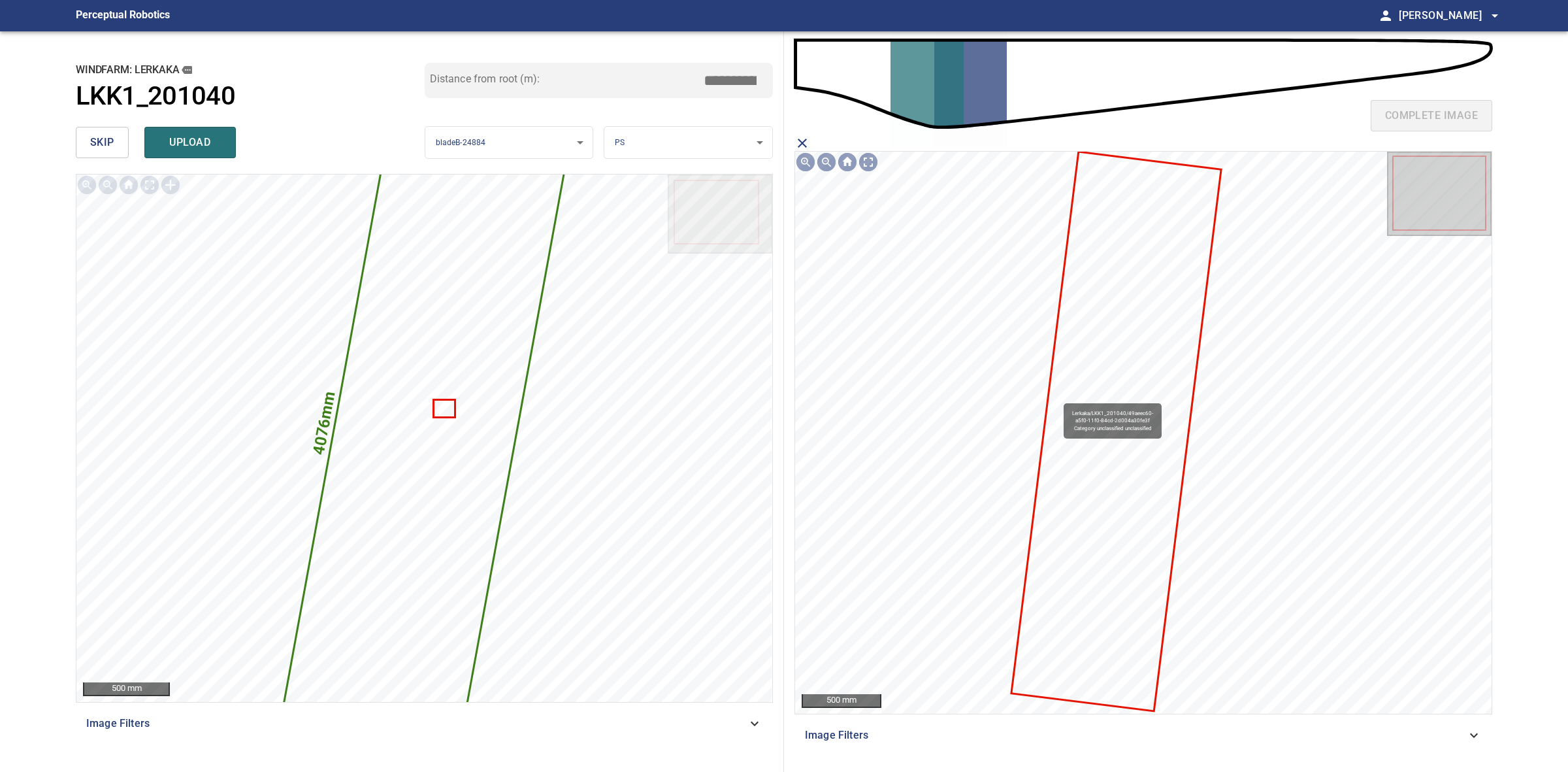
click at [1092, 391] on icon at bounding box center [1116, 431] width 208 height 558
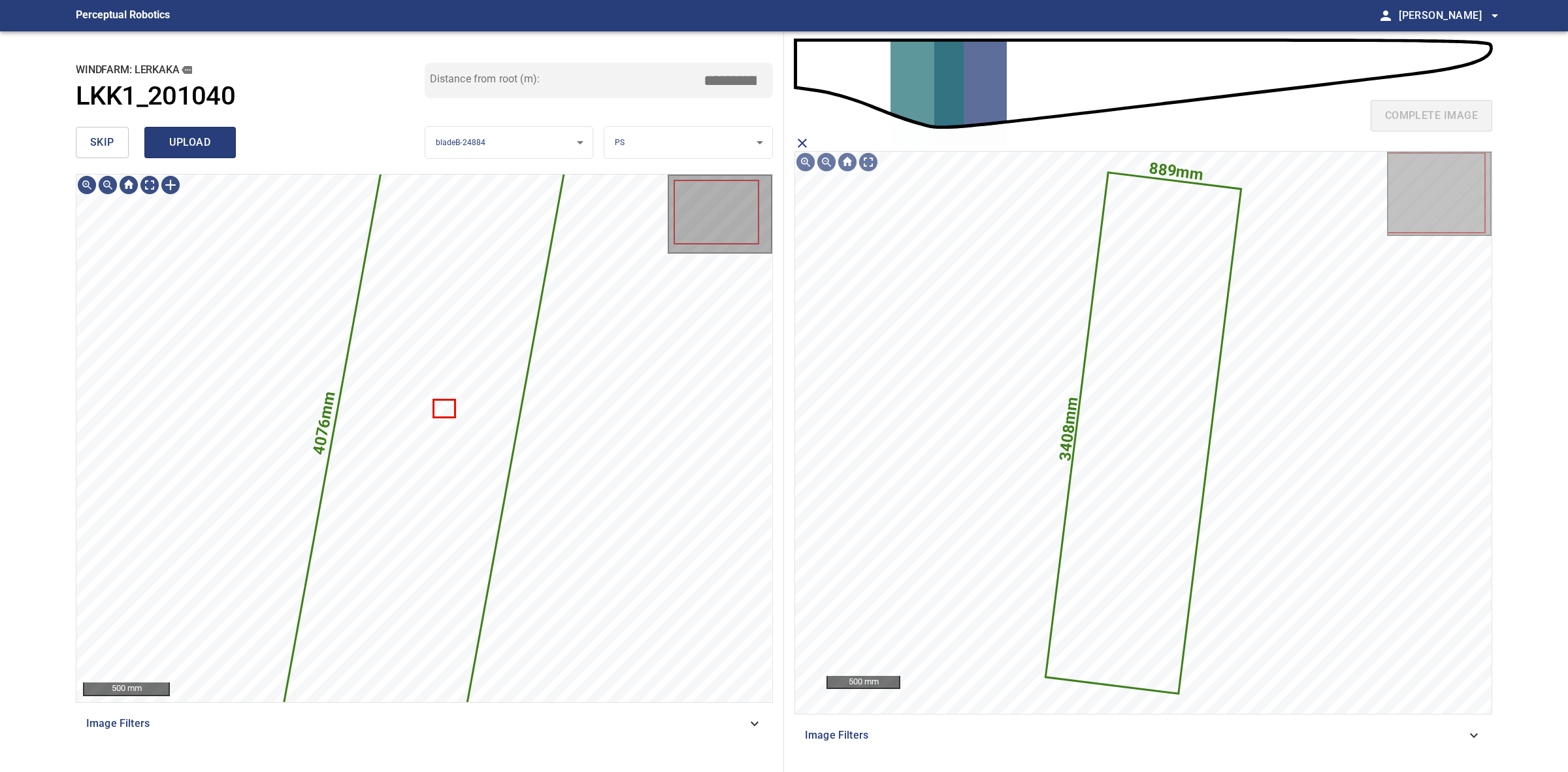
click at [214, 150] on span "upload" at bounding box center [190, 143] width 63 height 19
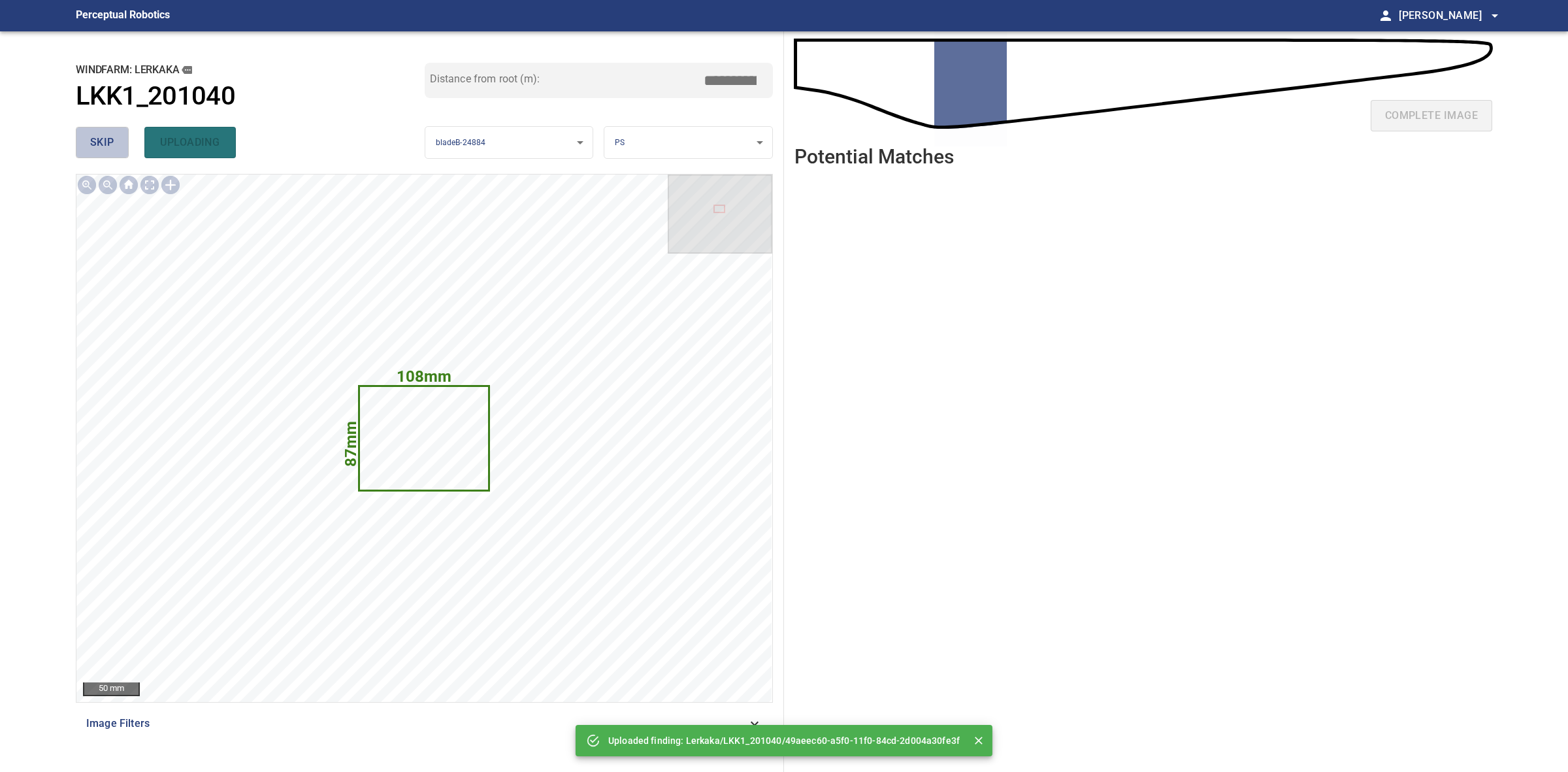
click at [118, 143] on button "skip" at bounding box center [102, 143] width 53 height 32
click at [116, 143] on div "skip uploading" at bounding box center [251, 142] width 349 height 42
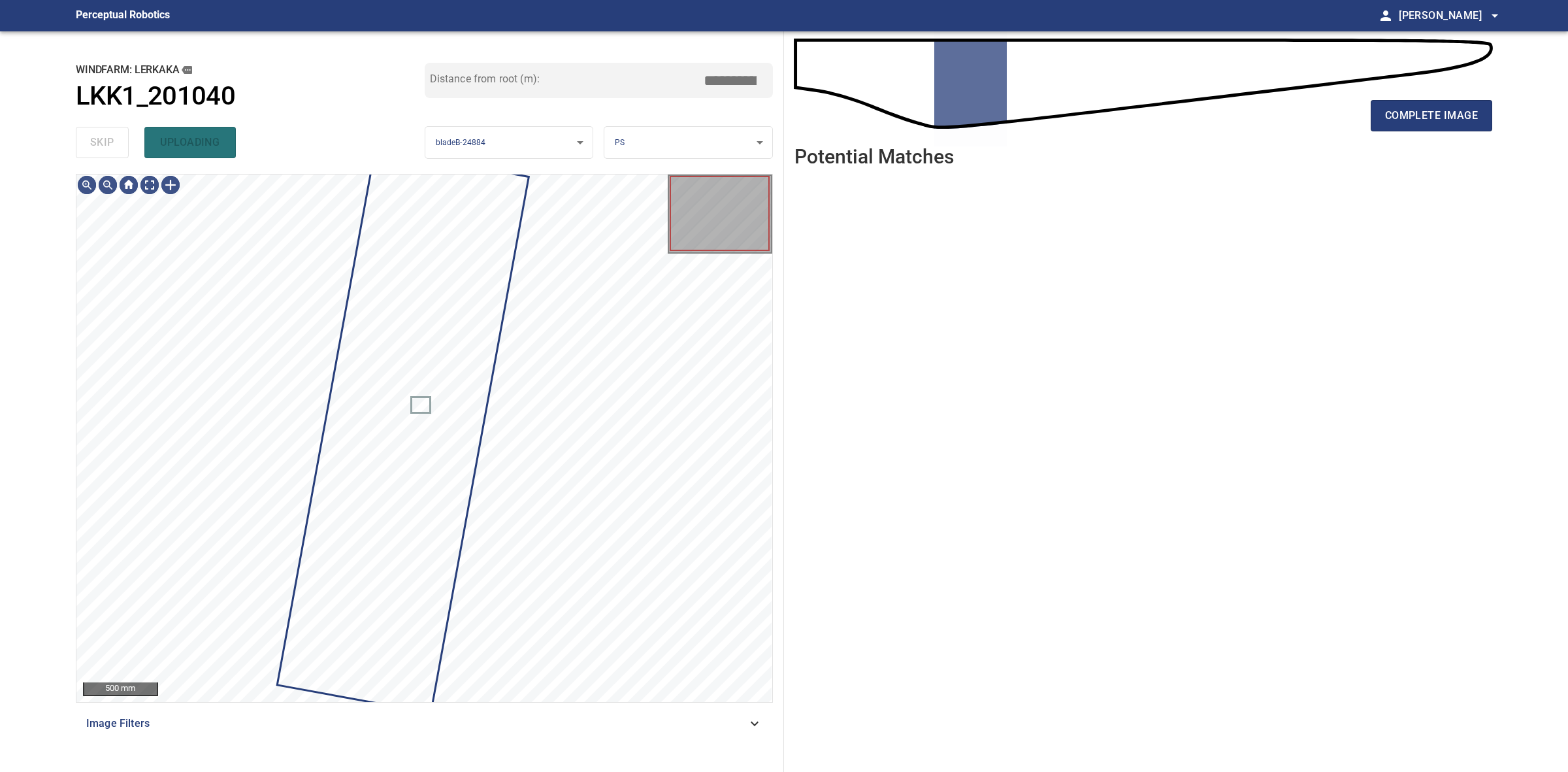
click at [115, 143] on div "skip uploading" at bounding box center [251, 142] width 349 height 42
drag, startPoint x: 115, startPoint y: 143, endPoint x: 790, endPoint y: 126, distance: 675.2
click at [122, 143] on div "skip uploading" at bounding box center [251, 142] width 349 height 42
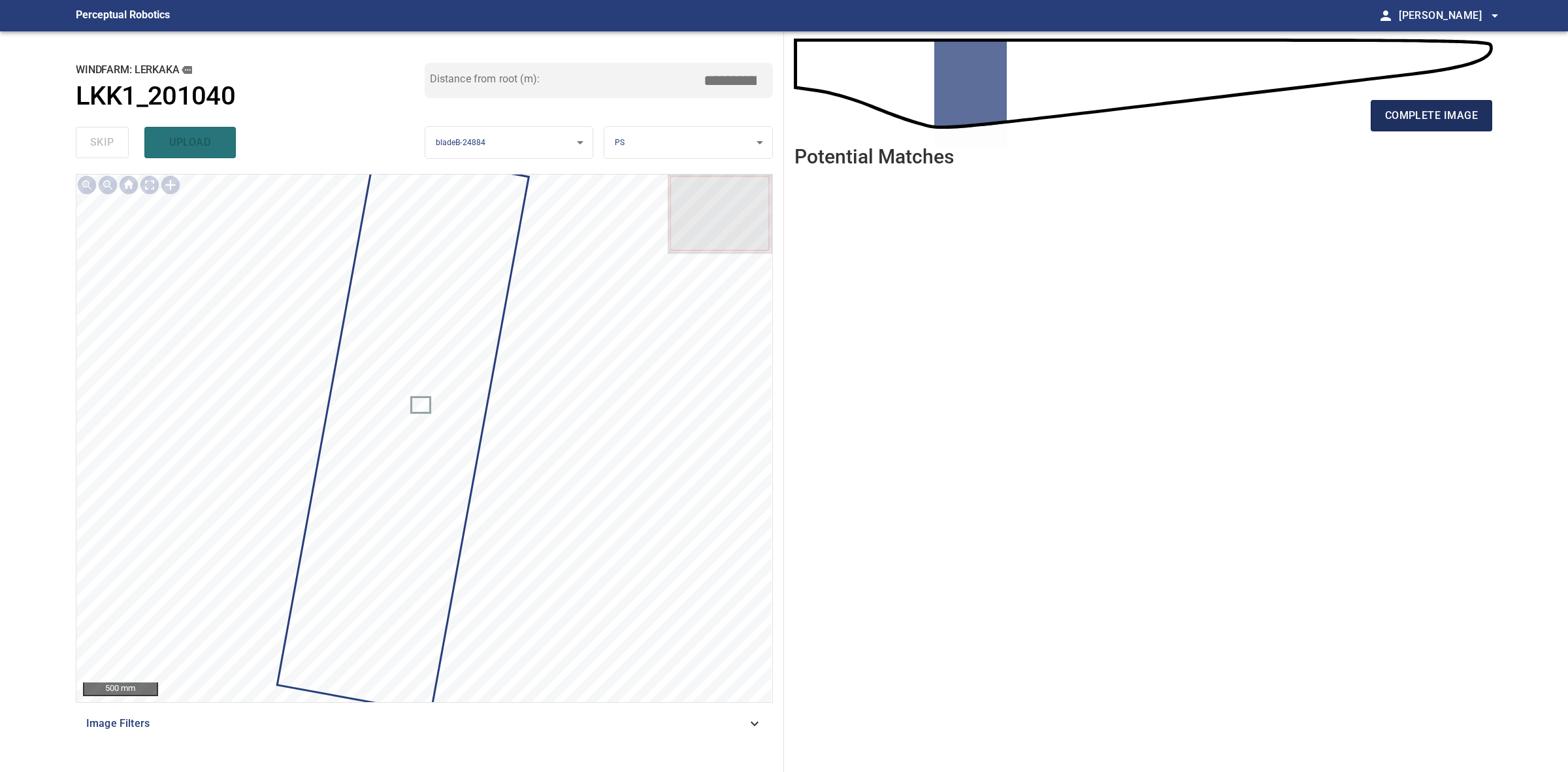
click at [1434, 111] on span "complete image" at bounding box center [1432, 116] width 93 height 19
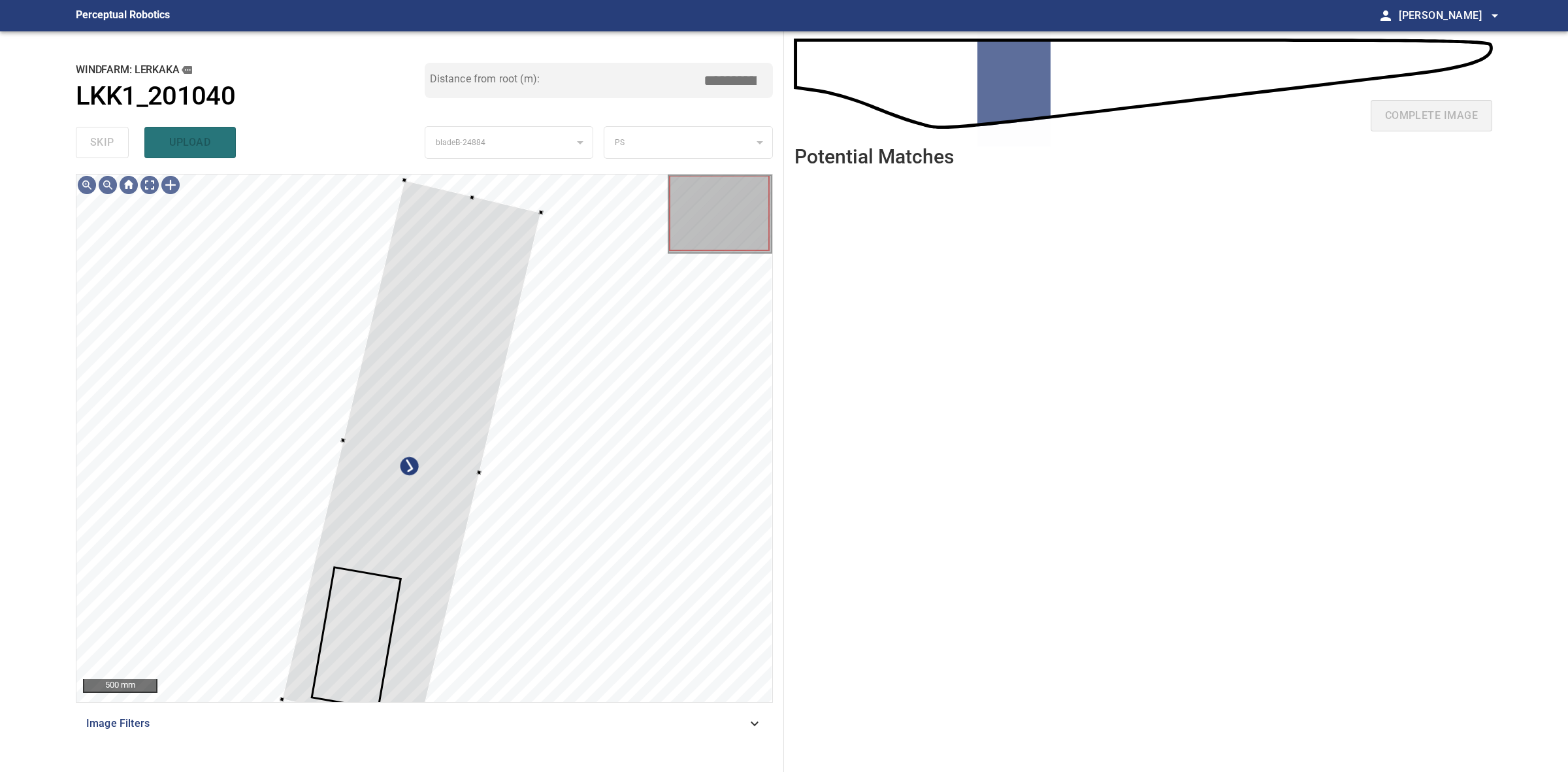
click at [417, 734] on div "500 mm Image Filters" at bounding box center [425, 467] width 698 height 587
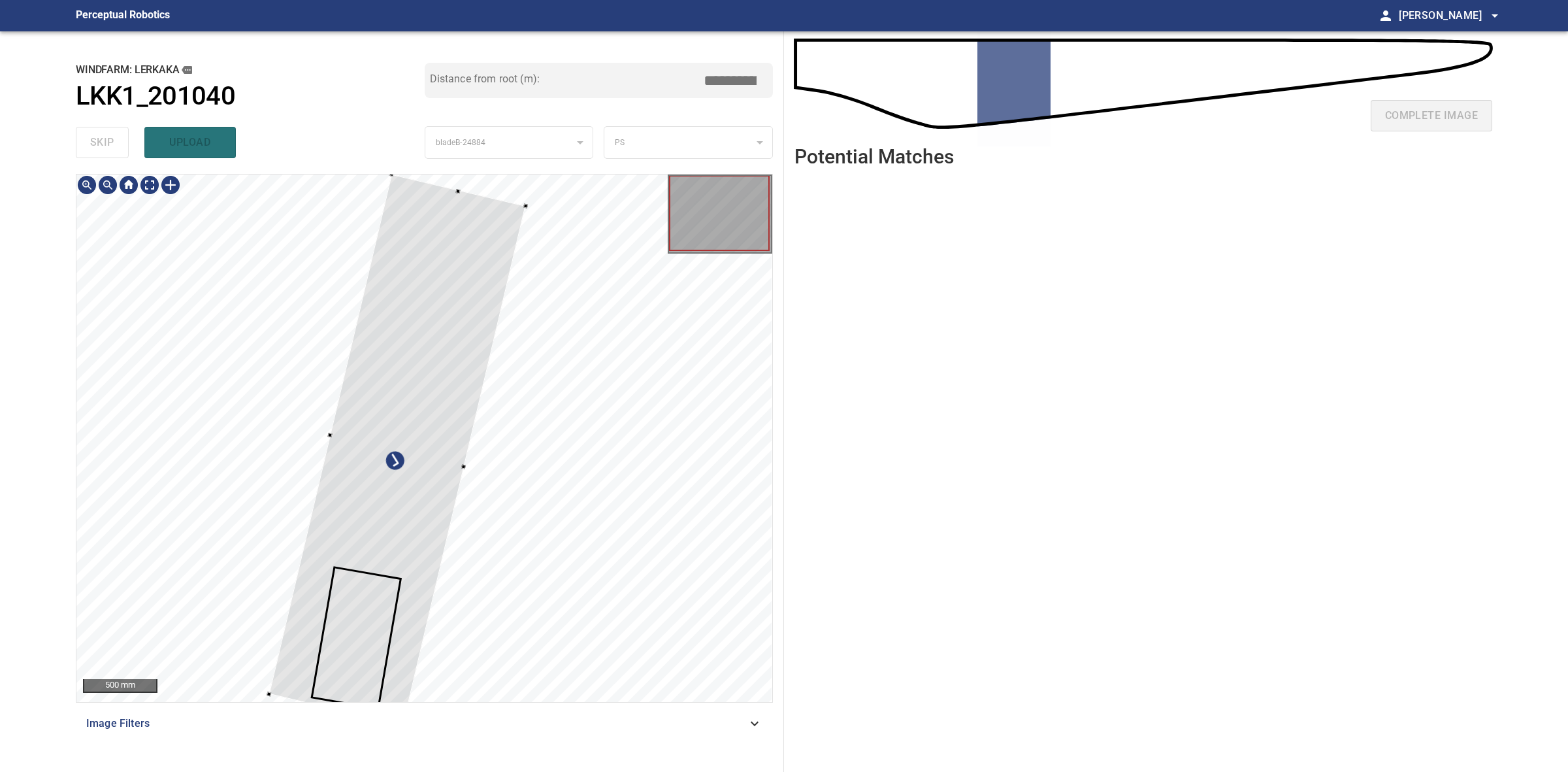
click at [482, 295] on div at bounding box center [396, 450] width 257 height 551
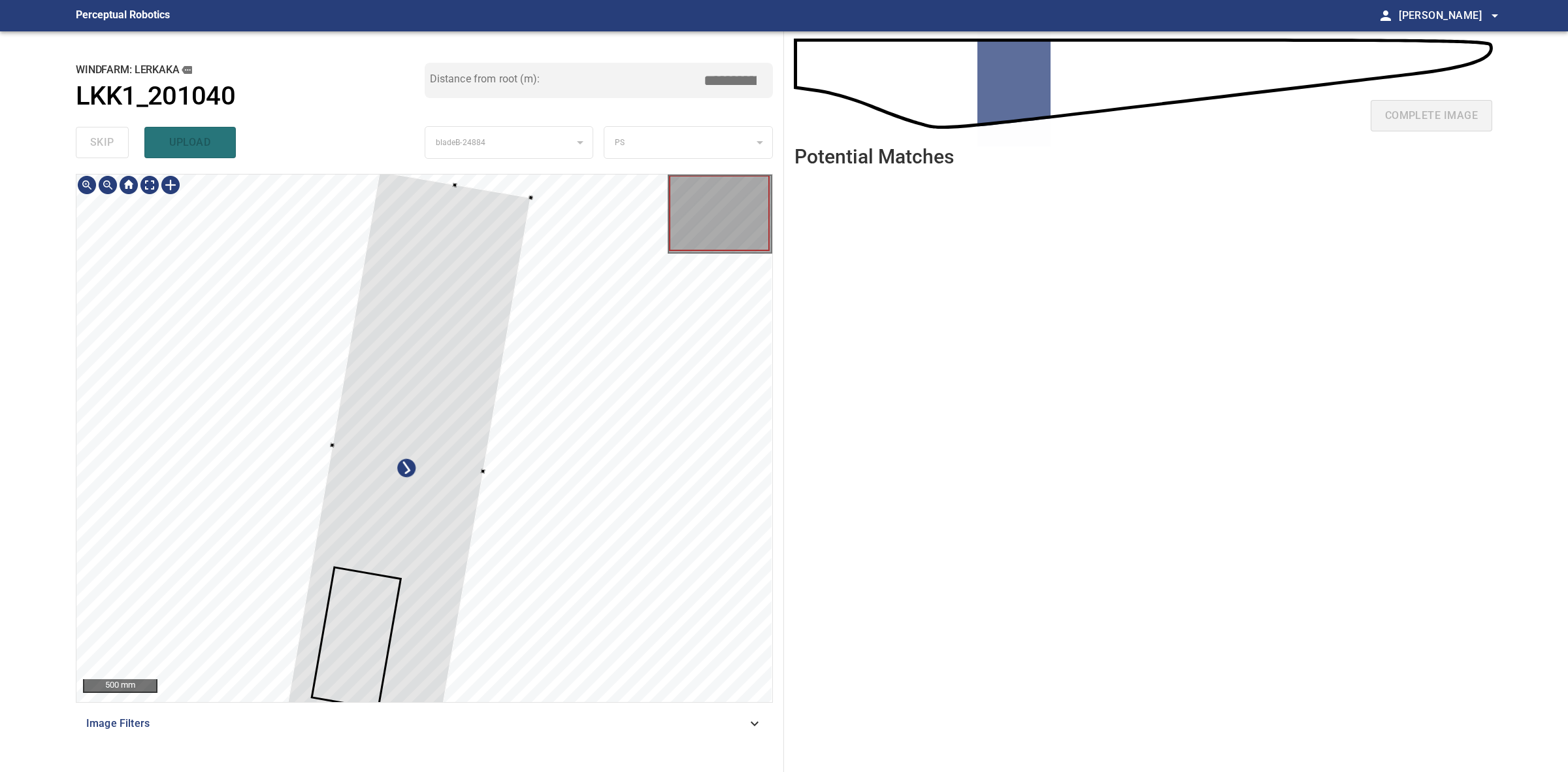
click at [439, 360] on div at bounding box center [407, 458] width 246 height 573
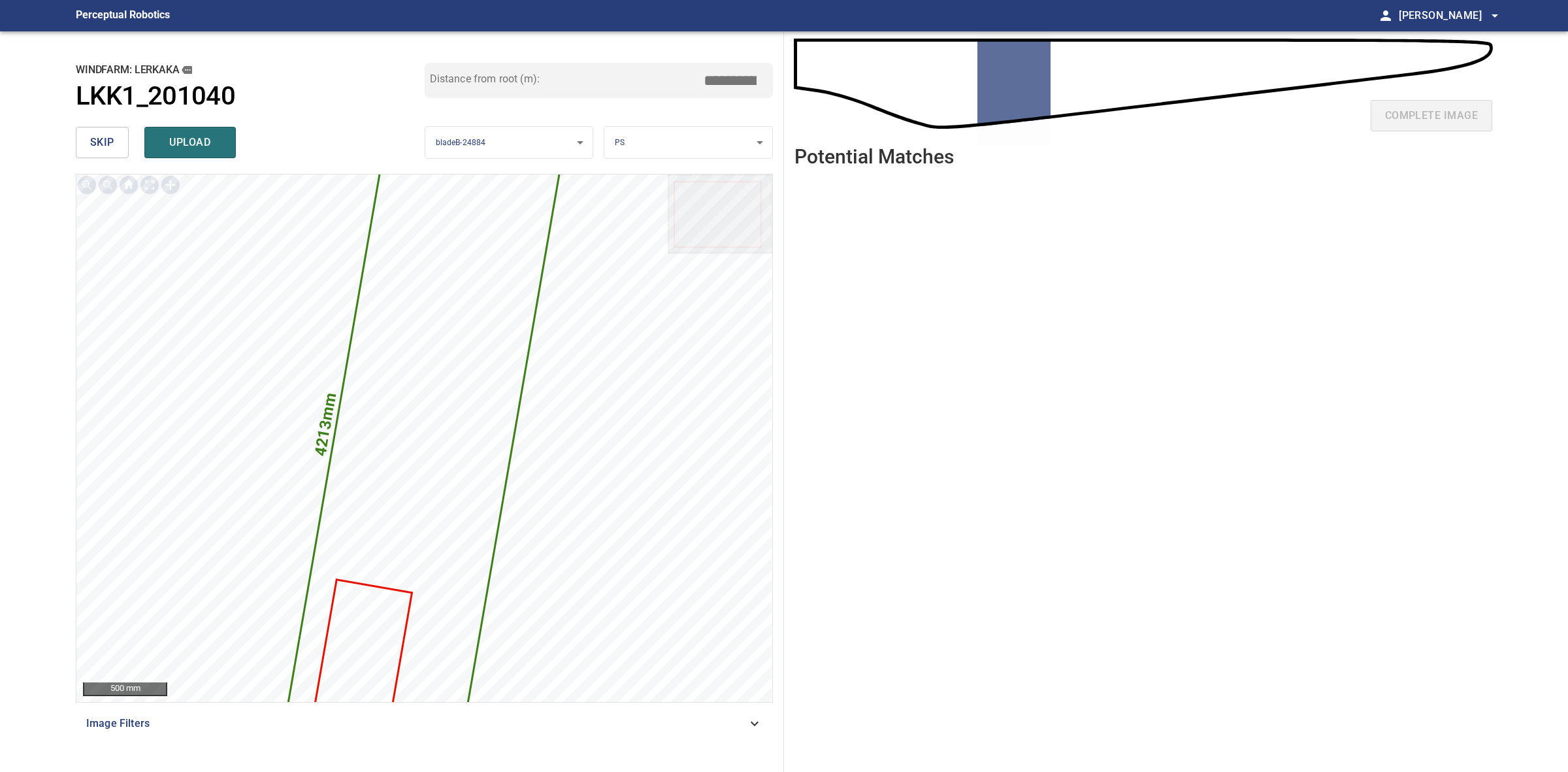
drag, startPoint x: 732, startPoint y: 80, endPoint x: 717, endPoint y: 79, distance: 15.0
click at [717, 79] on input "*****" at bounding box center [735, 80] width 65 height 25
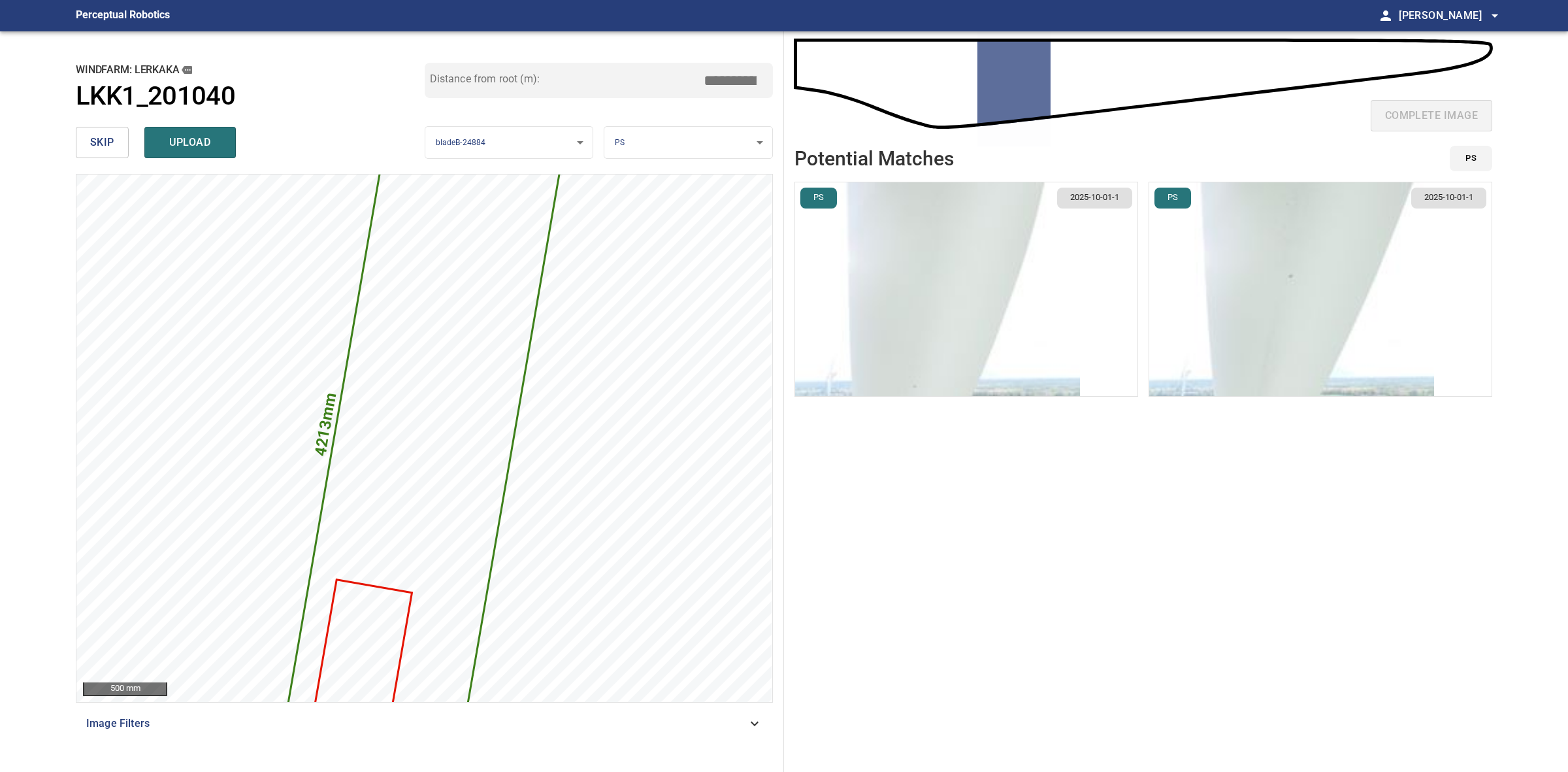
type input "*****"
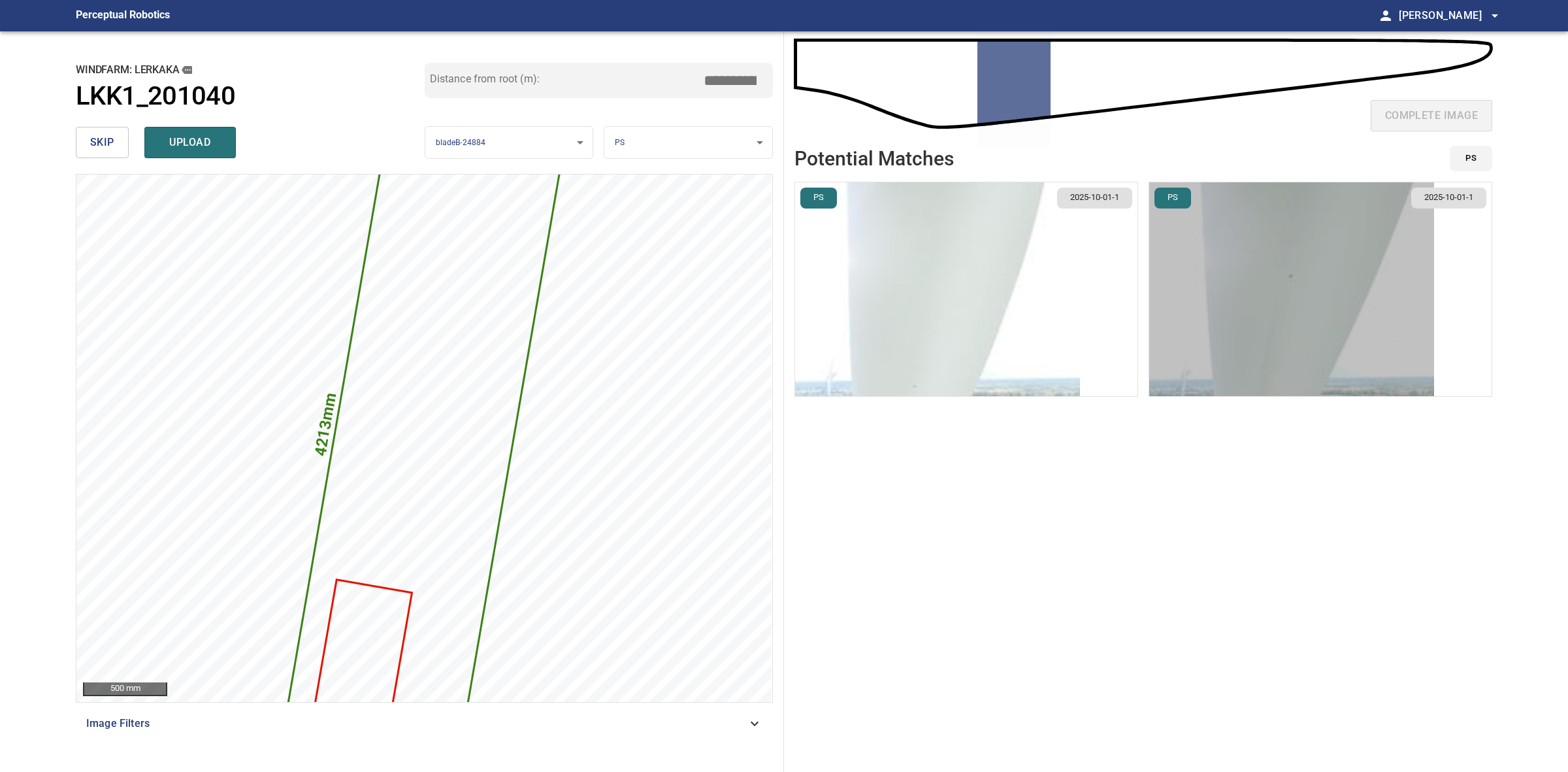
click at [1217, 273] on img "button" at bounding box center [1292, 290] width 285 height 213
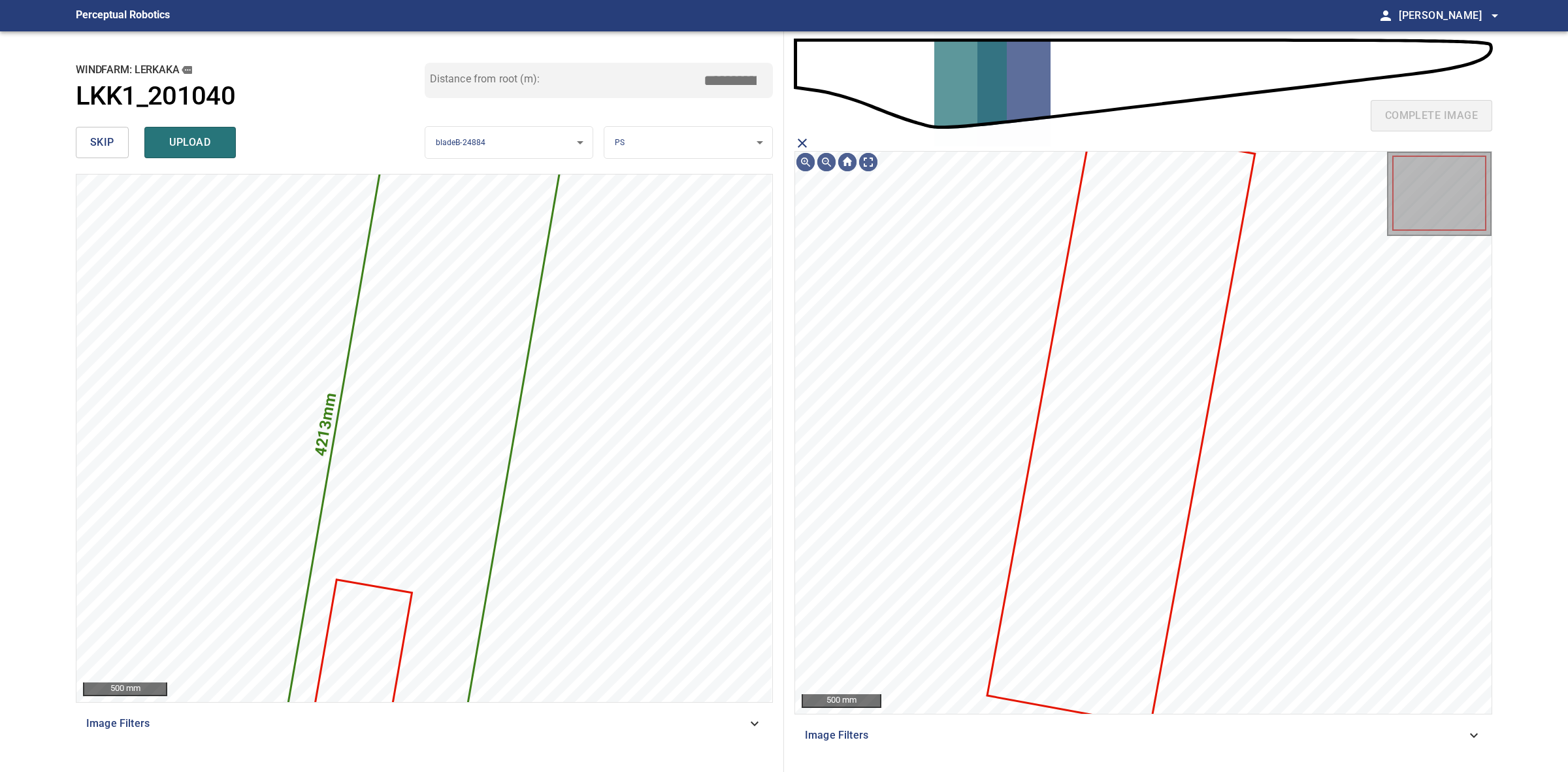
click at [1136, 348] on icon at bounding box center [1122, 425] width 266 height 599
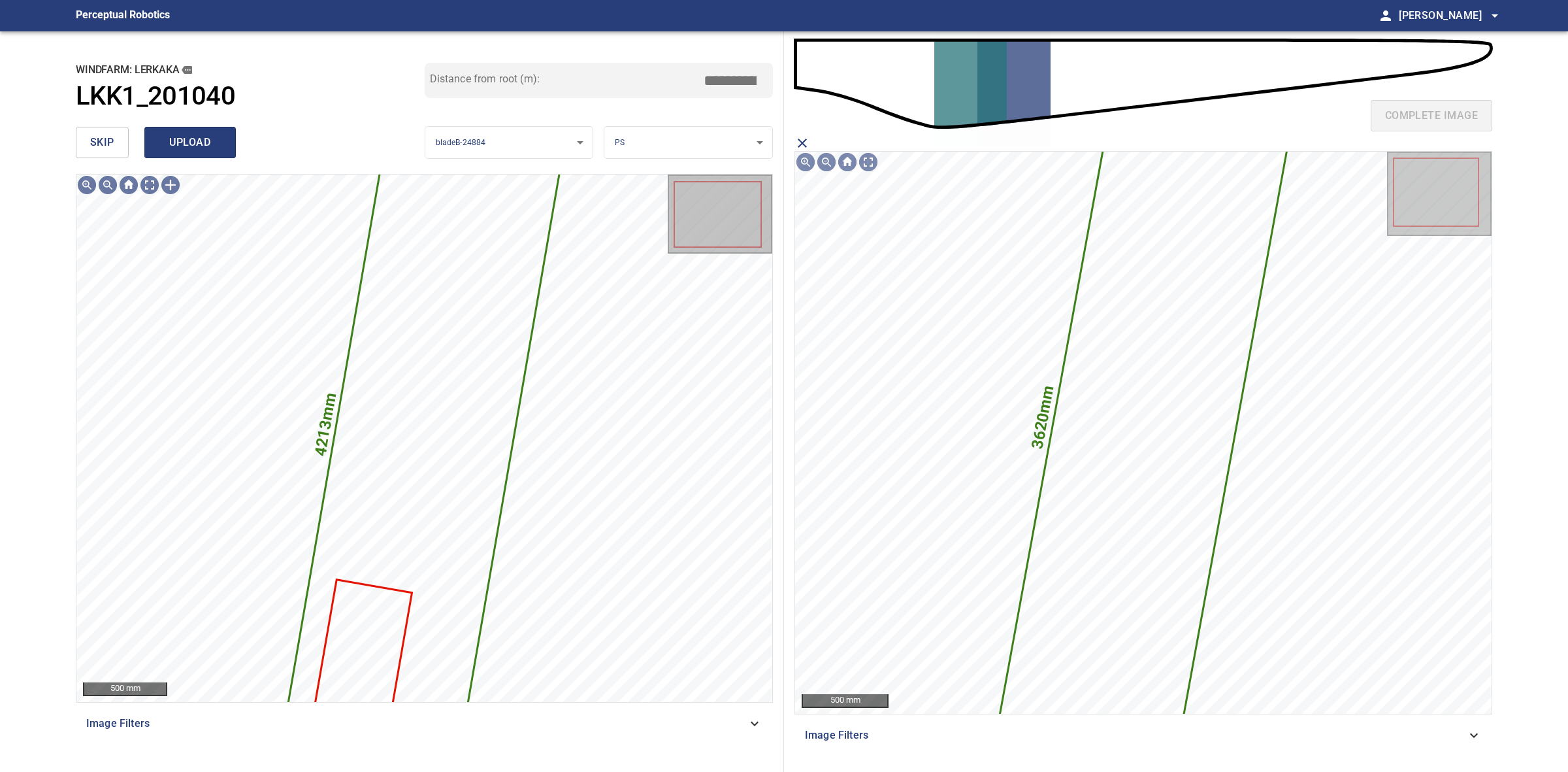
click at [163, 134] on span "upload" at bounding box center [190, 143] width 63 height 19
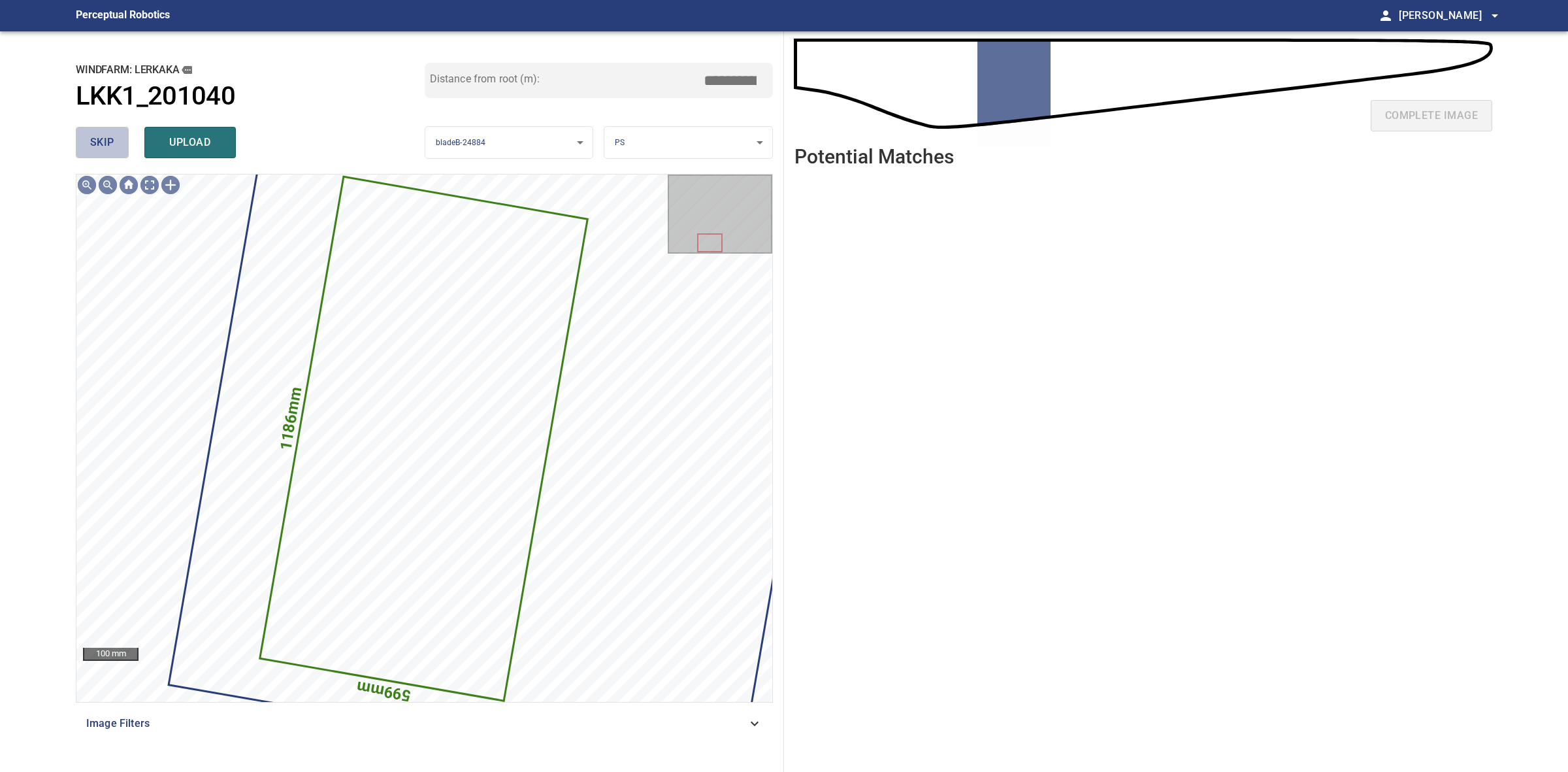
click at [94, 148] on span "skip" at bounding box center [102, 143] width 24 height 19
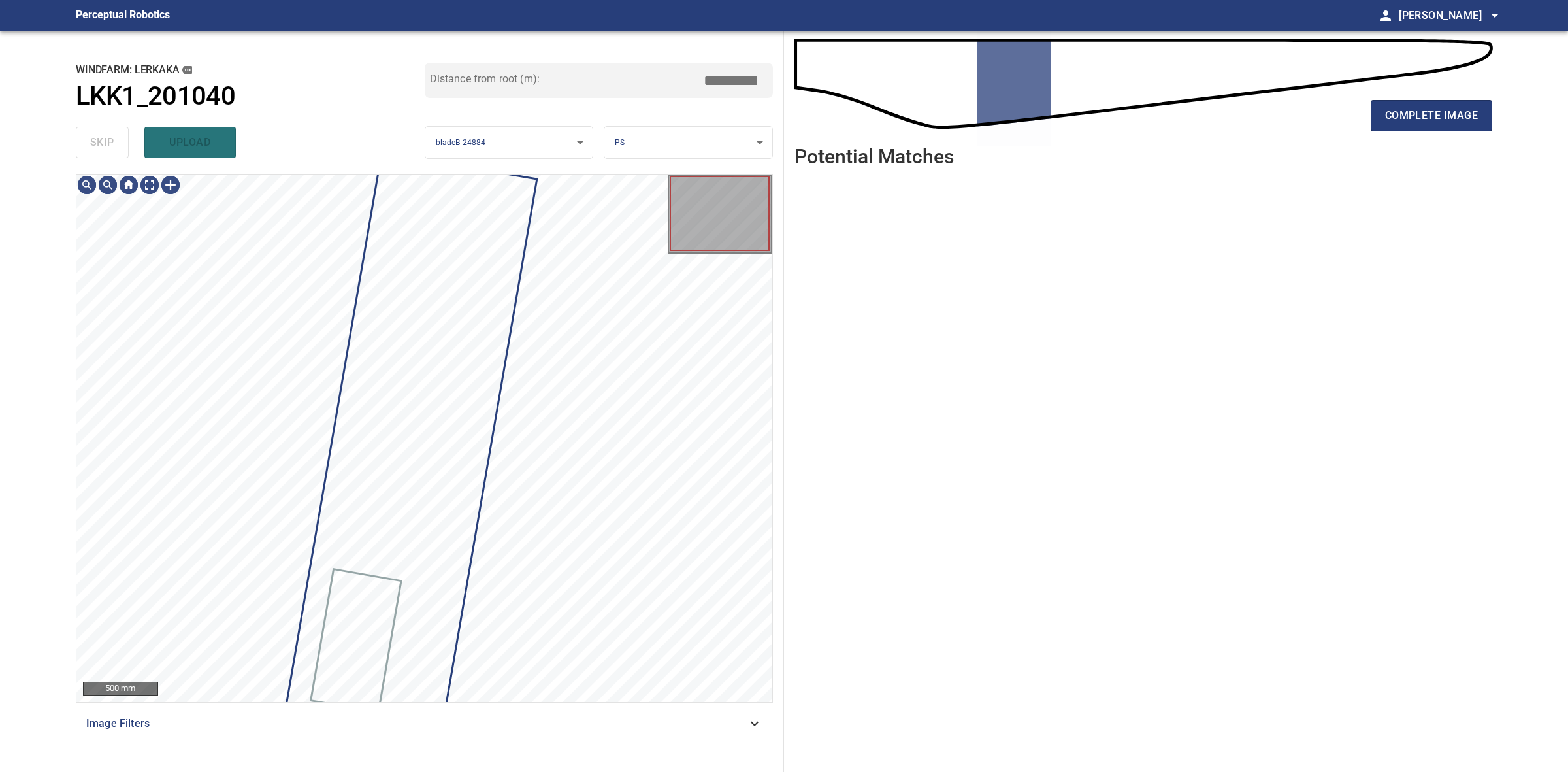
click at [94, 148] on div "skip upload" at bounding box center [251, 142] width 349 height 42
click at [1387, 108] on span "complete image" at bounding box center [1432, 116] width 93 height 19
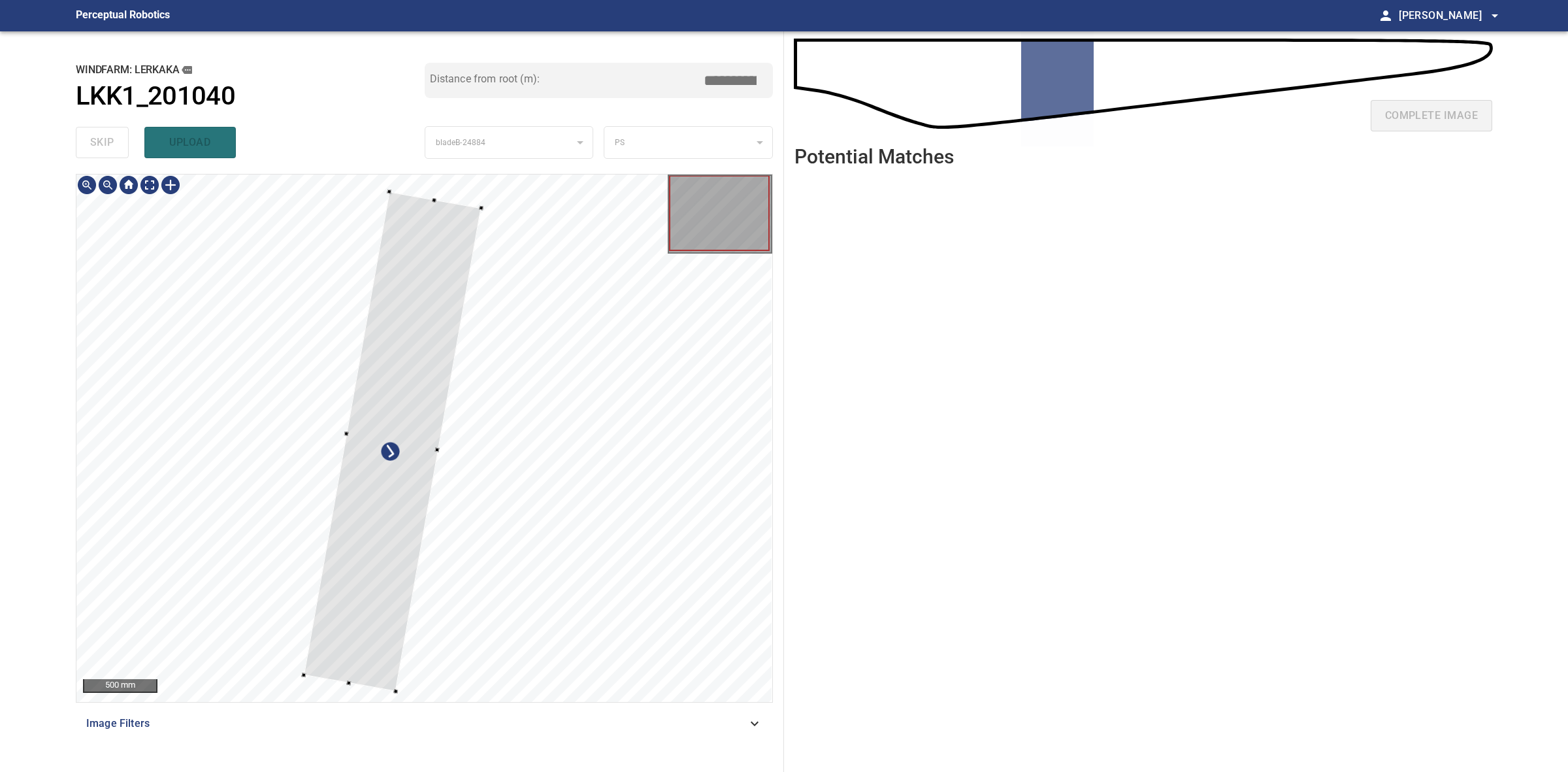
click at [390, 187] on div at bounding box center [424, 438] width 696 height 527
click at [457, 317] on div at bounding box center [398, 443] width 177 height 500
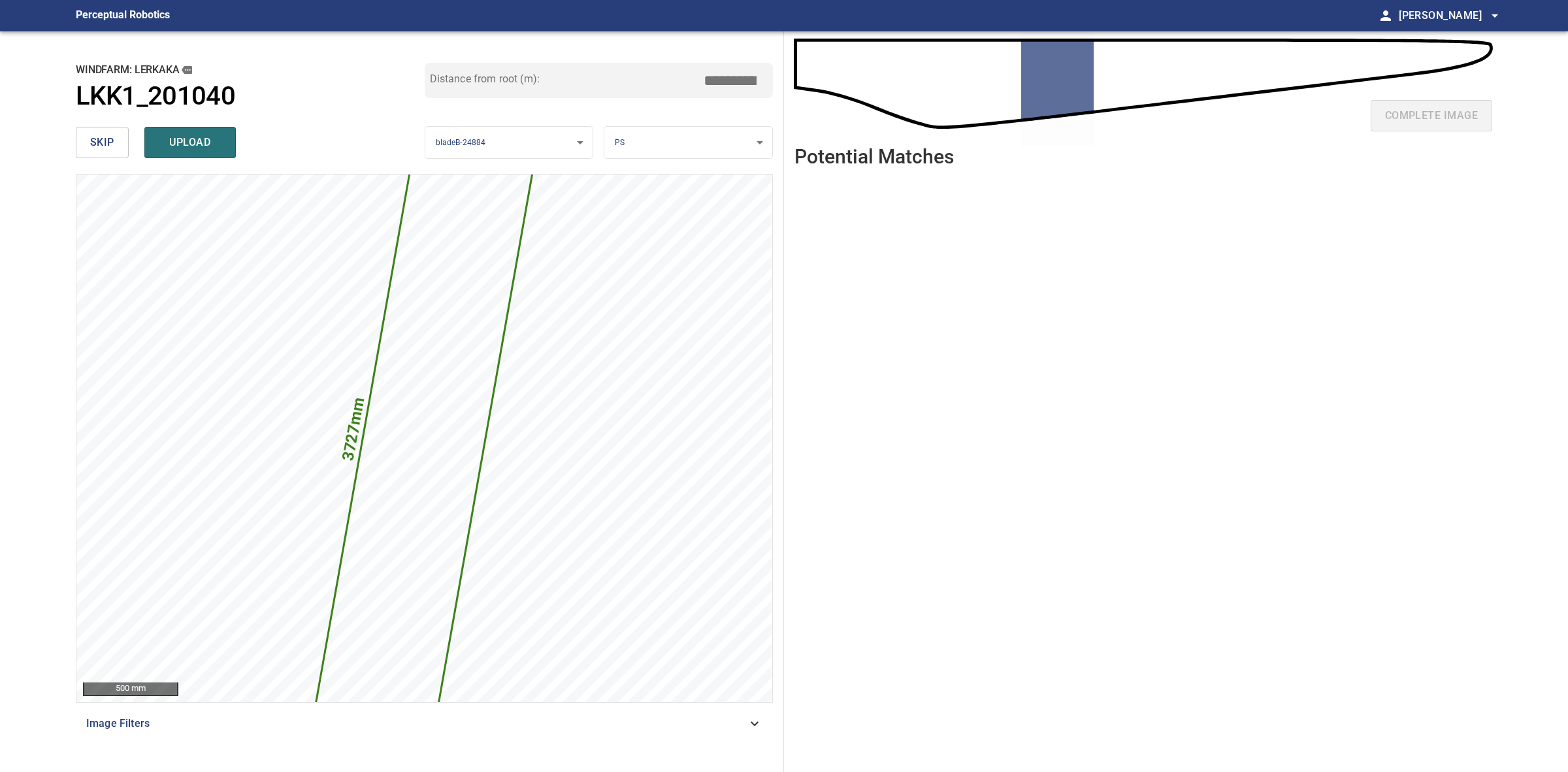
click at [730, 82] on input "*****" at bounding box center [735, 80] width 65 height 25
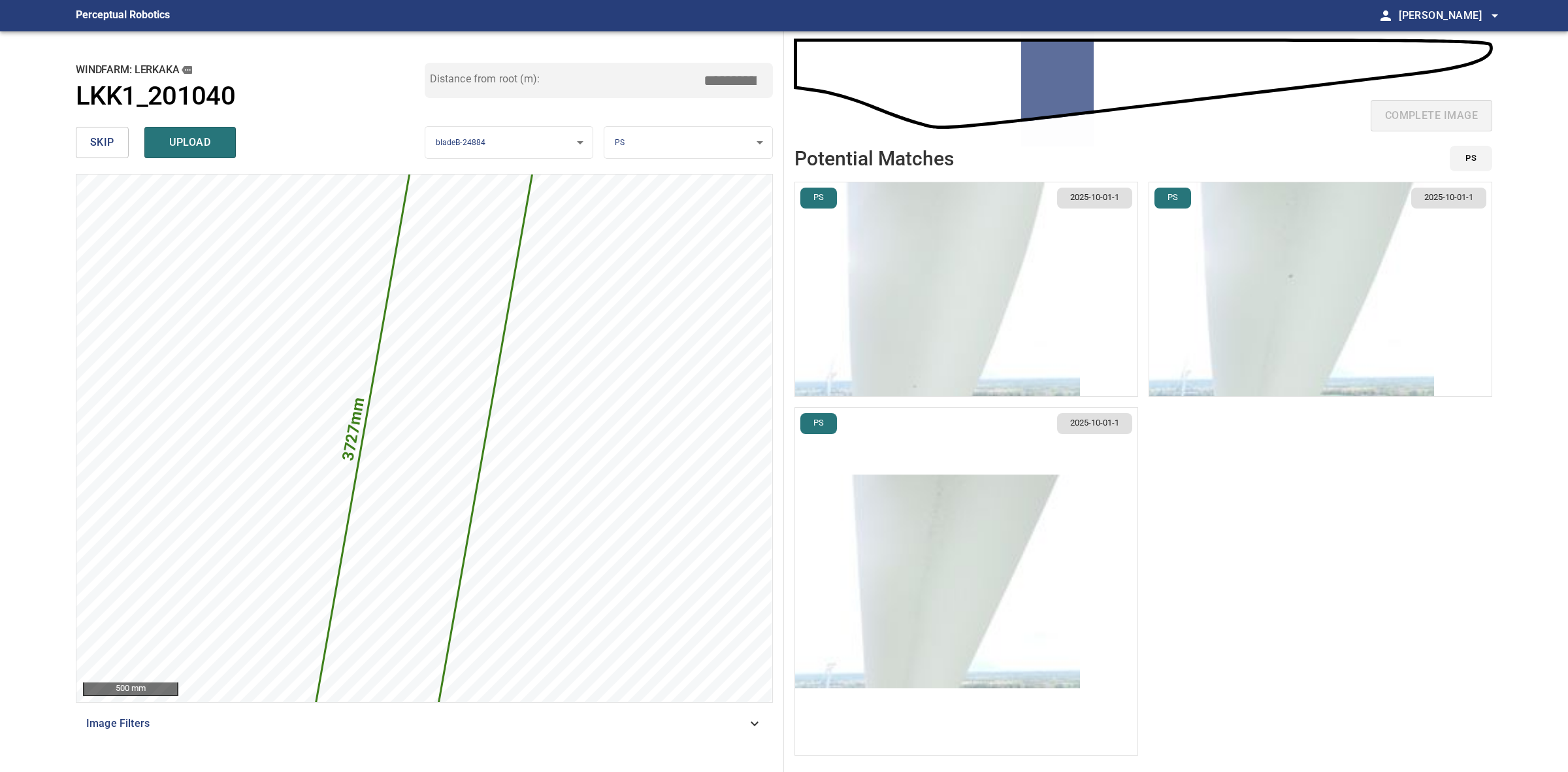
type input "*****"
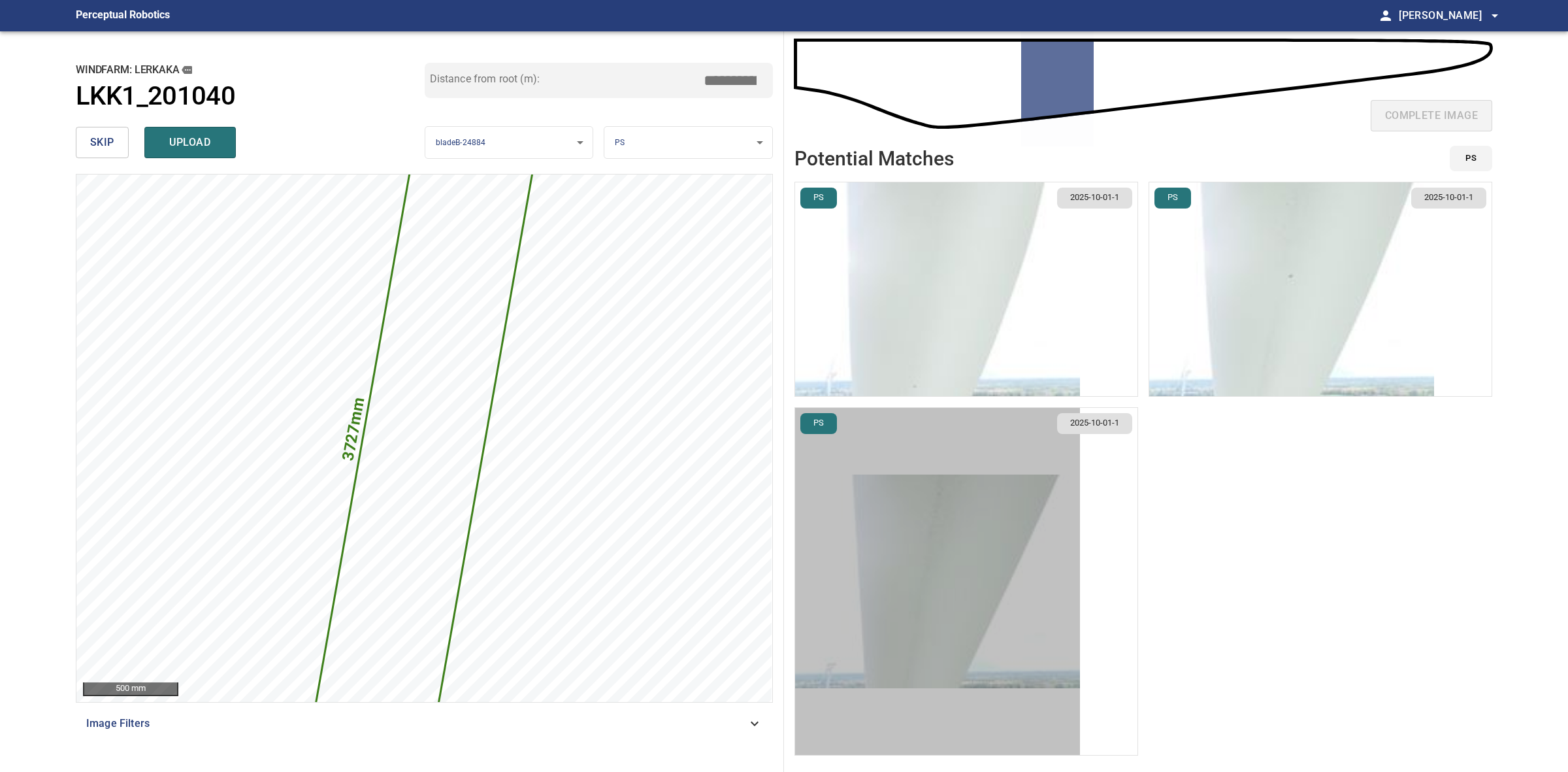
click at [996, 586] on img "button" at bounding box center [937, 581] width 285 height 213
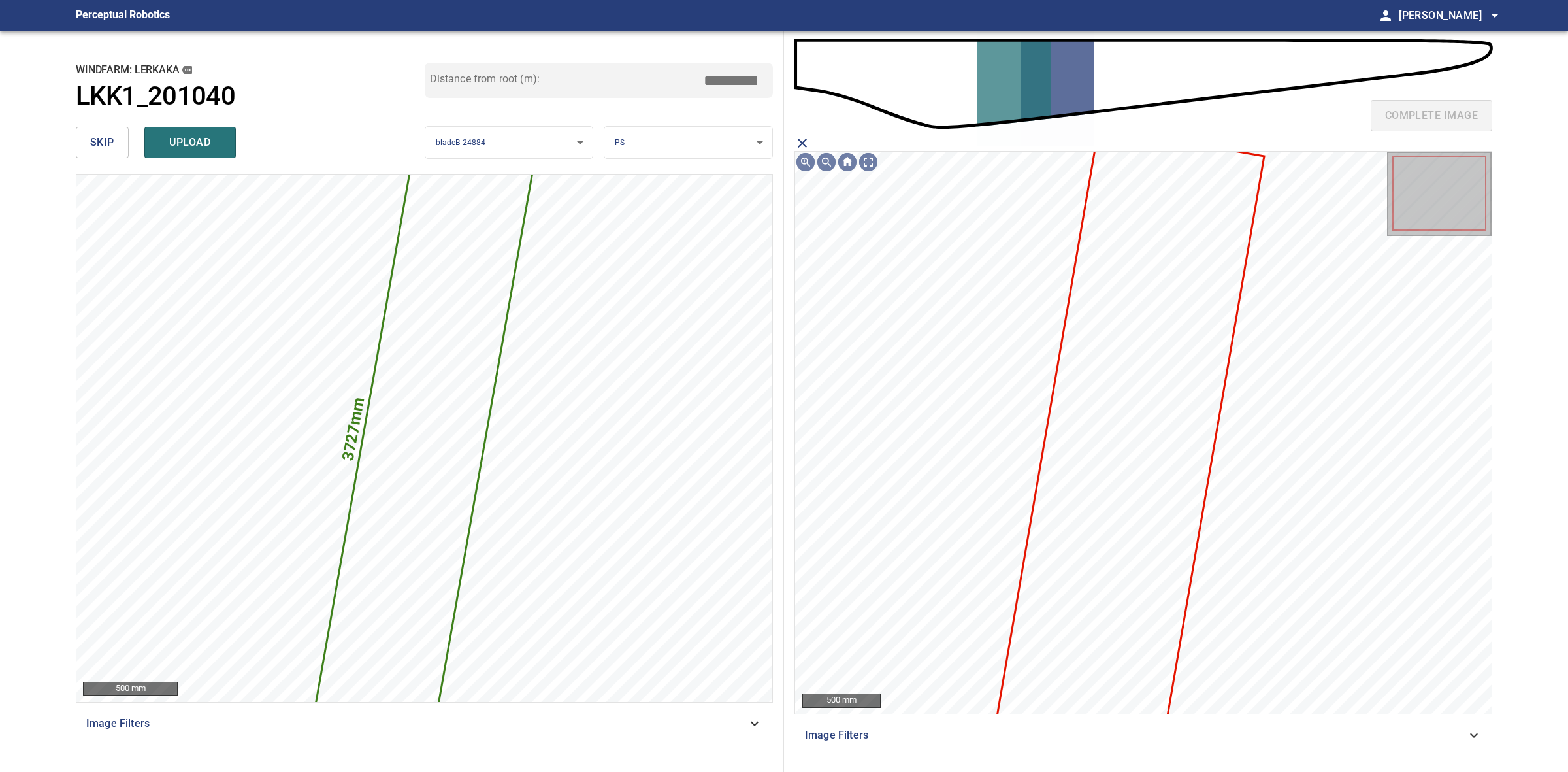
click at [1184, 404] on icon at bounding box center [1131, 438] width 265 height 618
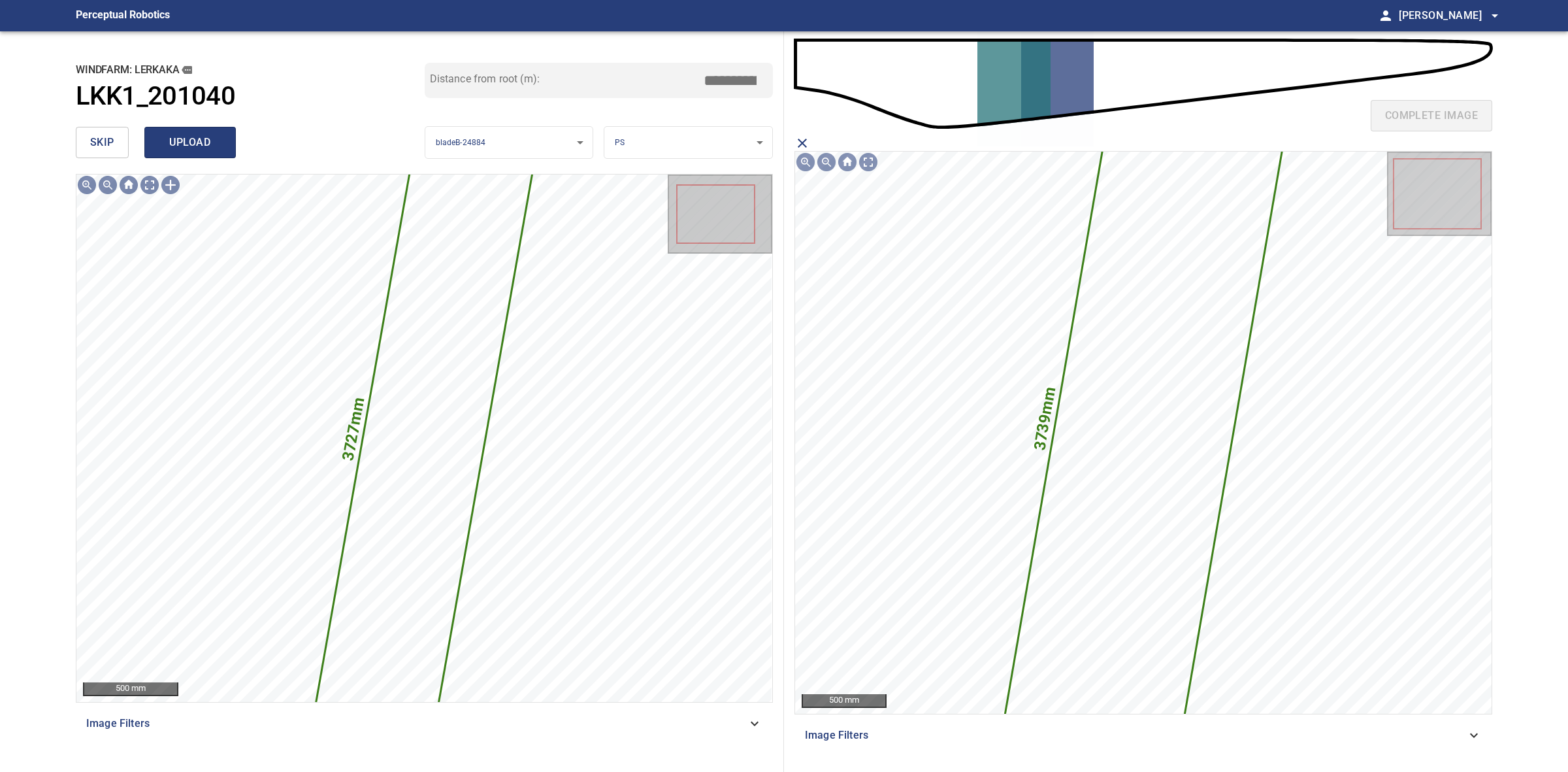
click at [220, 125] on div "skip upload" at bounding box center [251, 142] width 349 height 42
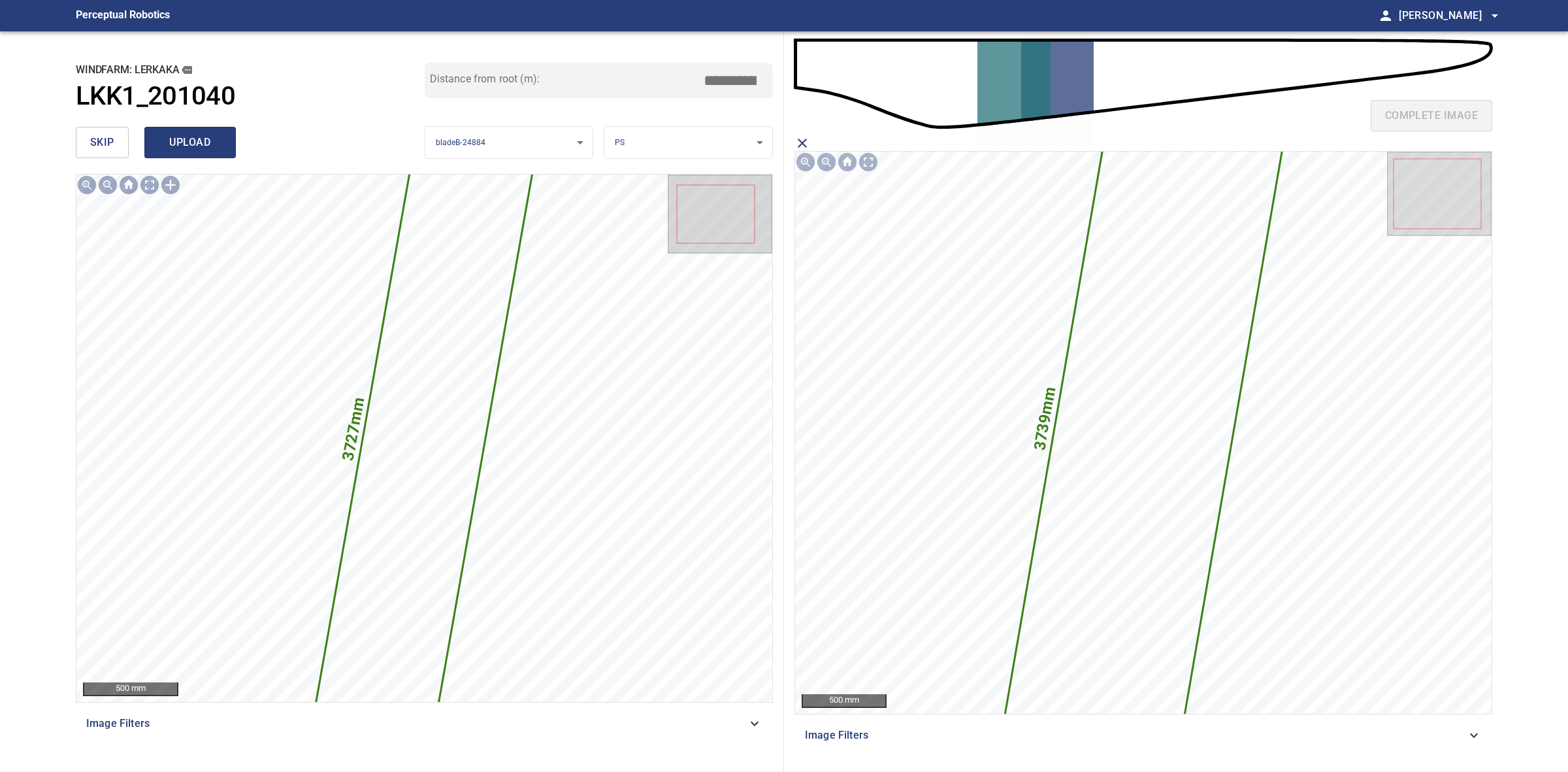
click at [213, 136] on span "upload" at bounding box center [190, 143] width 63 height 19
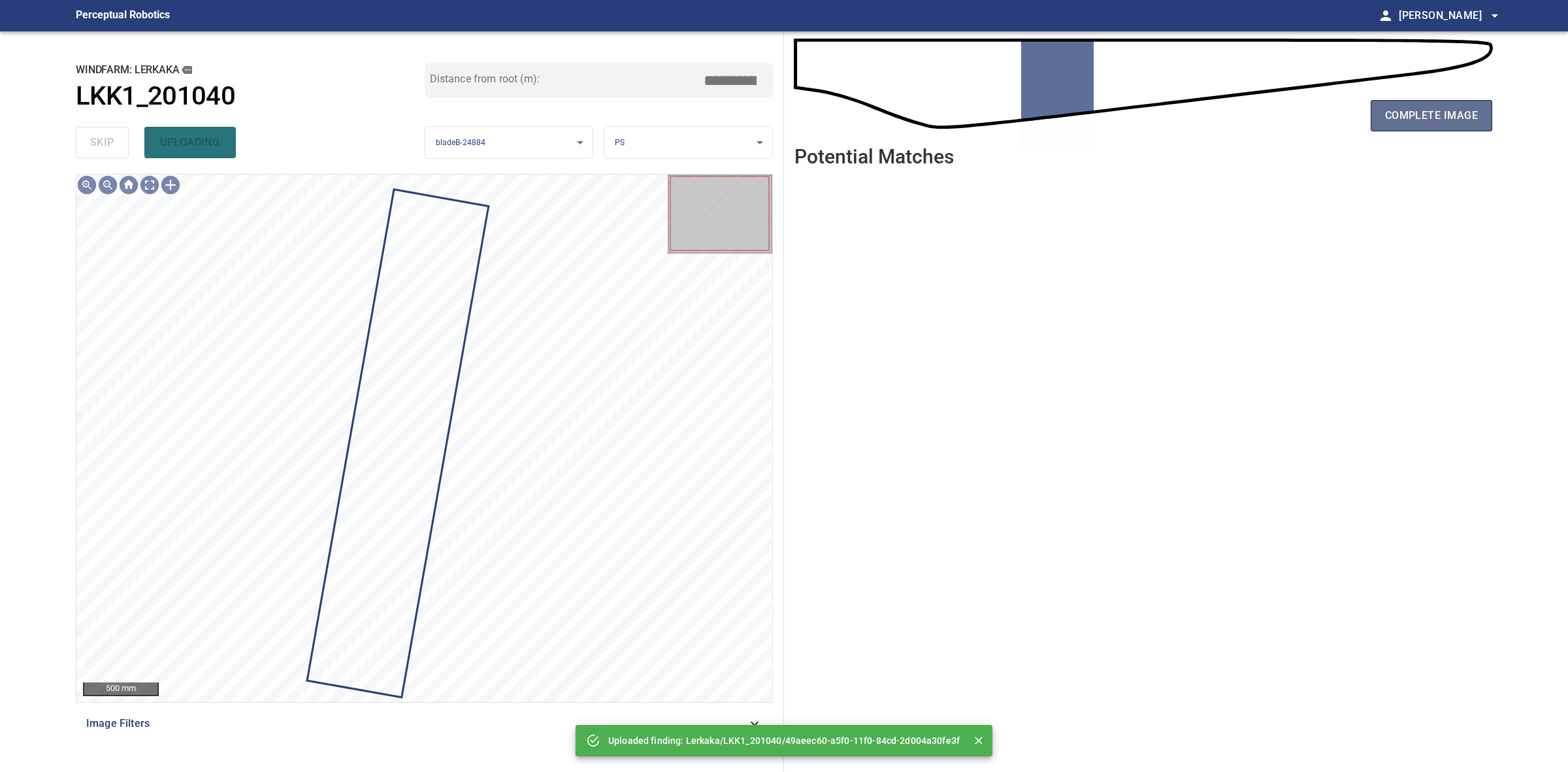
click at [1396, 107] on span "complete image" at bounding box center [1432, 116] width 93 height 19
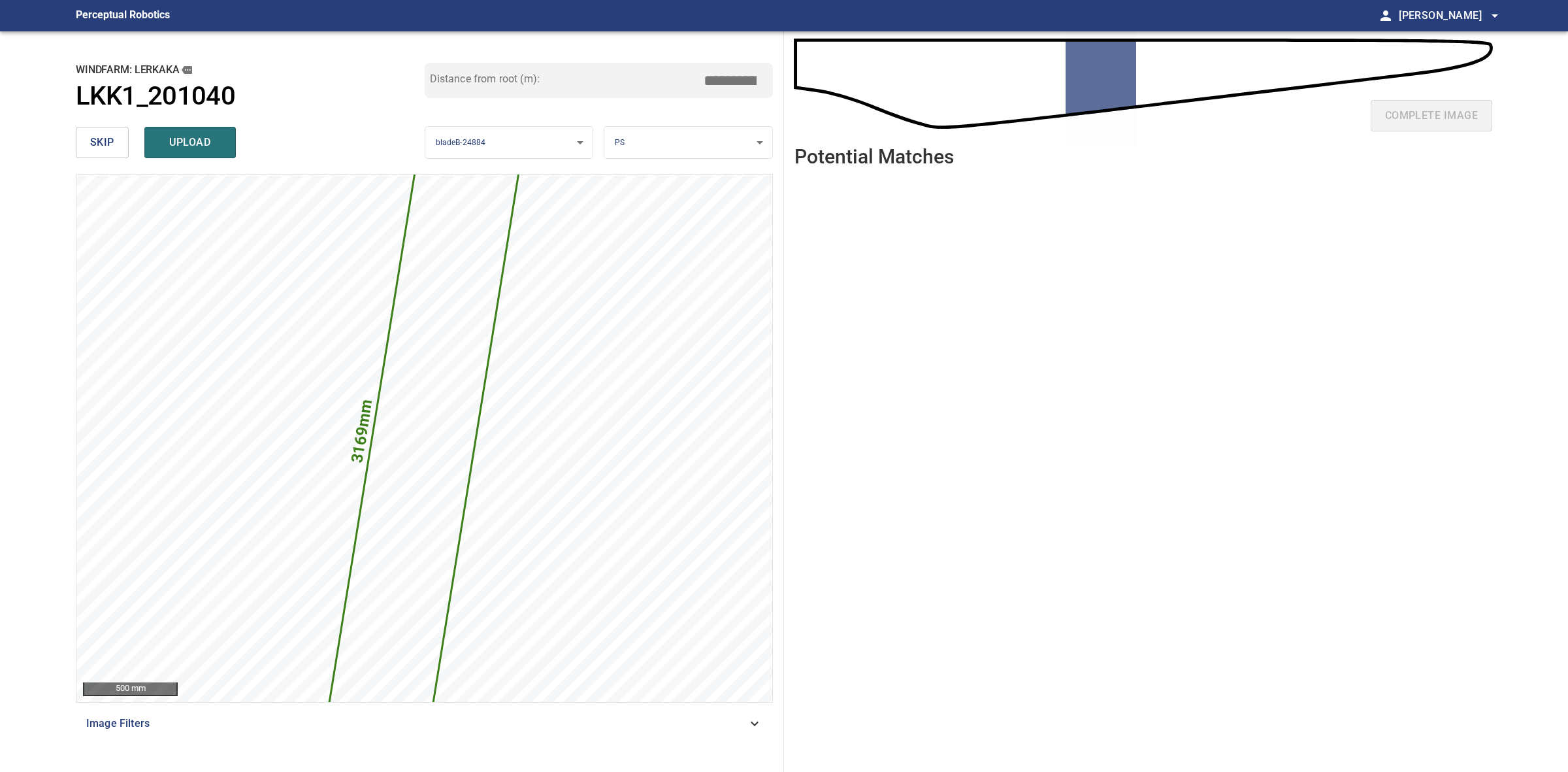
click at [726, 73] on input "*****" at bounding box center [735, 80] width 65 height 25
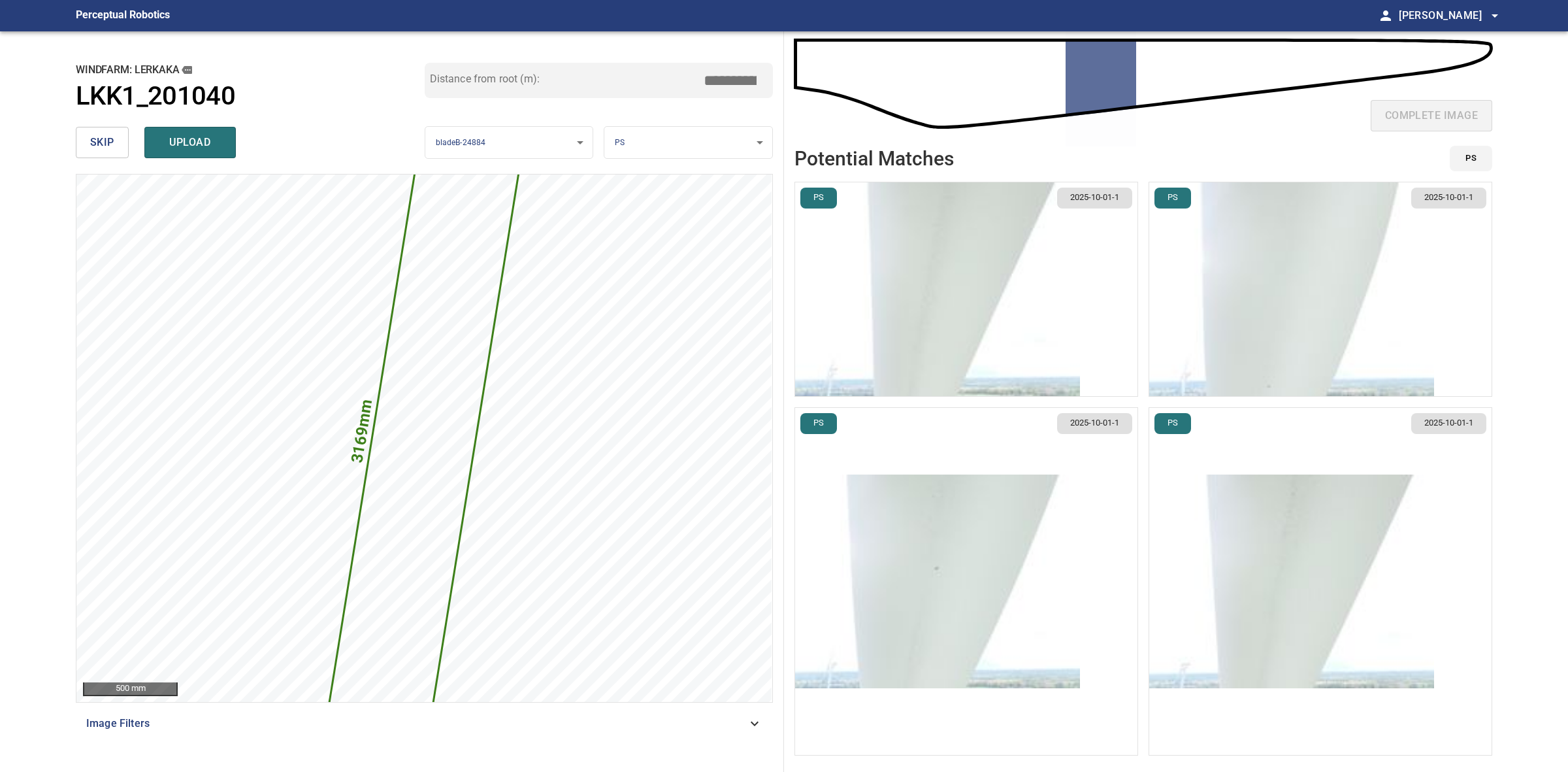
type input "*****"
click at [1299, 519] on img "button" at bounding box center [1292, 581] width 285 height 213
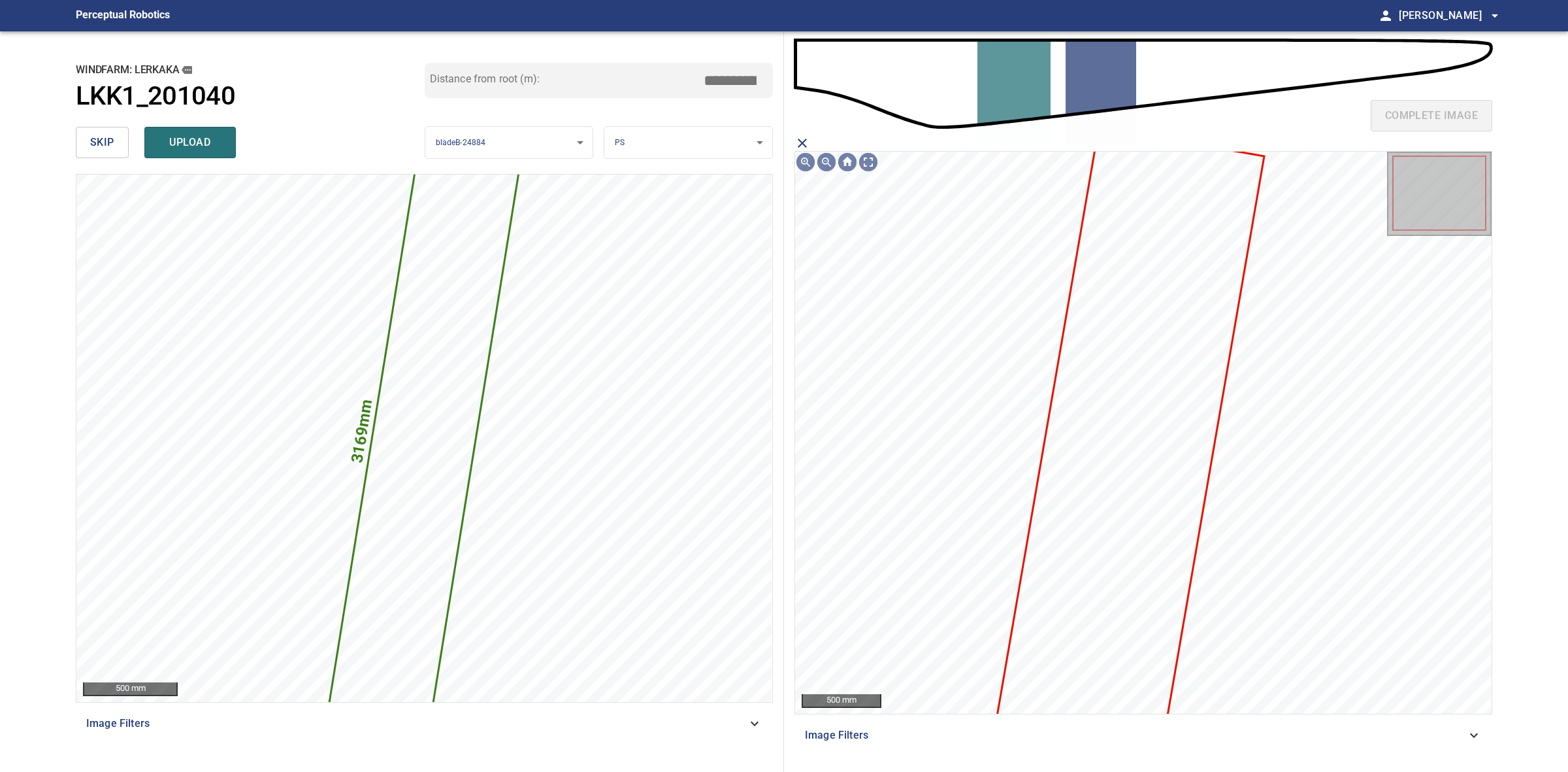
click at [808, 145] on icon "close matching imageResolution:" at bounding box center [803, 143] width 16 height 16
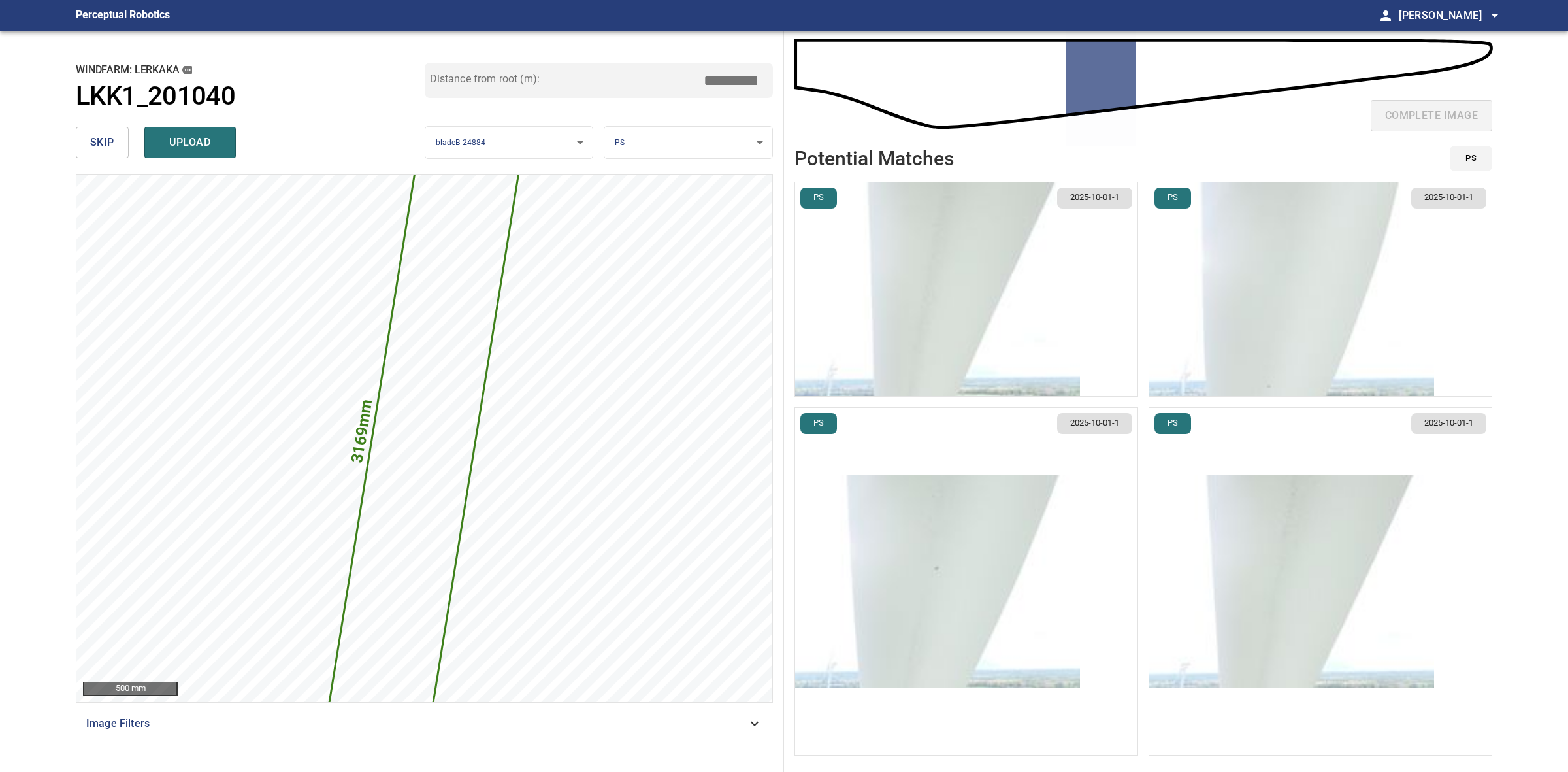
click at [932, 273] on img "button" at bounding box center [937, 290] width 285 height 213
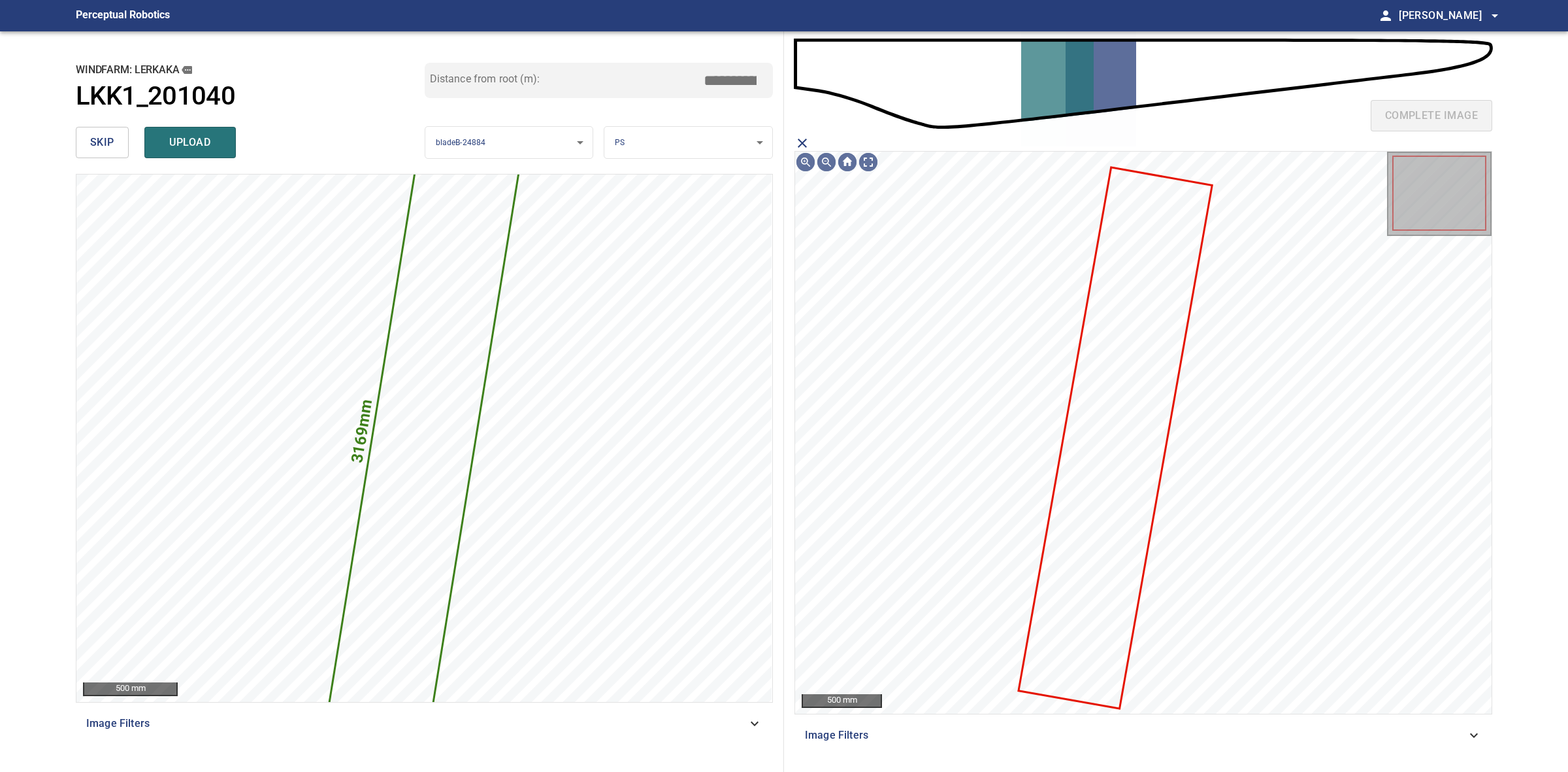
click at [1112, 391] on icon at bounding box center [1116, 437] width 191 height 539
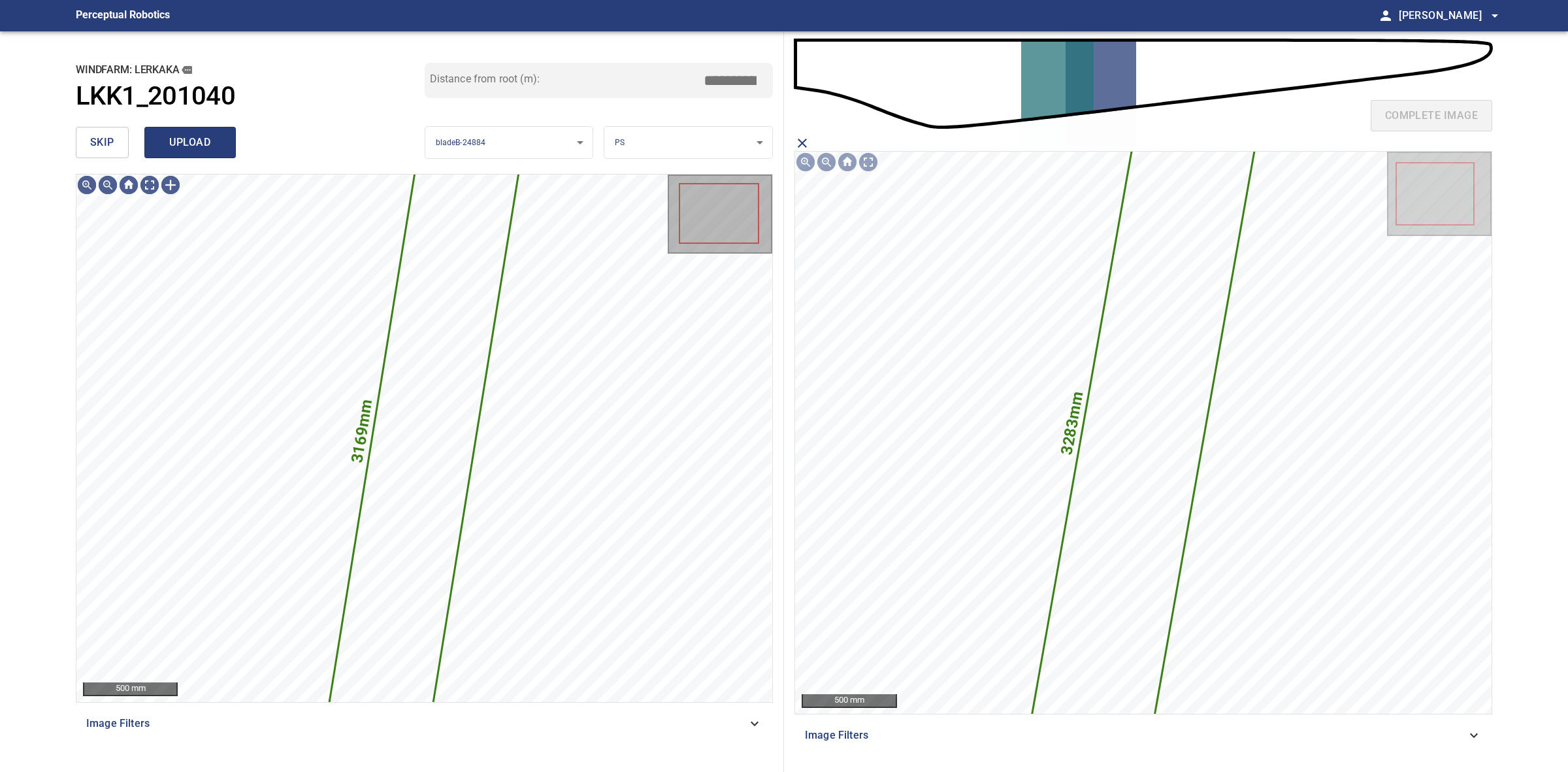
click at [186, 154] on button "upload" at bounding box center [190, 143] width 92 height 32
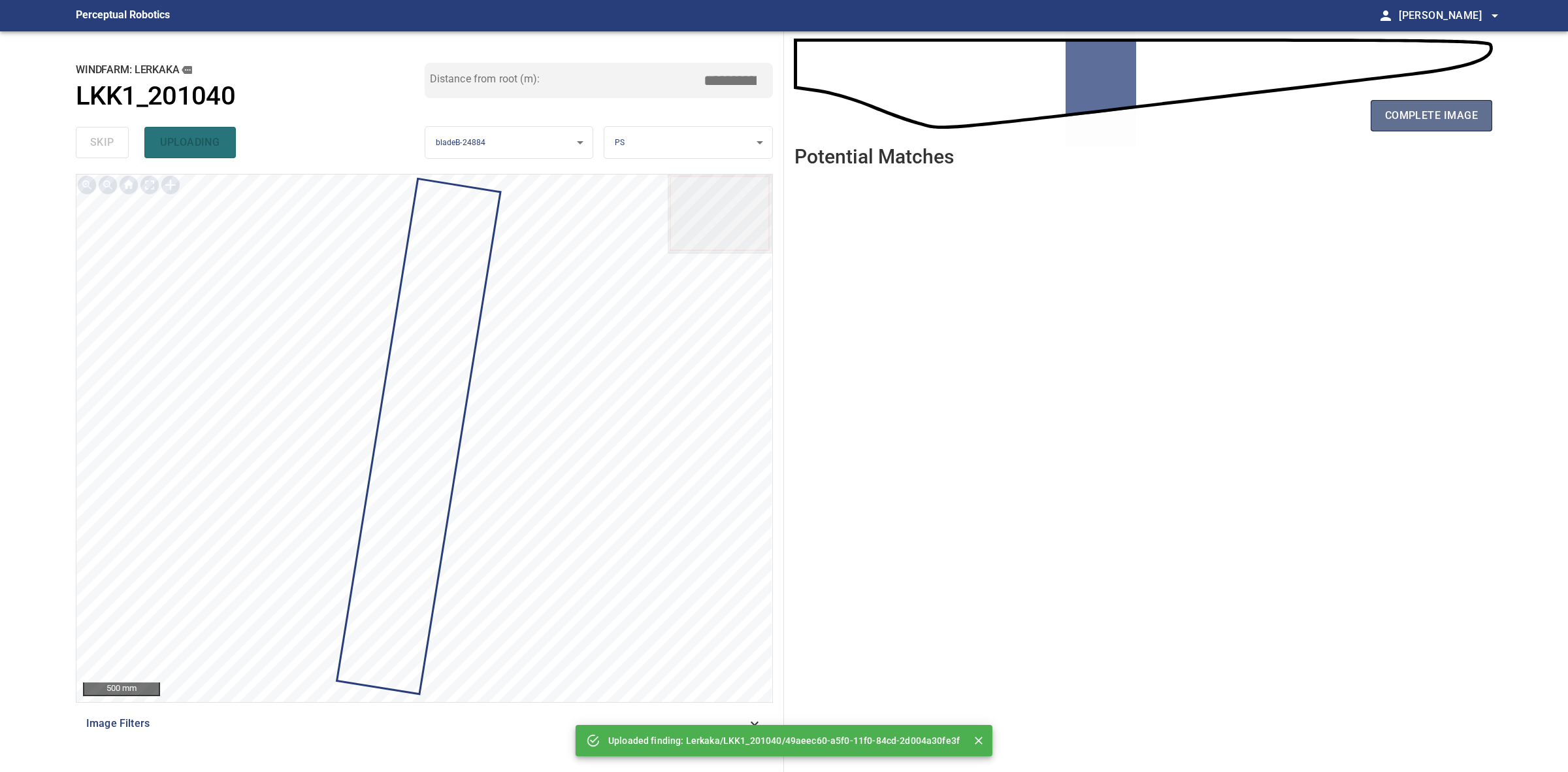
click at [1408, 109] on span "complete image" at bounding box center [1432, 116] width 93 height 19
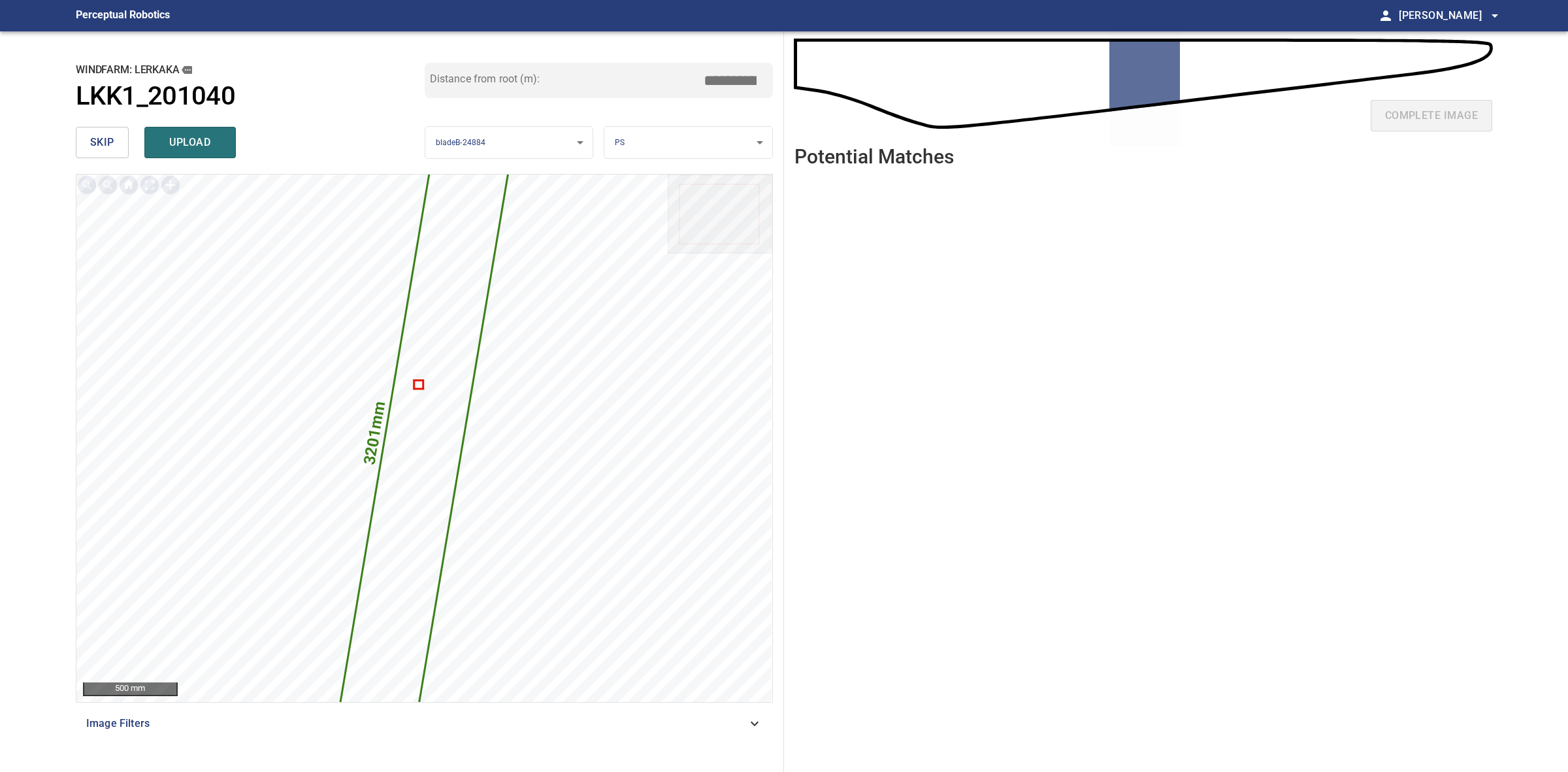
drag, startPoint x: 730, startPoint y: 79, endPoint x: 713, endPoint y: 77, distance: 17.1
click at [713, 77] on input "*****" at bounding box center [735, 80] width 65 height 25
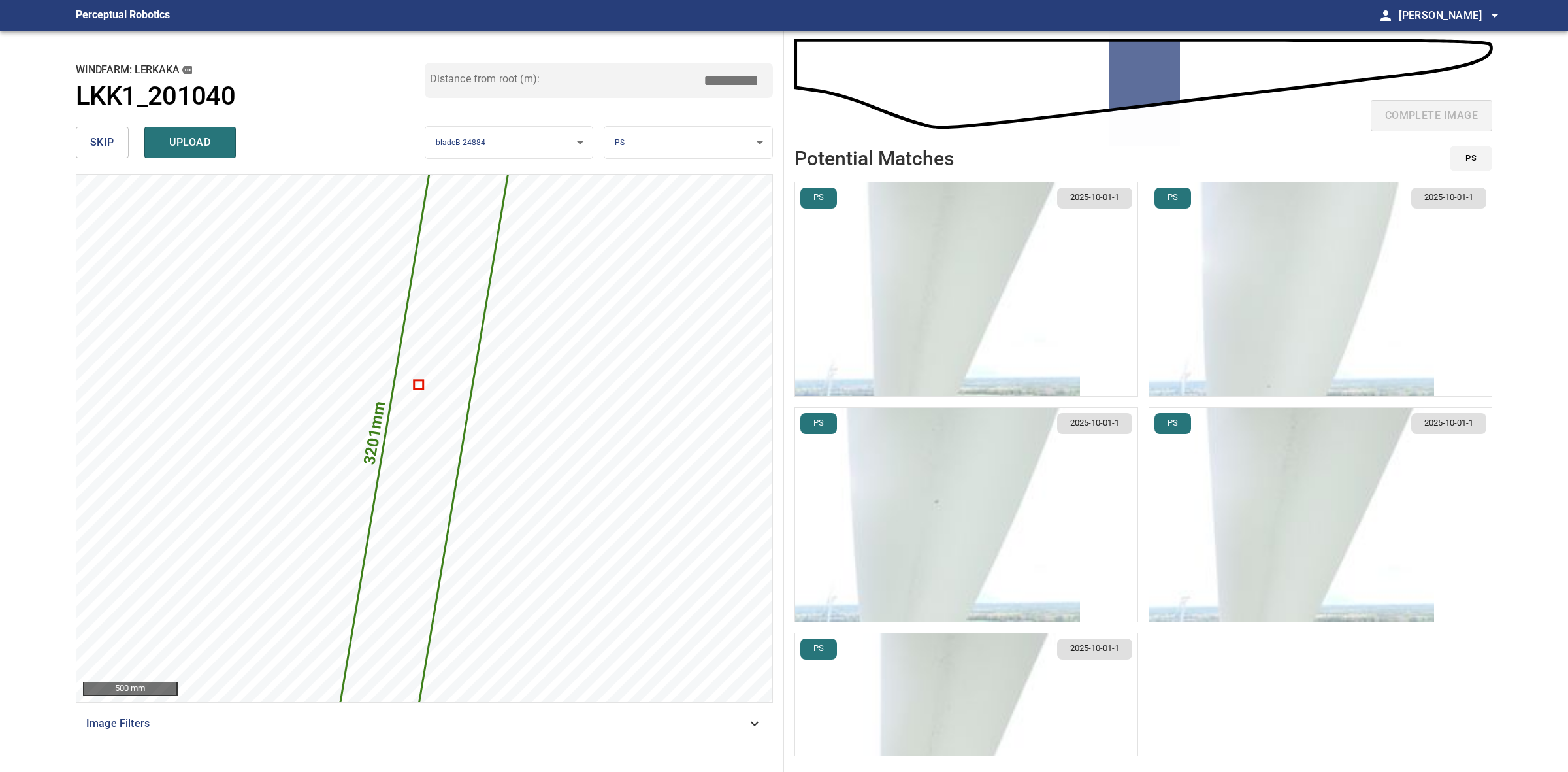
type input "*****"
click at [963, 290] on img "button" at bounding box center [937, 290] width 285 height 213
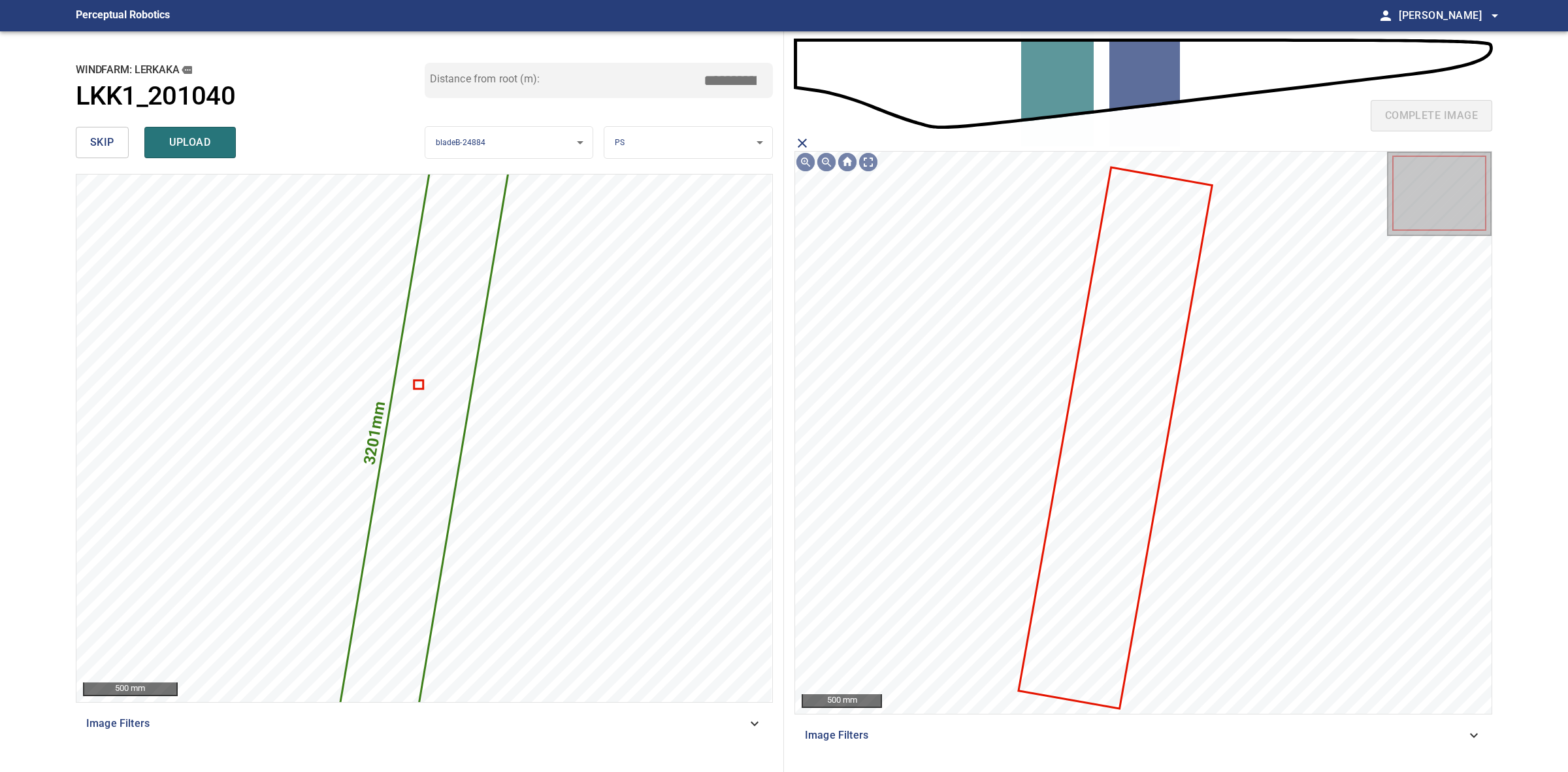
click at [804, 147] on icon "close matching imageResolution:" at bounding box center [803, 143] width 16 height 16
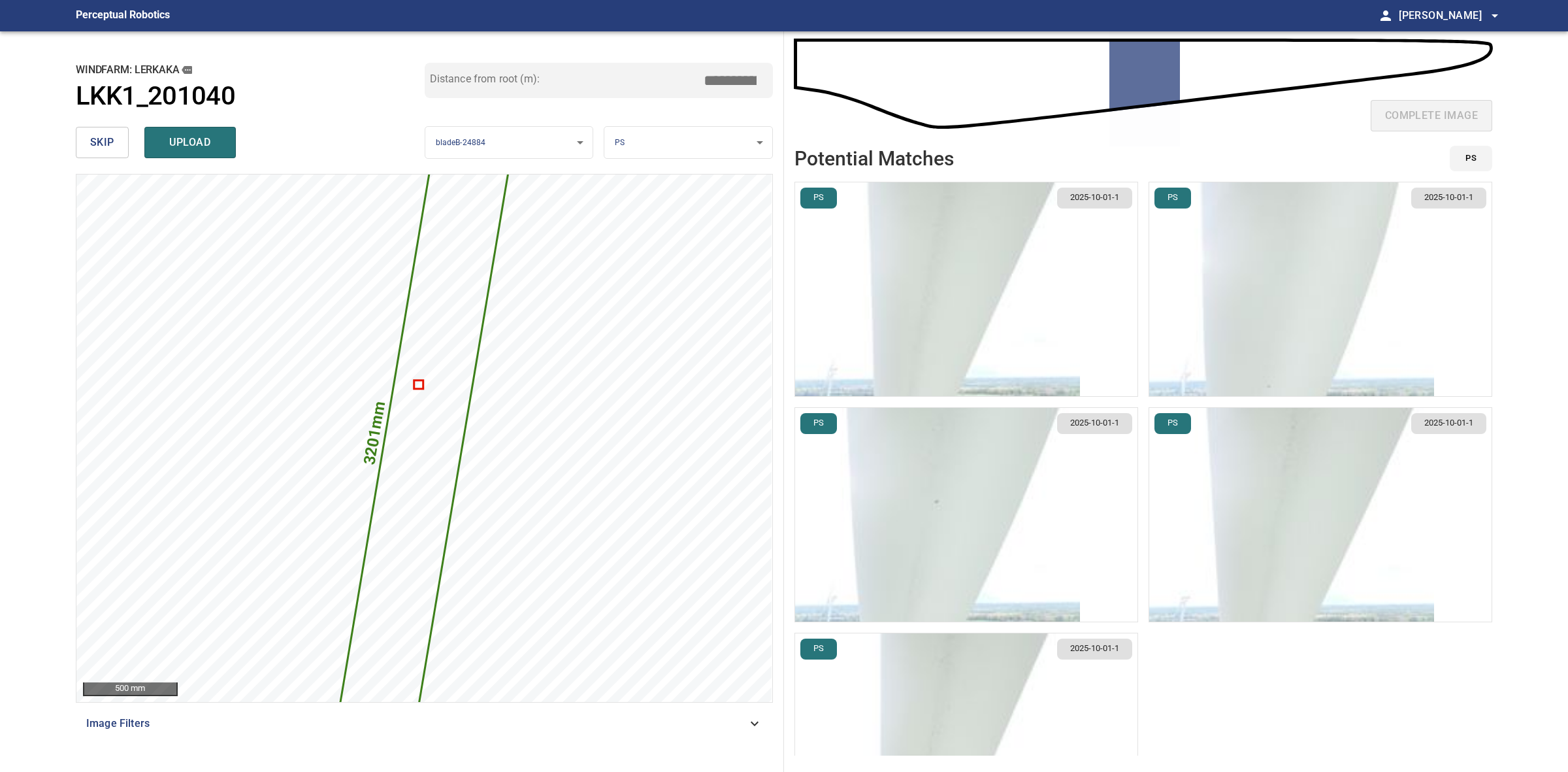
click at [984, 664] on img "button" at bounding box center [937, 740] width 285 height 213
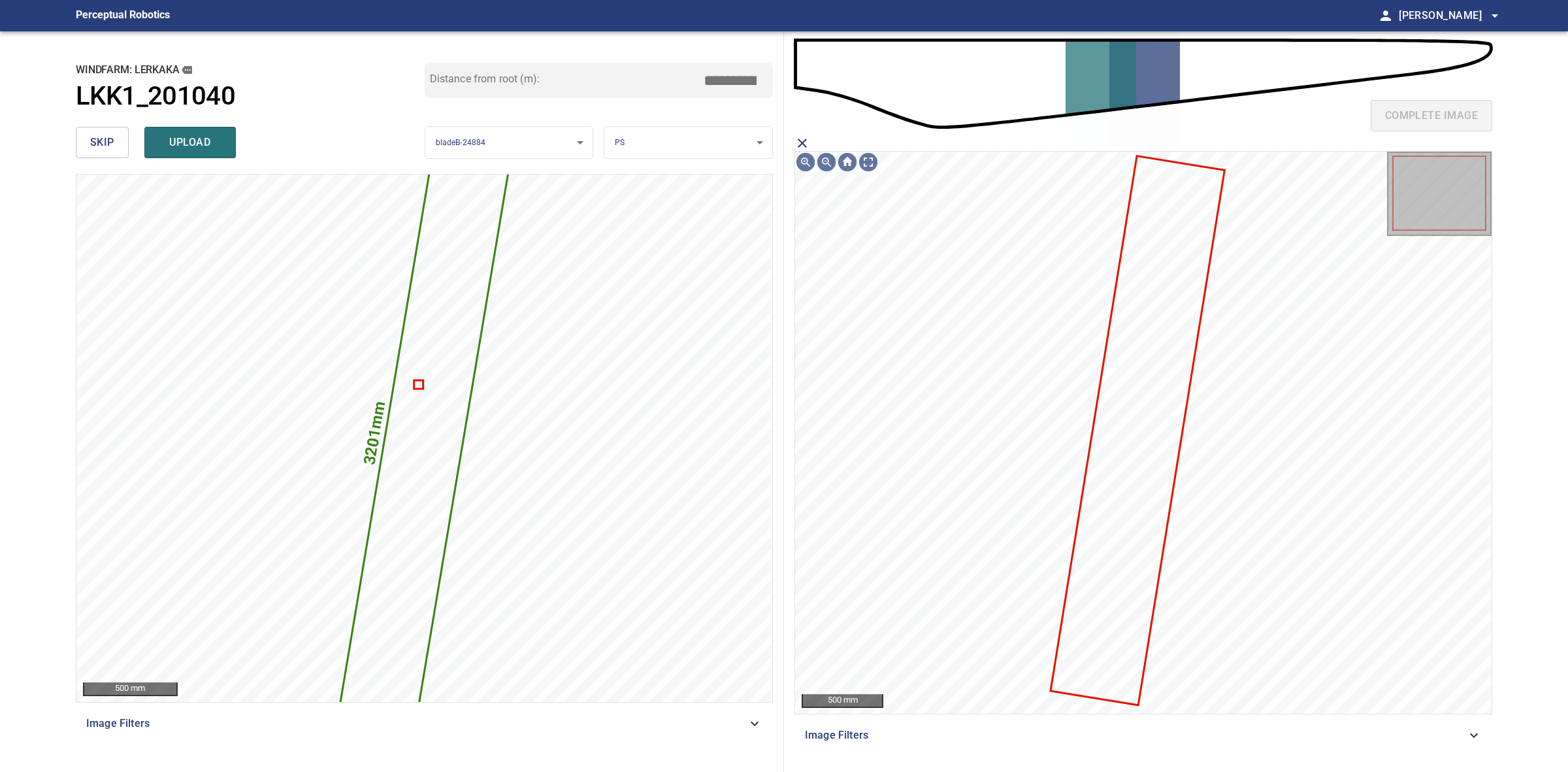
click at [1150, 445] on icon at bounding box center [1137, 431] width 172 height 547
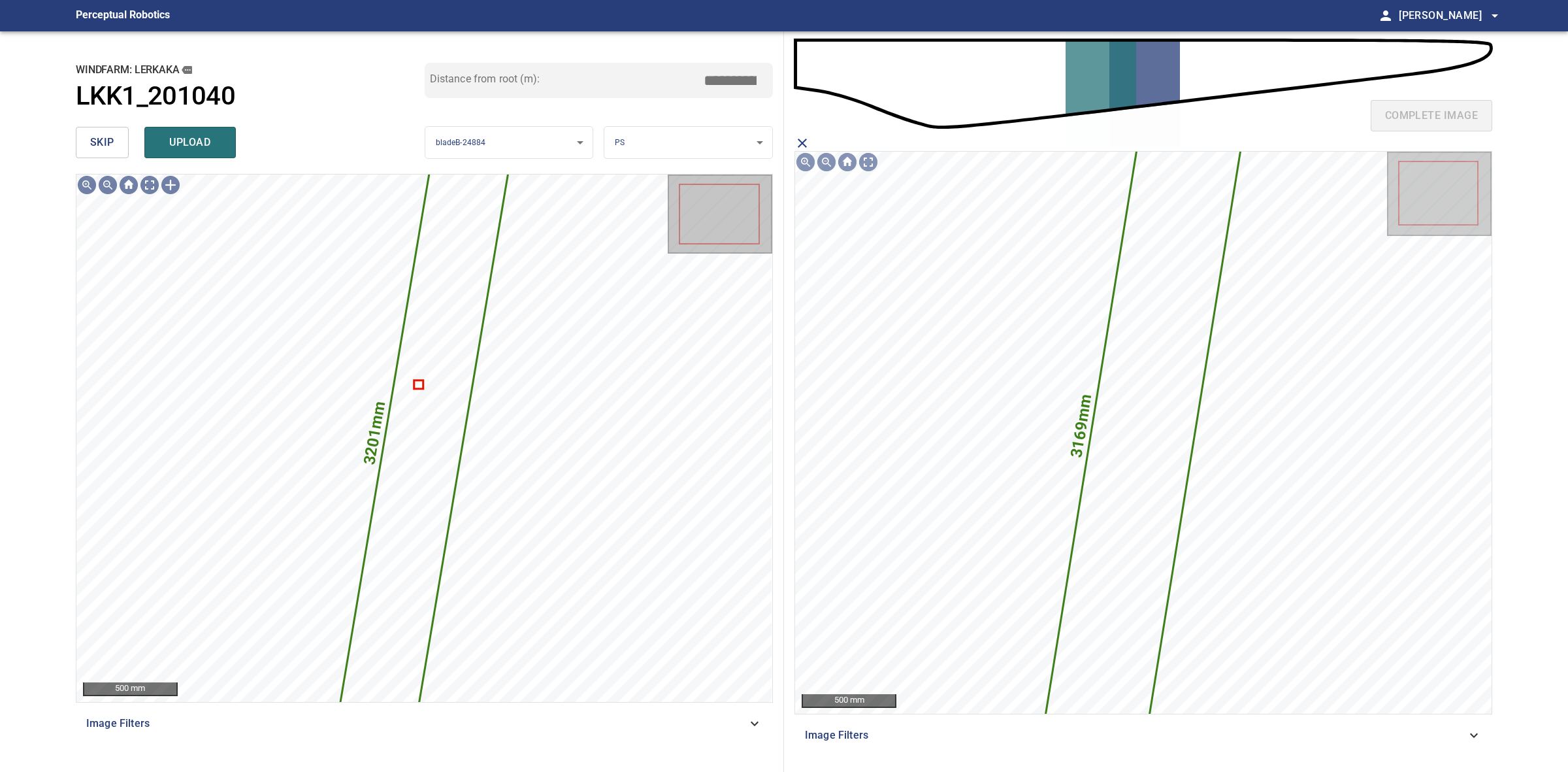
drag, startPoint x: 180, startPoint y: 138, endPoint x: 170, endPoint y: 138, distance: 10.0
click at [177, 138] on span "upload" at bounding box center [190, 143] width 63 height 19
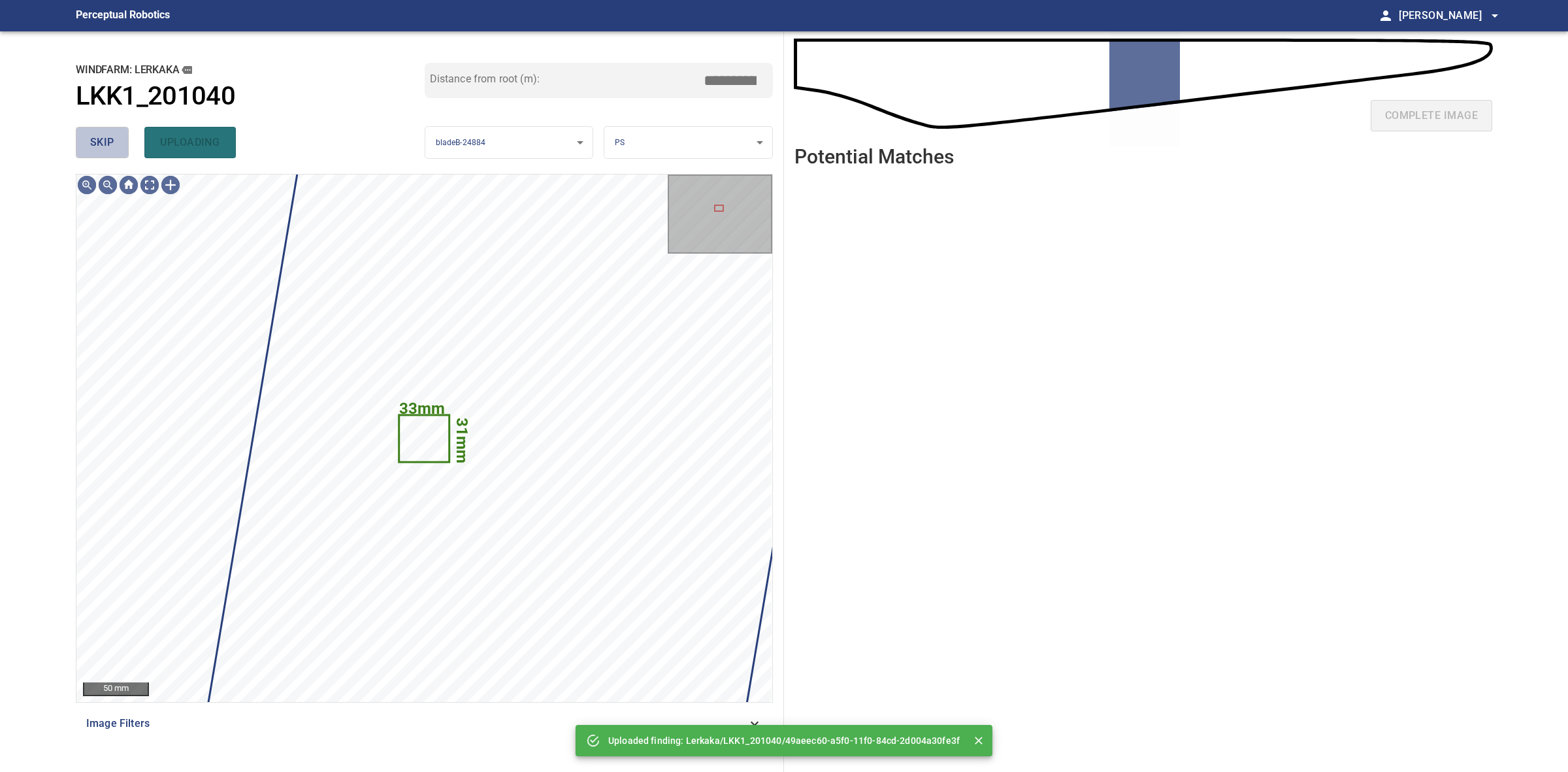
click at [120, 143] on button "skip" at bounding box center [102, 143] width 53 height 32
click at [120, 143] on div "skip uploading" at bounding box center [251, 142] width 349 height 42
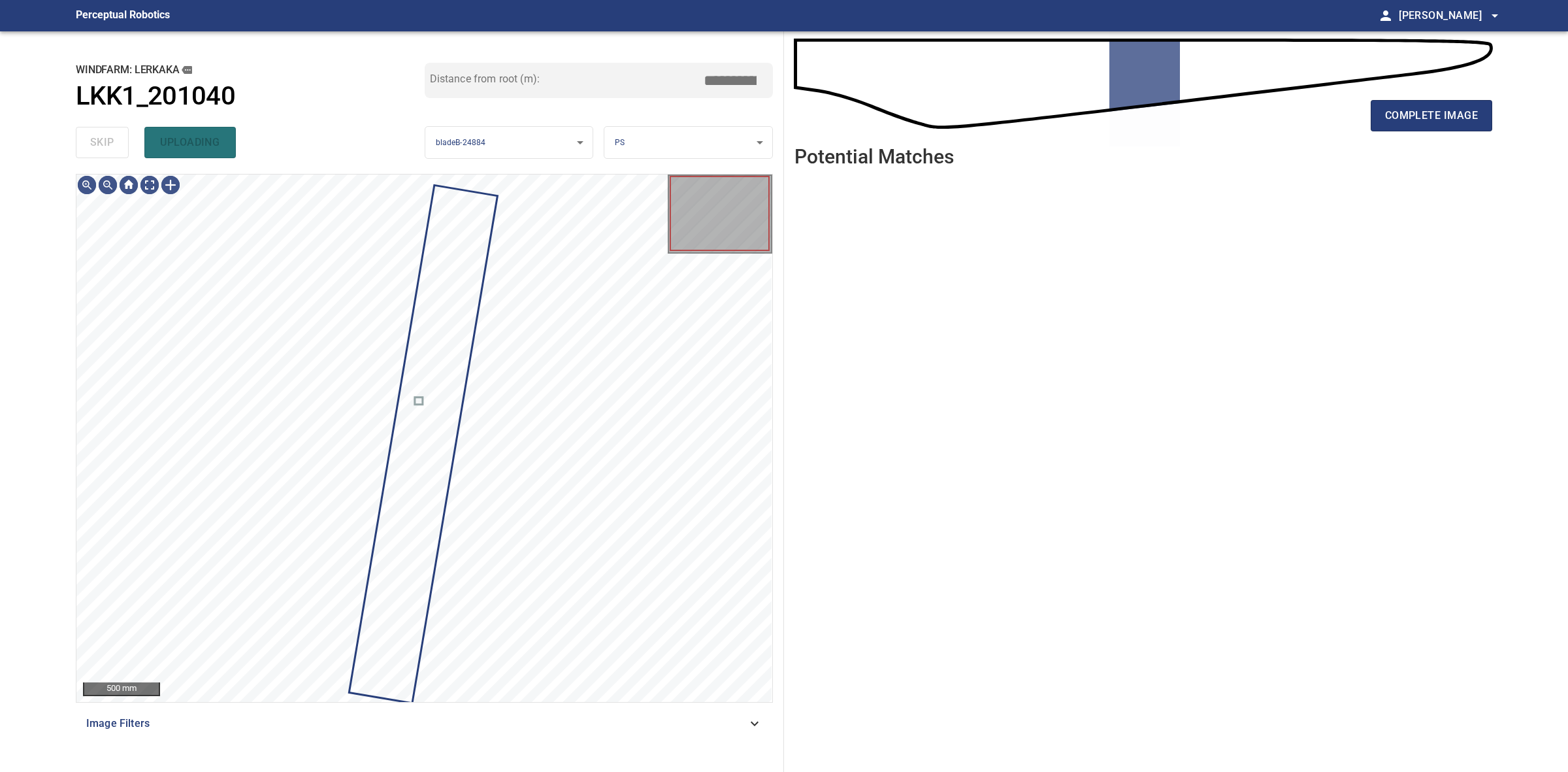
click at [120, 143] on div "skip uploading" at bounding box center [251, 142] width 349 height 42
drag, startPoint x: 120, startPoint y: 143, endPoint x: 1125, endPoint y: 113, distance: 1005.4
click at [128, 143] on div "skip uploading" at bounding box center [251, 142] width 349 height 42
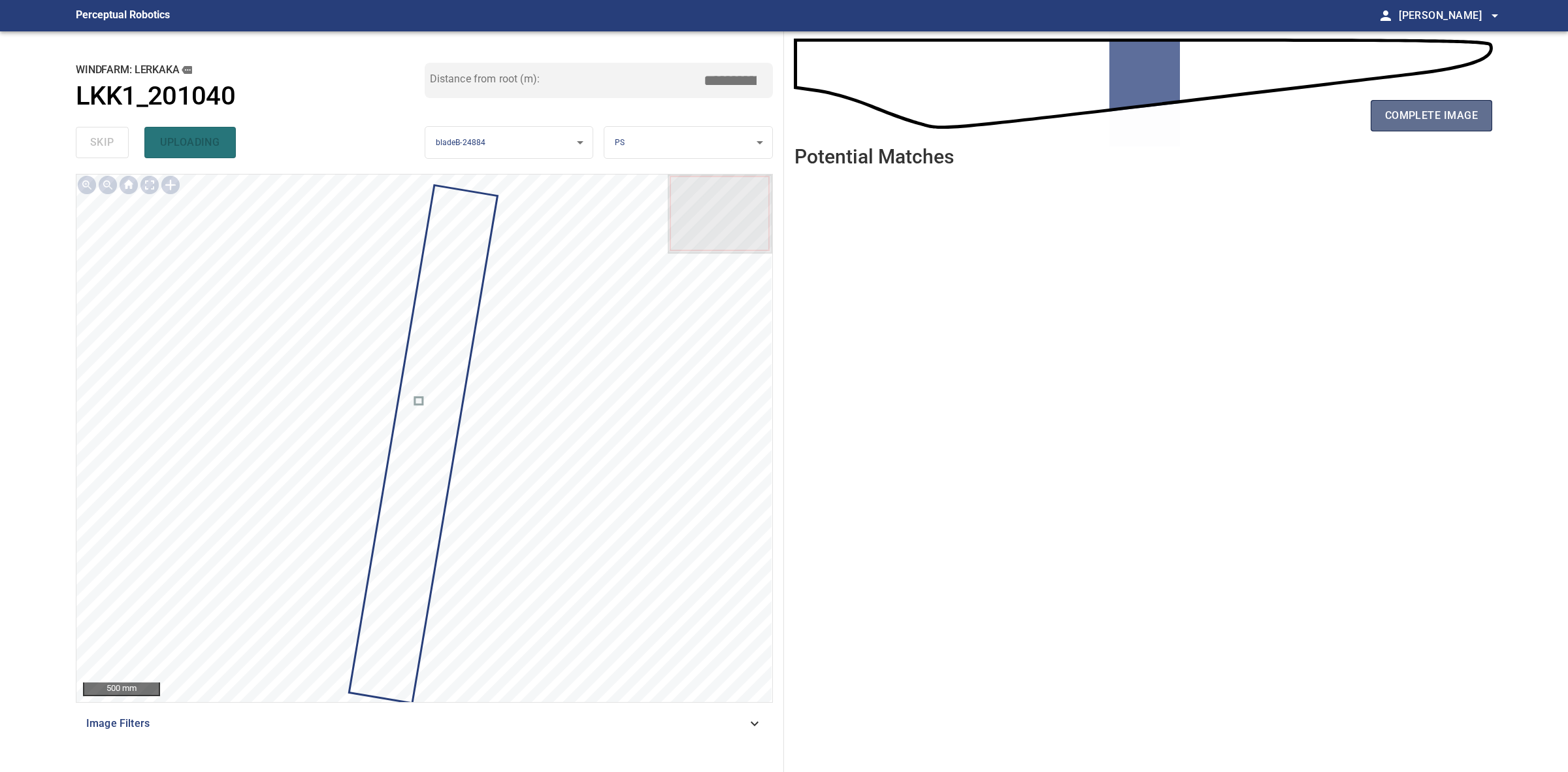
click at [1436, 114] on span "complete image" at bounding box center [1432, 116] width 93 height 19
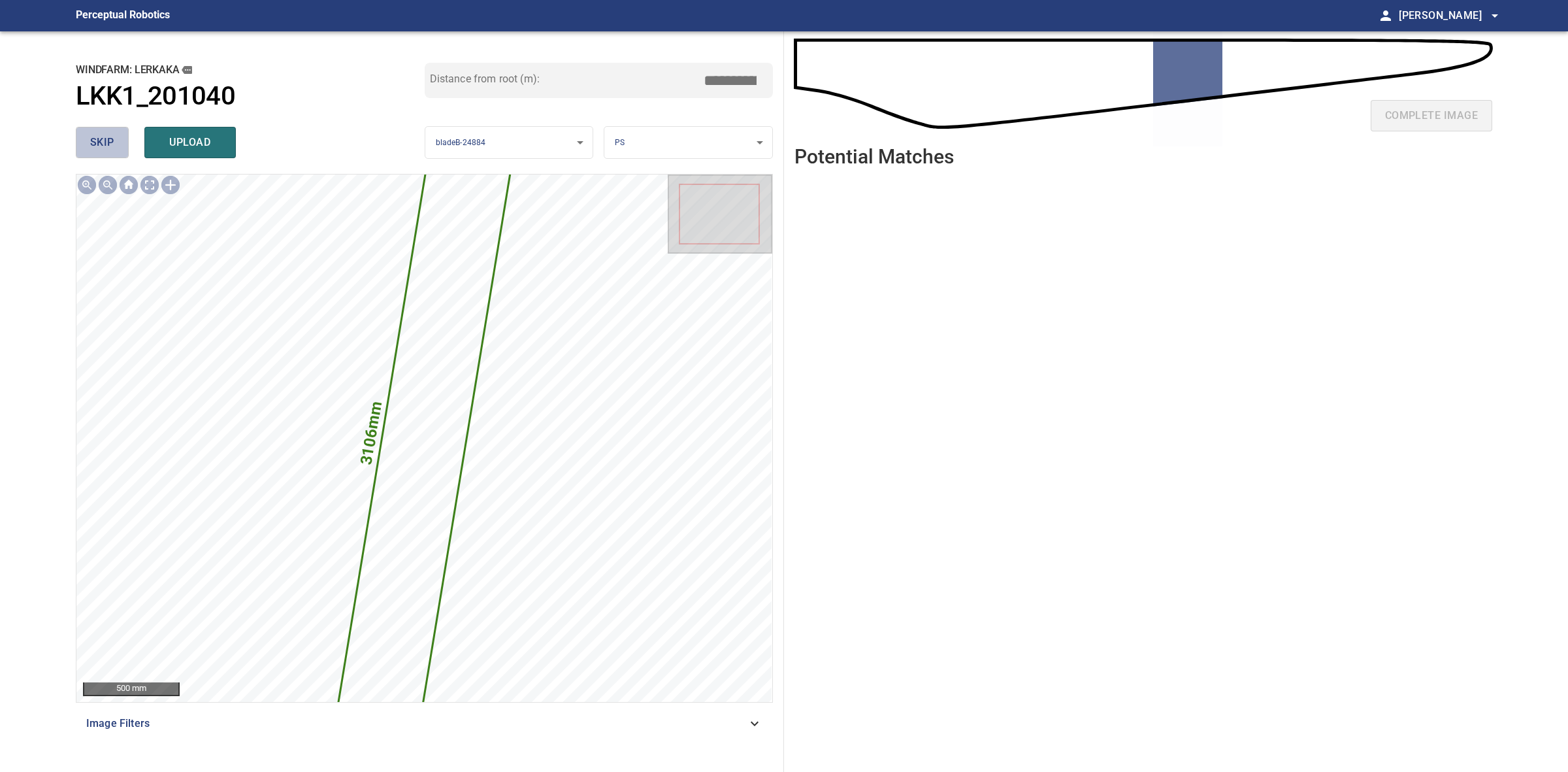
click at [87, 138] on button "skip" at bounding box center [102, 143] width 53 height 32
click at [87, 138] on div "skip upload" at bounding box center [251, 142] width 349 height 42
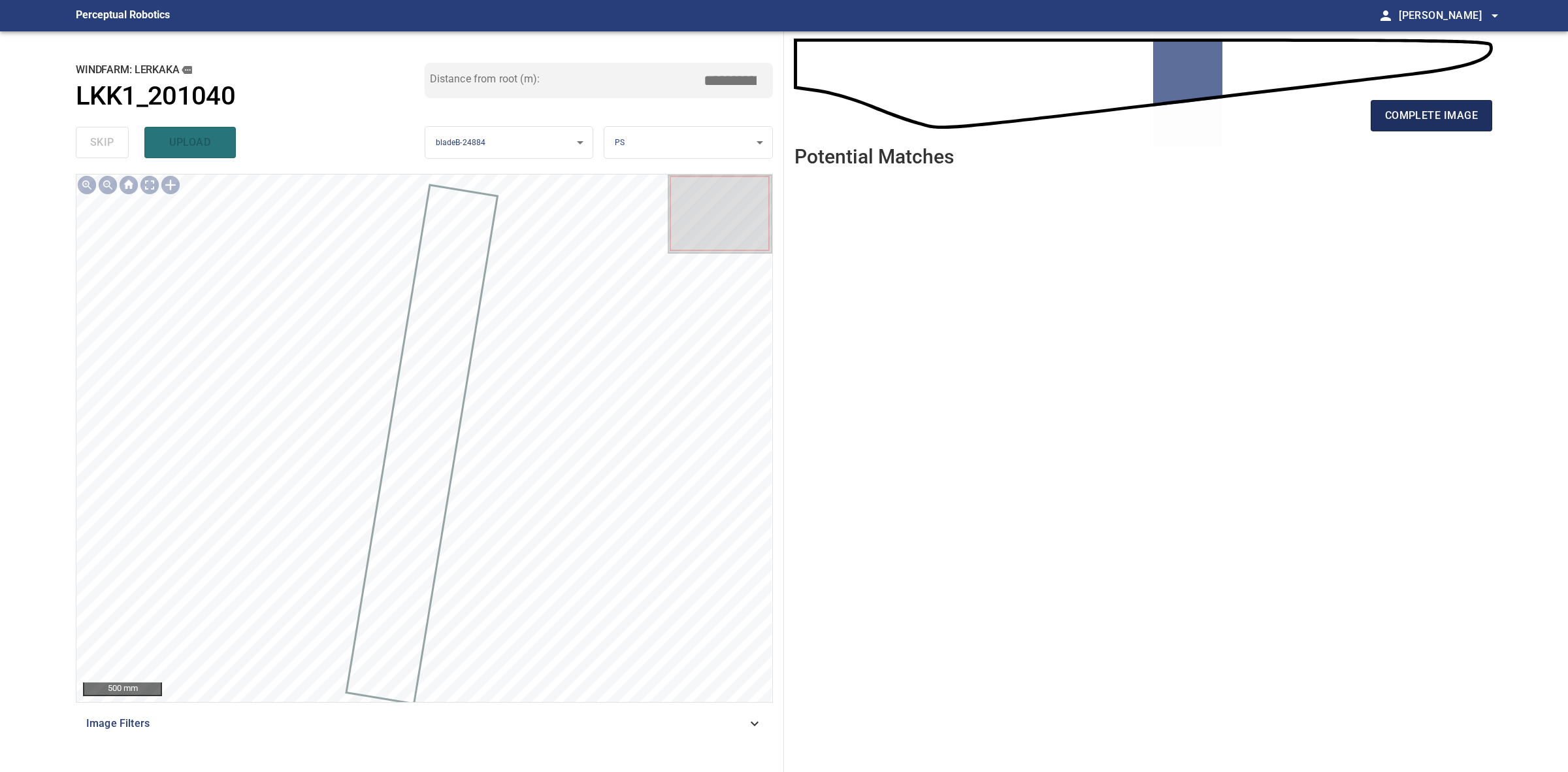
click at [1472, 119] on span "complete image" at bounding box center [1432, 116] width 93 height 19
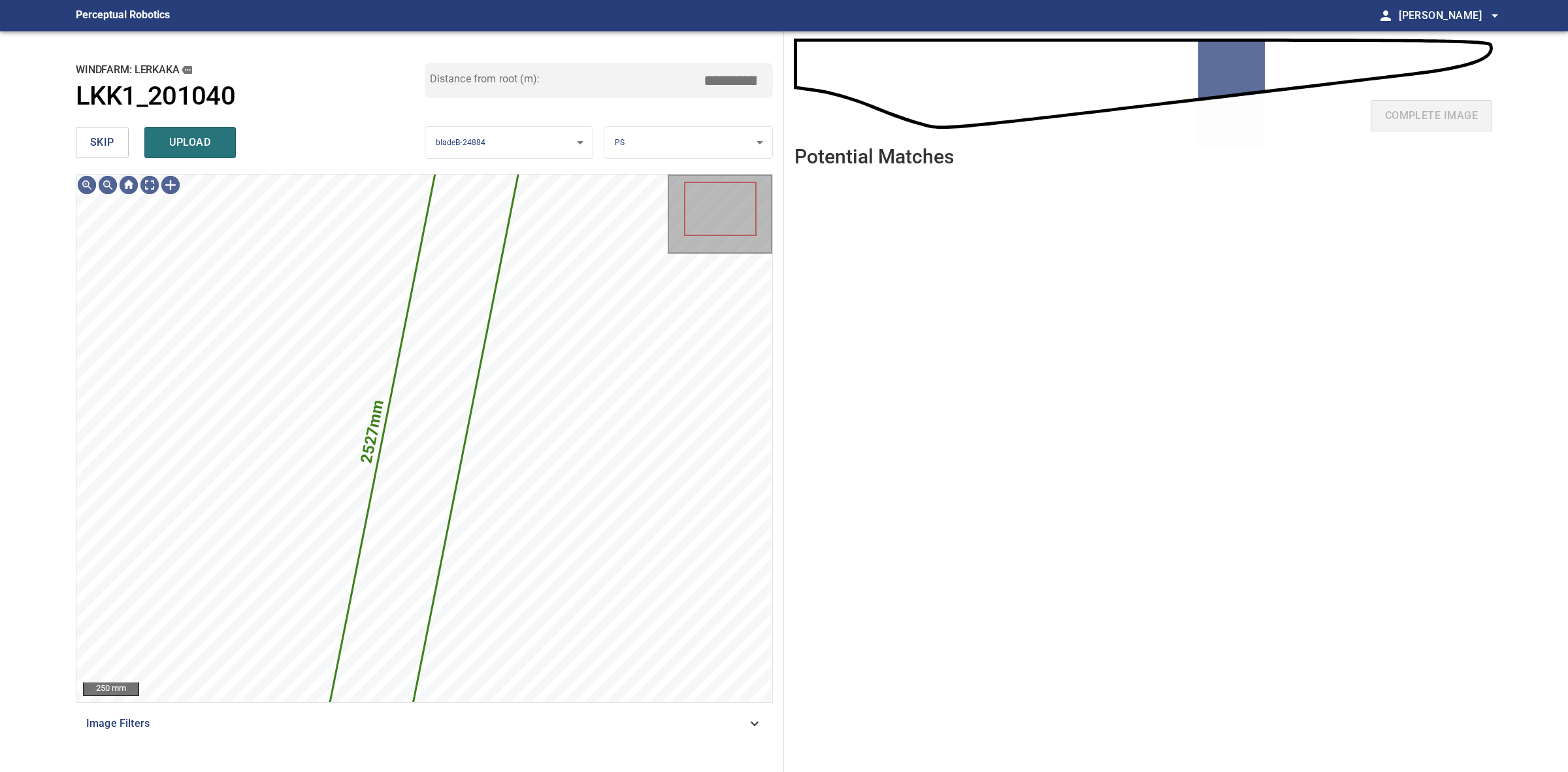
click at [106, 138] on span "skip" at bounding box center [102, 143] width 24 height 19
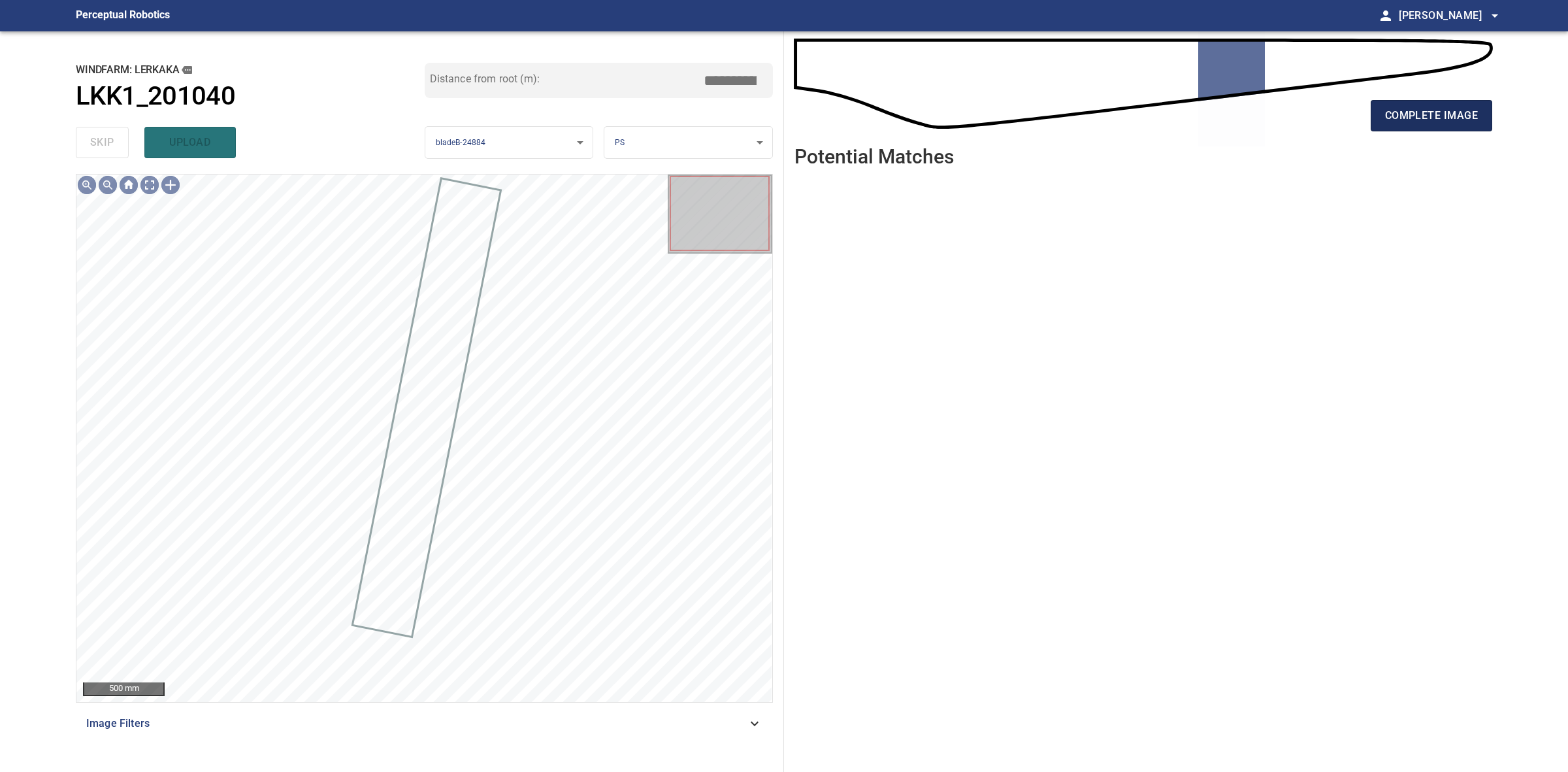
click at [1416, 118] on span "complete image" at bounding box center [1432, 116] width 93 height 19
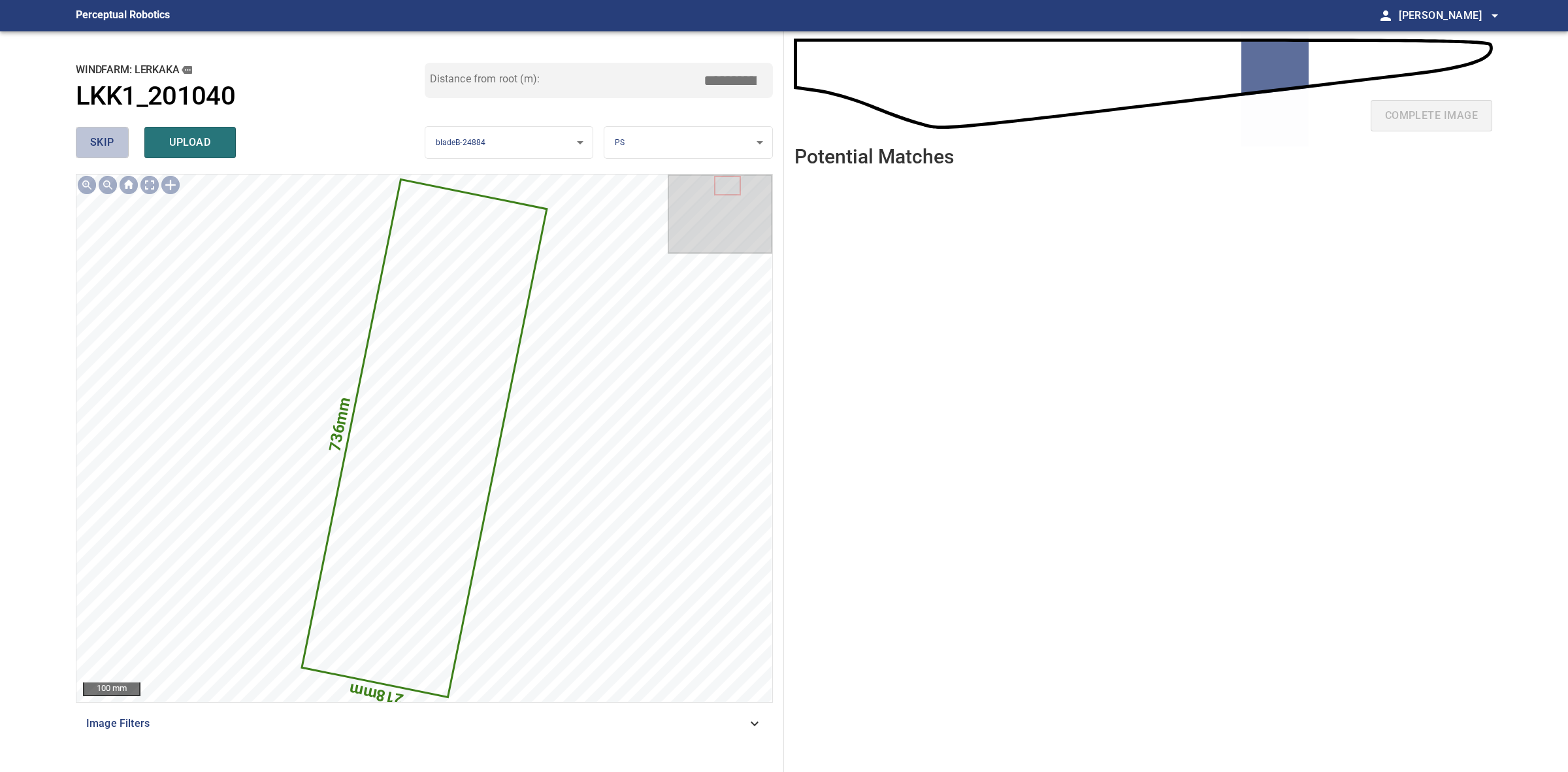
click at [103, 138] on span "skip" at bounding box center [102, 143] width 24 height 19
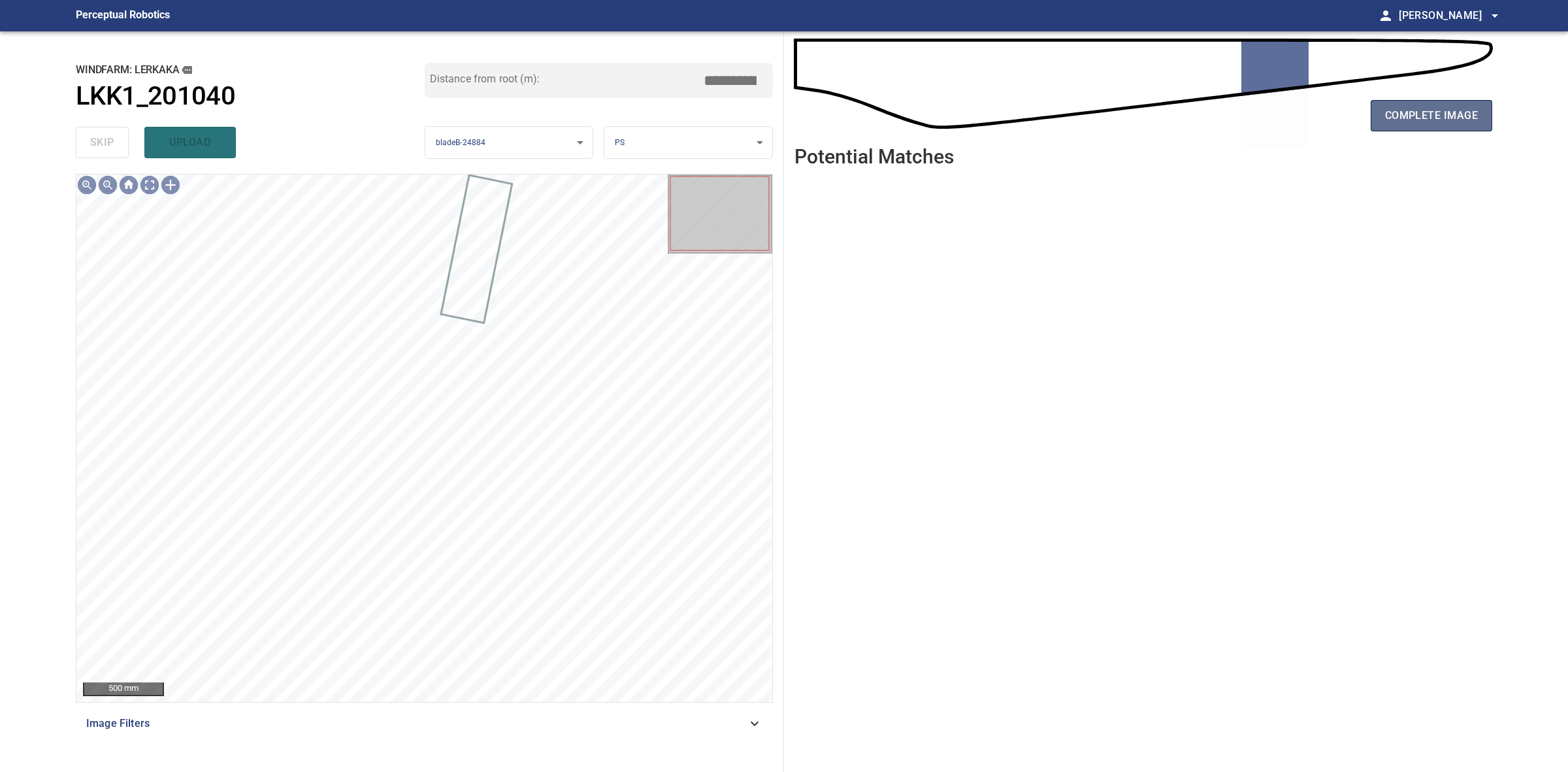
click at [1441, 122] on span "complete image" at bounding box center [1432, 116] width 93 height 19
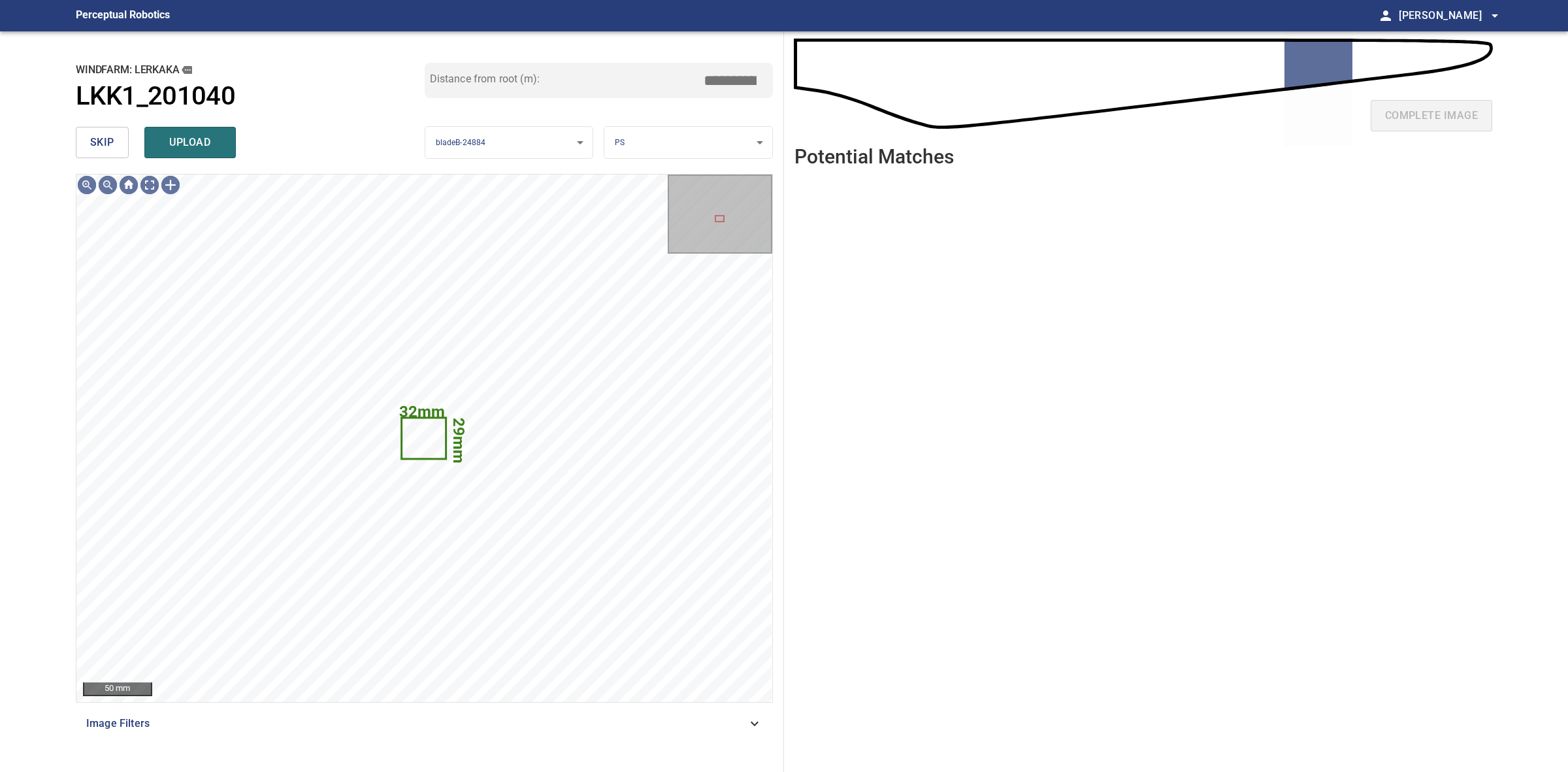
click at [103, 135] on span "skip" at bounding box center [102, 143] width 24 height 19
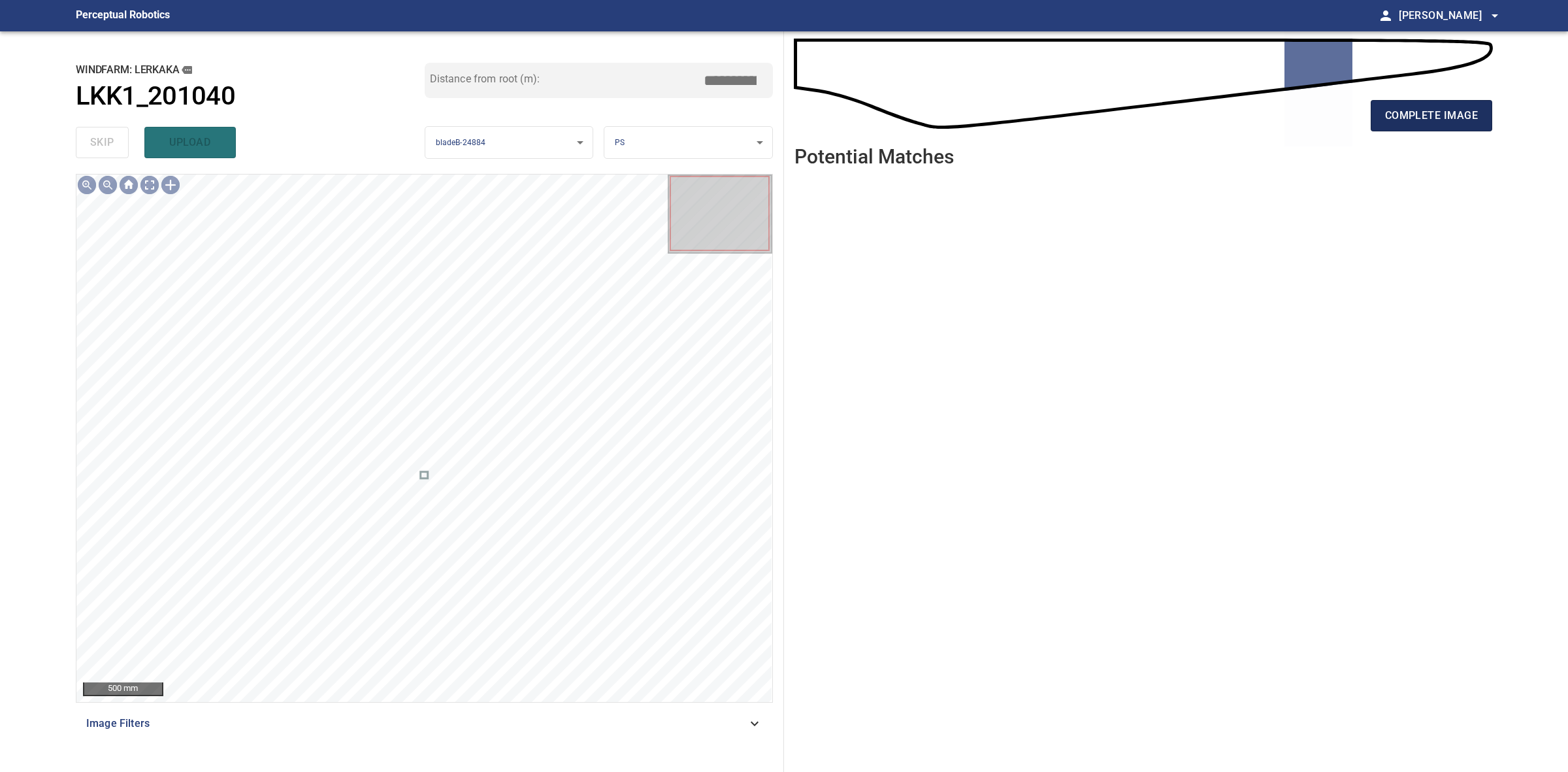
click at [1419, 114] on span "complete image" at bounding box center [1432, 116] width 93 height 19
click at [1394, 116] on span "complete image" at bounding box center [1432, 116] width 93 height 19
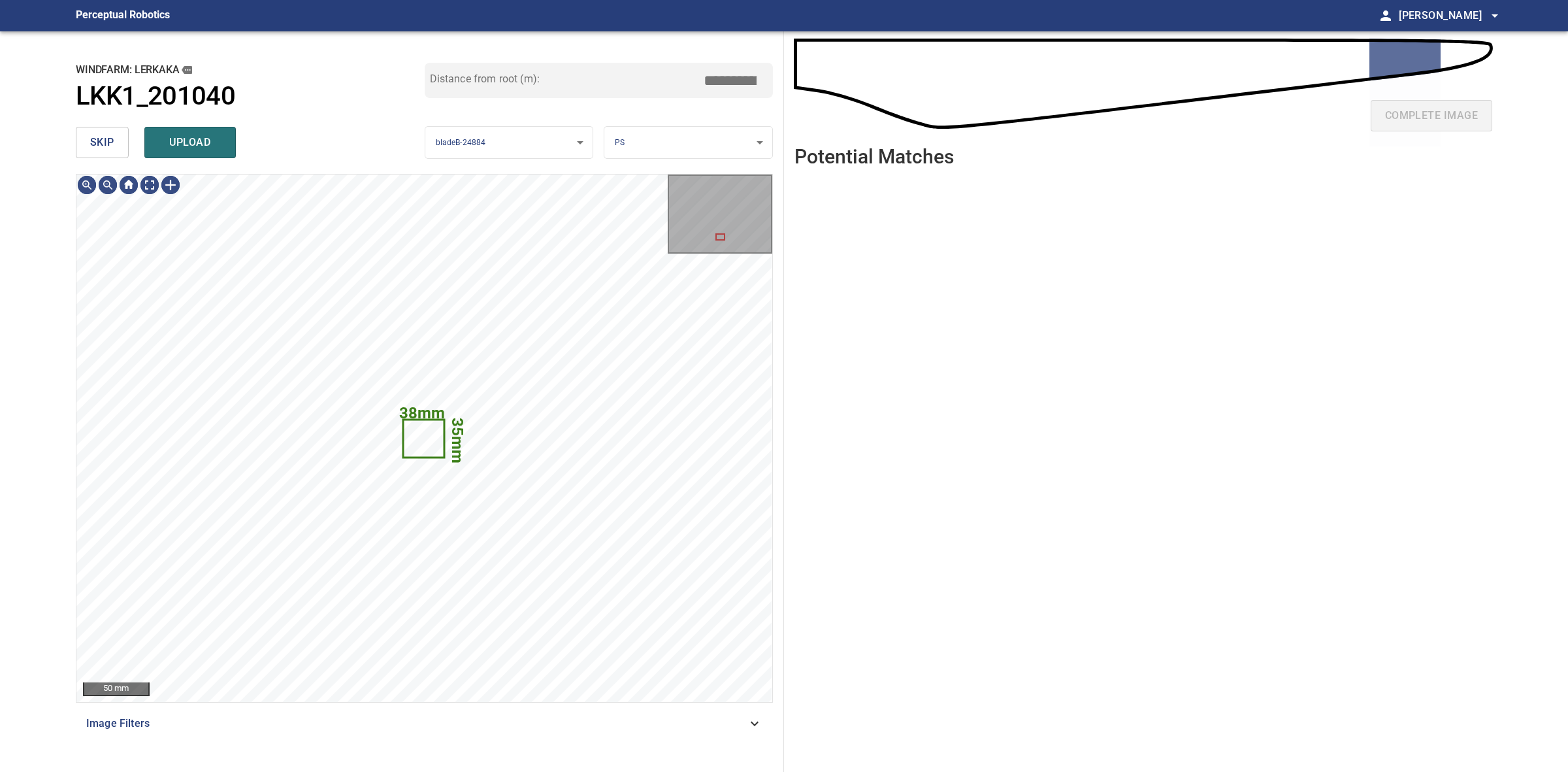
click at [103, 148] on span "skip" at bounding box center [102, 143] width 24 height 19
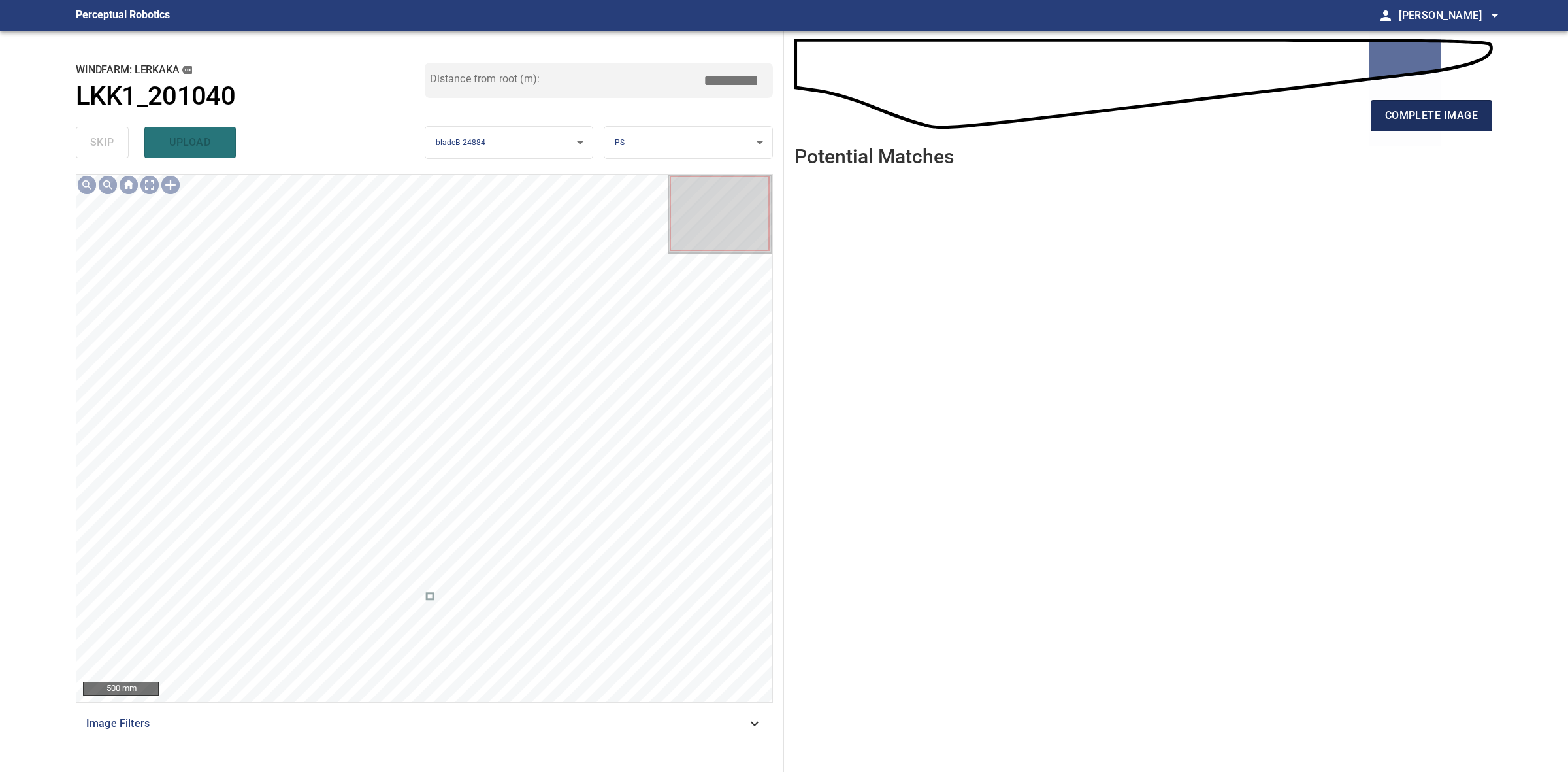
click at [1448, 125] on button "complete image" at bounding box center [1432, 116] width 122 height 32
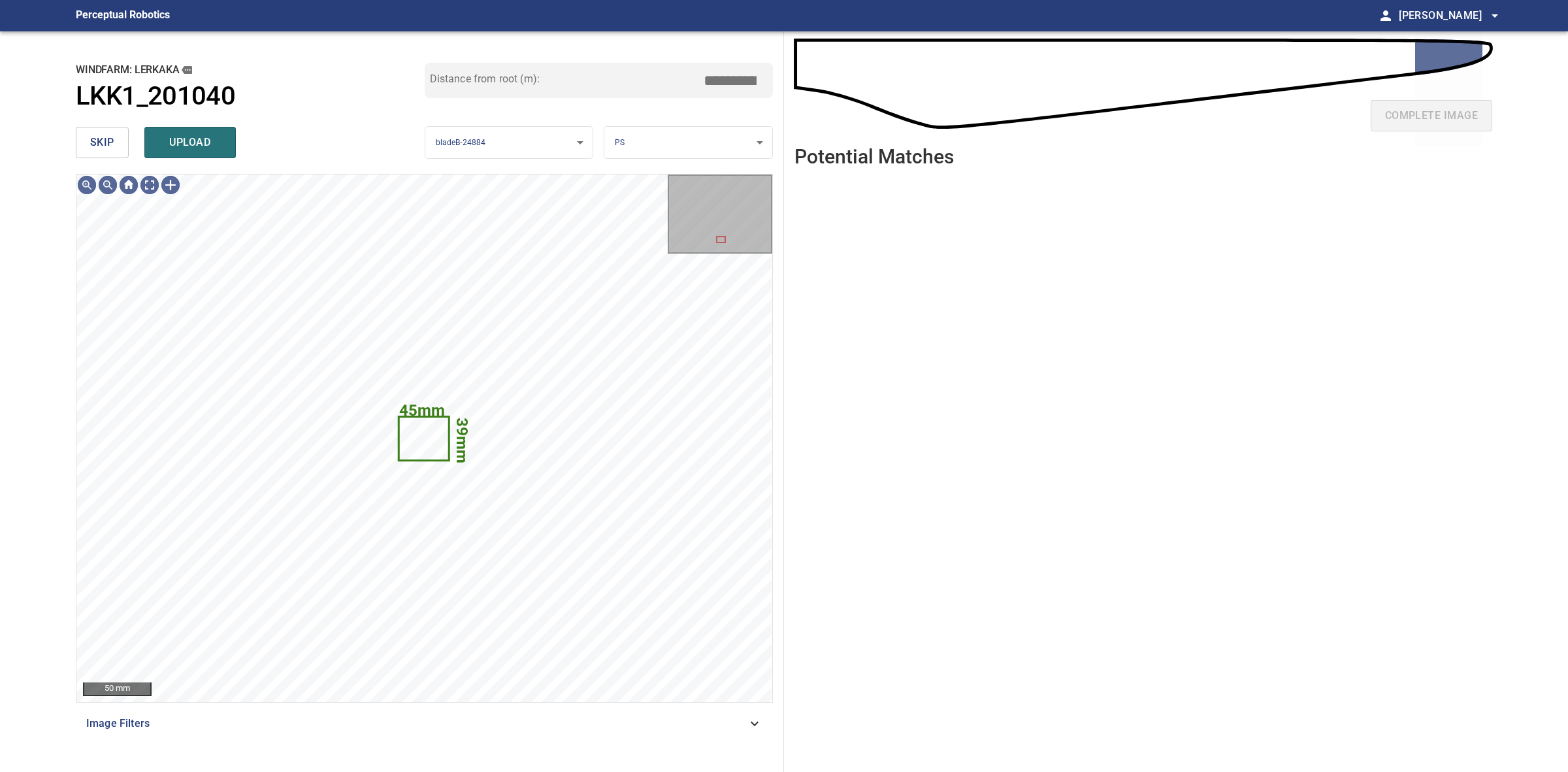
click at [101, 148] on span "skip" at bounding box center [102, 143] width 24 height 19
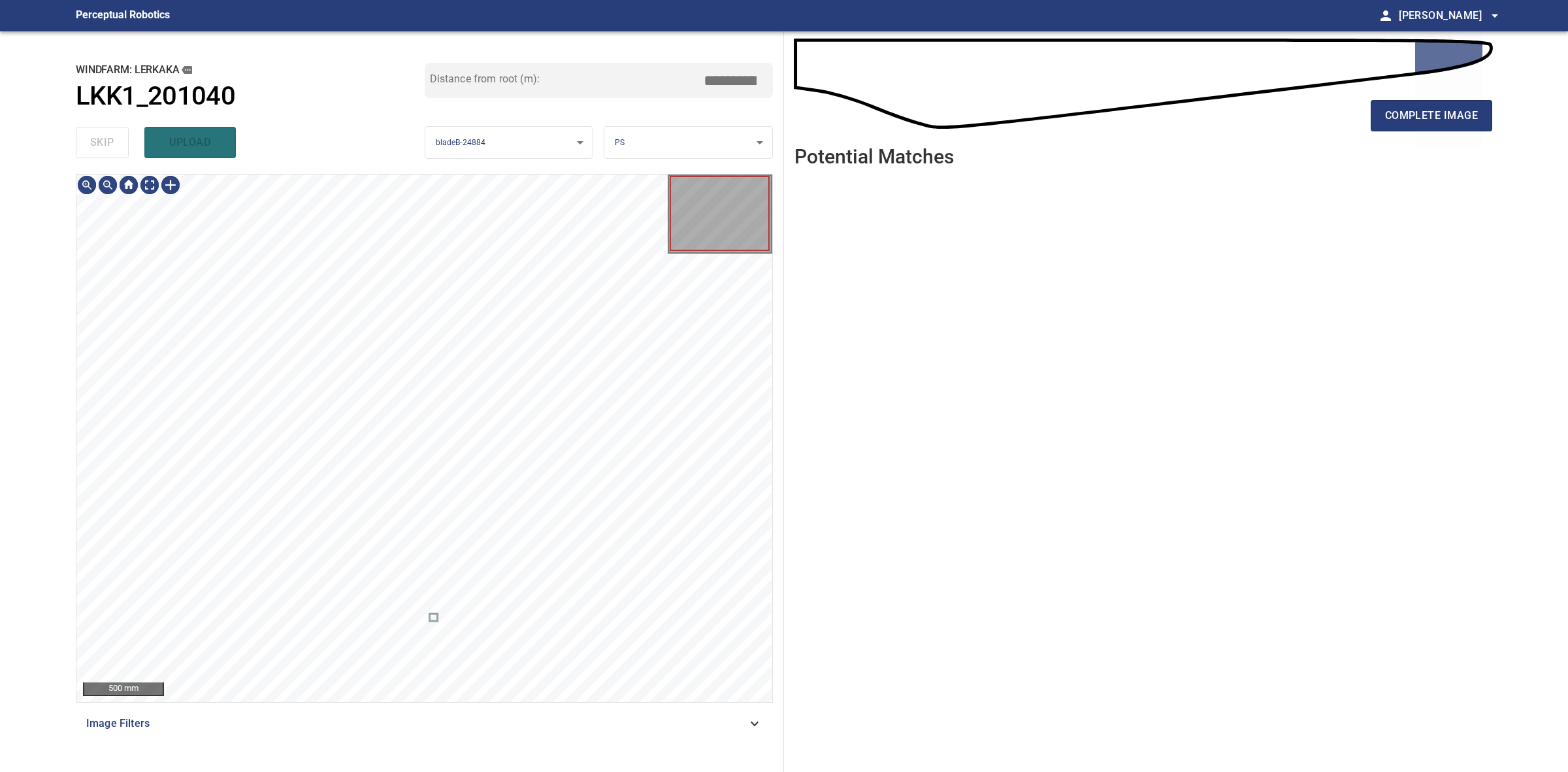
drag, startPoint x: 101, startPoint y: 148, endPoint x: 122, endPoint y: 148, distance: 21.0
click at [100, 148] on div "skip upload" at bounding box center [251, 142] width 349 height 42
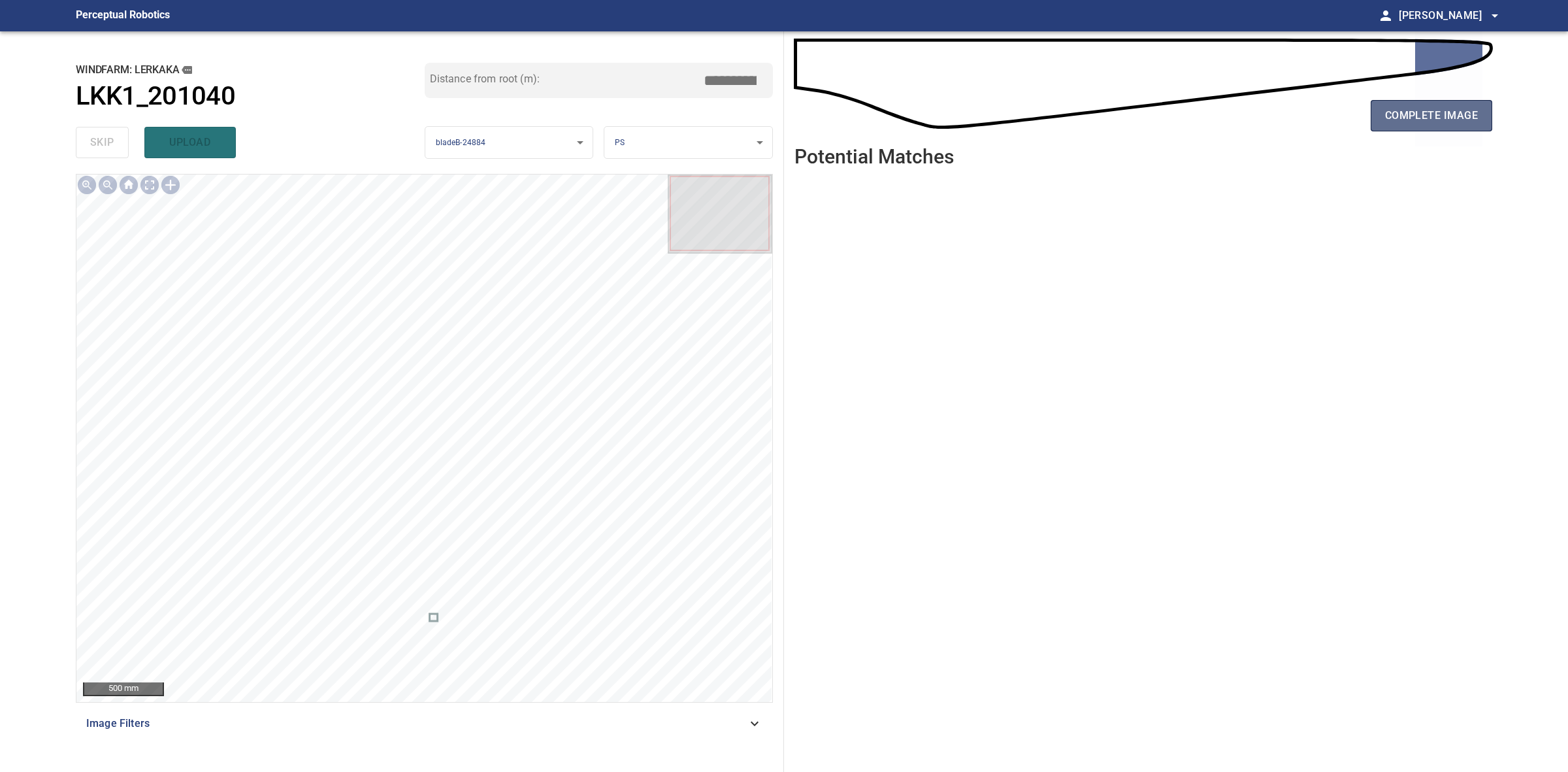
click at [1464, 125] on button "complete image" at bounding box center [1432, 116] width 122 height 32
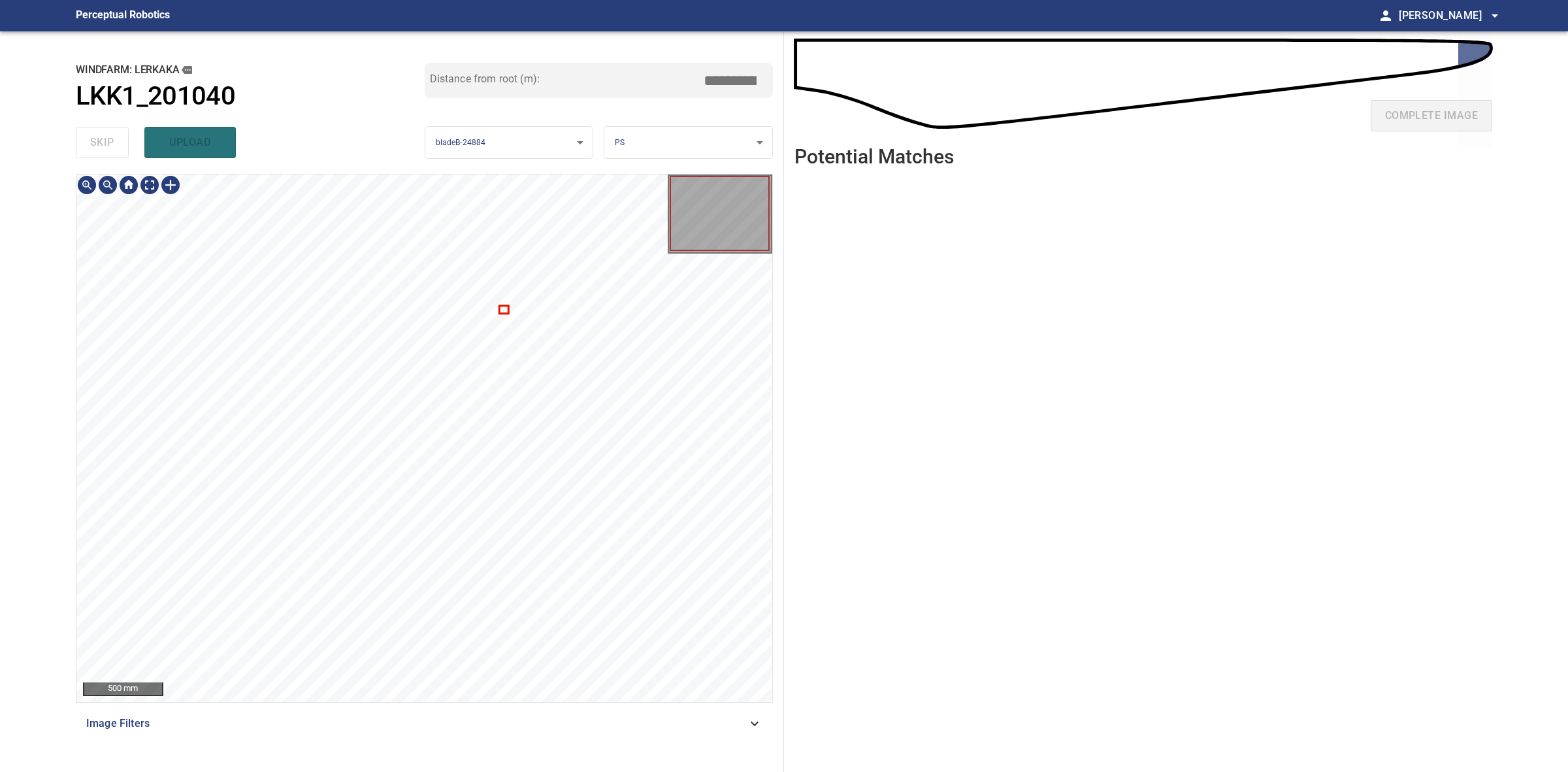
click at [505, 309] on div at bounding box center [424, 438] width 696 height 527
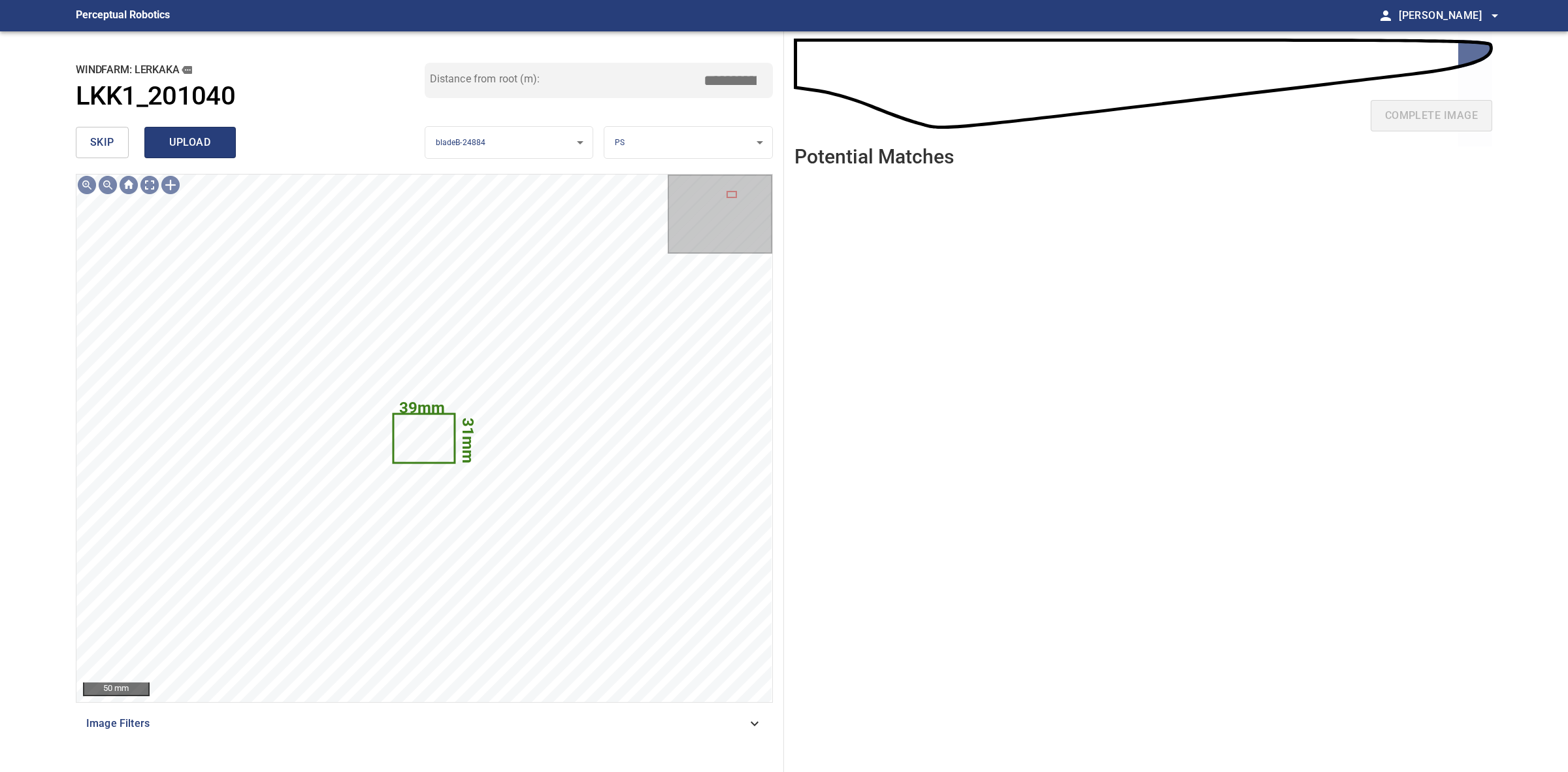
click at [184, 134] on span "upload" at bounding box center [190, 143] width 63 height 19
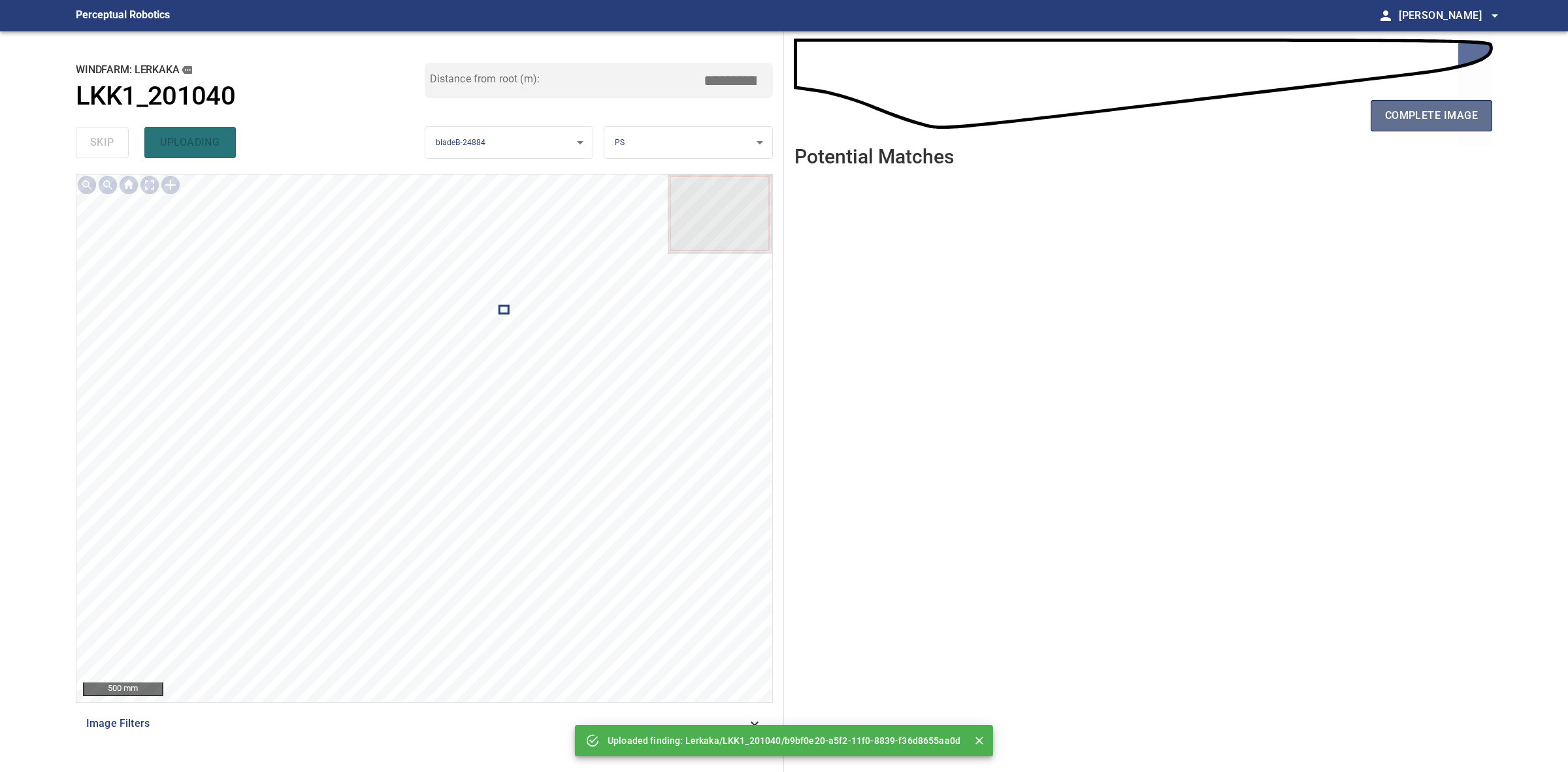
click at [1403, 119] on span "complete image" at bounding box center [1432, 116] width 93 height 19
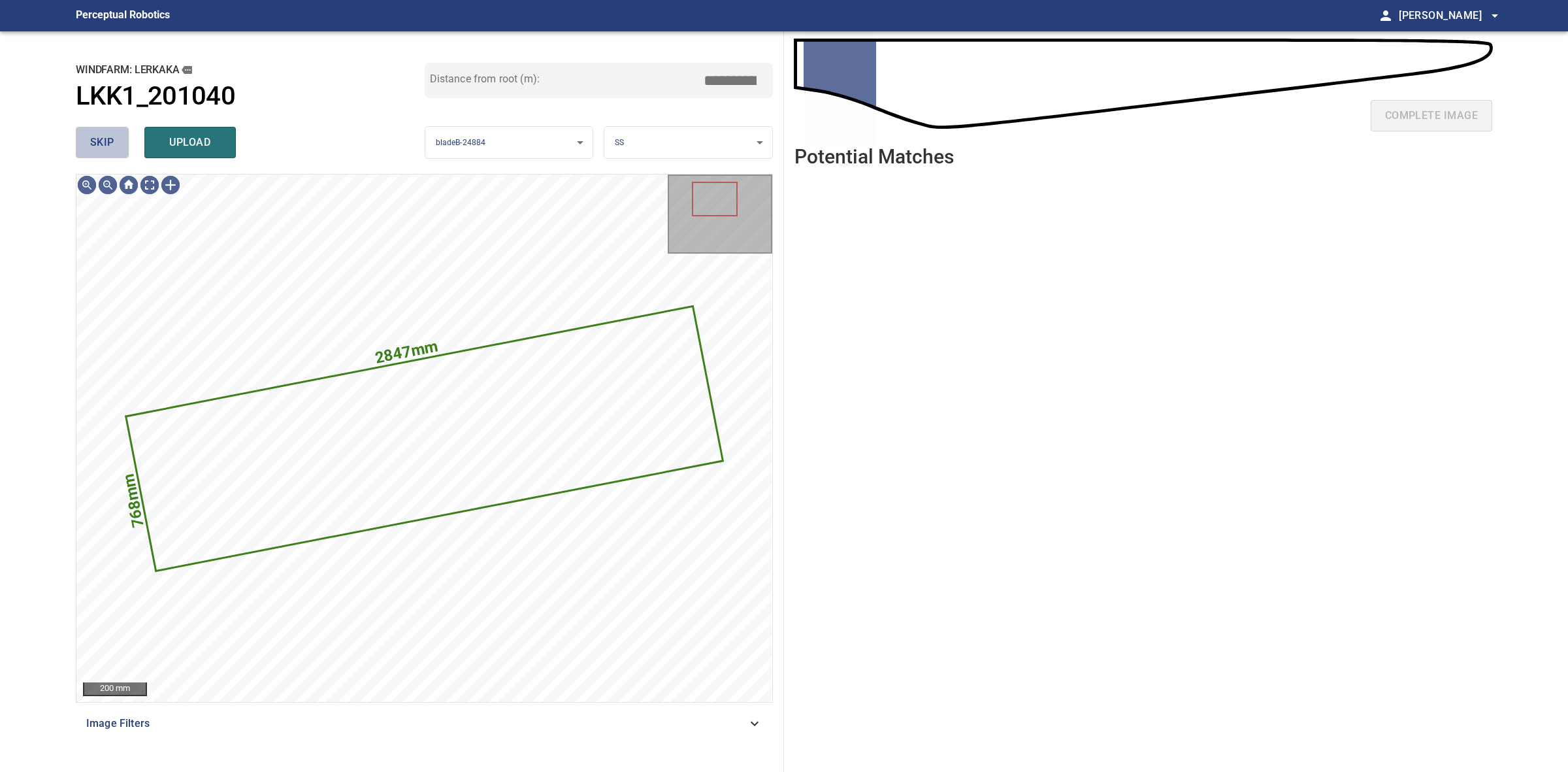
click at [94, 150] on span "skip" at bounding box center [102, 143] width 24 height 19
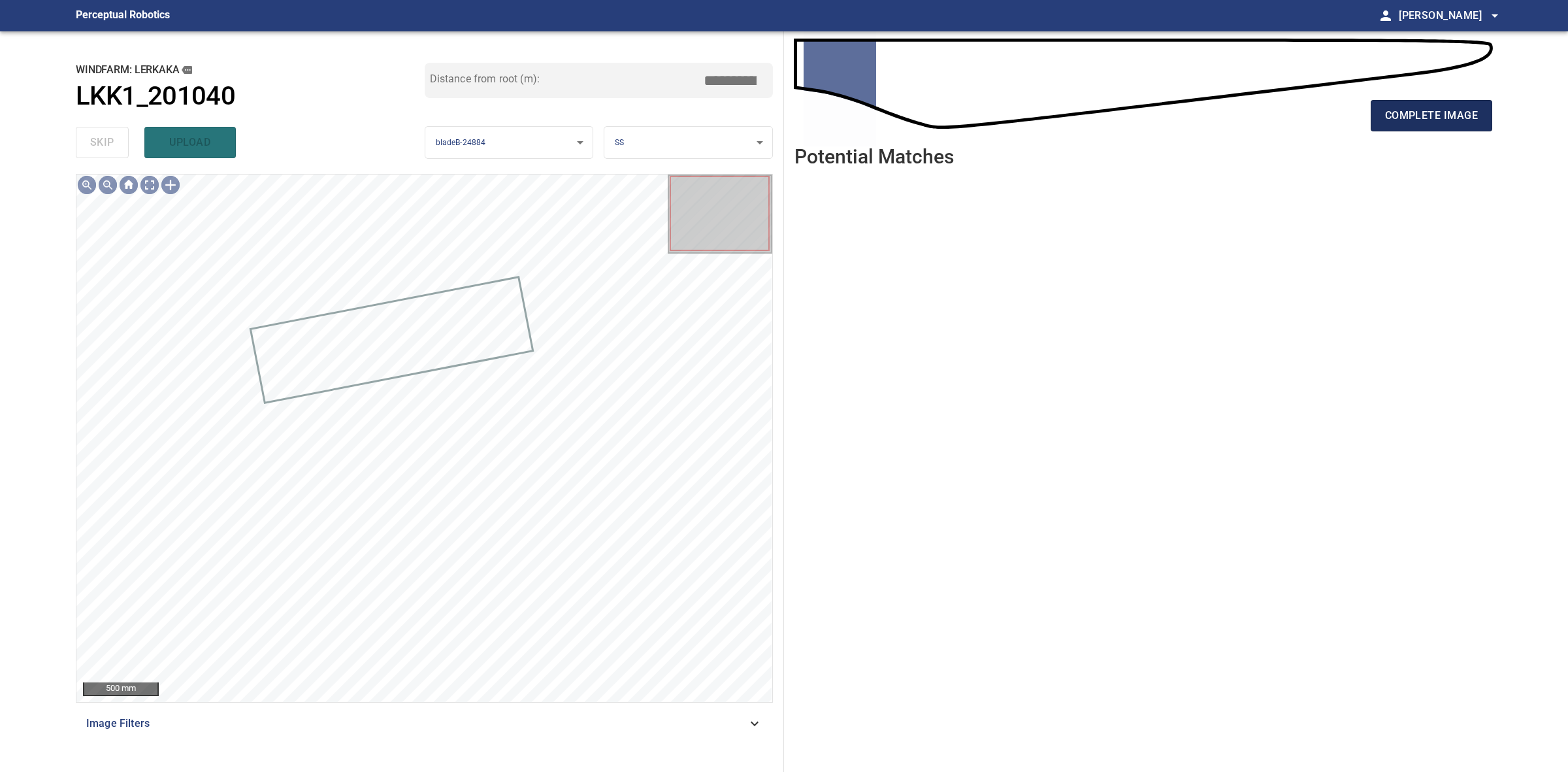
click at [1432, 122] on span "complete image" at bounding box center [1432, 116] width 93 height 19
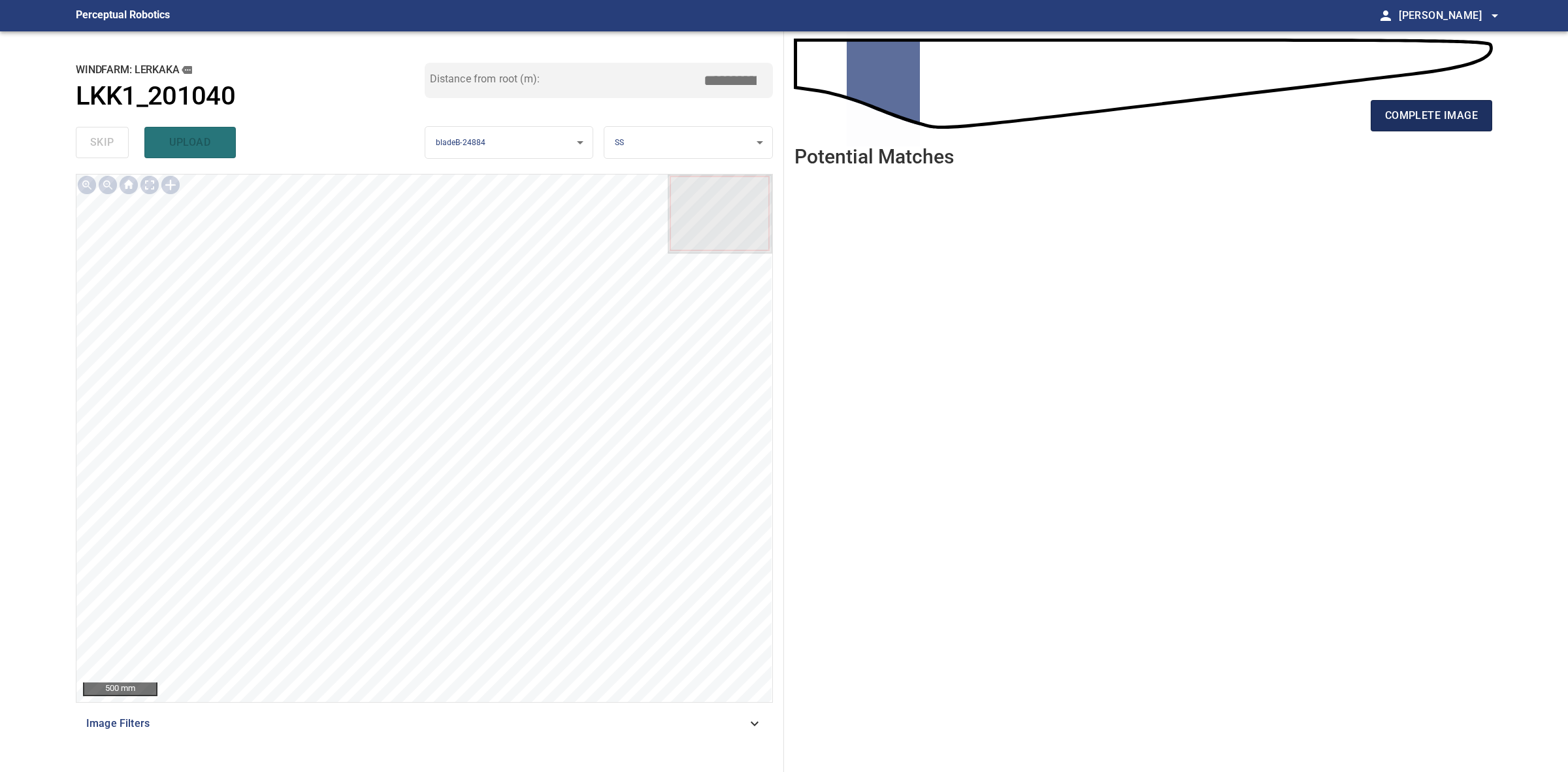
click at [1492, 114] on button "complete image" at bounding box center [1432, 116] width 122 height 32
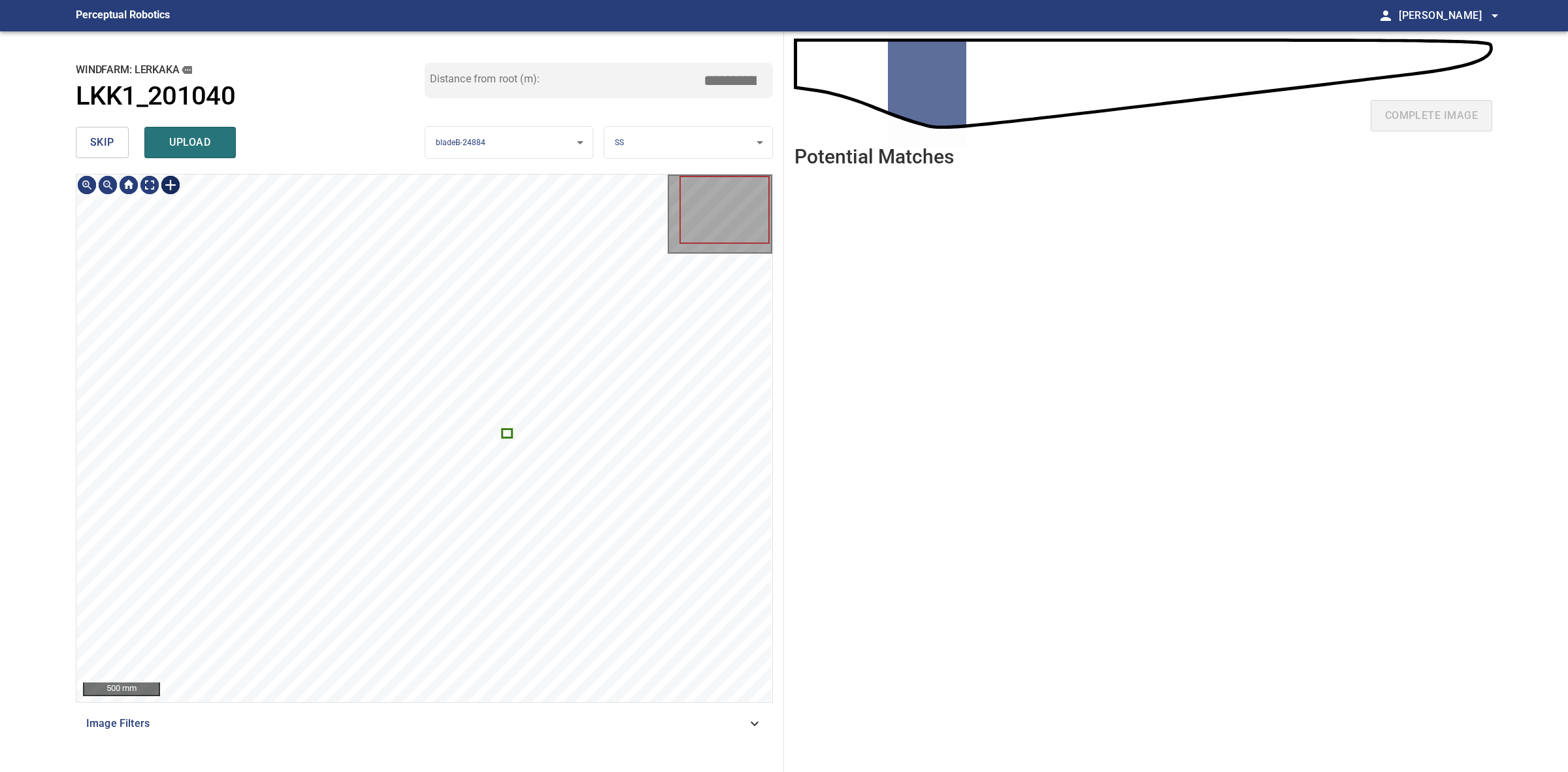
click at [165, 187] on div at bounding box center [171, 185] width 21 height 21
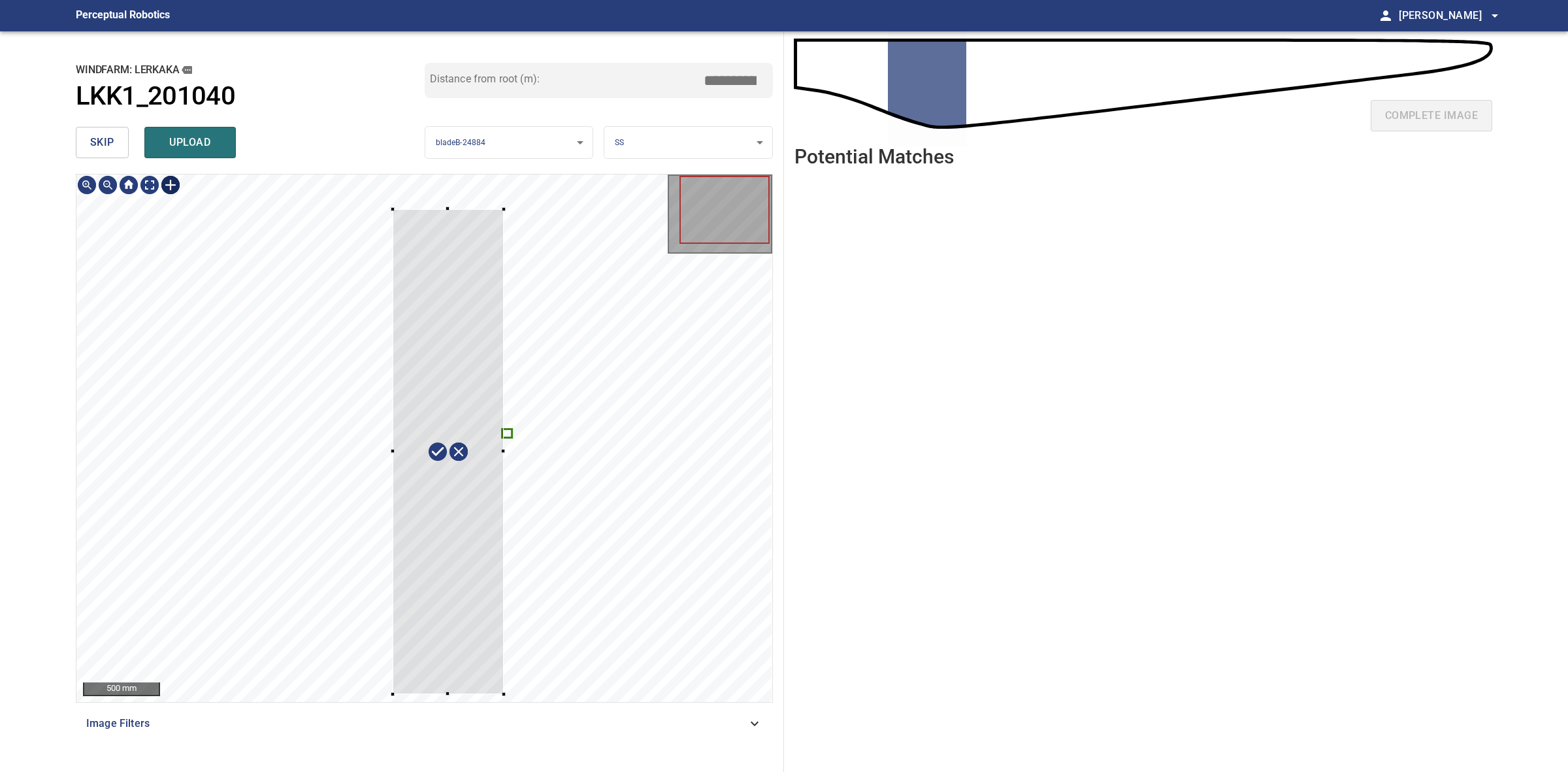
click at [498, 694] on div at bounding box center [424, 438] width 696 height 527
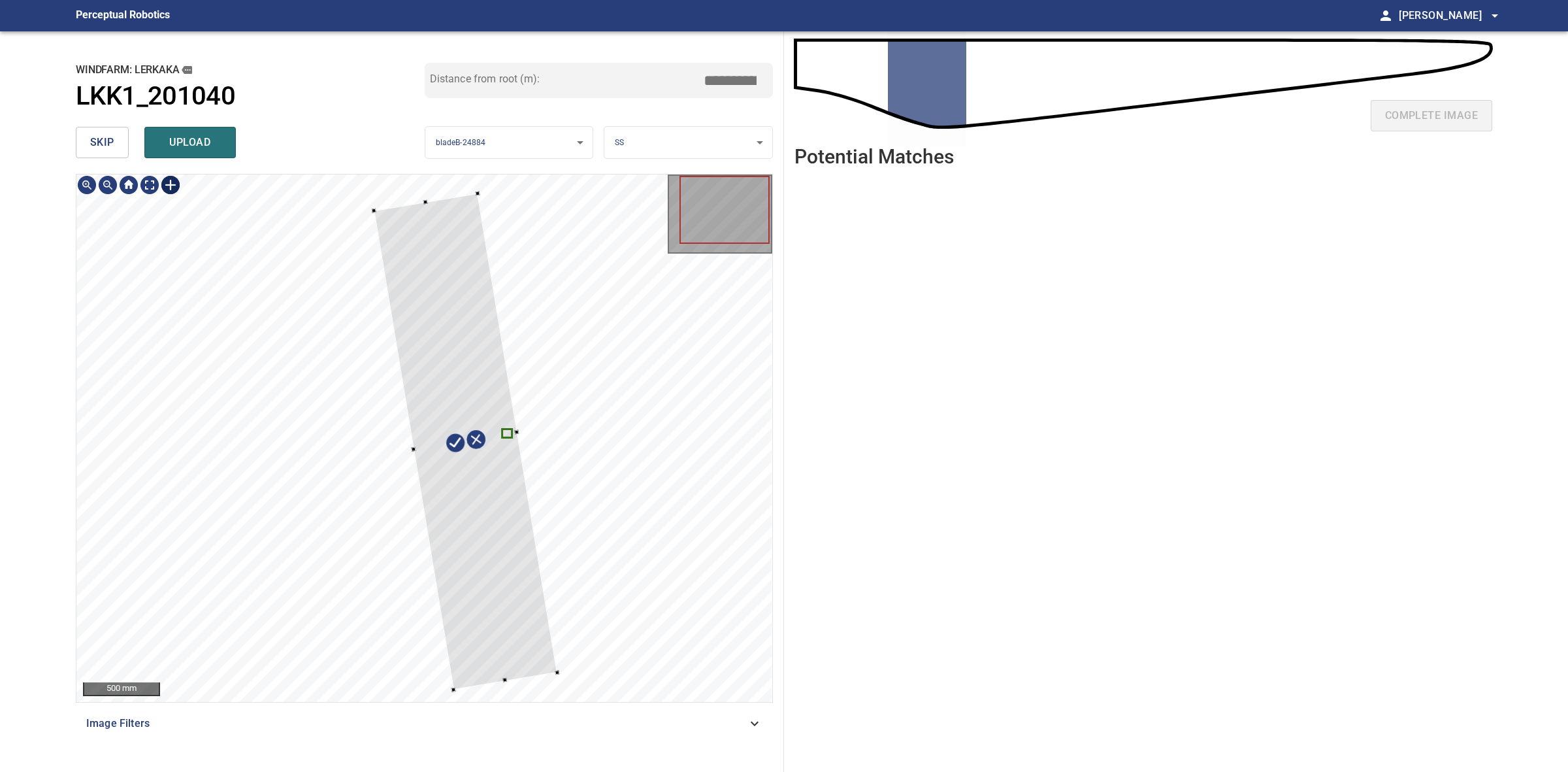
click at [523, 598] on div at bounding box center [466, 441] width 184 height 496
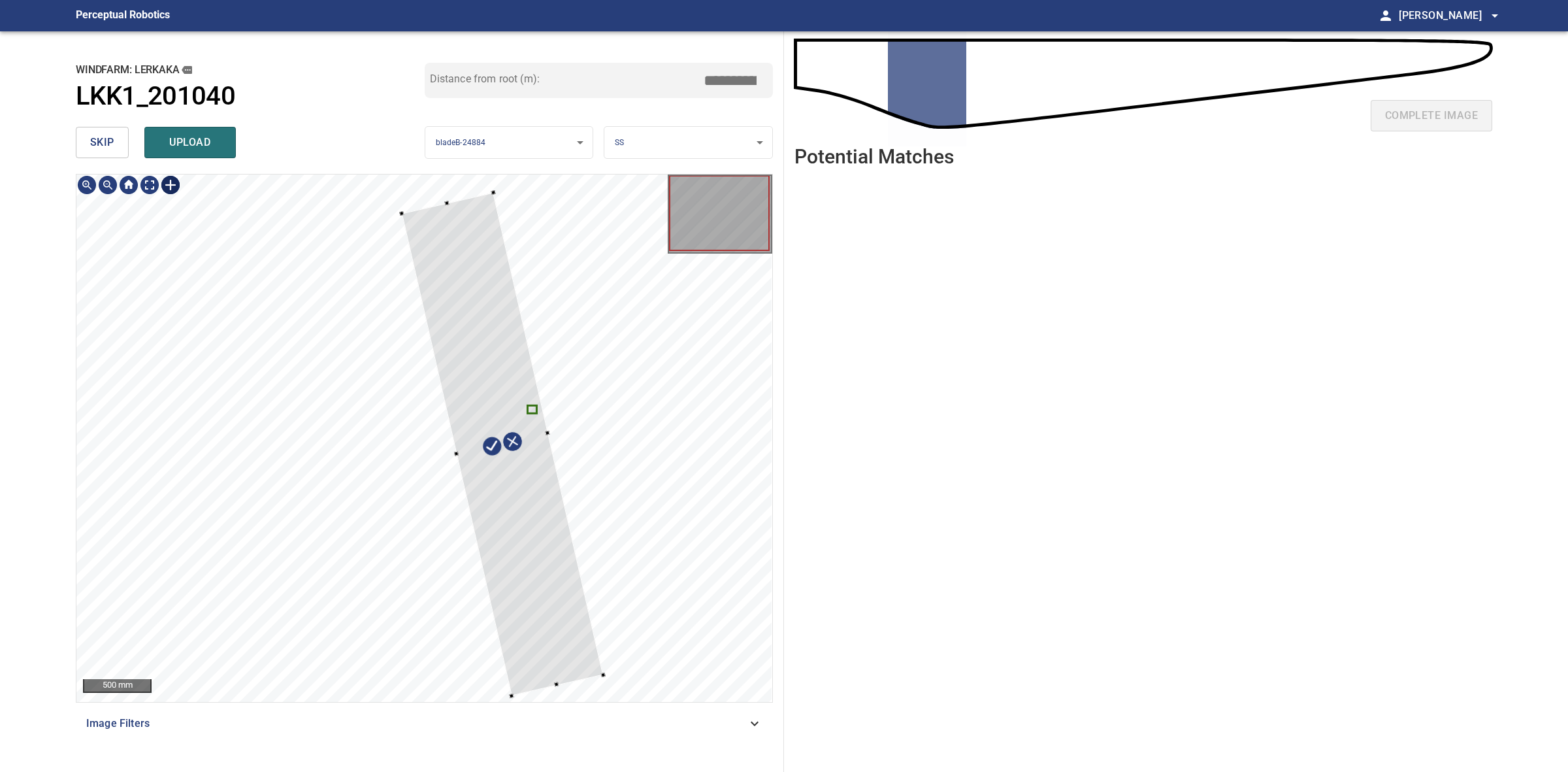
click at [558, 717] on div "500 mm Image Filters" at bounding box center [425, 467] width 698 height 587
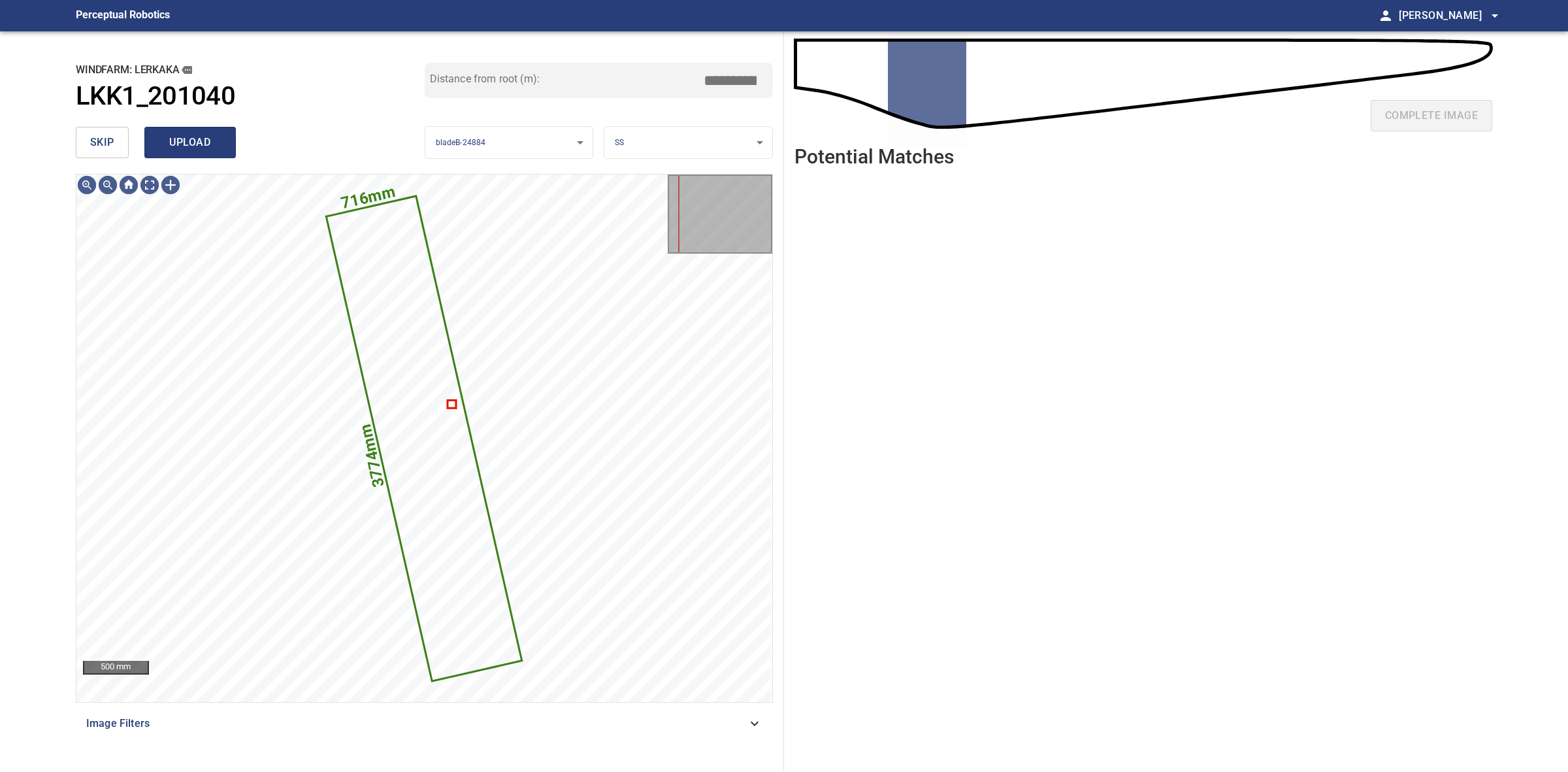
click at [186, 141] on span "upload" at bounding box center [190, 143] width 63 height 19
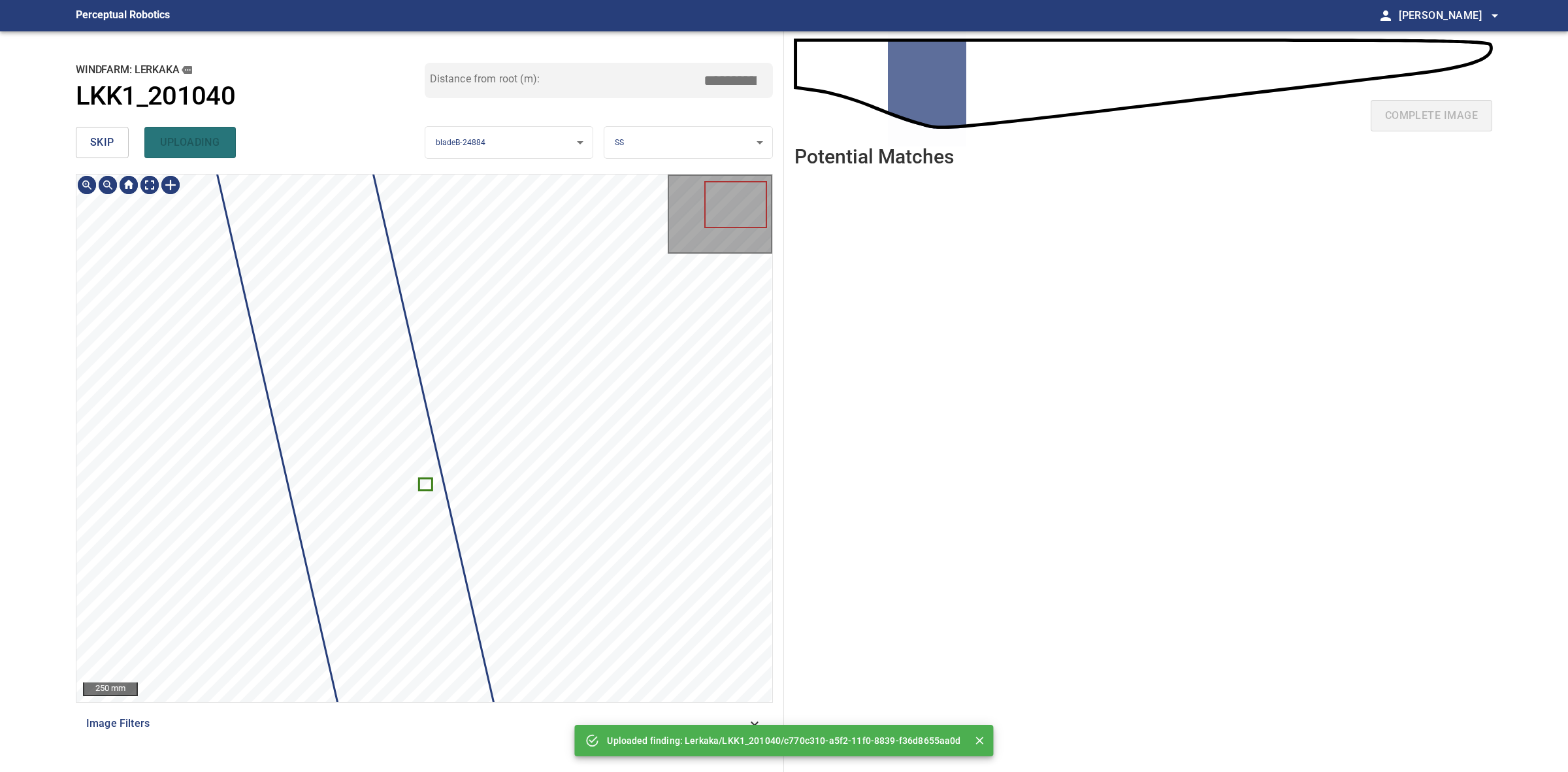
click at [108, 141] on span "skip" at bounding box center [102, 143] width 24 height 19
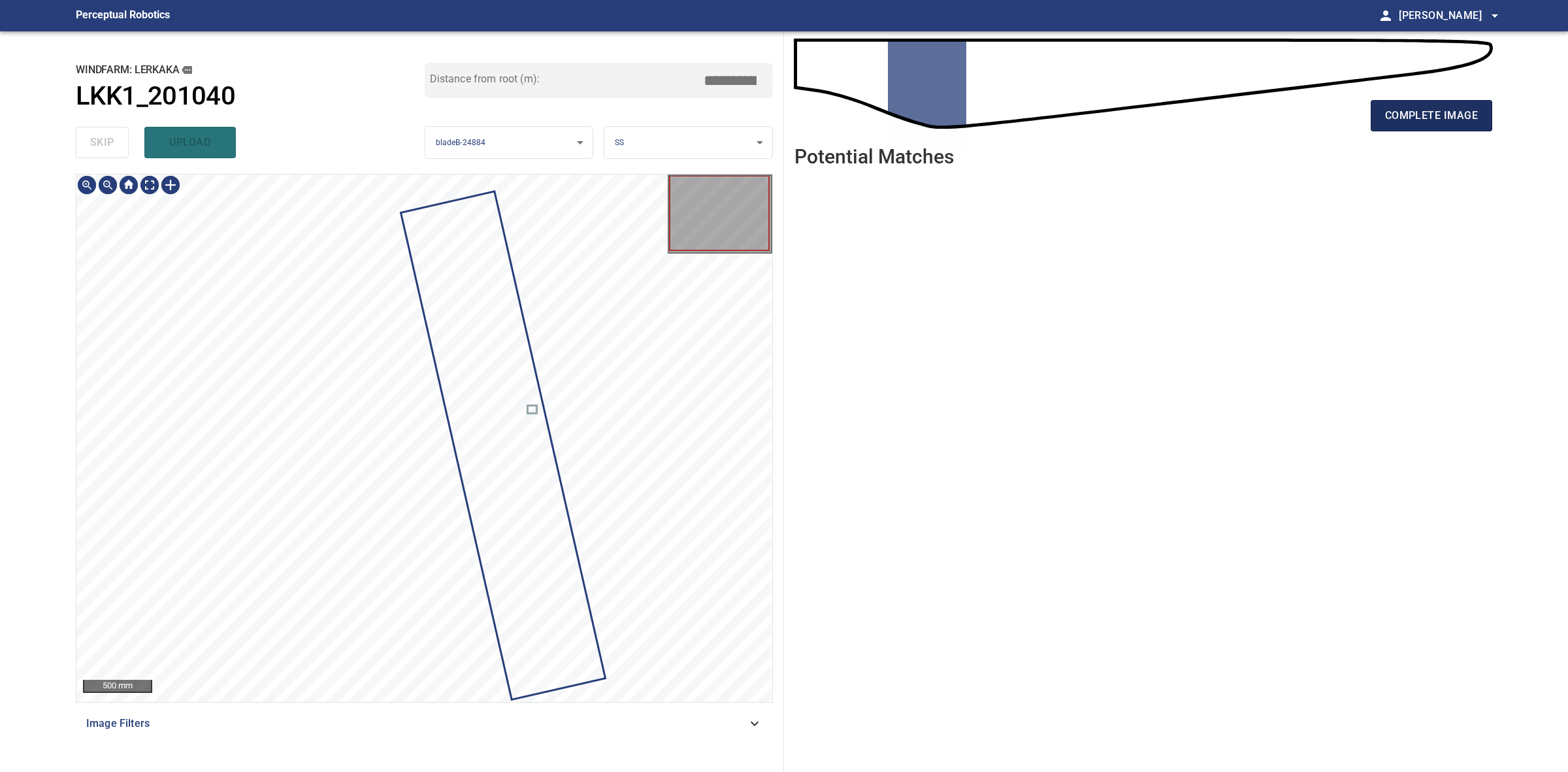
click at [1483, 122] on button "complete image" at bounding box center [1432, 116] width 122 height 32
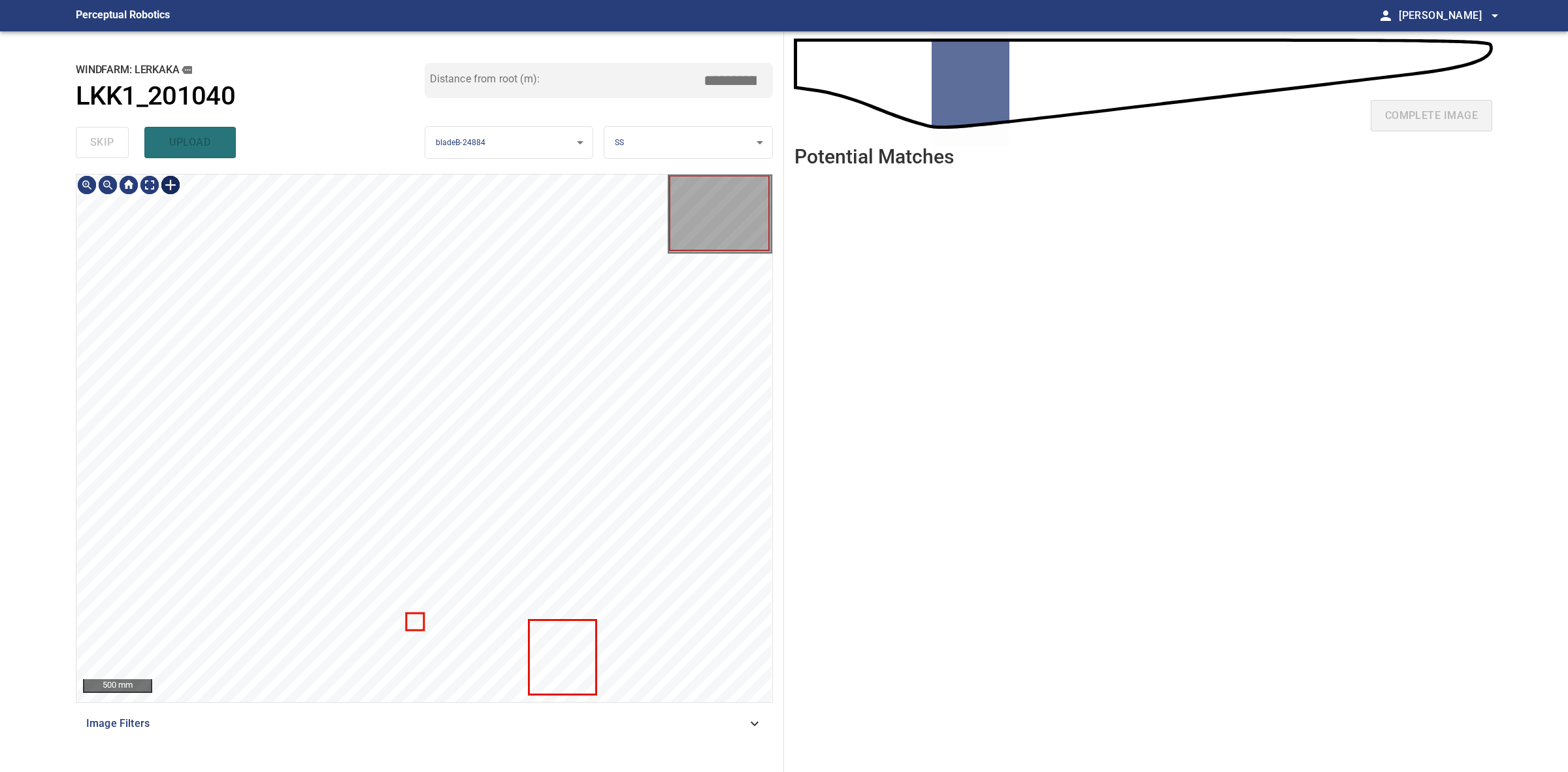
click at [167, 187] on div at bounding box center [171, 185] width 21 height 21
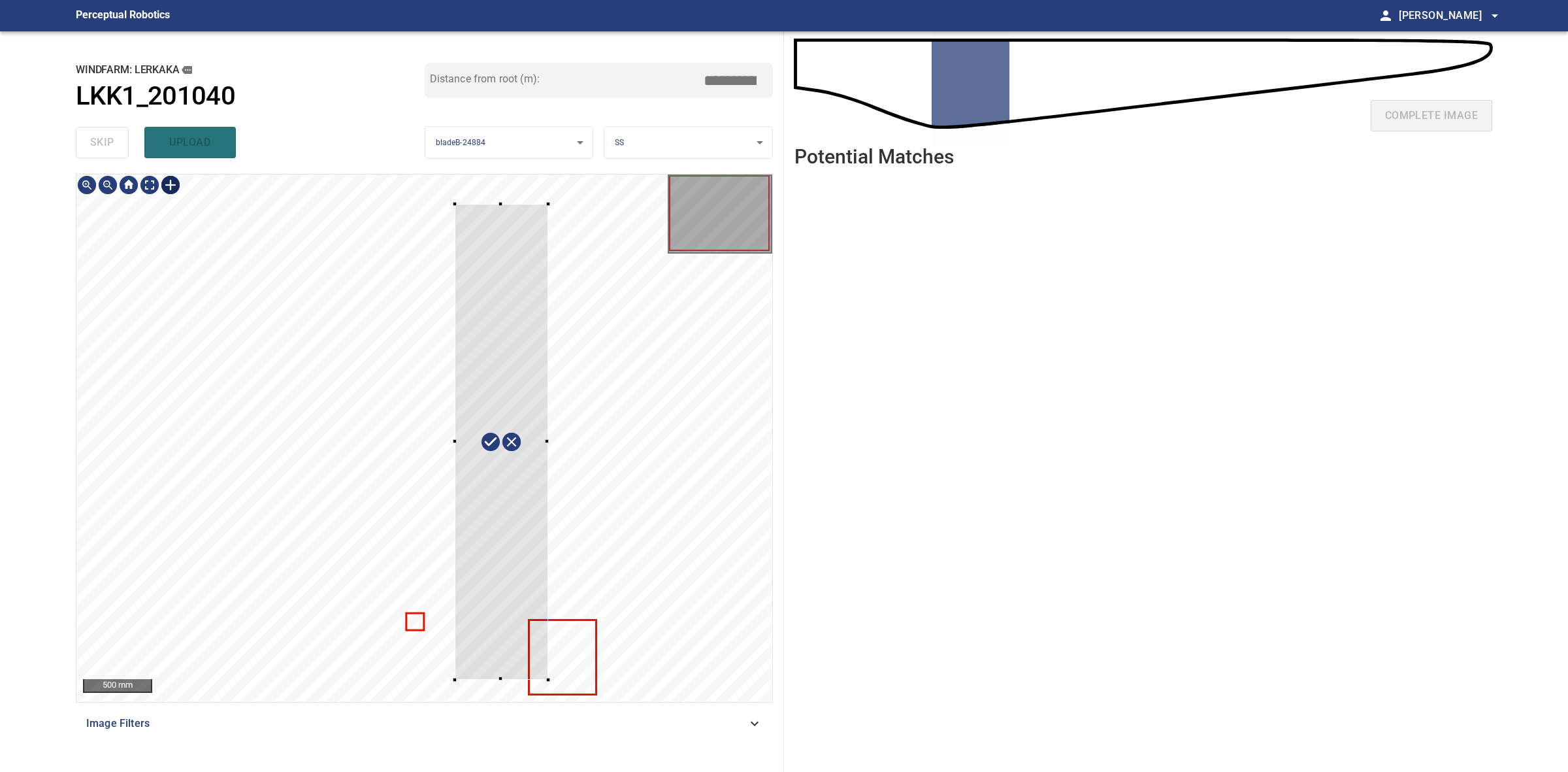
click at [543, 680] on div at bounding box center [424, 438] width 696 height 527
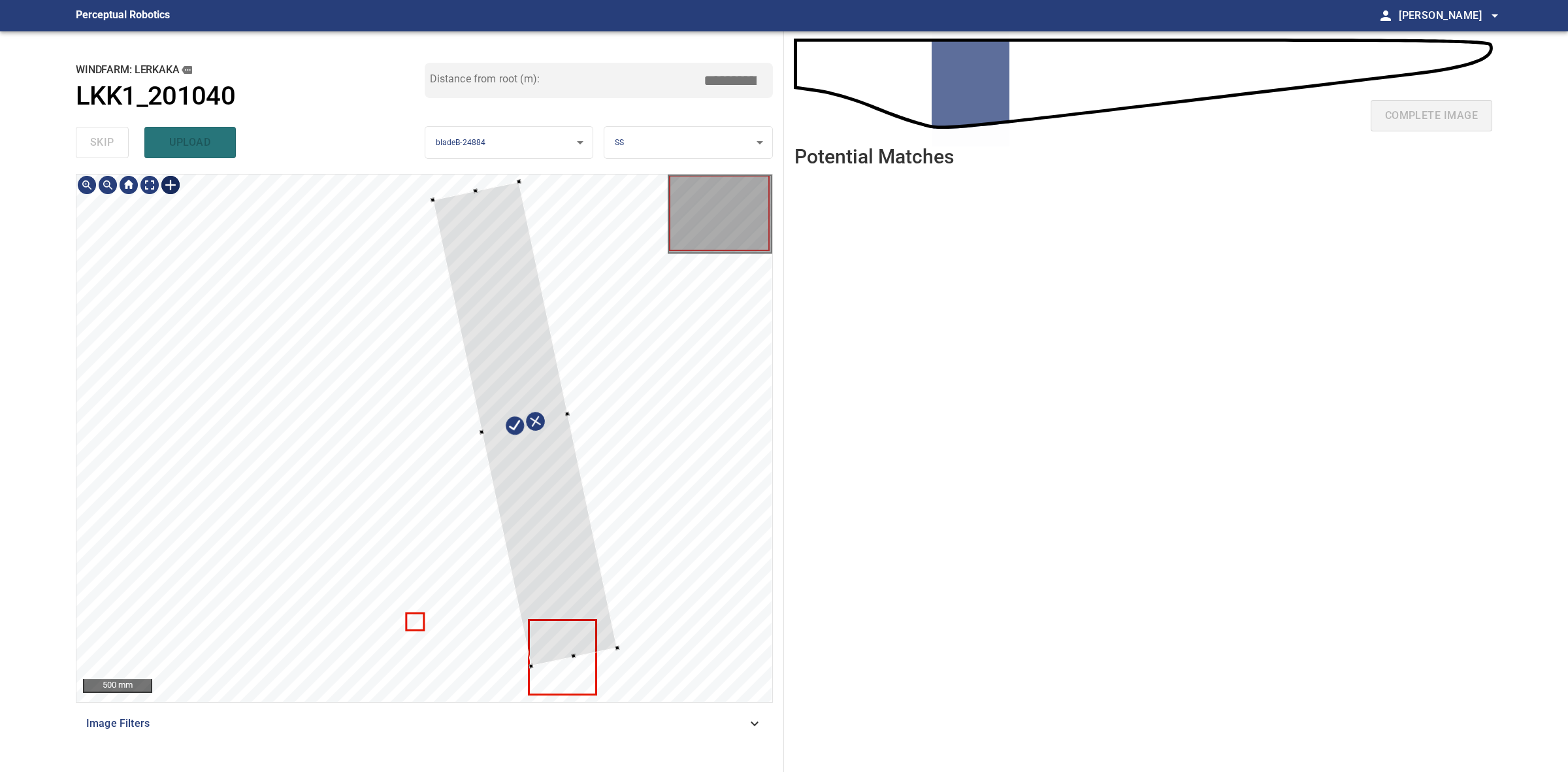
click at [557, 566] on div at bounding box center [524, 423] width 185 height 484
click at [550, 567] on div at bounding box center [511, 426] width 163 height 484
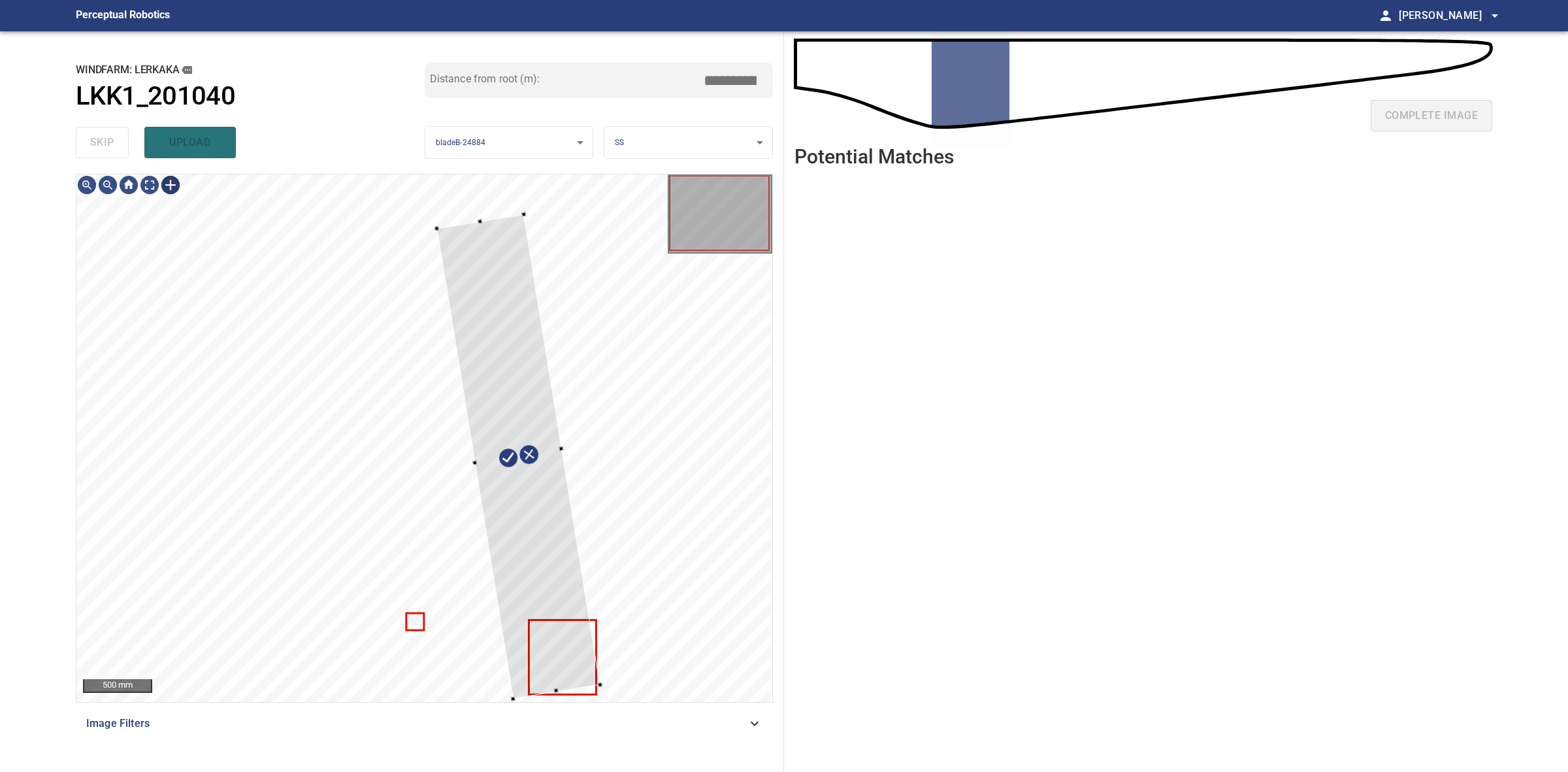
click at [559, 717] on div "500 mm Image Filters" at bounding box center [425, 467] width 698 height 587
click at [472, 158] on div "**********" at bounding box center [424, 402] width 719 height 740
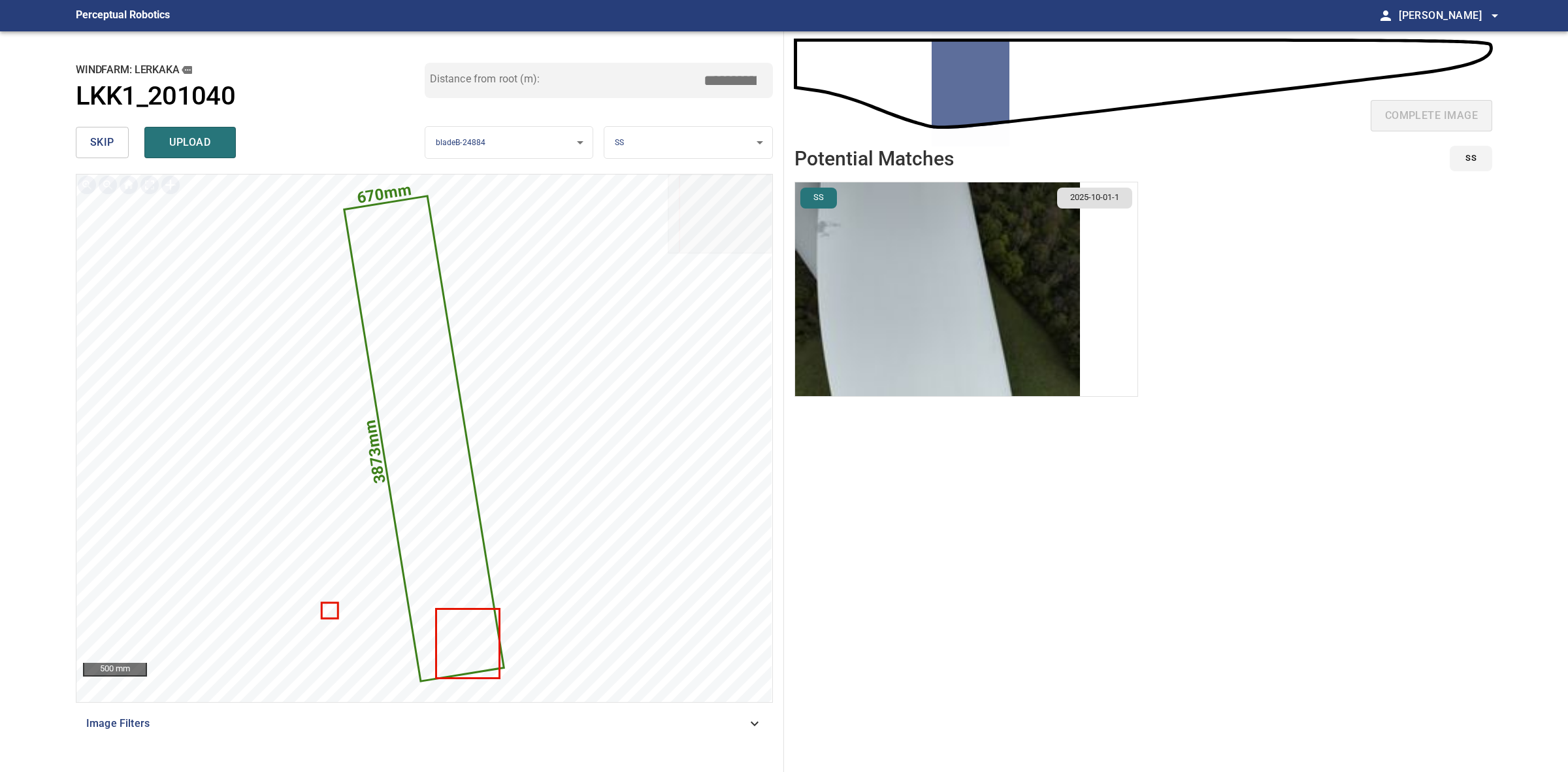
click at [1109, 367] on li "SS 2025-10-01-1" at bounding box center [967, 290] width 343 height 215
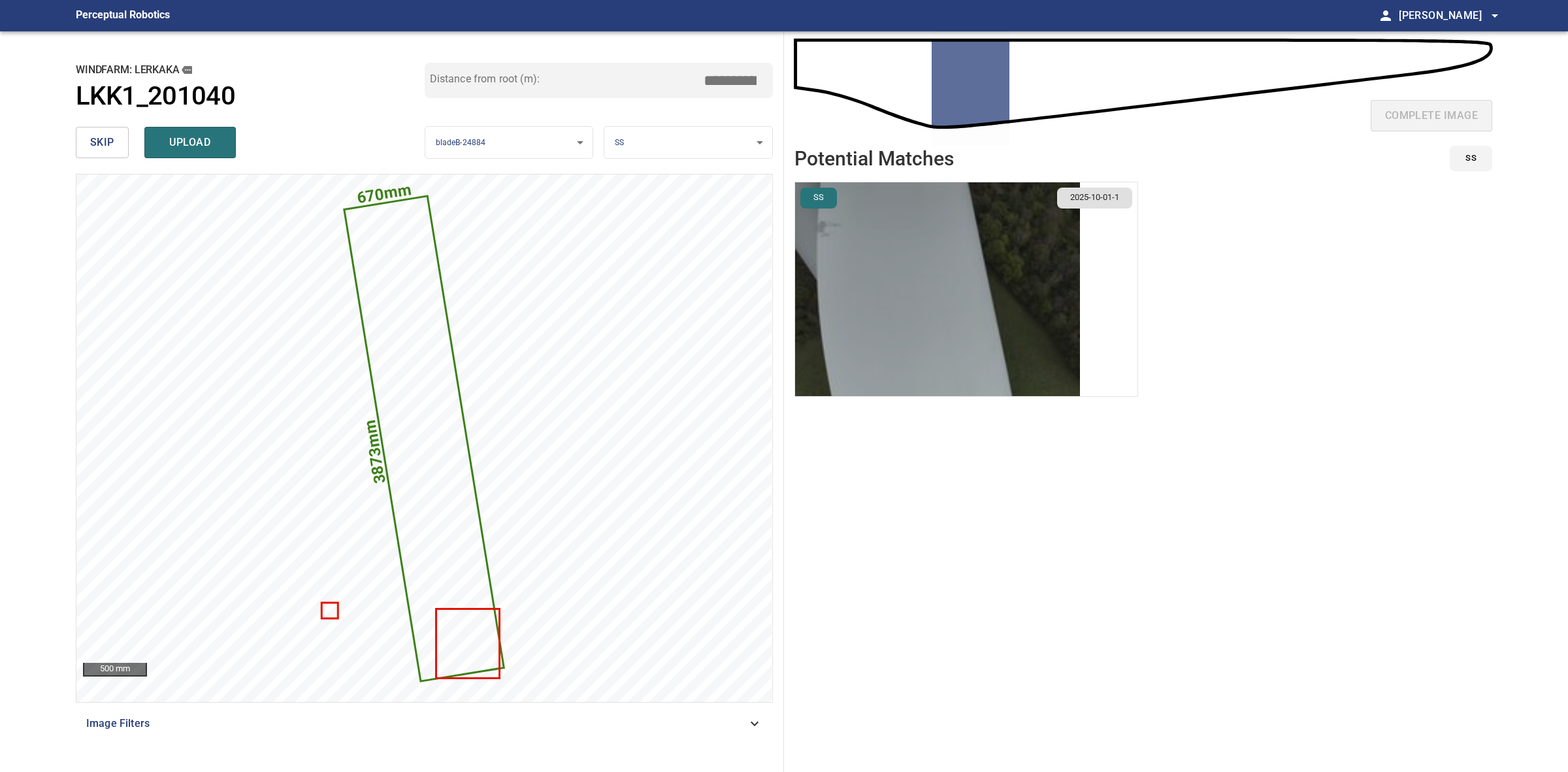
click at [976, 238] on img "button" at bounding box center [937, 290] width 285 height 213
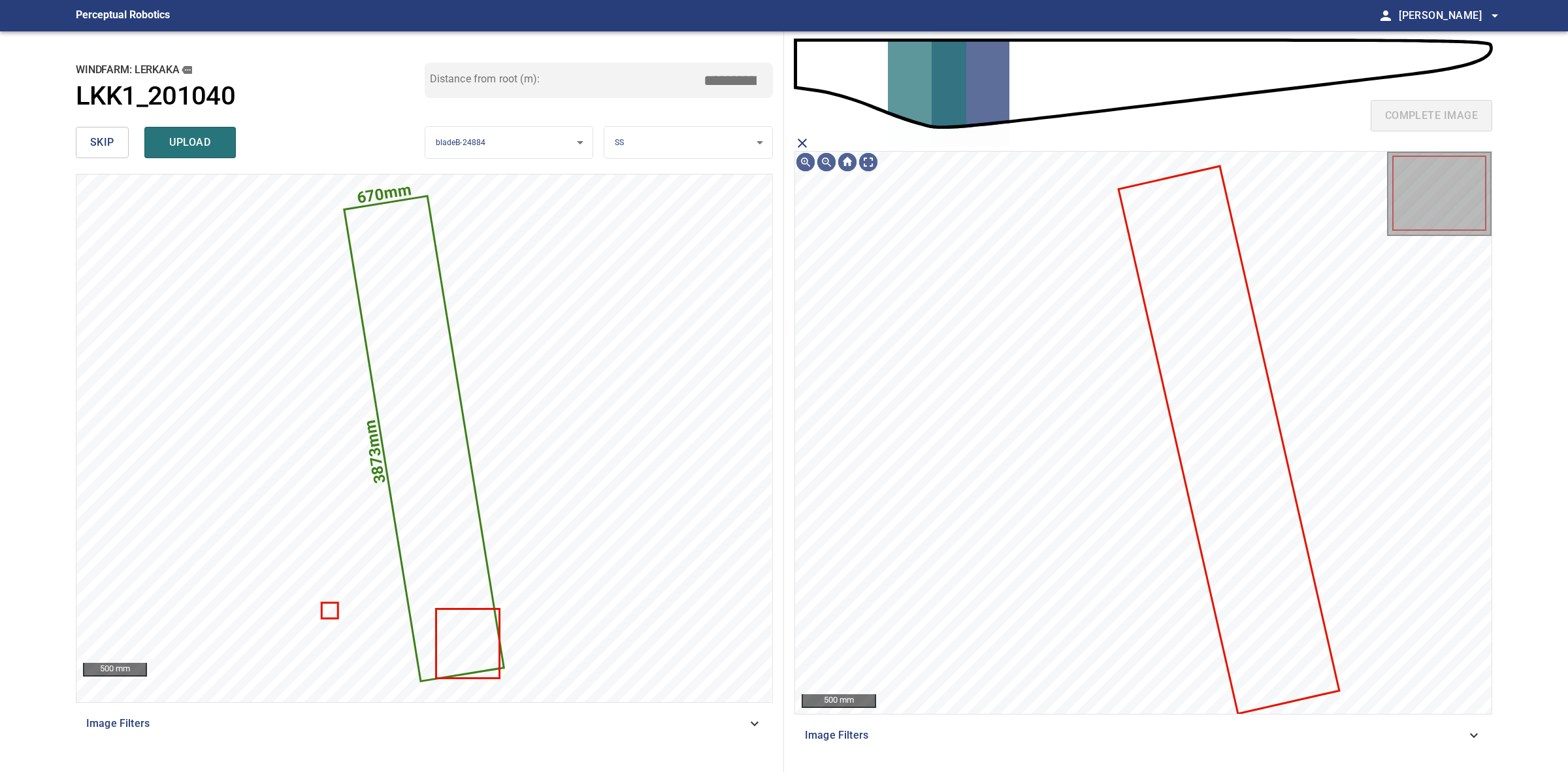
click at [1172, 362] on icon at bounding box center [1228, 439] width 218 height 545
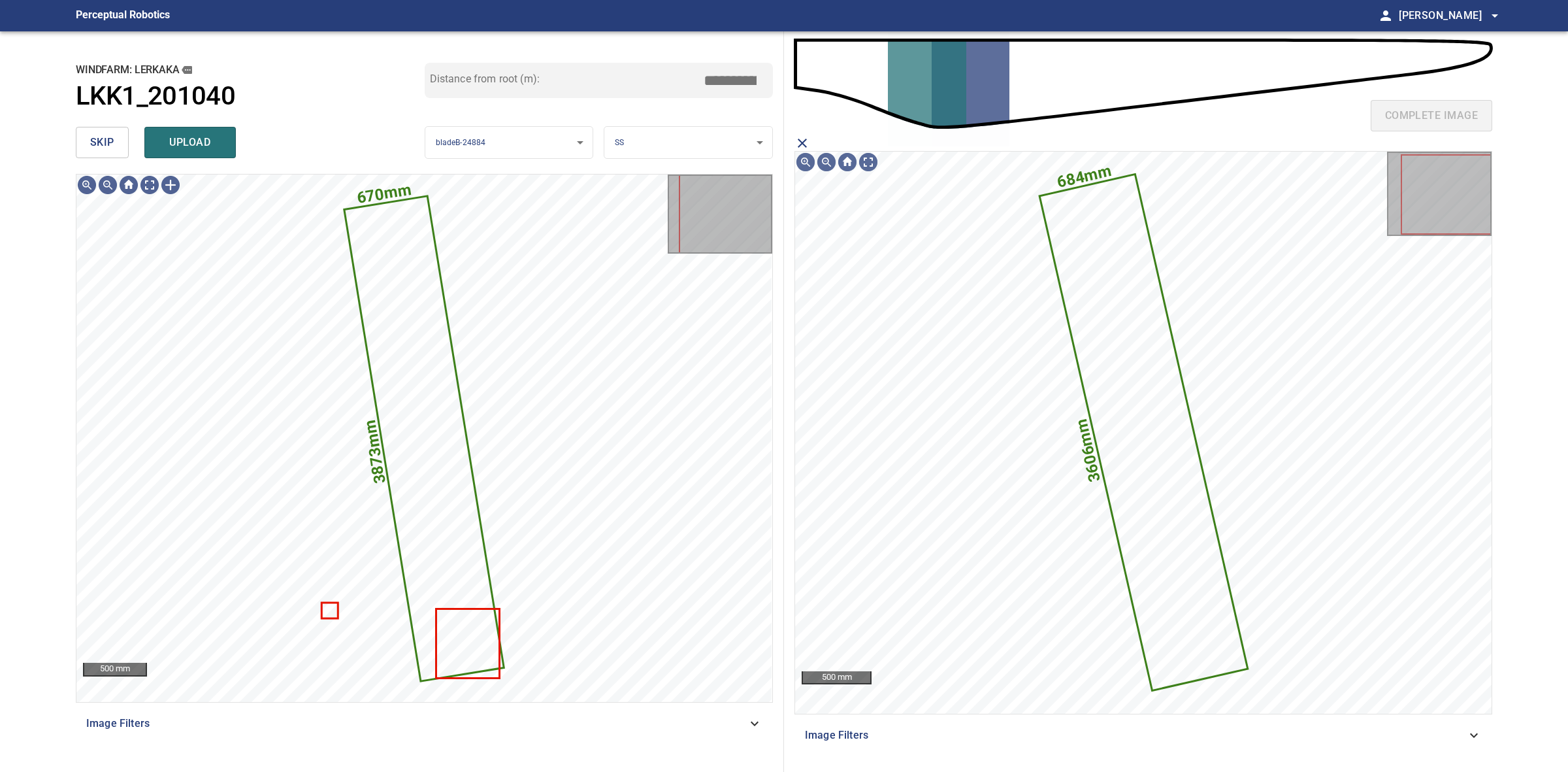
click at [125, 141] on button "skip" at bounding box center [102, 143] width 53 height 32
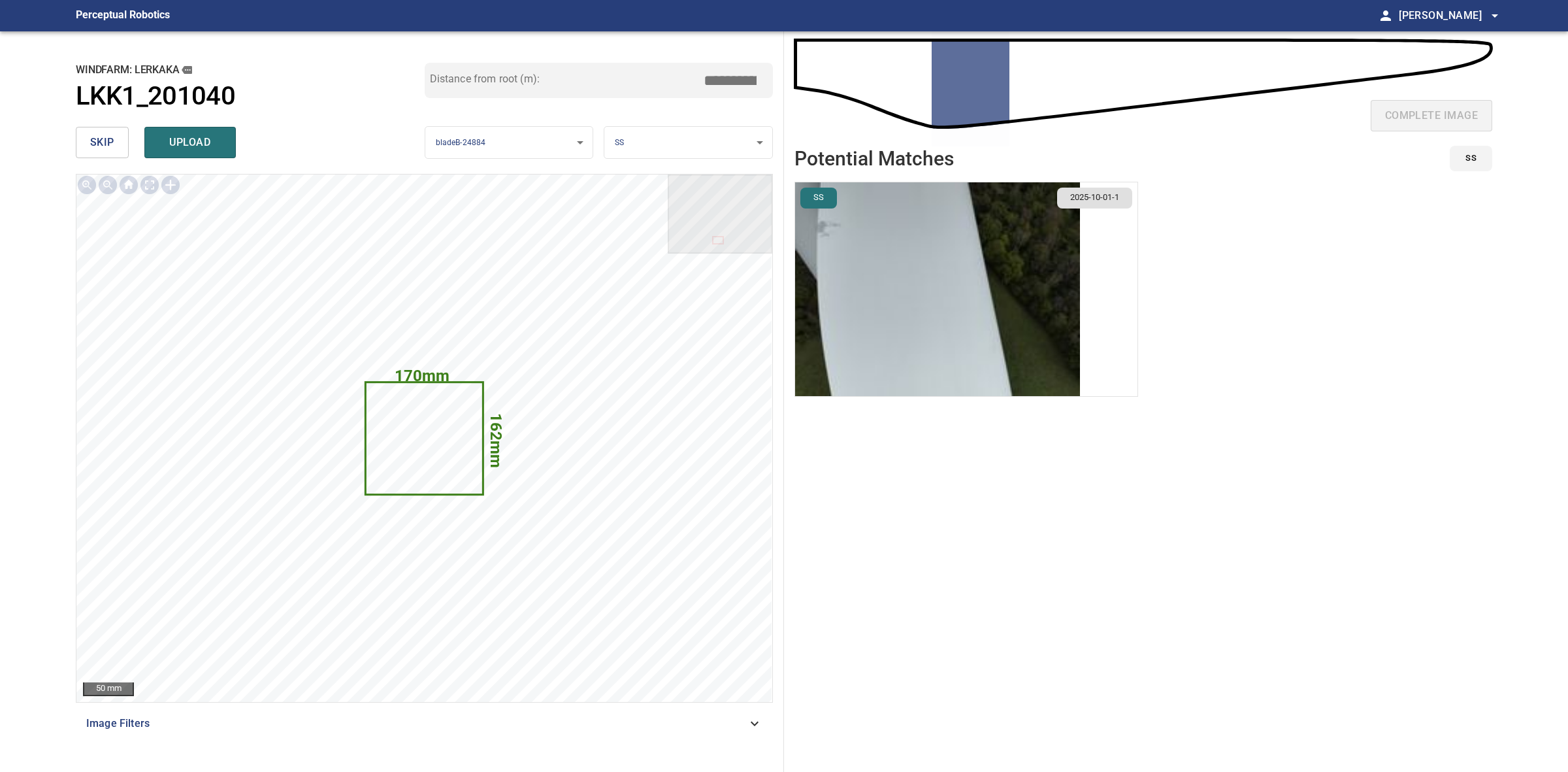
click at [124, 138] on button "skip" at bounding box center [102, 143] width 53 height 32
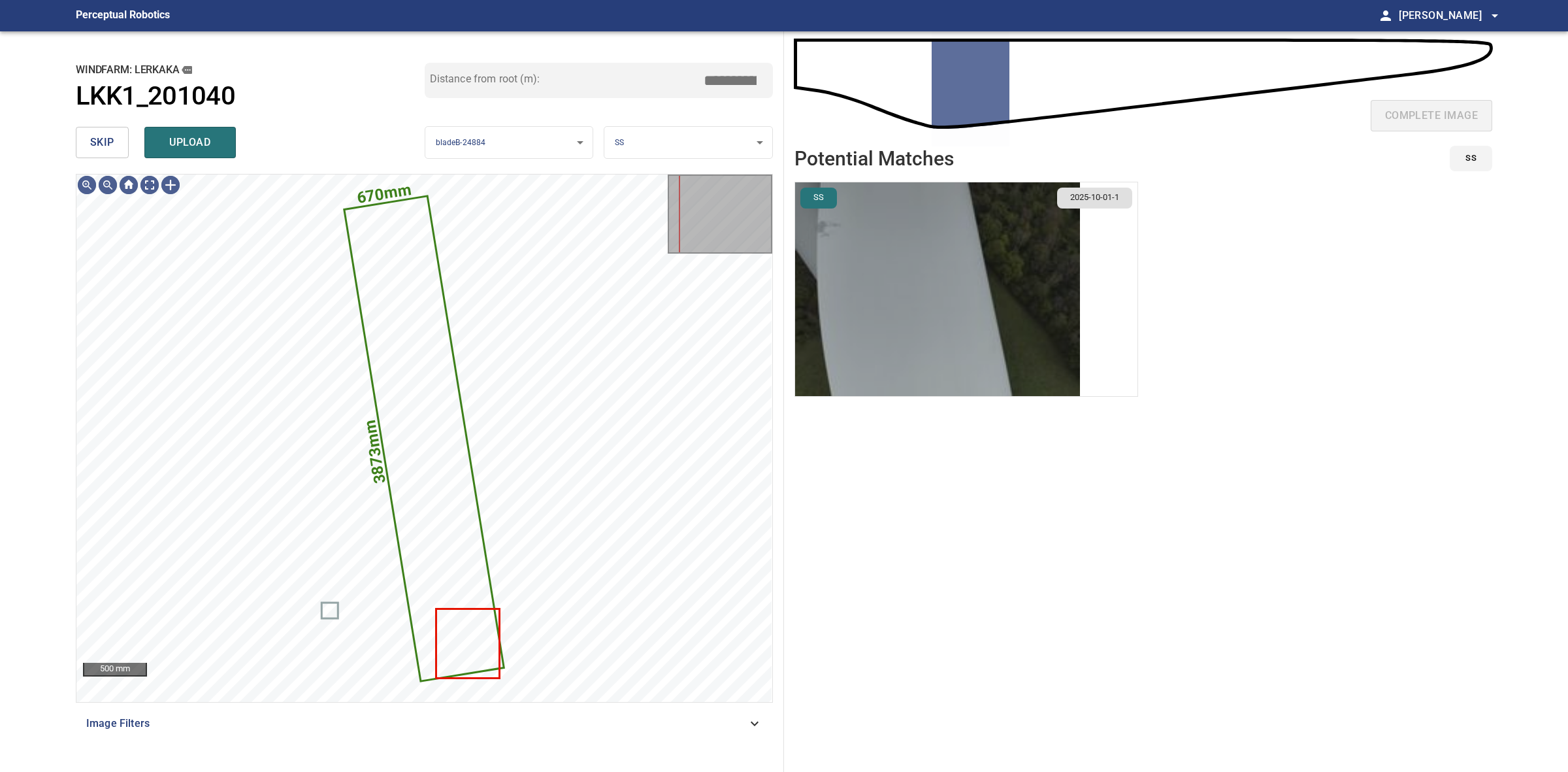
click at [877, 345] on img "button" at bounding box center [937, 290] width 285 height 213
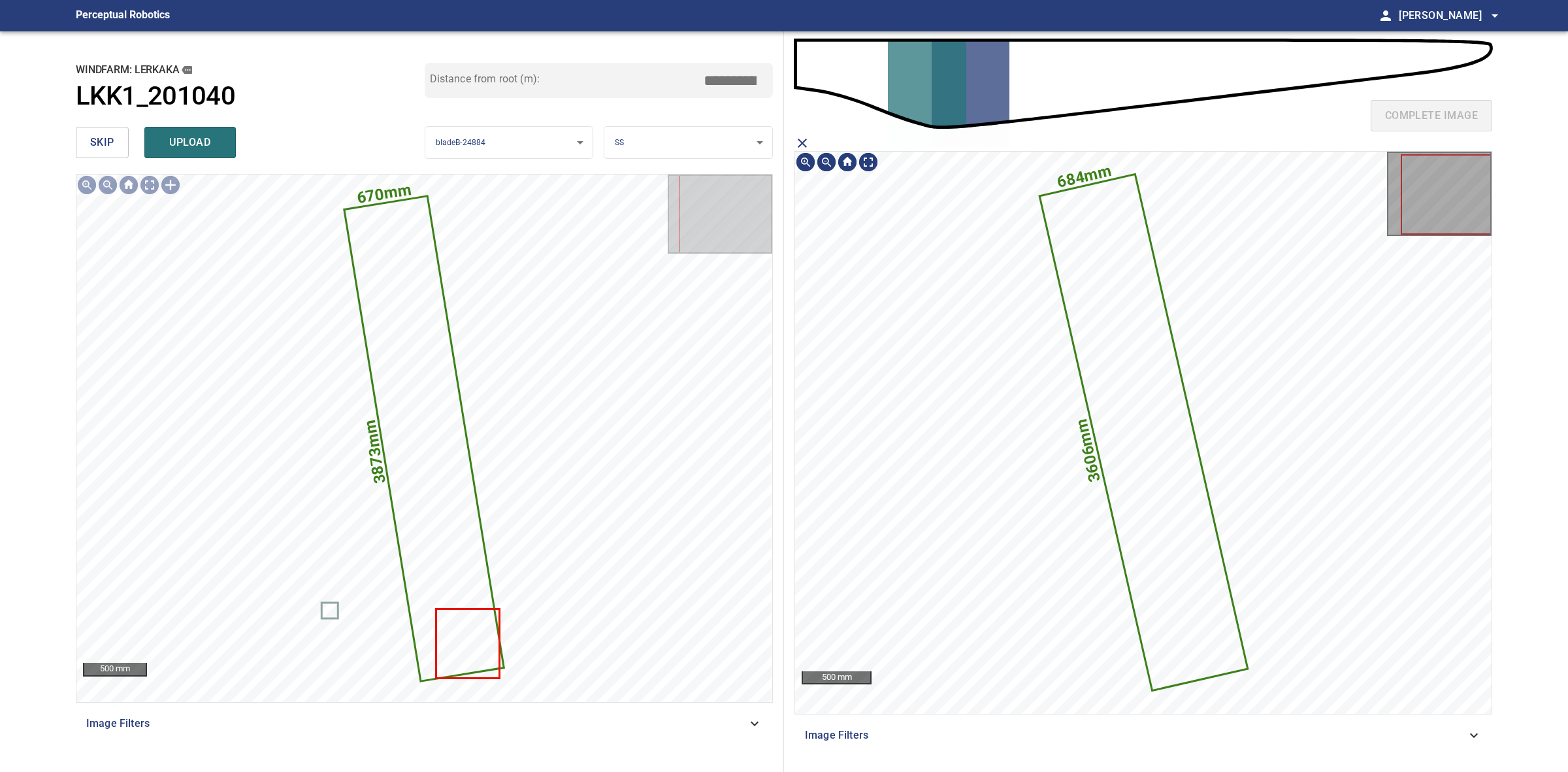
click at [1119, 343] on icon at bounding box center [1144, 432] width 206 height 514
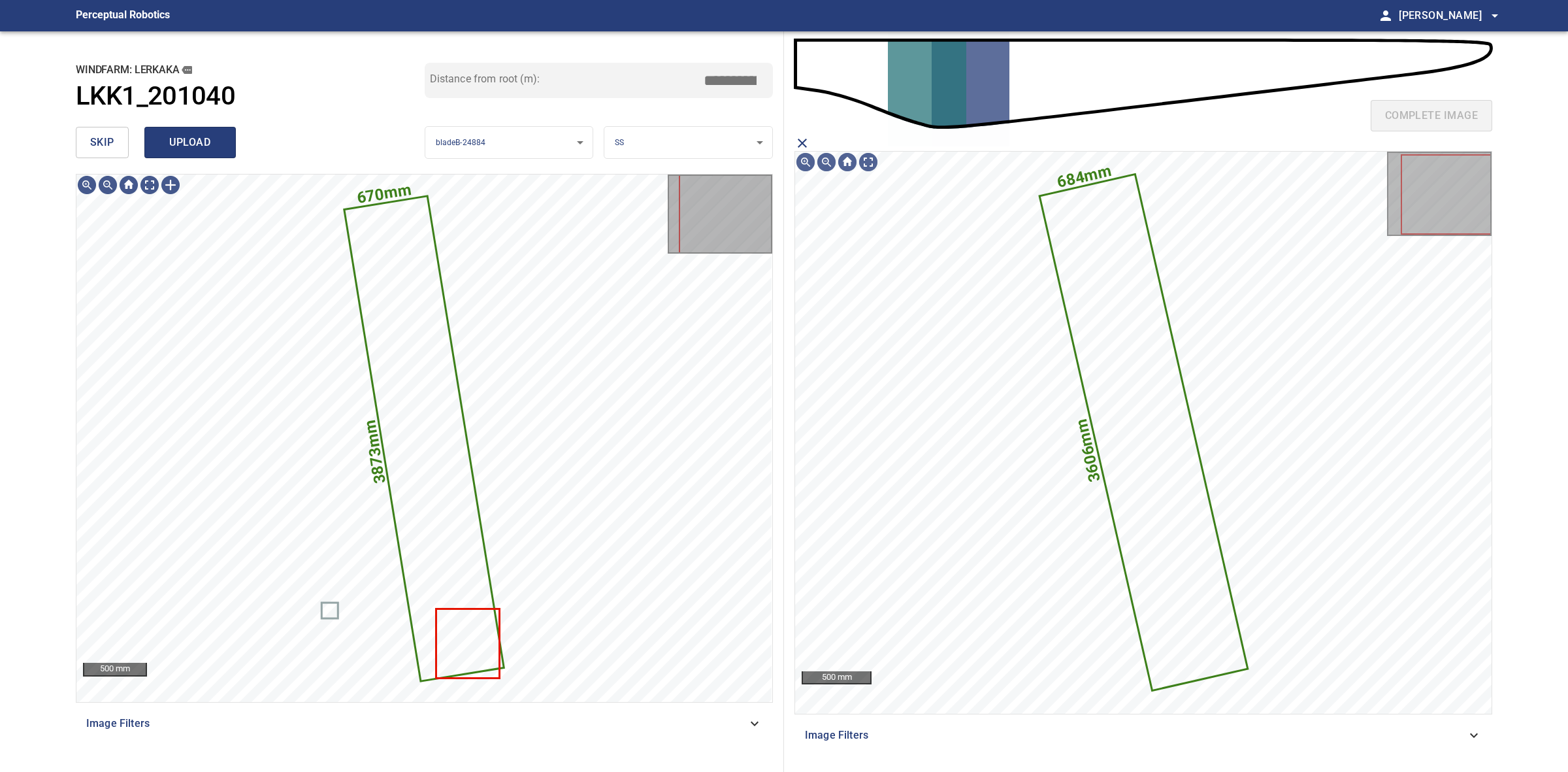
click at [172, 136] on span "upload" at bounding box center [190, 143] width 63 height 19
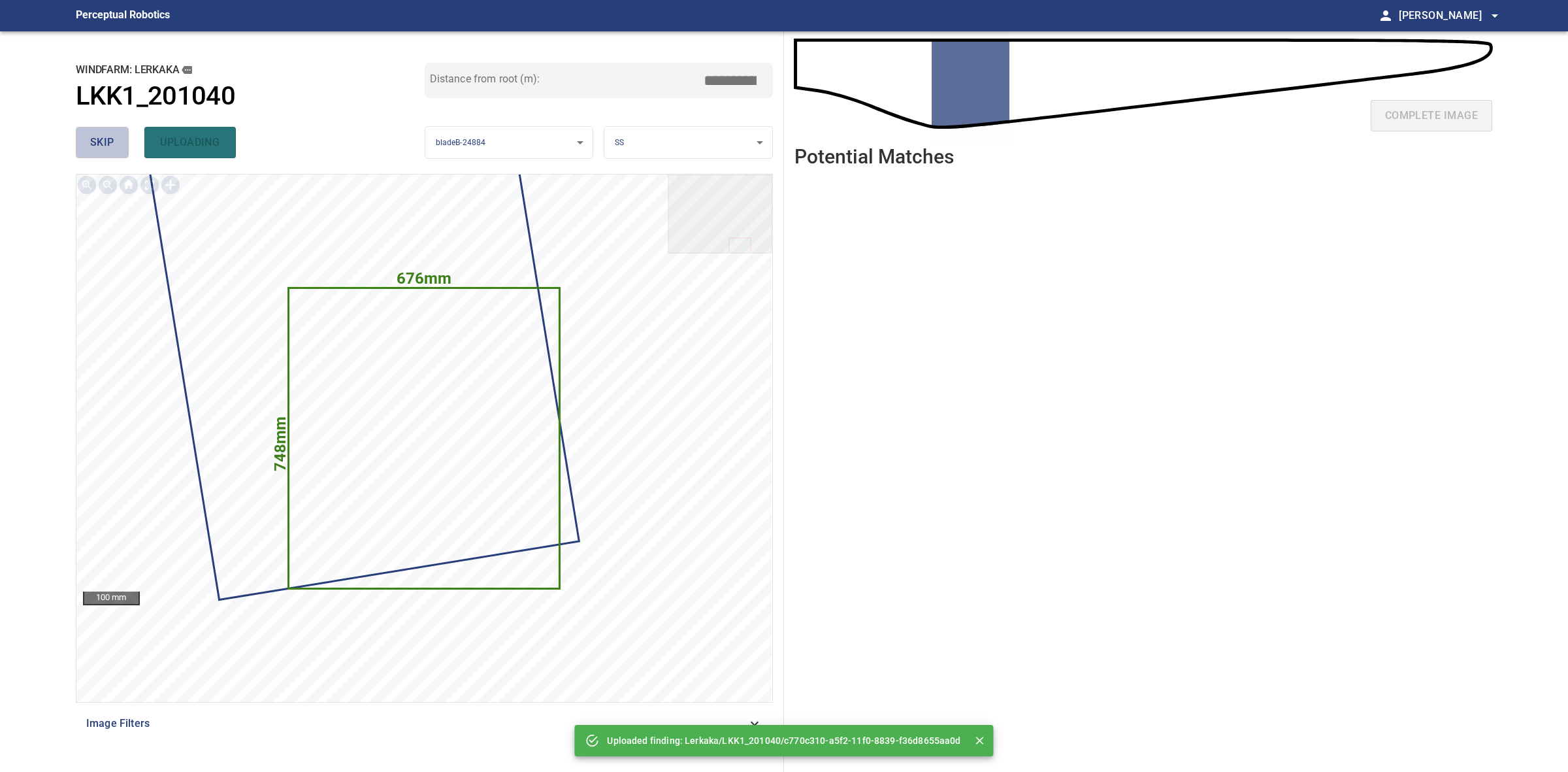
click at [101, 135] on span "skip" at bounding box center [102, 143] width 24 height 19
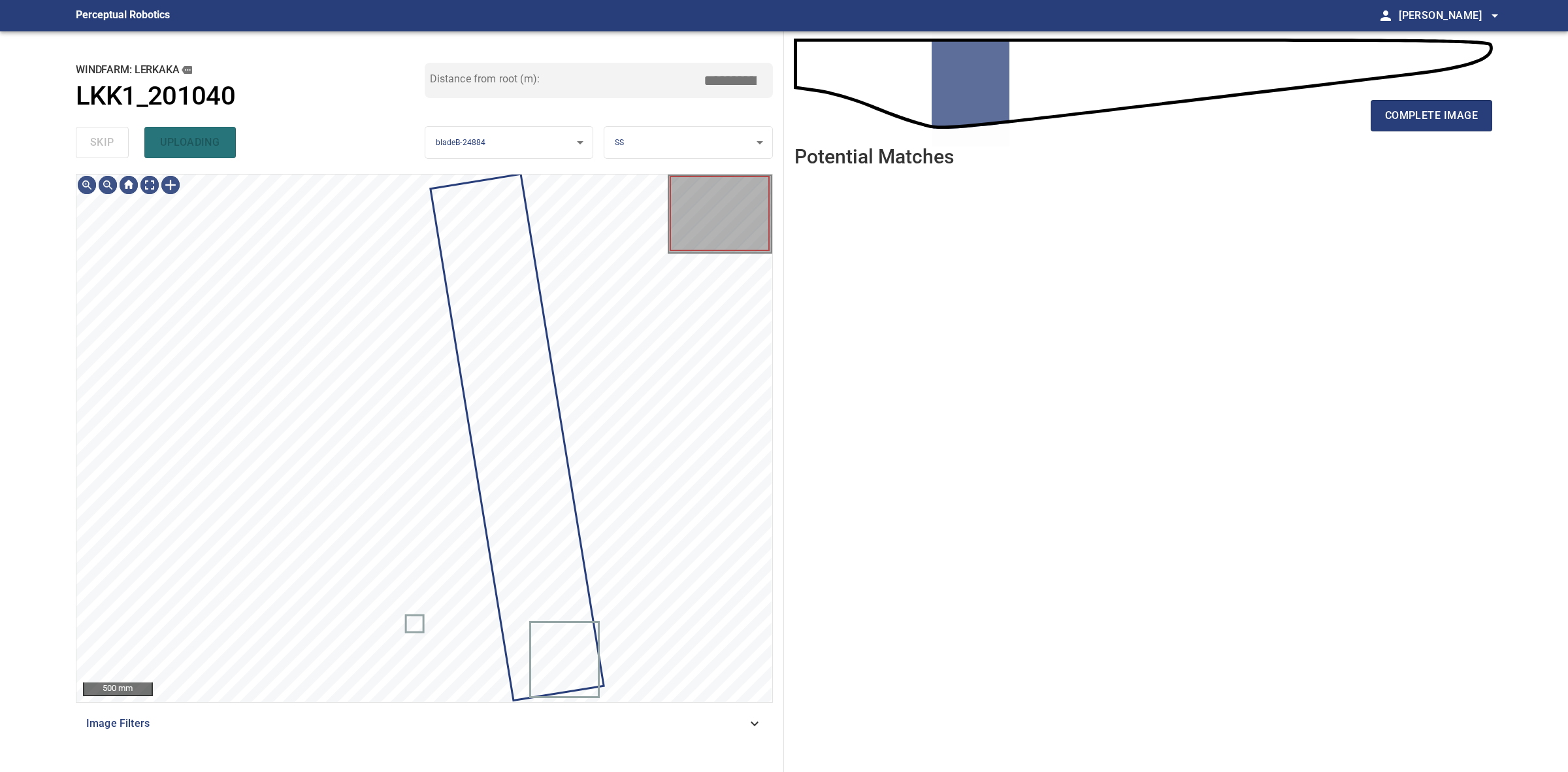
drag, startPoint x: 101, startPoint y: 135, endPoint x: 298, endPoint y: 135, distance: 197.0
click at [114, 135] on div "skip uploading" at bounding box center [251, 142] width 349 height 42
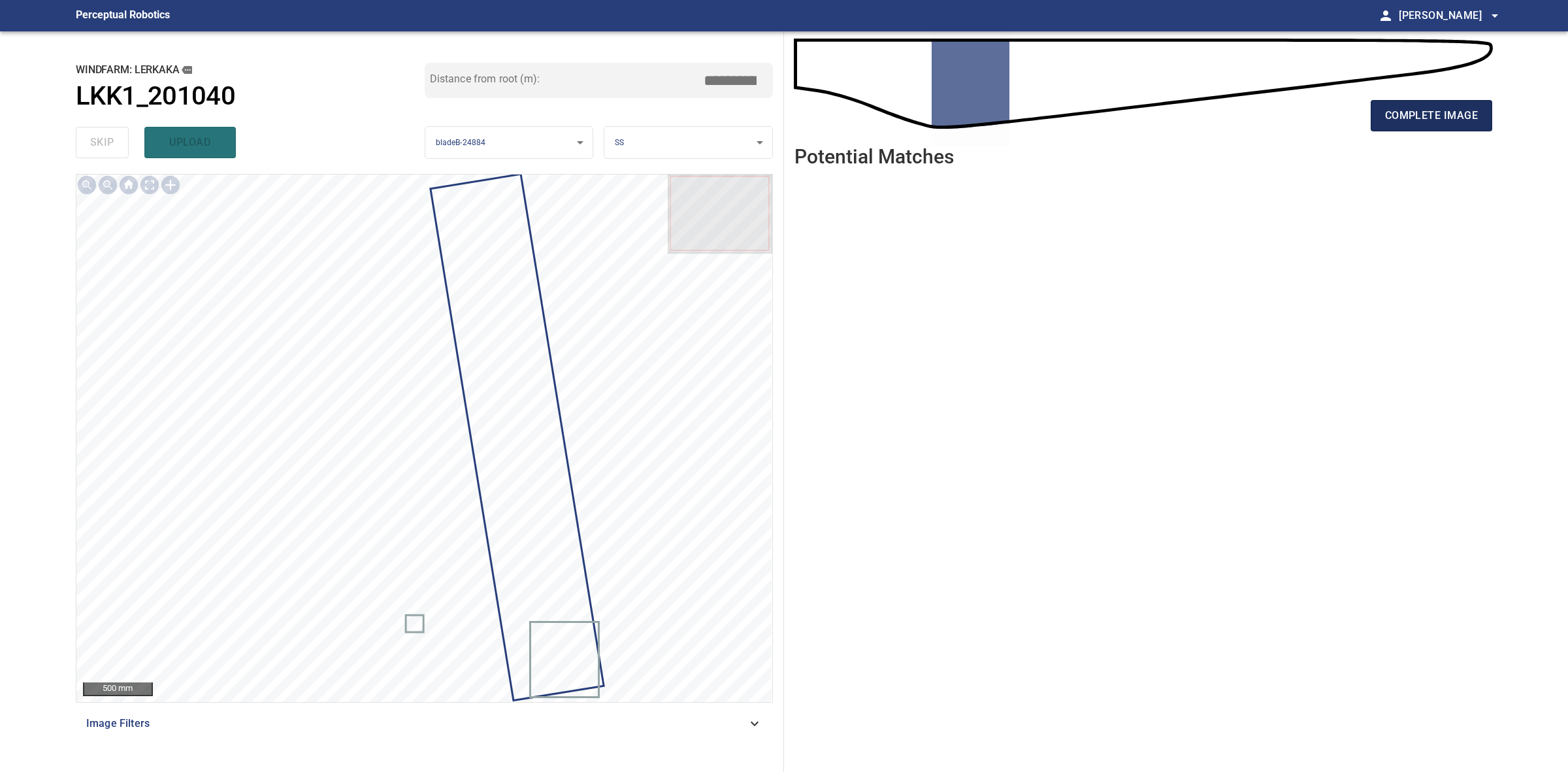
drag, startPoint x: 1410, startPoint y: 144, endPoint x: 1410, endPoint y: 127, distance: 17.0
click at [1411, 144] on div "complete image" at bounding box center [1144, 121] width 698 height 52
click at [1410, 127] on button "complete image" at bounding box center [1432, 116] width 122 height 32
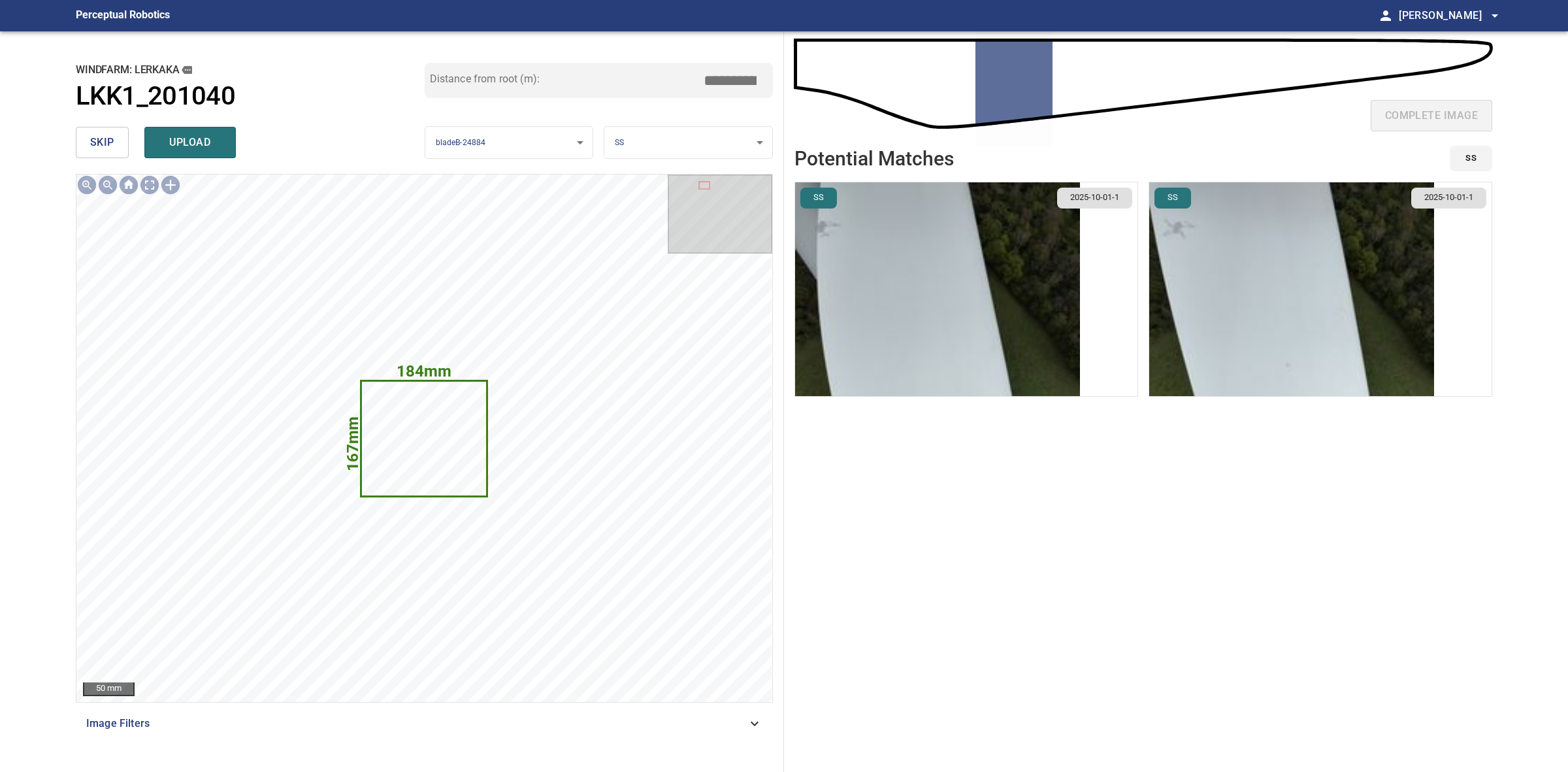
click at [116, 155] on button "skip" at bounding box center [102, 143] width 53 height 32
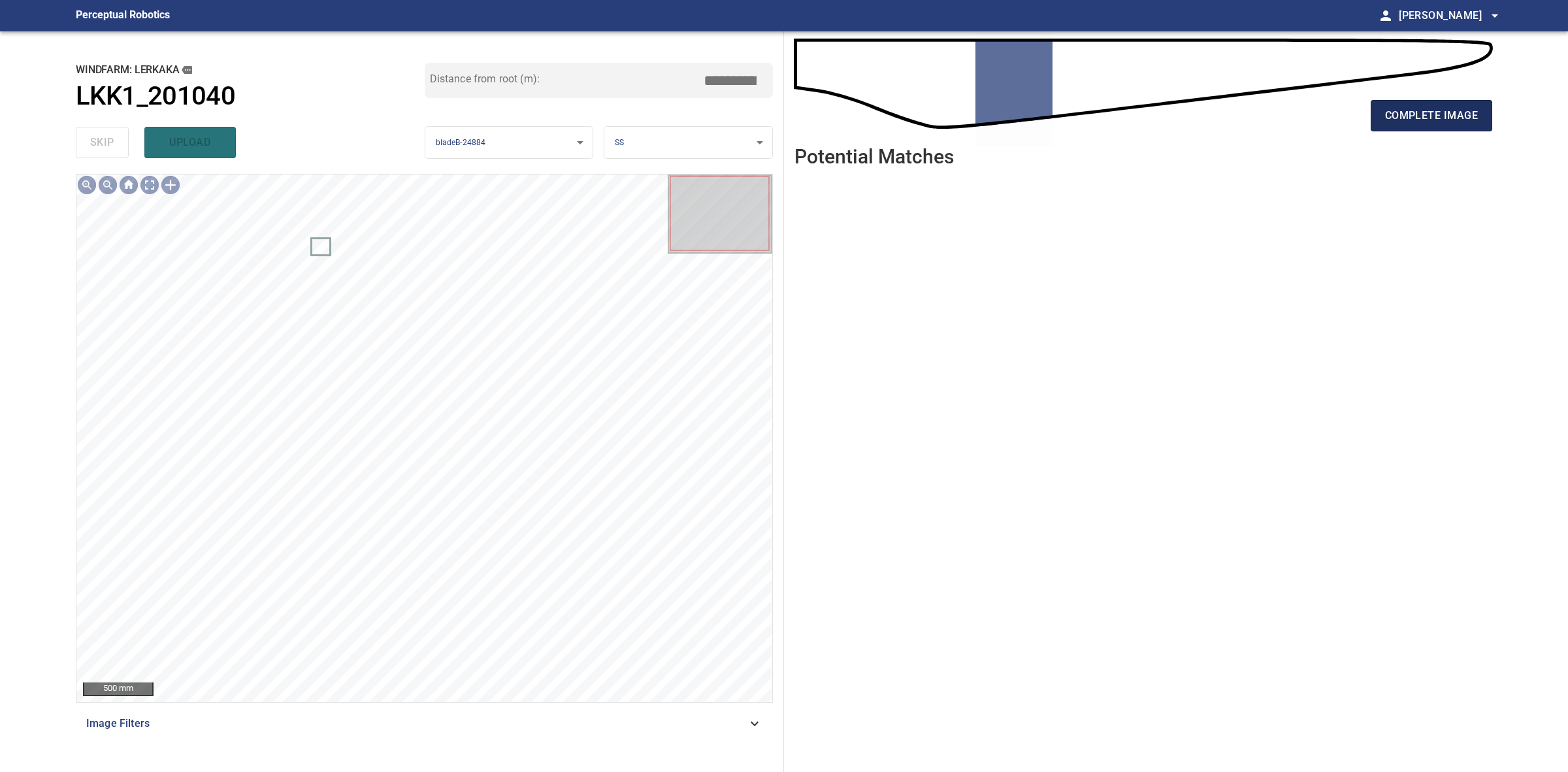
drag, startPoint x: 1497, startPoint y: 102, endPoint x: 1472, endPoint y: 112, distance: 26.9
click at [1493, 103] on div "complete image Potential Matches" at bounding box center [1143, 402] width 719 height 740
click at [1472, 112] on span "complete image" at bounding box center [1432, 116] width 93 height 19
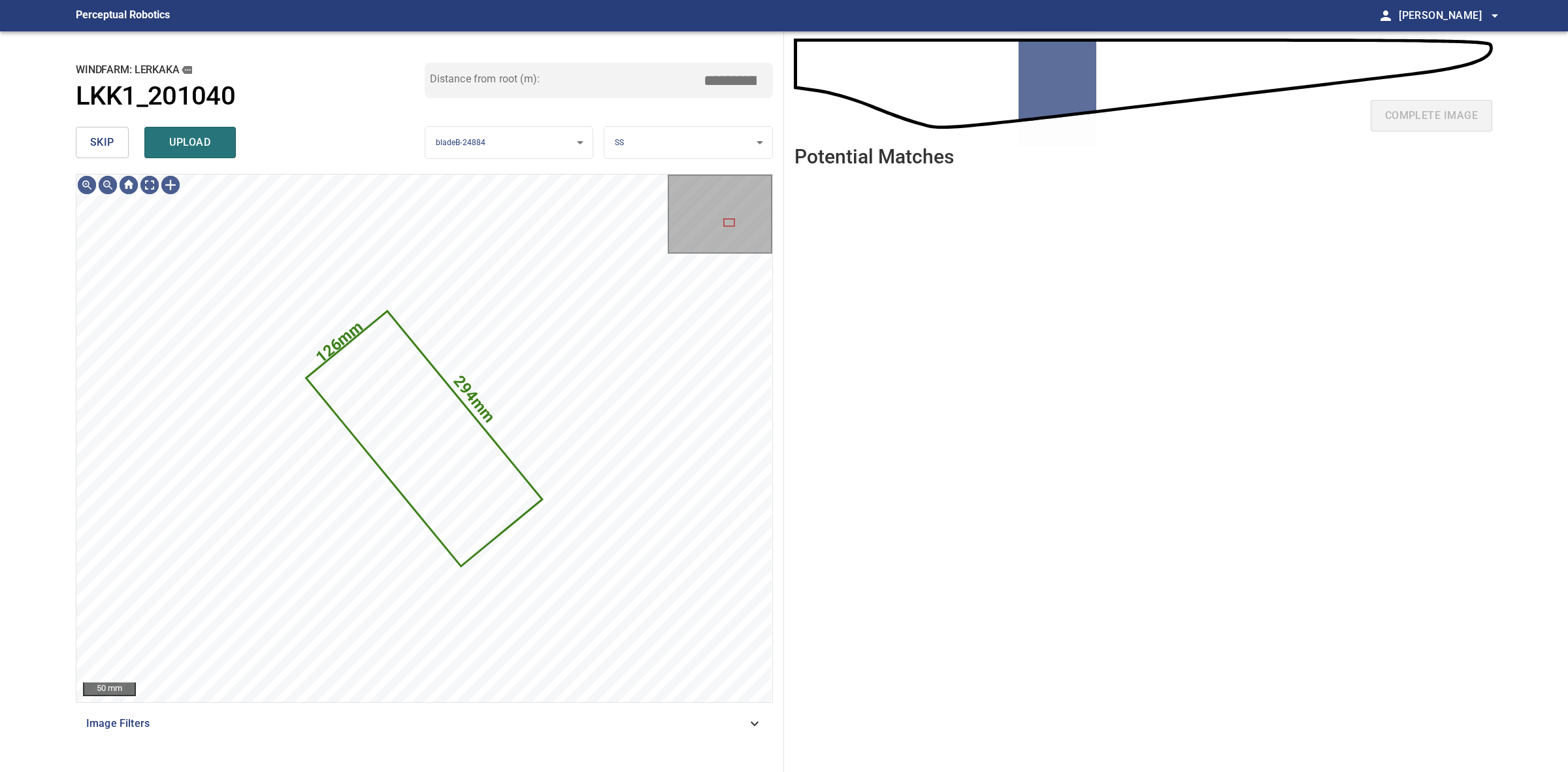
click at [105, 135] on span "skip" at bounding box center [102, 143] width 24 height 19
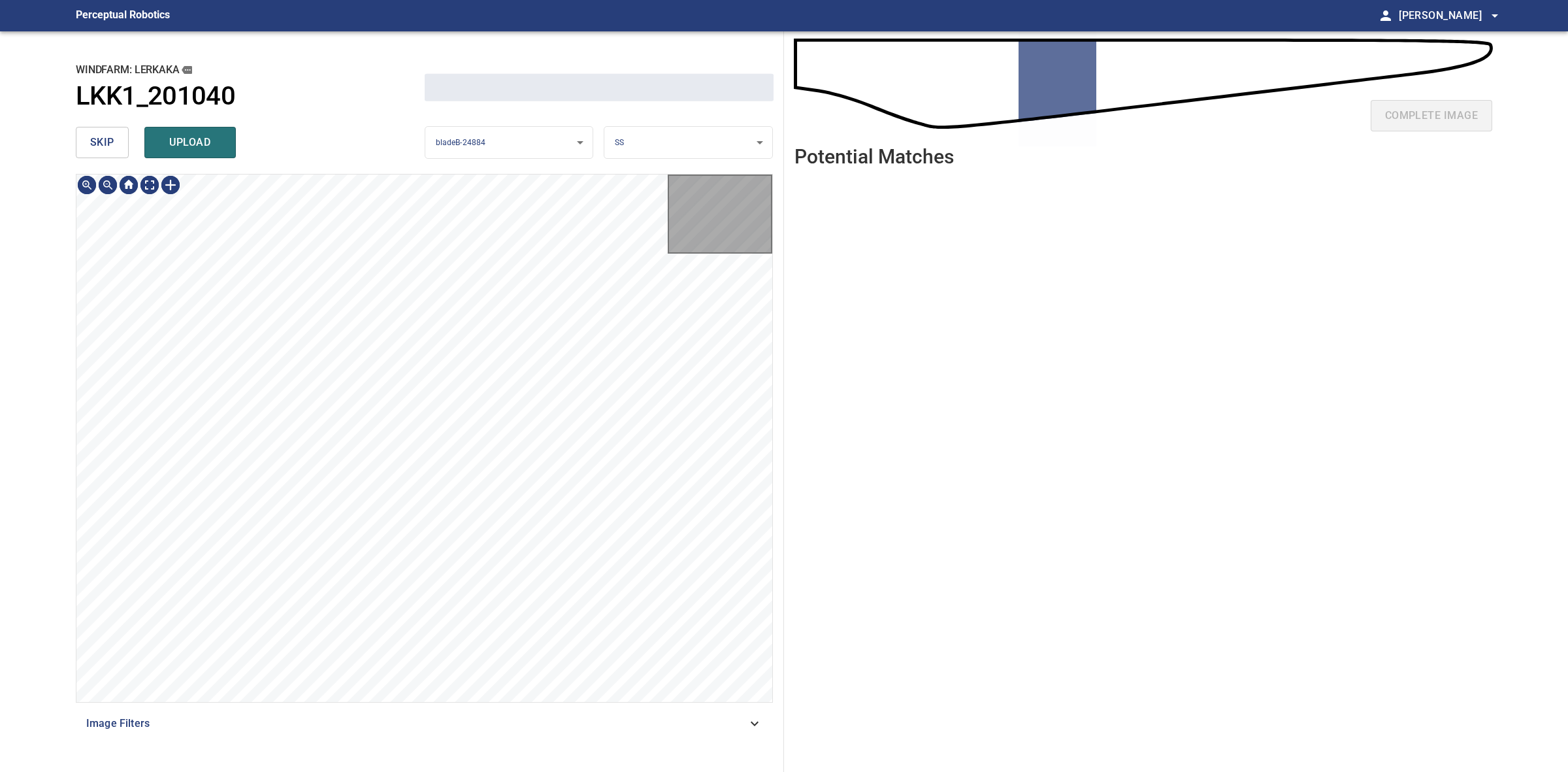
click at [105, 135] on span "skip" at bounding box center [102, 143] width 24 height 19
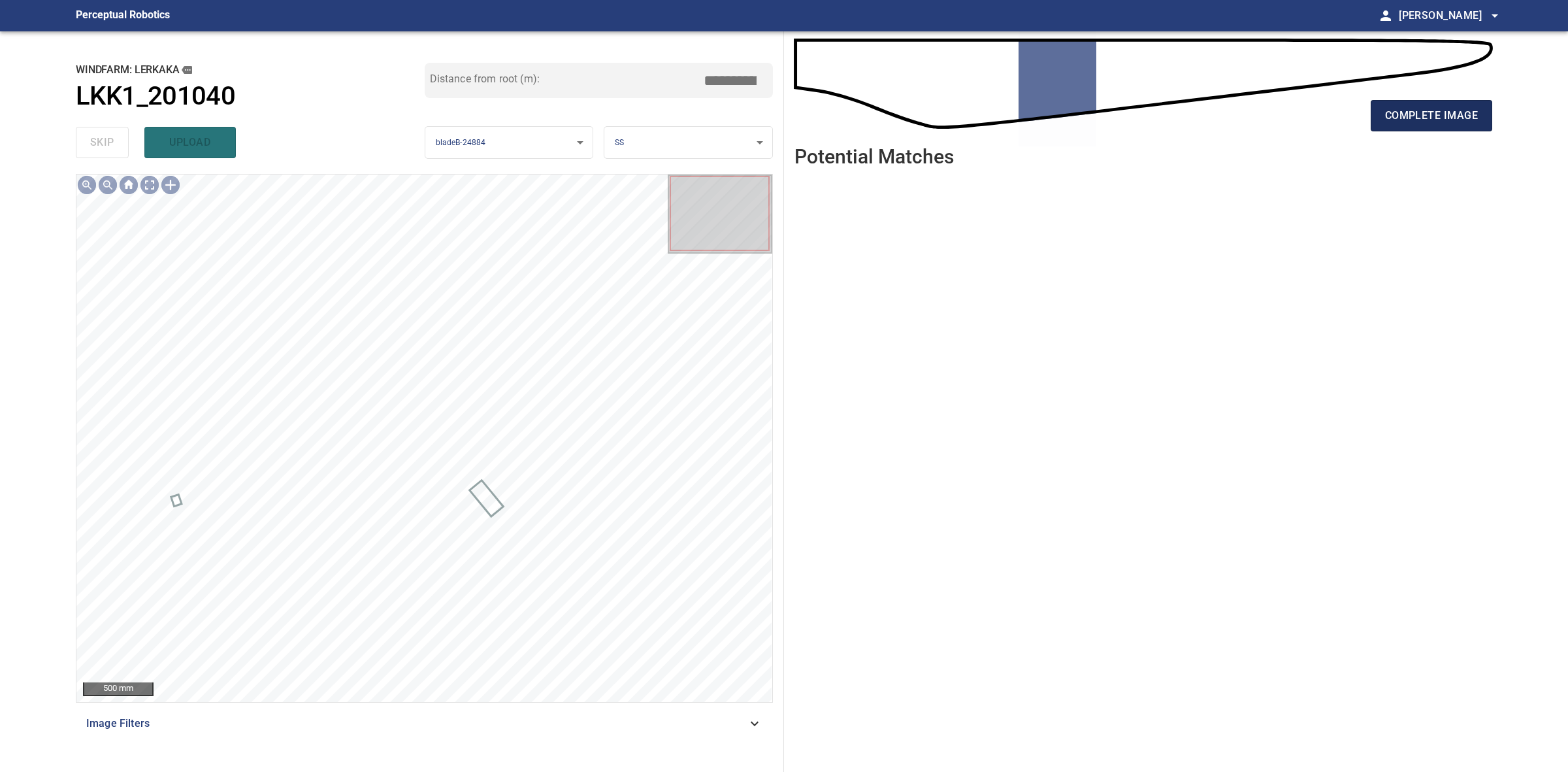
click at [1412, 121] on span "complete image" at bounding box center [1432, 116] width 93 height 19
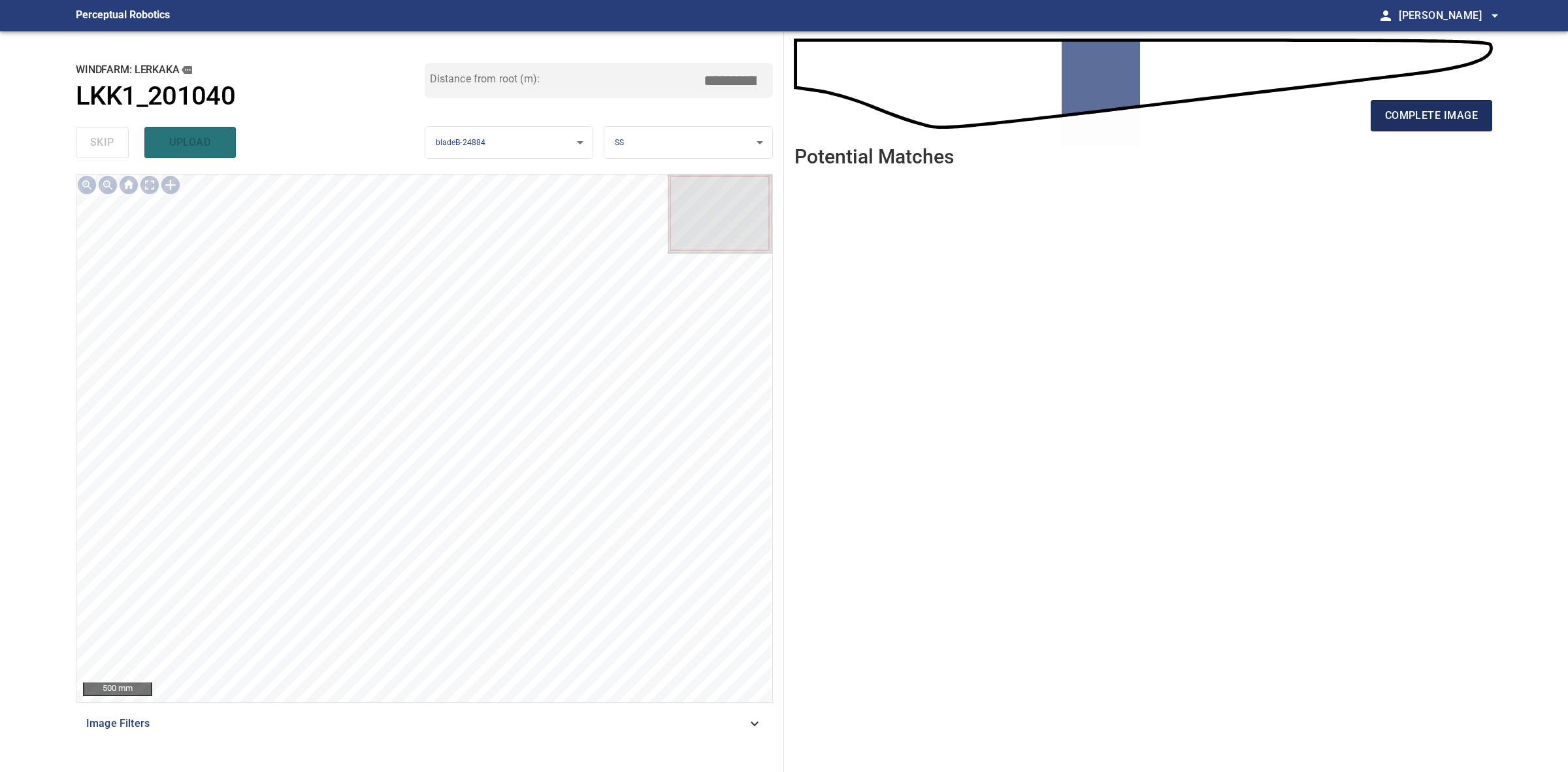
click at [1381, 119] on button "complete image" at bounding box center [1432, 116] width 122 height 32
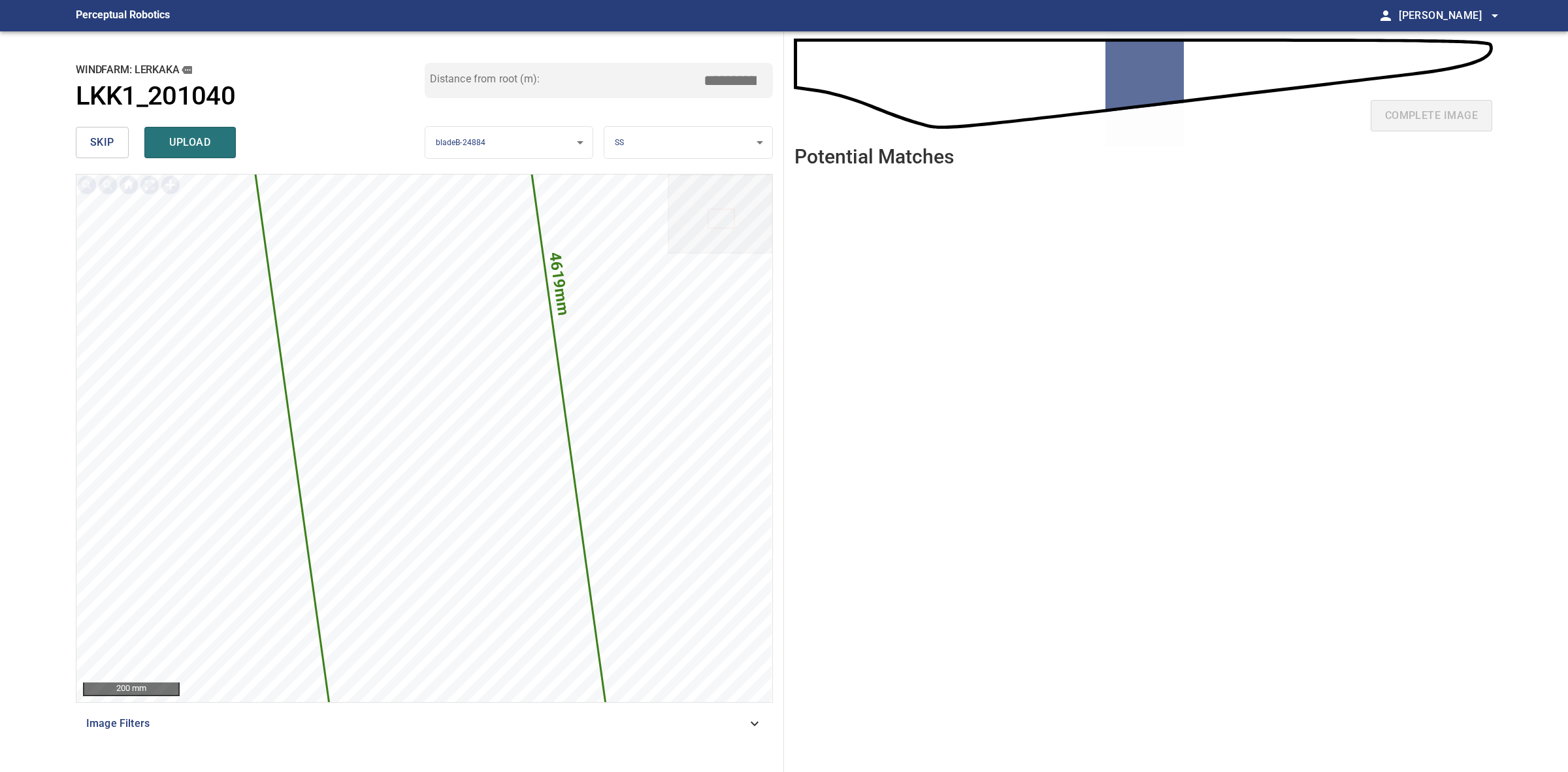
drag, startPoint x: 733, startPoint y: 83, endPoint x: 723, endPoint y: 83, distance: 10.0
click at [723, 83] on input "*****" at bounding box center [735, 80] width 65 height 25
type input "*****"
click at [79, 141] on button "skip" at bounding box center [102, 143] width 53 height 32
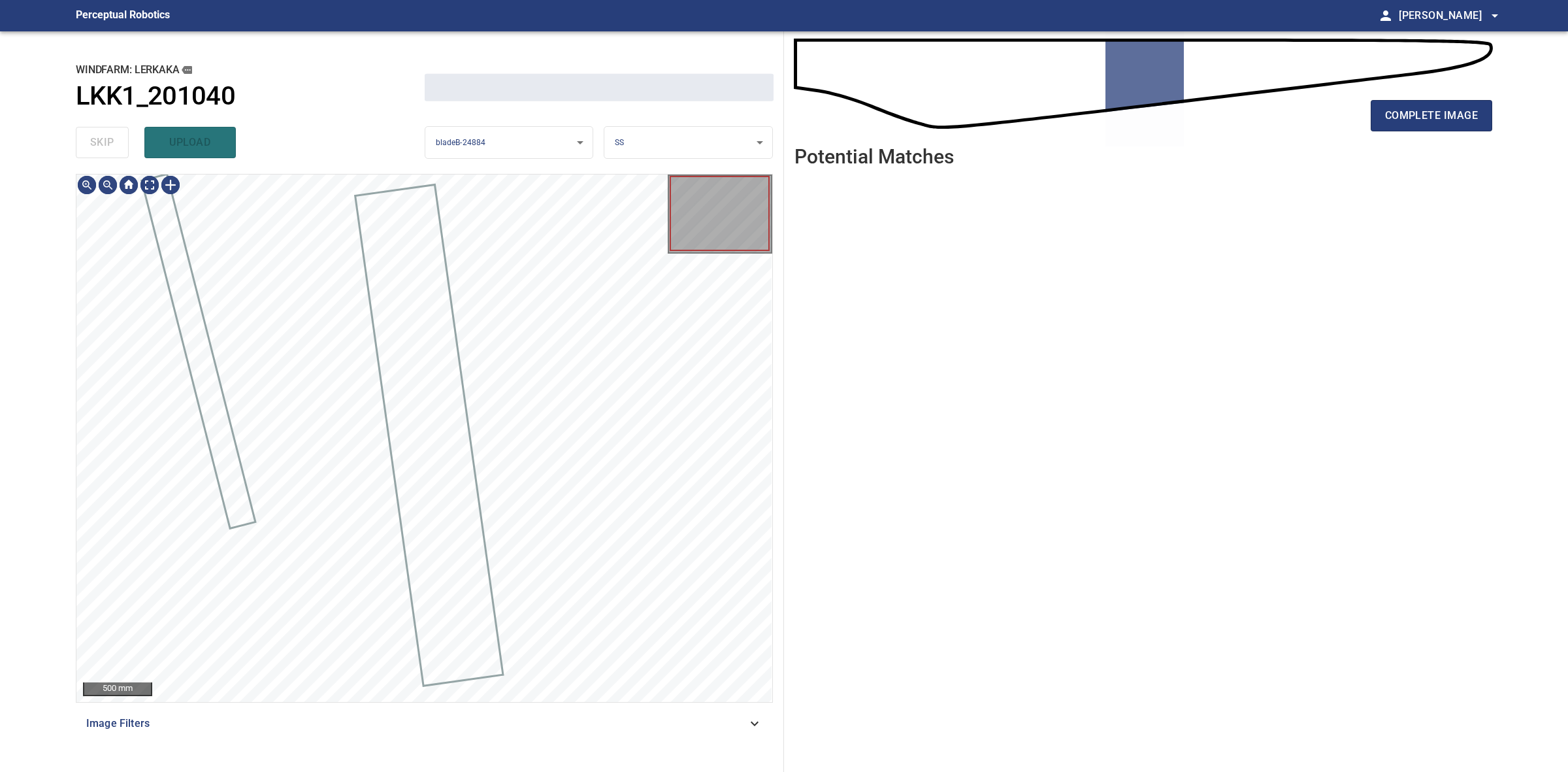
click at [79, 141] on div "skip upload" at bounding box center [251, 142] width 349 height 42
